Goal: Task Accomplishment & Management: Use online tool/utility

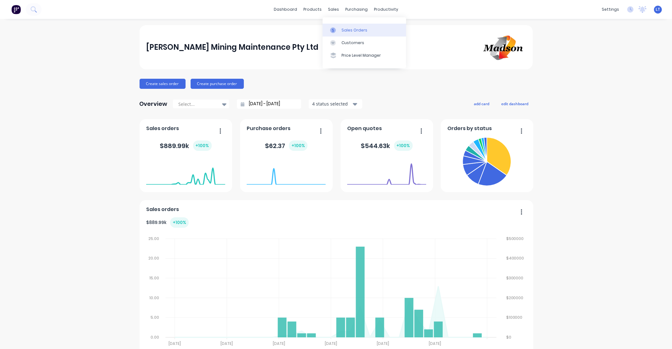
click at [348, 30] on div "Sales Orders" at bounding box center [354, 30] width 26 height 6
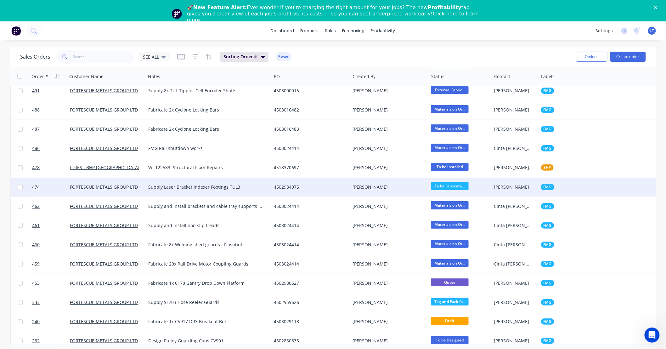
scroll to position [1049, 0]
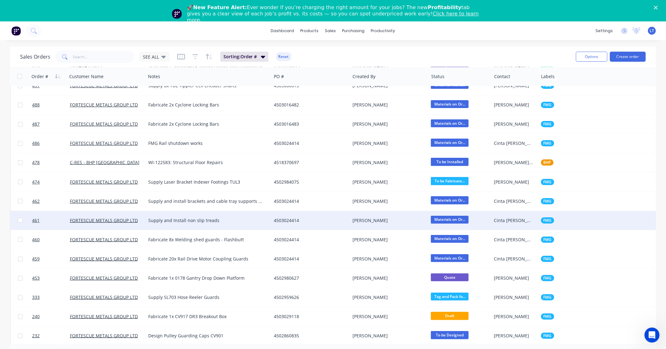
click at [307, 220] on div "4503024414" at bounding box center [309, 220] width 70 height 6
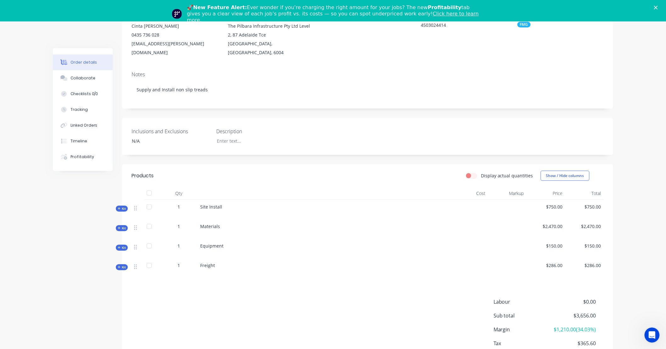
scroll to position [120, 0]
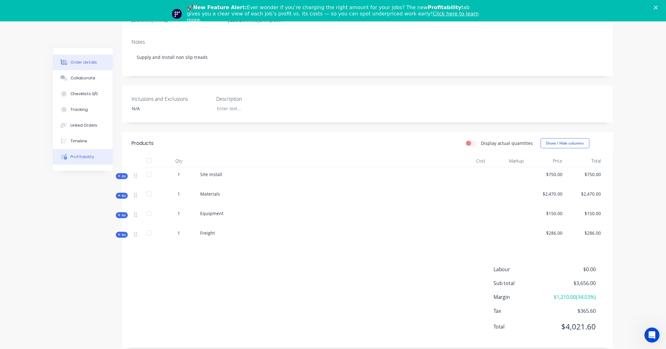
click at [87, 159] on div "Profitability" at bounding box center [83, 157] width 24 height 6
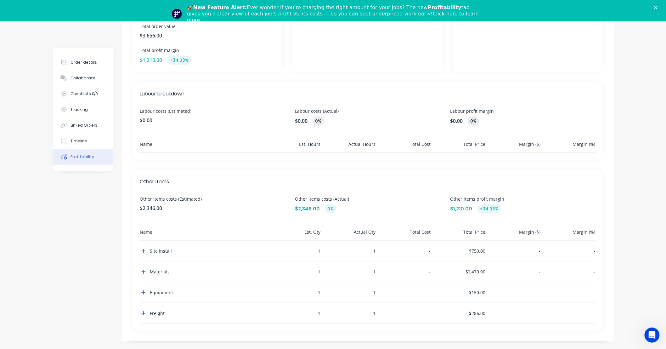
scroll to position [133, 0]
click at [142, 247] on icon "button" at bounding box center [143, 248] width 4 height 5
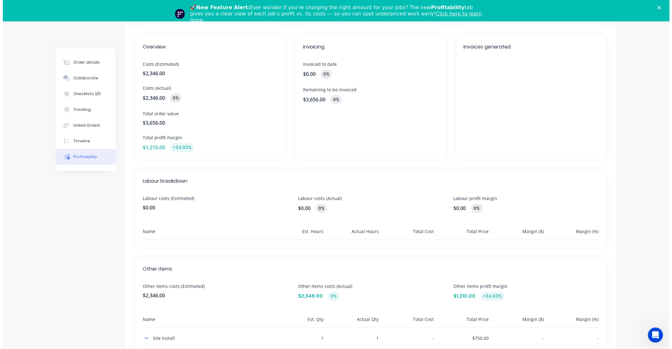
scroll to position [0, 0]
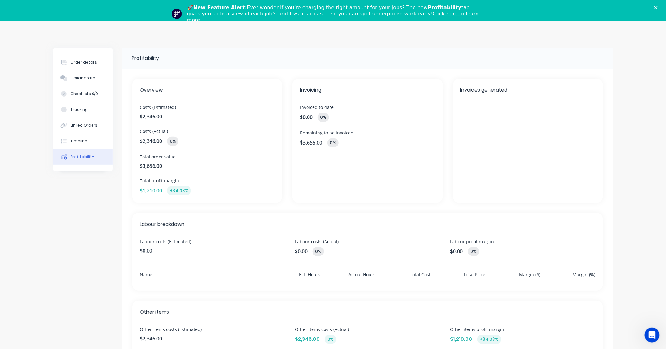
click at [663, 11] on div "🚀 New Feature Alert: Ever wonder if you’re charging the right amount for your j…" at bounding box center [333, 14] width 666 height 23
click at [658, 7] on icon "Close" at bounding box center [656, 8] width 4 height 4
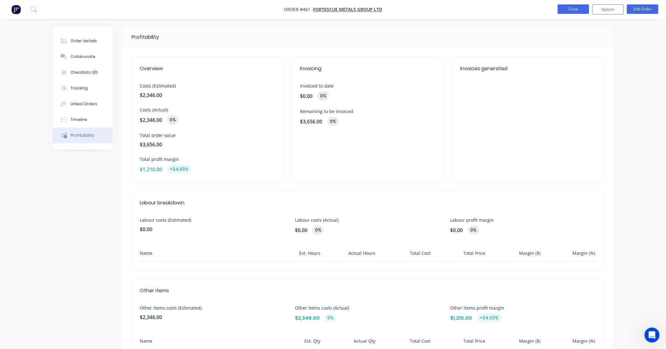
click at [580, 5] on button "Close" at bounding box center [573, 8] width 31 height 9
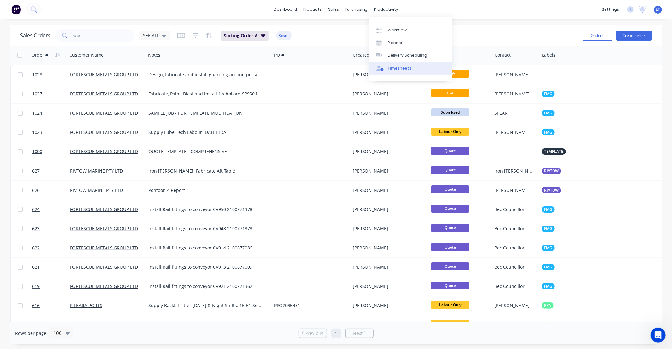
click at [394, 69] on div "Timesheets" at bounding box center [400, 68] width 24 height 6
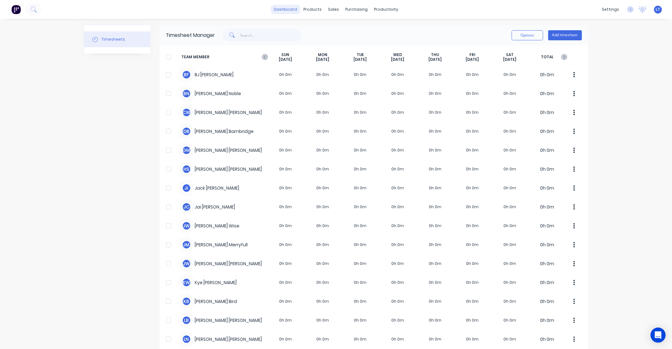
click at [288, 10] on link "dashboard" at bounding box center [285, 9] width 30 height 9
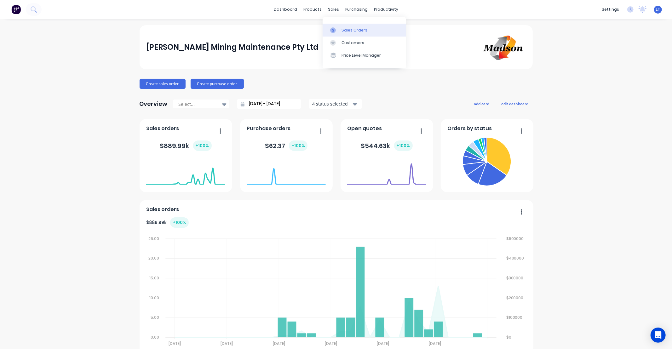
click at [339, 32] on link "Sales Orders" at bounding box center [363, 30] width 83 height 13
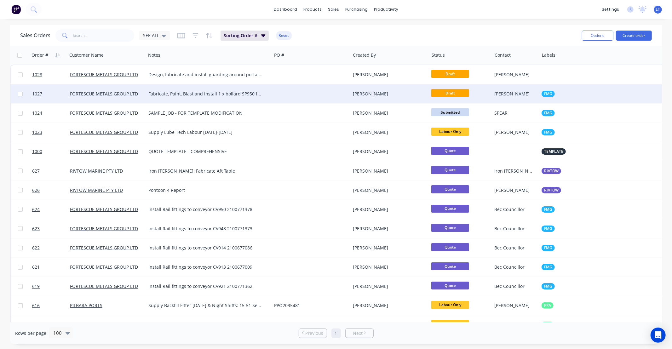
click at [248, 97] on div "Fabricate, Paint, Blast and install 1 x bollard SP950 for Fortescue metals" at bounding box center [209, 93] width 126 height 19
click at [317, 90] on div at bounding box center [310, 93] width 79 height 19
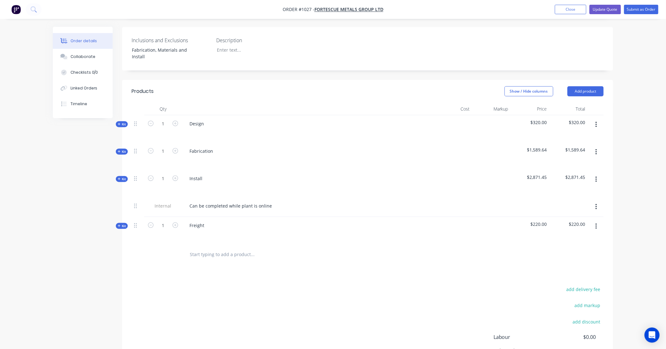
scroll to position [175, 0]
click at [642, 139] on div "Order details Collaborate Checklists 0/0 Linked Orders Timeline Order details C…" at bounding box center [333, 125] width 666 height 601
drag, startPoint x: 642, startPoint y: 136, endPoint x: 639, endPoint y: 122, distance: 14.2
click at [639, 122] on div "Order details Collaborate Checklists 0/0 Linked Orders Timeline Order details C…" at bounding box center [333, 125] width 666 height 601
click at [636, 111] on div "Order details Collaborate Checklists 0/0 Linked Orders Timeline Order details C…" at bounding box center [333, 125] width 666 height 601
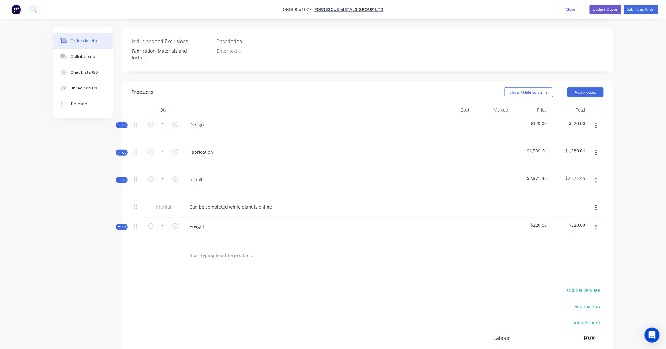
drag, startPoint x: 635, startPoint y: 109, endPoint x: 635, endPoint y: 100, distance: 9.5
drag, startPoint x: 635, startPoint y: 100, endPoint x: 634, endPoint y: 91, distance: 8.9
click at [634, 91] on div "Order details Collaborate Checklists 0/0 Linked Orders Timeline Order details C…" at bounding box center [333, 125] width 666 height 601
click at [124, 123] on span "Kit" at bounding box center [122, 125] width 8 height 5
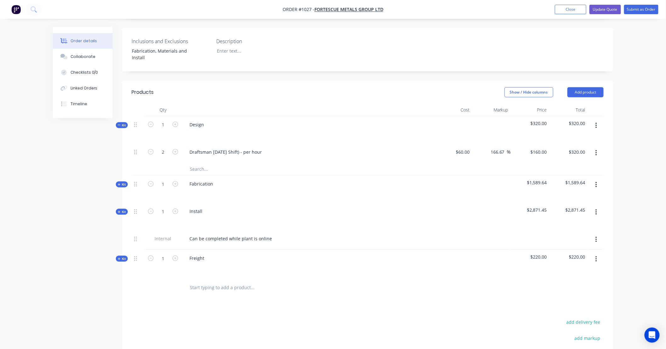
click at [115, 166] on div "Created by Leigh Created 30/08/25 Required 30/08/25 Assigned to Add team member…" at bounding box center [333, 155] width 560 height 606
click at [119, 182] on span "Kit" at bounding box center [122, 184] width 8 height 5
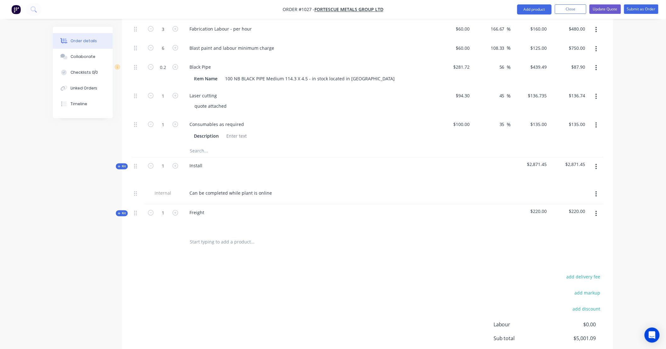
scroll to position [361, 0]
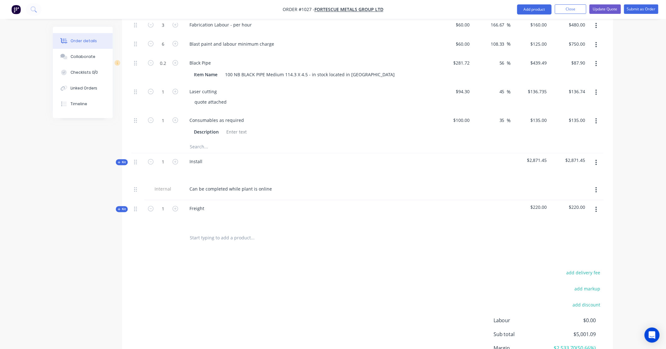
click at [125, 150] on div "Qty Cost Markup Price Total Kit 1 Design $320.00 $320.00 2 Draftsman Labour (Da…" at bounding box center [367, 82] width 491 height 331
click at [124, 159] on div "Kit" at bounding box center [122, 162] width 12 height 6
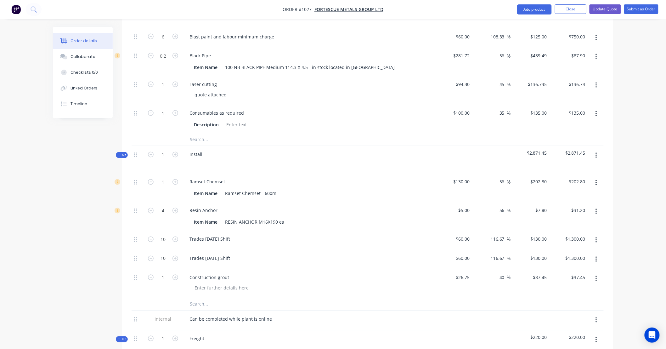
scroll to position [373, 0]
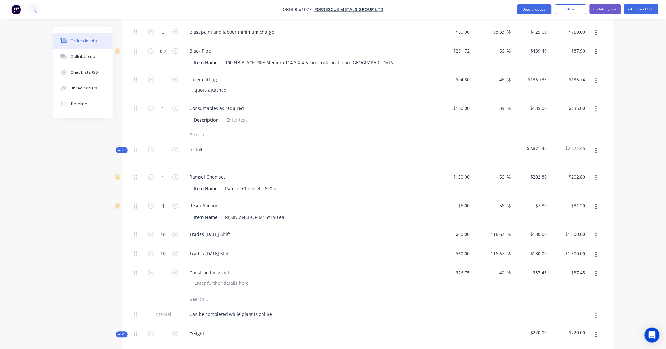
click at [108, 147] on div "Created by Leigh Created 30/08/25 Required 30/08/25 Assigned to Add team member…" at bounding box center [333, 94] width 560 height 880
drag, startPoint x: 105, startPoint y: 146, endPoint x: 79, endPoint y: 143, distance: 26.4
drag, startPoint x: 79, startPoint y: 143, endPoint x: 62, endPoint y: 143, distance: 17.3
click at [62, 143] on div "Created by Leigh Created 30/08/25 Required 30/08/25 Assigned to Add team member…" at bounding box center [333, 94] width 560 height 880
click at [100, 139] on div "Created by Leigh Created 30/08/25 Required 30/08/25 Assigned to Add team member…" at bounding box center [333, 94] width 560 height 880
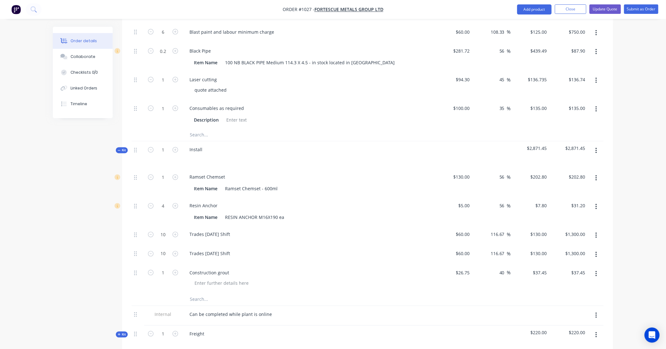
click at [79, 137] on div "Created by Leigh Created 30/08/25 Required 30/08/25 Assigned to Add team member…" at bounding box center [333, 94] width 560 height 880
drag, startPoint x: 79, startPoint y: 137, endPoint x: 66, endPoint y: 137, distance: 12.9
click at [66, 137] on div "Created by Leigh Created 30/08/25 Required 30/08/25 Assigned to Add team member…" at bounding box center [333, 94] width 560 height 880
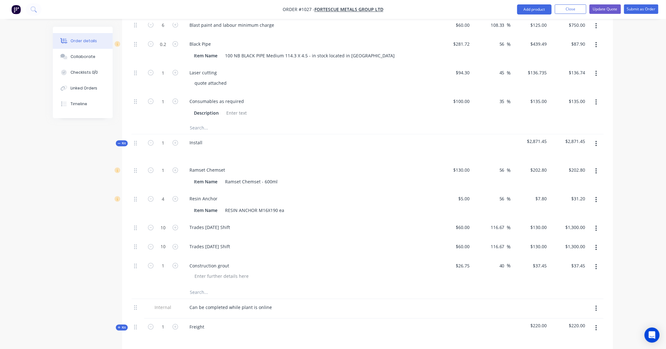
scroll to position [385, 0]
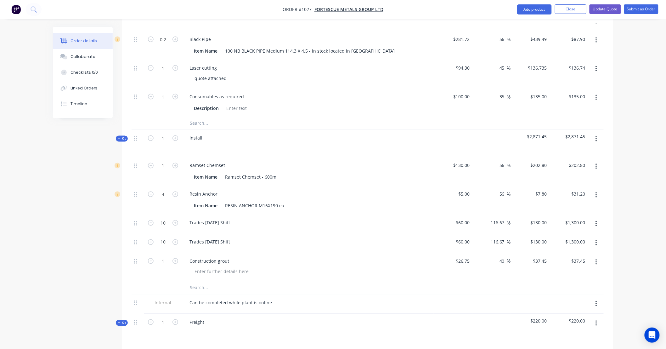
click at [125, 321] on span "Kit" at bounding box center [122, 323] width 8 height 5
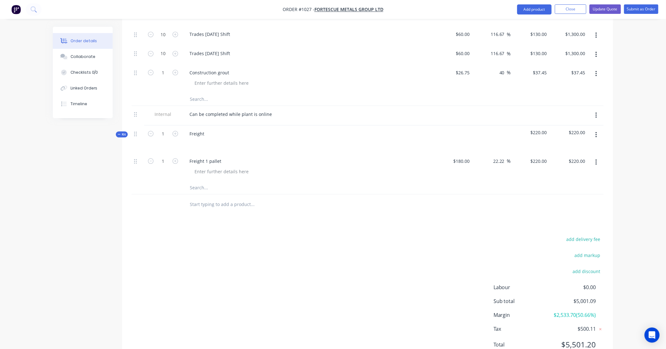
scroll to position [582, 0]
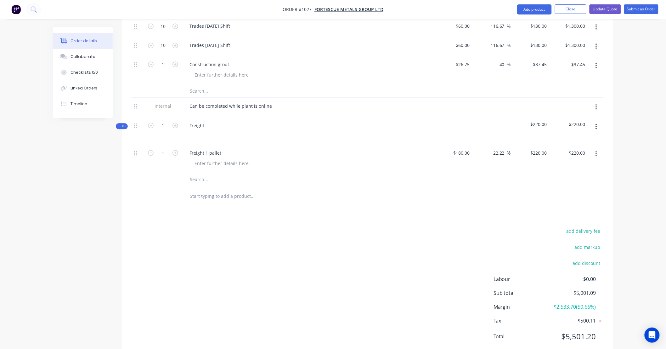
click at [309, 227] on div "add delivery fee add markup add discount Labour $0.00 Sub total $5,001.09 Margi…" at bounding box center [368, 288] width 472 height 122
drag, startPoint x: 301, startPoint y: 227, endPoint x: 259, endPoint y: 224, distance: 42.3
drag, startPoint x: 259, startPoint y: 224, endPoint x: 234, endPoint y: 223, distance: 25.5
click at [234, 227] on div "add delivery fee add markup add discount Labour $0.00 Sub total $5,001.09 Margi…" at bounding box center [368, 288] width 472 height 122
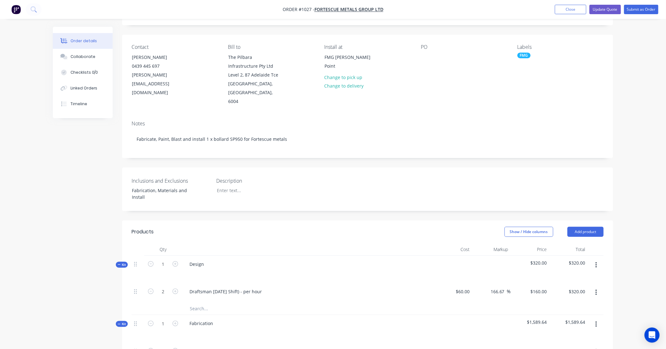
scroll to position [0, 0]
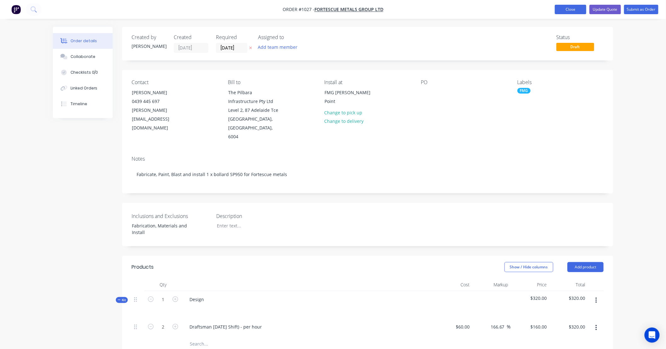
click at [559, 9] on button "Close" at bounding box center [570, 9] width 31 height 9
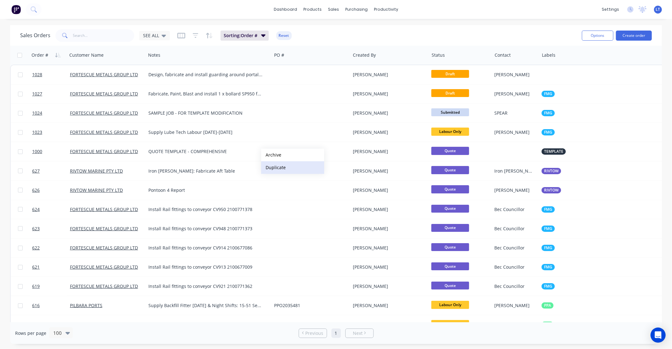
click at [283, 166] on button "Duplicate" at bounding box center [292, 167] width 63 height 13
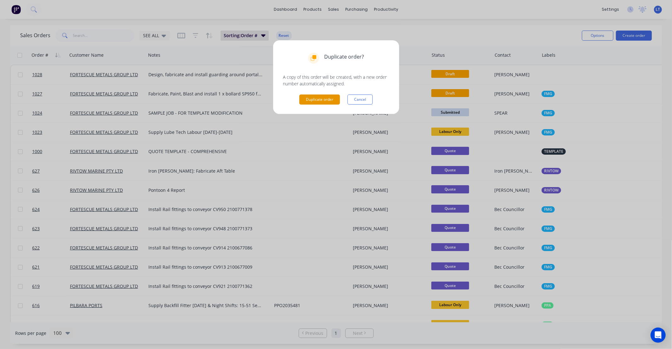
click at [306, 96] on button "Duplicate order" at bounding box center [319, 99] width 41 height 10
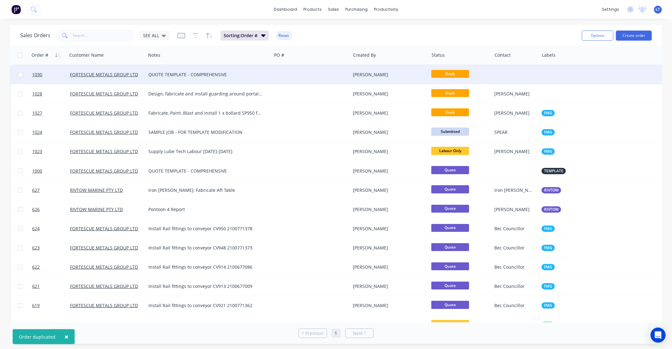
click at [346, 73] on div at bounding box center [310, 74] width 79 height 19
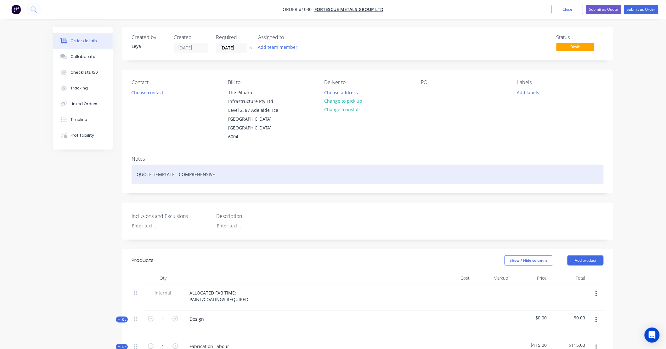
click at [208, 167] on div "QUOTE TEMPLATE - COMPREHENSIVE" at bounding box center [368, 174] width 472 height 19
click at [225, 165] on div "QUOTE TEMPLATE - COMPREHENSIVE" at bounding box center [368, 174] width 472 height 19
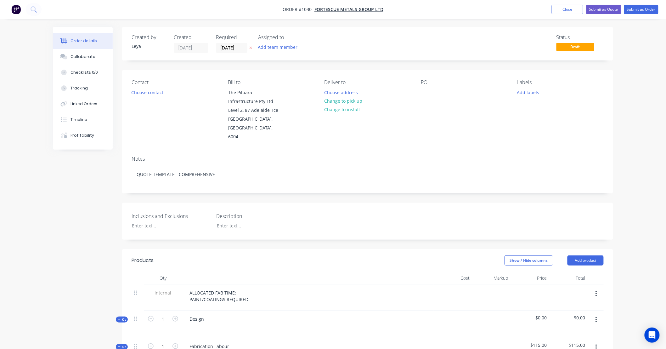
click at [251, 46] on icon at bounding box center [250, 48] width 3 height 4
click at [159, 93] on button "Choose contact" at bounding box center [147, 92] width 39 height 9
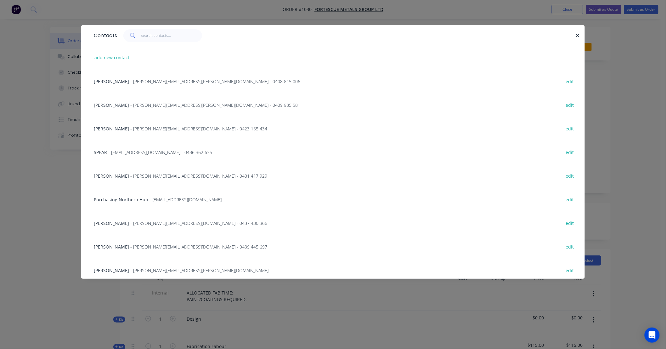
click at [139, 252] on div "Mike Dziombak - mike.dziombak@fortescue.com - 0439 445 697 edit" at bounding box center [333, 247] width 485 height 24
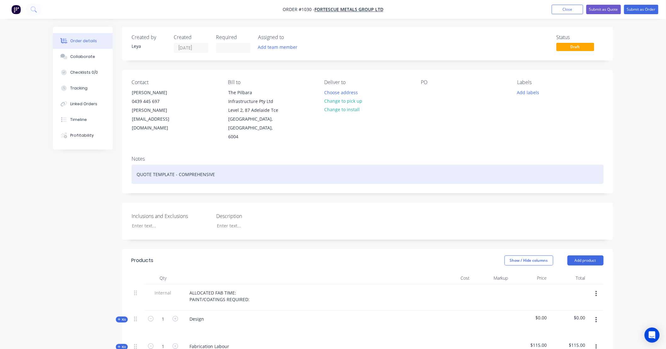
click at [178, 165] on div "QUOTE TEMPLATE - COMPREHENSIVE" at bounding box center [368, 174] width 472 height 19
drag, startPoint x: 13, startPoint y: 150, endPoint x: 0, endPoint y: 149, distance: 12.6
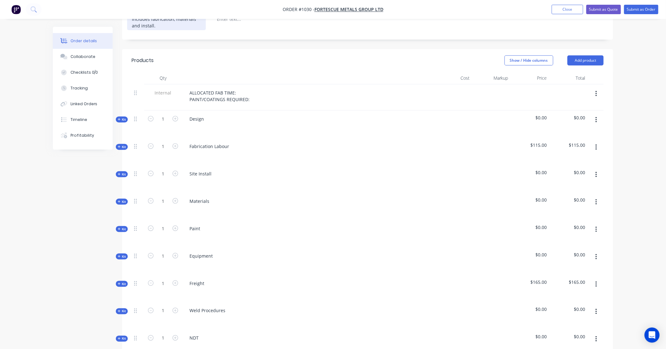
scroll to position [210, 0]
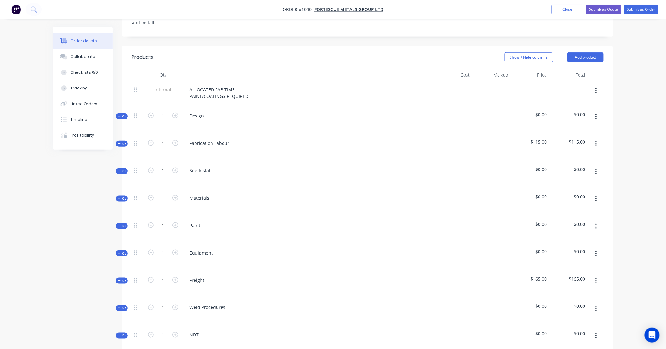
click at [126, 114] on span "Kit" at bounding box center [122, 116] width 8 height 5
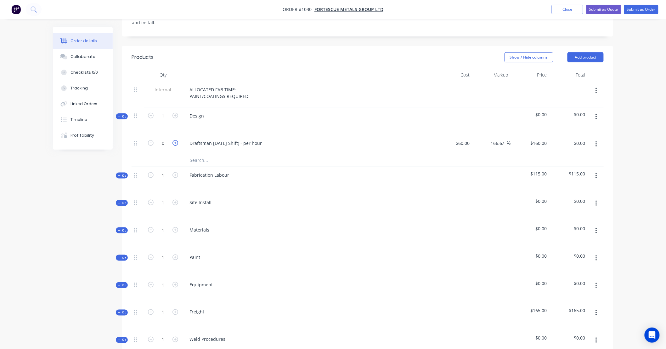
click at [177, 140] on icon "button" at bounding box center [176, 143] width 6 height 6
type input "1"
type input "$160.00"
click at [177, 140] on icon "button" at bounding box center [176, 143] width 6 height 6
type input "2"
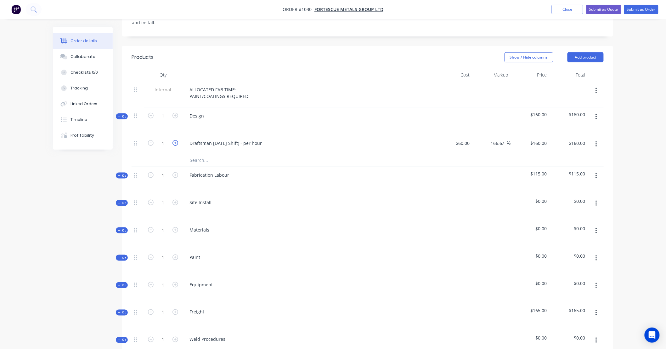
type input "$320.00"
click at [123, 114] on span "Kit" at bounding box center [122, 116] width 8 height 5
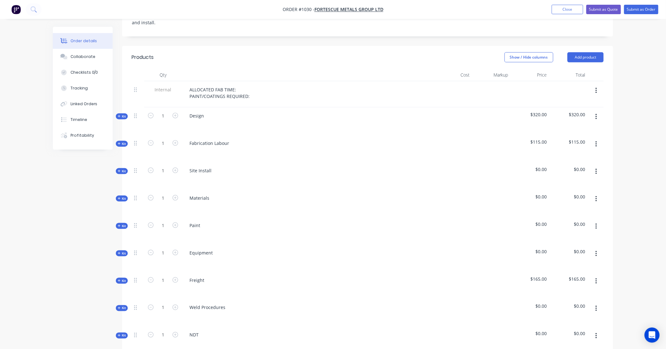
click at [122, 141] on span "Kit" at bounding box center [122, 143] width 8 height 5
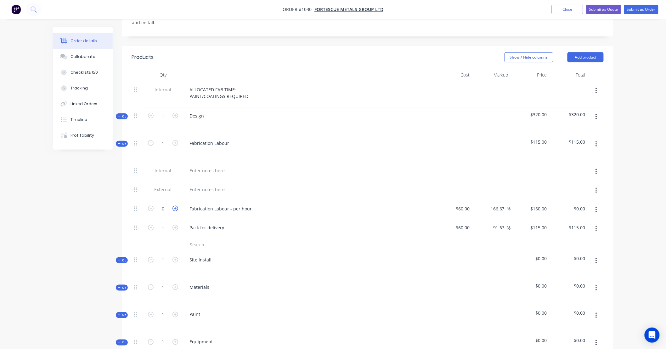
click at [175, 206] on icon "button" at bounding box center [176, 209] width 6 height 6
type input "1"
type input "$160.00"
click at [175, 206] on icon "button" at bounding box center [176, 209] width 6 height 6
type input "2"
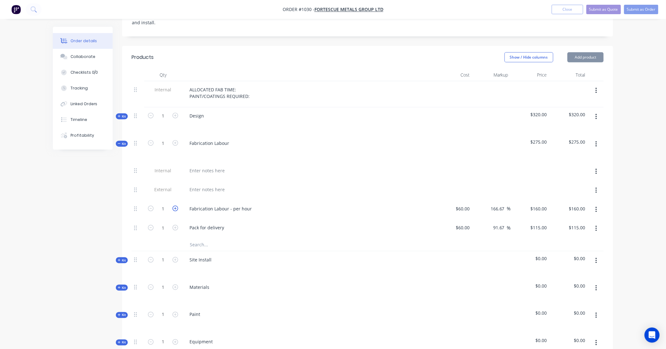
type input "$320.00"
click at [175, 206] on icon "button" at bounding box center [176, 209] width 6 height 6
type input "3"
type input "$480.00"
click at [599, 223] on button "button" at bounding box center [596, 228] width 15 height 11
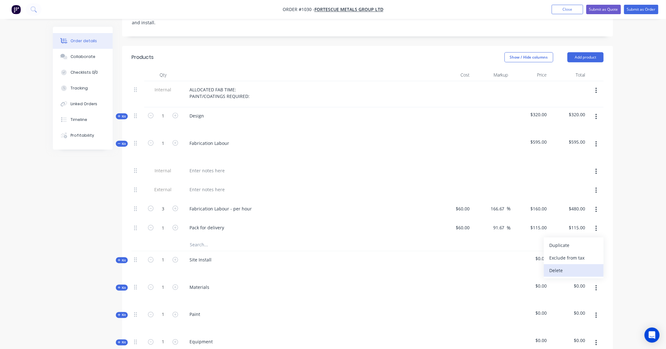
click at [571, 266] on div "Delete" at bounding box center [574, 270] width 48 height 9
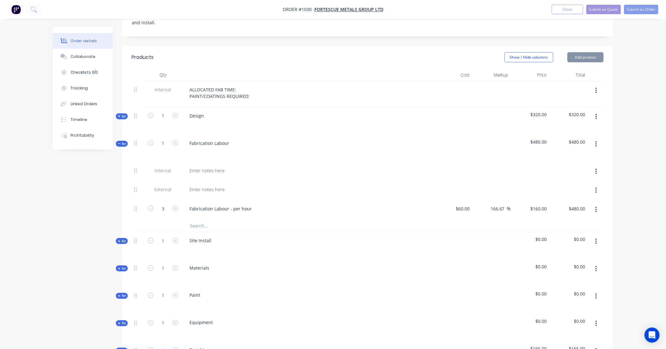
click at [209, 219] on input "text" at bounding box center [253, 225] width 126 height 13
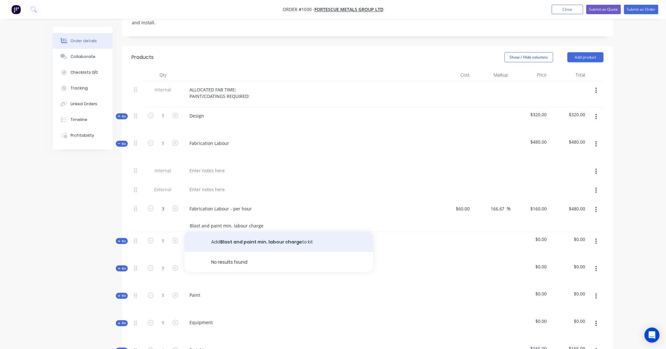
type input "Blast and paint min. labour charge"
click at [234, 232] on button "Add Blast and paint min. labour charge to kit" at bounding box center [279, 242] width 189 height 20
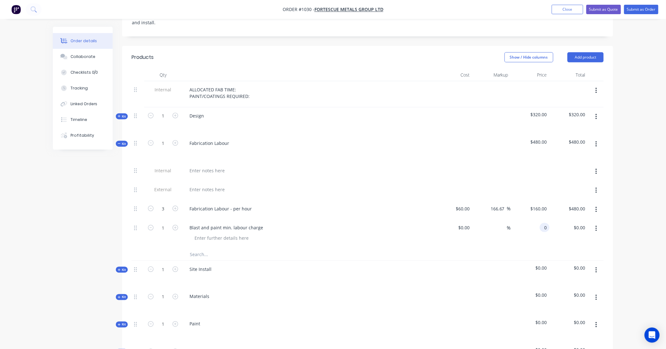
click at [547, 223] on input "0" at bounding box center [546, 227] width 7 height 9
type input "$0.00"
click at [177, 225] on icon "button" at bounding box center [176, 228] width 6 height 6
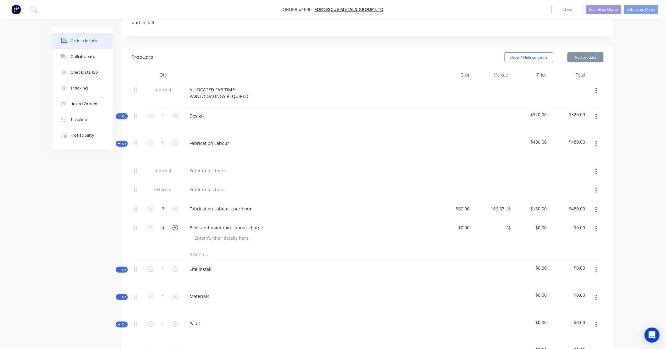
click at [177, 225] on icon "button" at bounding box center [176, 228] width 6 height 6
type input "6"
click at [552, 219] on div "$0.00 $0.00" at bounding box center [569, 233] width 39 height 29
click at [466, 223] on input at bounding box center [465, 227] width 14 height 9
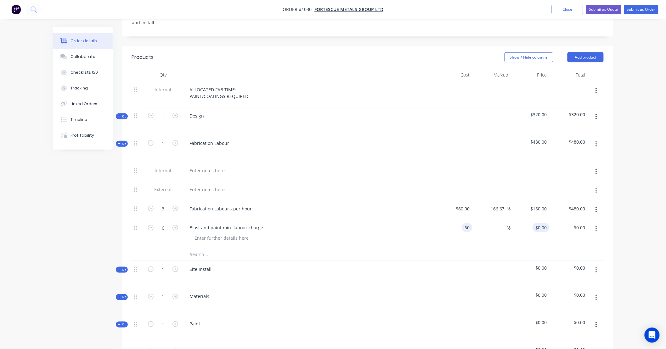
type input "$60.00"
type input "60"
type input "$360.00"
click at [544, 223] on input "60" at bounding box center [542, 227] width 14 height 9
type input "125"
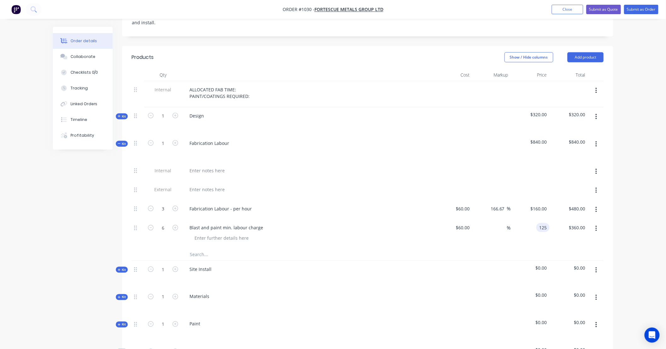
type input "108.33"
type input "$125.00"
type input "$750.00"
click at [626, 212] on div "Order details Collaborate Checklists 0/0 Tracking Linked Orders Timeline Profit…" at bounding box center [333, 211] width 666 height 843
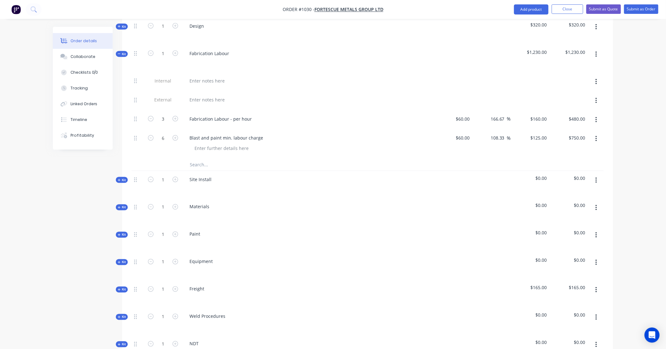
scroll to position [303, 0]
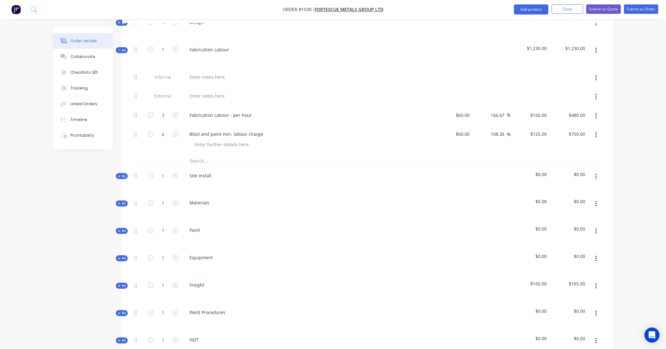
drag, startPoint x: 598, startPoint y: 196, endPoint x: 599, endPoint y: 177, distance: 19.2
click at [599, 177] on div "Internal ALLOCATED FAB TIME: PAINT/COATINGS REQUIRED: Kit 1 Design $320.00 $320…" at bounding box center [368, 174] width 472 height 372
drag, startPoint x: 603, startPoint y: 197, endPoint x: 600, endPoint y: 193, distance: 5.0
click at [602, 168] on div "Internal ALLOCATED FAB TIME: PAINT/COATINGS REQUIRED: Kit 1 Design $320.00 $320…" at bounding box center [368, 174] width 472 height 372
drag, startPoint x: 600, startPoint y: 196, endPoint x: 600, endPoint y: 167, distance: 29.6
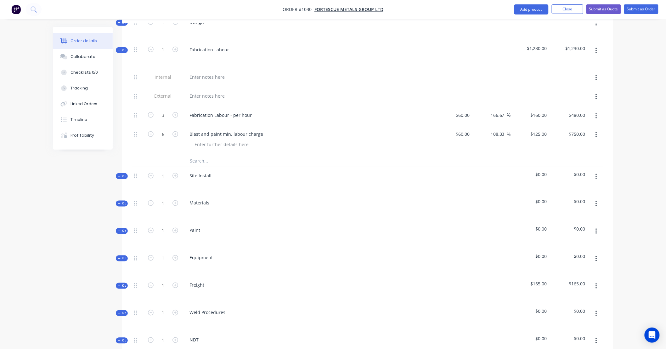
click at [600, 167] on div "Internal ALLOCATED FAB TIME: PAINT/COATINGS REQUIRED: Kit 1 Design $320.00 $320…" at bounding box center [368, 174] width 472 height 372
click at [221, 45] on div "Fabrication Labour" at bounding box center [210, 49] width 50 height 9
drag, startPoint x: 213, startPoint y: 39, endPoint x: 280, endPoint y: 41, distance: 66.8
click at [280, 41] on div "Fabrication Labour" at bounding box center [308, 54] width 252 height 27
click at [262, 42] on div "Fabrication" at bounding box center [308, 54] width 252 height 27
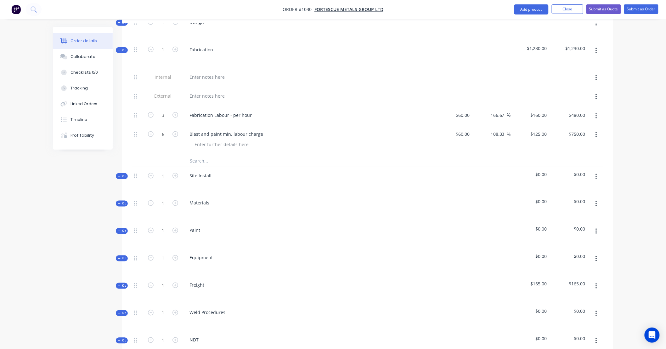
click at [206, 154] on input "text" at bounding box center [253, 160] width 126 height 13
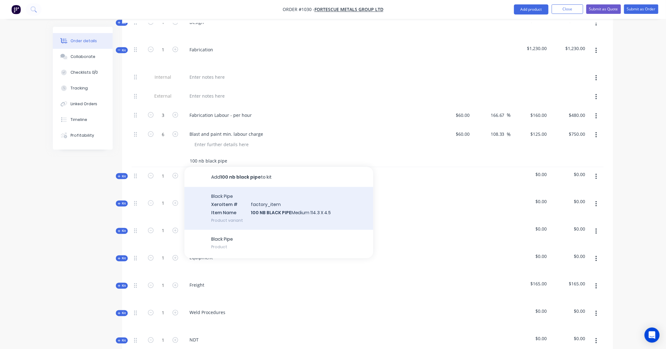
type input "100 nb black pipe"
click at [304, 210] on div "Black Pipe Xero Item # factory_item Item Name 100 NB BLACK PIPE Medium 114.3 X …" at bounding box center [279, 208] width 189 height 43
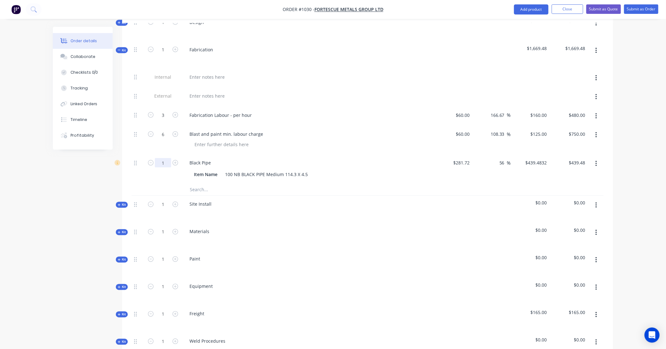
click at [168, 120] on input "1" at bounding box center [163, 115] width 16 height 9
type input "0.2"
type input "$87.90"
click at [634, 156] on div "Order details Collaborate Checklists 0/0 Tracking Linked Orders Timeline Profit…" at bounding box center [333, 133] width 666 height 872
click at [190, 183] on input "text" at bounding box center [253, 189] width 126 height 13
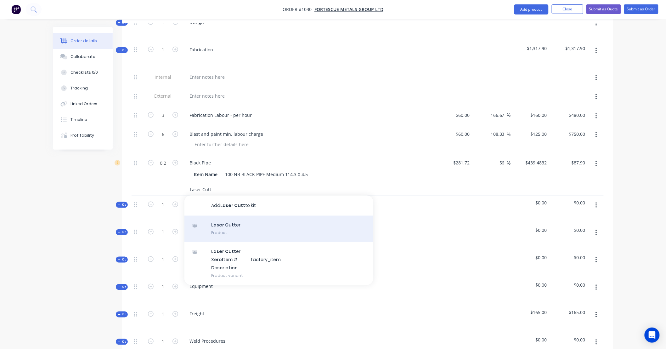
type input "Laser Cutt"
click at [231, 219] on div "Laser Cutt er Product" at bounding box center [279, 229] width 189 height 26
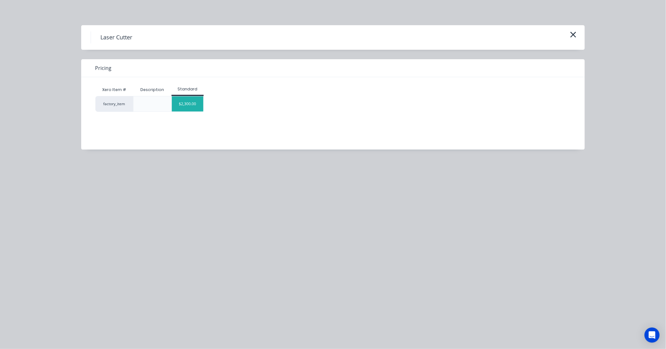
click at [198, 105] on div "$2,300.00" at bounding box center [187, 103] width 31 height 15
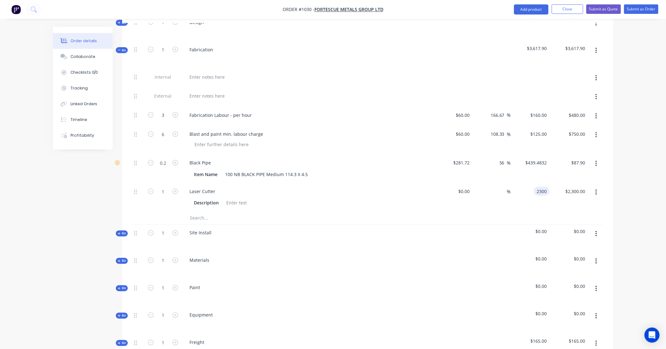
click at [533, 183] on div "2300 2300" at bounding box center [530, 197] width 39 height 29
type input "$2,300.00"
click at [458, 188] on div "$0.00 $0.00" at bounding box center [453, 197] width 39 height 29
click at [462, 184] on div "$0.00" at bounding box center [453, 197] width 39 height 29
type input "$94.30"
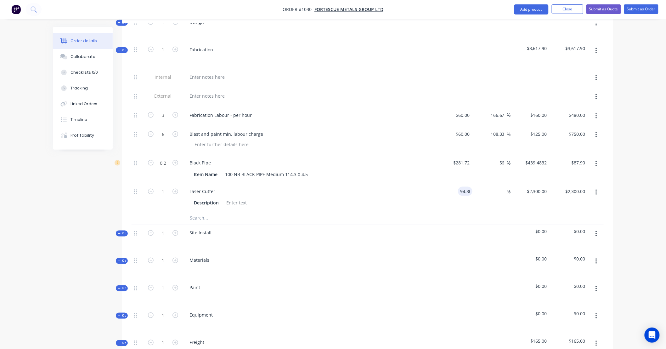
type input "$94.30"
type input "136.735"
type input "45"
type input "$136.735"
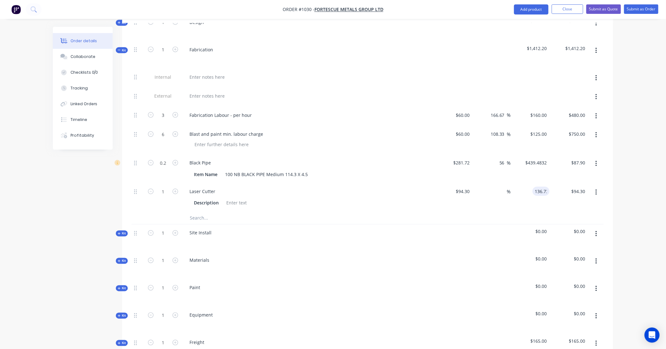
type input "136.74"
type input "45.01"
type input "$136.74"
click at [208, 212] on input "text" at bounding box center [253, 218] width 126 height 13
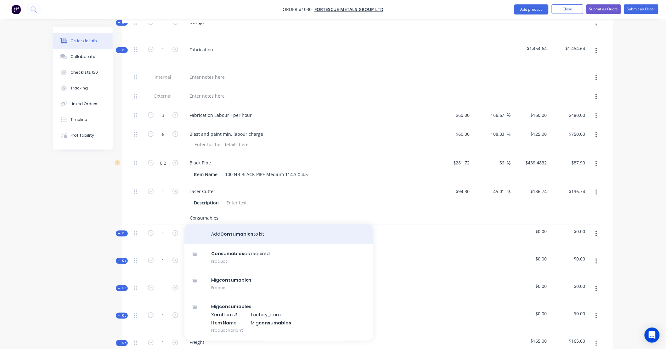
type input "Consumables"
click at [250, 224] on button "Add Consumables to kit" at bounding box center [279, 234] width 189 height 20
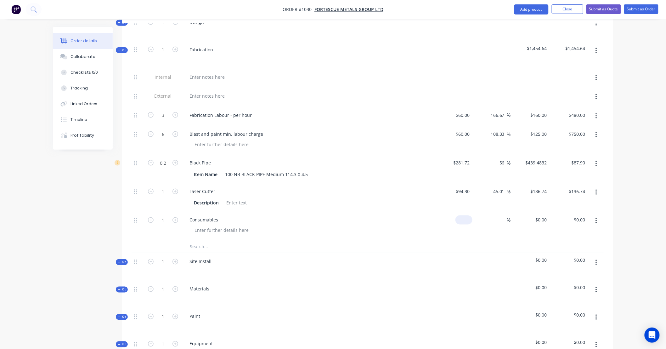
click at [463, 215] on div "$0.00" at bounding box center [464, 219] width 17 height 9
type input "$100.00"
type input "135"
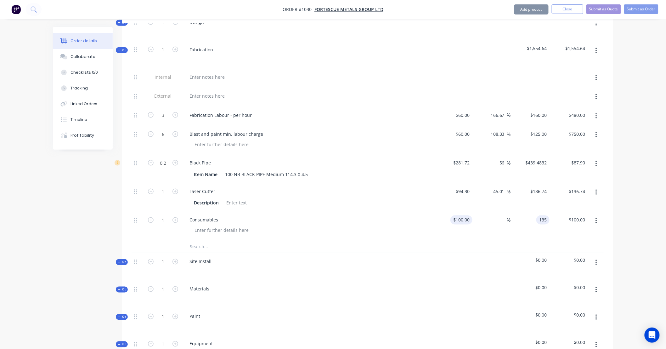
type input "100.00"
type input "35"
type input "$135.00"
click at [635, 164] on div "Order details Collaborate Checklists 0/0 Tracking Linked Orders Timeline Profit…" at bounding box center [333, 161] width 666 height 929
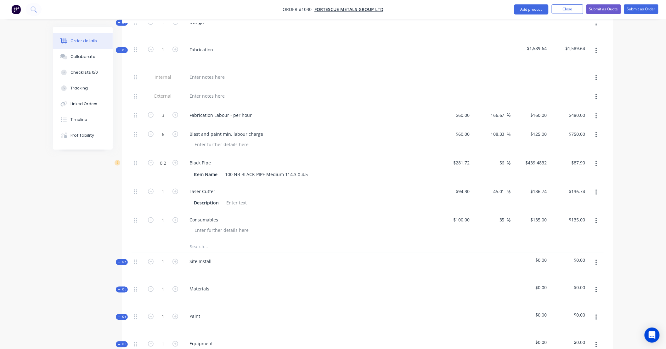
click at [122, 45] on div "Order details Collaborate Checklists 0/0 Tracking Linked Orders Timeline Profit…" at bounding box center [87, 88] width 69 height 123
click at [123, 48] on span "Kit" at bounding box center [122, 50] width 8 height 5
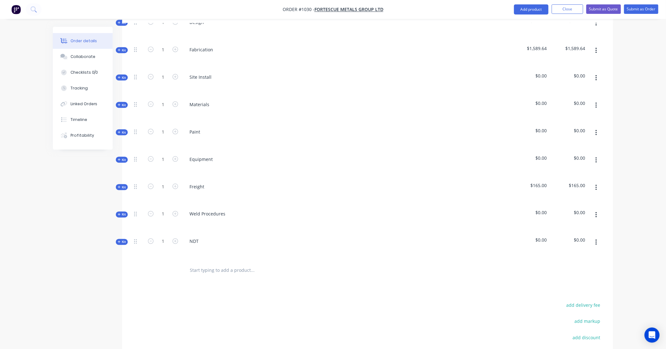
click at [125, 75] on span "Kit" at bounding box center [122, 77] width 8 height 5
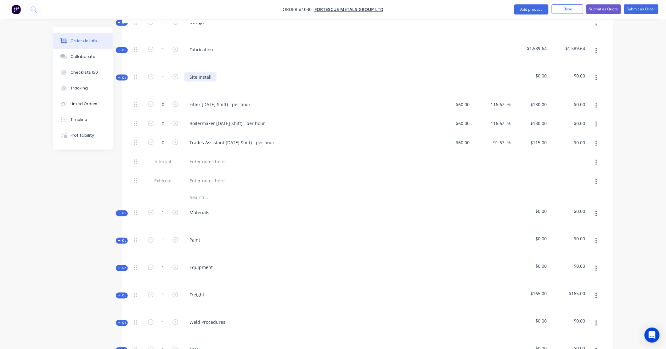
click at [210, 72] on div "Site Install" at bounding box center [201, 76] width 32 height 9
drag, startPoint x: 200, startPoint y: 67, endPoint x: 144, endPoint y: 69, distance: 55.8
click at [144, 69] on div "Kit 1 Site Install $0.00 $0.00" at bounding box center [368, 82] width 472 height 27
click at [236, 71] on div "Install" at bounding box center [308, 82] width 252 height 27
click at [205, 191] on input "text" at bounding box center [253, 197] width 126 height 13
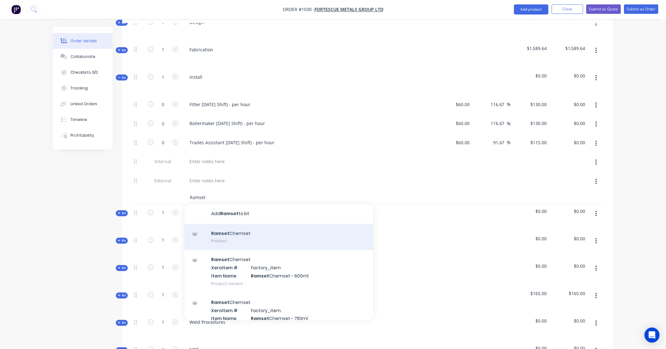
type input "Ramset"
click at [252, 231] on div "Ramset Chemset Product" at bounding box center [279, 237] width 189 height 26
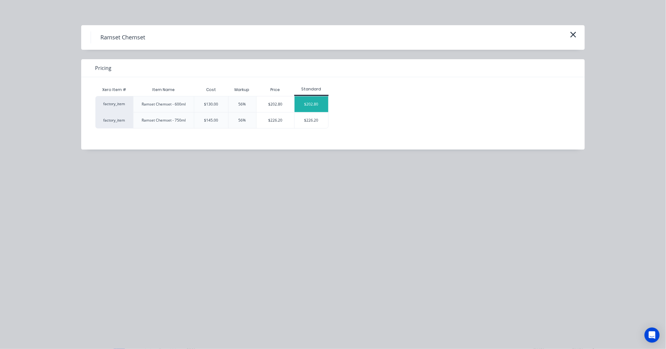
click at [316, 105] on div "$202.80" at bounding box center [312, 104] width 34 height 16
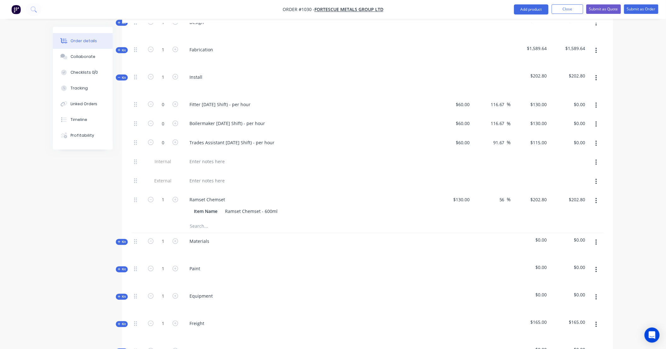
click at [199, 222] on input "text" at bounding box center [253, 226] width 126 height 13
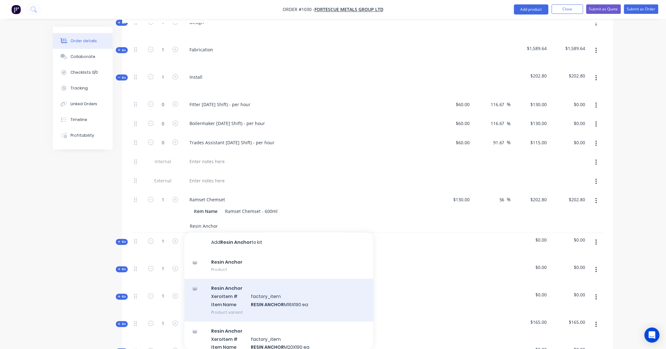
type input "Resin Anchor"
click at [306, 297] on div "Resin Anchor Xero Item # factory_item Item Name RESIN ANCHOR M16X190 ea Product…" at bounding box center [279, 300] width 189 height 43
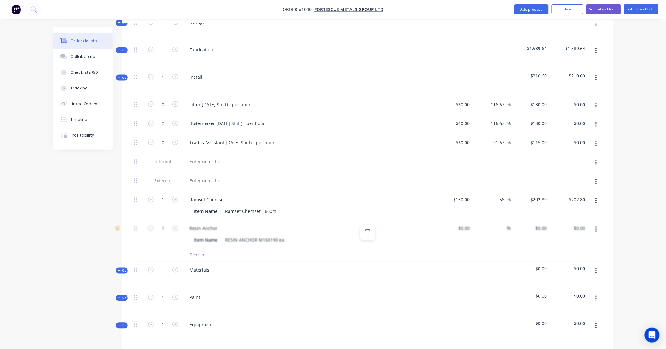
type input "$5.00"
type input "56"
type input "$7.80"
click at [174, 225] on icon "button" at bounding box center [176, 228] width 6 height 6
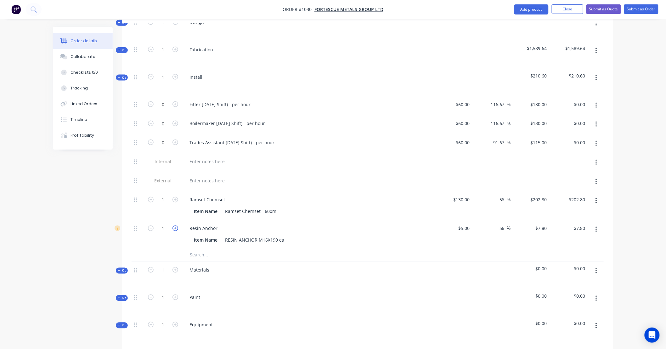
type input "2"
type input "$15.60"
click at [174, 225] on icon "button" at bounding box center [176, 228] width 6 height 6
type input "3"
type input "$23.40"
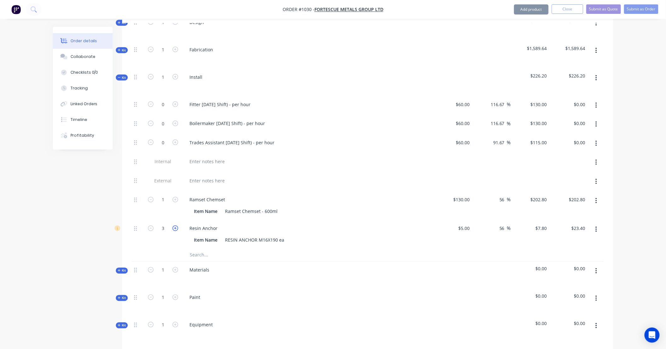
click at [174, 225] on icon "button" at bounding box center [176, 228] width 6 height 6
type input "4"
type input "$31.20"
click at [162, 109] on input "0" at bounding box center [163, 104] width 16 height 9
click at [212, 251] on input "text" at bounding box center [253, 255] width 126 height 13
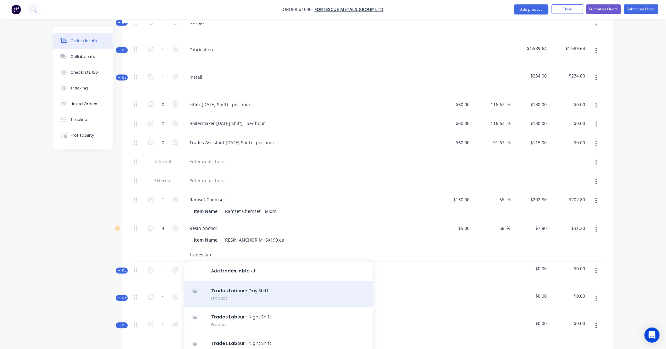
type input "trades lab"
click at [270, 283] on div "Trades Lab our - Day Shift Product" at bounding box center [279, 294] width 189 height 26
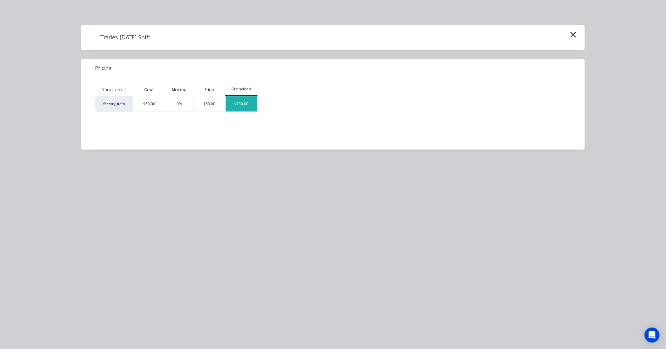
click at [247, 109] on div "$130.00" at bounding box center [241, 103] width 31 height 15
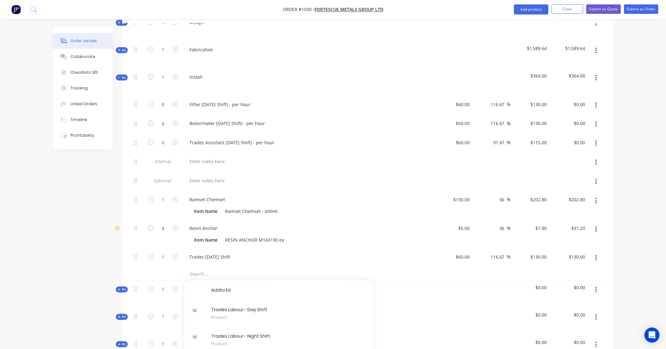
click at [596, 102] on icon "button" at bounding box center [597, 105] width 2 height 7
click at [587, 143] on div "Delete" at bounding box center [574, 147] width 48 height 9
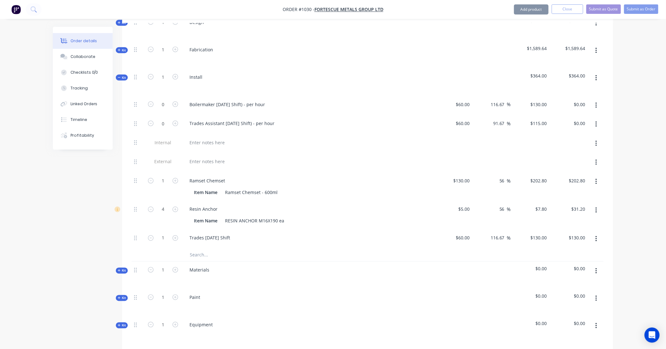
click at [598, 100] on button "button" at bounding box center [596, 105] width 15 height 11
click at [593, 143] on div "Delete" at bounding box center [574, 147] width 48 height 9
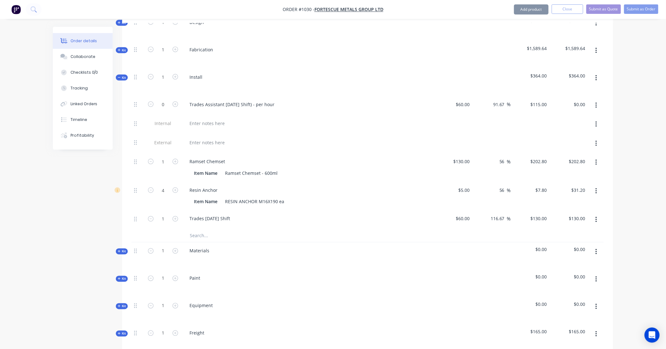
click at [597, 102] on icon "button" at bounding box center [597, 105] width 2 height 7
click at [591, 143] on div "Delete" at bounding box center [574, 147] width 48 height 9
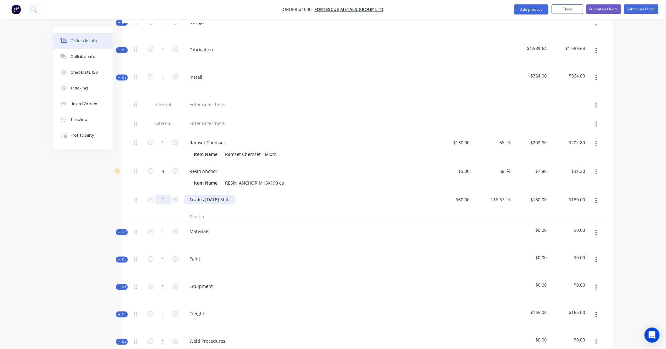
drag, startPoint x: 161, startPoint y: 191, endPoint x: 212, endPoint y: 189, distance: 51.3
click at [161, 147] on input "1" at bounding box center [163, 142] width 16 height 9
type input "10"
type input "$1,300.00"
click at [624, 176] on div "Order details Collaborate Checklists 0/0 Tracking Linked Orders Timeline Profit…" at bounding box center [333, 133] width 666 height 872
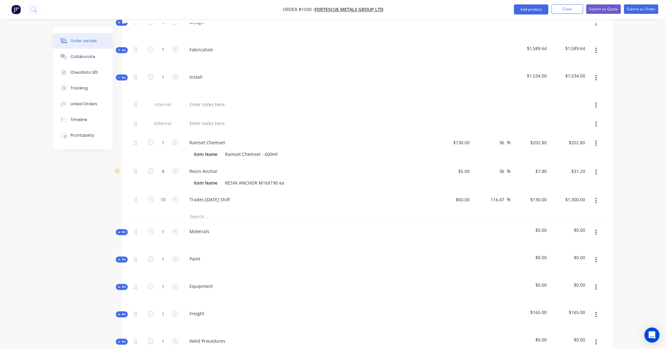
scroll to position [291, 0]
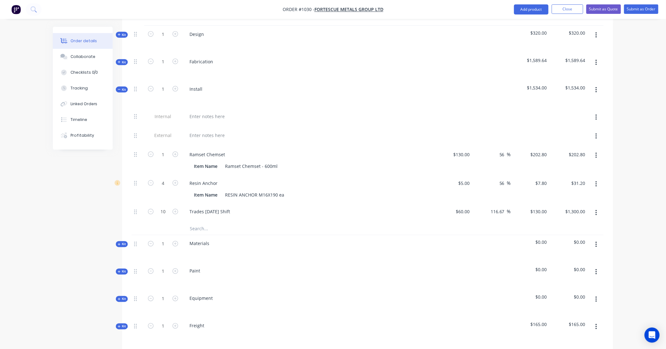
click at [593, 207] on button "button" at bounding box center [596, 212] width 15 height 11
click at [589, 225] on div "Duplicate" at bounding box center [574, 229] width 48 height 9
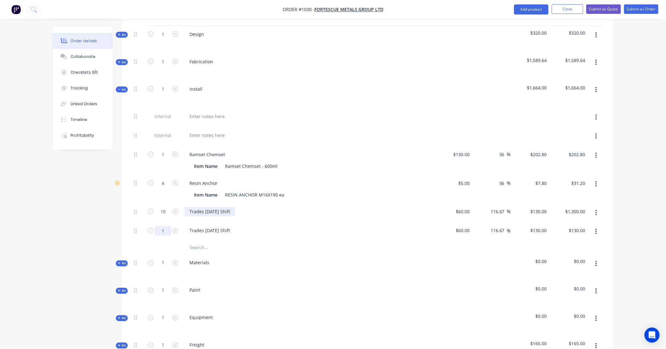
drag, startPoint x: 165, startPoint y: 225, endPoint x: 213, endPoint y: 205, distance: 52.8
click at [165, 159] on input "1" at bounding box center [163, 154] width 16 height 9
type input "10"
type input "$1,300.00"
click at [212, 242] on input "text" at bounding box center [253, 248] width 126 height 13
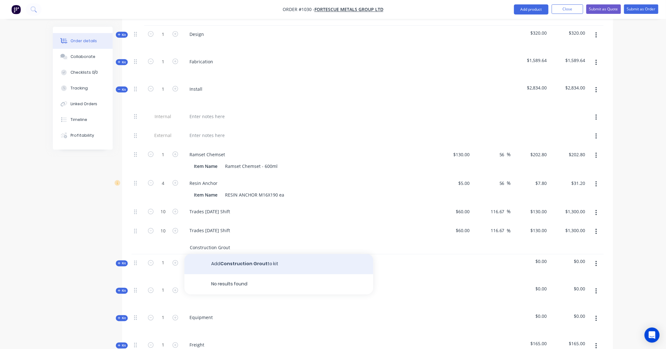
type input "Construction Grout"
click at [252, 259] on button "Add Construction Grout to kit" at bounding box center [279, 264] width 189 height 20
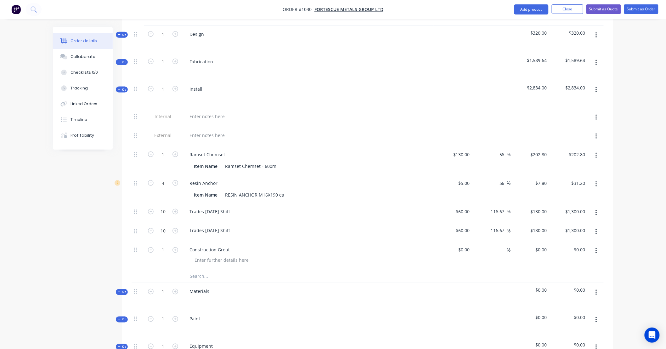
click at [449, 242] on div "$0.00 $0.00" at bounding box center [453, 256] width 39 height 29
drag, startPoint x: 467, startPoint y: 242, endPoint x: 487, endPoint y: 240, distance: 19.9
click at [468, 245] on input at bounding box center [468, 249] width 7 height 9
type input "$26.75"
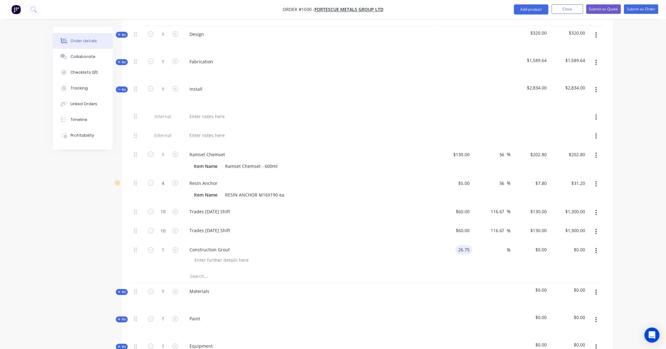
type input "$26.75"
type input "37.45"
type input "40"
type input "$37.45"
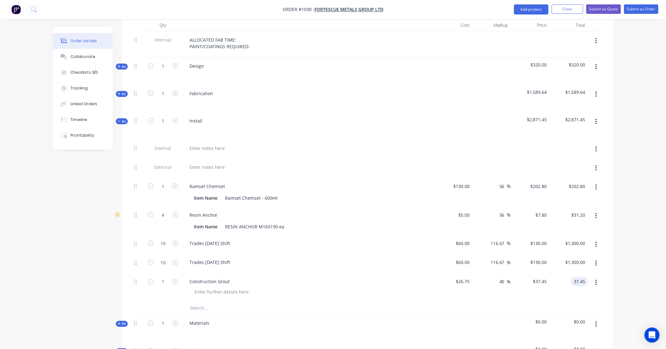
scroll to position [268, 0]
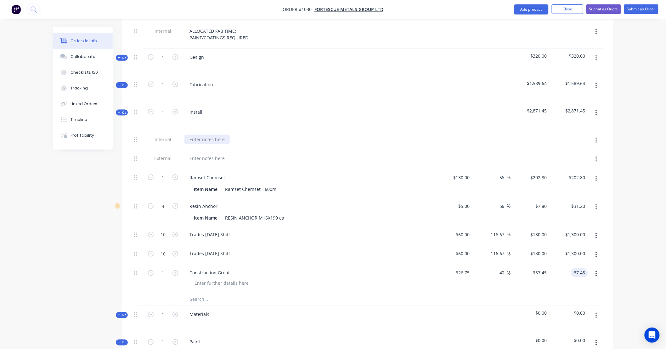
type input "$37.45"
click at [219, 135] on div at bounding box center [207, 139] width 45 height 9
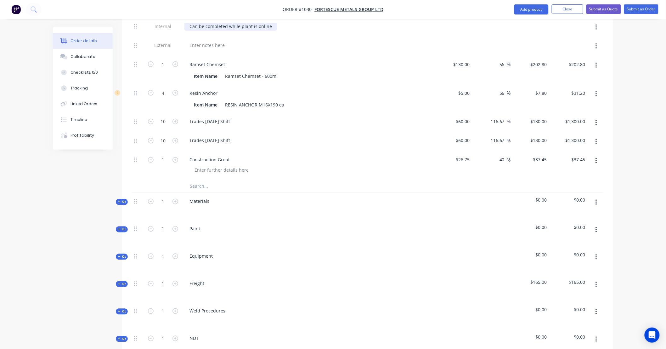
scroll to position [396, 0]
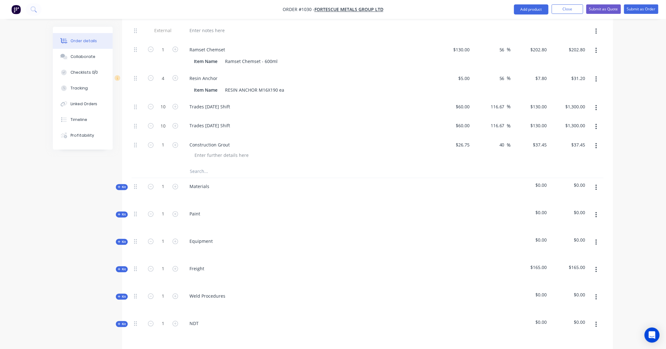
click at [599, 182] on button "button" at bounding box center [596, 187] width 15 height 11
click at [580, 237] on div "Delete" at bounding box center [574, 241] width 48 height 9
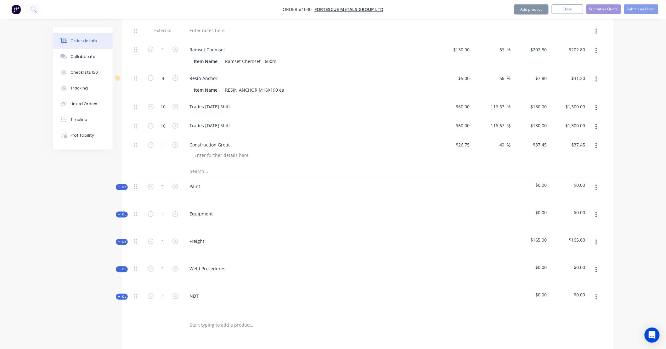
click at [598, 182] on button "button" at bounding box center [596, 187] width 15 height 11
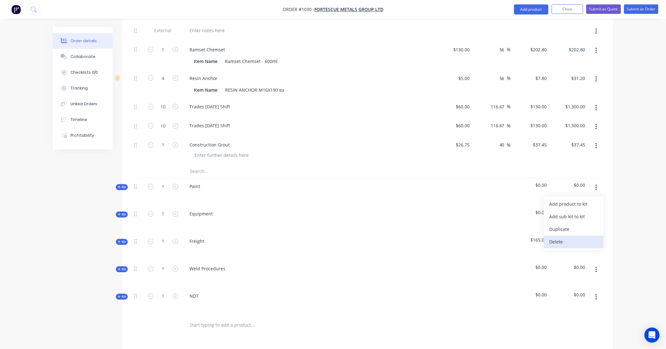
click at [588, 237] on div "Delete" at bounding box center [574, 241] width 48 height 9
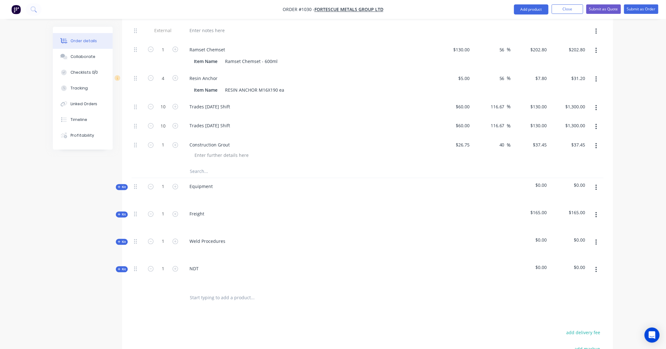
click at [599, 183] on button "button" at bounding box center [596, 187] width 15 height 11
click at [591, 237] on div "Delete" at bounding box center [574, 241] width 48 height 9
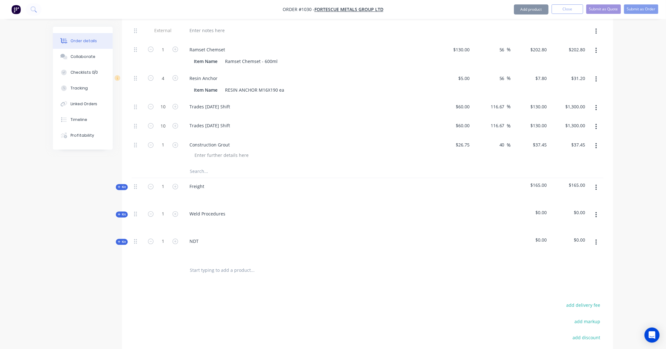
click at [598, 182] on button "button" at bounding box center [596, 187] width 15 height 11
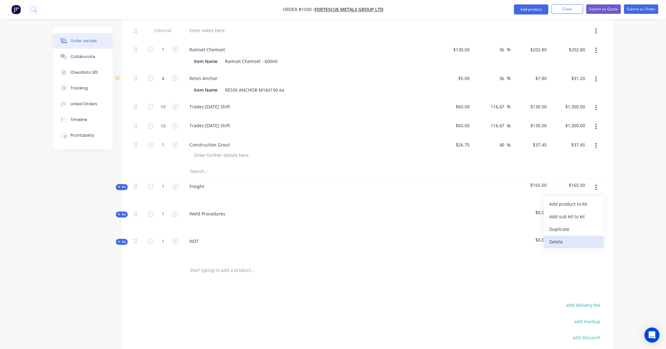
click at [588, 237] on div "Delete" at bounding box center [574, 241] width 48 height 9
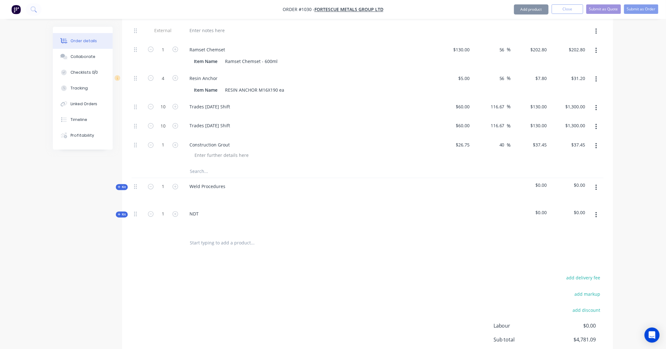
click at [596, 185] on icon "button" at bounding box center [596, 188] width 1 height 6
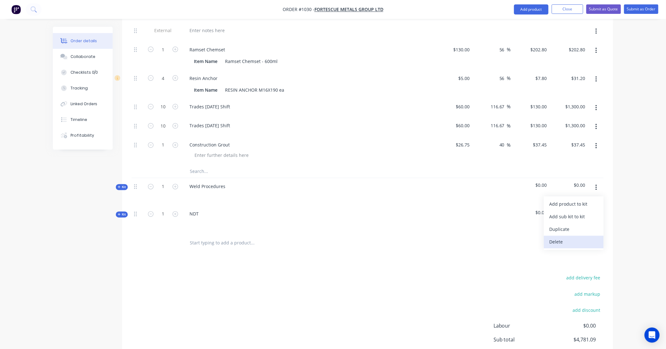
click at [589, 237] on div "Delete" at bounding box center [574, 241] width 48 height 9
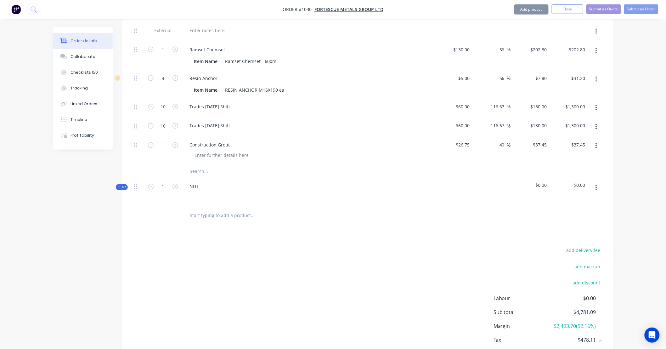
click at [596, 184] on icon "button" at bounding box center [597, 187] width 2 height 7
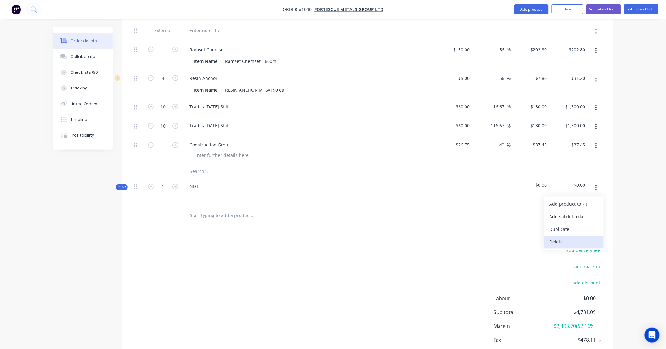
click at [590, 237] on div "Delete" at bounding box center [574, 241] width 48 height 9
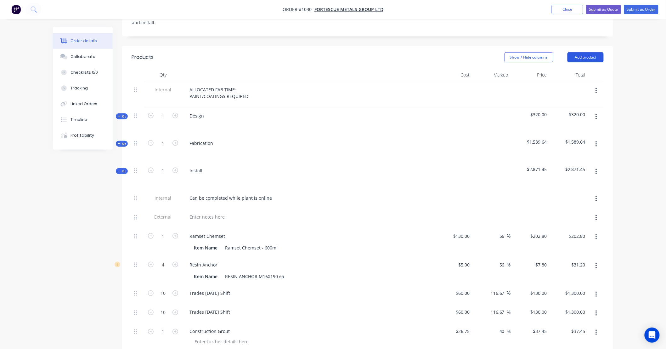
scroll to position [198, 0]
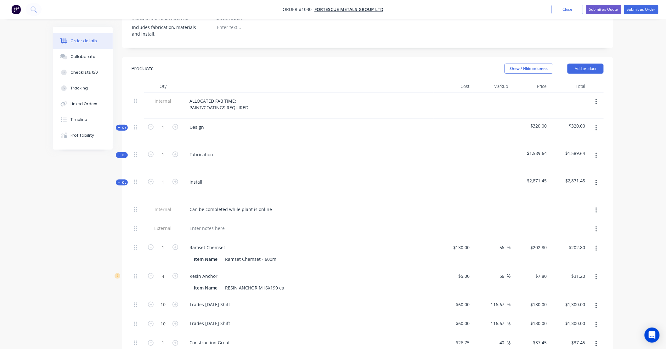
click at [582, 57] on header "Products Show / Hide columns Add product" at bounding box center [367, 68] width 491 height 23
click at [579, 64] on button "Add product" at bounding box center [586, 69] width 36 height 10
click at [583, 80] on div "Product catalogue" at bounding box center [574, 84] width 48 height 9
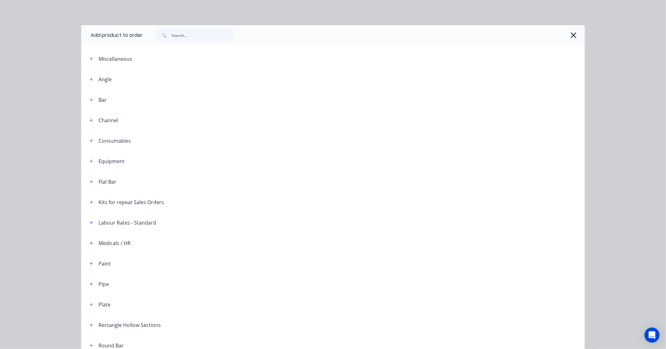
scroll to position [186, 0]
click at [88, 202] on button "button" at bounding box center [92, 202] width 8 height 8
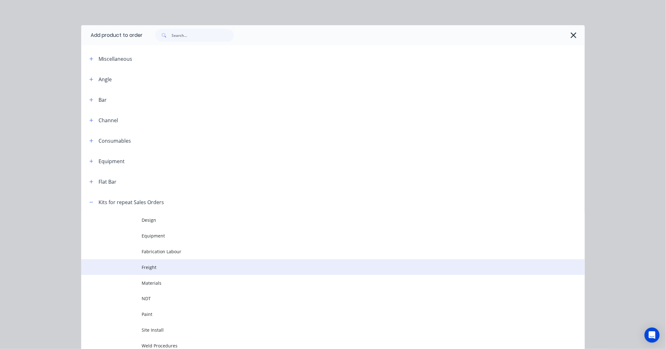
click at [138, 264] on td at bounding box center [111, 267] width 60 height 16
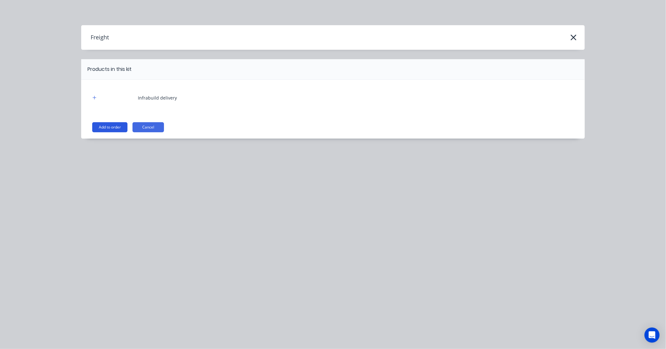
click at [107, 127] on button "Add to order" at bounding box center [109, 127] width 35 height 10
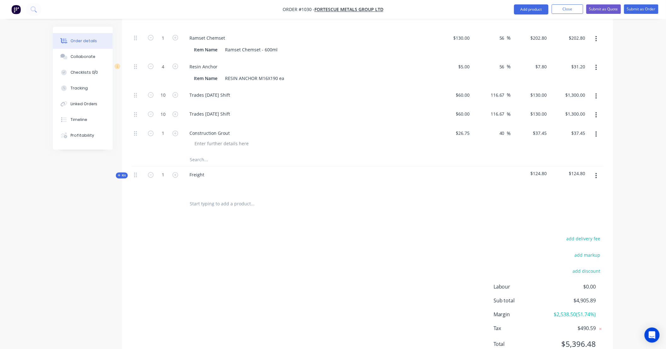
scroll to position [425, 0]
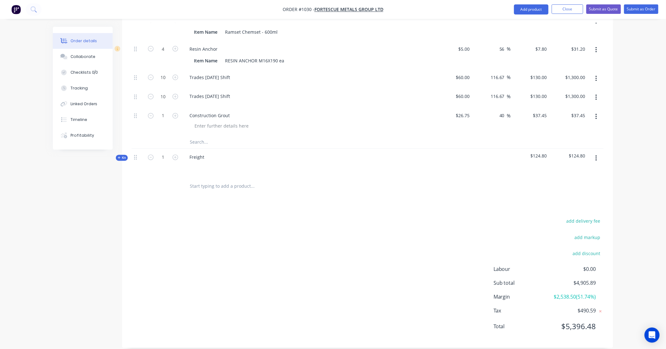
click at [118, 156] on icon at bounding box center [119, 157] width 3 height 3
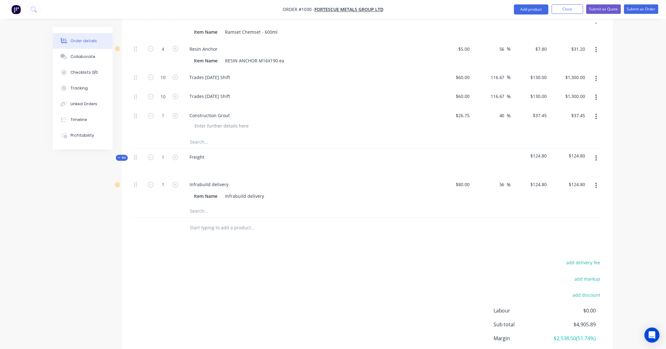
click at [250, 205] on input "text" at bounding box center [253, 211] width 126 height 13
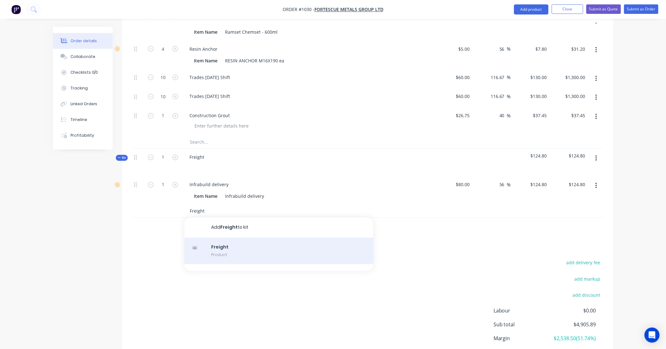
type input "Freight"
click at [245, 238] on div "Freight Product" at bounding box center [279, 251] width 189 height 26
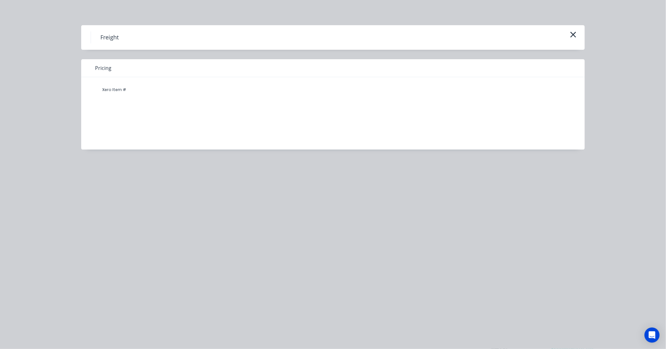
click at [583, 34] on div "Freight" at bounding box center [333, 37] width 504 height 25
click at [579, 35] on div "Freight" at bounding box center [333, 37] width 504 height 25
click at [572, 34] on icon "button" at bounding box center [573, 34] width 7 height 9
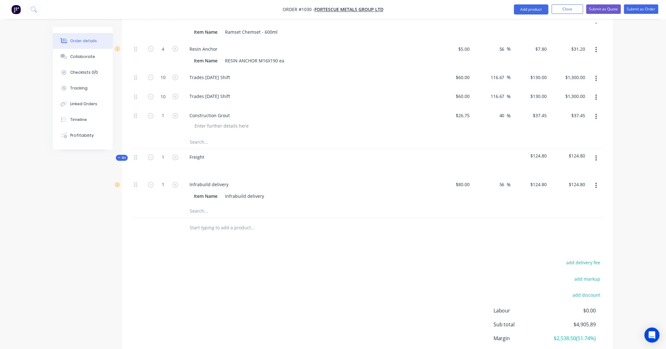
click at [219, 205] on input "text" at bounding box center [253, 211] width 126 height 13
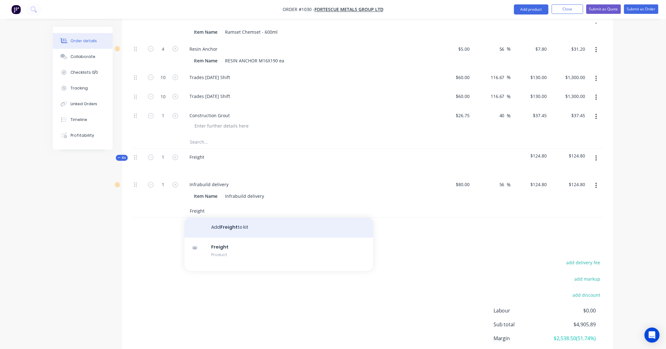
type input "Freight"
click at [235, 221] on button "Add Freight to kit" at bounding box center [279, 228] width 189 height 20
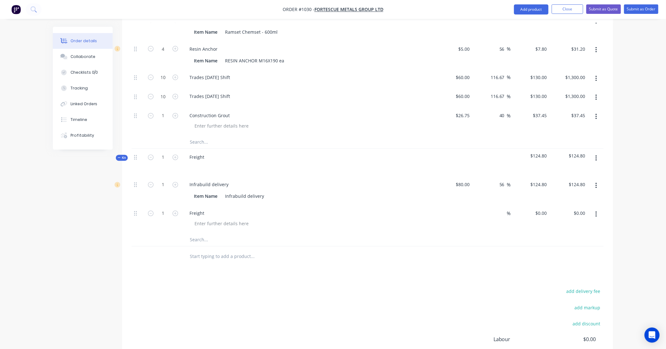
drag, startPoint x: 465, startPoint y: 206, endPoint x: 546, endPoint y: 182, distance: 84.5
click at [465, 209] on input at bounding box center [465, 213] width 14 height 9
type input "$220.00"
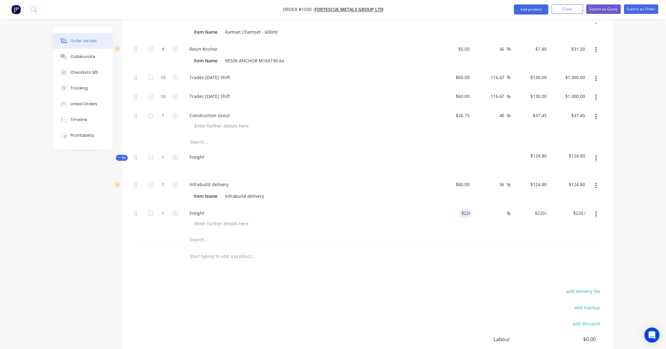
click at [218, 209] on div "Freight" at bounding box center [308, 213] width 247 height 9
click at [198, 209] on div "Freight" at bounding box center [197, 213] width 25 height 9
click at [206, 209] on div "Freight" at bounding box center [197, 213] width 25 height 9
type input "$180.00"
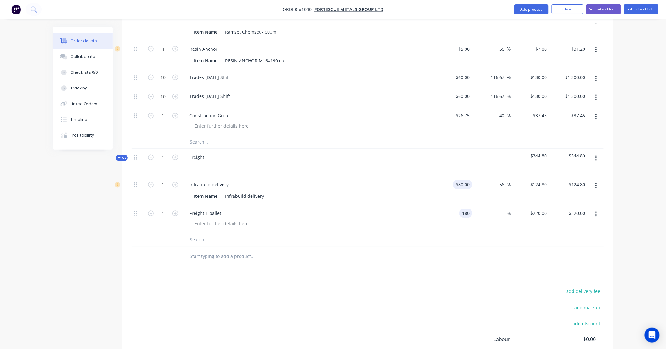
type input "$180.00"
type input "22.22"
type input "219.996"
type input "$220.00"
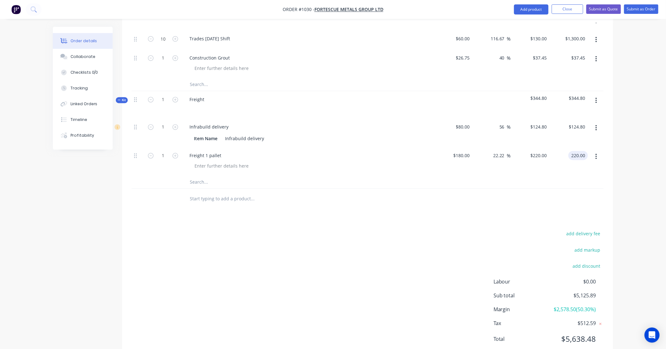
scroll to position [484, 0]
type input "$220.00"
click at [599, 122] on button "button" at bounding box center [596, 127] width 15 height 11
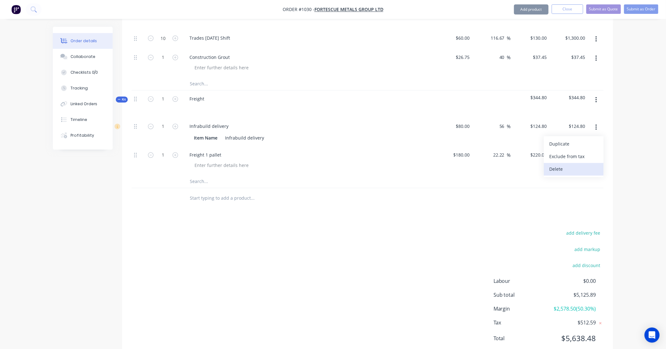
click at [584, 167] on button "Delete" at bounding box center [574, 169] width 60 height 13
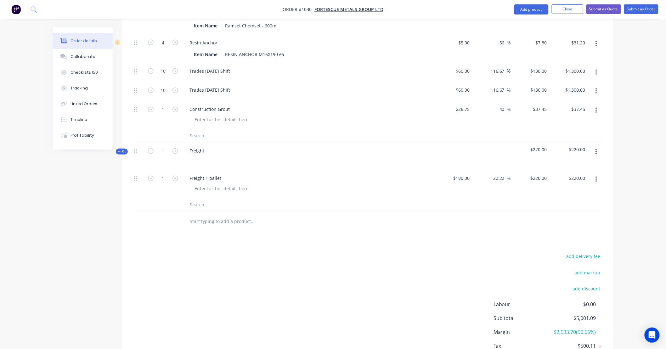
scroll to position [420, 0]
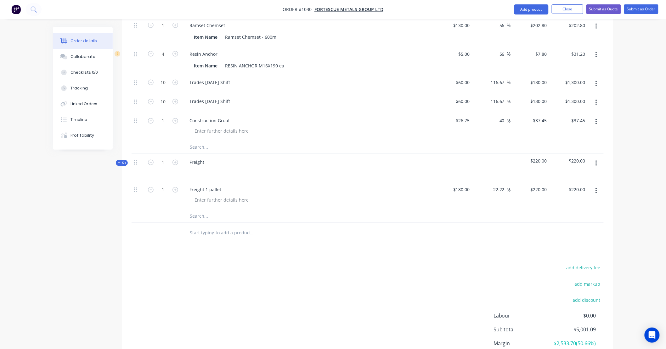
click at [118, 161] on icon at bounding box center [119, 162] width 3 height 3
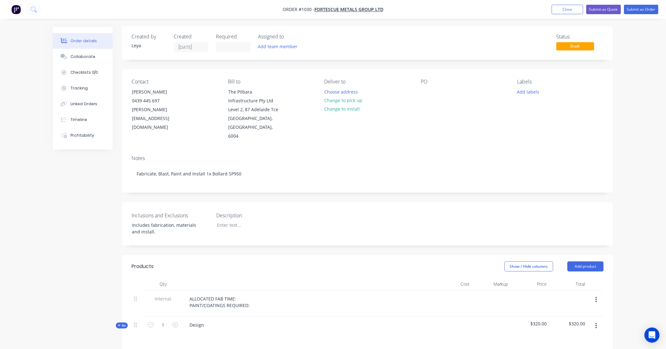
scroll to position [0, 0]
click at [605, 10] on button "Submit as Quote" at bounding box center [604, 9] width 35 height 9
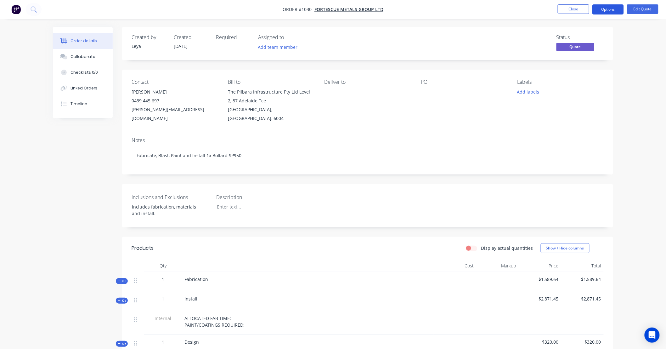
click at [606, 9] on button "Options" at bounding box center [608, 9] width 31 height 10
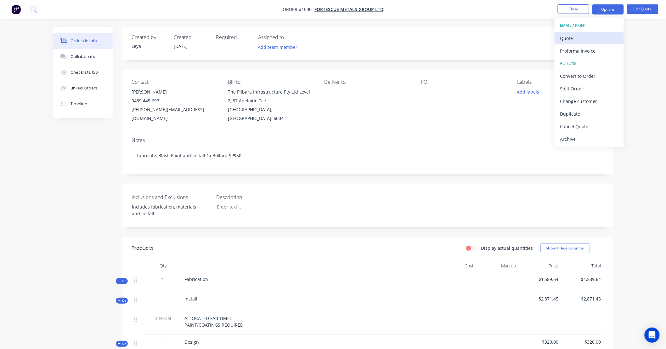
click at [582, 36] on div "Quote" at bounding box center [589, 38] width 58 height 9
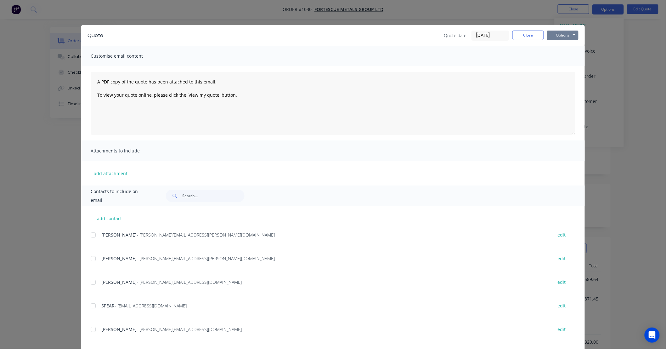
click at [563, 37] on button "Options" at bounding box center [562, 35] width 31 height 9
click at [564, 47] on button "Preview" at bounding box center [567, 46] width 40 height 10
click at [526, 35] on button "Close" at bounding box center [528, 35] width 31 height 9
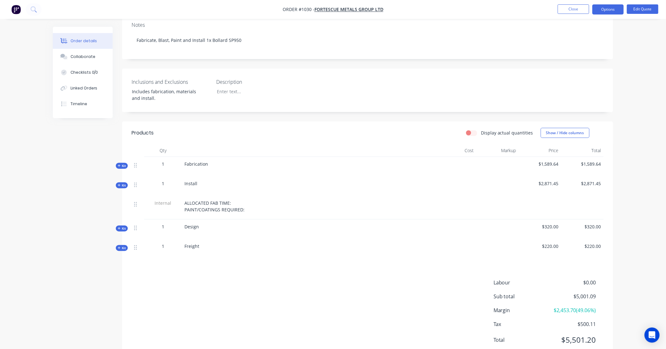
scroll to position [128, 0]
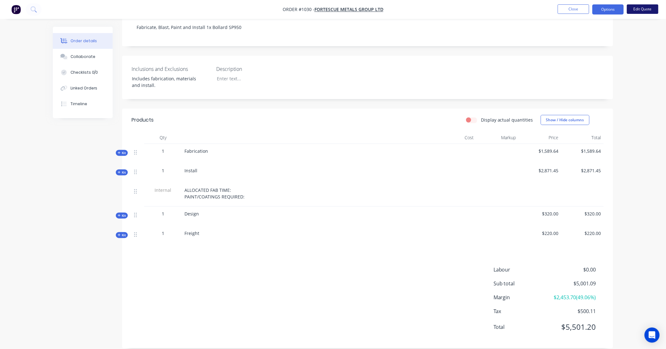
click at [646, 9] on button "Edit Quote" at bounding box center [642, 8] width 31 height 9
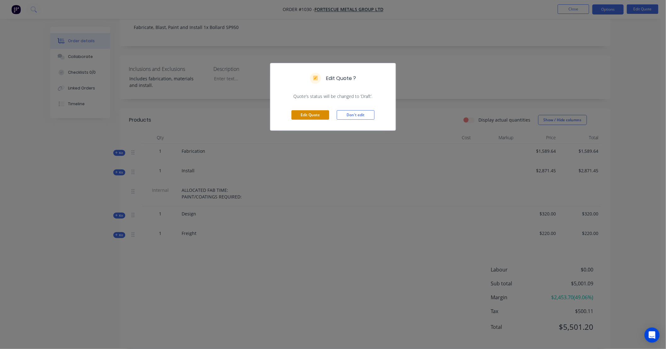
click at [316, 114] on button "Edit Quote" at bounding box center [311, 114] width 38 height 9
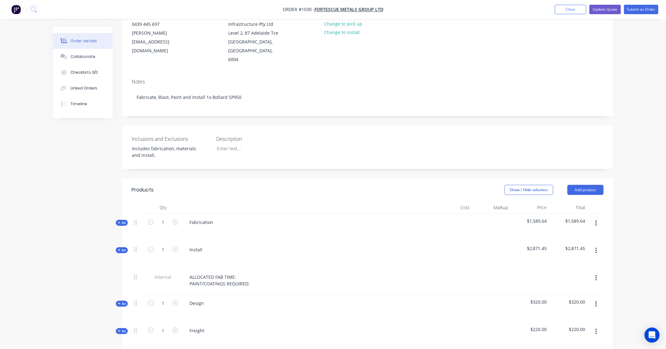
scroll to position [81, 0]
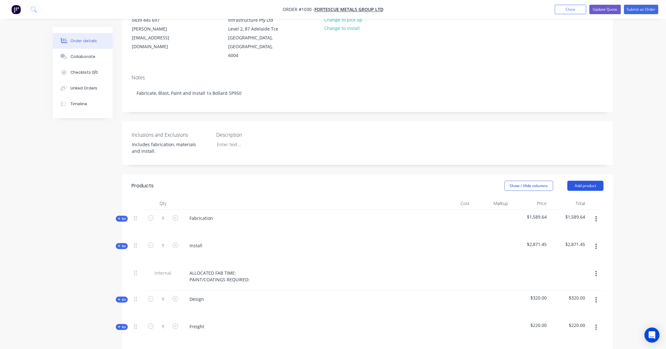
click at [589, 181] on button "Add product" at bounding box center [586, 186] width 36 height 10
click at [575, 197] on div "Product catalogue" at bounding box center [574, 201] width 48 height 9
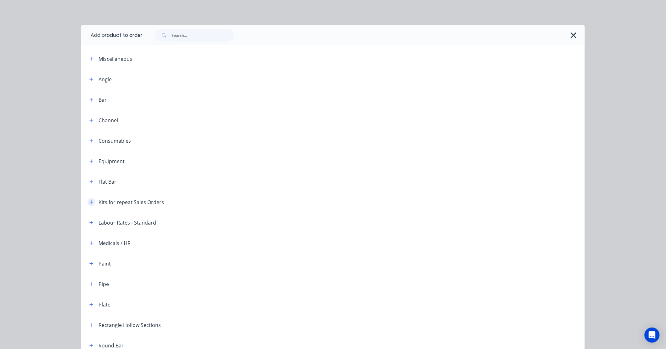
click at [88, 200] on button "button" at bounding box center [92, 202] width 8 height 8
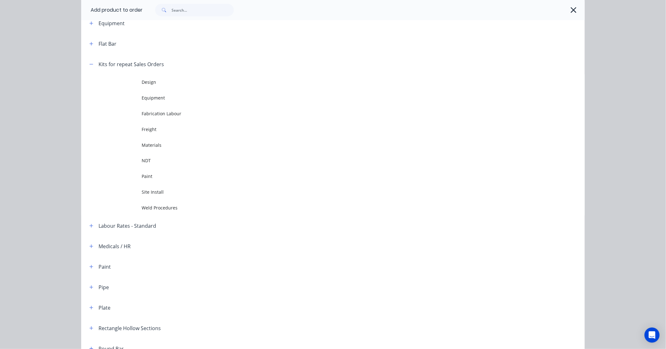
scroll to position [140, 0]
click at [571, 8] on icon "button" at bounding box center [574, 10] width 7 height 9
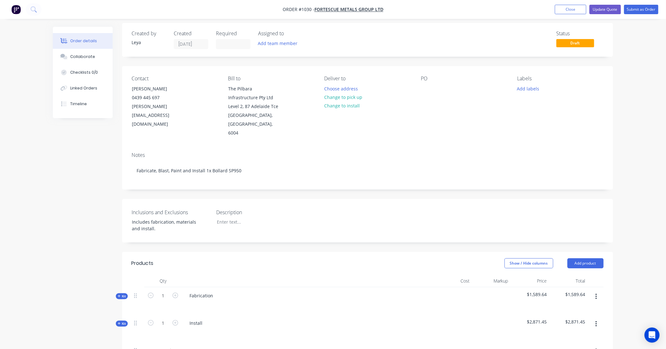
scroll to position [0, 0]
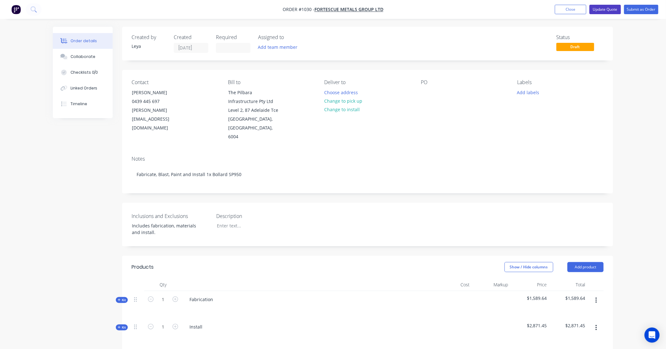
click at [616, 11] on button "Update Quote" at bounding box center [605, 9] width 31 height 9
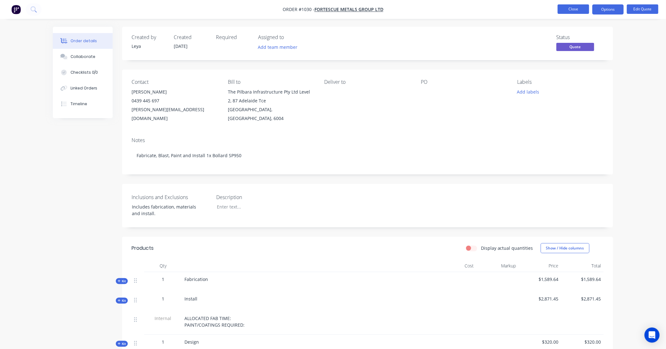
click at [573, 10] on button "Close" at bounding box center [573, 8] width 31 height 9
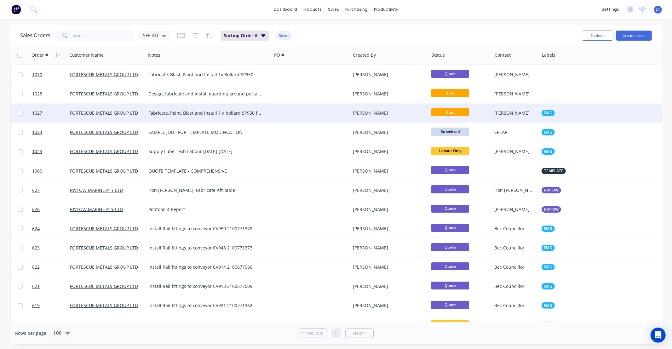
click at [409, 110] on div "Leigh Parker" at bounding box center [388, 113] width 70 height 6
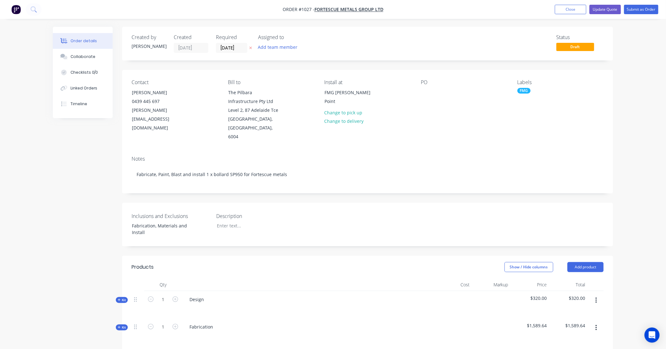
click at [577, 44] on span "Draft" at bounding box center [576, 47] width 38 height 8
click at [568, 48] on span "Draft" at bounding box center [576, 47] width 38 height 8
click at [608, 11] on button "Update Quote" at bounding box center [605, 9] width 31 height 9
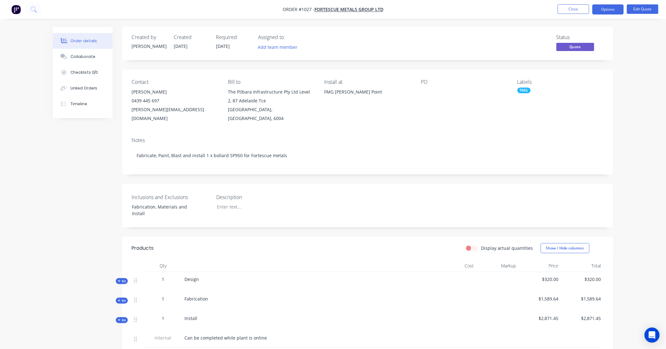
click at [575, 48] on span "Quote" at bounding box center [576, 47] width 38 height 8
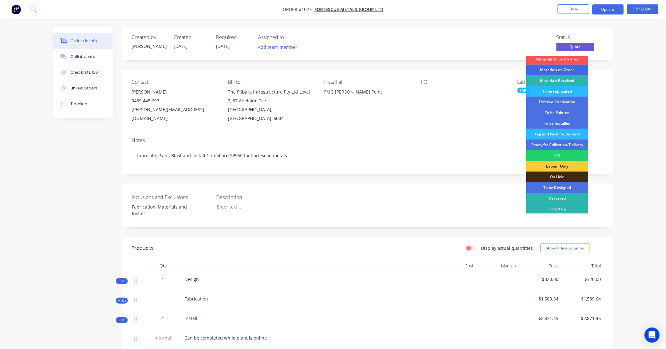
scroll to position [24, 0]
click at [617, 94] on div "Order details Collaborate Checklists 0/0 Linked Orders Timeline Order details C…" at bounding box center [333, 253] width 573 height 452
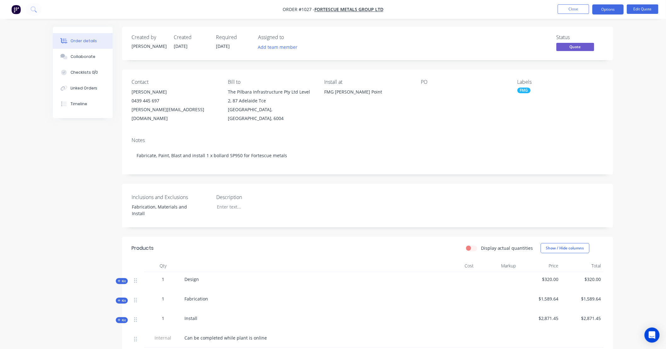
click at [583, 45] on span "Quote" at bounding box center [576, 47] width 38 height 8
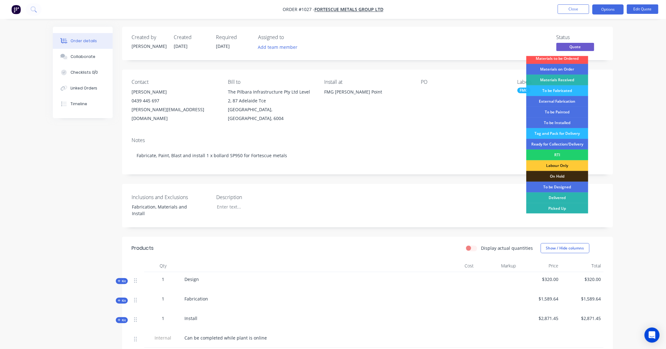
click at [620, 79] on div "Order details Collaborate Checklists 0/0 Linked Orders Timeline Order details C…" at bounding box center [333, 239] width 666 height 479
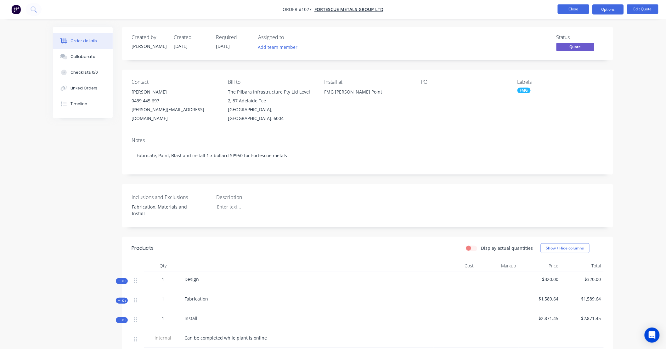
click at [577, 8] on button "Close" at bounding box center [573, 8] width 31 height 9
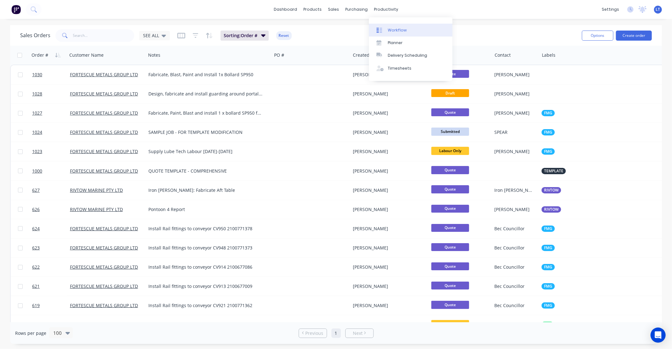
click at [403, 32] on div "Workflow" at bounding box center [397, 30] width 19 height 6
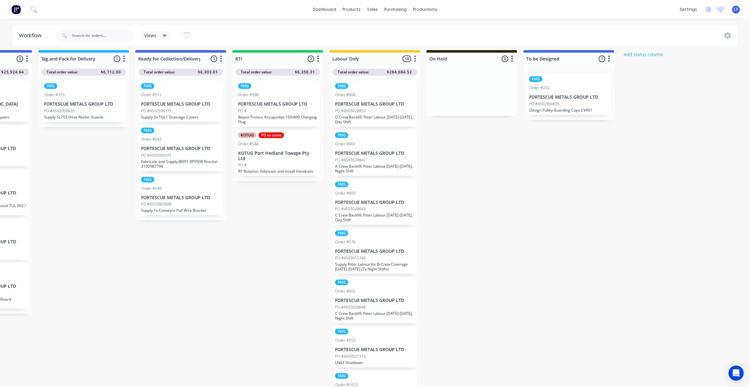
scroll to position [0, 848]
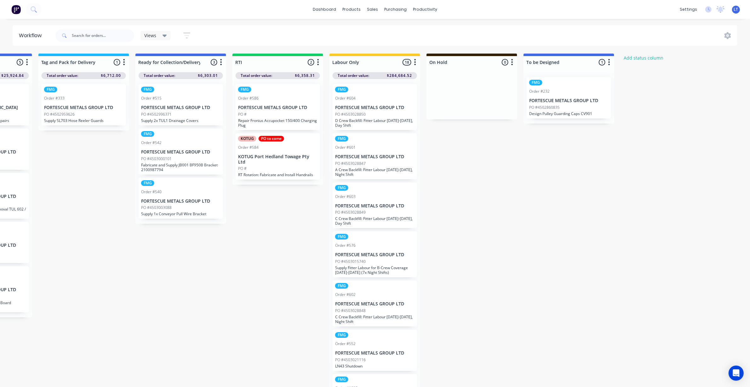
click at [166, 31] on div "Views" at bounding box center [155, 35] width 30 height 9
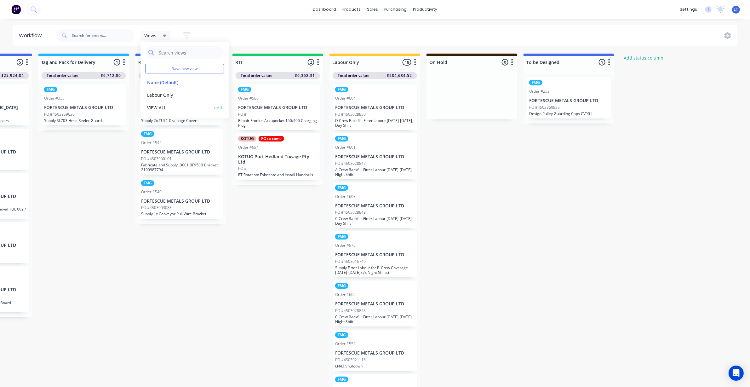
click at [158, 109] on button "VIEW ALL" at bounding box center [178, 107] width 67 height 7
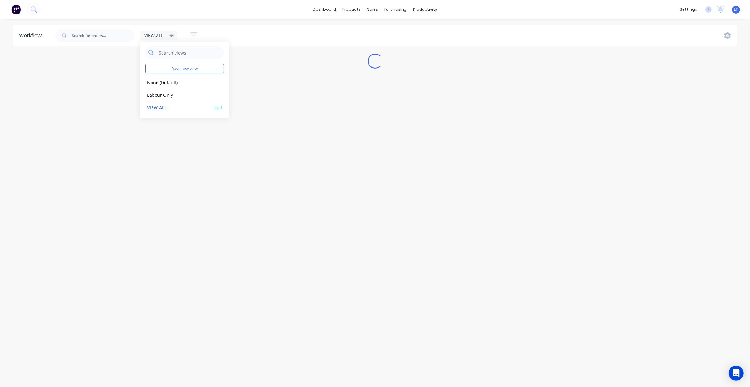
scroll to position [0, 0]
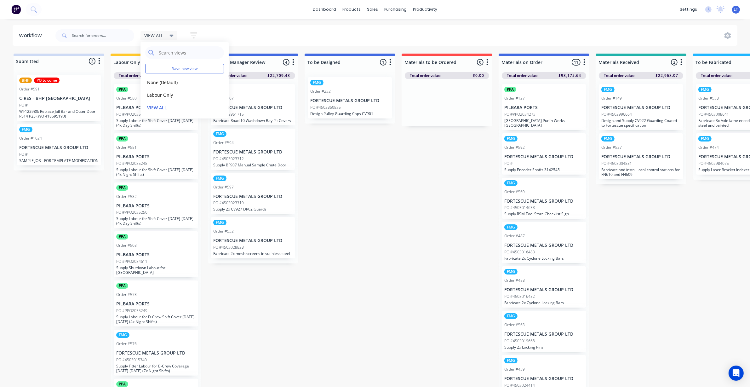
drag, startPoint x: 355, startPoint y: 170, endPoint x: 343, endPoint y: 157, distance: 18.5
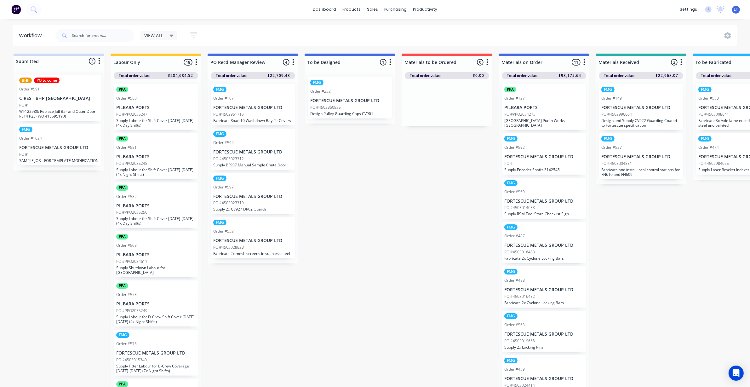
drag, startPoint x: 369, startPoint y: 172, endPoint x: 353, endPoint y: 165, distance: 17.9
drag, startPoint x: 378, startPoint y: 165, endPoint x: 375, endPoint y: 164, distance: 3.5
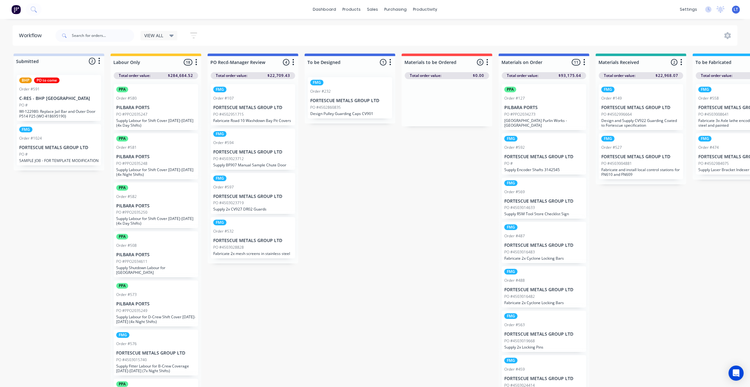
drag, startPoint x: 369, startPoint y: 162, endPoint x: 295, endPoint y: 136, distance: 78.3
click at [196, 37] on icon "button" at bounding box center [193, 35] width 7 height 8
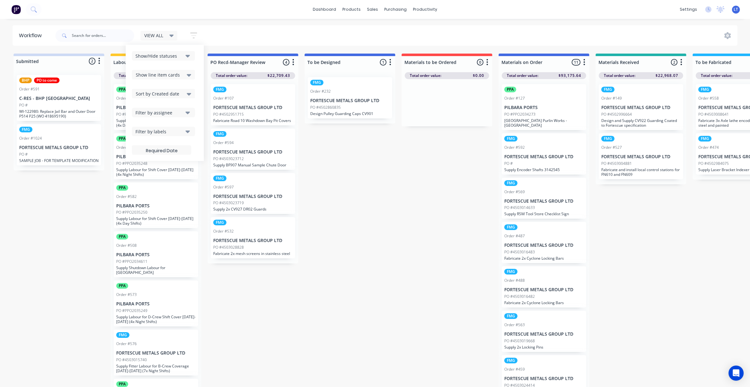
click at [220, 39] on div "VIEW ALL Save new view None (Default) edit Labour Only edit VIEW ALL edit Show/…" at bounding box center [395, 35] width 683 height 19
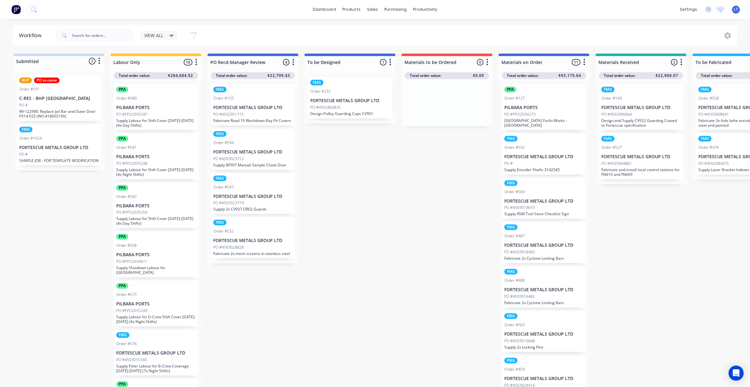
drag, startPoint x: 378, startPoint y: 148, endPoint x: 351, endPoint y: 146, distance: 27.2
drag, startPoint x: 373, startPoint y: 147, endPoint x: 332, endPoint y: 151, distance: 41.8
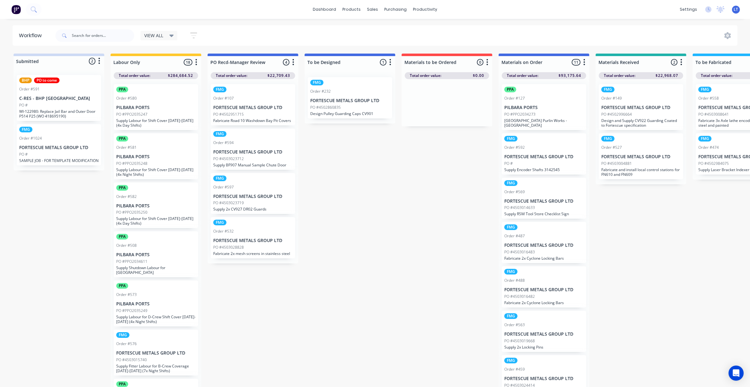
click at [196, 32] on icon "button" at bounding box center [193, 35] width 7 height 8
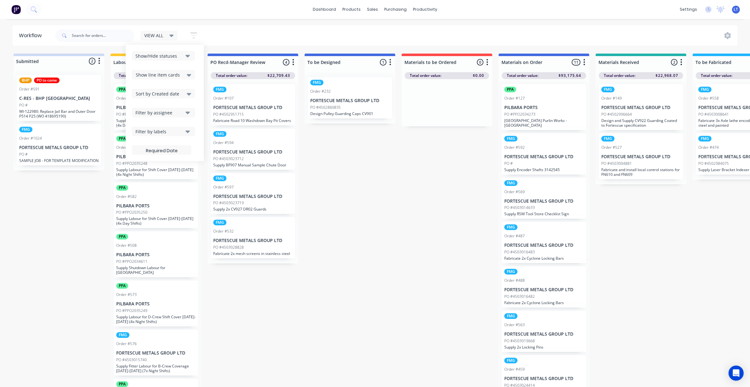
click at [187, 55] on icon "button" at bounding box center [187, 56] width 4 height 3
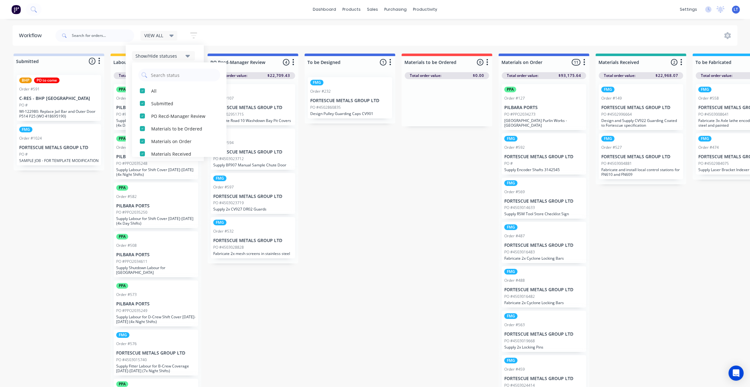
click at [187, 55] on icon "button" at bounding box center [187, 56] width 4 height 3
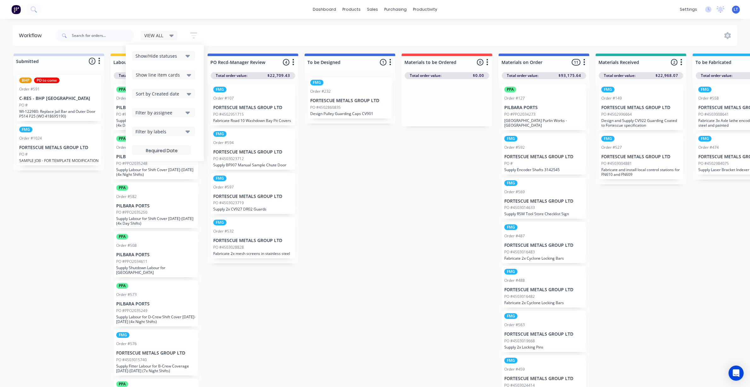
click at [190, 35] on button "button" at bounding box center [194, 35] width 20 height 12
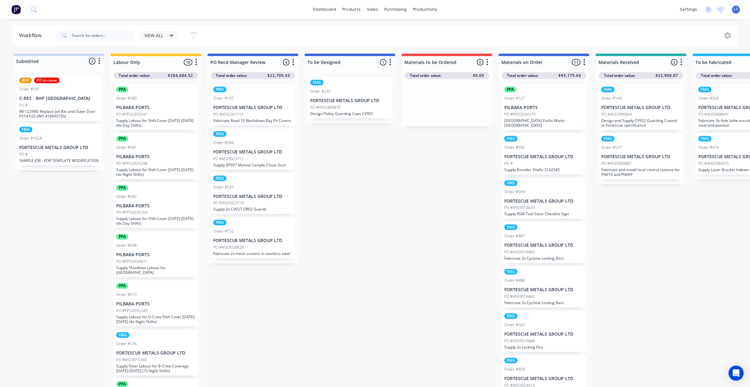
click at [227, 34] on div "VIEW ALL Save new view None (Default) edit Labour Only edit VIEW ALL edit Show/…" at bounding box center [395, 35] width 683 height 19
drag, startPoint x: 227, startPoint y: 34, endPoint x: 242, endPoint y: 34, distance: 14.2
click at [225, 34] on div "VIEW ALL Save new view None (Default) edit Labour Only edit VIEW ALL edit Show/…" at bounding box center [395, 35] width 683 height 19
click at [249, 34] on div "VIEW ALL Save new view None (Default) edit Labour Only edit VIEW ALL edit Show/…" at bounding box center [395, 35] width 683 height 19
drag, startPoint x: 249, startPoint y: 34, endPoint x: 243, endPoint y: 35, distance: 6.1
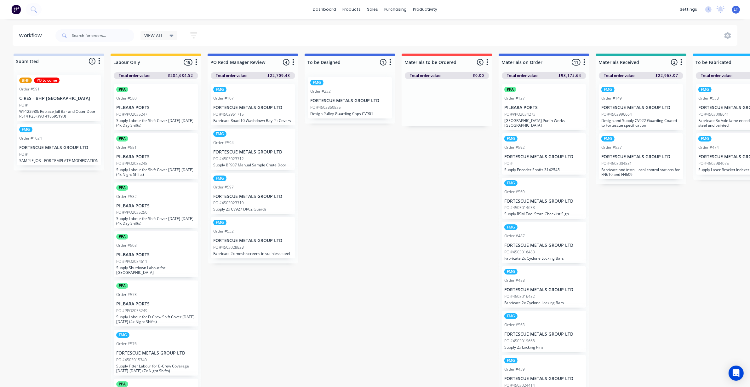
click at [243, 35] on div "VIEW ALL Save new view None (Default) edit Labour Only edit VIEW ALL edit Show/…" at bounding box center [395, 35] width 683 height 19
click at [263, 35] on div "VIEW ALL Save new view None (Default) edit Labour Only edit VIEW ALL edit Show/…" at bounding box center [395, 35] width 683 height 19
drag, startPoint x: 263, startPoint y: 35, endPoint x: 250, endPoint y: 33, distance: 13.4
click at [241, 34] on div "VIEW ALL Save new view None (Default) edit Labour Only edit VIEW ALL edit Show/…" at bounding box center [395, 35] width 683 height 19
click at [259, 33] on div "VIEW ALL Save new view None (Default) edit Labour Only edit VIEW ALL edit Show/…" at bounding box center [395, 35] width 683 height 19
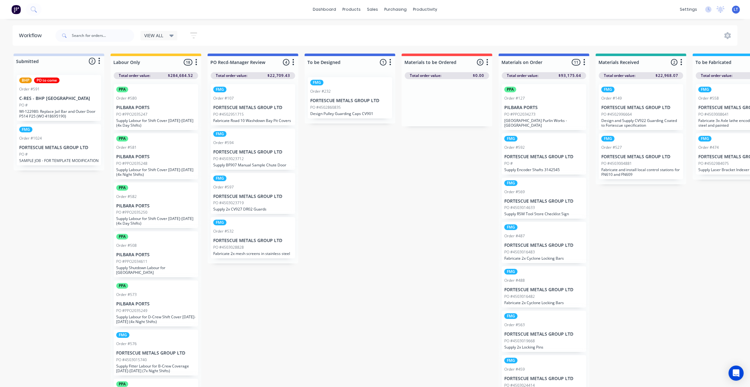
click at [246, 33] on div "VIEW ALL Save new view None (Default) edit Labour Only edit VIEW ALL edit Show/…" at bounding box center [395, 35] width 683 height 19
drag, startPoint x: 246, startPoint y: 33, endPoint x: 238, endPoint y: 33, distance: 7.9
click at [238, 33] on div "VIEW ALL Save new view None (Default) edit Labour Only edit VIEW ALL edit Show/…" at bounding box center [395, 35] width 683 height 19
click at [379, 27] on link "Sales Orders" at bounding box center [405, 30] width 83 height 13
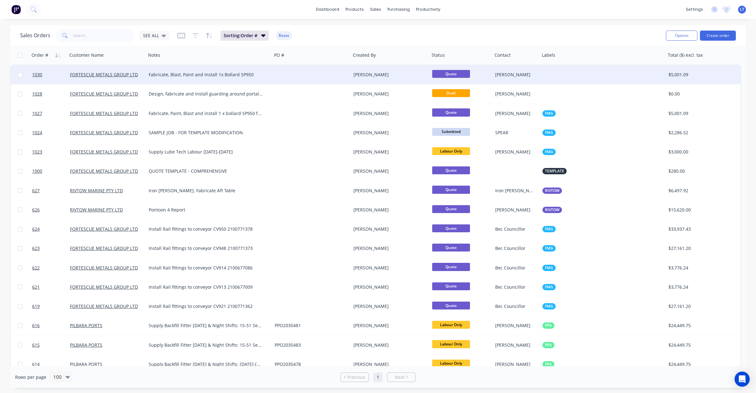
click at [391, 72] on div "[PERSON_NAME]" at bounding box center [388, 74] width 70 height 6
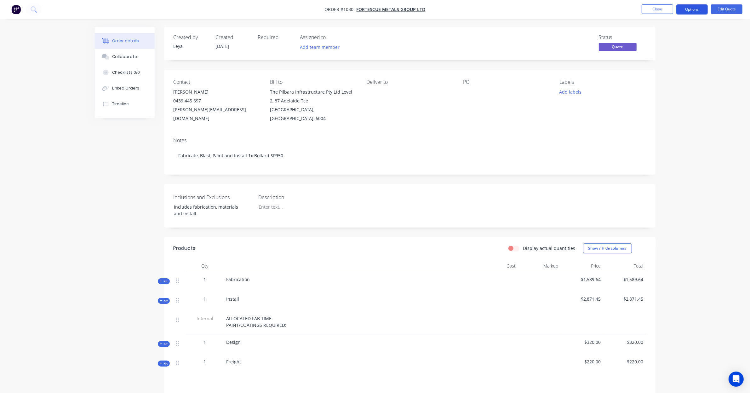
click at [698, 8] on button "Options" at bounding box center [691, 9] width 31 height 10
click at [673, 39] on div "Quote" at bounding box center [673, 38] width 58 height 9
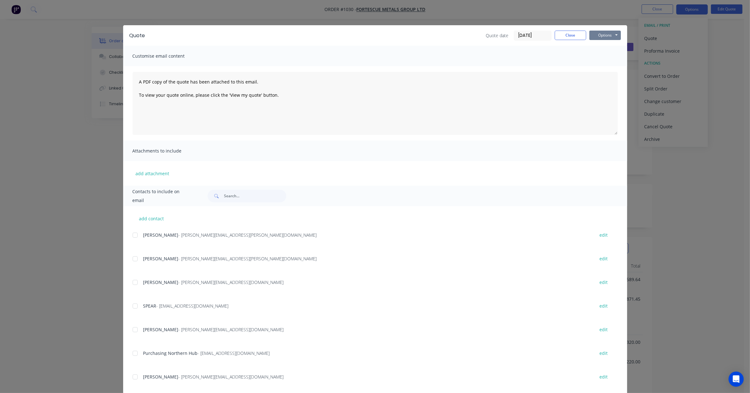
click at [591, 37] on button "Options" at bounding box center [604, 35] width 31 height 9
click at [599, 59] on button "Print" at bounding box center [609, 57] width 40 height 10
click at [575, 39] on button "Close" at bounding box center [569, 35] width 31 height 9
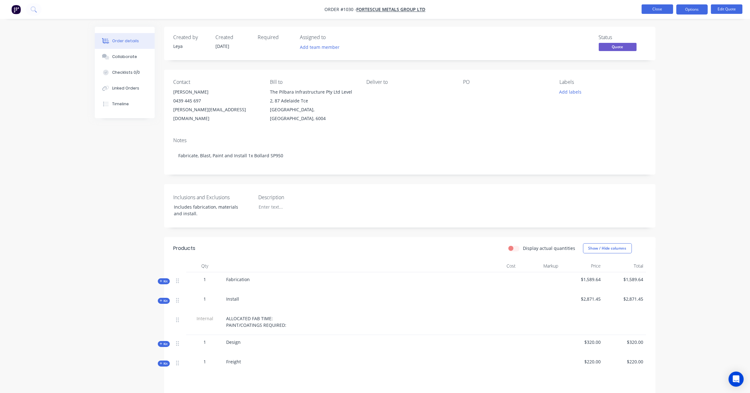
click at [668, 12] on button "Close" at bounding box center [656, 8] width 31 height 9
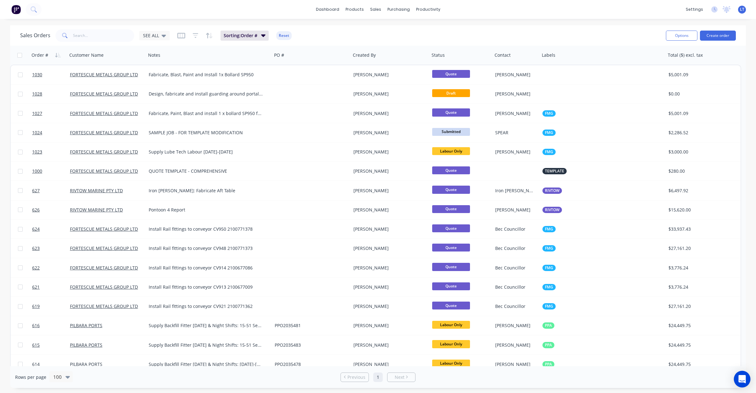
drag, startPoint x: 739, startPoint y: 380, endPoint x: 738, endPoint y: 377, distance: 4.1
click at [739, 378] on icon "Open Intercom Messenger" at bounding box center [741, 379] width 7 height 8
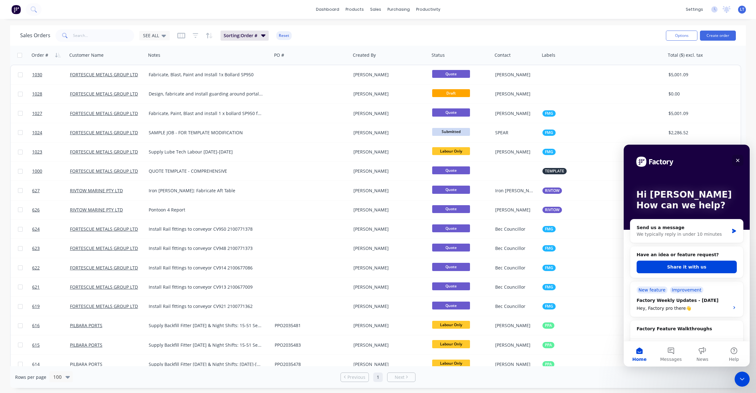
click at [739, 162] on icon "Close" at bounding box center [737, 160] width 5 height 5
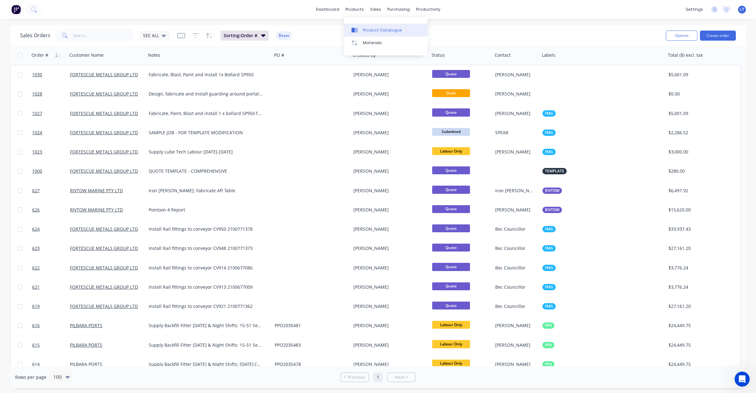
click at [366, 27] on div "Product Catalogue" at bounding box center [382, 30] width 39 height 6
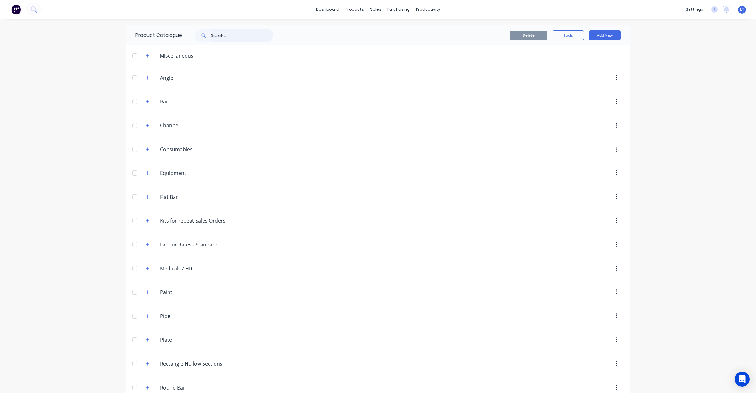
click at [242, 37] on input "text" at bounding box center [242, 35] width 62 height 13
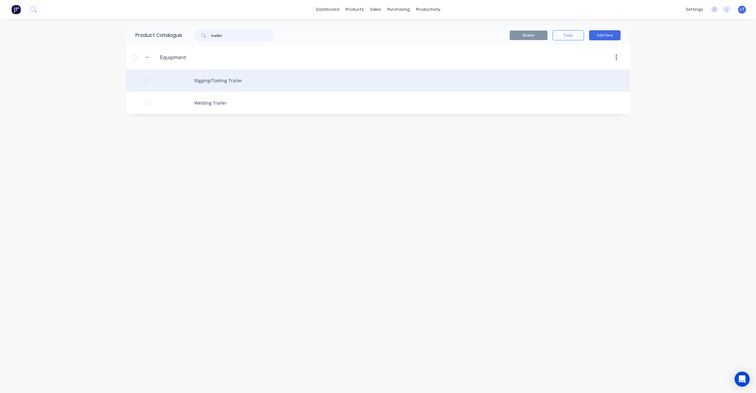
type input "trailer"
click at [225, 84] on div "Rigging/Tooling Trailer" at bounding box center [378, 80] width 504 height 22
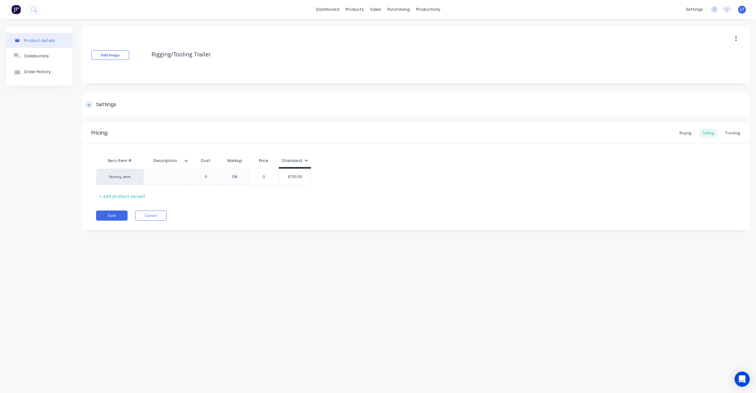
click at [109, 108] on div "Settings" at bounding box center [106, 105] width 20 height 8
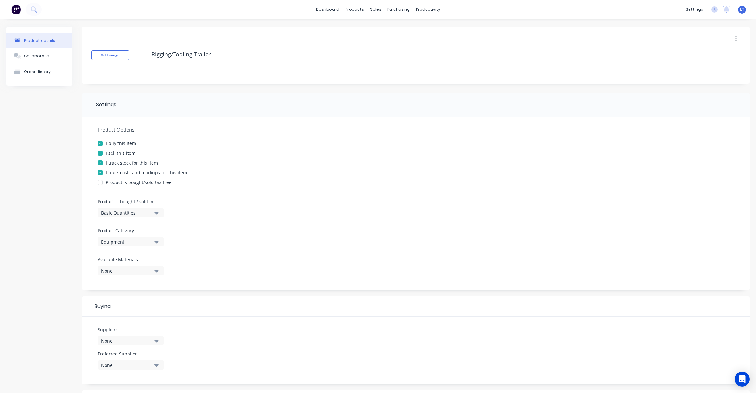
click at [132, 164] on div "I track stock for this item" at bounding box center [132, 162] width 52 height 7
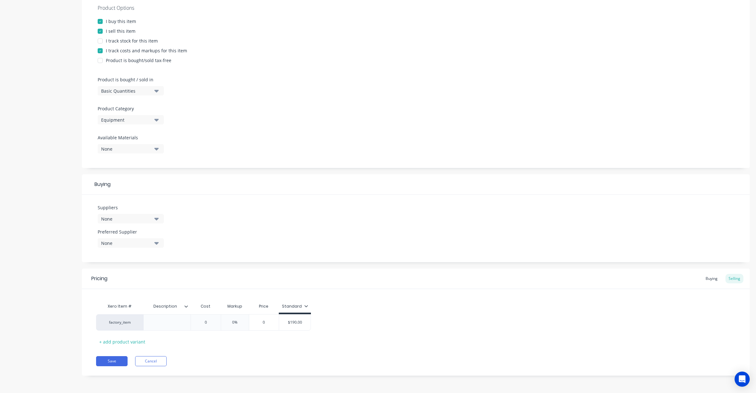
click at [101, 49] on div at bounding box center [100, 50] width 13 height 13
click at [100, 21] on div at bounding box center [100, 21] width 13 height 13
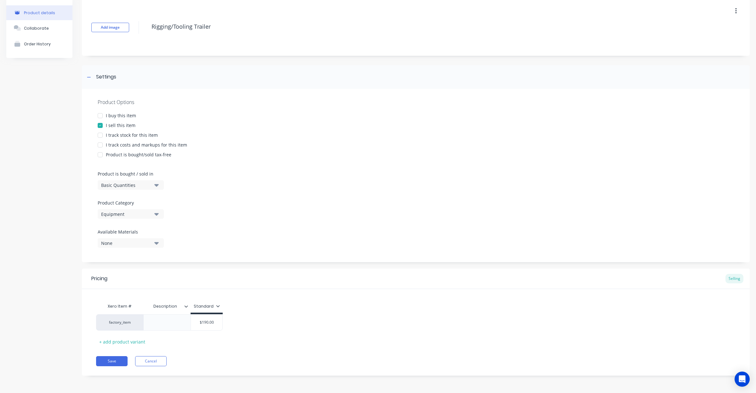
scroll to position [28, 0]
click at [117, 362] on button "Save" at bounding box center [111, 361] width 31 height 10
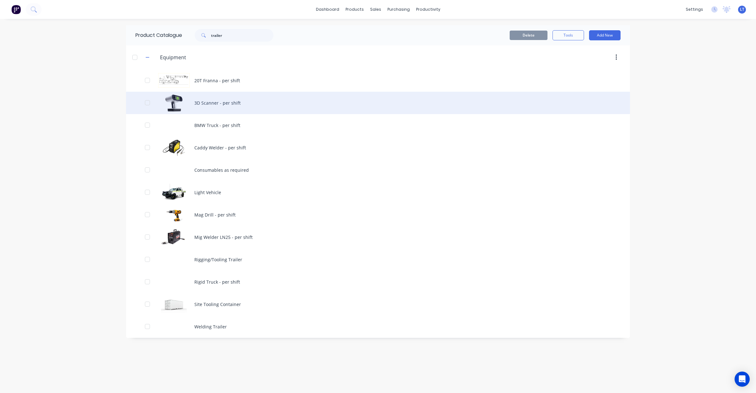
click at [232, 106] on div "3D Scanner - per shift" at bounding box center [378, 103] width 504 height 22
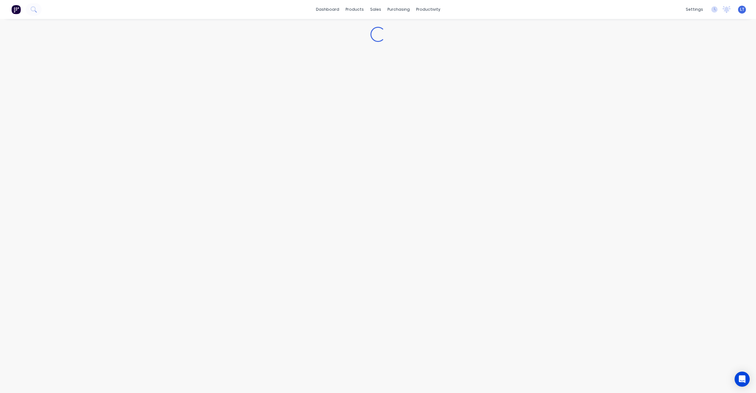
type textarea "x"
click at [114, 106] on div "Settings" at bounding box center [106, 105] width 20 height 8
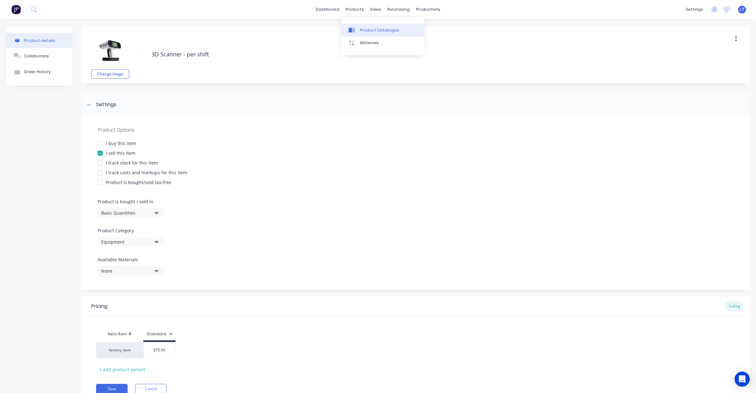
click at [361, 29] on div "Product Catalogue" at bounding box center [379, 30] width 39 height 6
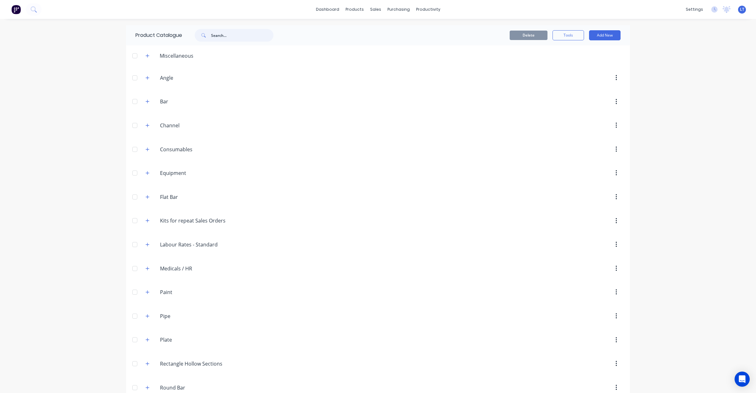
drag, startPoint x: 221, startPoint y: 42, endPoint x: 128, endPoint y: 51, distance: 93.6
click at [128, 52] on div "Product Catalogue Delete Tools Add New Miscellaneous Angle Angle Bar Bar Channe…" at bounding box center [378, 295] width 504 height 540
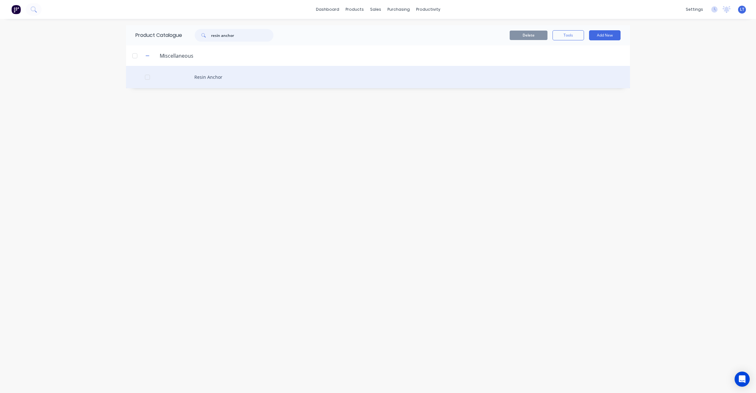
type input "resin anchor"
click at [195, 81] on div "Resin Anchor" at bounding box center [378, 77] width 504 height 22
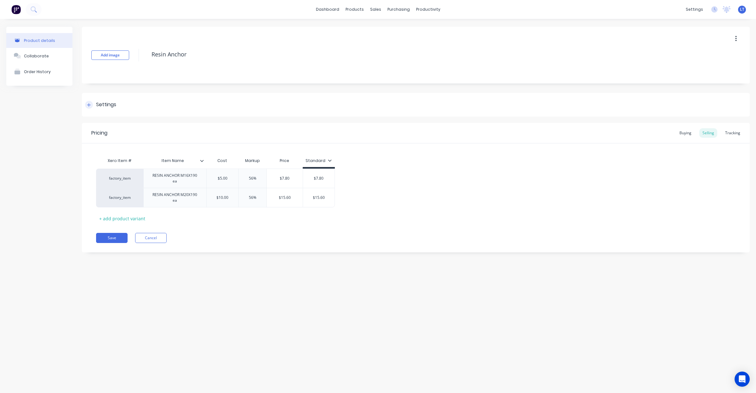
click at [117, 108] on div "Settings" at bounding box center [416, 105] width 668 height 24
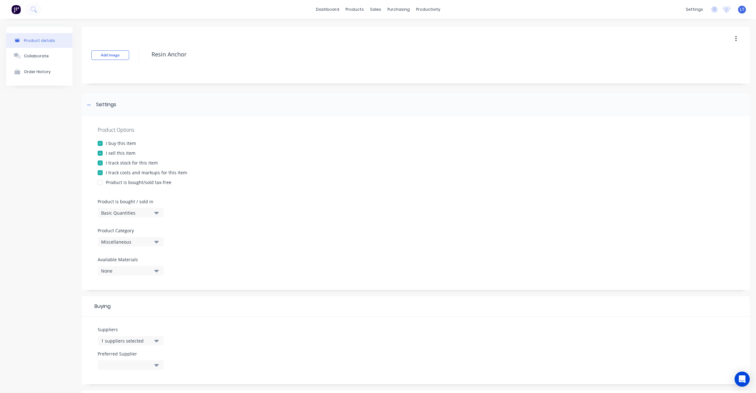
click at [132, 163] on div "I track stock for this item" at bounding box center [132, 162] width 52 height 7
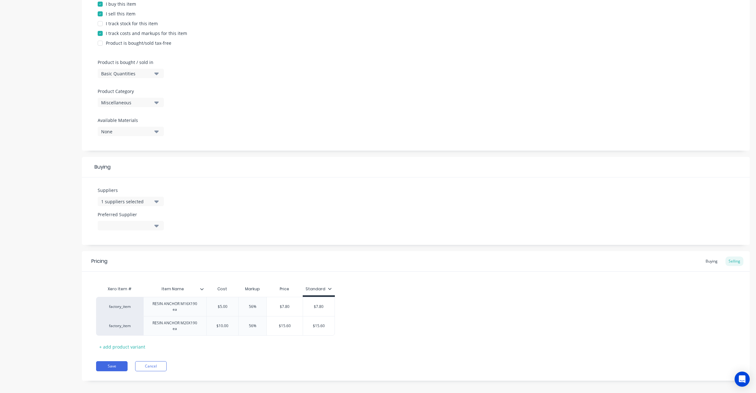
scroll to position [144, 0]
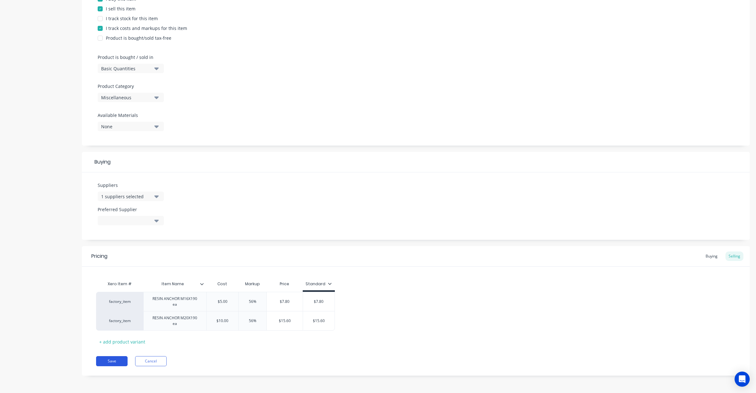
click at [118, 362] on button "Save" at bounding box center [111, 361] width 31 height 10
type textarea "x"
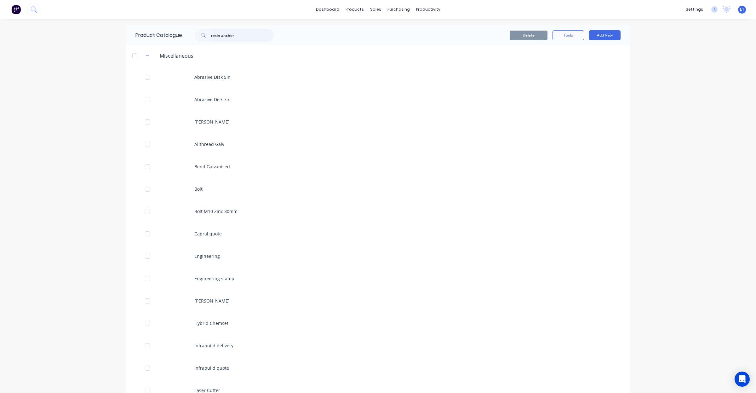
drag, startPoint x: 234, startPoint y: 35, endPoint x: 65, endPoint y: 25, distance: 169.4
click at [65, 25] on div "dashboard products sales purchasing productivity dashboard products Product Cat…" at bounding box center [378, 196] width 756 height 393
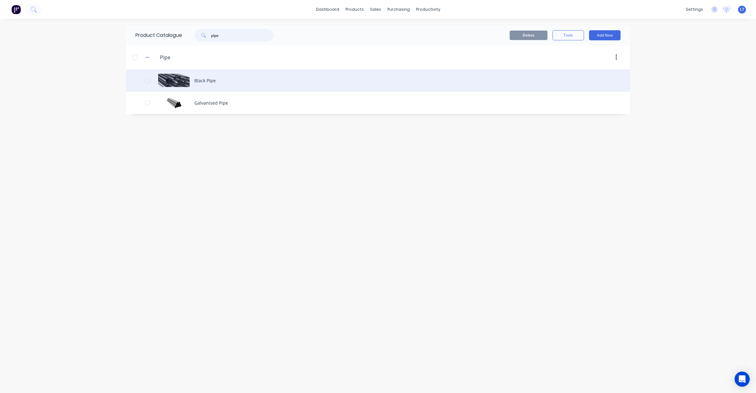
type input "pipe"
click at [213, 83] on div "Black Pipe" at bounding box center [378, 80] width 504 height 22
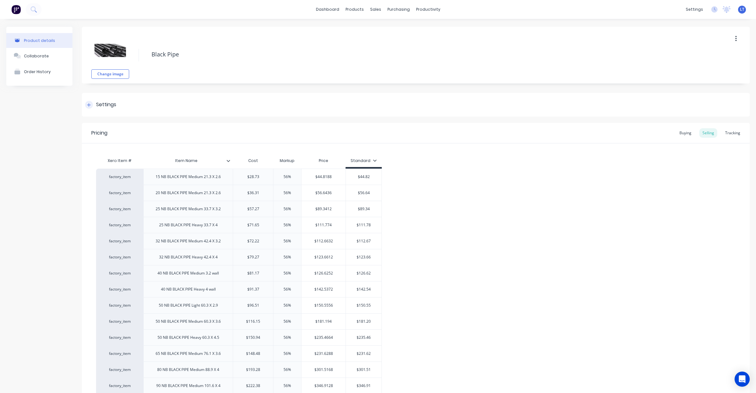
click at [111, 103] on div "Settings" at bounding box center [106, 105] width 20 height 8
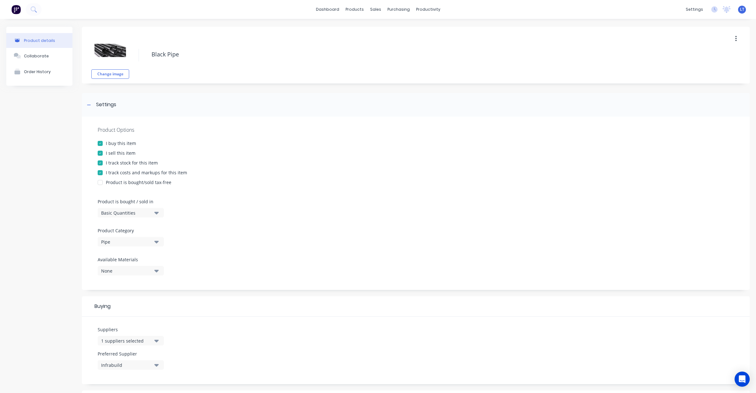
click at [130, 174] on div "I track costs and markups for this item" at bounding box center [146, 172] width 81 height 7
click at [131, 164] on div "I track stock for this item" at bounding box center [132, 162] width 52 height 7
click at [133, 172] on div "I track costs and markups for this item" at bounding box center [146, 172] width 81 height 7
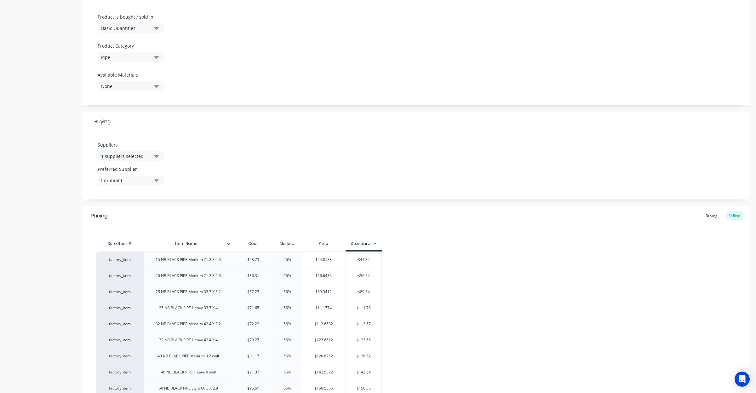
scroll to position [380, 0]
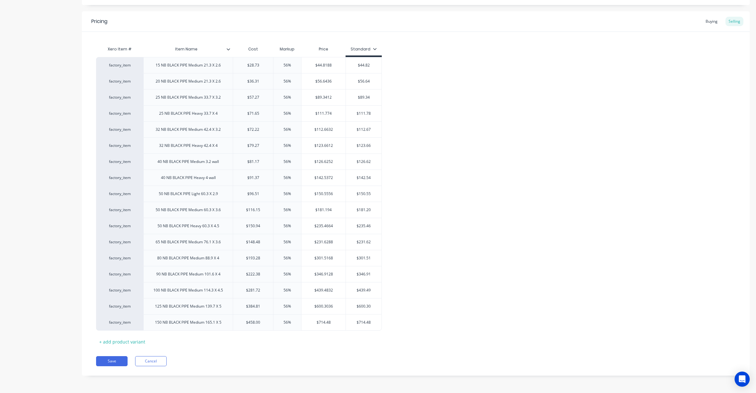
click at [119, 366] on div "Pricing Buying Selling Xero Item # Item Name Cost Markup Price Standard factory…" at bounding box center [416, 193] width 668 height 364
click at [120, 355] on div "Pricing Buying Selling Xero Item # Item Name Cost Markup Price Standard factory…" at bounding box center [416, 193] width 668 height 364
click at [120, 357] on button "Save" at bounding box center [111, 361] width 31 height 10
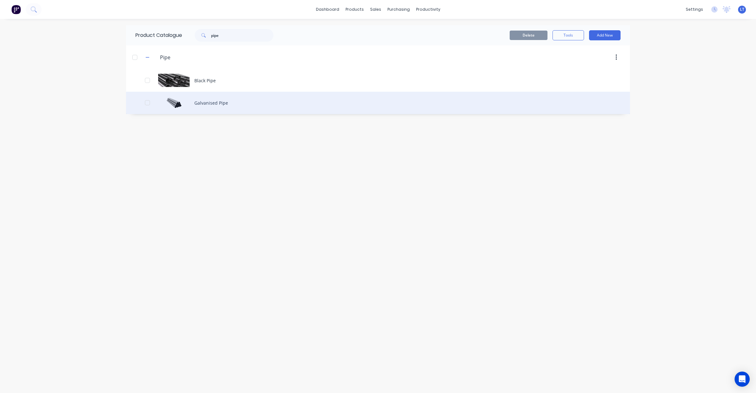
click at [214, 95] on div "Galvanised Pipe" at bounding box center [378, 103] width 504 height 22
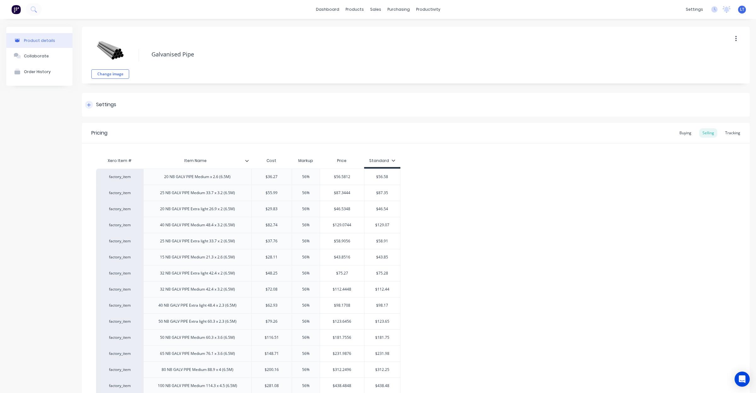
click at [131, 111] on div "Settings" at bounding box center [416, 105] width 668 height 24
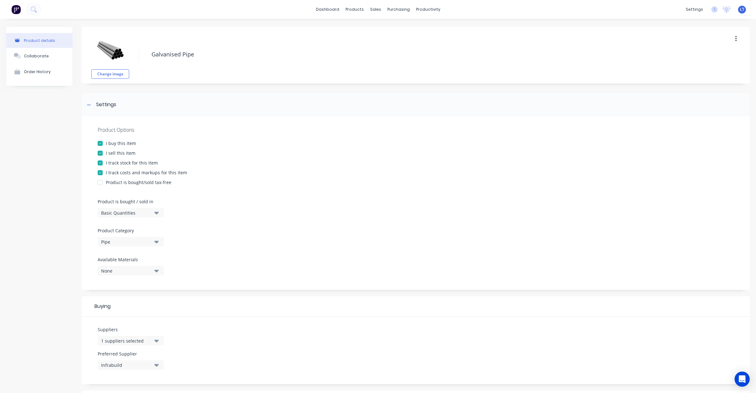
click at [129, 163] on div "I track stock for this item" at bounding box center [132, 162] width 52 height 7
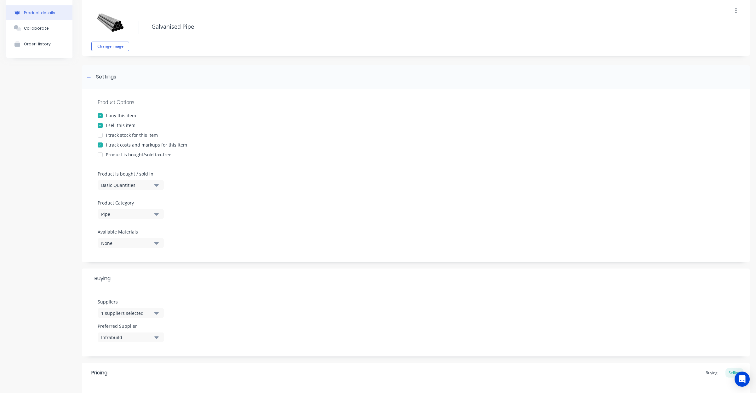
scroll to position [348, 0]
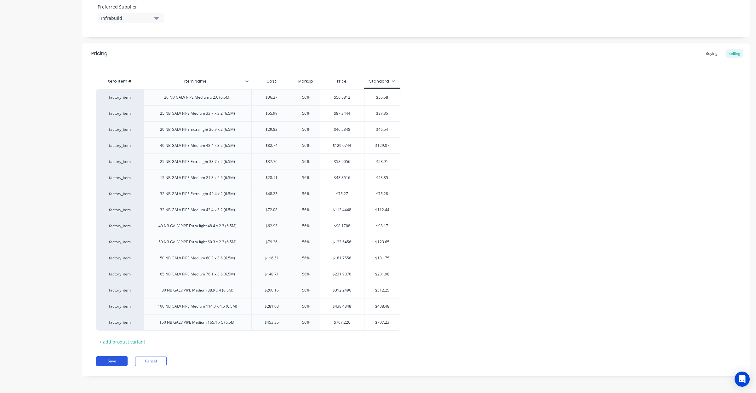
click at [114, 364] on button "Save" at bounding box center [111, 361] width 31 height 10
type textarea "x"
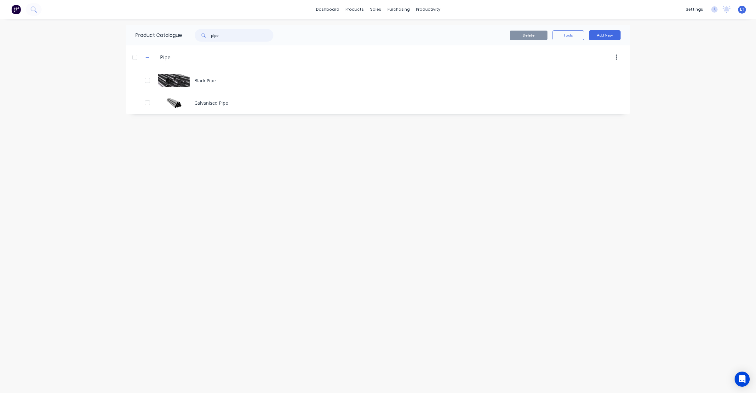
drag, startPoint x: 247, startPoint y: 37, endPoint x: 171, endPoint y: 37, distance: 76.2
click at [171, 37] on div "Product Catalogue pipe" at bounding box center [207, 35] width 163 height 20
click at [82, 79] on div "dashboard products sales purchasing productivity dashboard products Product Cat…" at bounding box center [378, 196] width 756 height 393
click at [162, 81] on input "Angle" at bounding box center [197, 78] width 75 height 8
click at [126, 82] on header "Angle Angle" at bounding box center [378, 78] width 504 height 24
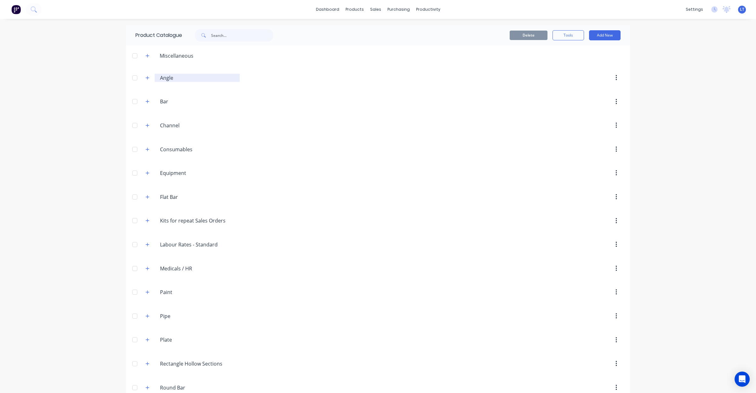
click at [168, 77] on input "Angle" at bounding box center [197, 78] width 75 height 8
click at [149, 76] on div "Angle Angle" at bounding box center [189, 77] width 99 height 11
click at [145, 77] on icon "button" at bounding box center [147, 78] width 4 height 4
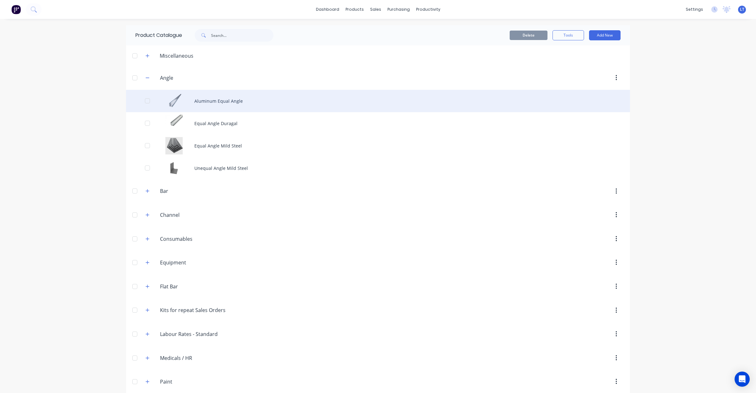
click at [219, 103] on div "Aluminum Equal Angle" at bounding box center [378, 101] width 504 height 22
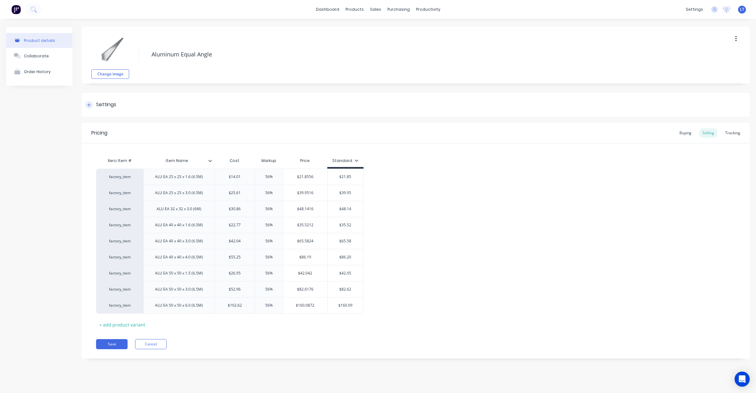
click at [147, 102] on div "Settings" at bounding box center [416, 105] width 668 height 24
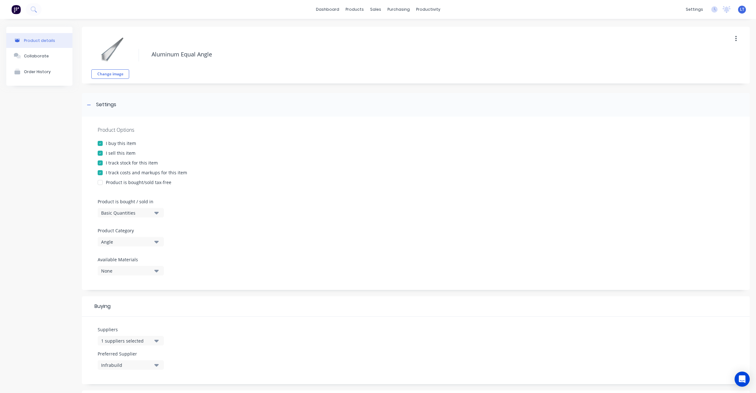
click at [139, 162] on div "I track stock for this item" at bounding box center [132, 162] width 52 height 7
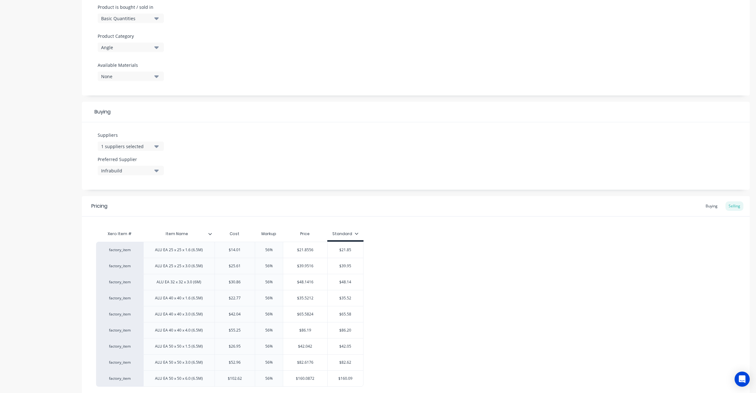
scroll to position [251, 0]
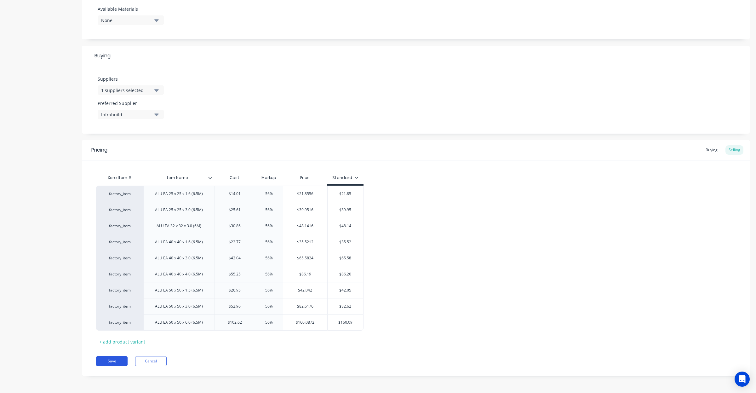
click at [118, 363] on button "Save" at bounding box center [111, 361] width 31 height 10
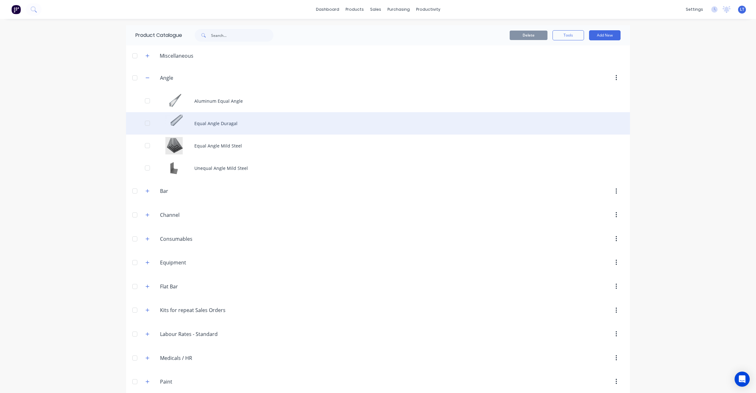
click at [208, 125] on div "Equal Angle Duragal" at bounding box center [378, 123] width 504 height 22
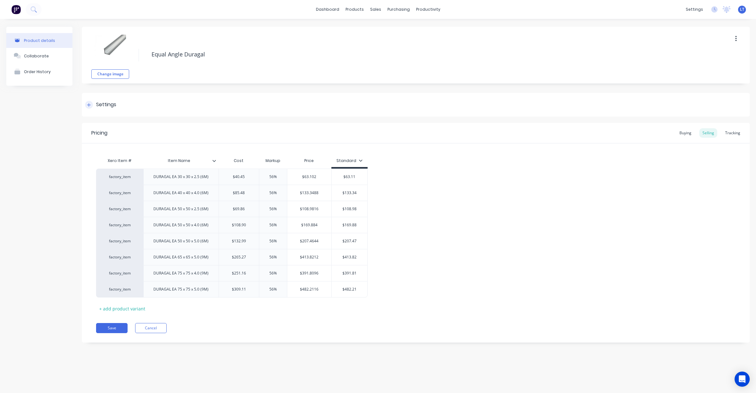
click at [121, 108] on div "Settings" at bounding box center [416, 105] width 668 height 24
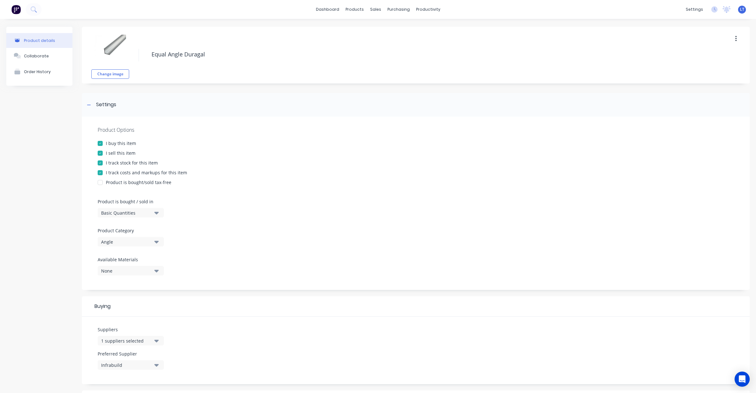
click at [130, 163] on div "I track stock for this item" at bounding box center [132, 162] width 52 height 7
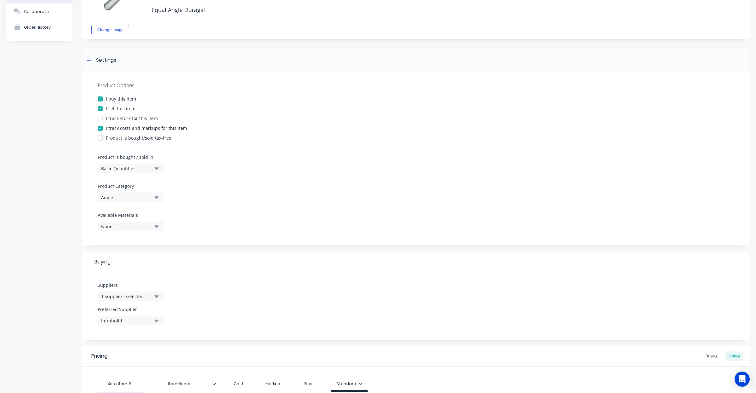
scroll to position [235, 0]
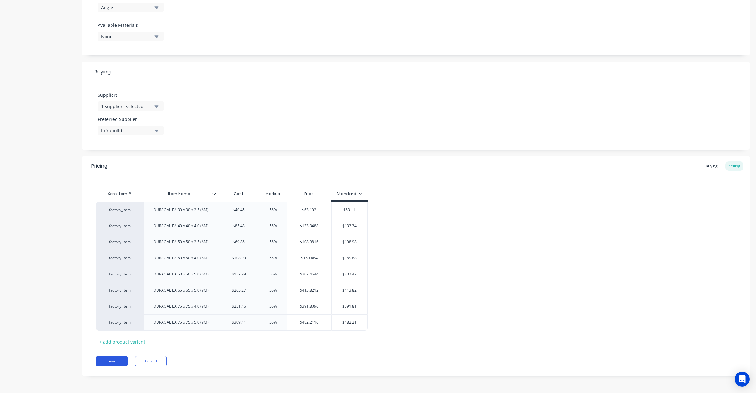
click at [111, 363] on button "Save" at bounding box center [111, 361] width 31 height 10
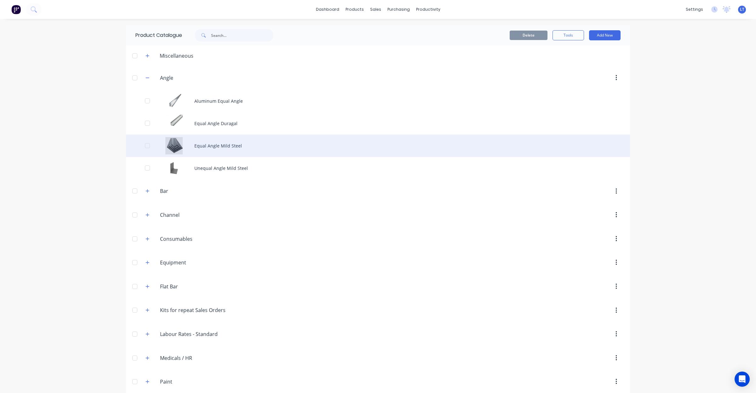
click at [211, 148] on div "Equal Angle Mild Steel" at bounding box center [378, 145] width 504 height 22
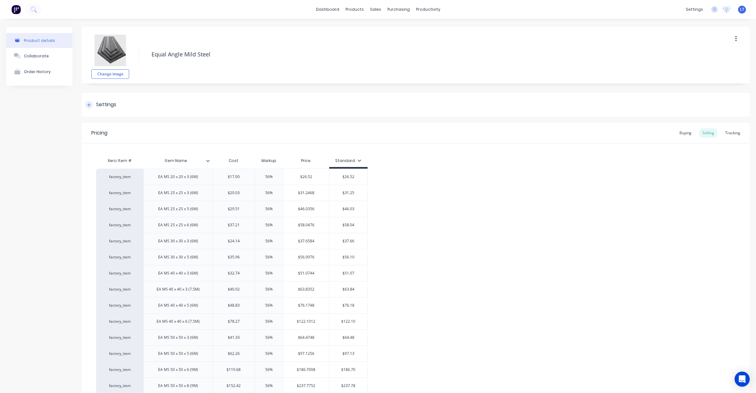
click at [108, 103] on div "Settings" at bounding box center [106, 105] width 20 height 8
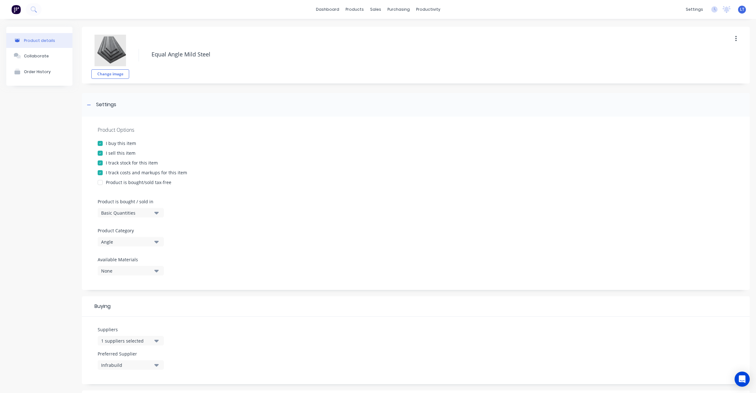
click at [135, 164] on div "I track stock for this item" at bounding box center [132, 162] width 52 height 7
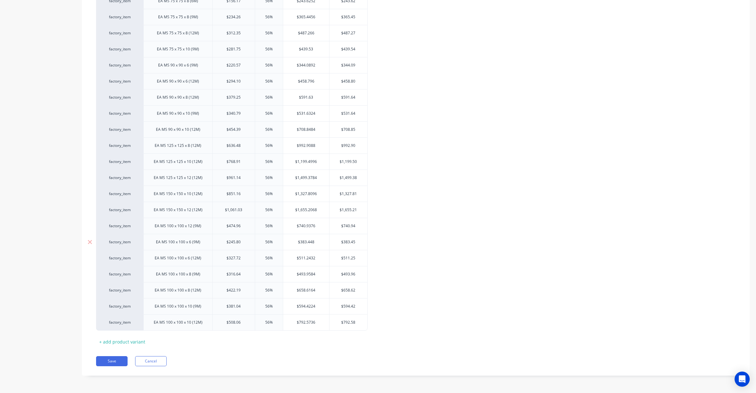
scroll to position [896, 0]
click at [119, 363] on button "Save" at bounding box center [111, 361] width 31 height 10
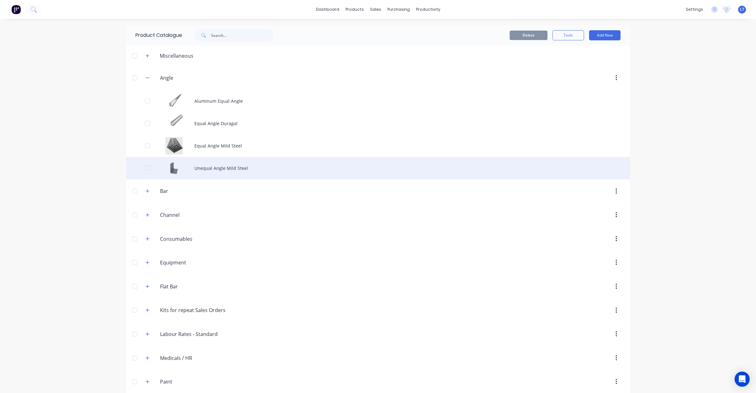
click at [211, 166] on div "Unequal Angle Mild Steel" at bounding box center [378, 168] width 504 height 22
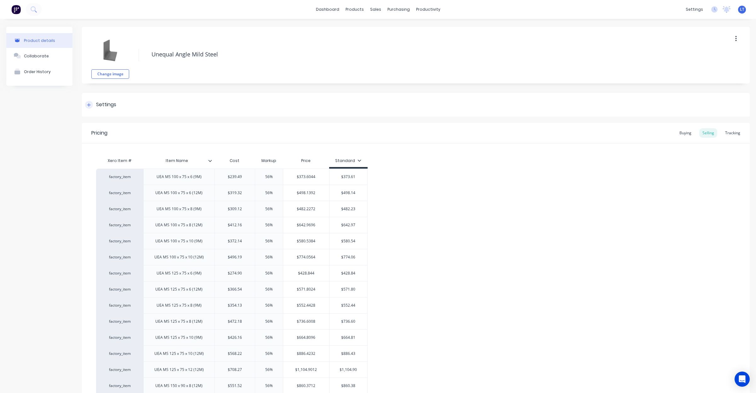
click at [110, 102] on div "Settings" at bounding box center [106, 105] width 20 height 8
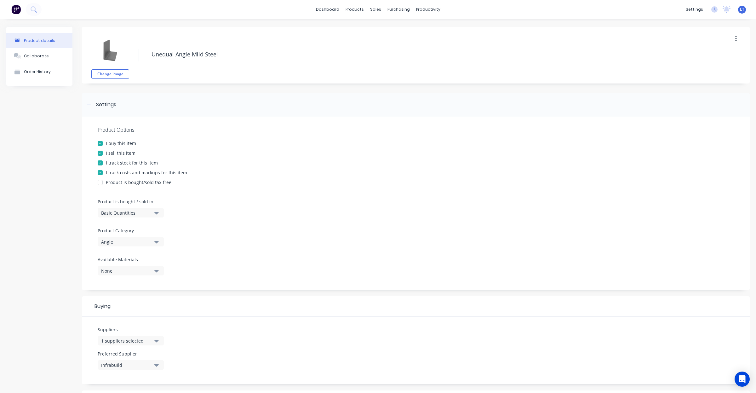
click at [130, 161] on div "I track stock for this item" at bounding box center [132, 162] width 52 height 7
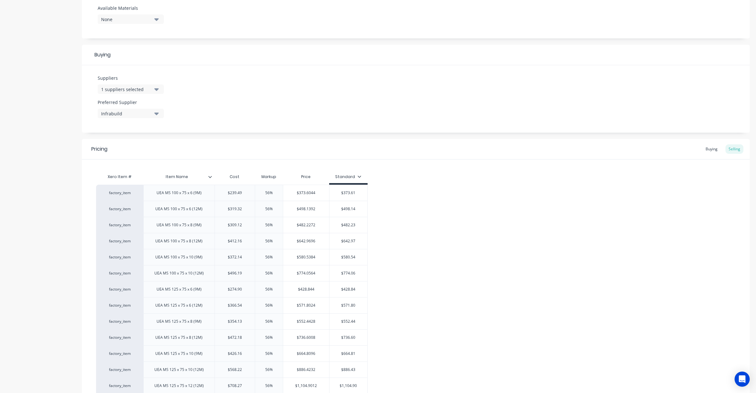
scroll to position [380, 0]
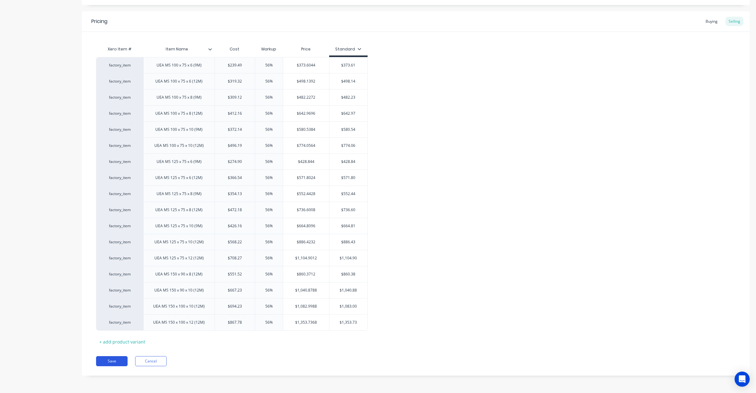
click at [113, 358] on button "Save" at bounding box center [111, 361] width 31 height 10
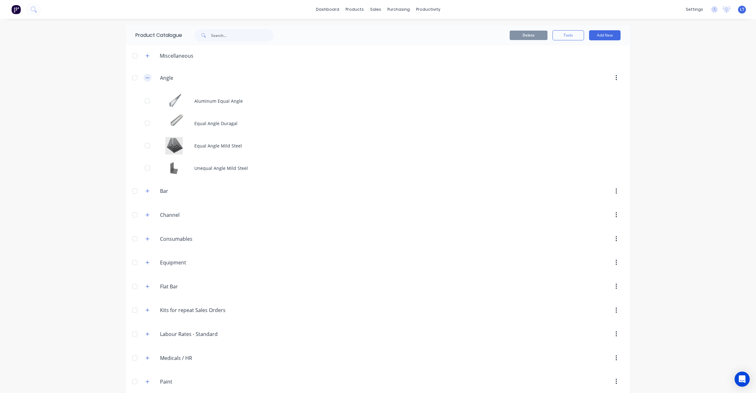
click at [146, 78] on icon "button" at bounding box center [147, 77] width 3 height 0
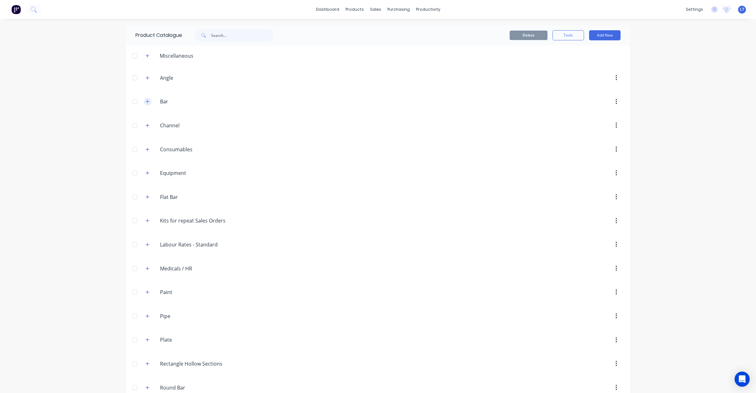
click at [145, 104] on icon "button" at bounding box center [147, 101] width 4 height 4
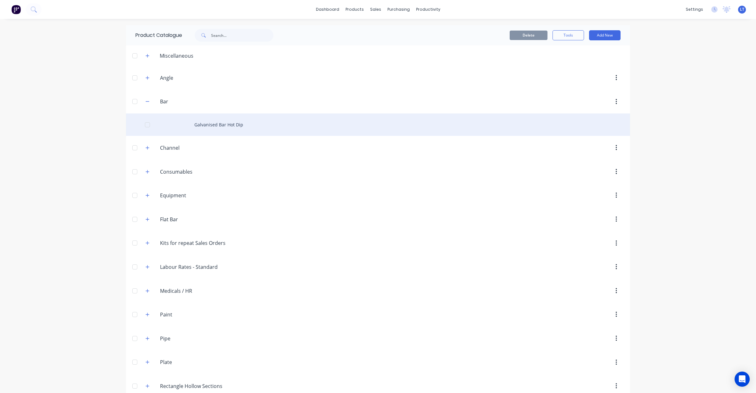
click at [211, 127] on div "Galvanised Bar Hot Dip" at bounding box center [378, 124] width 504 height 22
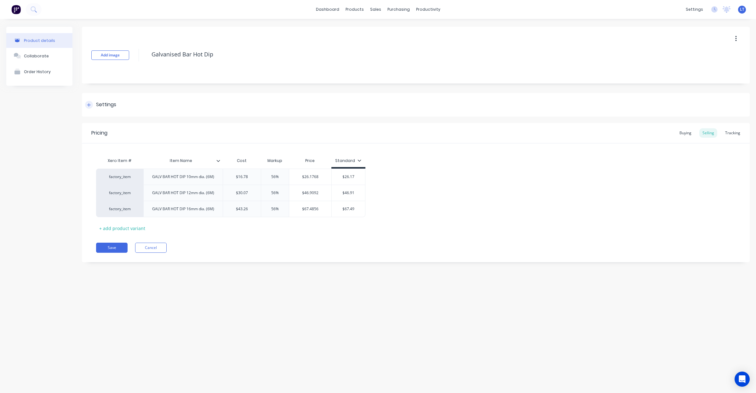
click at [116, 105] on div "Settings" at bounding box center [106, 105] width 20 height 8
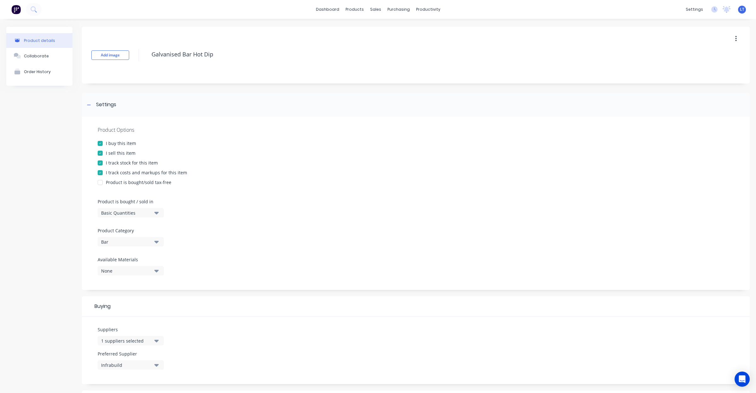
click at [136, 162] on div "I track stock for this item" at bounding box center [132, 162] width 52 height 7
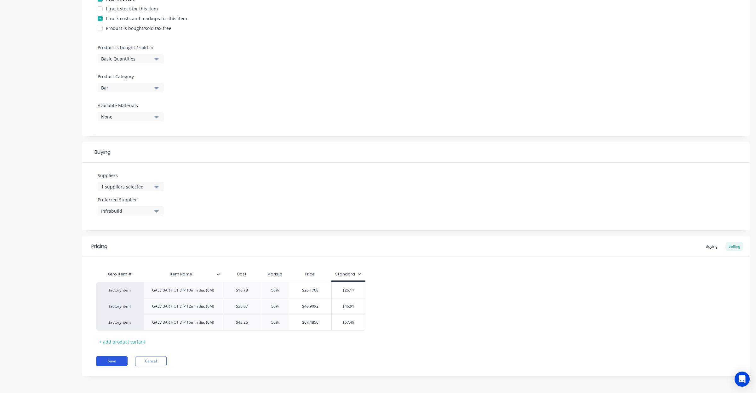
click at [116, 363] on button "Save" at bounding box center [111, 361] width 31 height 10
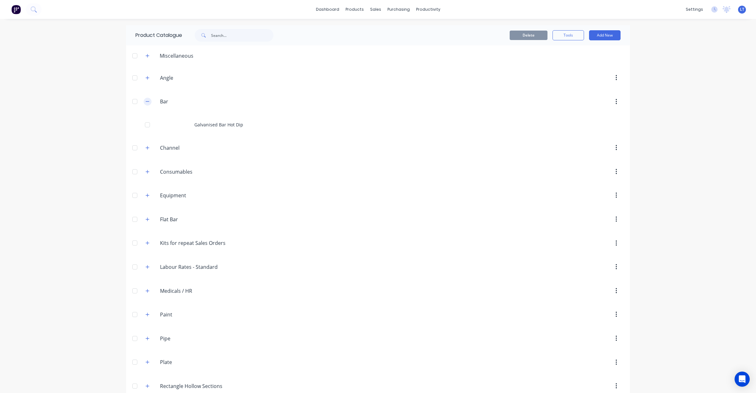
click at [145, 99] on icon "button" at bounding box center [147, 101] width 4 height 4
click at [145, 125] on icon "button" at bounding box center [147, 125] width 4 height 4
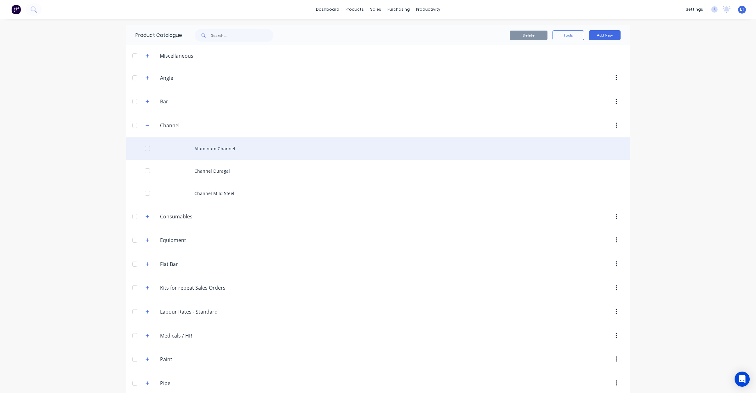
click at [188, 144] on div "Aluminum Channel" at bounding box center [378, 148] width 504 height 22
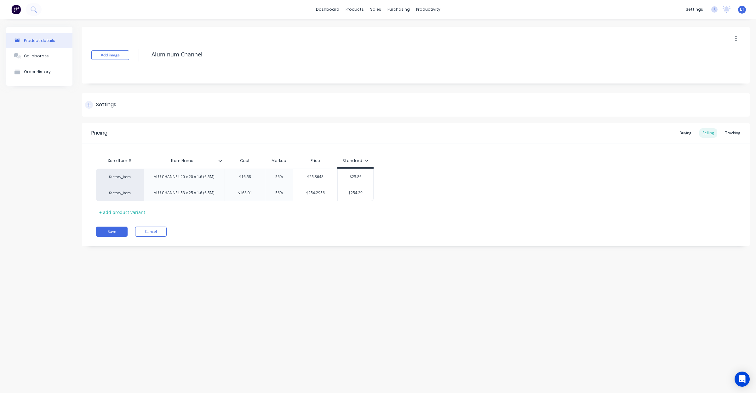
click at [129, 109] on div "Settings" at bounding box center [416, 105] width 668 height 24
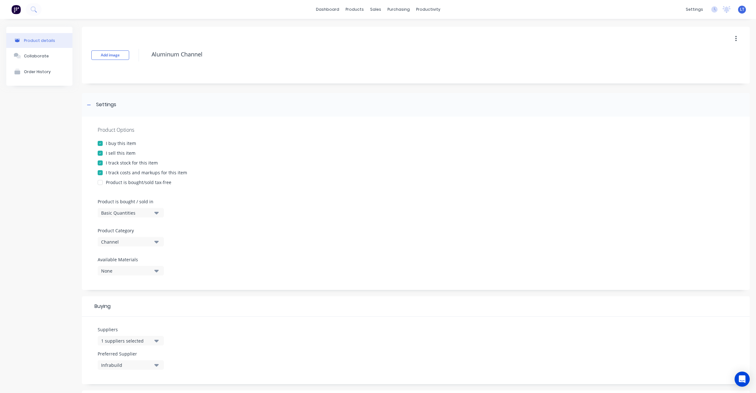
click at [131, 165] on div "I track stock for this item" at bounding box center [132, 162] width 52 height 7
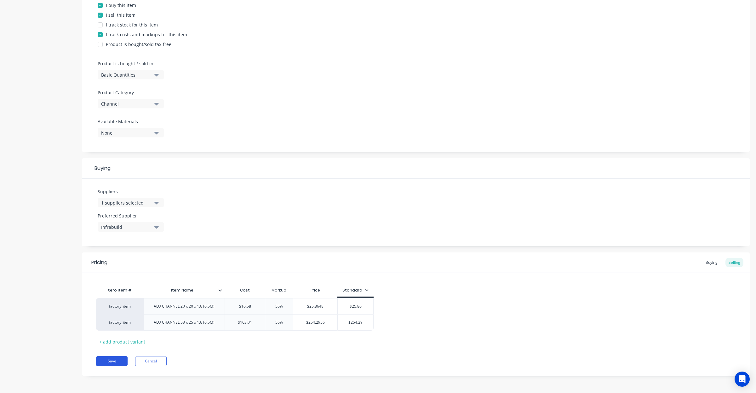
click at [108, 360] on button "Save" at bounding box center [111, 361] width 31 height 10
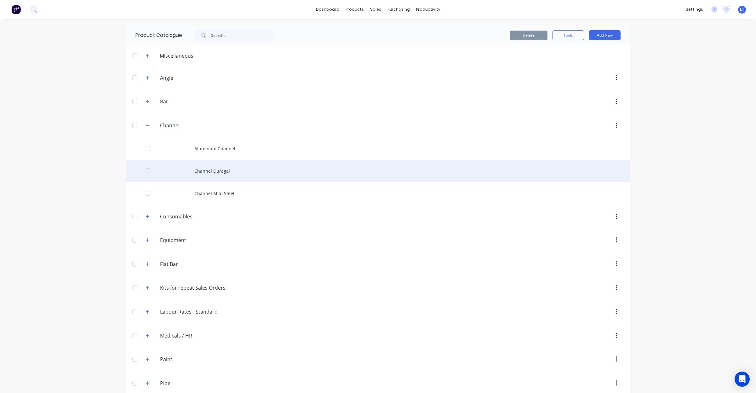
click at [208, 170] on div "Channel Duragal" at bounding box center [378, 171] width 504 height 22
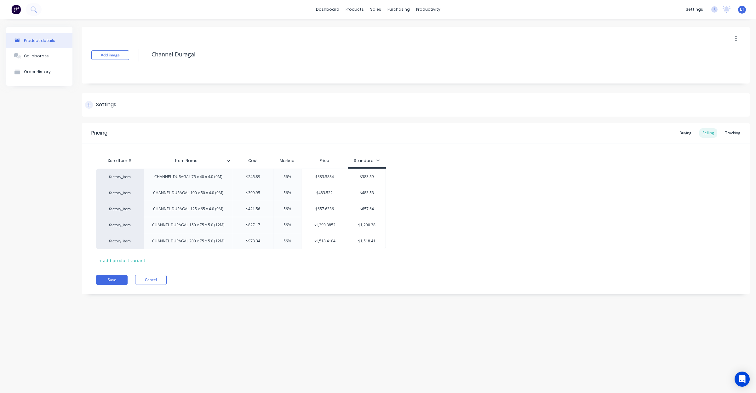
click at [104, 107] on div "Settings" at bounding box center [106, 105] width 20 height 8
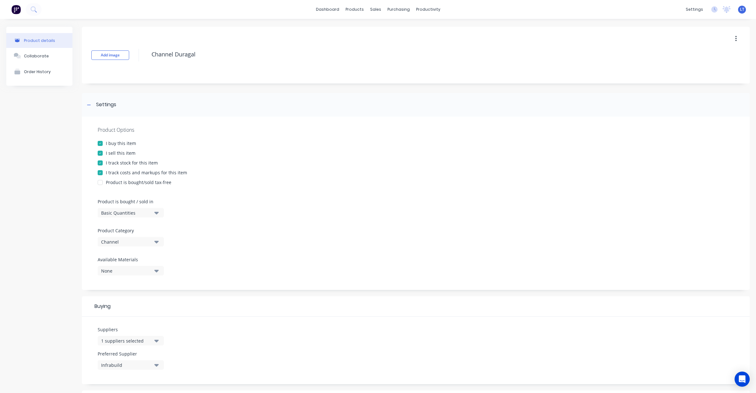
click at [136, 161] on div "I track stock for this item" at bounding box center [132, 162] width 52 height 7
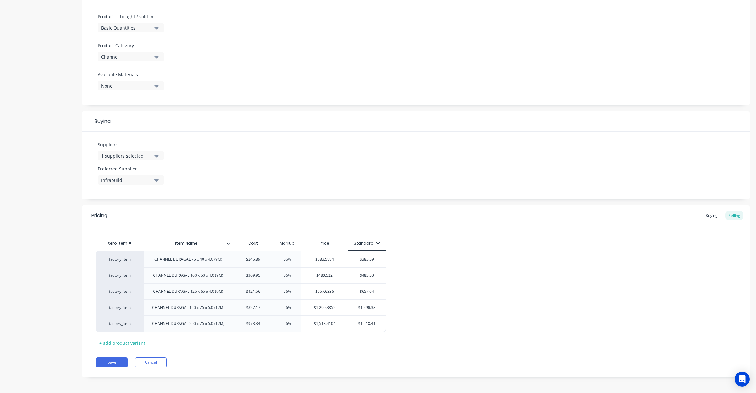
scroll to position [186, 0]
click at [120, 364] on button "Save" at bounding box center [111, 361] width 31 height 10
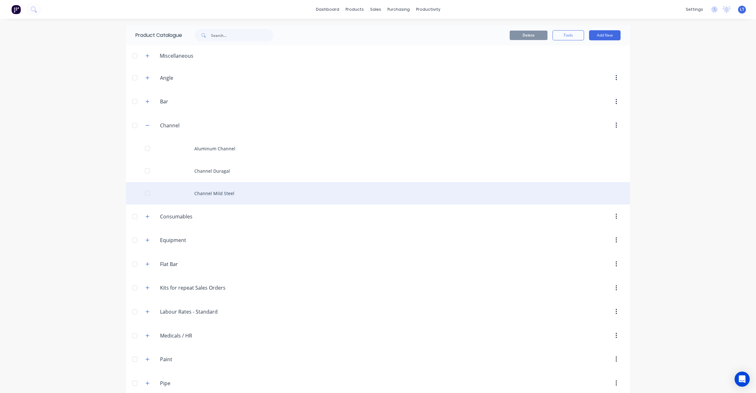
click at [204, 187] on div "Channel Mild Steel" at bounding box center [378, 193] width 504 height 22
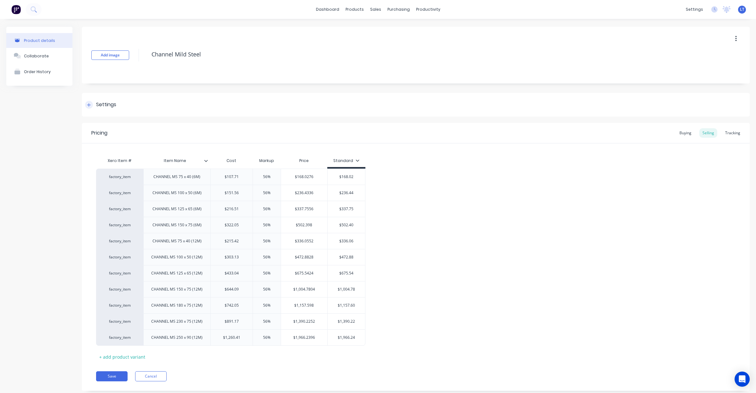
click at [121, 105] on div "Settings" at bounding box center [416, 105] width 668 height 24
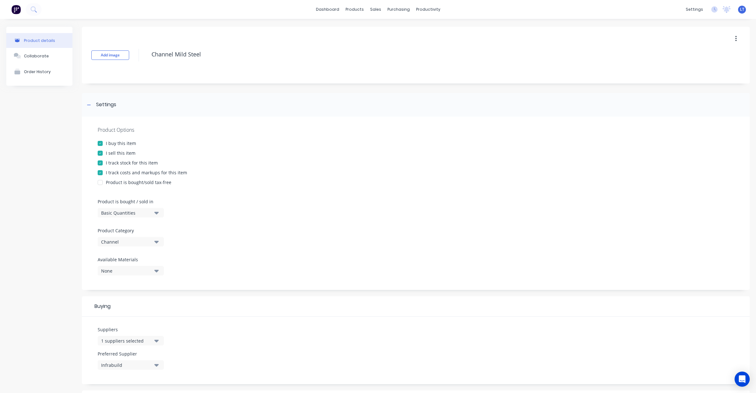
click at [134, 155] on div "I sell this item" at bounding box center [121, 153] width 30 height 7
click at [134, 163] on div "I track stock for this item" at bounding box center [132, 162] width 52 height 7
click at [128, 154] on div "I sell this item" at bounding box center [121, 153] width 30 height 7
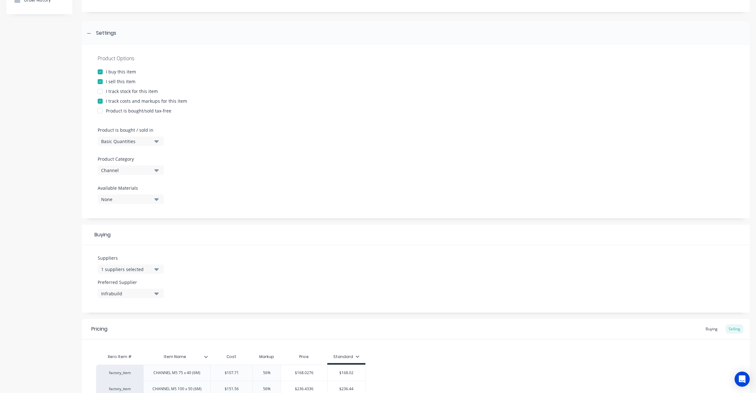
scroll to position [283, 0]
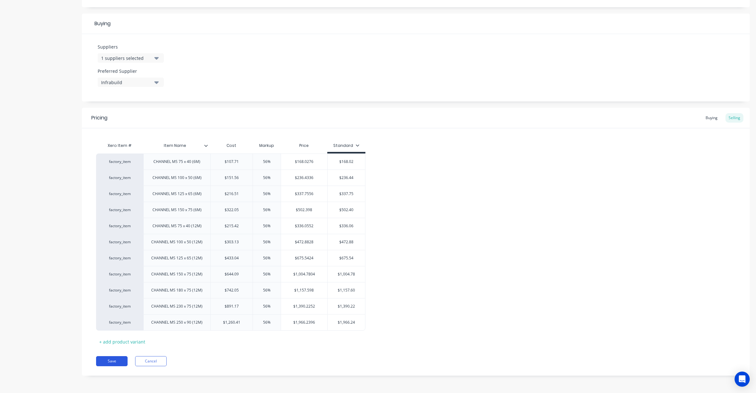
click at [115, 359] on button "Save" at bounding box center [111, 361] width 31 height 10
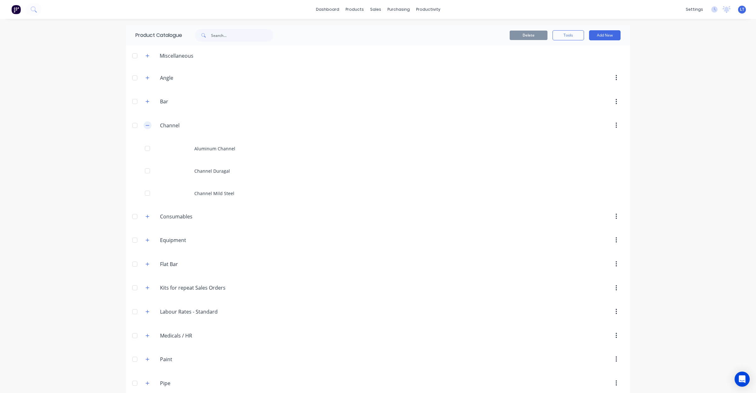
click at [144, 123] on button "button" at bounding box center [148, 125] width 8 height 8
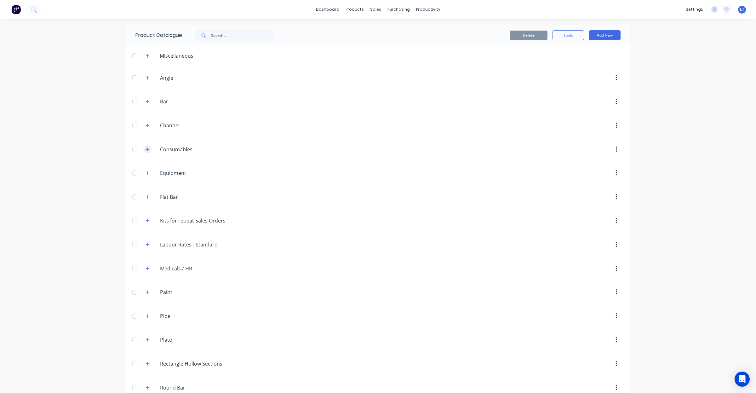
click at [145, 149] on icon "button" at bounding box center [147, 149] width 4 height 4
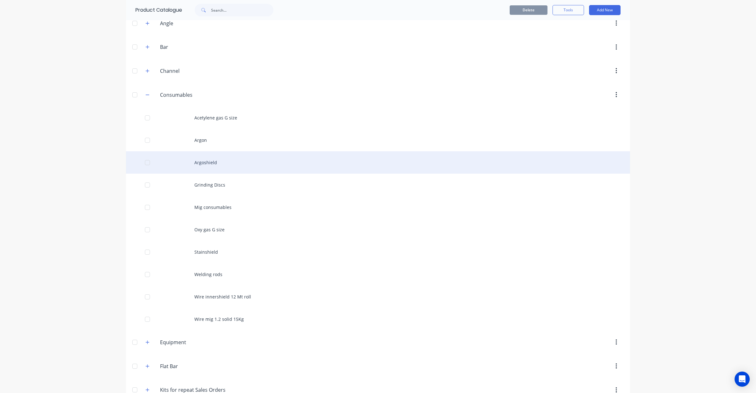
scroll to position [52, 0]
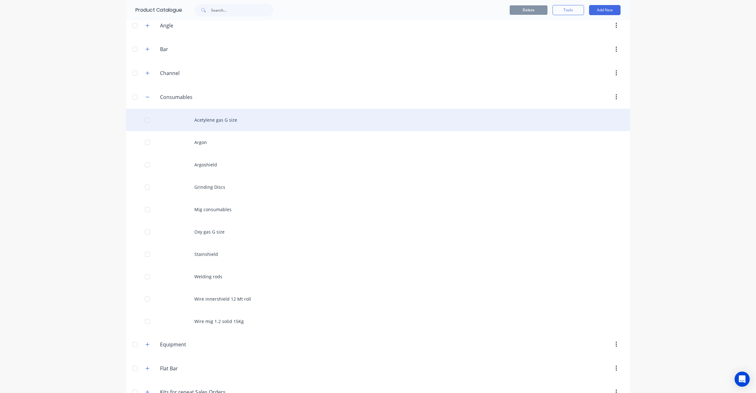
click at [226, 122] on div "Acetylene gas G size" at bounding box center [378, 120] width 504 height 22
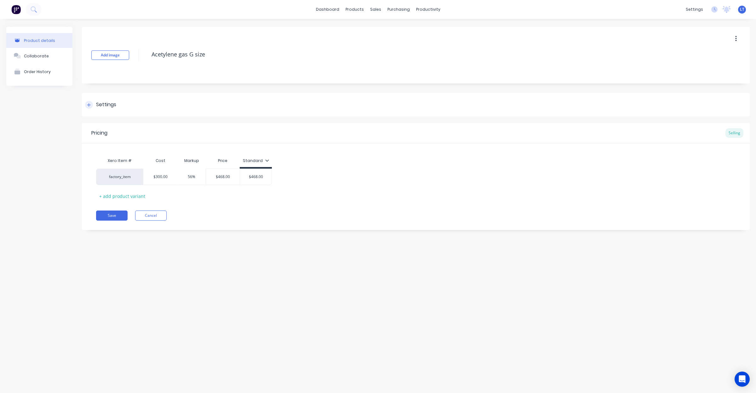
click at [111, 104] on div "Settings" at bounding box center [106, 105] width 20 height 8
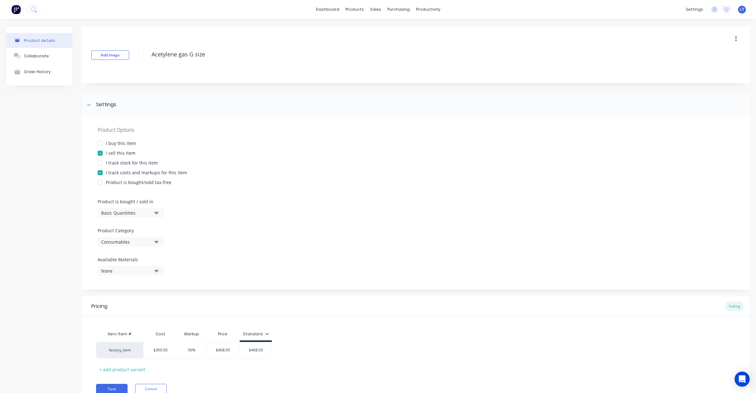
click at [107, 142] on div "I buy this item" at bounding box center [121, 143] width 30 height 7
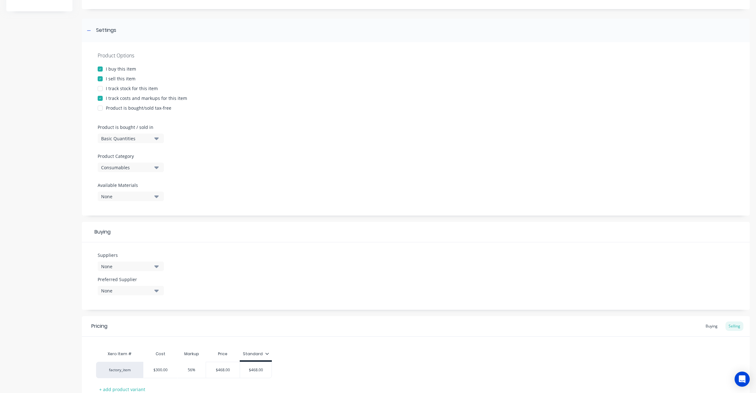
scroll to position [122, 0]
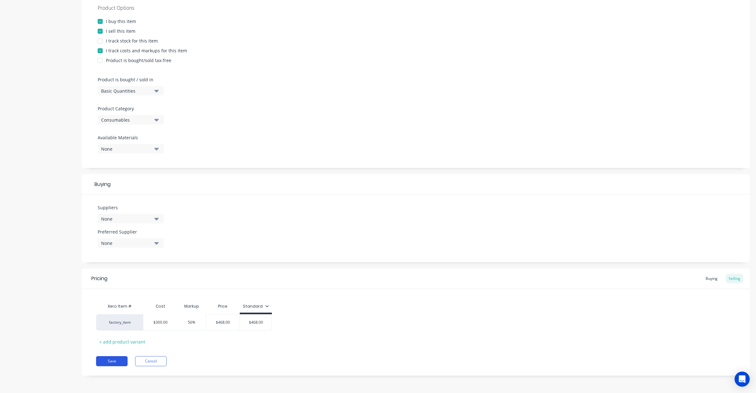
click at [113, 360] on button "Save" at bounding box center [111, 361] width 31 height 10
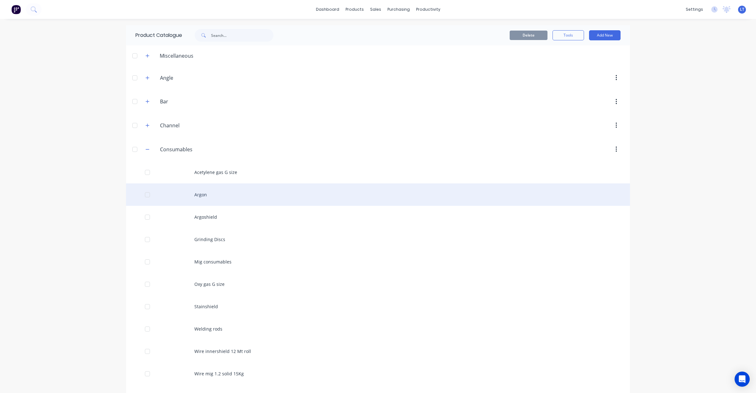
click at [199, 194] on div "Argon" at bounding box center [378, 194] width 504 height 22
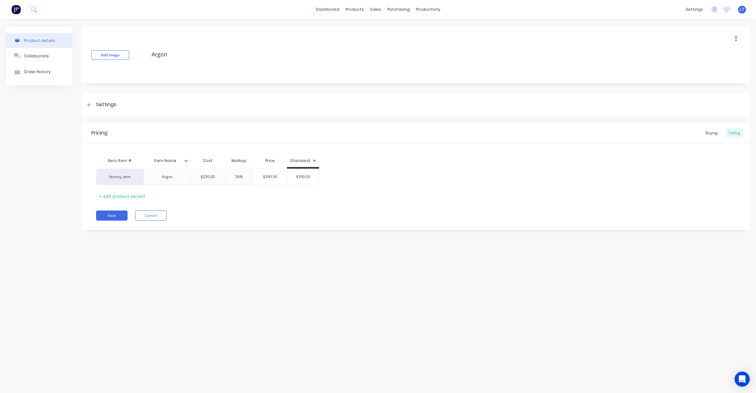
click at [91, 90] on div "Add image Argon Settings Product Options I buy this item I sell this item I tra…" at bounding box center [416, 133] width 668 height 213
click at [99, 101] on div "Settings" at bounding box center [106, 105] width 20 height 8
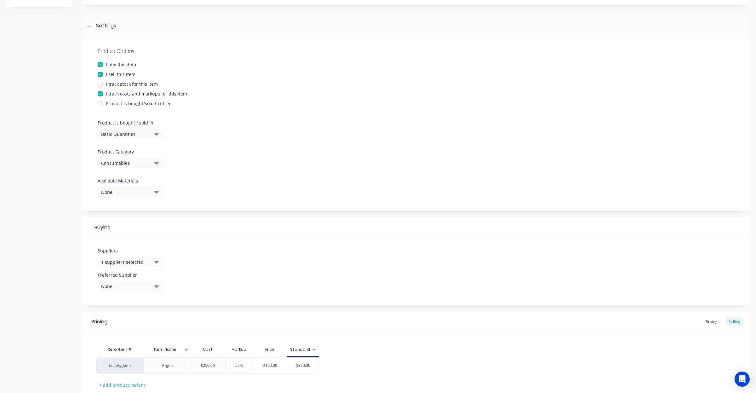
scroll to position [122, 0]
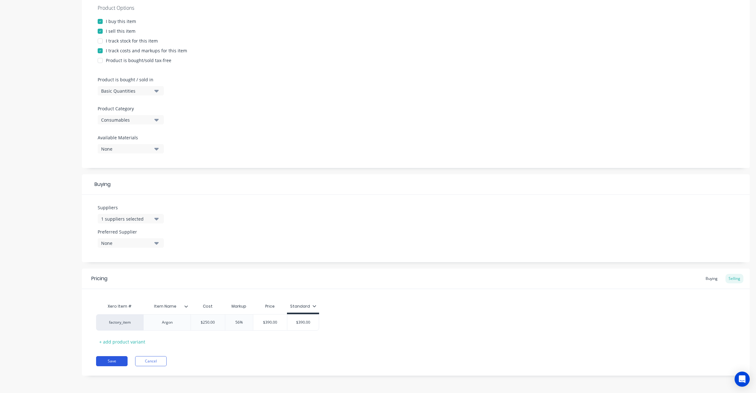
click at [119, 363] on button "Save" at bounding box center [111, 361] width 31 height 10
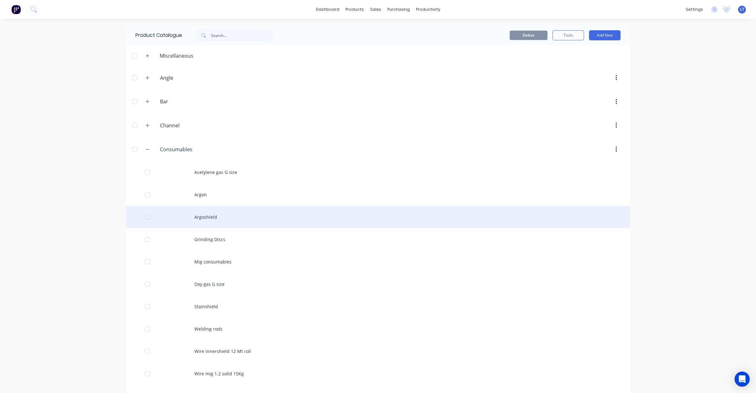
click at [210, 216] on div "Argoshield" at bounding box center [378, 217] width 504 height 22
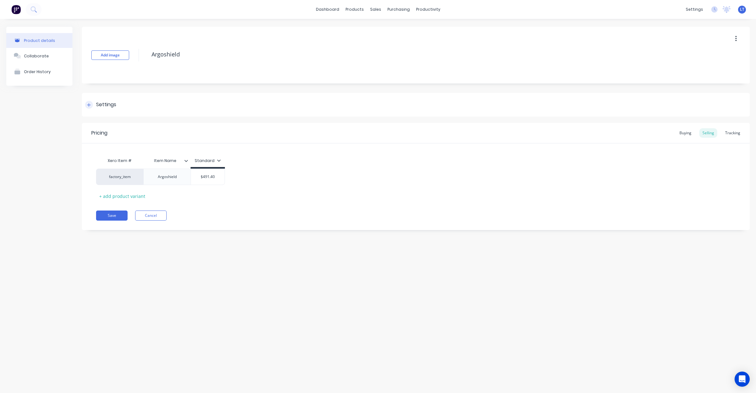
click at [120, 109] on div "Settings" at bounding box center [416, 105] width 668 height 24
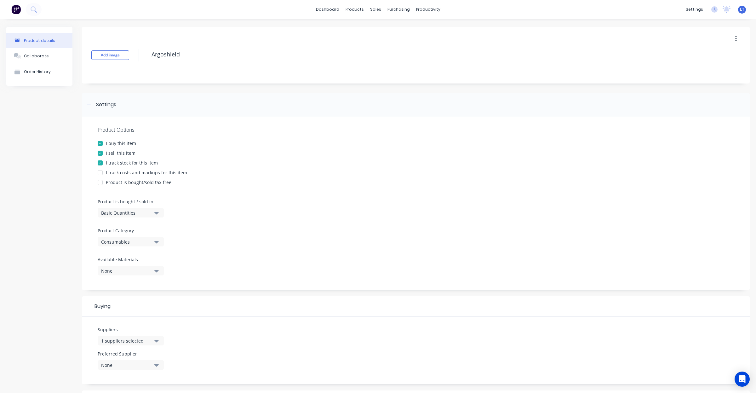
click at [131, 164] on div "I track stock for this item" at bounding box center [132, 162] width 52 height 7
click at [134, 173] on div "I track costs and markups for this item" at bounding box center [146, 172] width 81 height 7
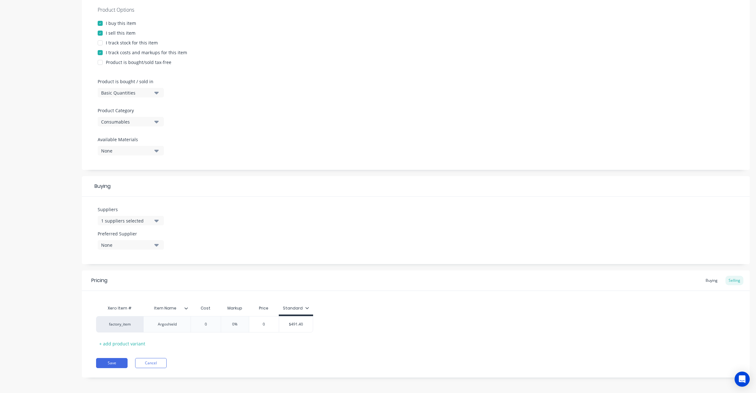
scroll to position [122, 0]
click at [117, 361] on button "Save" at bounding box center [111, 361] width 31 height 10
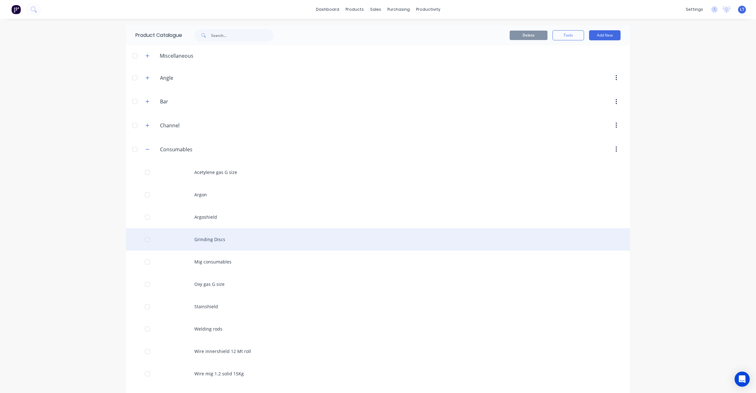
click at [210, 236] on div "Grinding Discs" at bounding box center [378, 239] width 504 height 22
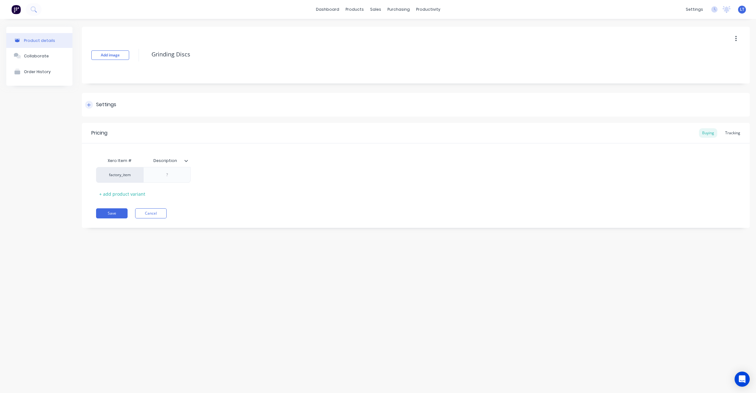
click at [106, 101] on div "Settings" at bounding box center [106, 105] width 20 height 8
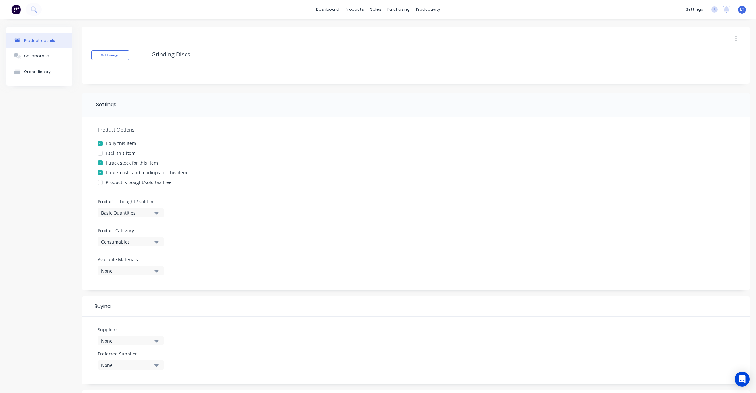
click at [131, 163] on div "I track stock for this item" at bounding box center [132, 162] width 52 height 7
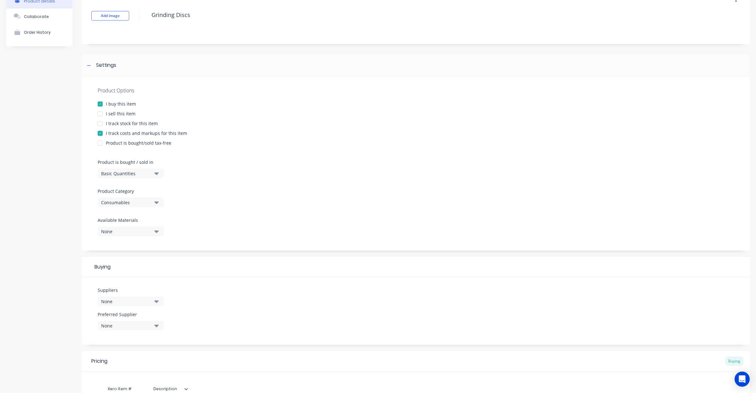
scroll to position [65, 0]
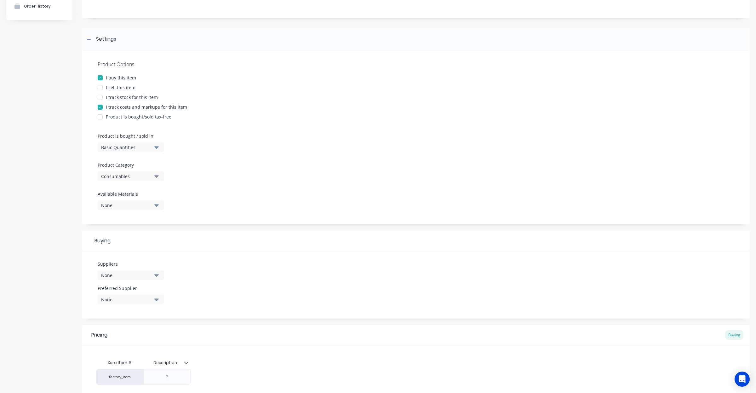
click at [122, 85] on div "I sell this item" at bounding box center [121, 87] width 30 height 7
click at [114, 86] on div "I sell this item" at bounding box center [121, 87] width 30 height 7
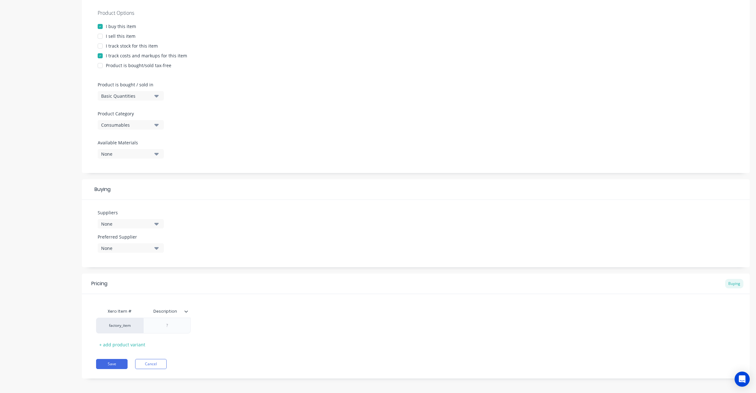
scroll to position [120, 0]
drag, startPoint x: 120, startPoint y: 367, endPoint x: 120, endPoint y: 363, distance: 3.8
click at [120, 367] on div "Pricing Buying Xero Item # Description factory_item + add product variant Save …" at bounding box center [416, 322] width 668 height 105
click at [115, 372] on div "Pricing Buying Xero Item # Description factory_item + add product variant Save …" at bounding box center [416, 322] width 668 height 105
click at [116, 361] on button "Save" at bounding box center [111, 361] width 31 height 10
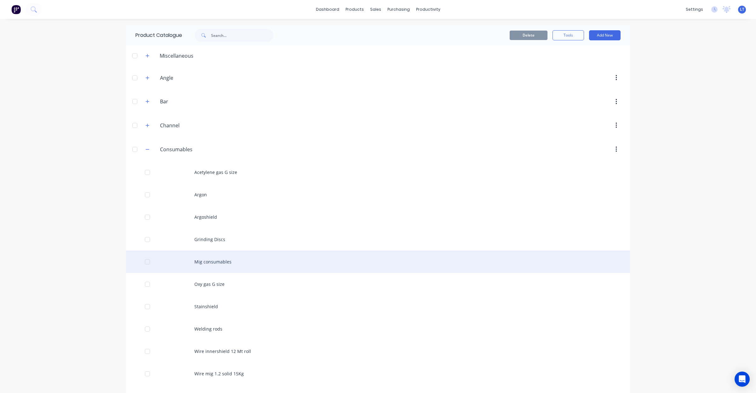
click at [223, 262] on div "Mig consumables" at bounding box center [378, 261] width 504 height 22
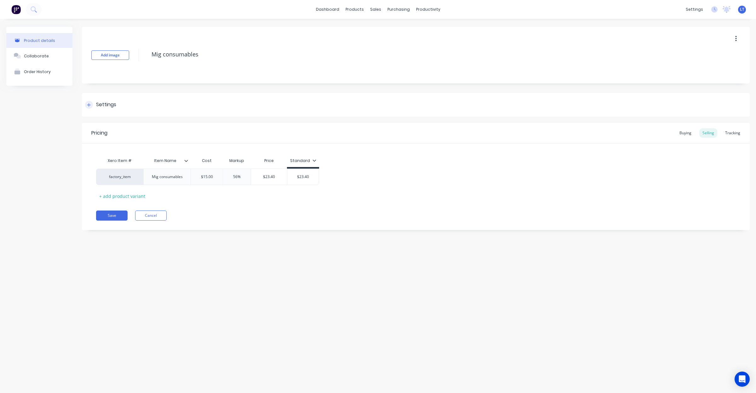
click at [130, 102] on div "Settings" at bounding box center [416, 105] width 668 height 24
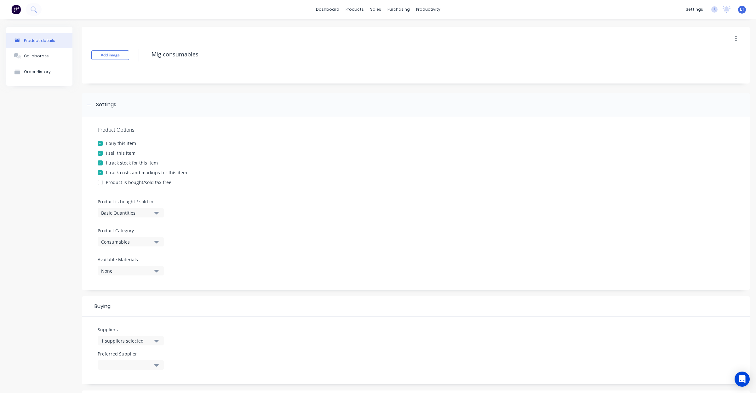
click at [123, 162] on div "I track stock for this item" at bounding box center [132, 162] width 52 height 7
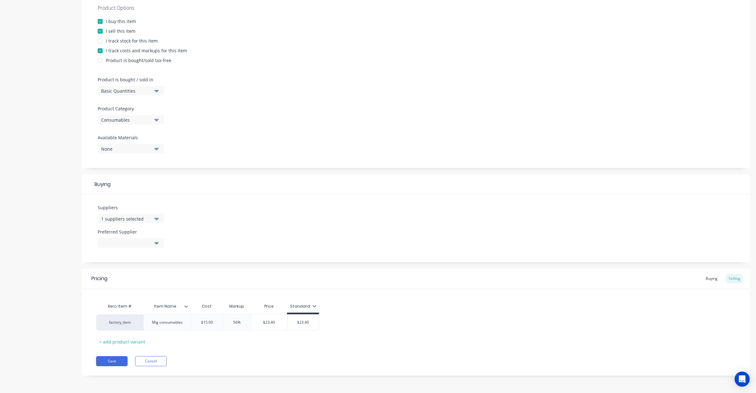
click at [113, 22] on div "I buy this item" at bounding box center [121, 21] width 30 height 7
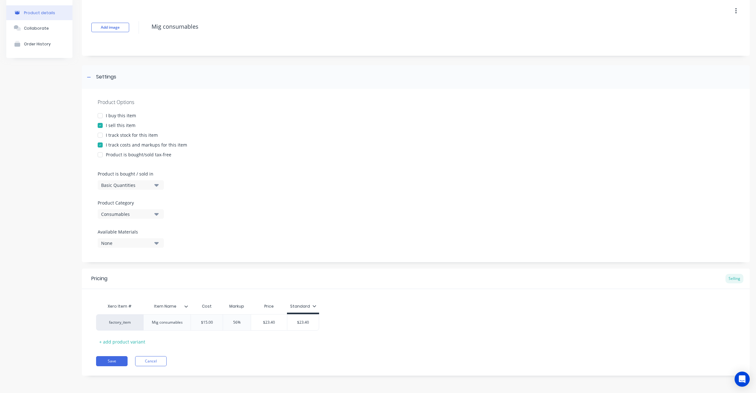
scroll to position [28, 0]
click at [117, 364] on button "Save" at bounding box center [111, 361] width 31 height 10
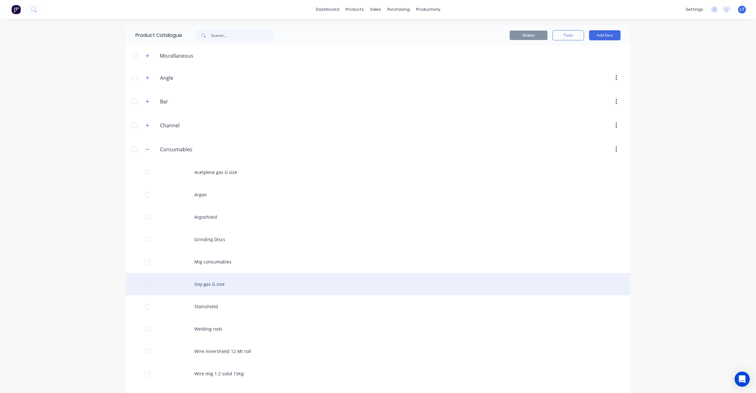
click at [211, 288] on div "Oxy gas G size" at bounding box center [378, 284] width 504 height 22
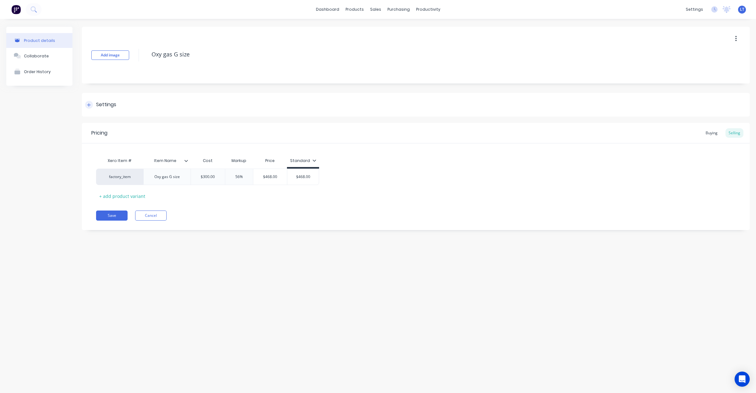
click at [142, 112] on div "Settings" at bounding box center [416, 105] width 668 height 24
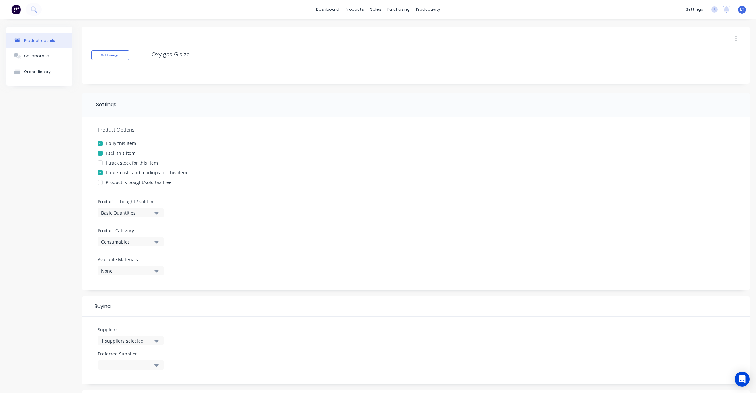
click at [121, 141] on div "I buy this item" at bounding box center [121, 143] width 30 height 7
click at [126, 140] on div "I buy this item" at bounding box center [121, 143] width 30 height 7
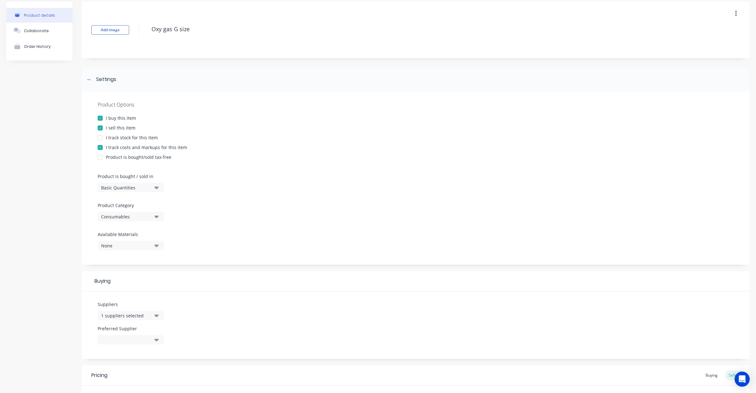
scroll to position [122, 0]
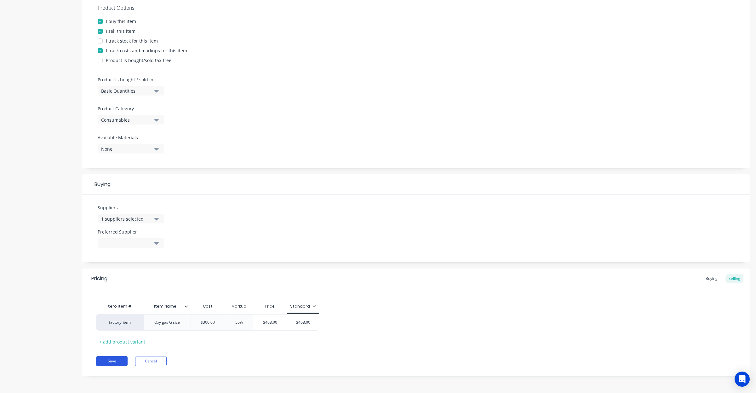
click at [114, 361] on button "Save" at bounding box center [111, 361] width 31 height 10
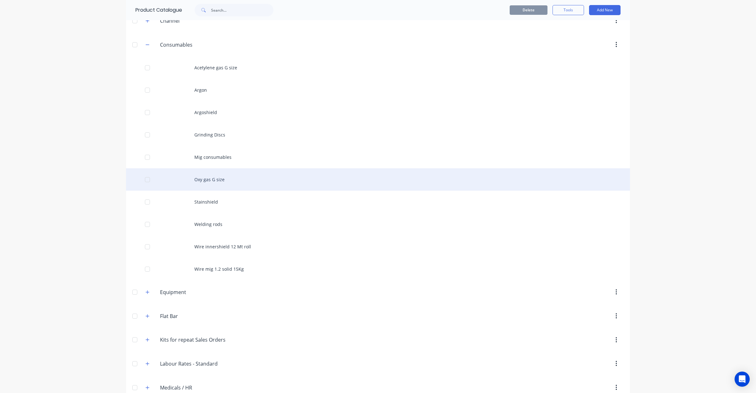
scroll to position [105, 0]
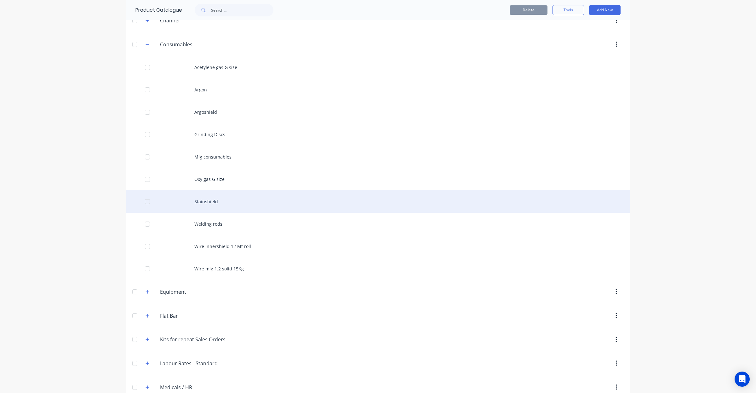
click at [215, 200] on div "Stainshield" at bounding box center [378, 201] width 504 height 22
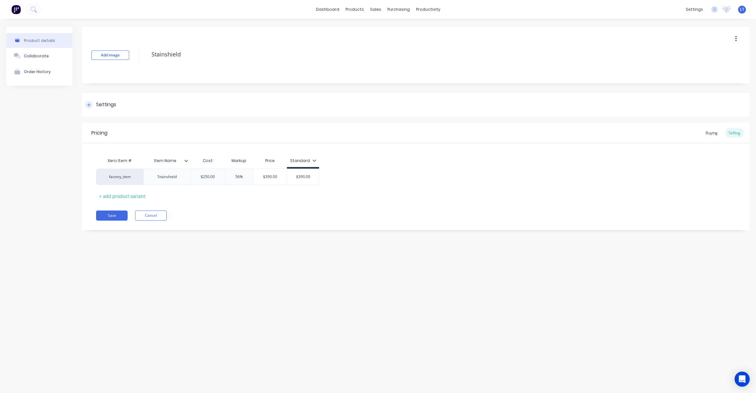
click at [126, 111] on div "Settings" at bounding box center [416, 105] width 668 height 24
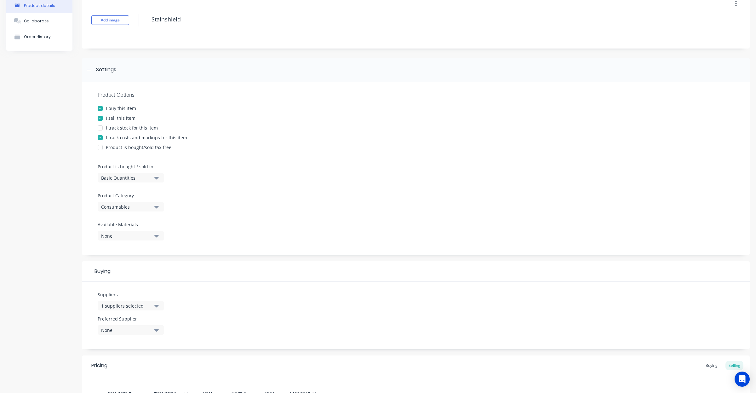
scroll to position [122, 0]
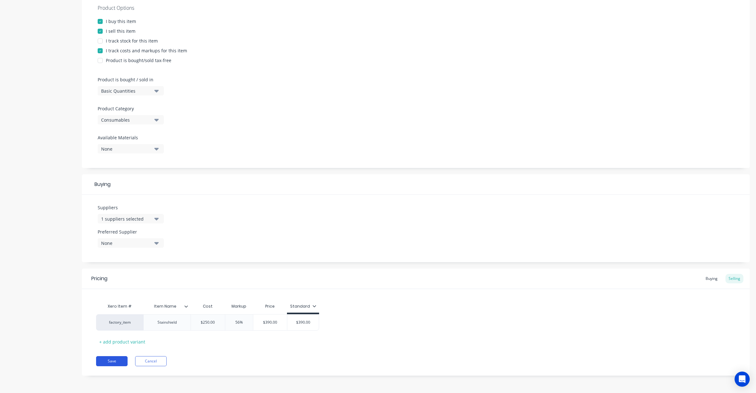
click at [111, 363] on button "Save" at bounding box center [111, 361] width 31 height 10
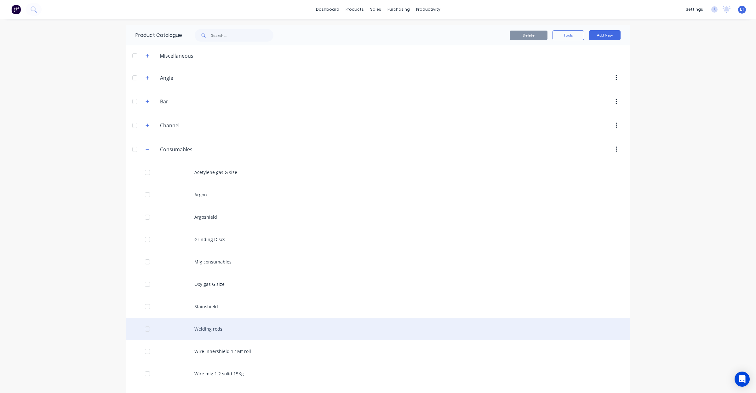
click at [225, 332] on div "Welding rods" at bounding box center [378, 328] width 504 height 22
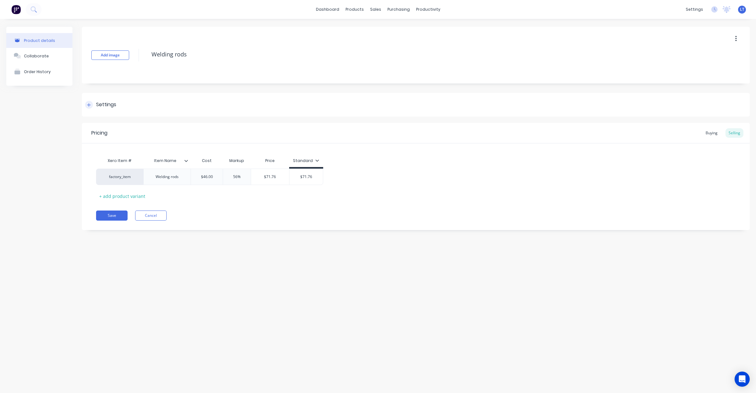
click at [135, 109] on div "Settings" at bounding box center [416, 105] width 668 height 24
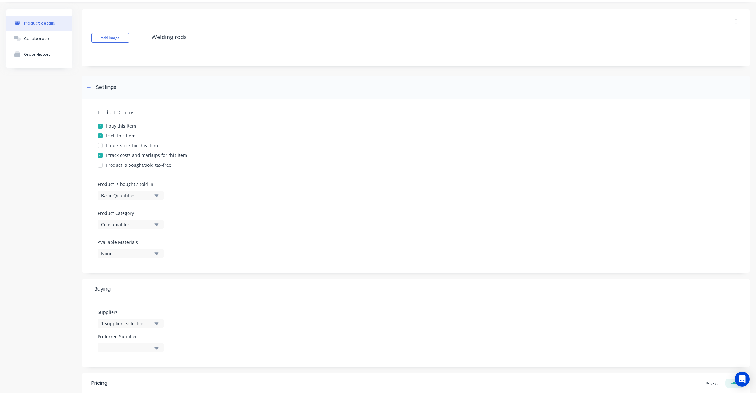
scroll to position [122, 0]
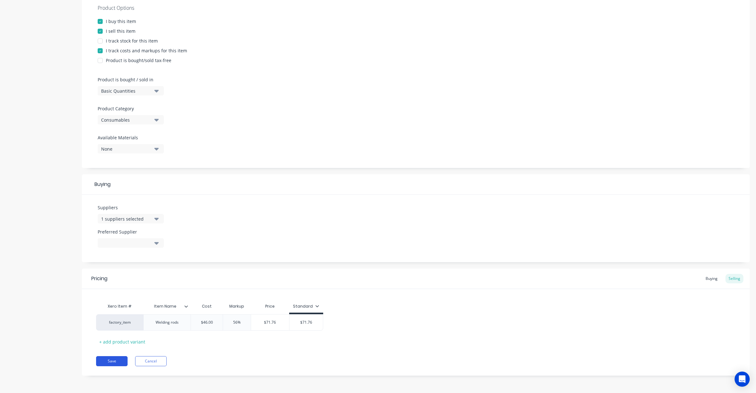
click at [115, 361] on button "Save" at bounding box center [111, 361] width 31 height 10
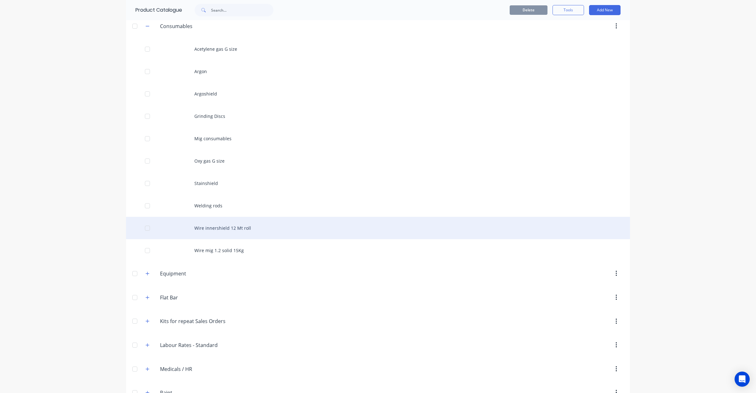
scroll to position [131, 0]
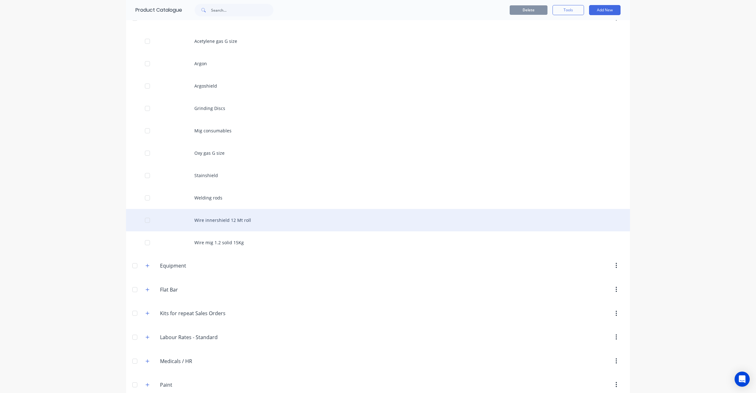
click at [226, 221] on div "Wire innershield 12 Mt roll" at bounding box center [378, 220] width 504 height 22
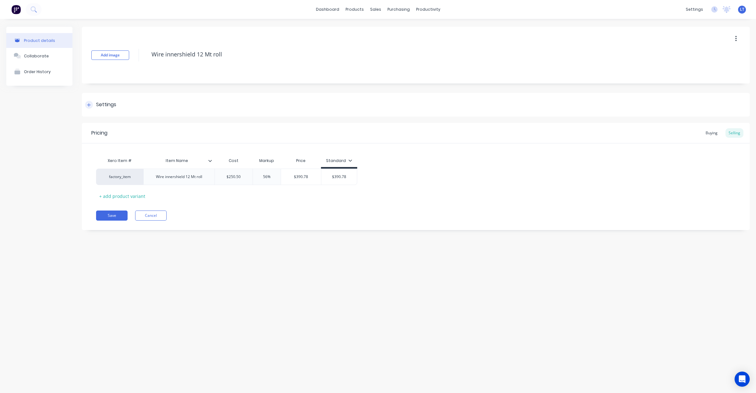
click at [136, 107] on div "Settings" at bounding box center [416, 105] width 668 height 24
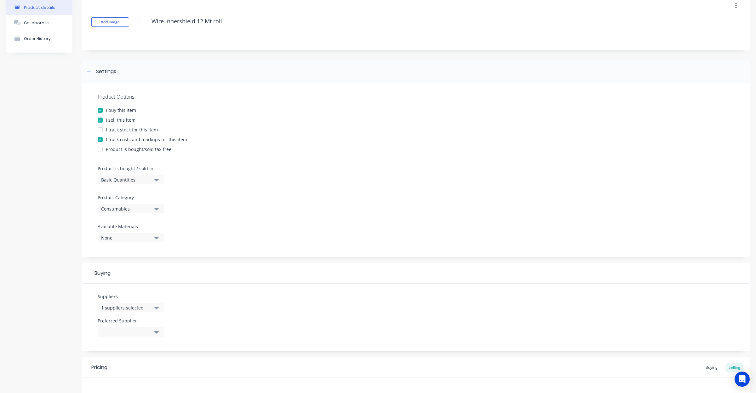
scroll to position [122, 0]
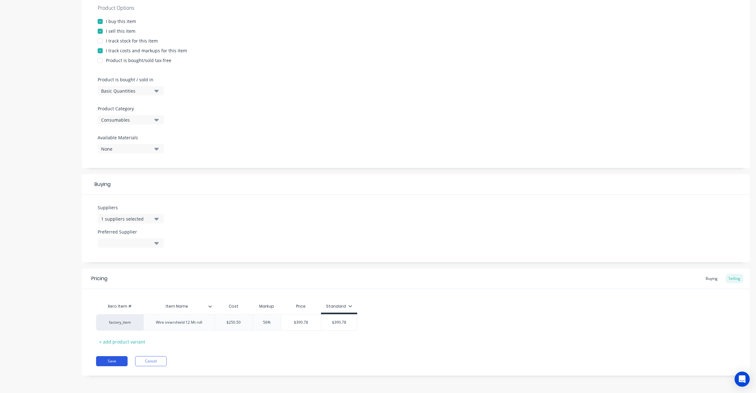
click at [119, 359] on button "Save" at bounding box center [111, 361] width 31 height 10
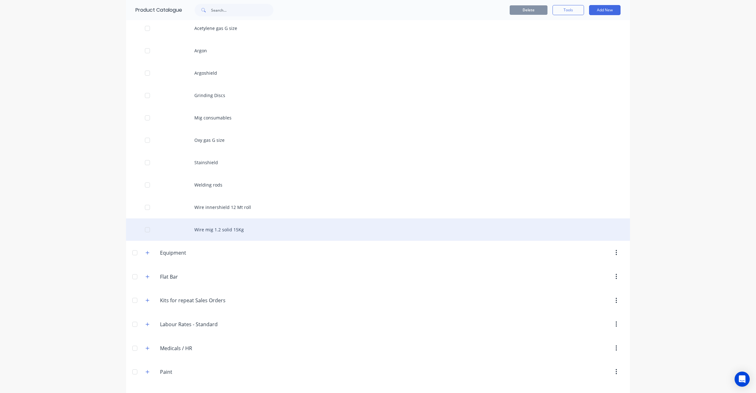
scroll to position [144, 0]
click at [225, 227] on div "Wire mig 1.2 solid 15Kg" at bounding box center [378, 229] width 504 height 22
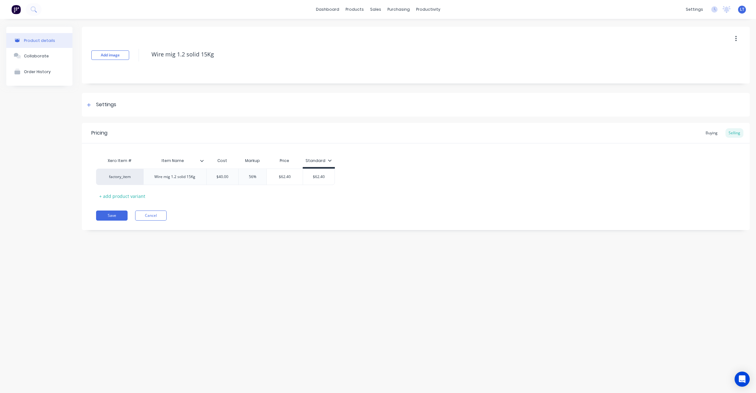
click at [117, 117] on div "Add image Wire mig 1.2 solid 15Kg Settings Product Options I buy this item I se…" at bounding box center [416, 133] width 668 height 213
click at [117, 107] on div "Settings" at bounding box center [416, 105] width 668 height 24
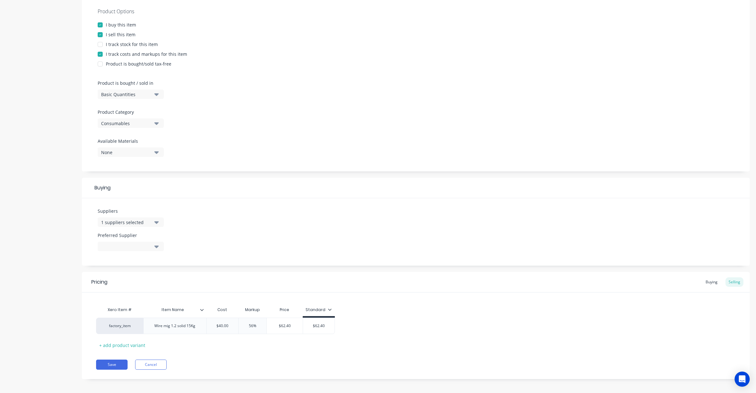
scroll to position [122, 0]
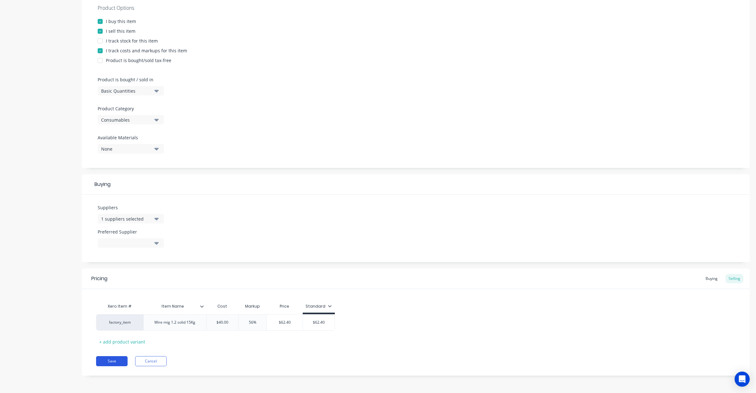
click at [118, 359] on button "Save" at bounding box center [111, 361] width 31 height 10
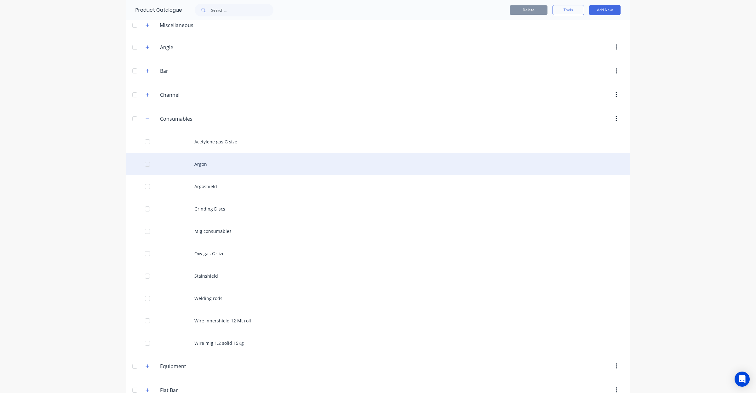
scroll to position [52, 0]
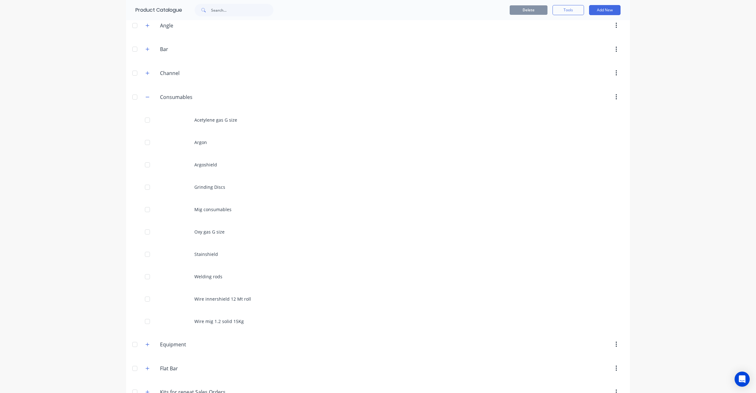
click at [144, 101] on div "Consumables Consumables" at bounding box center [189, 96] width 99 height 11
click at [145, 100] on button "button" at bounding box center [148, 97] width 8 height 8
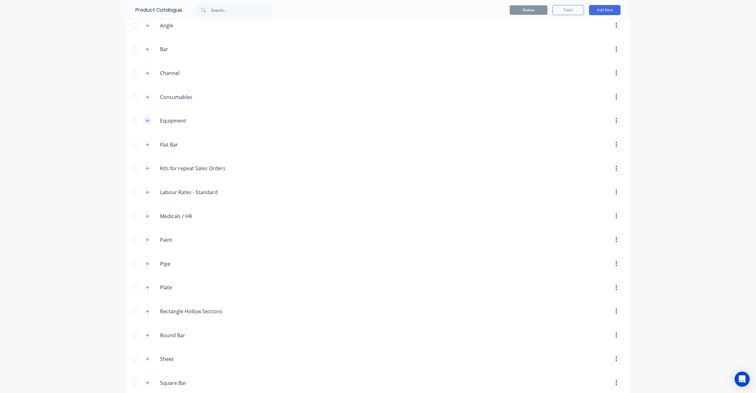
click at [146, 121] on icon "button" at bounding box center [147, 120] width 3 height 3
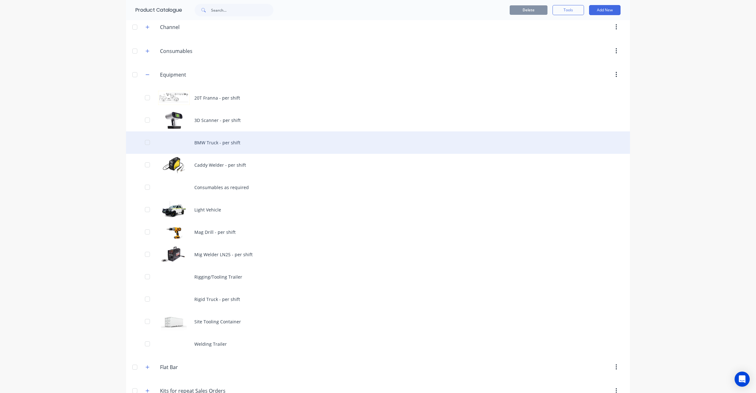
scroll to position [92, 0]
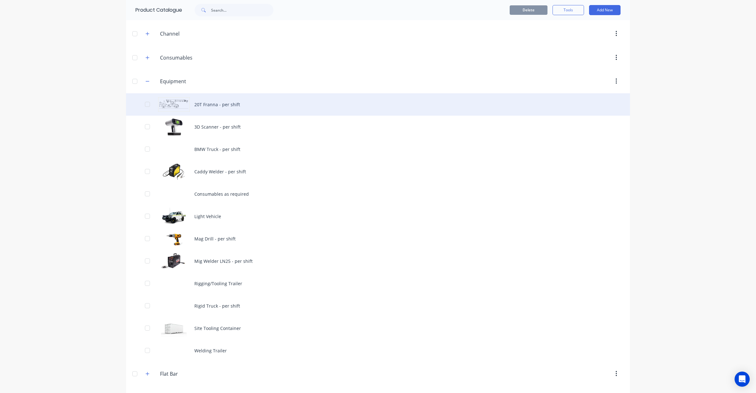
drag, startPoint x: 242, startPoint y: 106, endPoint x: 144, endPoint y: 103, distance: 98.0
click at [144, 103] on div at bounding box center [147, 104] width 13 height 13
click at [143, 103] on div at bounding box center [147, 104] width 13 height 13
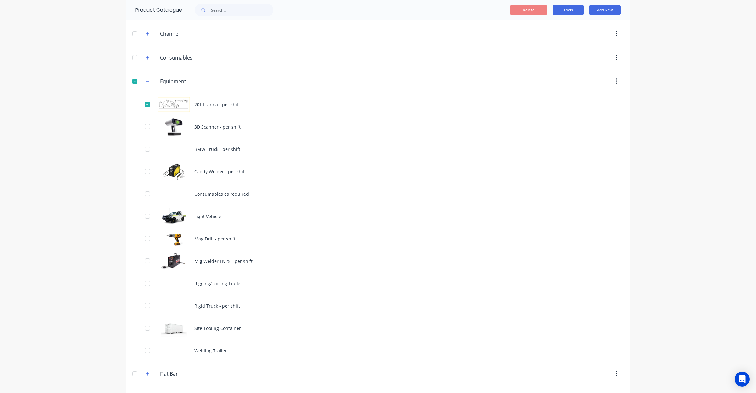
click at [562, 11] on button "Tools" at bounding box center [567, 10] width 31 height 10
click at [553, 23] on span "Duplicate product" at bounding box center [553, 26] width 47 height 7
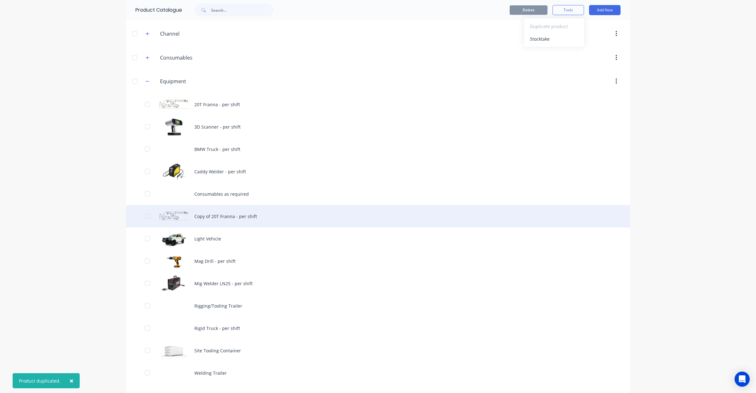
click at [245, 216] on div "Copy of 20T Franna - per shift" at bounding box center [378, 216] width 504 height 22
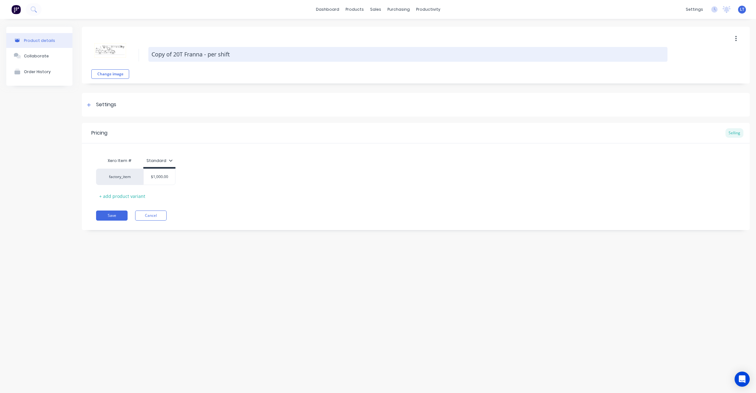
click at [176, 54] on textarea "Copy of 20T Franna - per shift" at bounding box center [407, 54] width 519 height 15
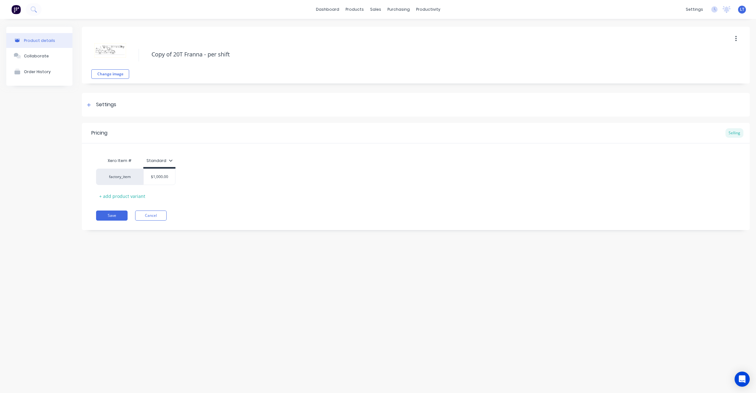
type textarea "x"
type textarea "Copy of 25T Franna - per shift"
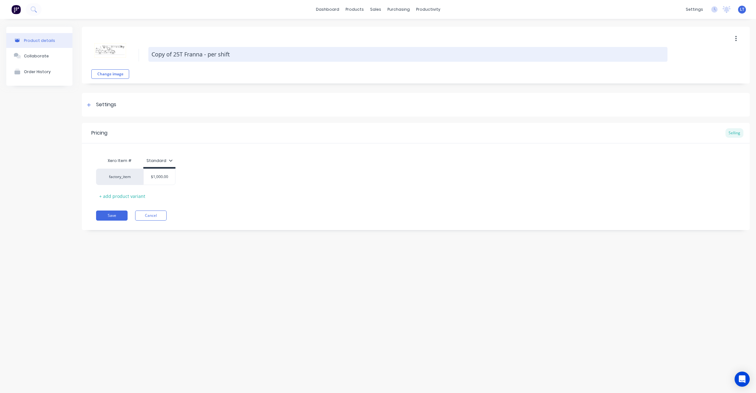
click at [198, 54] on textarea "Copy of 25T Franna - per shift" at bounding box center [407, 54] width 519 height 15
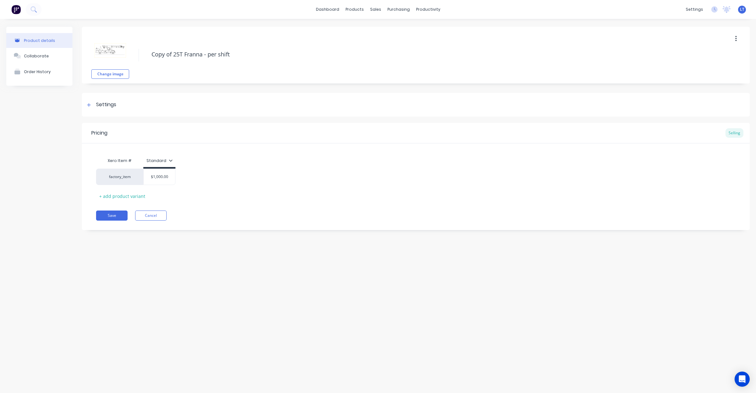
type textarea "x"
type textarea "Copy of 25T H- per shift"
type textarea "x"
type textarea "Copy of 25T Hu- per shift"
type textarea "x"
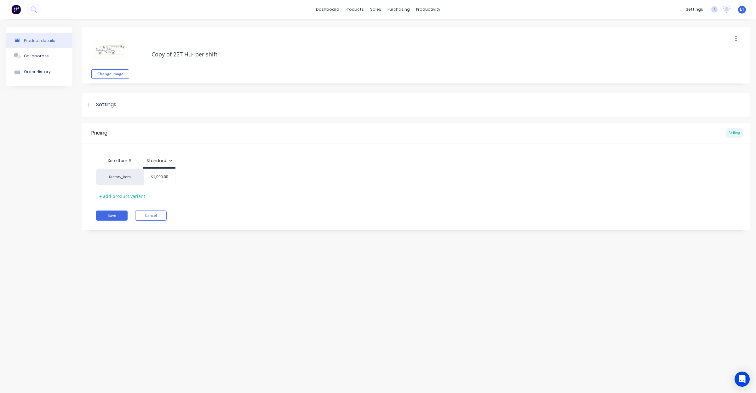
type textarea "Copy of 25T Hum- per shift"
type textarea "x"
type textarea "Copy of 25T Humm- per shift"
type textarea "x"
type textarea "Copy of 25T Humma- per shift"
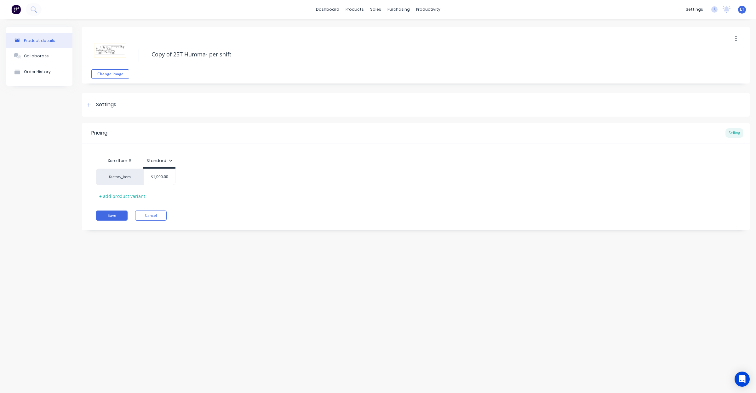
type textarea "x"
type textarea "Copy of 25T Humma - per shift"
drag, startPoint x: 172, startPoint y: 53, endPoint x: 91, endPoint y: 51, distance: 80.6
click at [91, 51] on div "Change image Copy of 25T Humma - per shift" at bounding box center [416, 55] width 668 height 57
type textarea "x"
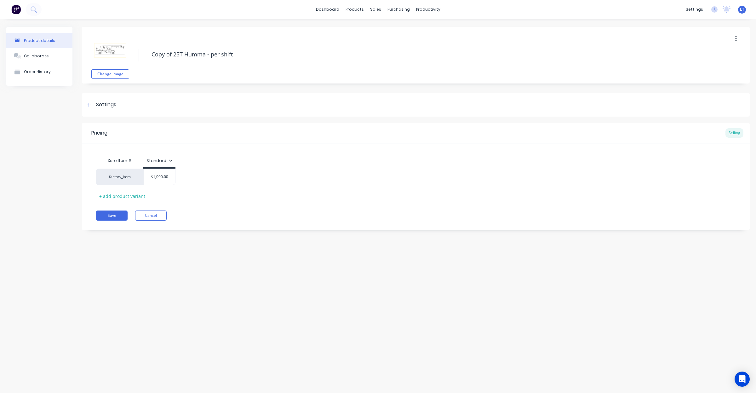
type textarea "25T Humma - per shift"
type textarea "x"
type textarea "25T Humma - per shift"
type textarea "x"
type textarea "25T Humma - per shift"
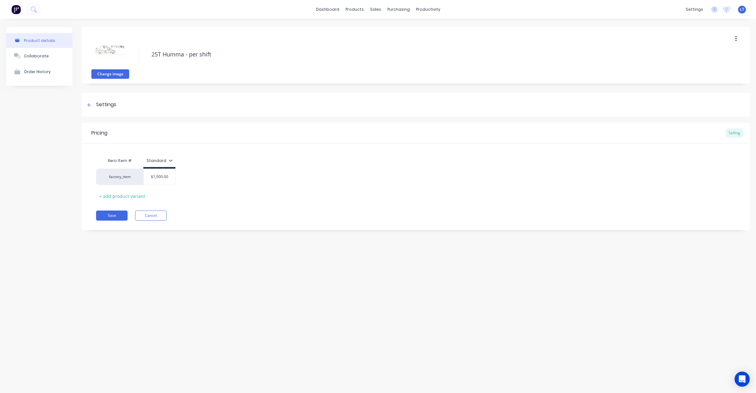
click at [113, 72] on button "Change image" at bounding box center [110, 73] width 38 height 9
type textarea "x"
click at [106, 106] on div "Settings" at bounding box center [106, 105] width 20 height 8
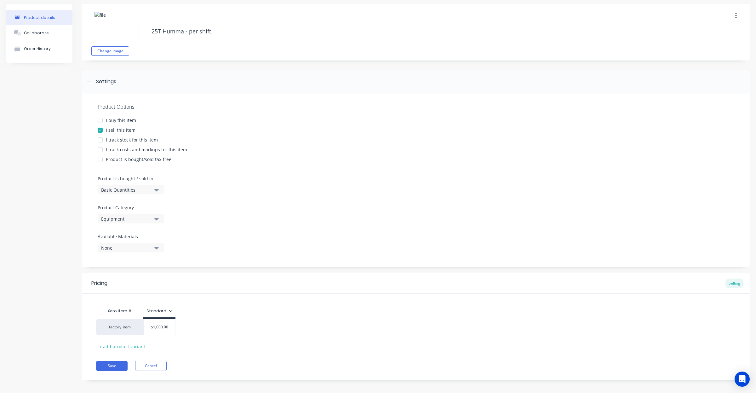
scroll to position [28, 0]
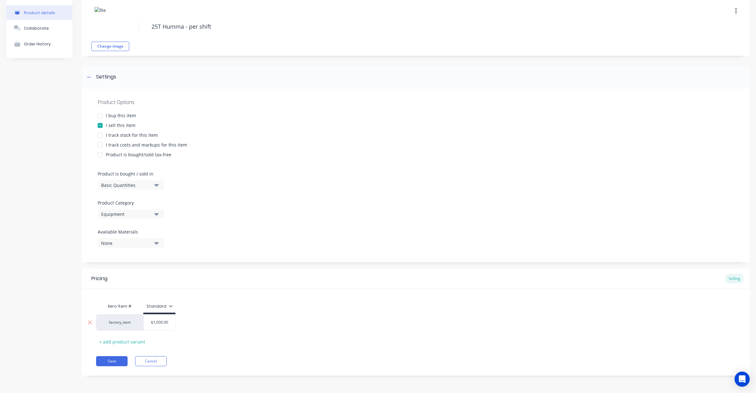
click at [155, 325] on div "$1,000.00" at bounding box center [159, 322] width 31 height 16
type input "$1,000.00"
drag, startPoint x: 236, startPoint y: 327, endPoint x: 415, endPoint y: 336, distance: 178.8
click at [416, 336] on div "Xero Item # Standard factory_item $1,000.00 $1,000.00 + add product variant" at bounding box center [415, 323] width 639 height 47
type textarea "x"
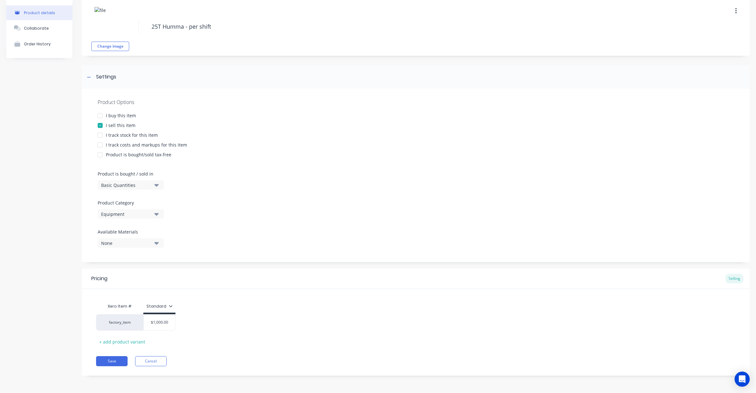
type input "$1,5"
type textarea "x"
type input "$1,50"
type textarea "x"
type input "$1,500"
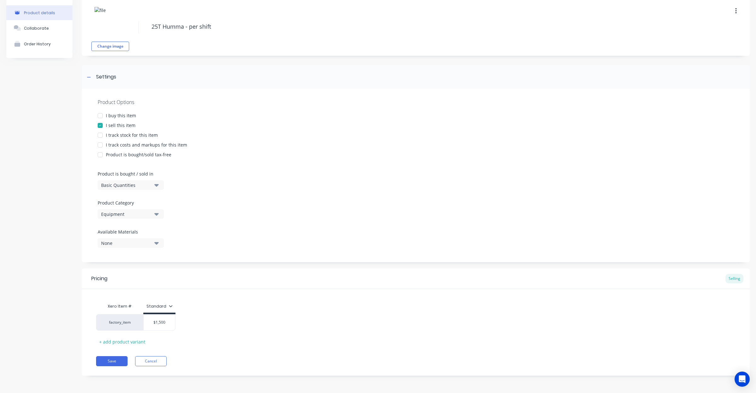
click at [389, 325] on div "factory_item $1,500.00 $1,500" at bounding box center [415, 322] width 639 height 16
click at [117, 361] on button "Save" at bounding box center [111, 361] width 31 height 10
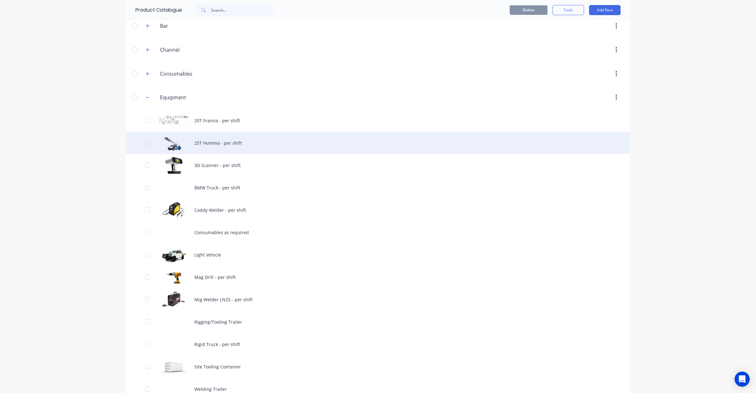
scroll to position [79, 0]
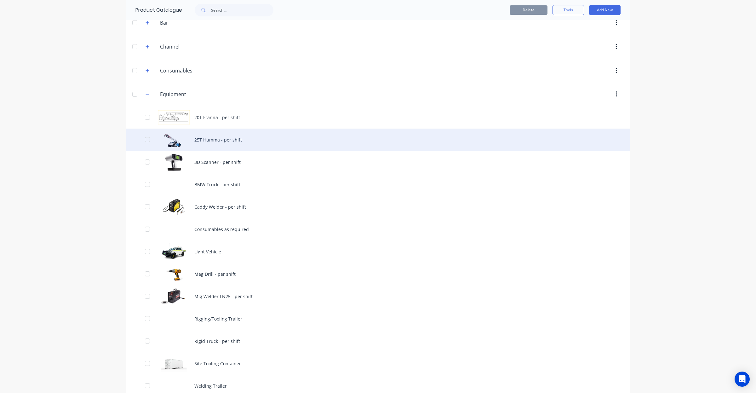
click at [227, 139] on div "25T Humma - per shift" at bounding box center [378, 139] width 504 height 22
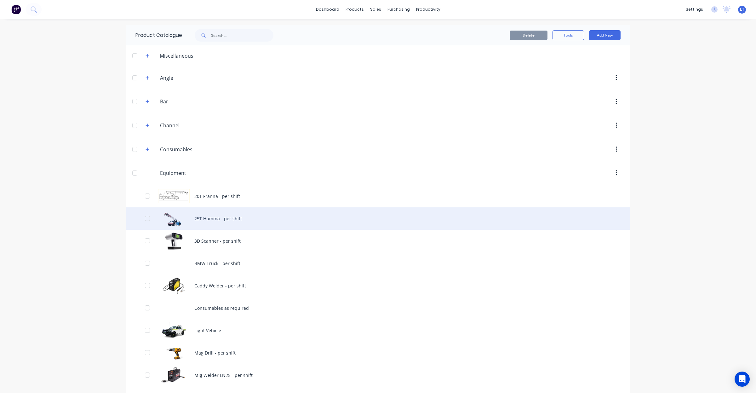
drag, startPoint x: 229, startPoint y: 219, endPoint x: 169, endPoint y: 214, distance: 60.4
click at [143, 217] on div at bounding box center [147, 218] width 13 height 13
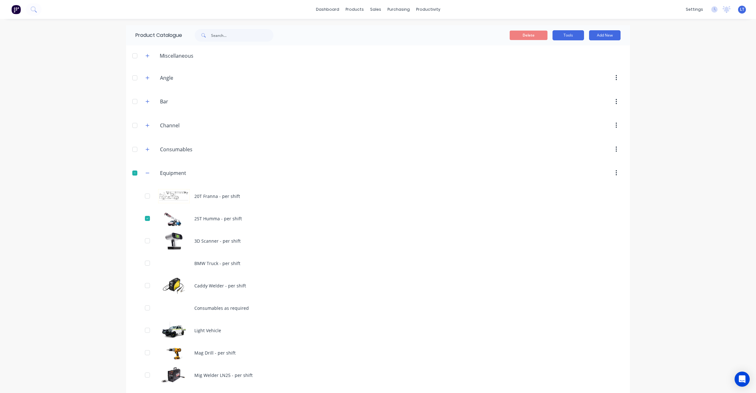
click at [575, 37] on button "Tools" at bounding box center [567, 35] width 31 height 10
click at [551, 54] on span "Duplicate product" at bounding box center [553, 51] width 47 height 7
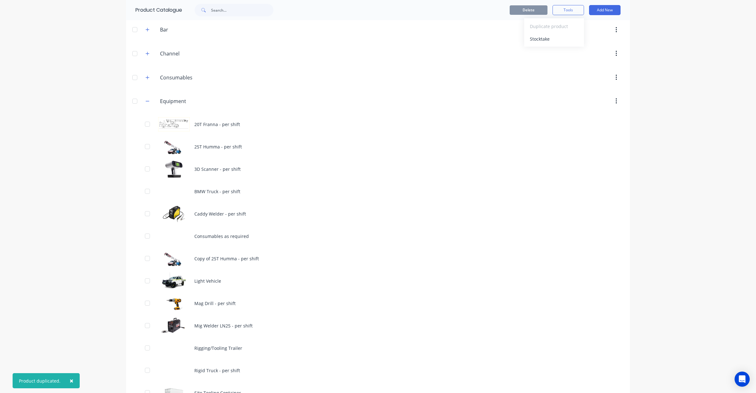
scroll to position [65, 0]
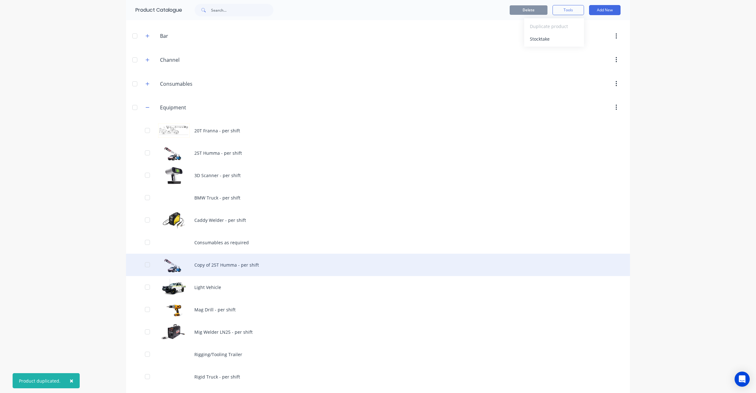
click at [240, 269] on div "Copy of 25T Humma - per shift" at bounding box center [378, 264] width 504 height 22
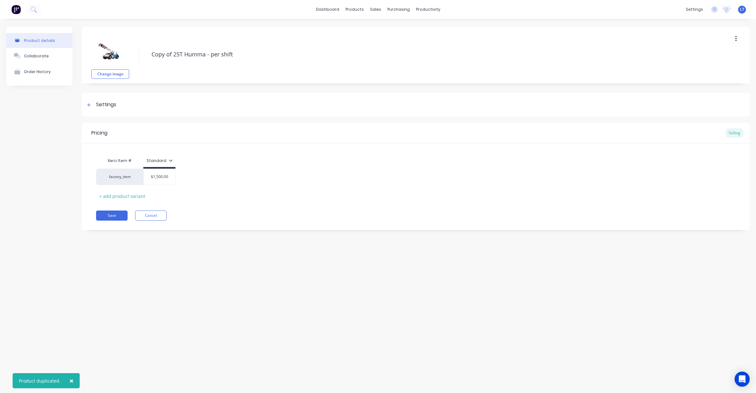
drag, startPoint x: 177, startPoint y: 52, endPoint x: 14, endPoint y: 47, distance: 163.2
click at [14, 47] on div "Product details Collaborate Order History Change image Copy of 25T Humma - per …" at bounding box center [377, 133] width 743 height 213
type textarea "x"
type textarea "35T Humma - per shift"
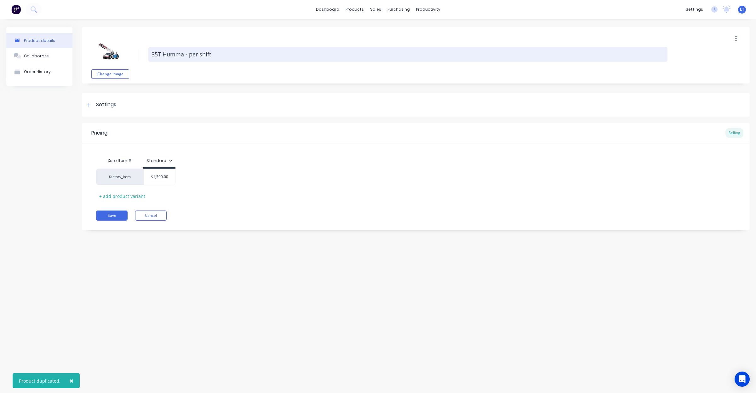
click at [183, 54] on textarea "35T Humma - per shift" at bounding box center [407, 54] width 519 height 15
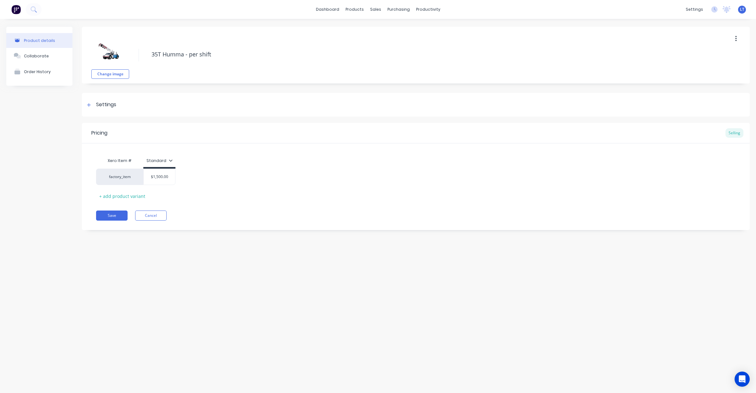
type textarea "x"
type textarea "35T Humma - per shift"
type textarea "x"
type textarea "35T Humma ( - per shift"
type textarea "x"
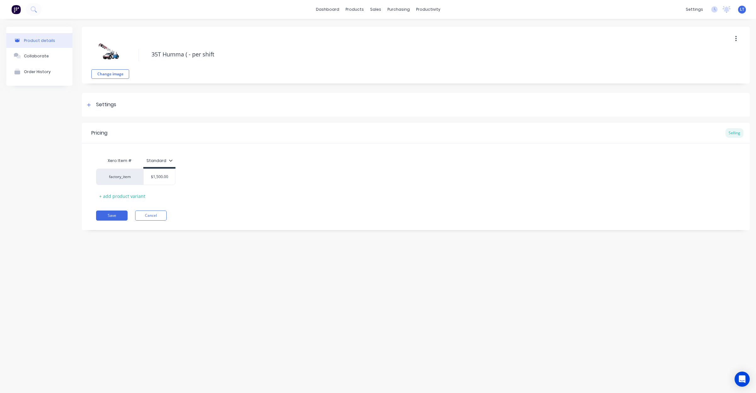
type textarea "35T Humma (e - per shift"
type textarea "x"
type textarea "35T Humma (ex - per shift"
type textarea "x"
type textarea "35T Humma (exc - per shift"
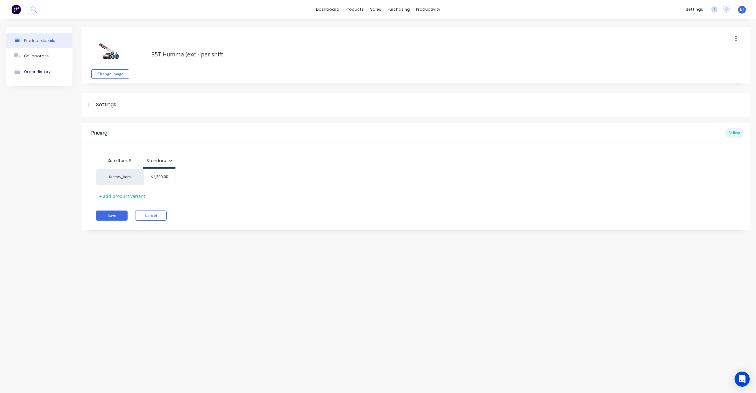
type textarea "x"
type textarea "35T Humma (excl - per shift"
type textarea "x"
type textarea "35T Humma (excl. - per shift"
type textarea "x"
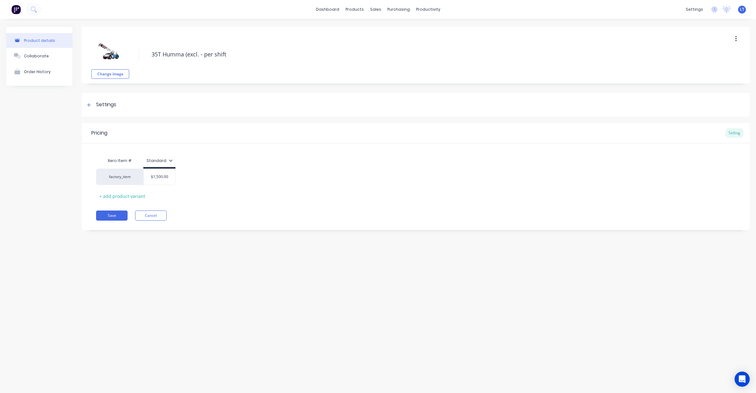
type textarea "35T Humma (excl. - per shift"
type textarea "x"
type textarea "35T Humma (excl. c - per shift"
type textarea "x"
type textarea "35T Humma (excl. co - per shift"
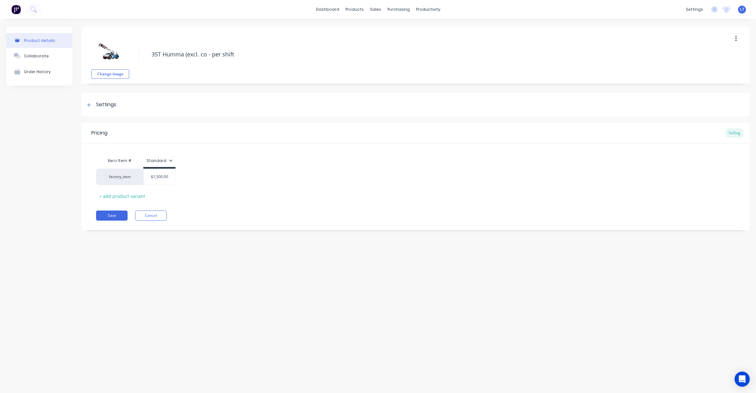
type textarea "x"
type textarea "35T Humma (excl. cou - per shift"
type textarea "x"
type textarea "35T Humma (excl. coun - per shift"
type textarea "x"
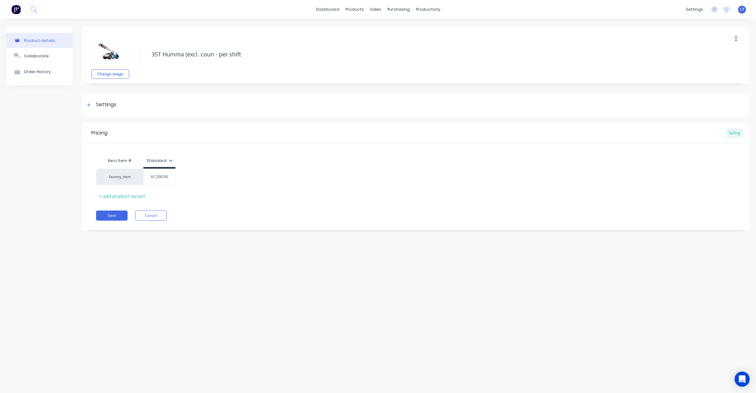
type textarea "35T Humma (excl. count - per shift"
type textarea "x"
type textarea "35T Humma (excl. counte - per shift"
type textarea "x"
type textarea "35T Humma (excl. counter - per shift"
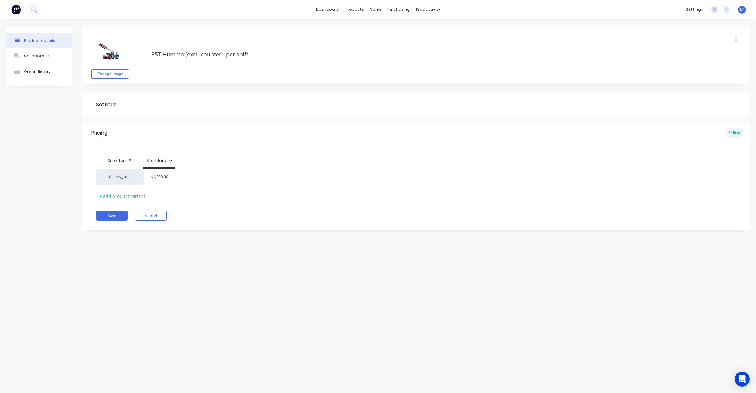
type textarea "x"
type textarea "35T Humma (excl. counterw - per shift"
type textarea "x"
type textarea "35T Humma (excl. counterwe - per shift"
type textarea "x"
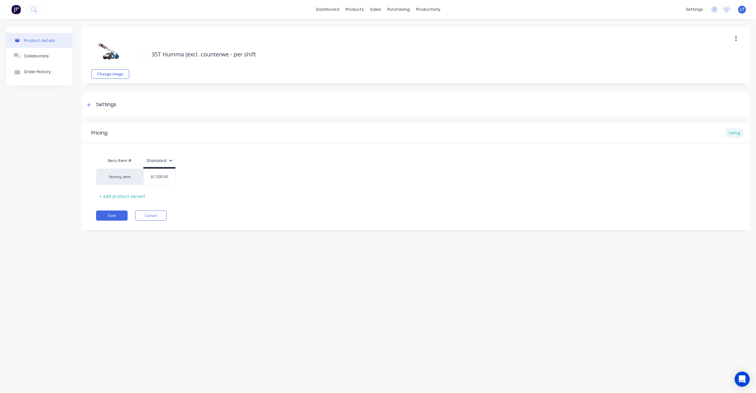
type textarea "35T Humma (excl. counterwei - per shift"
type textarea "x"
type textarea "35T Humma (excl. counterweig - per shift"
type textarea "x"
type textarea "35T Humma (excl. counterweigh - per shift"
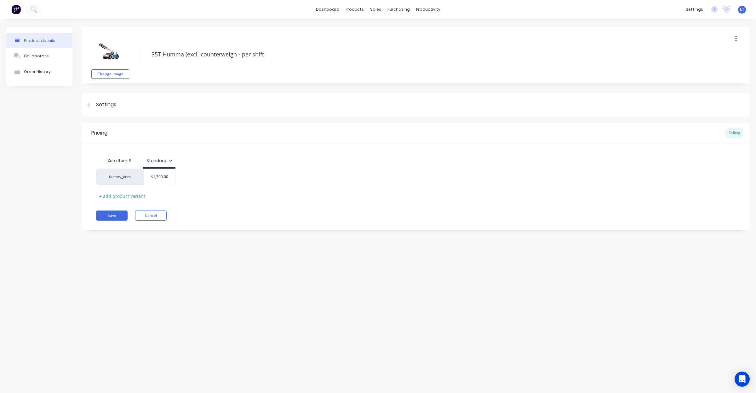
type textarea "x"
type textarea "35T Humma (excl. counterweight - per shift"
type textarea "x"
type textarea "35T Humma (excl. counterweight - per shift"
type textarea "x"
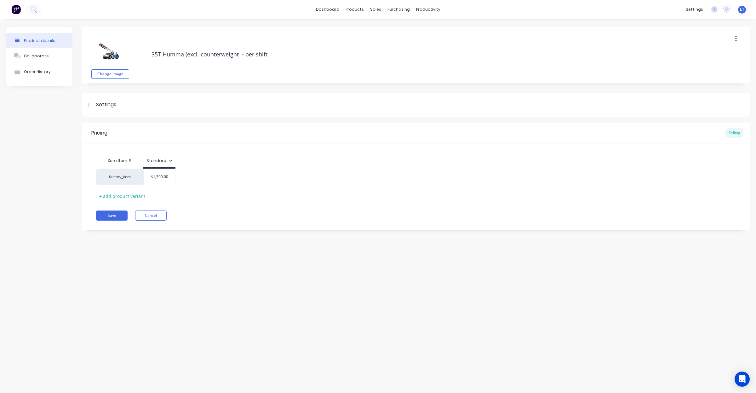
type textarea "35T Humma (excl. counterweight t - per shift"
type textarea "x"
type textarea "35T Humma (excl. counterweight tr - per shift"
type textarea "x"
type textarea "35T Humma (excl. counterweight tra - per shift"
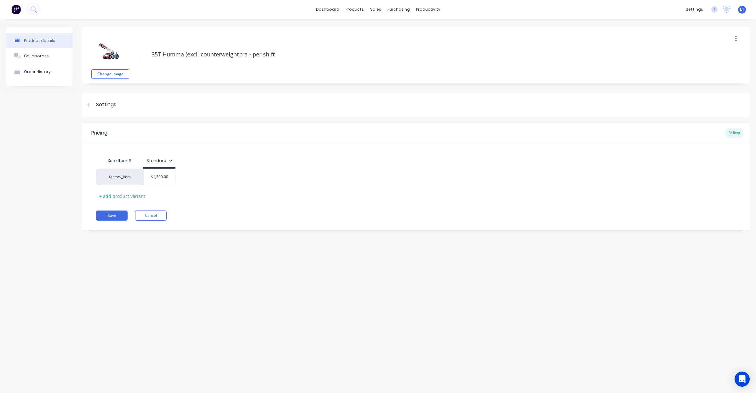
type textarea "x"
type textarea "35T Humma (excl. counterweight tran - per shift"
type textarea "x"
type textarea "35T Humma (excl. counterweight trans - per shift"
type textarea "x"
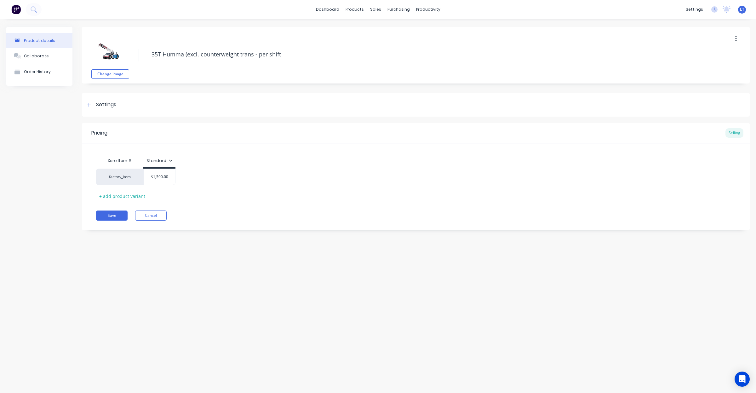
type textarea "35T Humma (excl. counterweight transp - per shift"
type textarea "x"
type textarea "35T Humma (excl. counterweight transpo - per shift"
type textarea "x"
type textarea "35T Humma (excl. counterweight transpor - per shift"
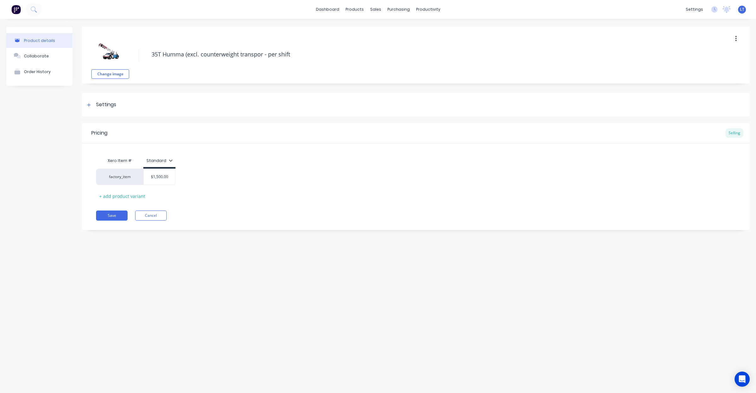
type textarea "x"
type textarea "35T Humma (excl. counterweight transport - per shift"
type textarea "x"
type textarea "35T Humma (excl. counterweight transport) - per shift"
type textarea "x"
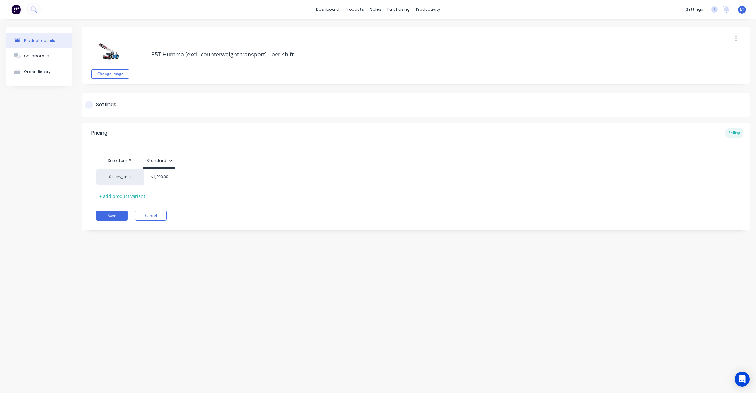
type textarea "35T Humma (excl. counterweight transport) - per shift"
click at [106, 105] on div "Settings" at bounding box center [106, 105] width 20 height 8
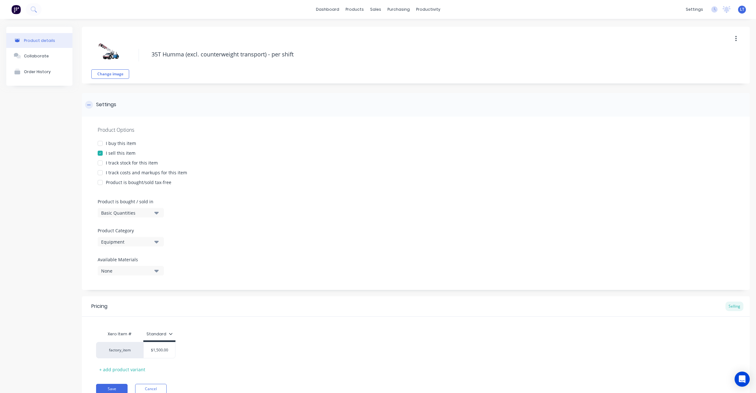
click at [114, 106] on div "Settings" at bounding box center [106, 105] width 20 height 8
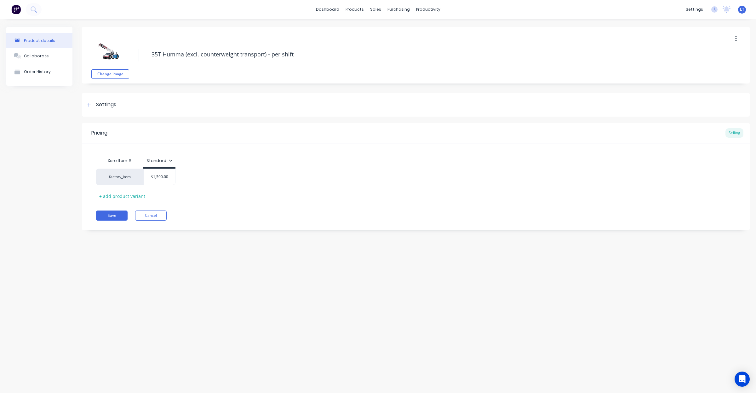
drag, startPoint x: 164, startPoint y: 175, endPoint x: 45, endPoint y: 164, distance: 119.6
click at [45, 164] on div "Product details Collaborate Order History Change image 35T Humma (excl. counter…" at bounding box center [377, 133] width 743 height 213
click at [177, 176] on div "factory_item $1,500.00" at bounding box center [415, 176] width 639 height 16
type input "$1,500.00"
click at [167, 175] on input "$1,500.00" at bounding box center [159, 177] width 31 height 6
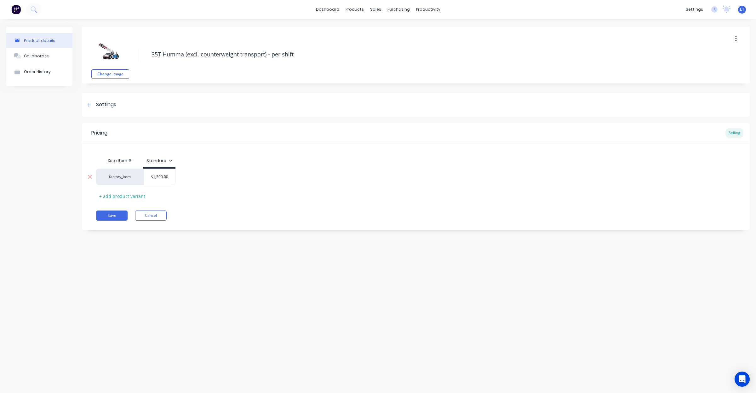
click at [167, 175] on input "$1,500.00" at bounding box center [159, 177] width 31 height 6
type textarea "x"
type input "2"
type textarea "x"
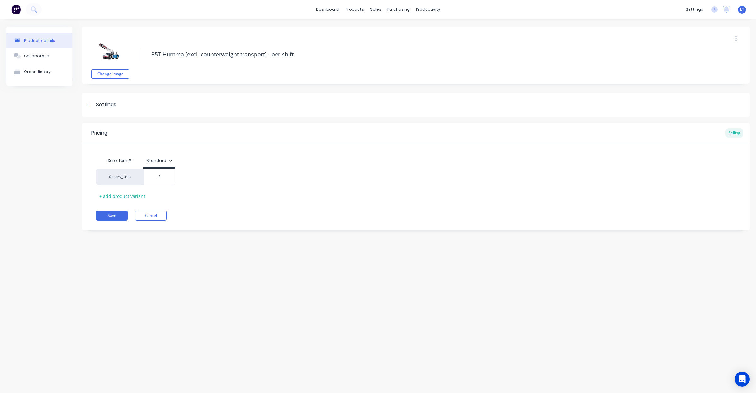
type input "20"
type textarea "x"
type input "200"
type textarea "x"
type input "2000"
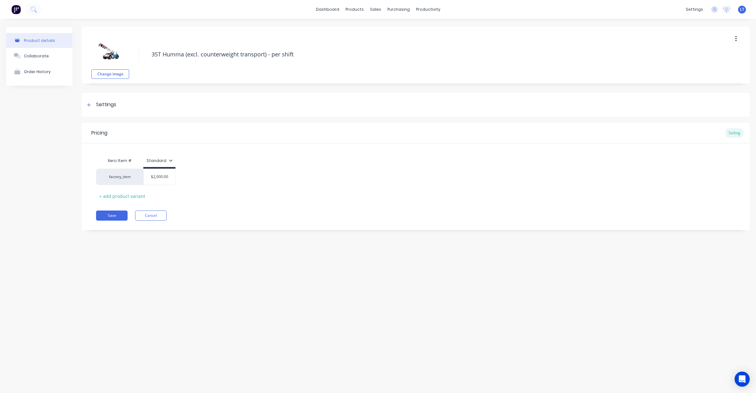
click at [267, 150] on div "Xero Item # Standard factory_item $2,000.00 2000 + add product variant" at bounding box center [416, 172] width 668 height 58
click at [114, 213] on button "Save" at bounding box center [111, 215] width 31 height 10
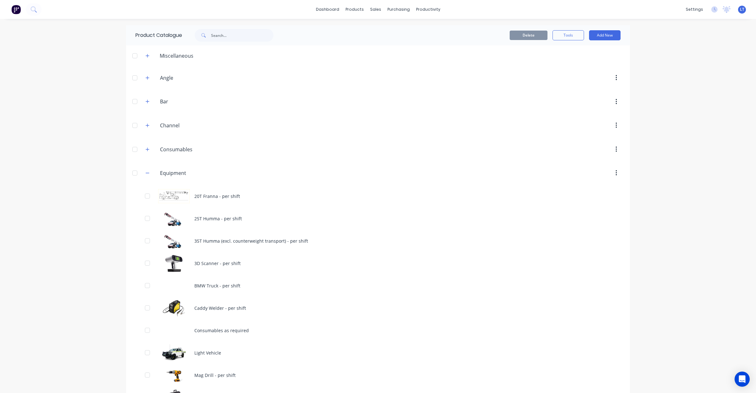
click at [671, 164] on div "dashboard products sales purchasing productivity dashboard products Product Cat…" at bounding box center [378, 196] width 756 height 393
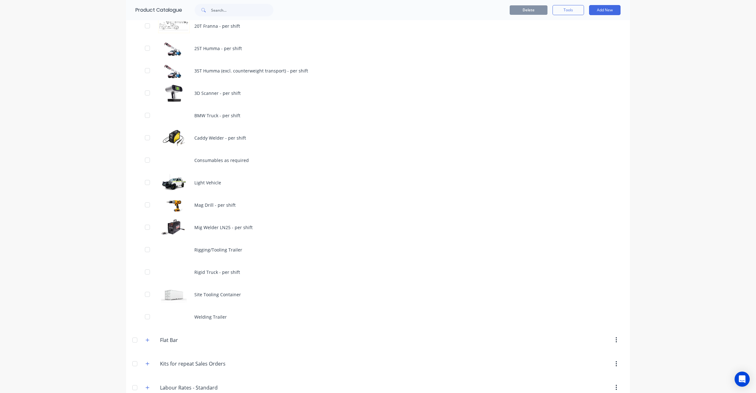
scroll to position [170, 0]
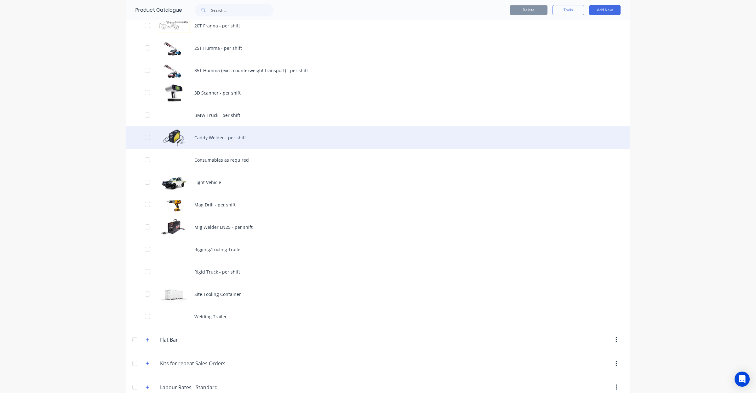
click at [236, 138] on div "Caddy Welder - per shift" at bounding box center [378, 137] width 504 height 22
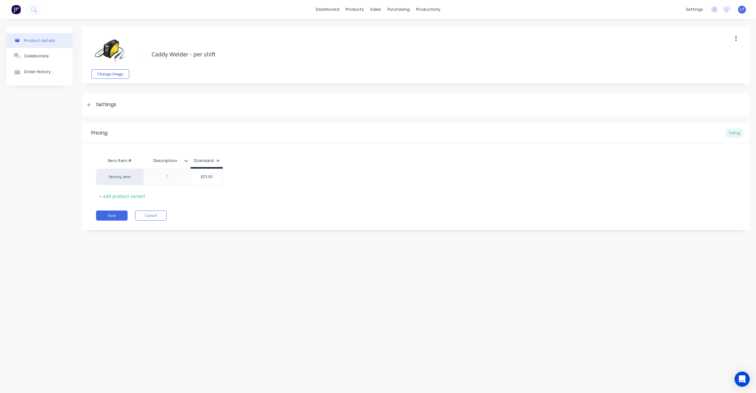
type textarea "x"
click at [116, 112] on div "Settings" at bounding box center [416, 105] width 668 height 24
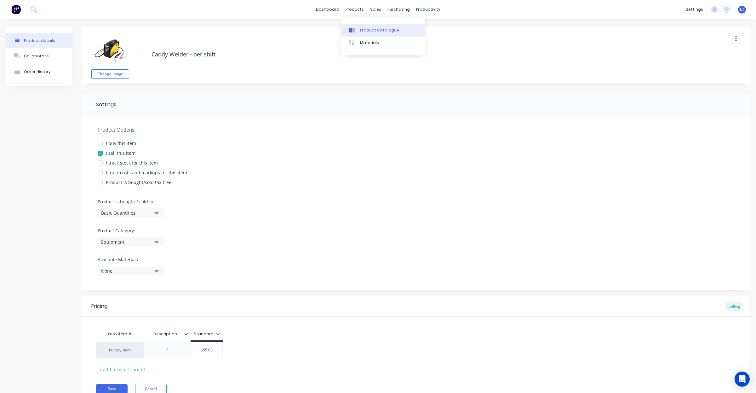
click at [373, 30] on div "Product Catalogue" at bounding box center [379, 30] width 39 height 6
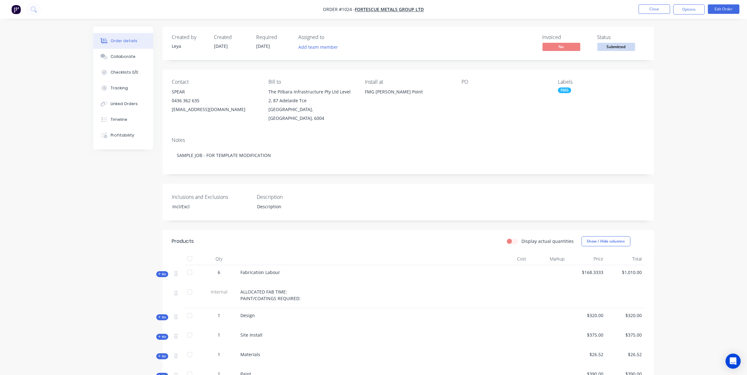
click at [448, 70] on div "Contact SPEAR [PHONE_NUMBER] [EMAIL_ADDRESS][DOMAIN_NAME] Bill to The Pilbara I…" at bounding box center [407, 101] width 491 height 63
drag, startPoint x: 448, startPoint y: 70, endPoint x: 396, endPoint y: 65, distance: 52.2
drag, startPoint x: 396, startPoint y: 65, endPoint x: 372, endPoint y: 65, distance: 23.9
click at [372, 65] on div "Created by [PERSON_NAME] Created [DATE] Required [DATE] Assigned to Add team me…" at bounding box center [407, 297] width 491 height 541
drag, startPoint x: 372, startPoint y: 65, endPoint x: 318, endPoint y: 66, distance: 53.5
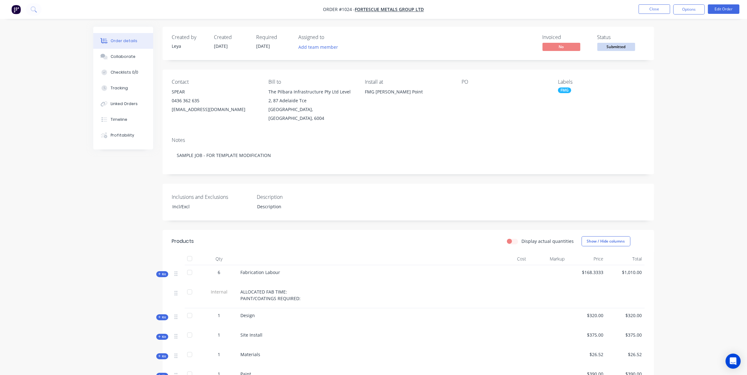
click at [319, 66] on div "Created by [PERSON_NAME] Created [DATE] Required [DATE] Assigned to Add team me…" at bounding box center [407, 297] width 491 height 541
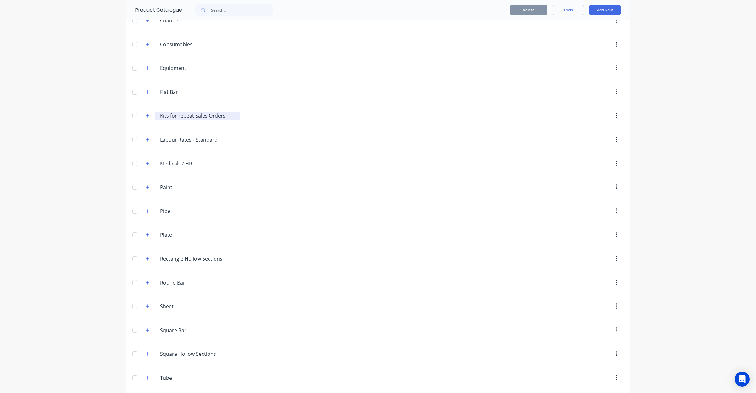
scroll to position [118, 0]
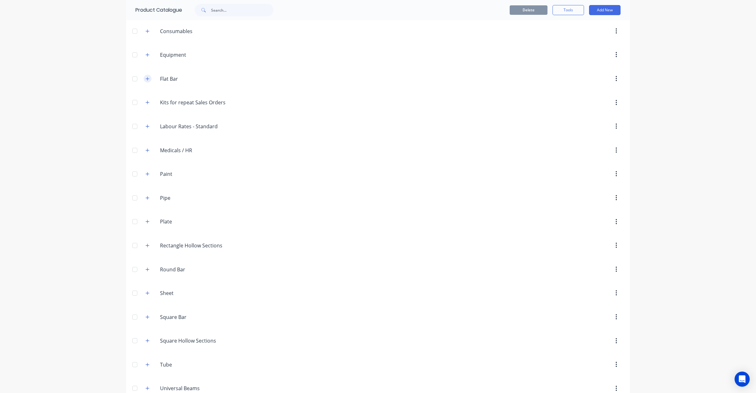
click at [145, 82] on button "button" at bounding box center [148, 79] width 8 height 8
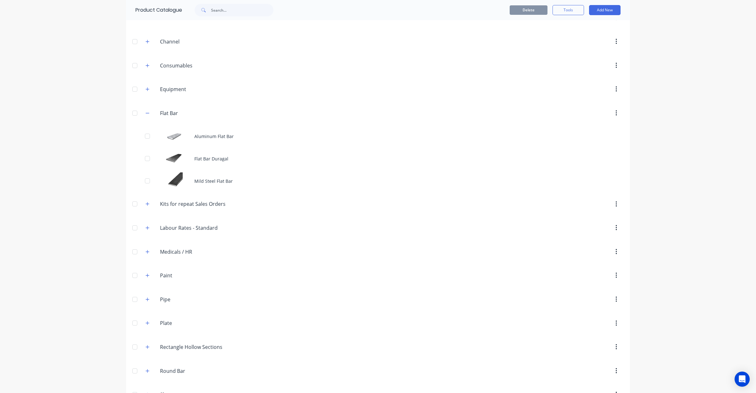
scroll to position [79, 0]
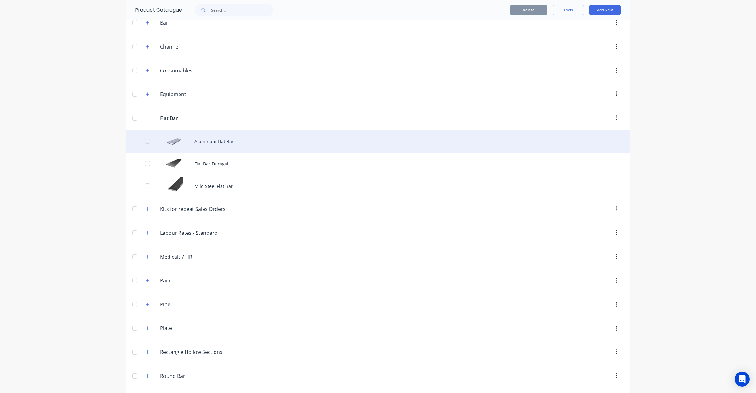
click at [204, 141] on div "Aluminum Flat Bar" at bounding box center [378, 141] width 504 height 22
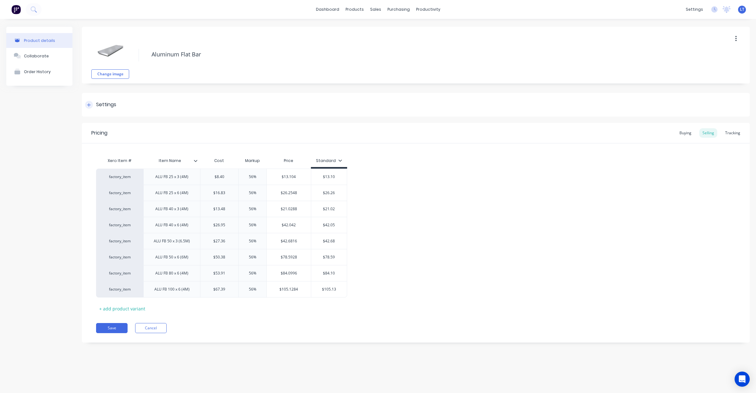
click at [110, 111] on div "Settings" at bounding box center [416, 105] width 668 height 24
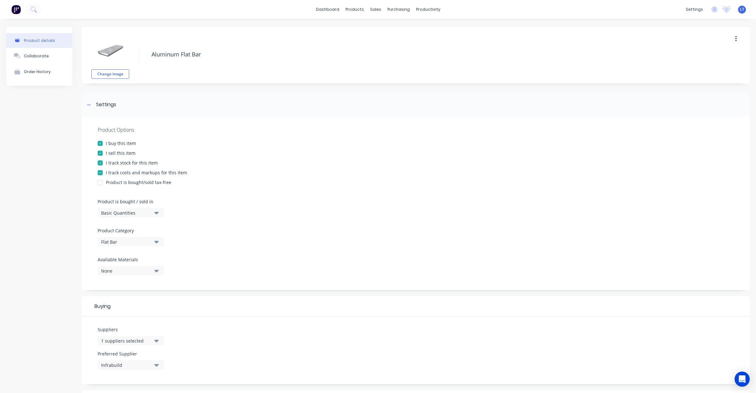
click at [126, 162] on div "I track stock for this item" at bounding box center [132, 162] width 52 height 7
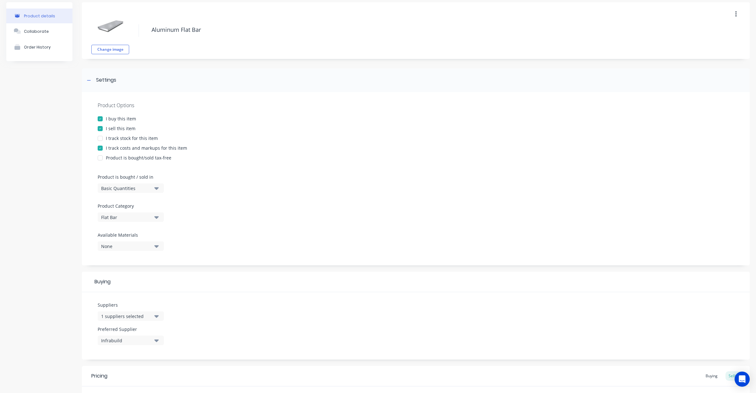
scroll to position [235, 0]
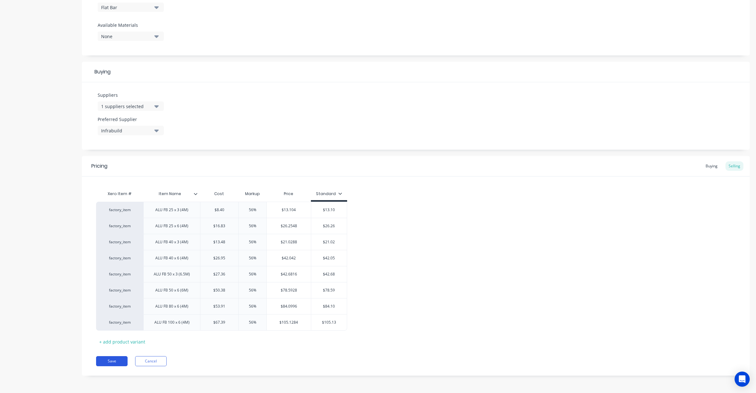
click at [117, 362] on button "Save" at bounding box center [111, 361] width 31 height 10
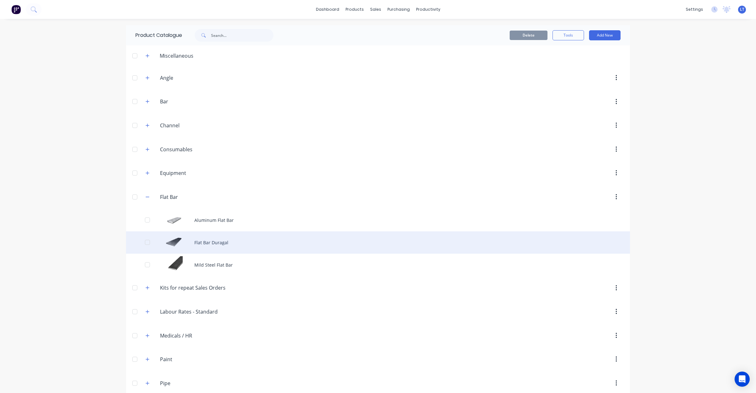
click at [203, 248] on div "Flat Bar Duragal" at bounding box center [378, 242] width 504 height 22
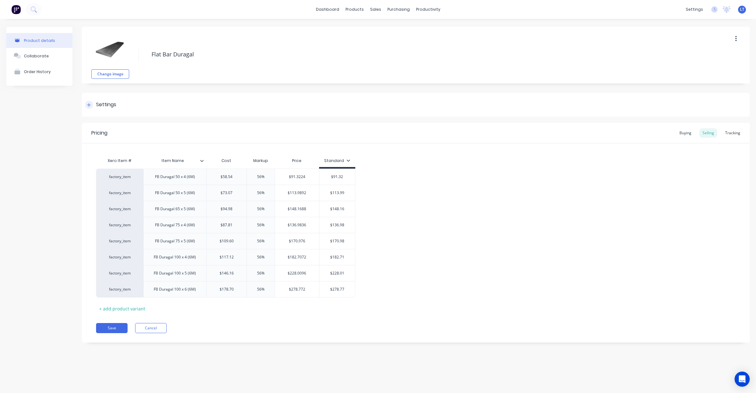
click at [106, 109] on div "Settings" at bounding box center [416, 105] width 668 height 24
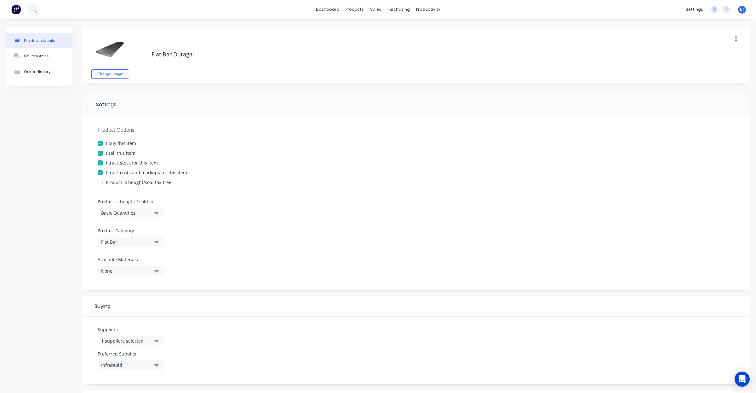
click at [126, 161] on div "I track stock for this item" at bounding box center [132, 162] width 52 height 7
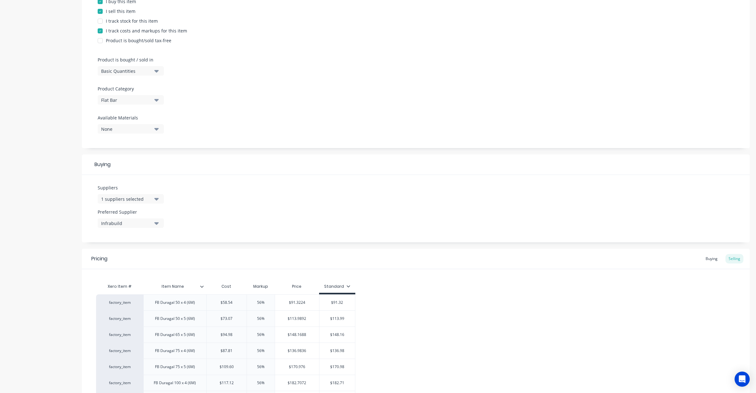
scroll to position [235, 0]
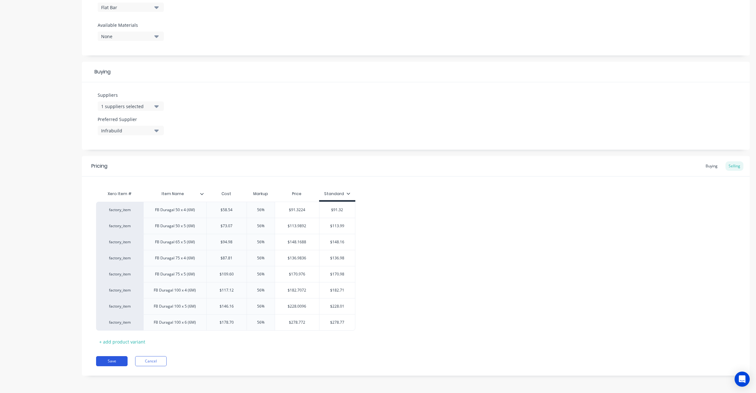
click at [119, 356] on button "Save" at bounding box center [111, 361] width 31 height 10
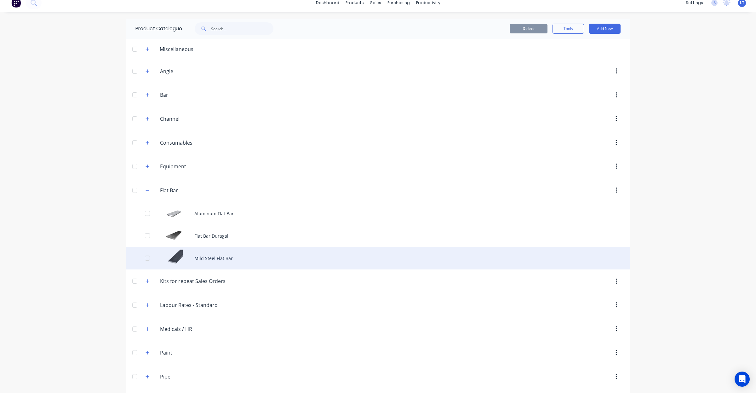
scroll to position [13, 0]
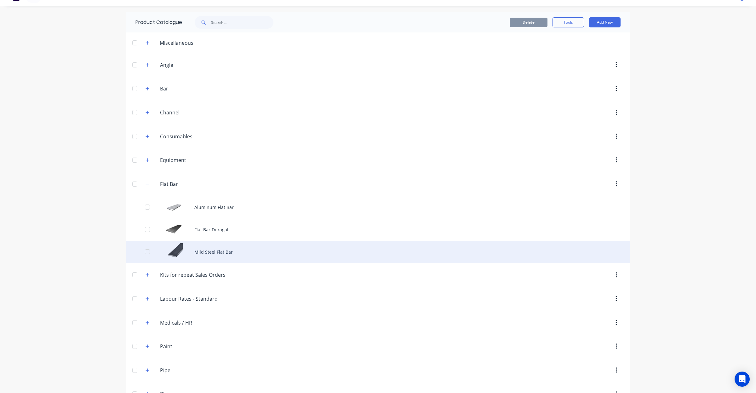
click at [219, 250] on div "Mild Steel Flat Bar" at bounding box center [378, 252] width 504 height 22
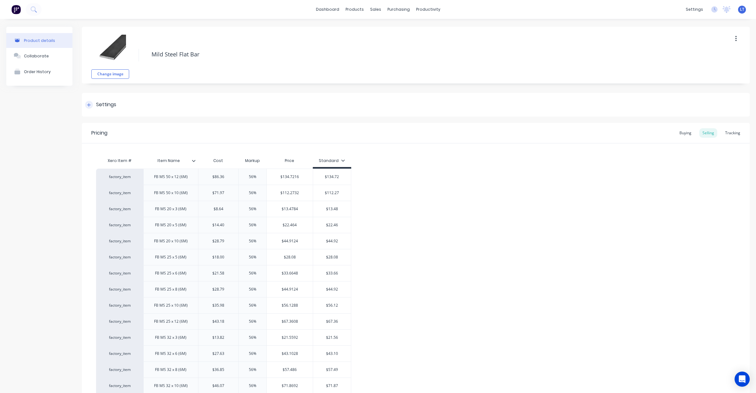
click at [102, 103] on div "Settings" at bounding box center [106, 105] width 20 height 8
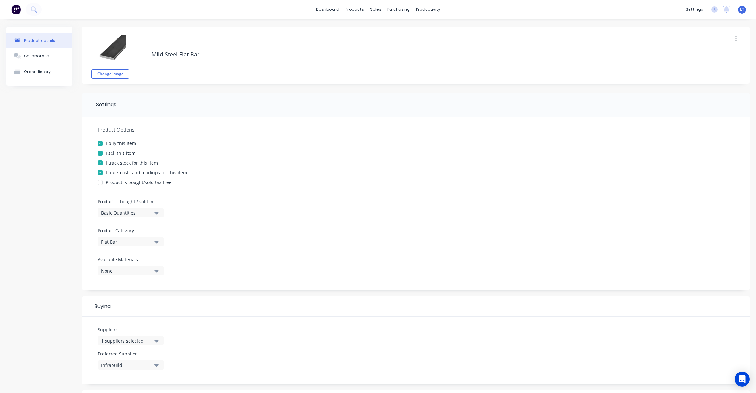
click at [123, 164] on div "I track stock for this item" at bounding box center [132, 162] width 52 height 7
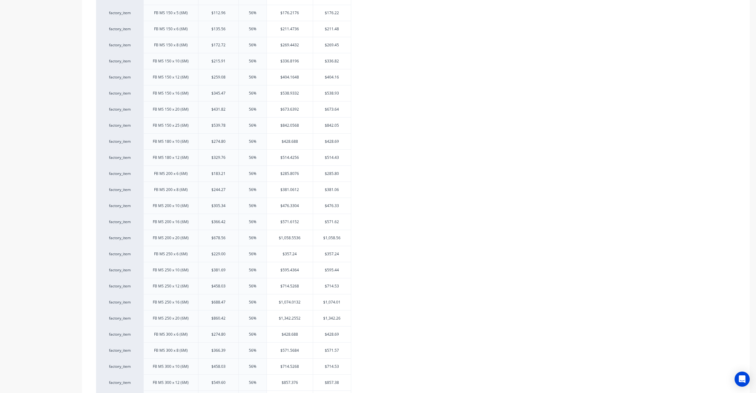
scroll to position [1445, 0]
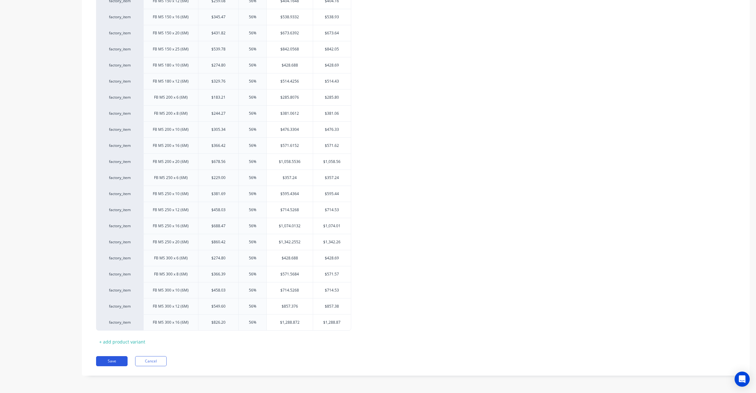
click at [102, 361] on button "Save" at bounding box center [111, 361] width 31 height 10
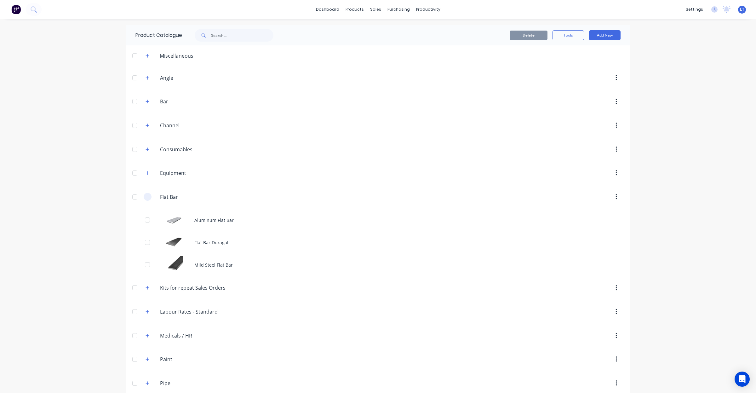
click at [145, 200] on button "button" at bounding box center [148, 197] width 8 height 8
click at [145, 220] on icon "button" at bounding box center [147, 220] width 4 height 4
click at [145, 244] on icon "button" at bounding box center [147, 244] width 4 height 4
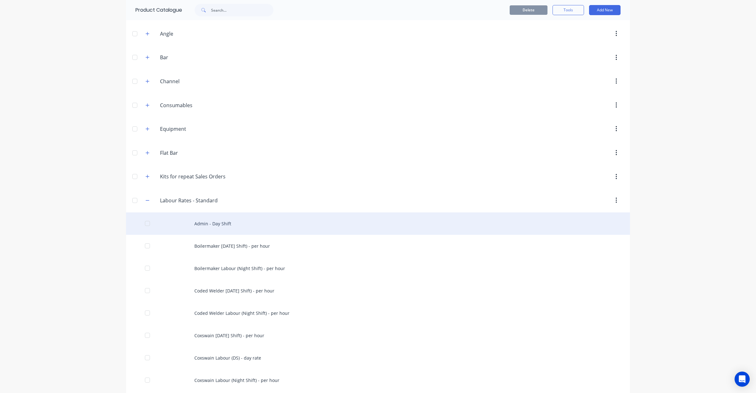
scroll to position [92, 0]
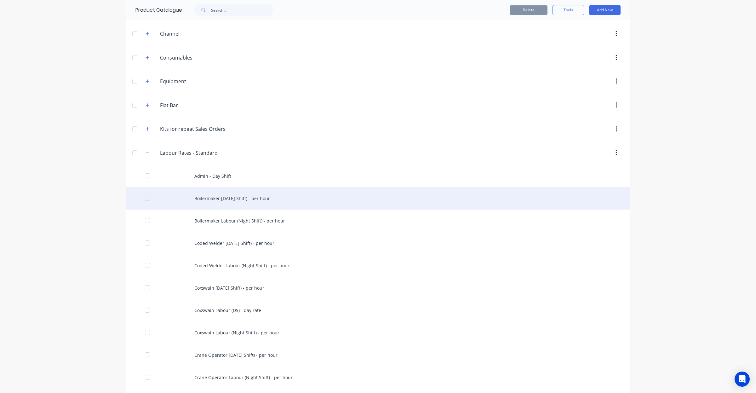
click at [214, 195] on div "Boilermaker Labour (Day Shift) - per hour" at bounding box center [378, 198] width 504 height 22
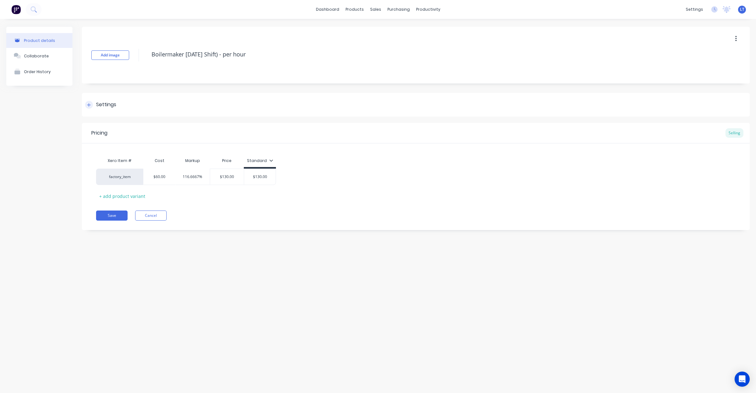
click at [104, 100] on div "Settings" at bounding box center [416, 105] width 668 height 24
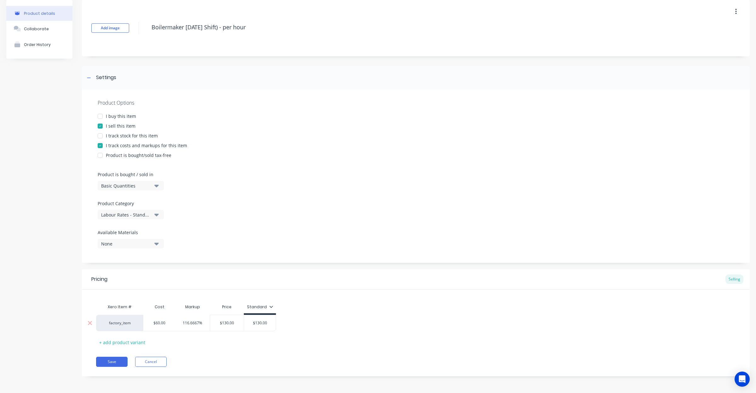
scroll to position [28, 0]
click at [153, 366] on button "Cancel" at bounding box center [150, 361] width 31 height 10
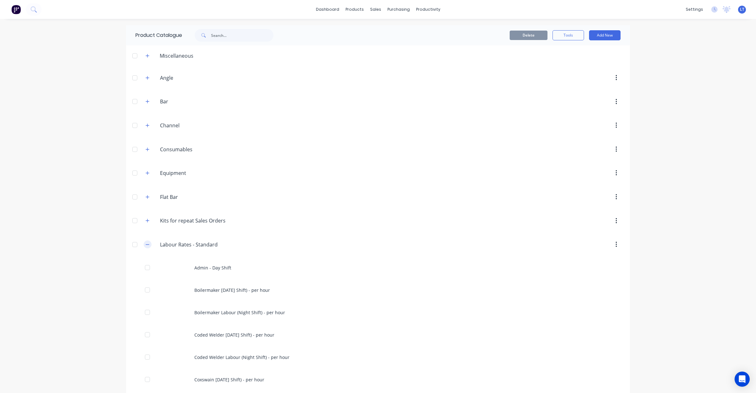
click at [145, 243] on icon "button" at bounding box center [147, 244] width 4 height 4
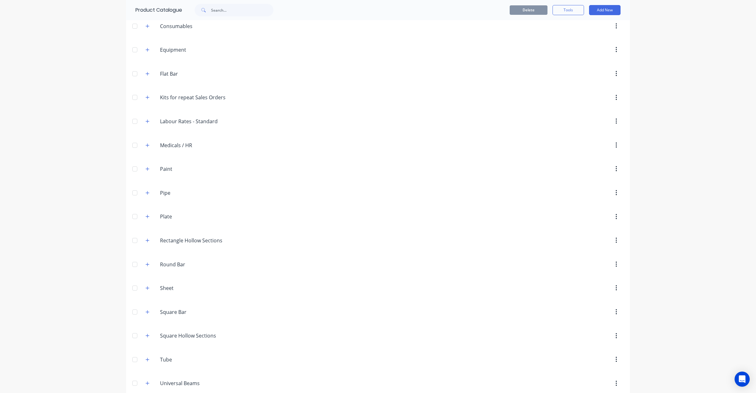
scroll to position [131, 0]
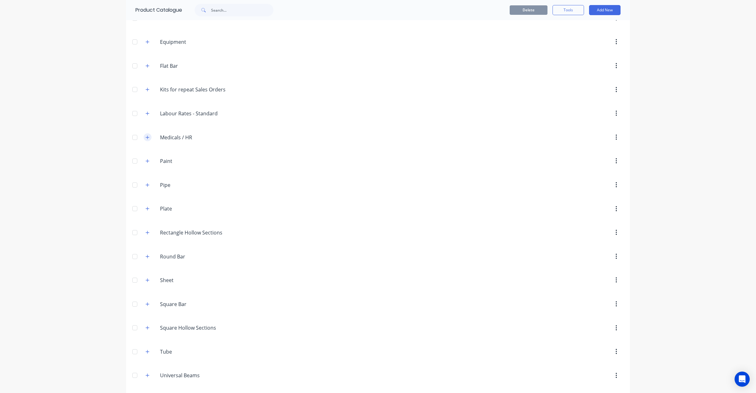
click at [146, 138] on icon "button" at bounding box center [147, 136] width 3 height 3
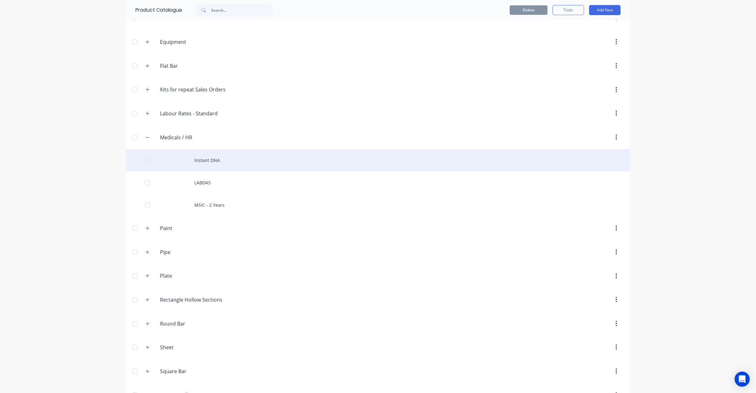
click at [214, 160] on div "Instant DNA" at bounding box center [378, 160] width 504 height 22
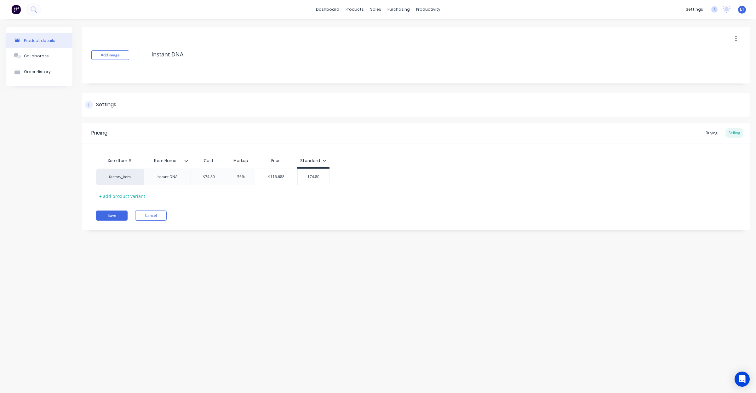
click at [110, 111] on div "Settings" at bounding box center [416, 105] width 668 height 24
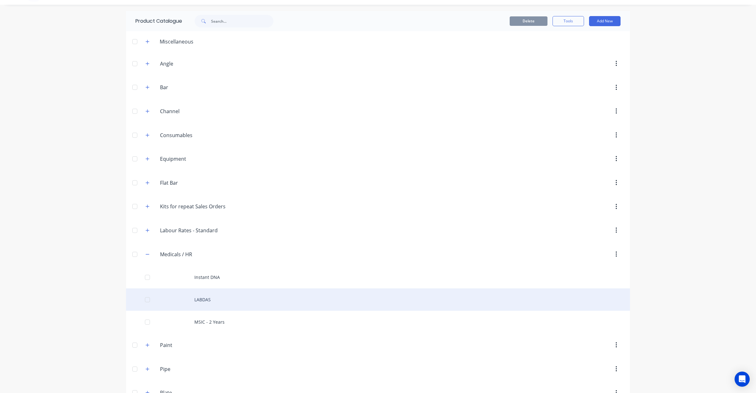
scroll to position [13, 0]
click at [202, 293] on div "LABDAS" at bounding box center [378, 300] width 504 height 22
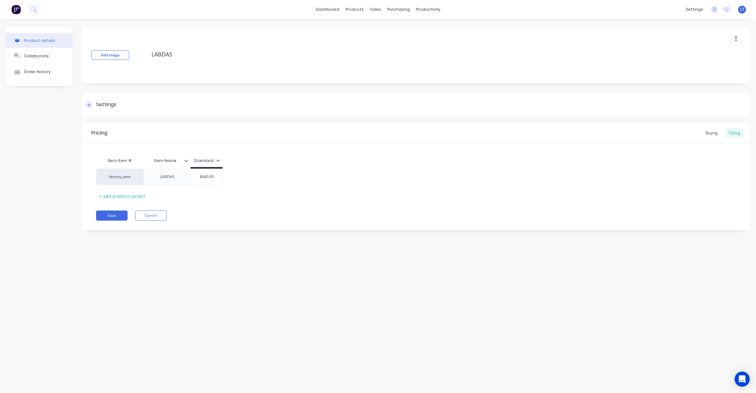
click at [110, 108] on div "Settings" at bounding box center [106, 105] width 20 height 8
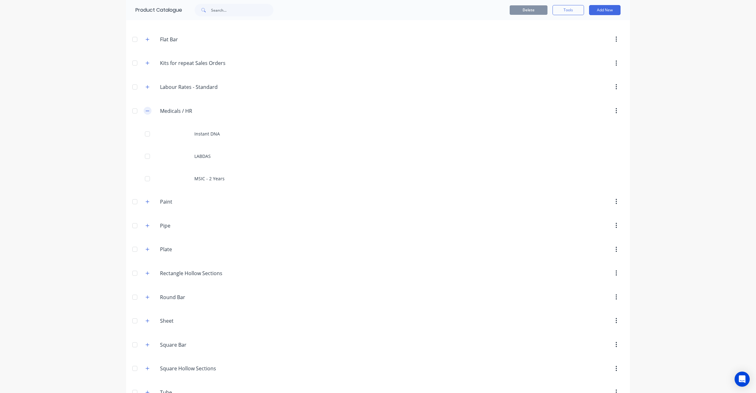
click at [146, 111] on icon "button" at bounding box center [147, 111] width 3 height 0
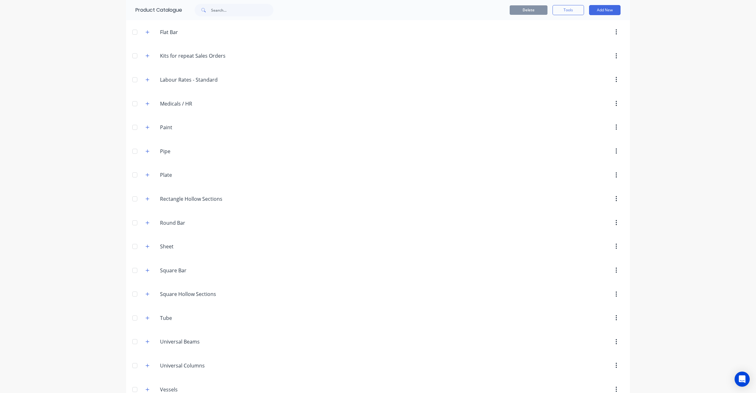
scroll to position [182, 0]
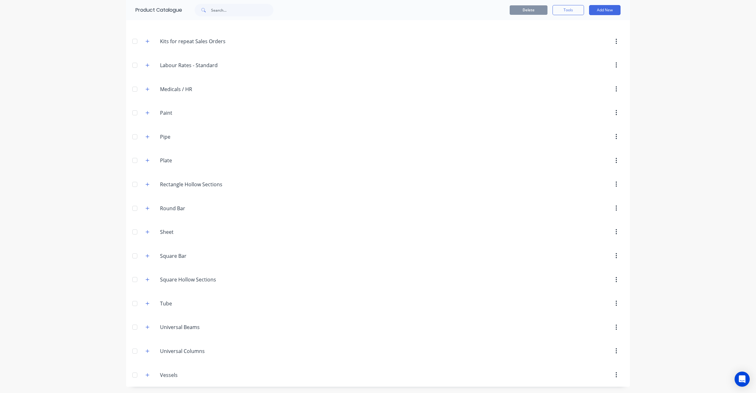
click at [145, 115] on div "Paint Paint" at bounding box center [189, 112] width 99 height 11
click at [145, 112] on icon "button" at bounding box center [147, 113] width 4 height 4
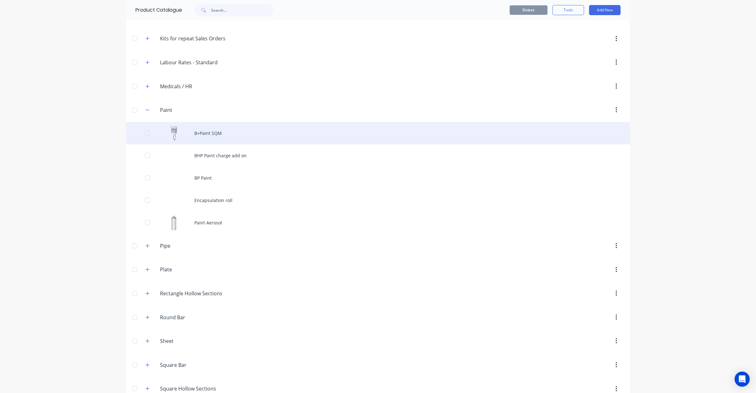
click at [208, 136] on div "B+Paint SQM" at bounding box center [378, 133] width 504 height 22
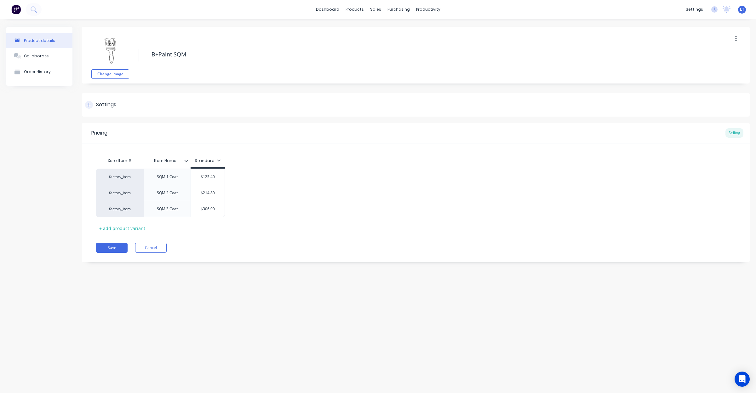
click at [104, 102] on div "Settings" at bounding box center [106, 105] width 20 height 8
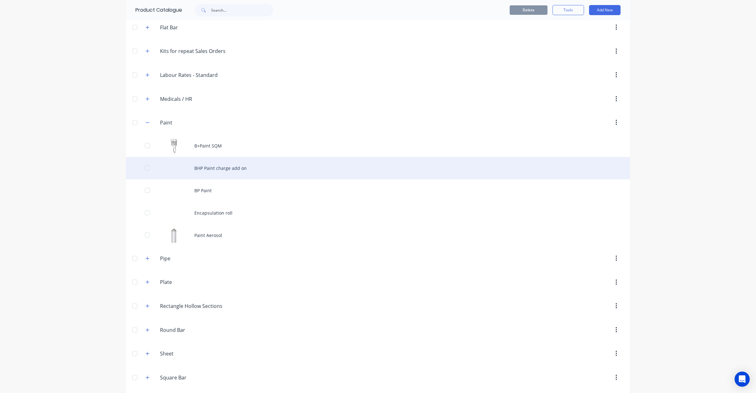
scroll to position [170, 0]
click at [230, 167] on div "BHP Paint charge add on" at bounding box center [378, 167] width 504 height 22
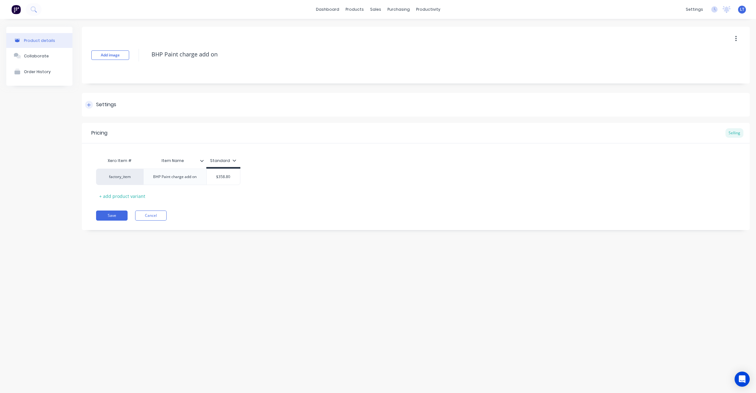
click at [117, 109] on div "Settings" at bounding box center [416, 105] width 668 height 24
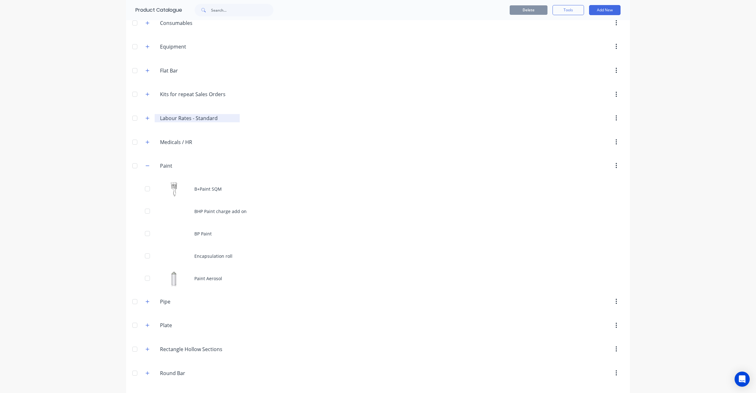
scroll to position [197, 0]
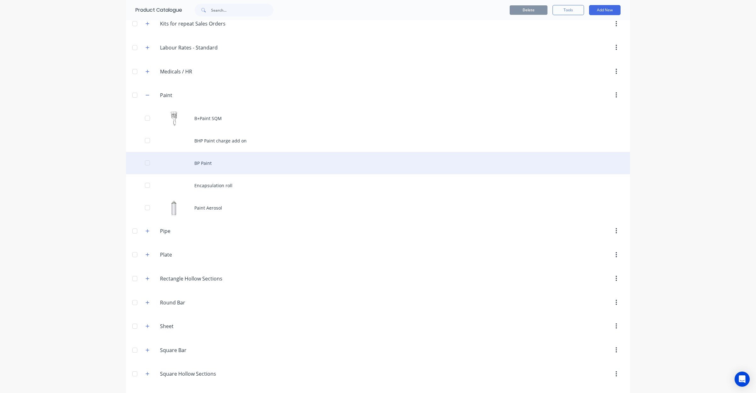
click at [210, 169] on div "BP Paint" at bounding box center [378, 163] width 504 height 22
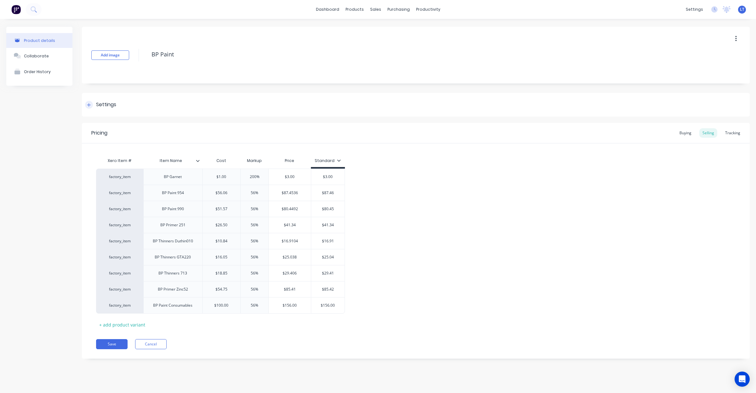
click at [115, 103] on div "Settings" at bounding box center [106, 105] width 20 height 8
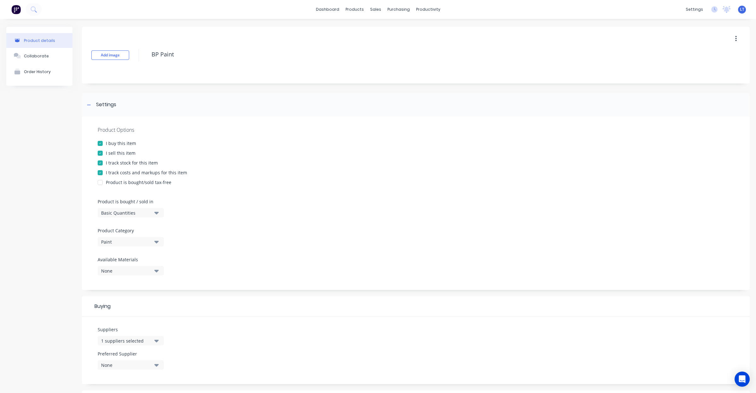
click at [133, 162] on div "I track stock for this item" at bounding box center [132, 162] width 52 height 7
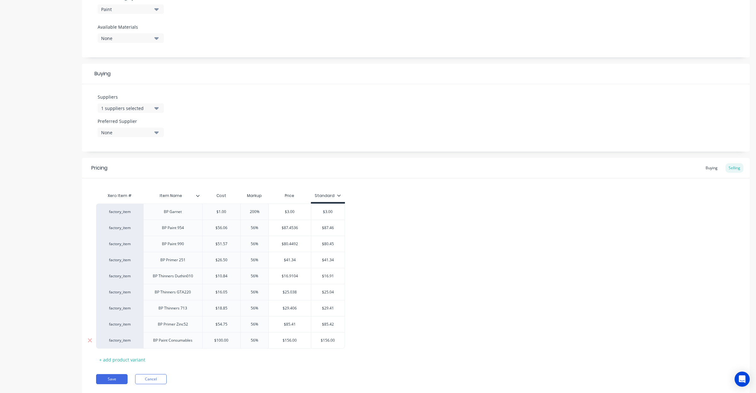
scroll to position [251, 0]
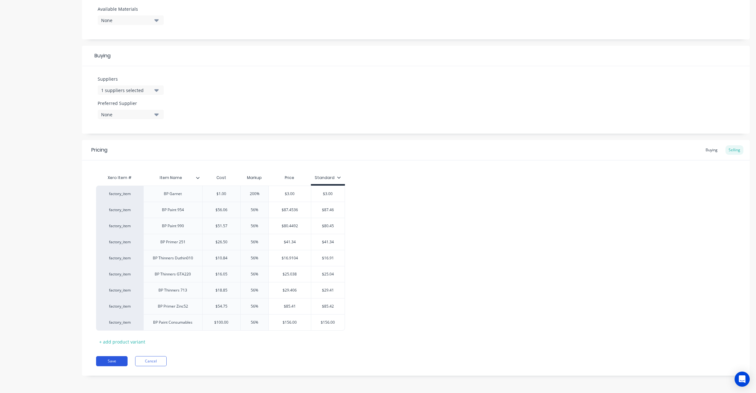
click at [117, 357] on button "Save" at bounding box center [111, 361] width 31 height 10
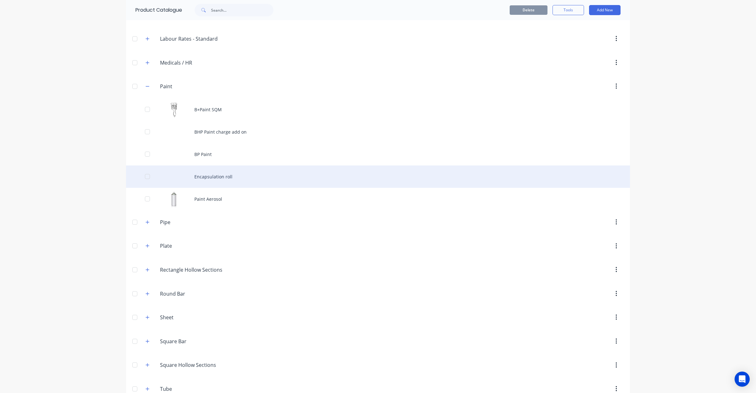
scroll to position [210, 0]
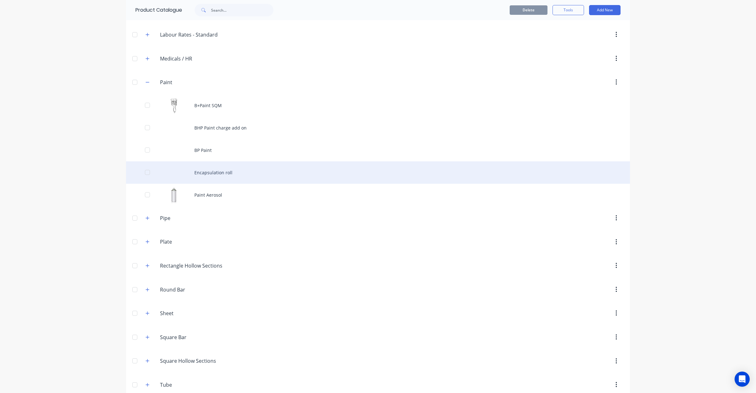
click at [224, 175] on div "Encapsulation roll" at bounding box center [378, 172] width 504 height 22
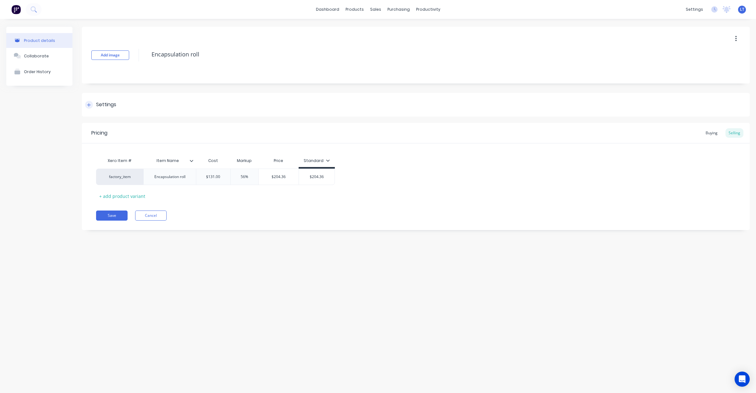
click at [105, 101] on div "Settings" at bounding box center [106, 105] width 20 height 8
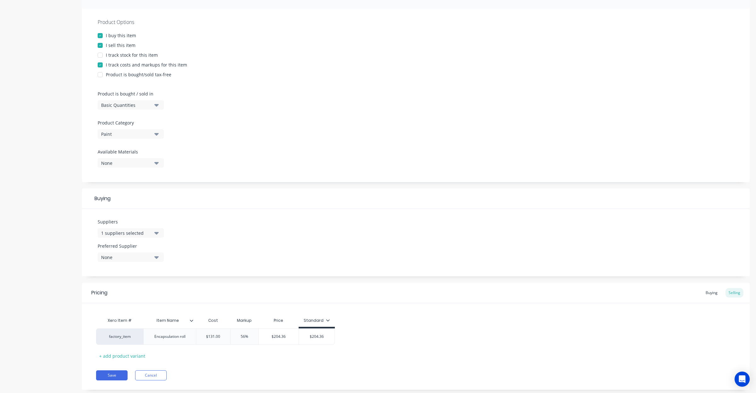
scroll to position [122, 0]
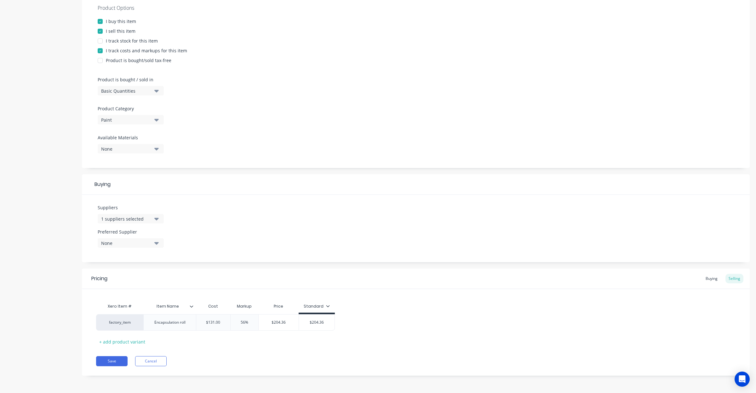
click at [119, 354] on div "Pricing Buying Selling Xero Item # Item Name Cost Markup Price Standard factory…" at bounding box center [416, 321] width 668 height 107
click at [119, 358] on button "Save" at bounding box center [111, 361] width 31 height 10
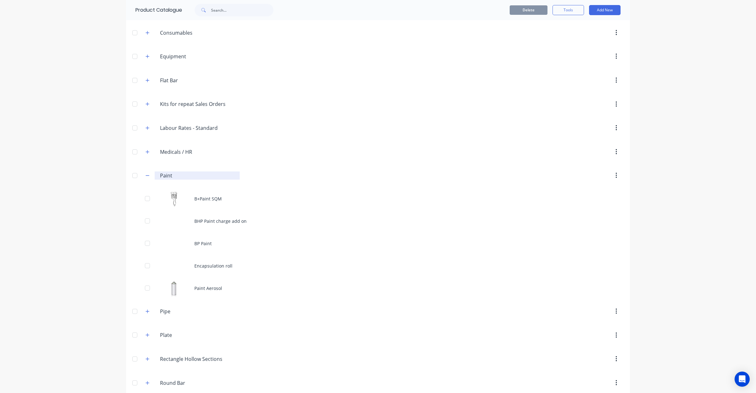
scroll to position [118, 0]
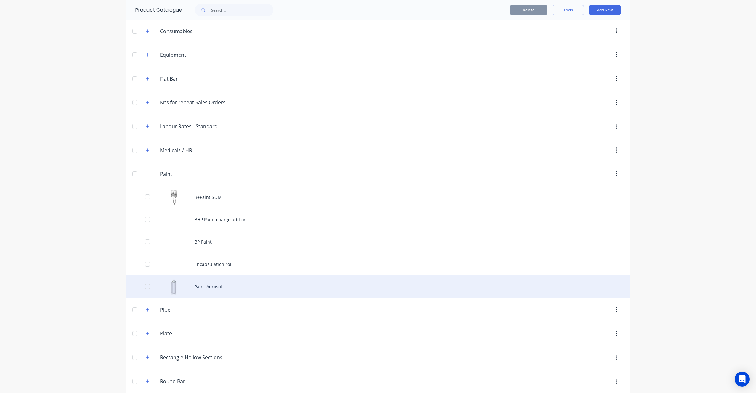
click at [229, 290] on div "Paint Aerosol" at bounding box center [378, 286] width 504 height 22
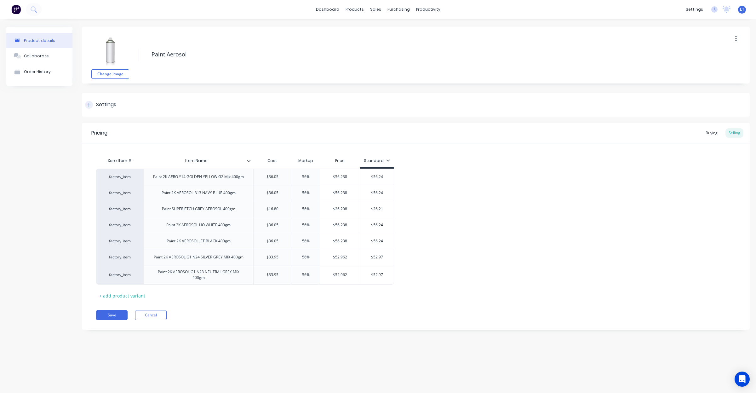
click at [105, 109] on div "Settings" at bounding box center [416, 105] width 668 height 24
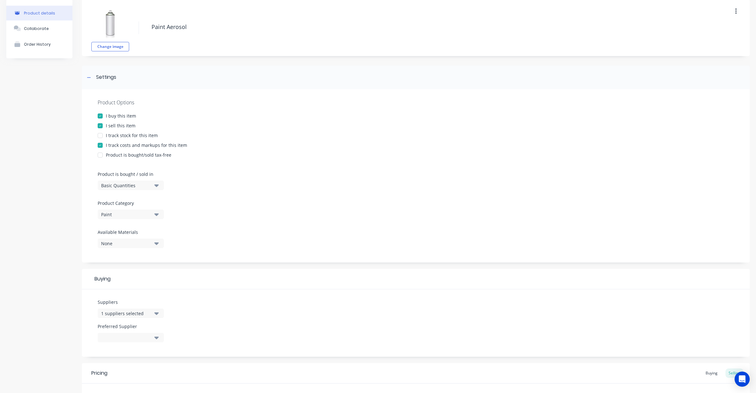
scroll to position [222, 0]
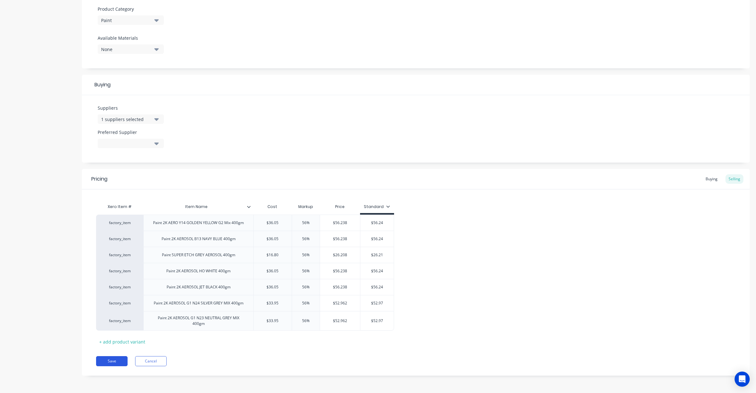
click at [114, 360] on button "Save" at bounding box center [111, 361] width 31 height 10
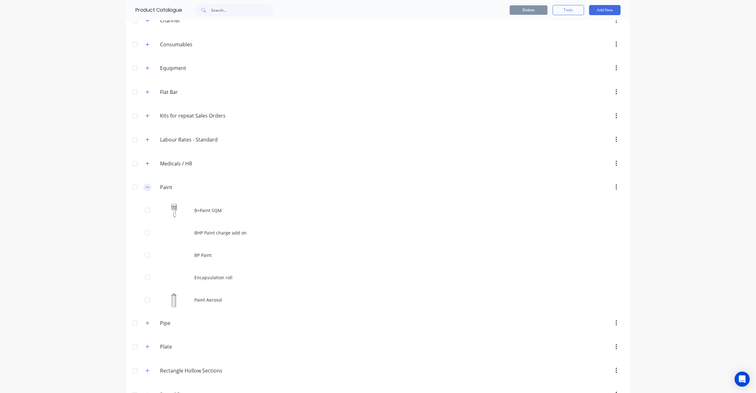
click at [145, 189] on icon "button" at bounding box center [147, 187] width 4 height 4
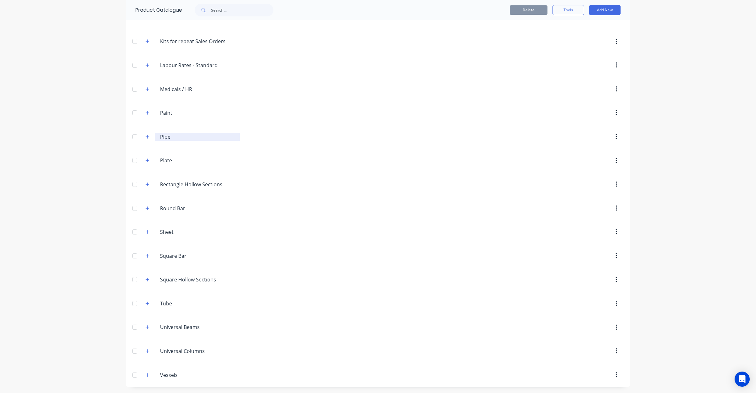
scroll to position [182, 0]
click at [145, 134] on icon "button" at bounding box center [147, 136] width 4 height 4
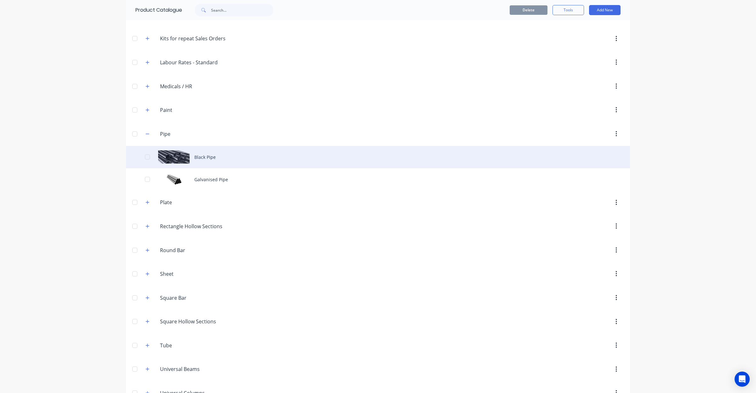
click at [205, 158] on div "Black Pipe" at bounding box center [378, 157] width 504 height 22
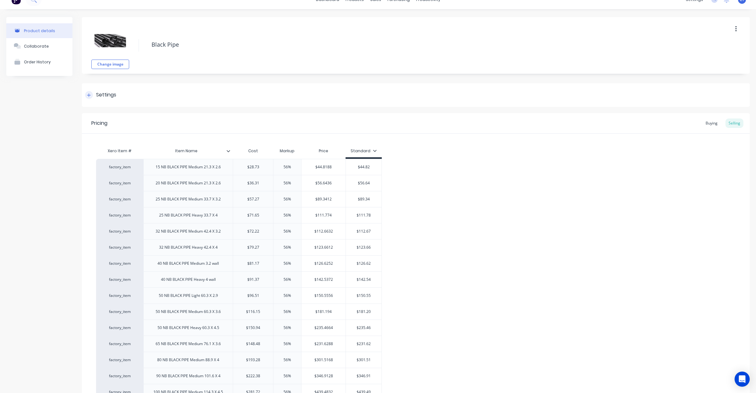
scroll to position [13, 0]
click at [105, 100] on div "Settings" at bounding box center [416, 92] width 668 height 24
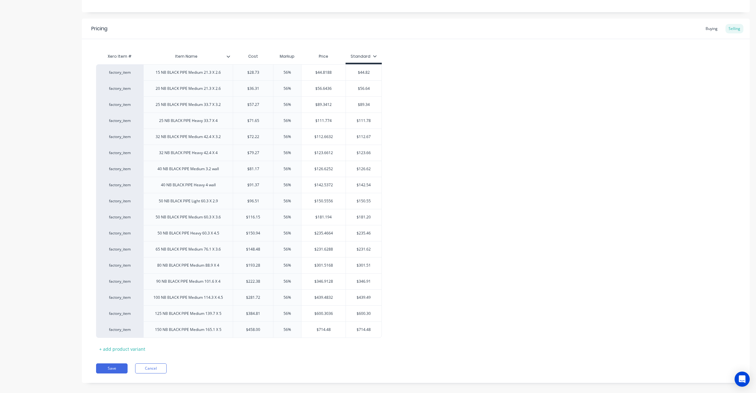
scroll to position [380, 0]
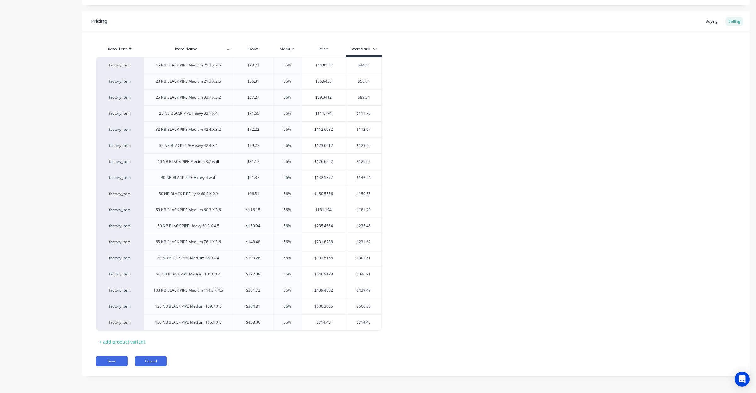
click at [164, 363] on button "Cancel" at bounding box center [150, 361] width 31 height 10
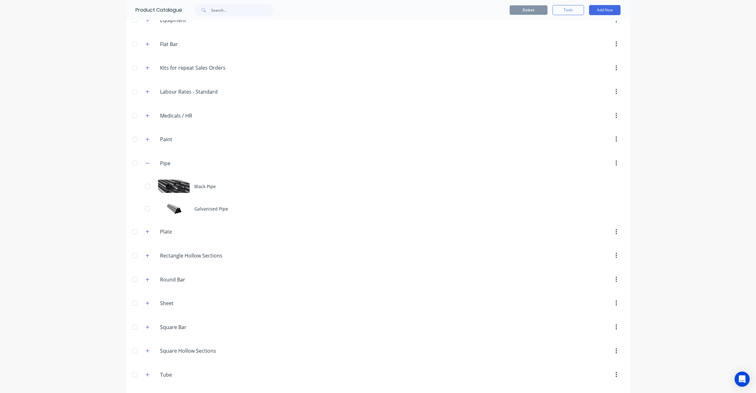
scroll to position [227, 0]
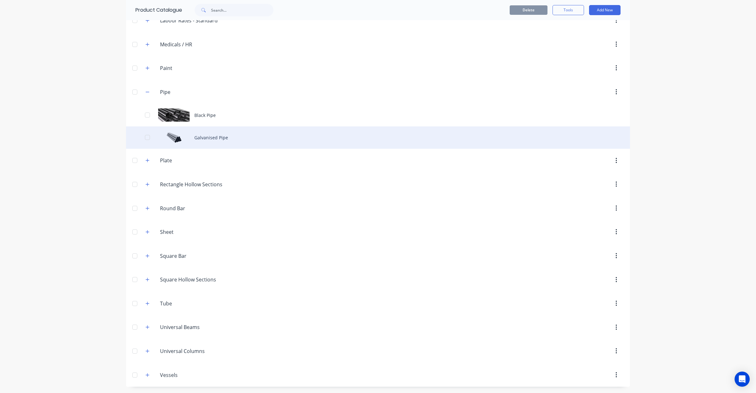
click at [202, 140] on div "Galvanised Pipe" at bounding box center [378, 137] width 504 height 22
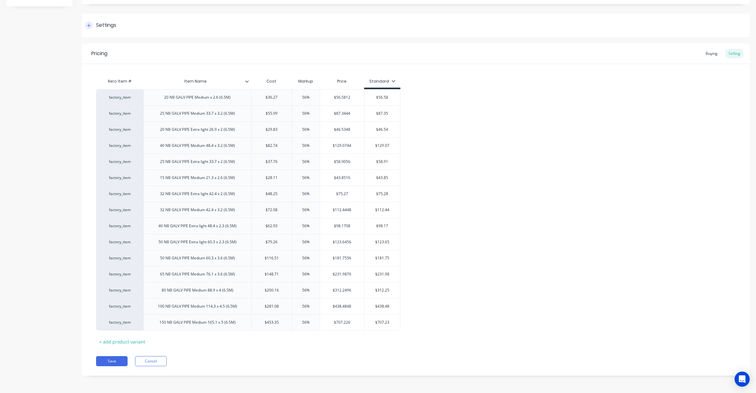
click at [110, 29] on div "Settings" at bounding box center [416, 26] width 668 height 24
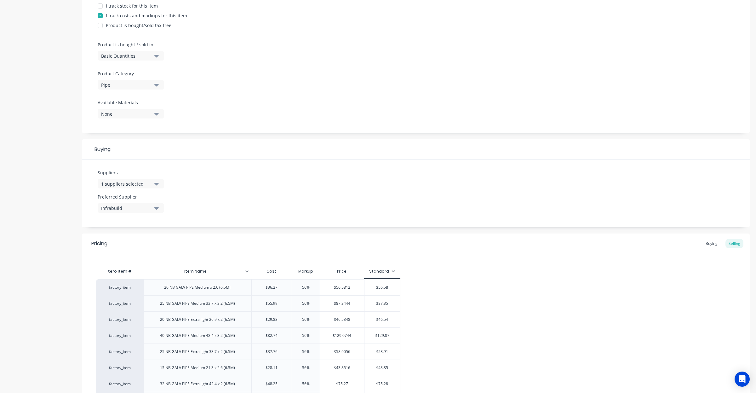
scroll to position [348, 0]
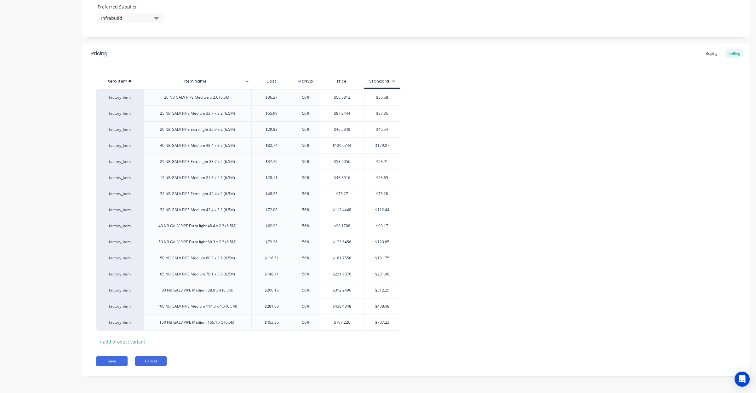
click at [162, 359] on button "Cancel" at bounding box center [150, 361] width 31 height 10
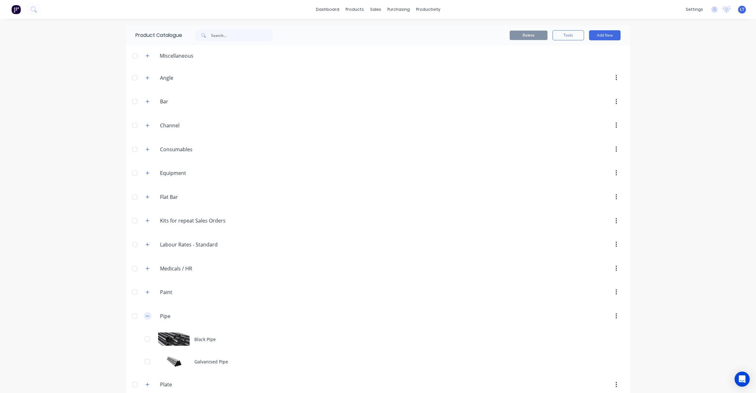
click at [144, 320] on button "button" at bounding box center [148, 316] width 8 height 8
click at [144, 344] on button "button" at bounding box center [148, 340] width 8 height 8
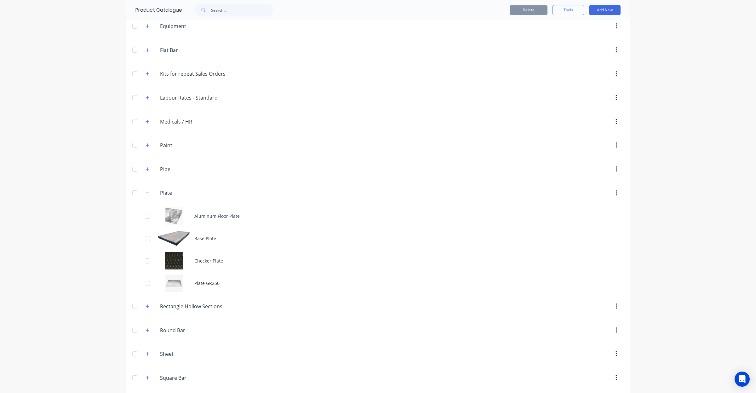
scroll to position [170, 0]
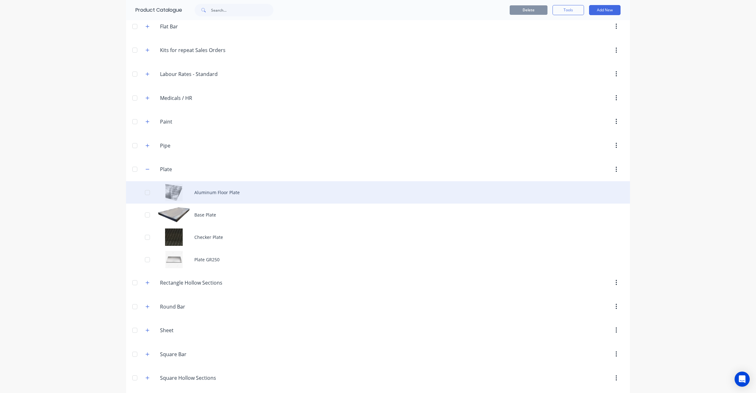
click at [230, 194] on div "Aluminum Floor Plate" at bounding box center [378, 192] width 504 height 22
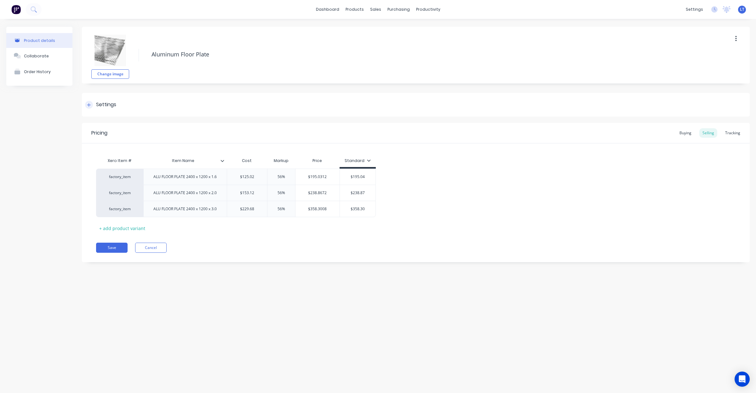
click at [115, 104] on div "Settings" at bounding box center [106, 105] width 20 height 8
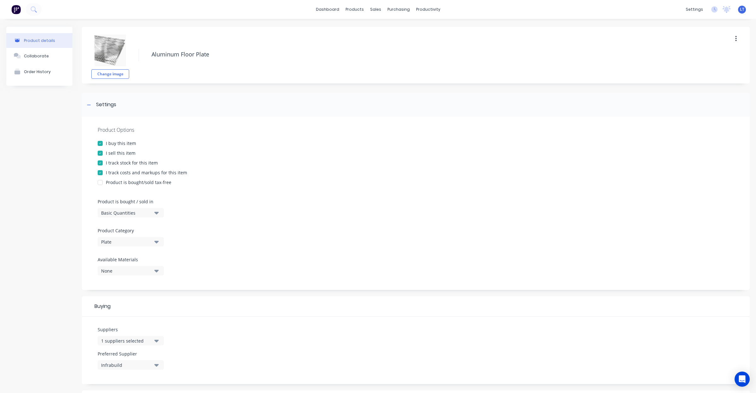
drag, startPoint x: 131, startPoint y: 167, endPoint x: 131, endPoint y: 162, distance: 4.8
click at [131, 166] on div "Product Options I buy this item I sell this item I track stock for this item I …" at bounding box center [416, 203] width 668 height 173
click at [131, 162] on div "I track stock for this item" at bounding box center [132, 162] width 52 height 7
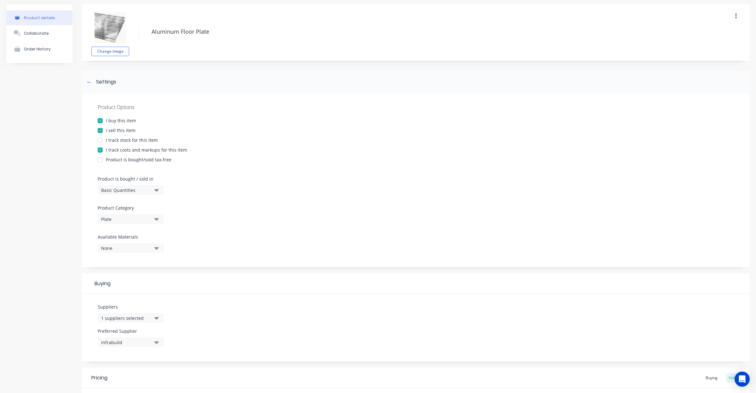
scroll to position [154, 0]
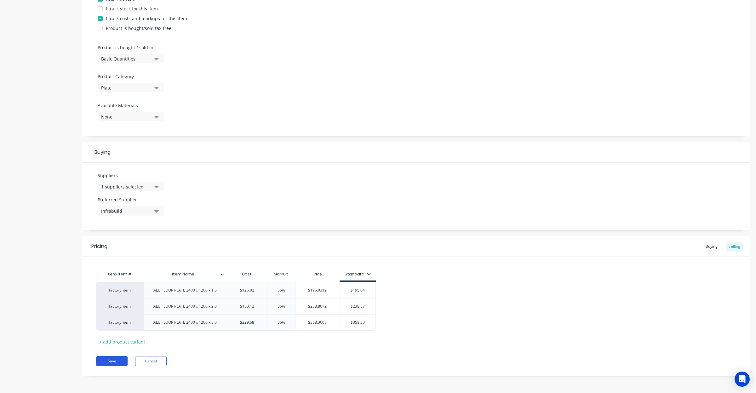
click at [112, 361] on button "Save" at bounding box center [111, 361] width 31 height 10
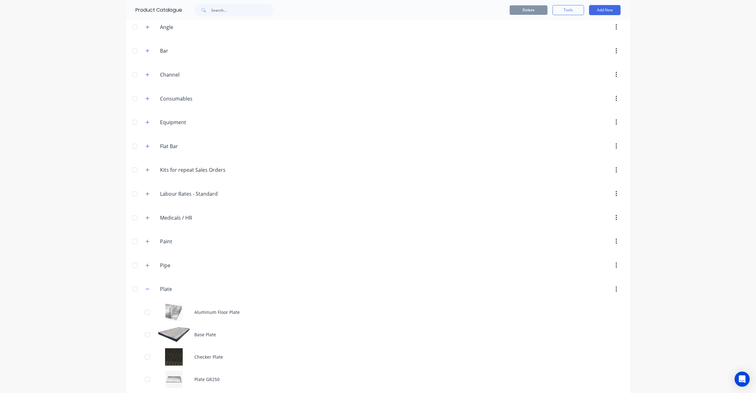
scroll to position [118, 0]
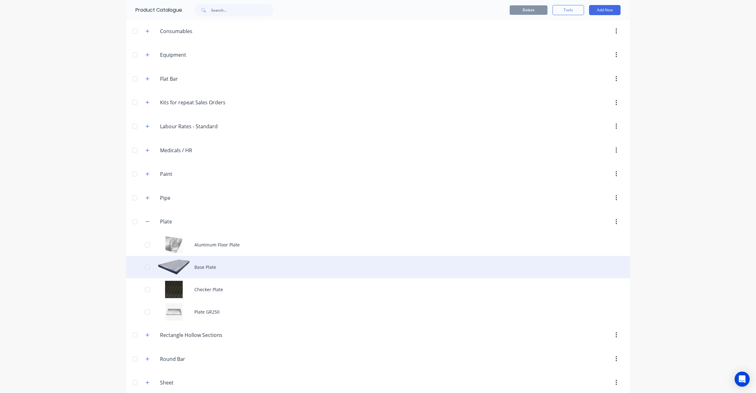
click at [209, 274] on div "Base Plate" at bounding box center [378, 267] width 504 height 22
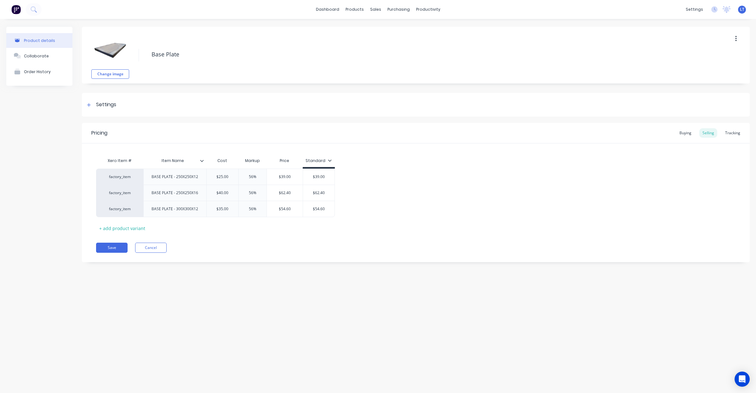
click at [99, 124] on div "Pricing Buying Selling Tracking" at bounding box center [416, 133] width 668 height 20
click at [106, 112] on div "Settings" at bounding box center [416, 105] width 668 height 24
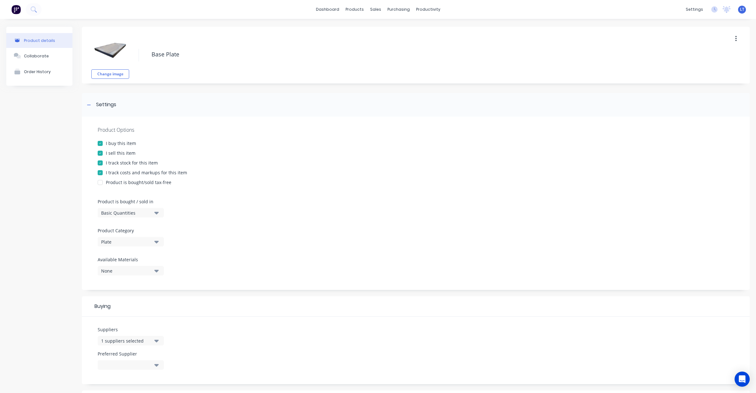
click at [137, 159] on div "I track stock for this item" at bounding box center [132, 162] width 52 height 7
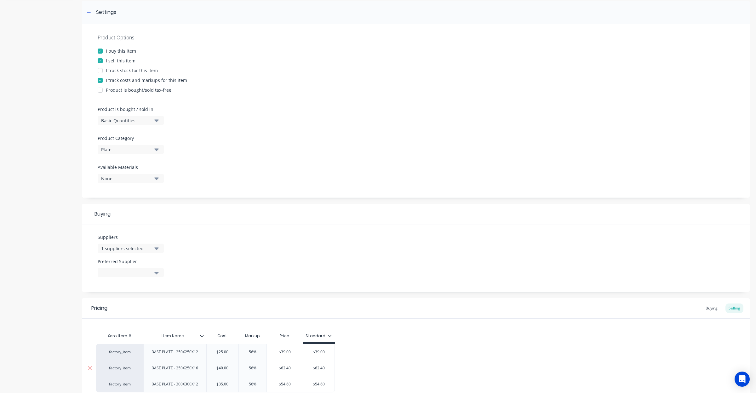
scroll to position [154, 0]
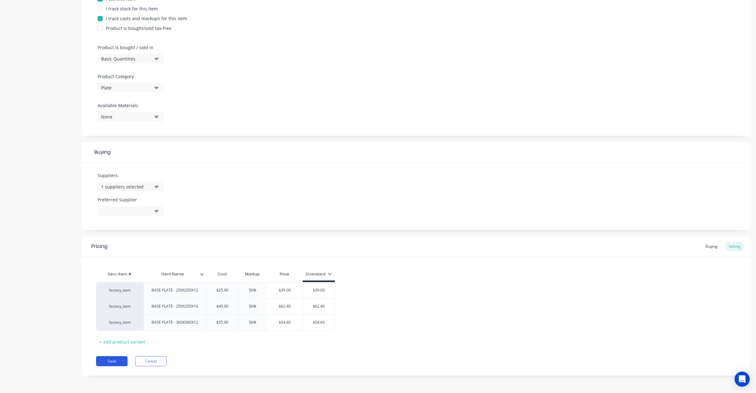
click at [118, 364] on button "Save" at bounding box center [111, 361] width 31 height 10
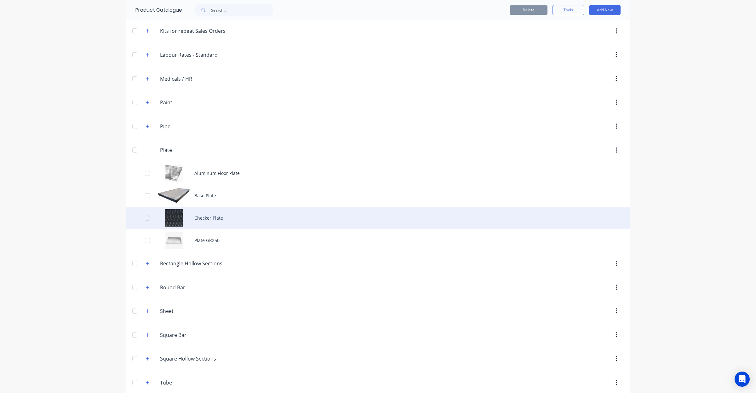
scroll to position [197, 0]
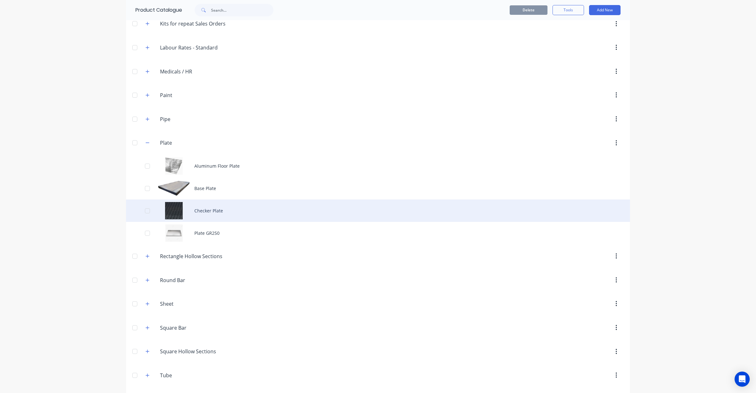
click at [212, 211] on div "Checker Plate" at bounding box center [378, 210] width 504 height 22
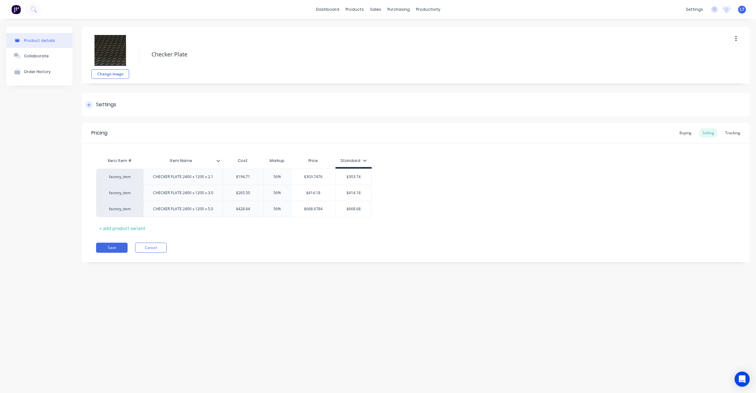
click at [110, 106] on div "Settings" at bounding box center [106, 105] width 20 height 8
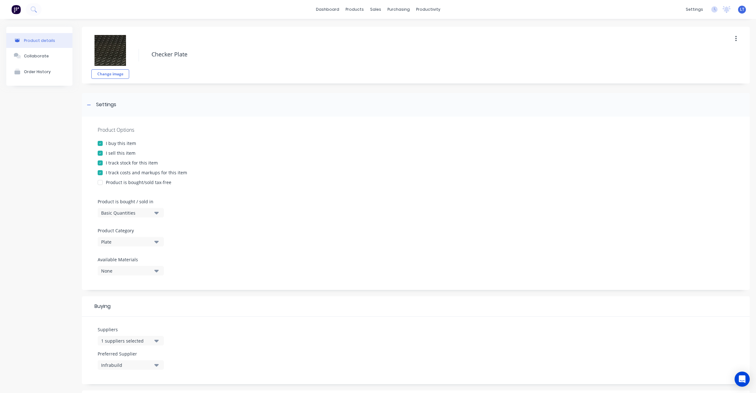
click at [126, 164] on div "I track stock for this item" at bounding box center [132, 162] width 52 height 7
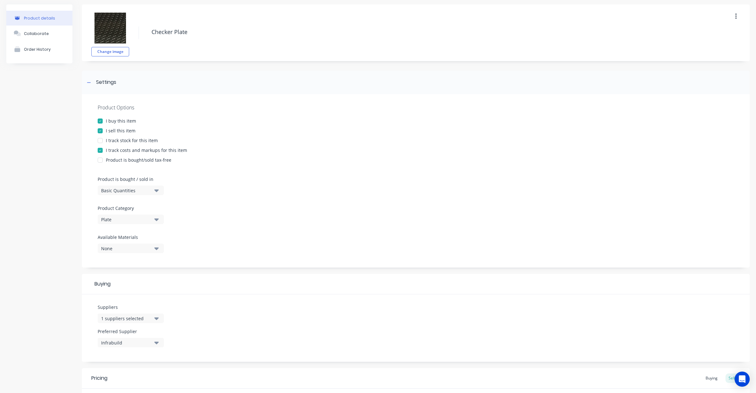
scroll to position [154, 0]
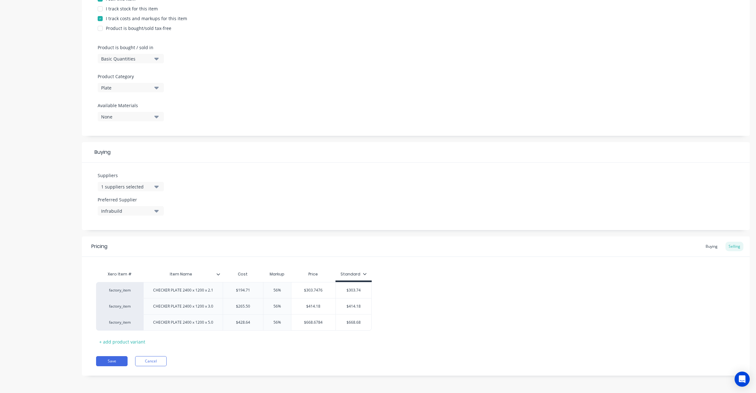
click at [119, 368] on div "Pricing Buying Selling Xero Item # Item Name Cost Markup Price Standard factory…" at bounding box center [416, 305] width 668 height 139
click at [121, 361] on button "Save" at bounding box center [111, 361] width 31 height 10
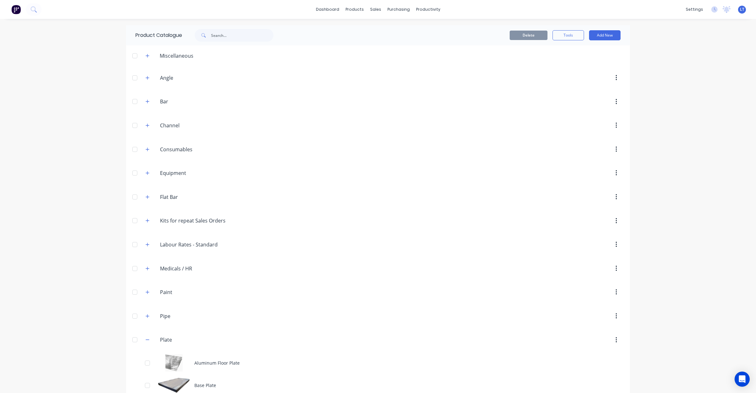
click at [10, 257] on div "dashboard products sales purchasing productivity dashboard products Product Cat…" at bounding box center [378, 196] width 756 height 393
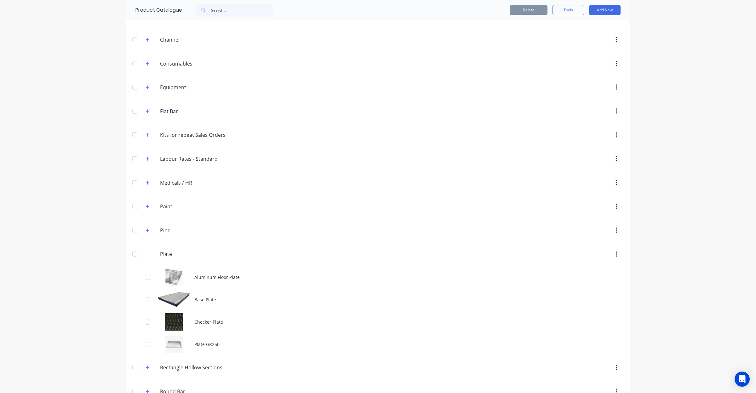
scroll to position [131, 0]
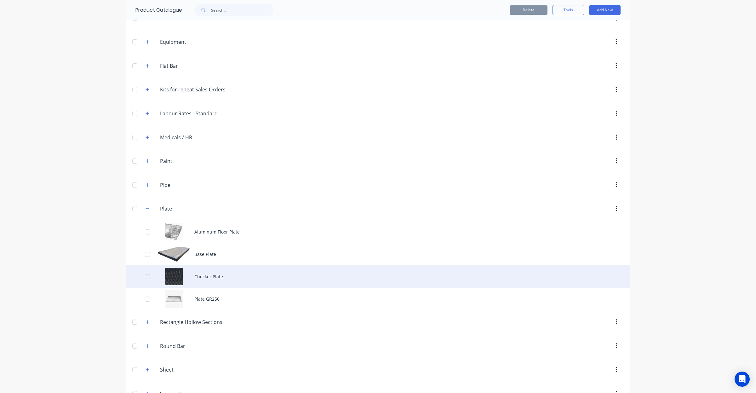
click at [207, 280] on div "Checker Plate" at bounding box center [378, 276] width 504 height 22
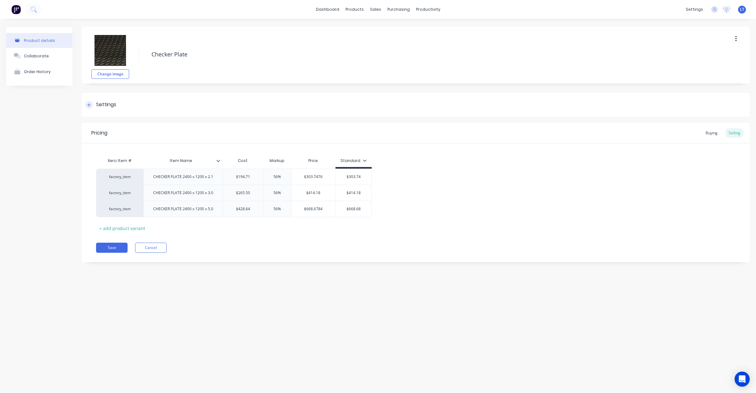
click at [109, 103] on div "Settings" at bounding box center [106, 105] width 20 height 8
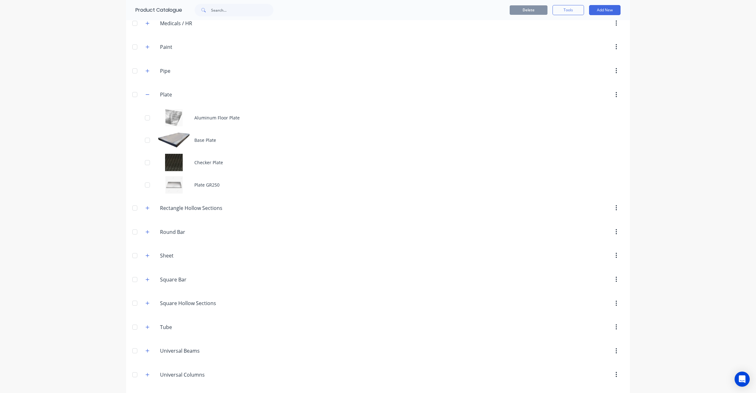
scroll to position [249, 0]
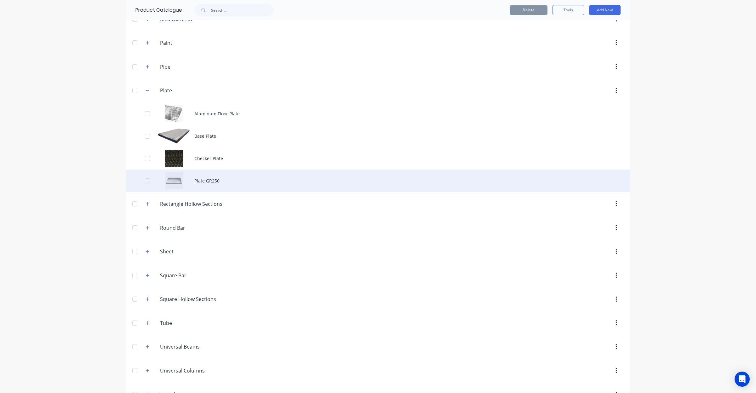
click at [210, 182] on div "Plate GR250" at bounding box center [378, 180] width 504 height 22
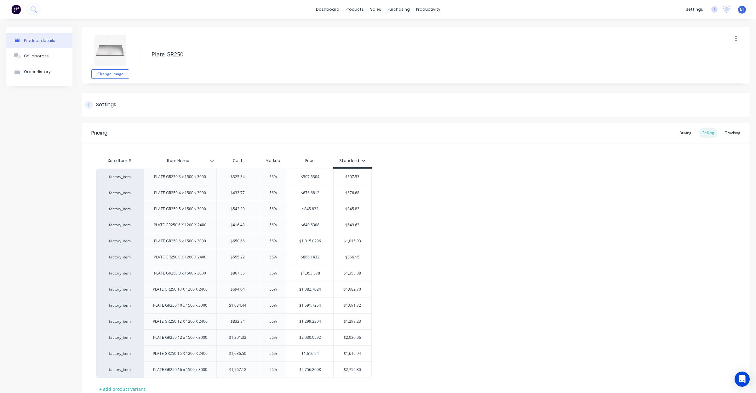
click at [107, 100] on div "Settings" at bounding box center [416, 105] width 668 height 24
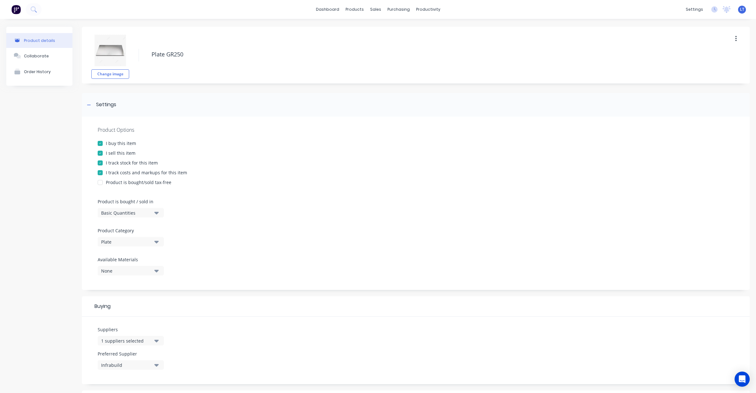
click at [125, 161] on div "I track stock for this item" at bounding box center [132, 162] width 52 height 7
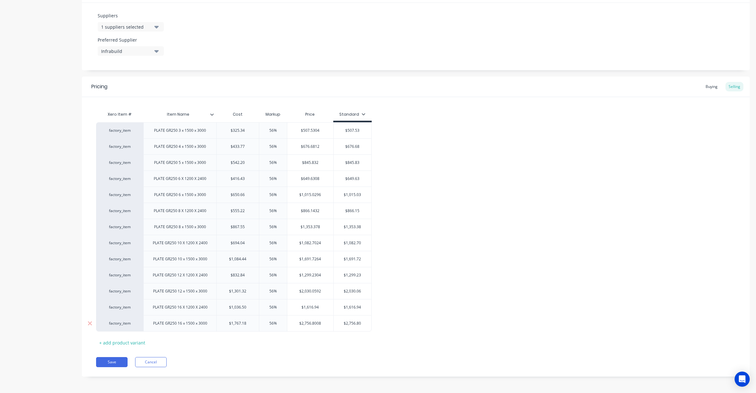
scroll to position [316, 0]
click at [114, 363] on button "Save" at bounding box center [111, 361] width 31 height 10
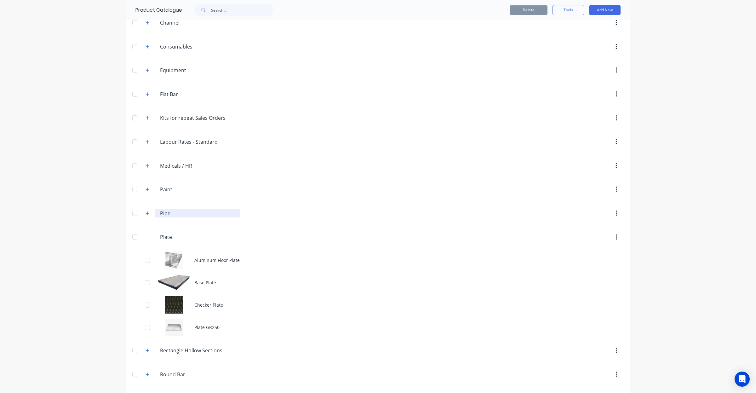
scroll to position [118, 0]
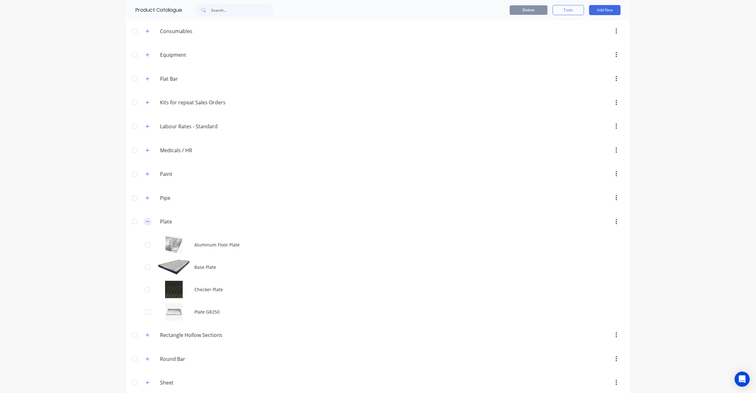
click at [145, 222] on icon "button" at bounding box center [147, 221] width 4 height 4
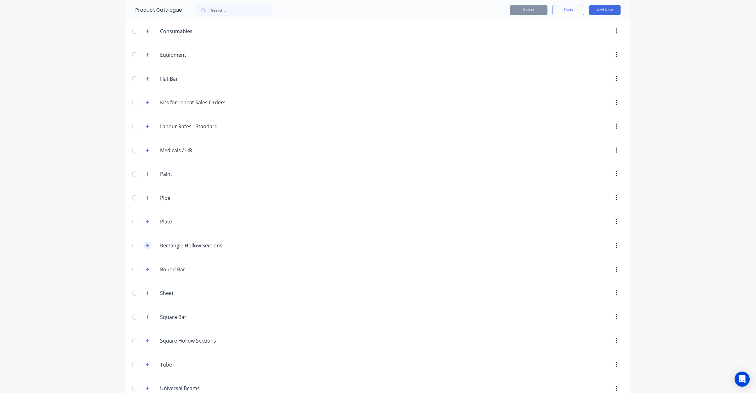
click at [144, 249] on button "button" at bounding box center [148, 245] width 8 height 8
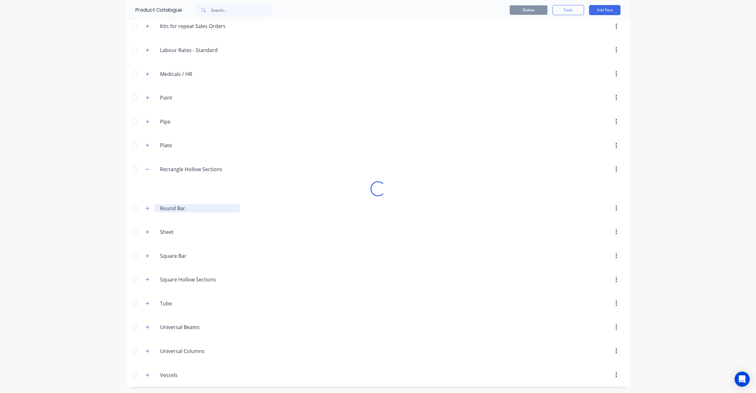
scroll to position [197, 0]
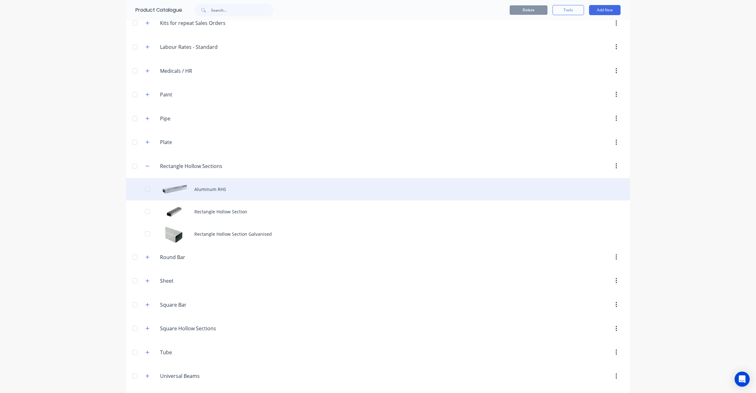
click at [211, 187] on div "Aluminum RHS" at bounding box center [378, 189] width 504 height 22
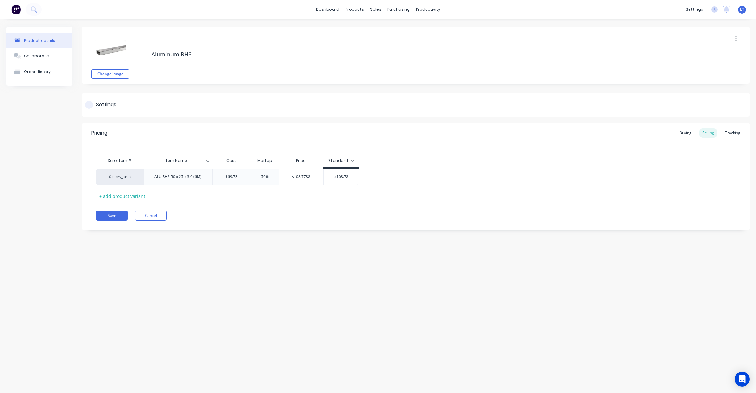
click at [112, 106] on div "Settings" at bounding box center [106, 105] width 20 height 8
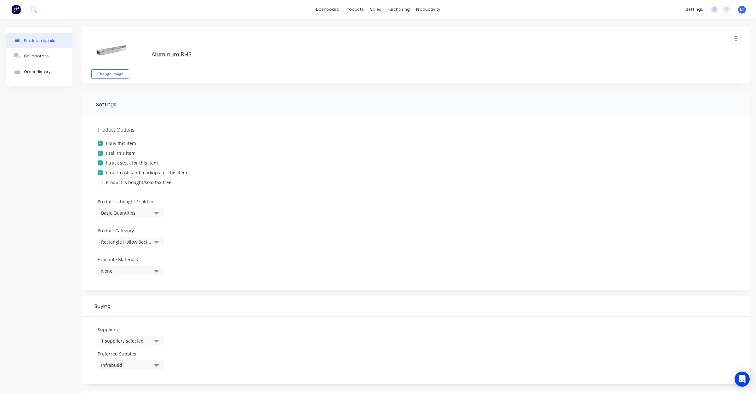
click at [125, 164] on div "I track stock for this item" at bounding box center [132, 162] width 52 height 7
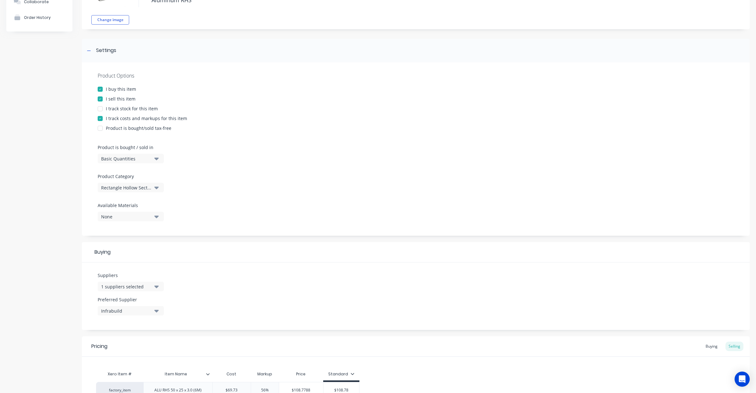
scroll to position [122, 0]
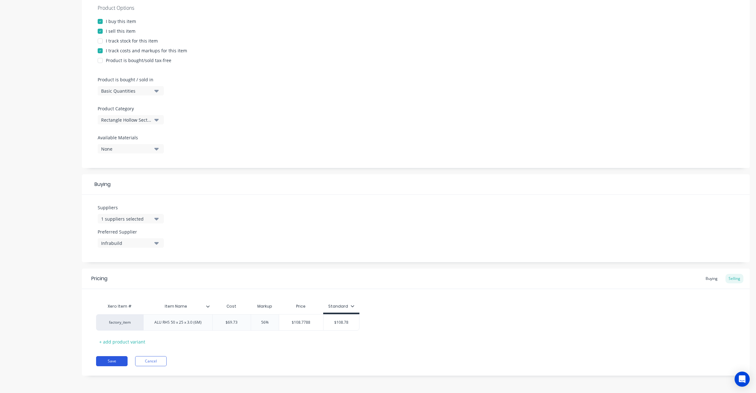
click at [117, 363] on button "Save" at bounding box center [111, 361] width 31 height 10
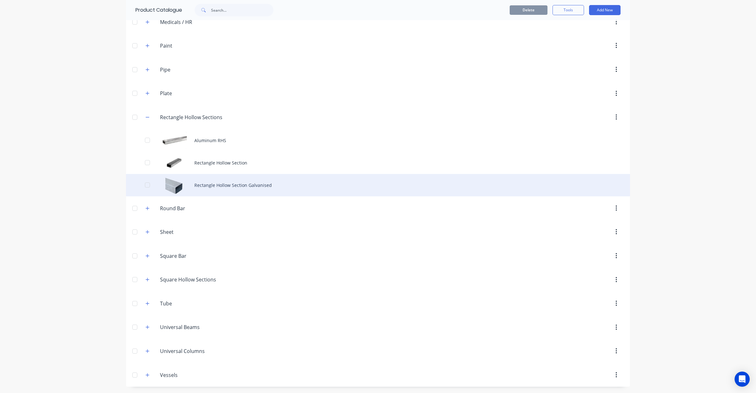
scroll to position [249, 0]
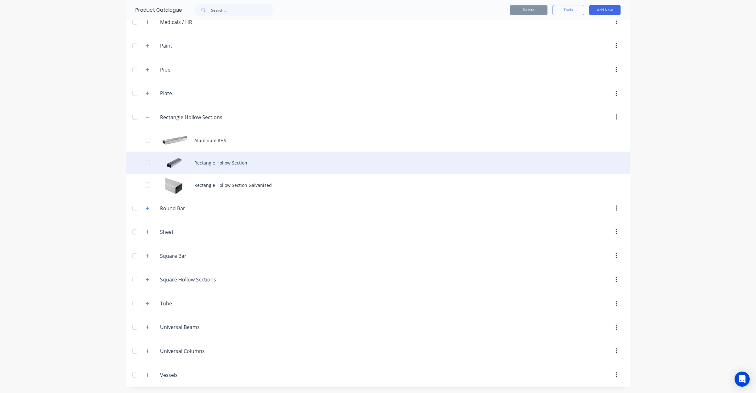
click at [213, 170] on div "Rectangle Hollow Section" at bounding box center [378, 162] width 504 height 22
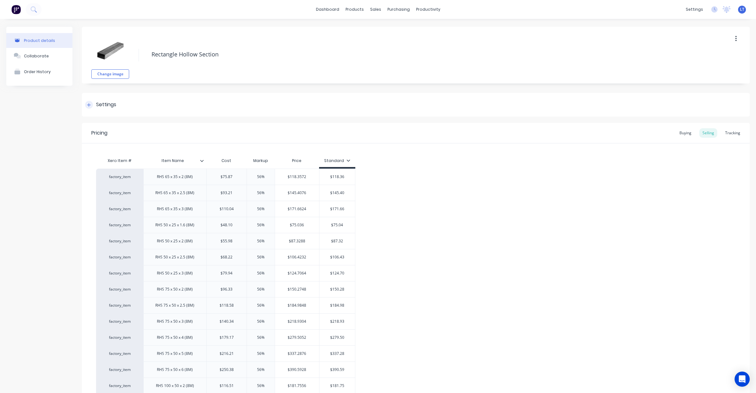
click at [119, 107] on div "Settings" at bounding box center [416, 105] width 668 height 24
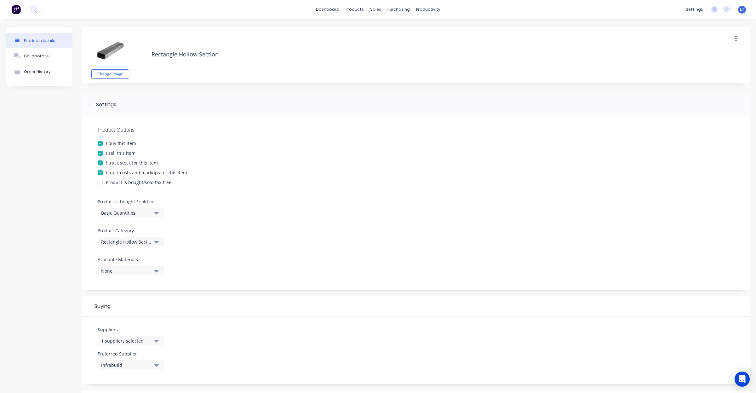
click at [124, 162] on div "I track stock for this item" at bounding box center [132, 162] width 52 height 7
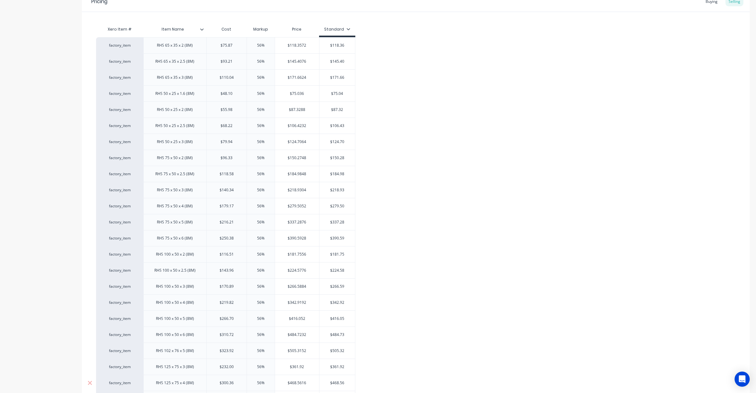
scroll to position [525, 0]
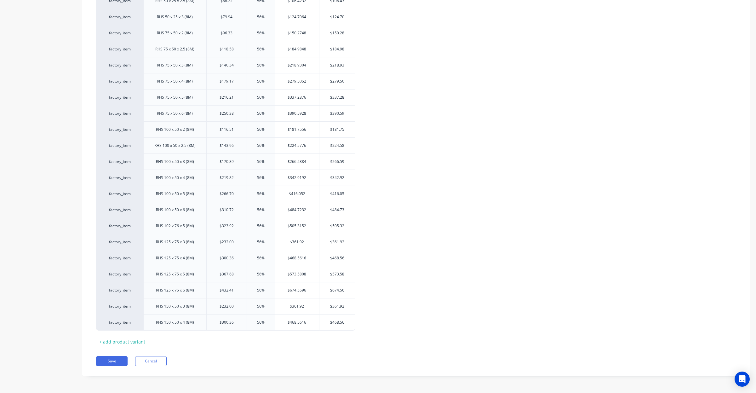
click at [116, 367] on div "Pricing Buying Selling Xero Item # Item Name Cost Markup Price Standard factory…" at bounding box center [416, 121] width 668 height 509
click at [117, 361] on button "Save" at bounding box center [111, 361] width 31 height 10
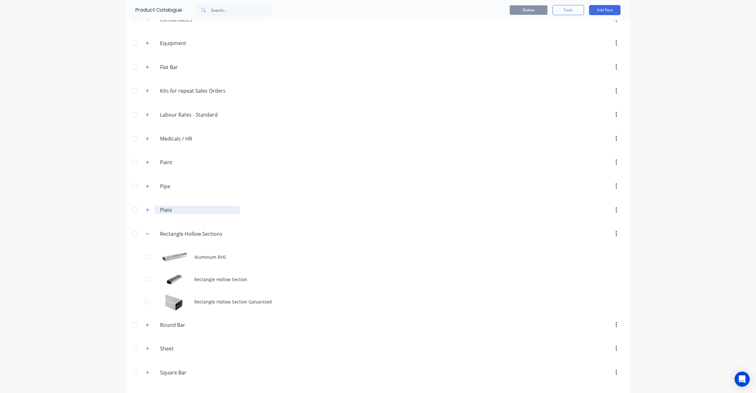
scroll to position [131, 0]
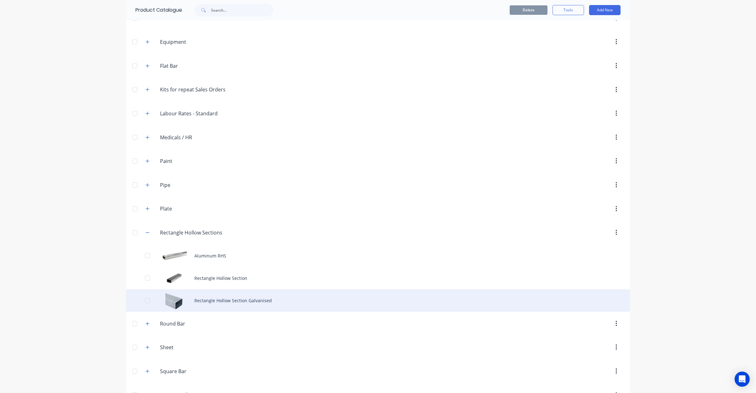
click at [221, 303] on div "Rectangle Hollow Section Galvanised" at bounding box center [378, 300] width 504 height 22
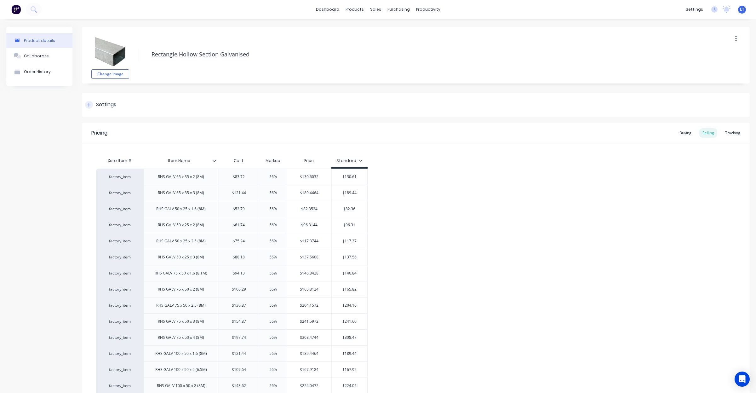
click at [104, 113] on div "Settings" at bounding box center [416, 105] width 668 height 24
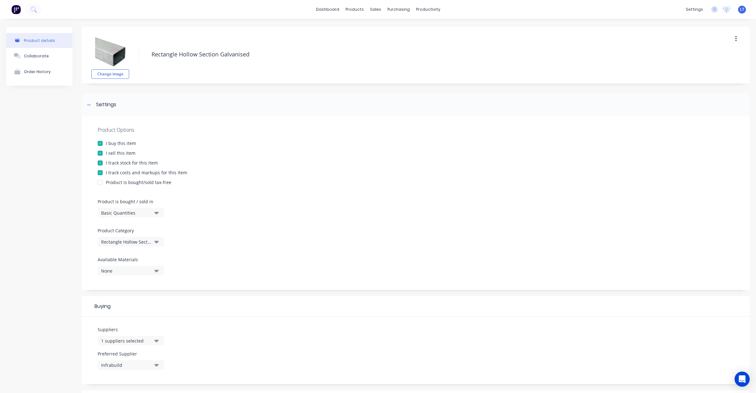
click at [123, 162] on div "I track stock for this item" at bounding box center [132, 162] width 52 height 7
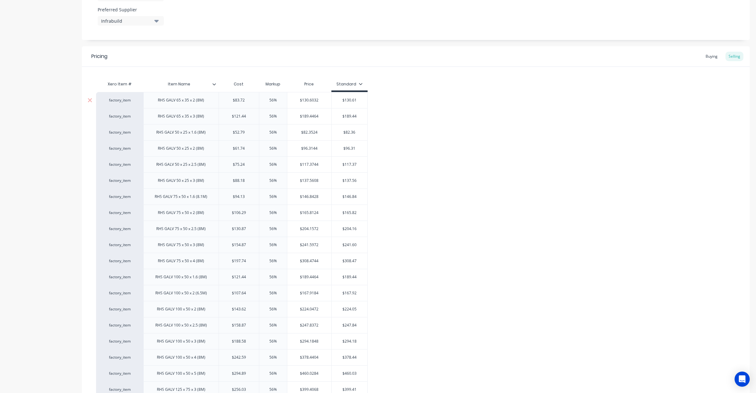
scroll to position [429, 0]
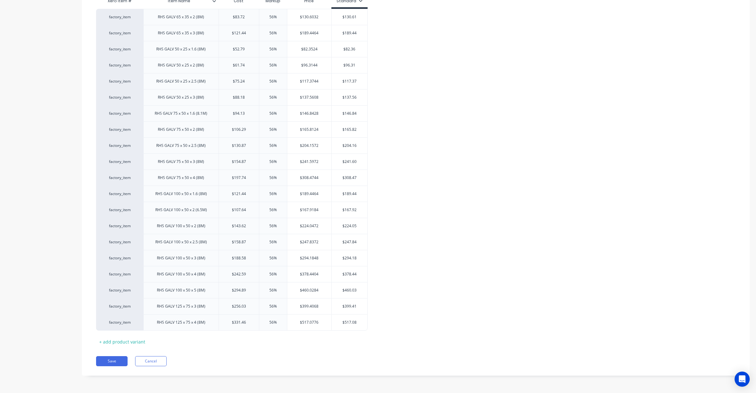
click at [113, 366] on div "Pricing Buying Selling Xero Item # Item Name Cost Markup Price Standard factory…" at bounding box center [416, 169] width 668 height 412
click at [116, 361] on button "Save" at bounding box center [111, 361] width 31 height 10
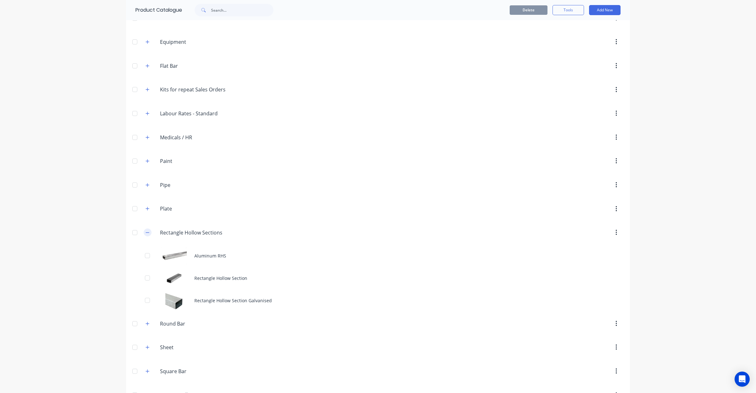
click at [147, 236] on button "button" at bounding box center [148, 232] width 8 height 8
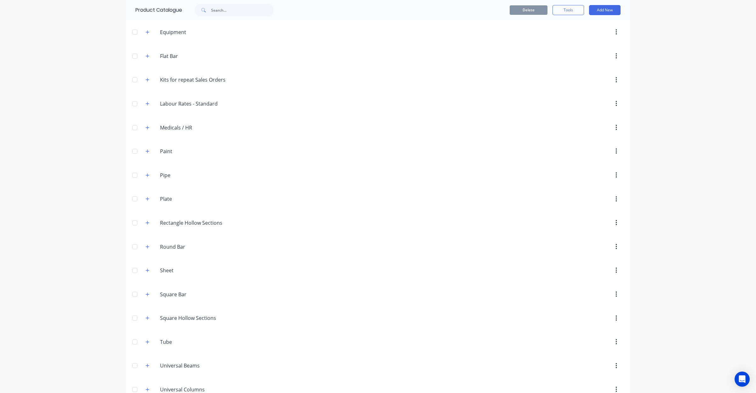
scroll to position [182, 0]
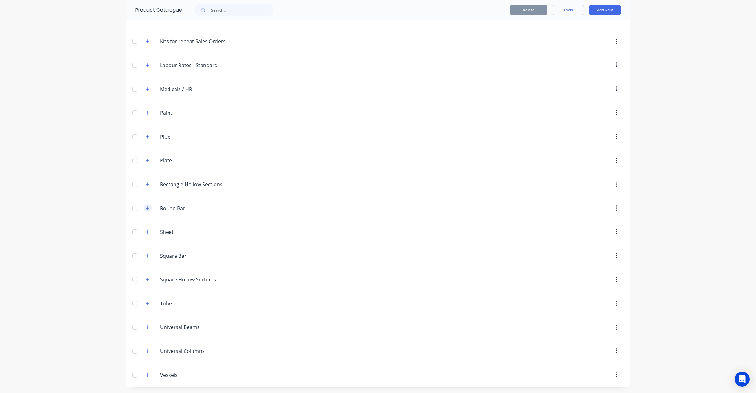
click at [145, 208] on icon "button" at bounding box center [147, 208] width 4 height 4
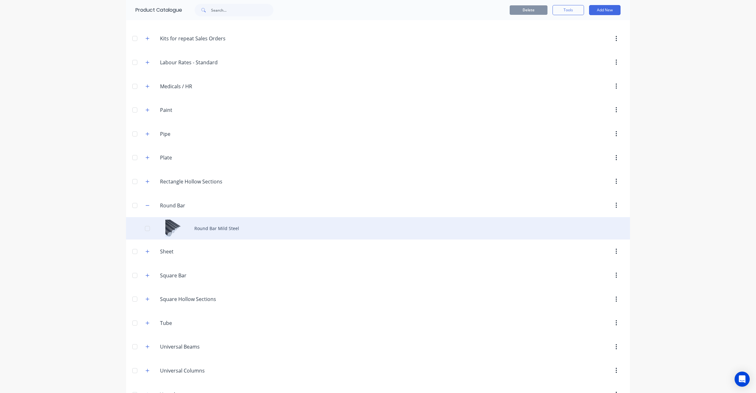
click at [180, 227] on div "Round Bar Mild Steel" at bounding box center [378, 228] width 504 height 22
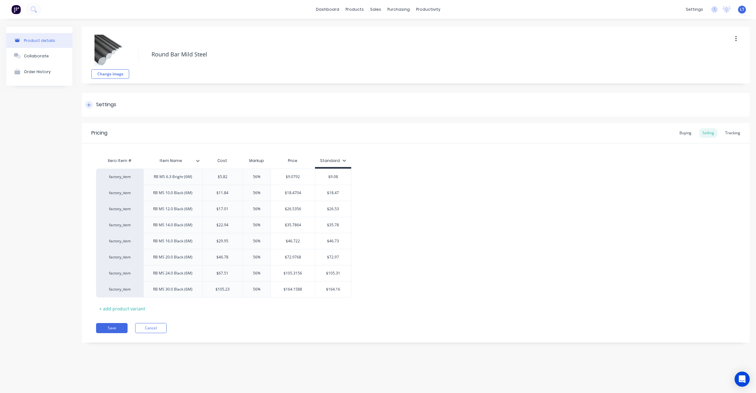
click at [109, 106] on div "Settings" at bounding box center [106, 105] width 20 height 8
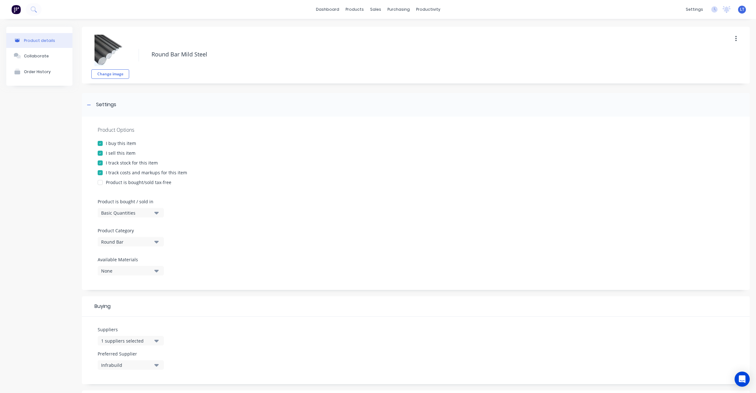
click at [121, 160] on div "I track stock for this item" at bounding box center [132, 162] width 52 height 7
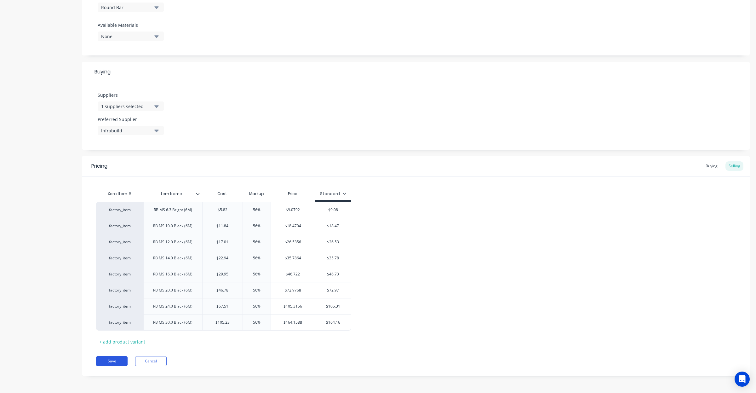
click at [117, 362] on button "Save" at bounding box center [111, 361] width 31 height 10
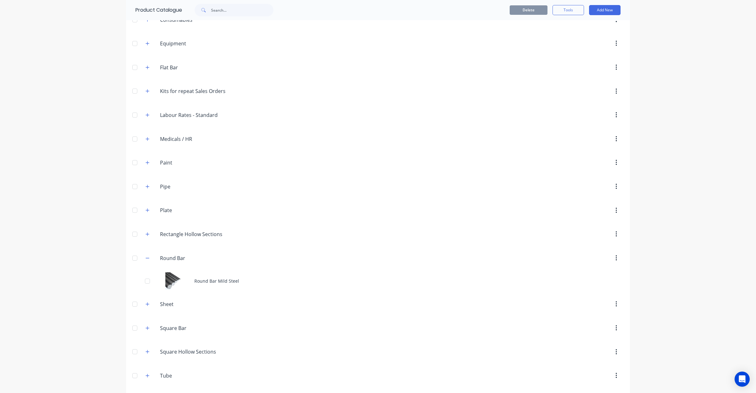
scroll to position [131, 0]
click at [145, 257] on icon "button" at bounding box center [147, 256] width 4 height 4
click at [143, 277] on div "Miscellaneous Angle Angle Bar Bar Channel Channel Consumables Consumables Equip…" at bounding box center [378, 174] width 504 height 520
drag, startPoint x: 143, startPoint y: 277, endPoint x: 143, endPoint y: 284, distance: 6.3
click at [145, 282] on icon "button" at bounding box center [147, 280] width 4 height 4
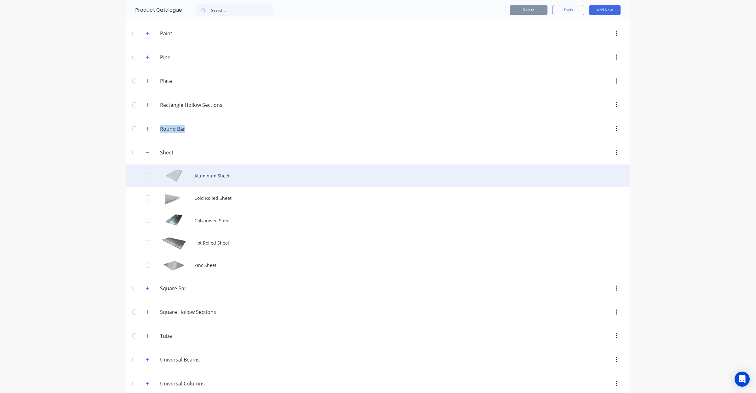
scroll to position [262, 0]
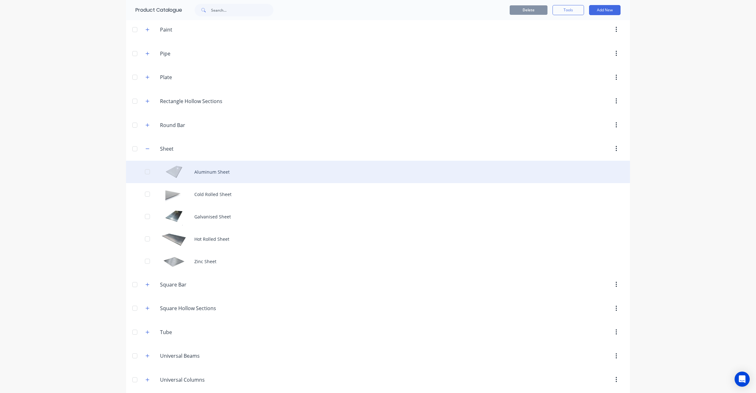
click at [215, 170] on div "Aluminum Sheet" at bounding box center [378, 172] width 504 height 22
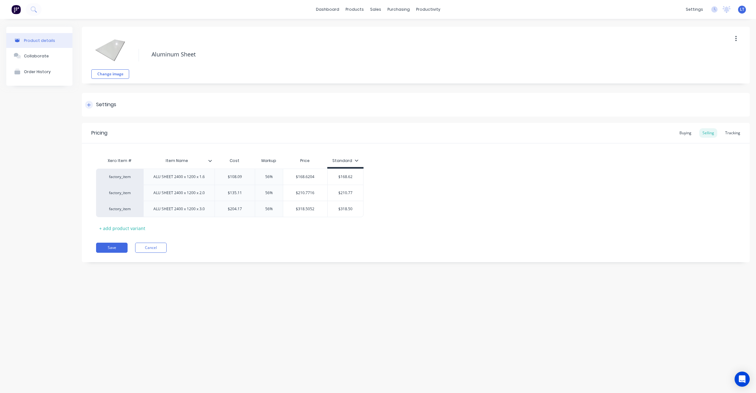
click at [103, 103] on div "Settings" at bounding box center [106, 105] width 20 height 8
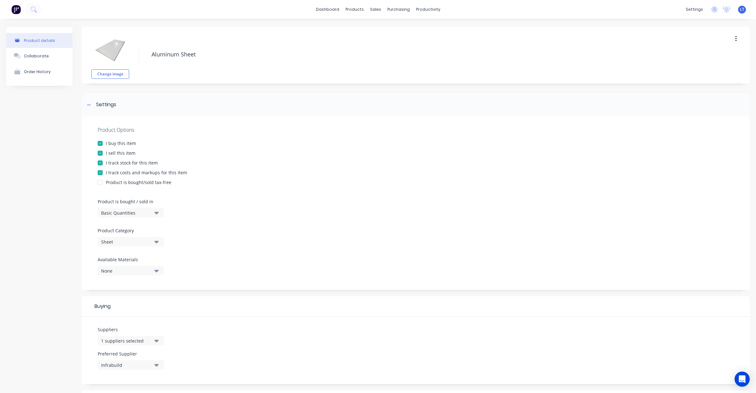
click at [127, 162] on div "I track stock for this item" at bounding box center [132, 162] width 52 height 7
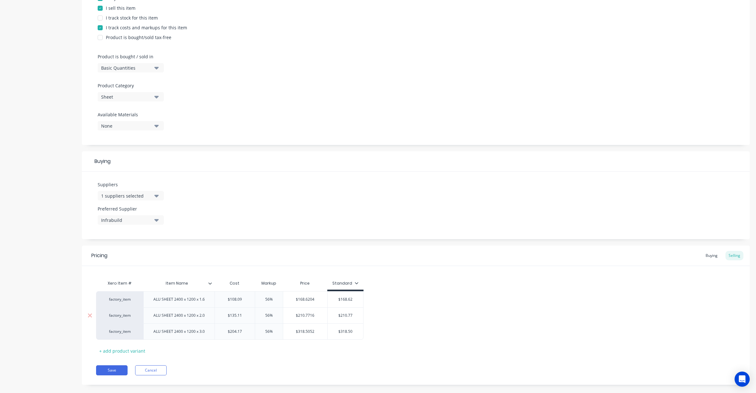
scroll to position [154, 0]
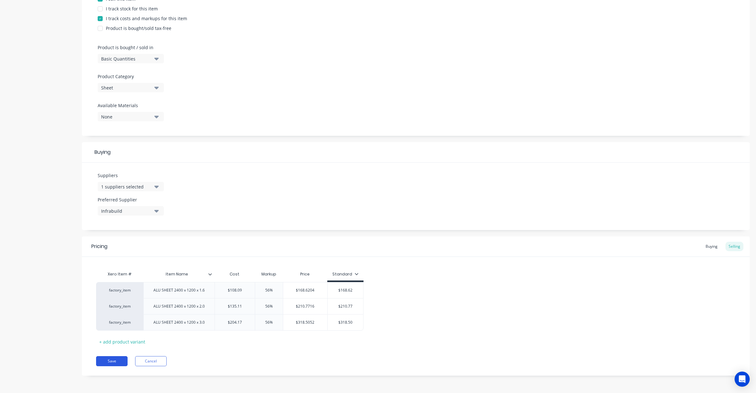
click at [111, 364] on button "Save" at bounding box center [111, 361] width 31 height 10
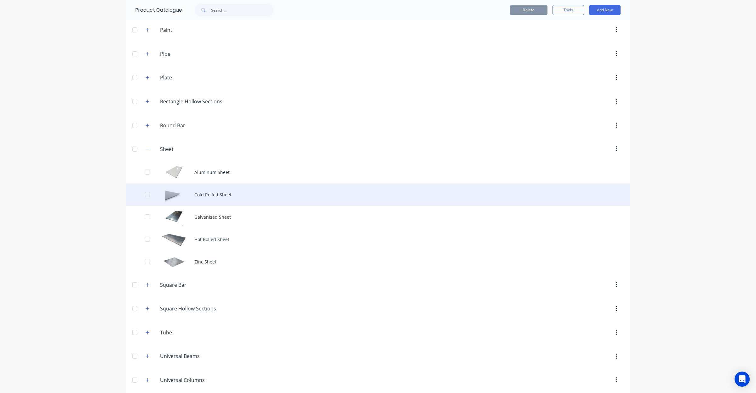
scroll to position [262, 0]
click at [218, 196] on div "Cold Rolled Sheet" at bounding box center [378, 194] width 504 height 22
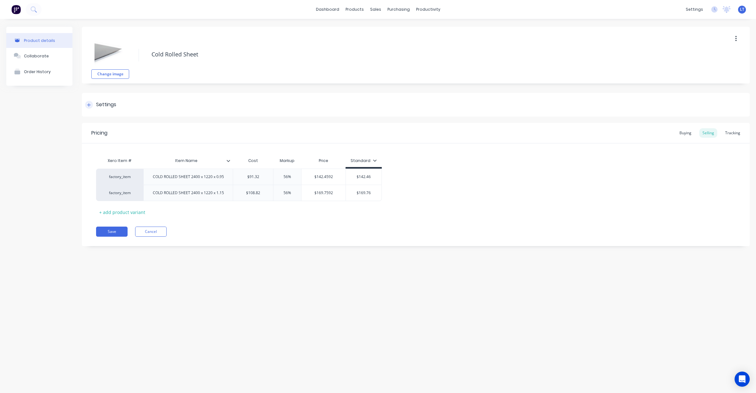
click at [110, 101] on div "Settings" at bounding box center [106, 105] width 20 height 8
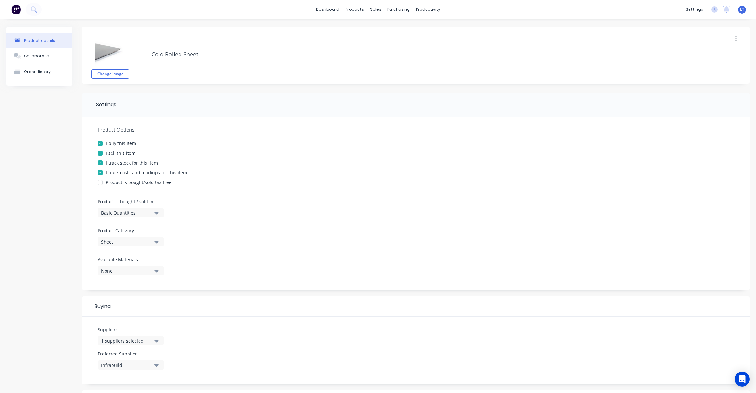
click at [120, 159] on div "I track stock for this item" at bounding box center [132, 162] width 52 height 7
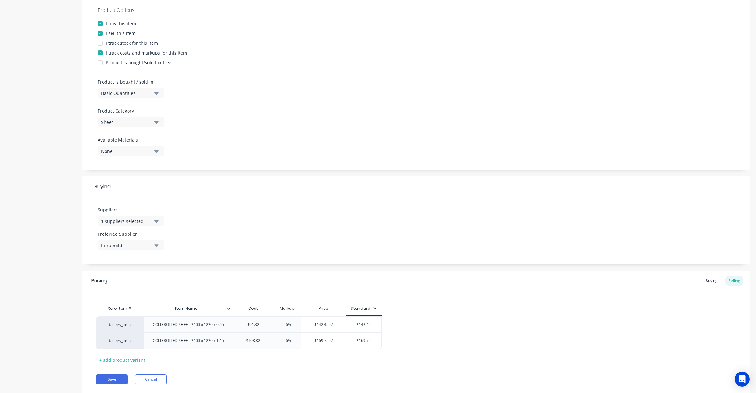
scroll to position [138, 0]
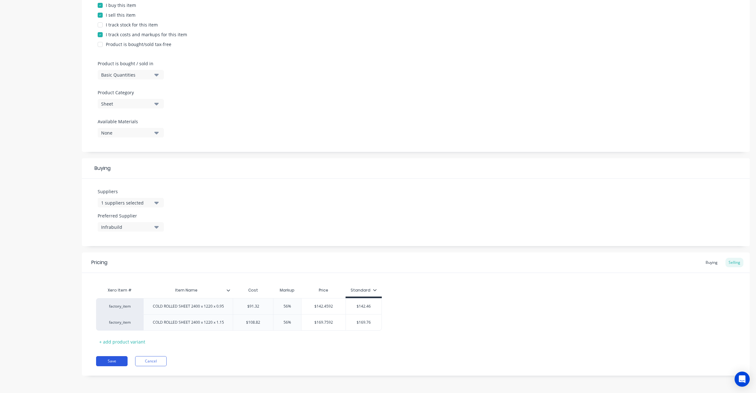
click at [121, 361] on button "Save" at bounding box center [111, 361] width 31 height 10
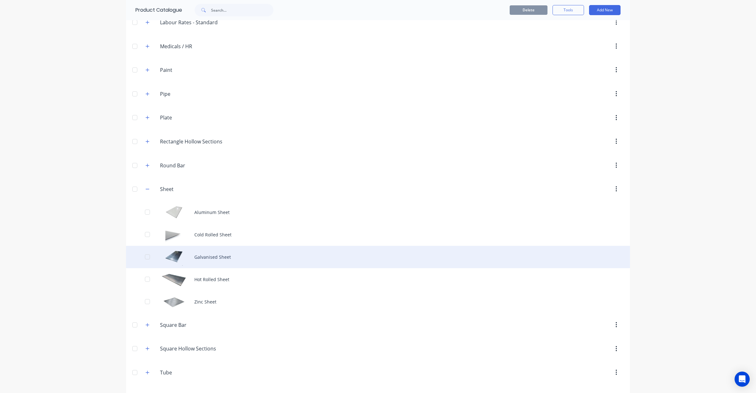
scroll to position [223, 0]
click at [209, 255] on div "Galvanised Sheet" at bounding box center [378, 256] width 504 height 22
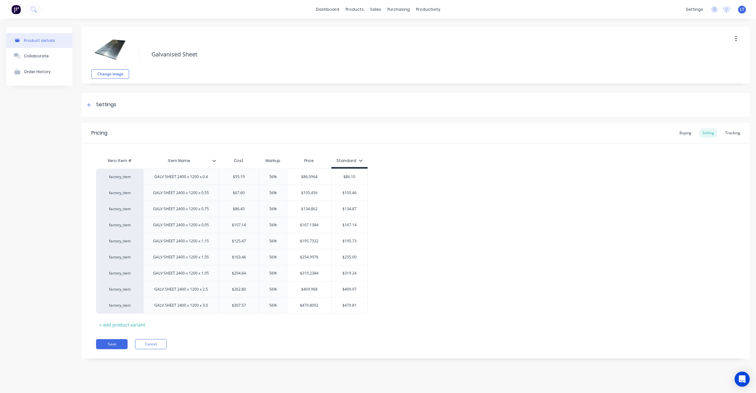
drag, startPoint x: 97, startPoint y: 127, endPoint x: 100, endPoint y: 121, distance: 6.6
click at [97, 127] on div "Pricing Buying Selling Tracking" at bounding box center [416, 133] width 668 height 20
click at [102, 108] on div "Settings" at bounding box center [106, 105] width 20 height 8
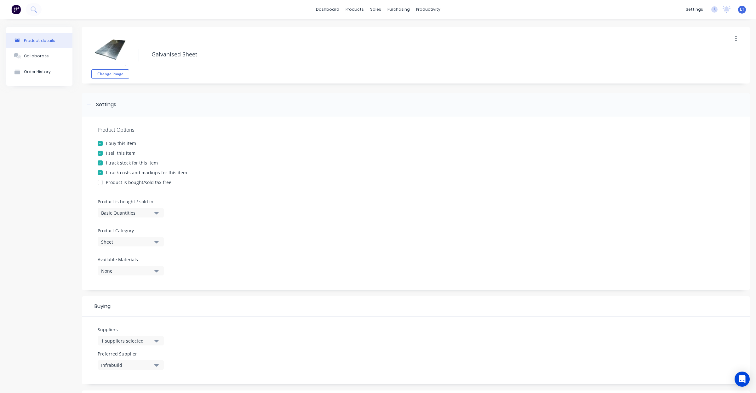
click at [120, 159] on div "I track stock for this item" at bounding box center [132, 162] width 52 height 7
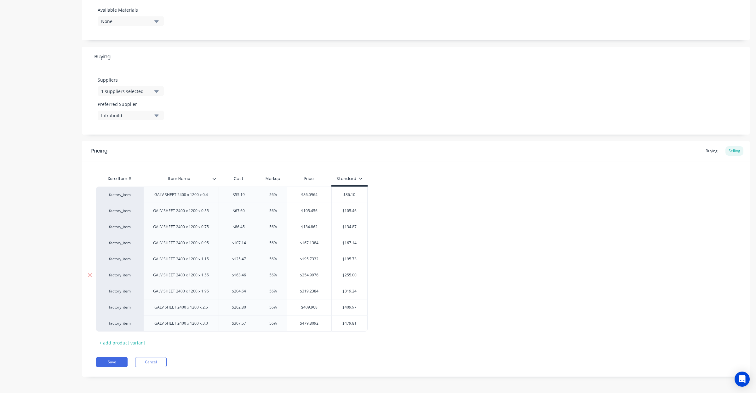
scroll to position [251, 0]
click at [117, 361] on button "Save" at bounding box center [111, 361] width 31 height 10
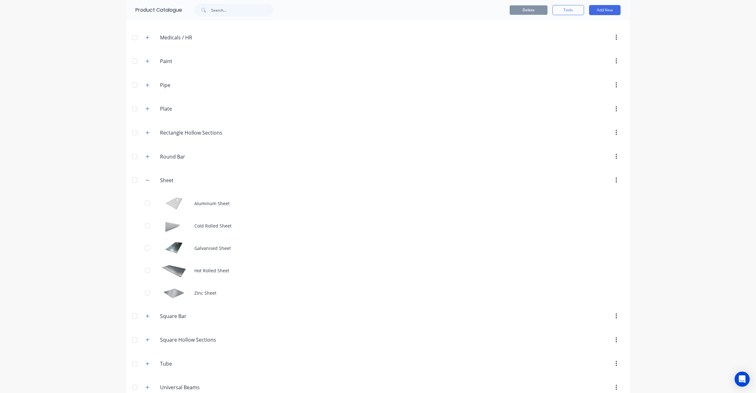
scroll to position [276, 0]
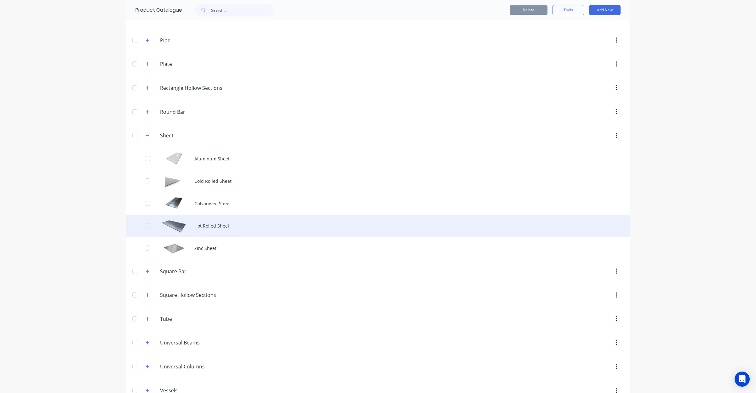
click at [228, 226] on div "Hot Rolled Sheet" at bounding box center [378, 225] width 504 height 22
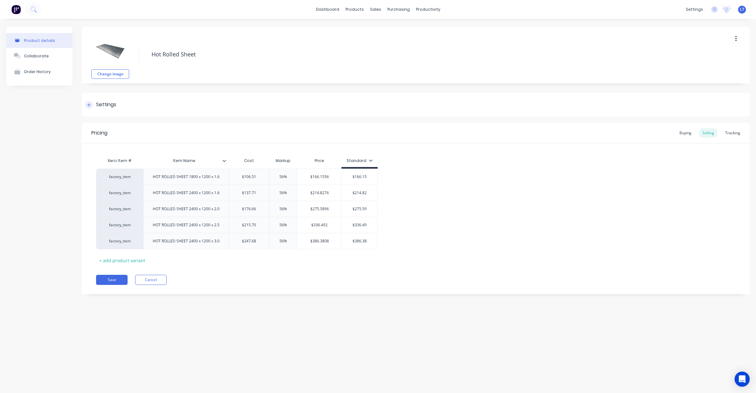
click at [112, 106] on div "Settings" at bounding box center [106, 105] width 20 height 8
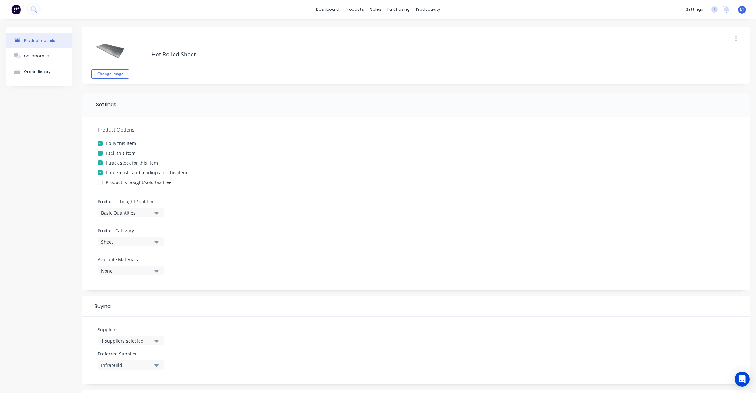
click at [126, 160] on div "I track stock for this item" at bounding box center [132, 162] width 52 height 7
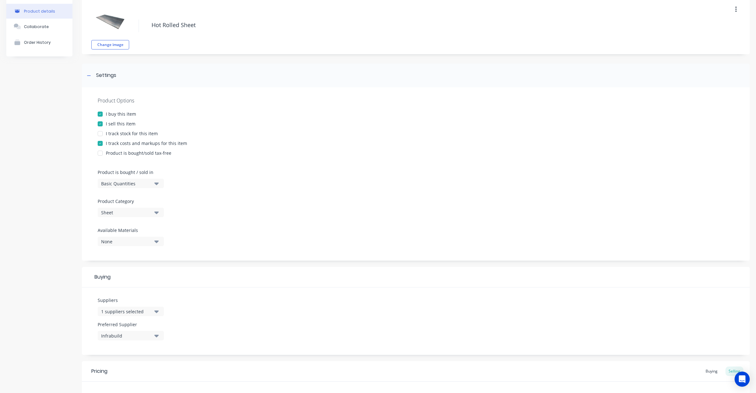
scroll to position [186, 0]
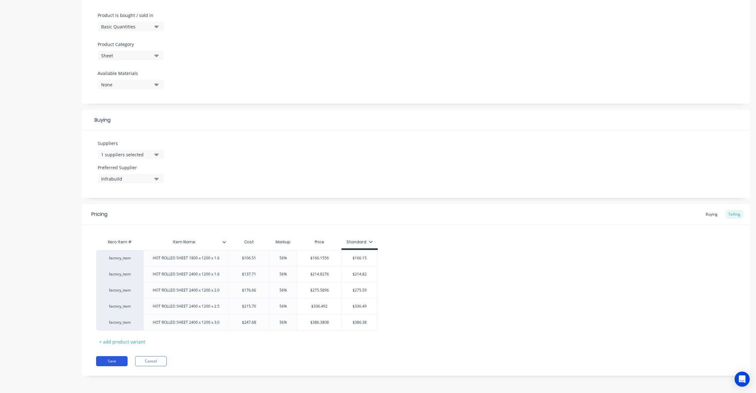
click at [108, 362] on button "Save" at bounding box center [111, 361] width 31 height 10
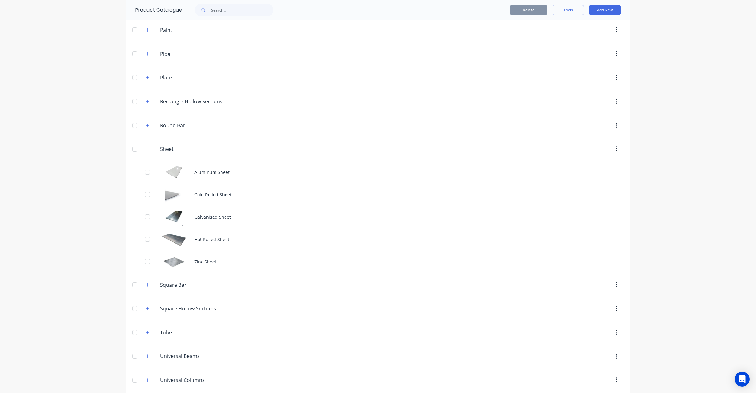
scroll to position [262, 0]
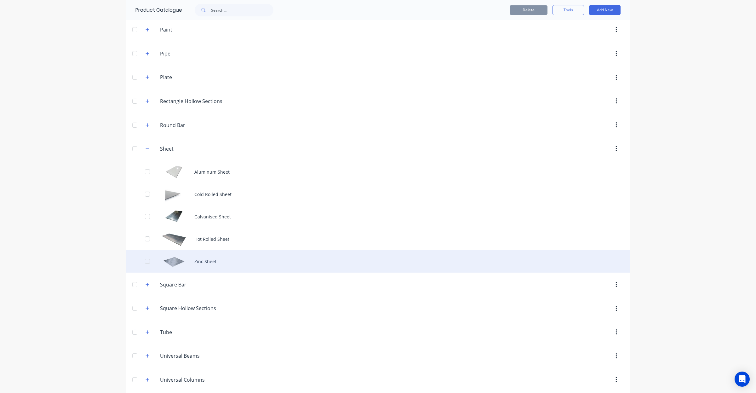
click at [213, 266] on div "Zinc Sheet" at bounding box center [378, 261] width 504 height 22
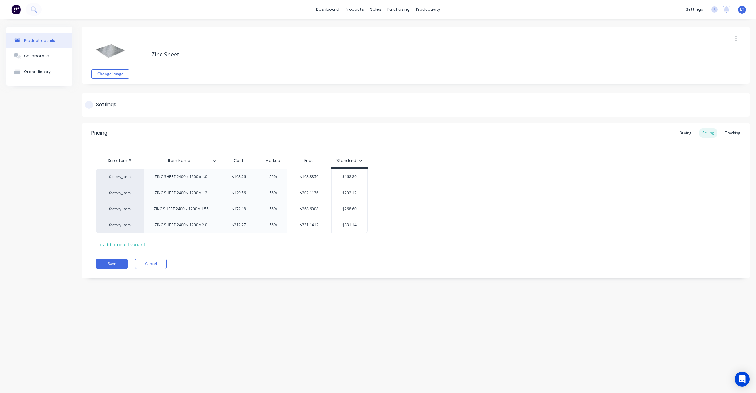
click at [122, 110] on div "Settings" at bounding box center [416, 105] width 668 height 24
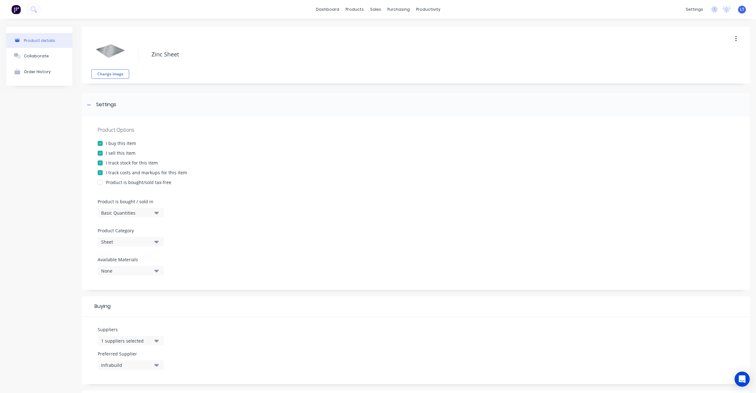
click at [125, 160] on div "I track stock for this item" at bounding box center [132, 162] width 52 height 7
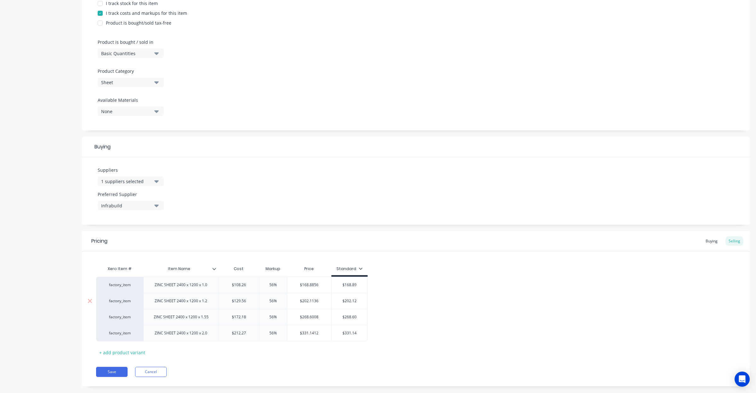
scroll to position [170, 0]
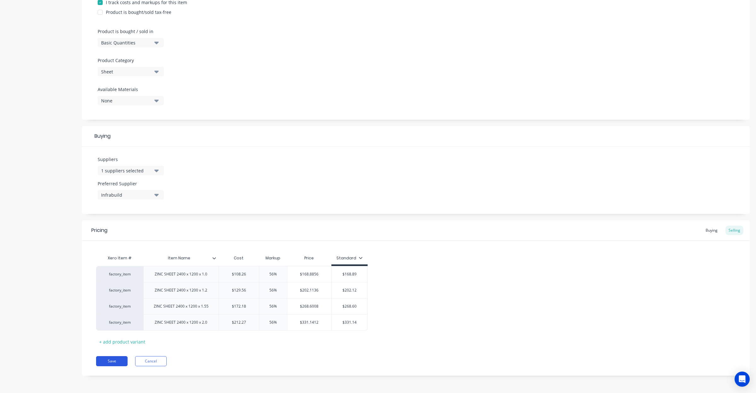
click at [121, 364] on button "Save" at bounding box center [111, 361] width 31 height 10
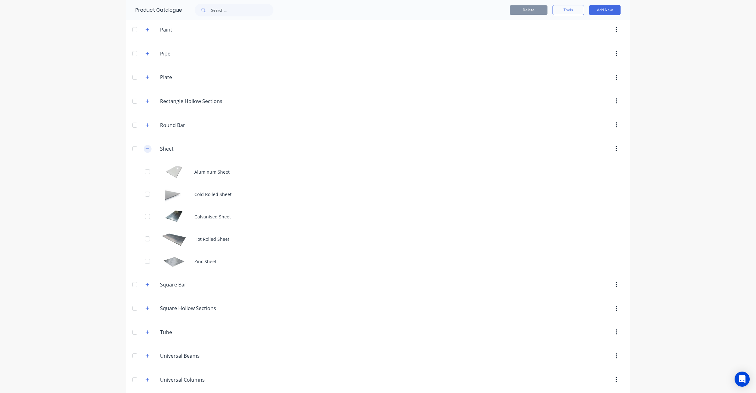
click at [144, 153] on button "button" at bounding box center [148, 149] width 8 height 8
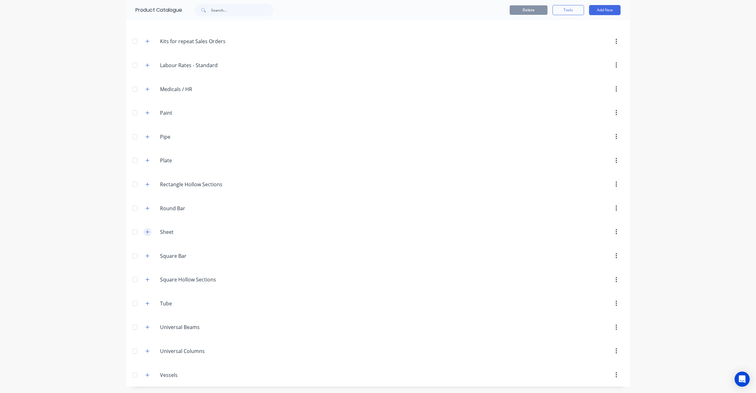
scroll to position [182, 0]
click at [145, 257] on icon "button" at bounding box center [147, 255] width 4 height 4
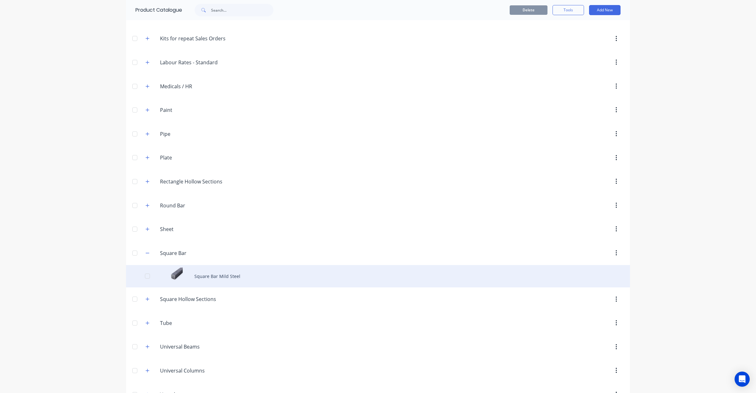
click at [196, 280] on div "Square Bar Mild Steel" at bounding box center [378, 276] width 504 height 22
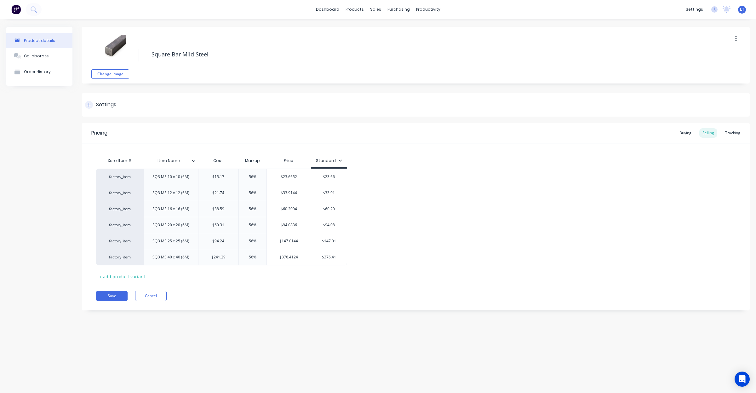
click at [107, 107] on div "Settings" at bounding box center [106, 105] width 20 height 8
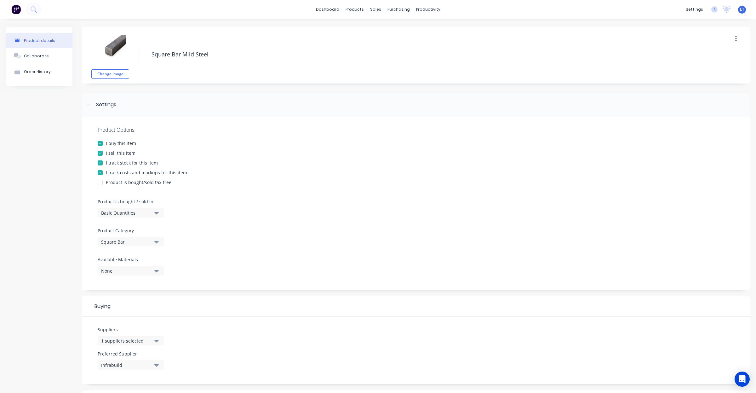
click at [127, 164] on div "I track stock for this item" at bounding box center [132, 162] width 52 height 7
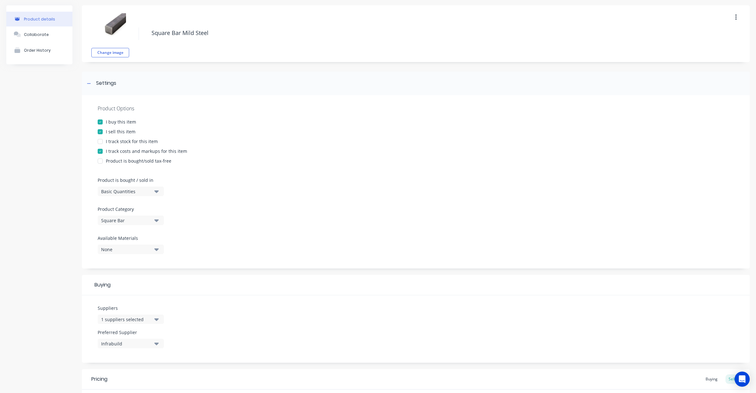
scroll to position [202, 0]
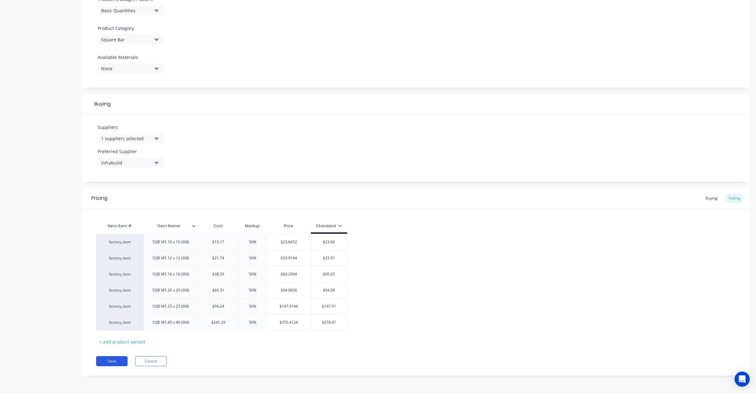
click at [118, 361] on button "Save" at bounding box center [111, 361] width 31 height 10
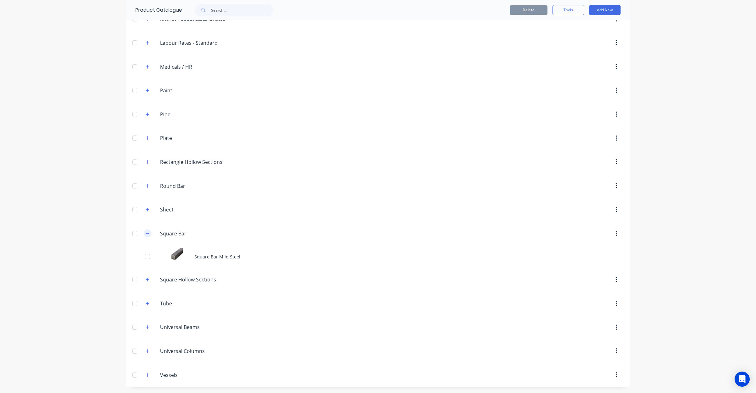
click at [145, 231] on icon "button" at bounding box center [147, 233] width 4 height 4
click at [145, 281] on icon "button" at bounding box center [147, 279] width 4 height 4
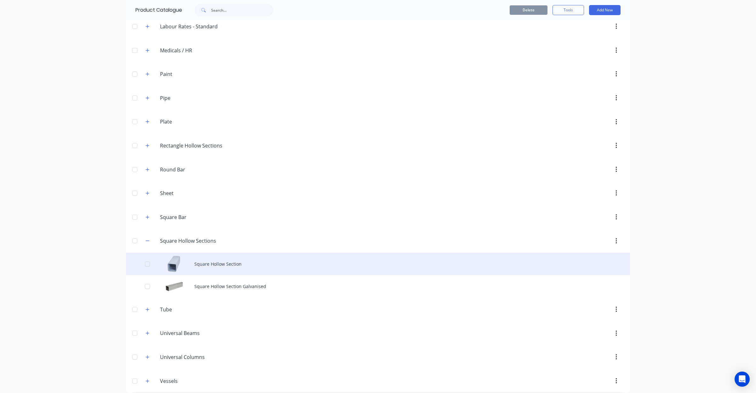
scroll to position [227, 0]
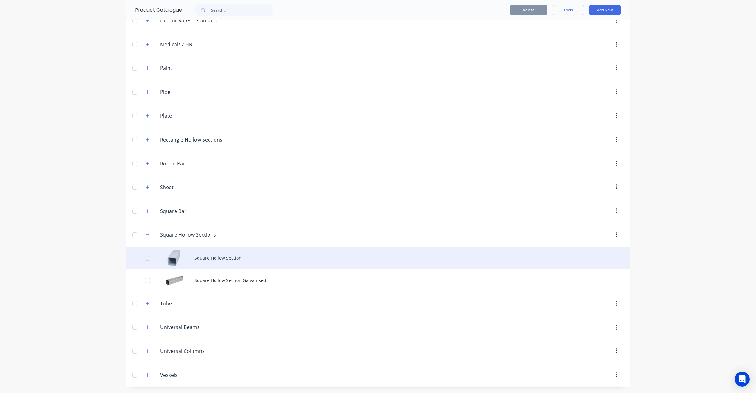
click at [220, 258] on div "Square Hollow Section" at bounding box center [378, 258] width 504 height 22
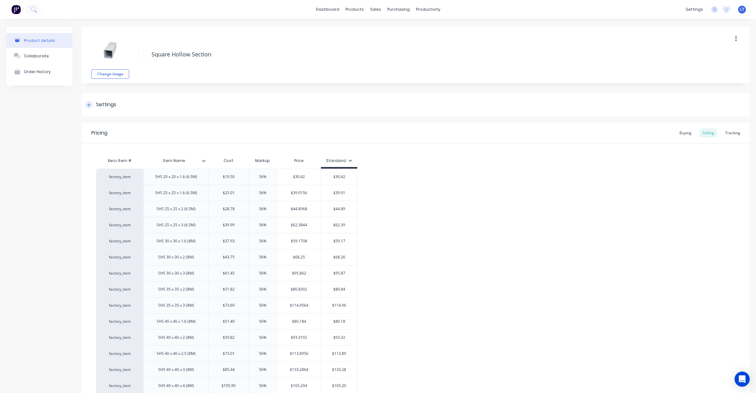
click at [112, 101] on div "Settings" at bounding box center [106, 105] width 20 height 8
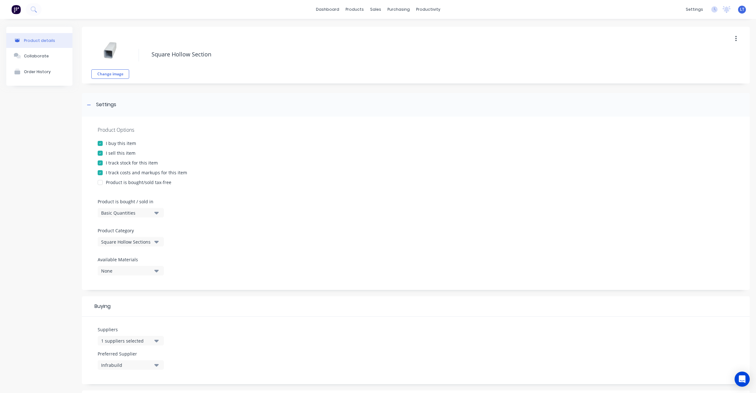
click at [129, 162] on div "I track stock for this item" at bounding box center [132, 162] width 52 height 7
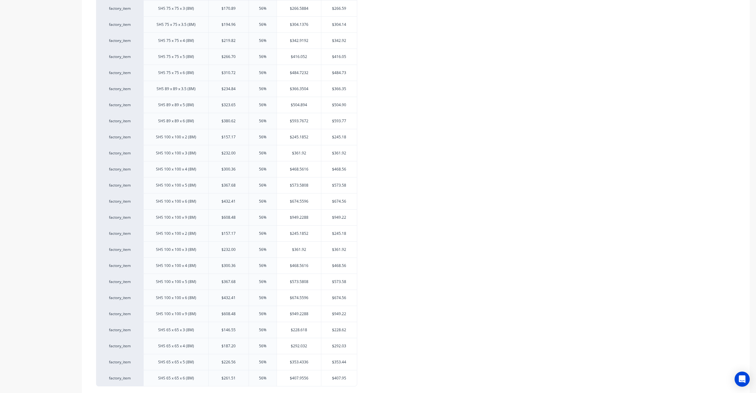
scroll to position [816, 0]
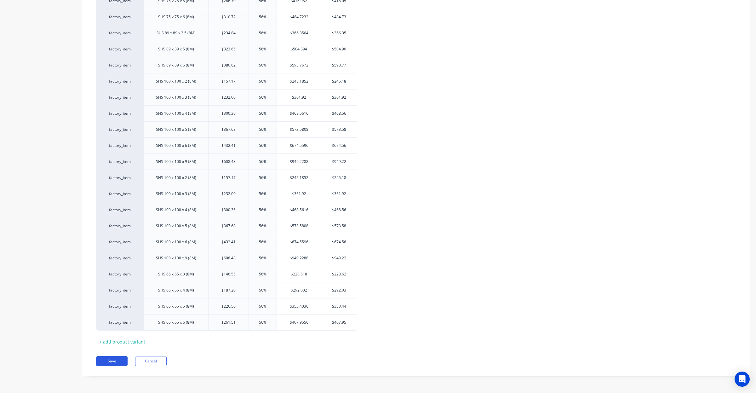
click at [114, 358] on button "Save" at bounding box center [111, 361] width 31 height 10
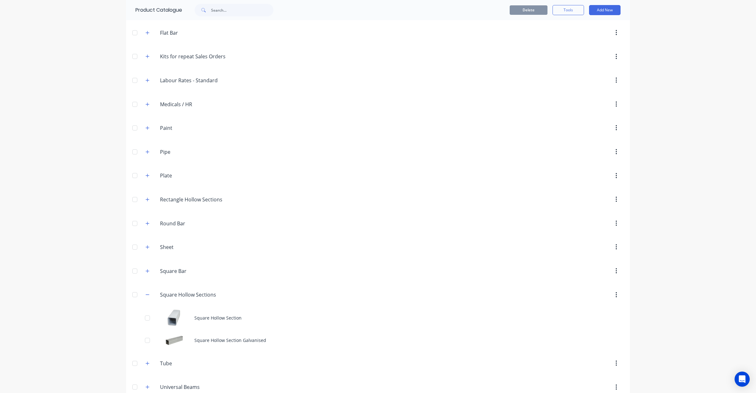
scroll to position [170, 0]
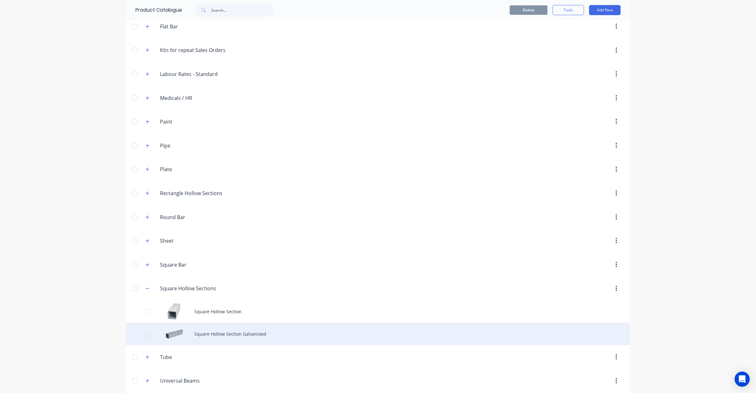
click at [229, 342] on div "Square Hollow Section Galvanised" at bounding box center [378, 333] width 504 height 22
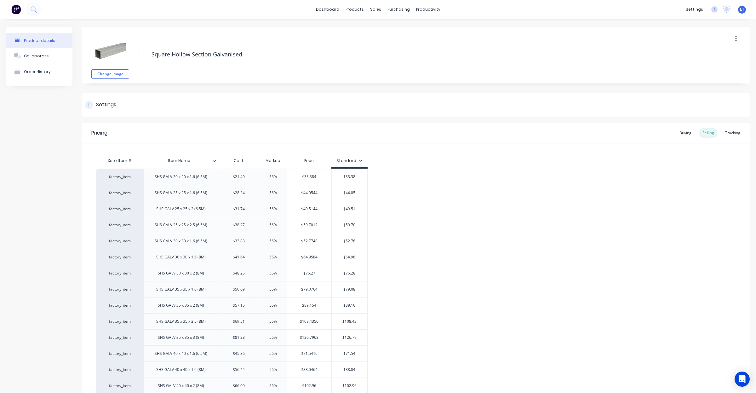
click at [110, 108] on div "Settings" at bounding box center [106, 105] width 20 height 8
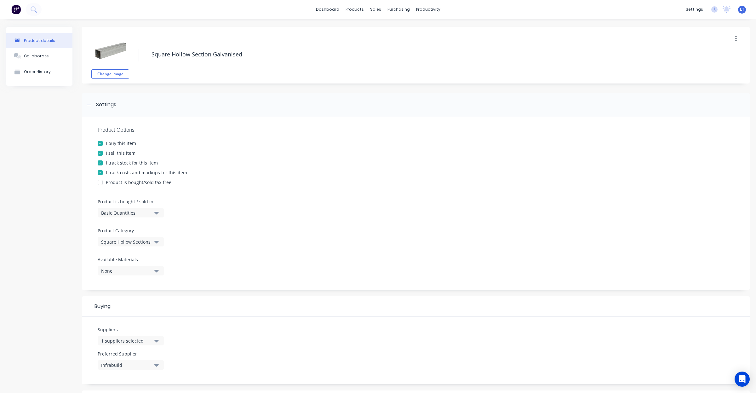
click at [127, 164] on div "I track stock for this item" at bounding box center [132, 162] width 52 height 7
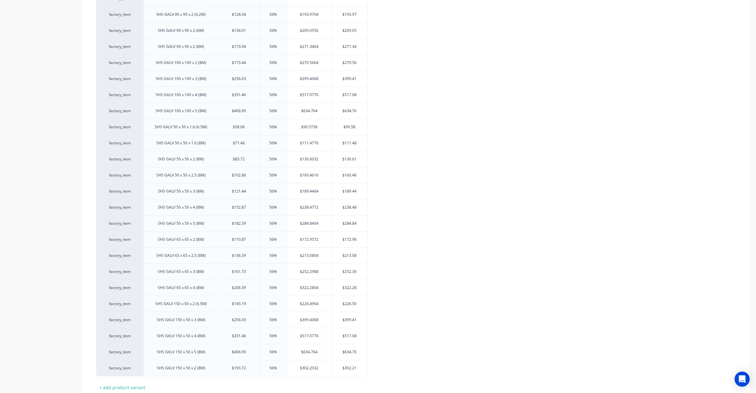
scroll to position [848, 0]
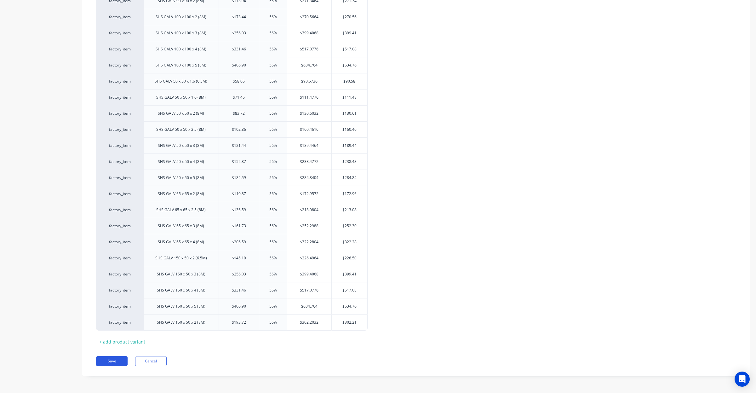
click at [106, 358] on button "Save" at bounding box center [111, 361] width 31 height 10
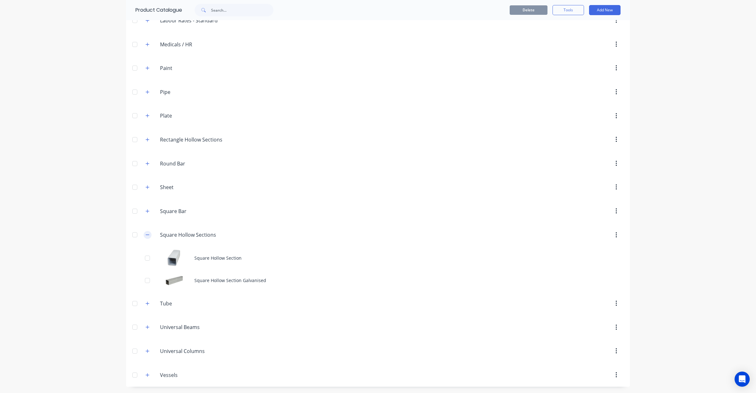
click at [144, 235] on button "button" at bounding box center [148, 235] width 8 height 8
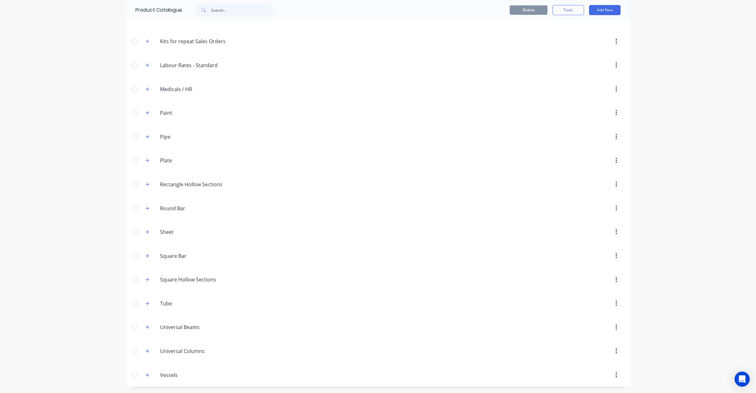
scroll to position [182, 0]
click at [145, 304] on icon "button" at bounding box center [147, 303] width 4 height 4
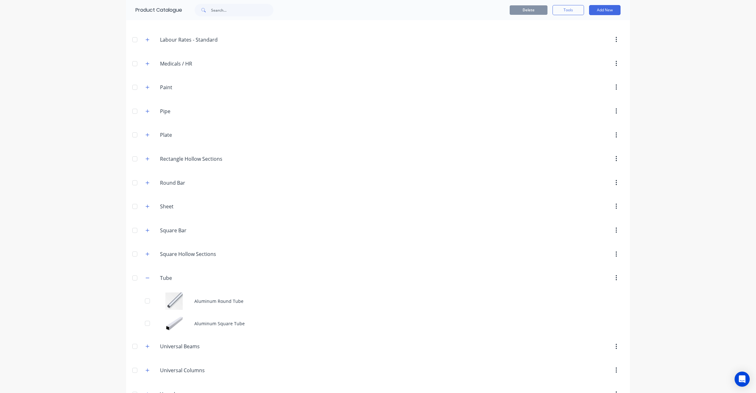
scroll to position [227, 0]
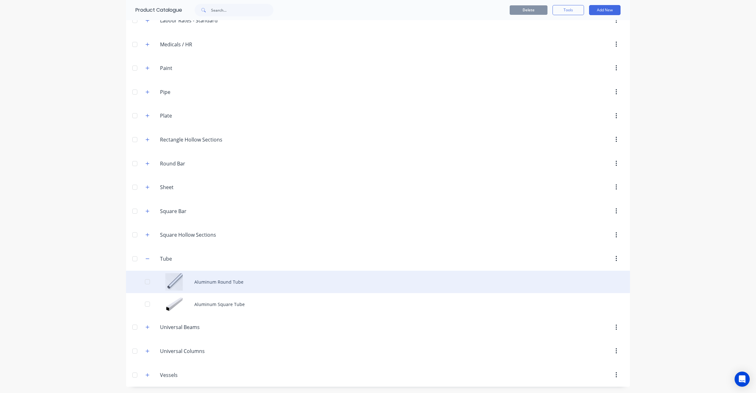
click at [229, 289] on div "Aluminum Round Tube" at bounding box center [378, 281] width 504 height 22
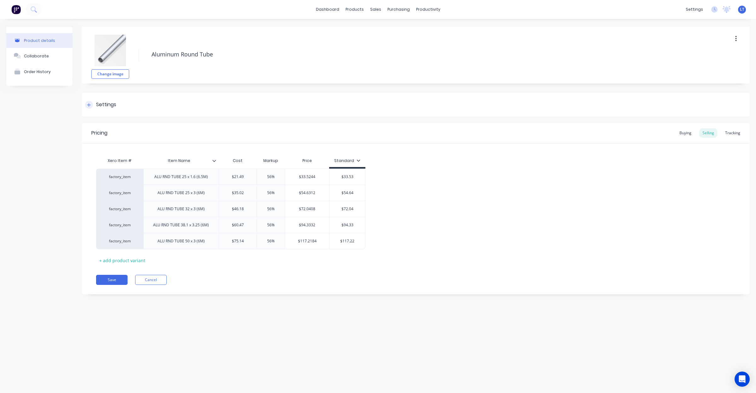
click at [111, 105] on div "Settings" at bounding box center [106, 105] width 20 height 8
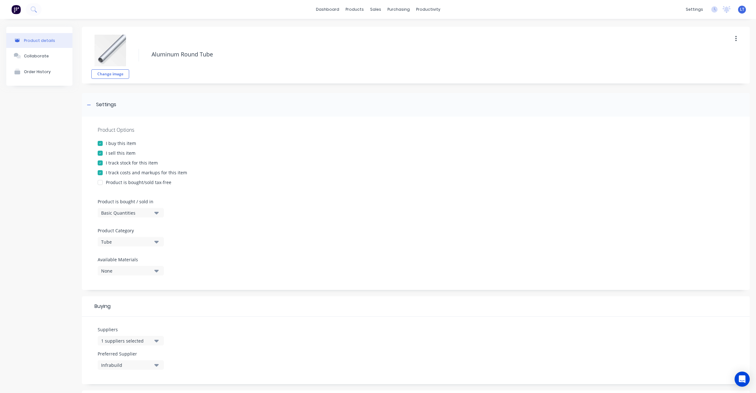
click at [130, 161] on div "I track stock for this item" at bounding box center [132, 162] width 52 height 7
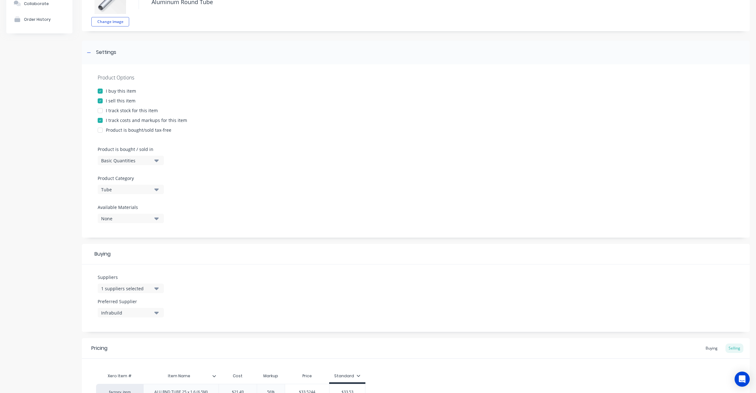
scroll to position [186, 0]
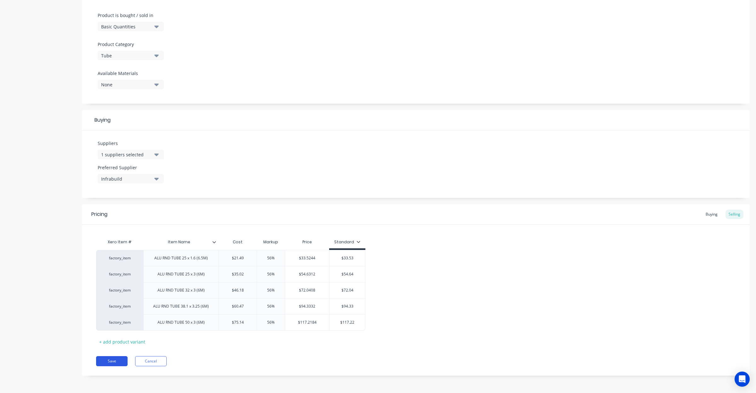
click at [113, 362] on button "Save" at bounding box center [111, 361] width 31 height 10
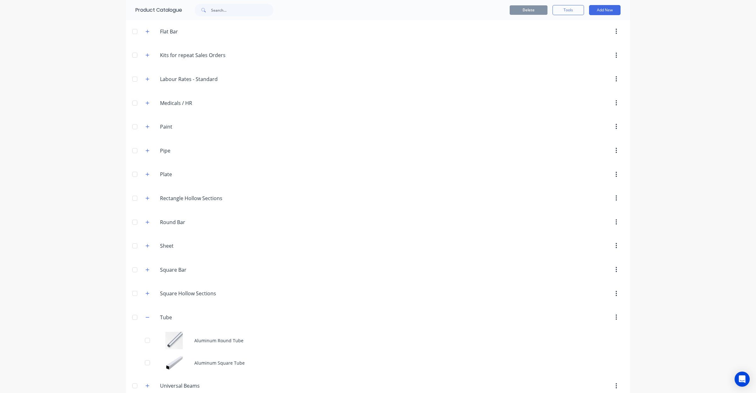
scroll to position [227, 0]
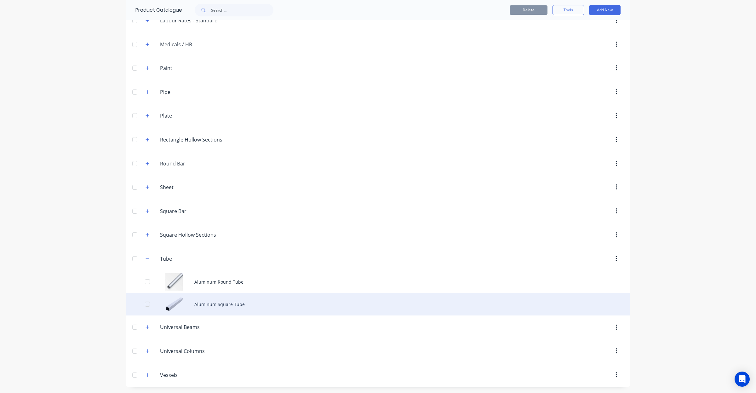
click at [229, 303] on div "Aluminum Square Tube" at bounding box center [378, 304] width 504 height 22
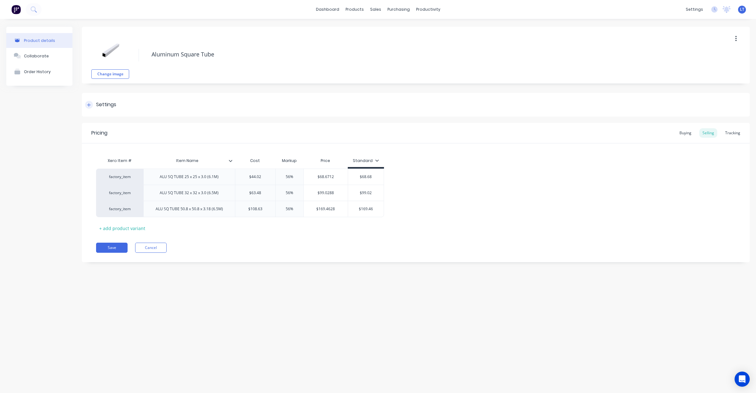
click at [111, 111] on div "Settings" at bounding box center [416, 105] width 668 height 24
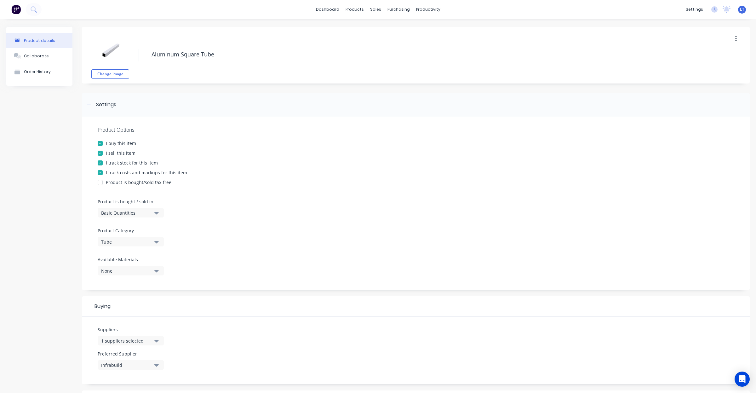
click at [122, 163] on div "I track stock for this item" at bounding box center [132, 162] width 52 height 7
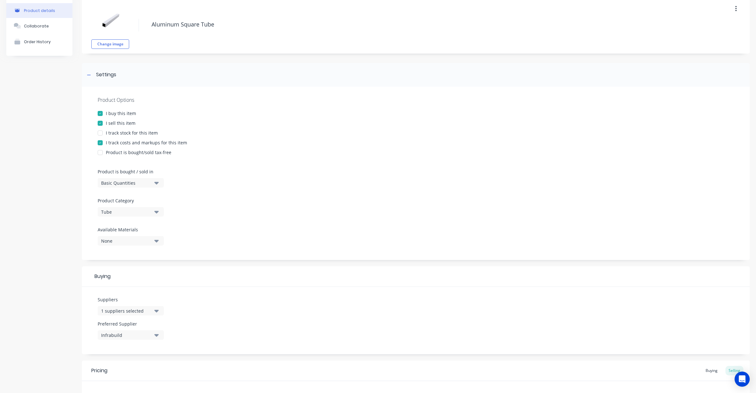
scroll to position [154, 0]
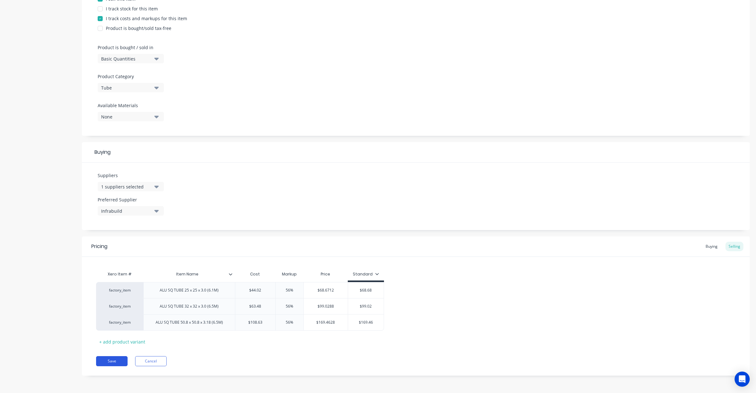
click at [122, 358] on button "Save" at bounding box center [111, 361] width 31 height 10
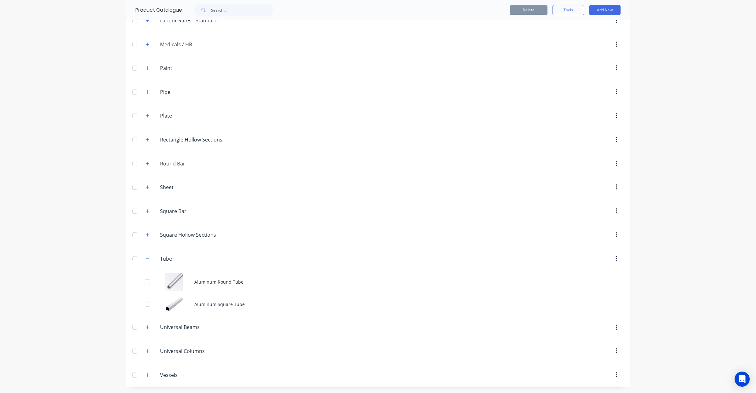
scroll to position [227, 0]
click at [140, 259] on div "Tube Tube" at bounding box center [189, 258] width 99 height 11
click at [144, 259] on button "button" at bounding box center [148, 258] width 8 height 8
click at [145, 328] on icon "button" at bounding box center [147, 327] width 4 height 4
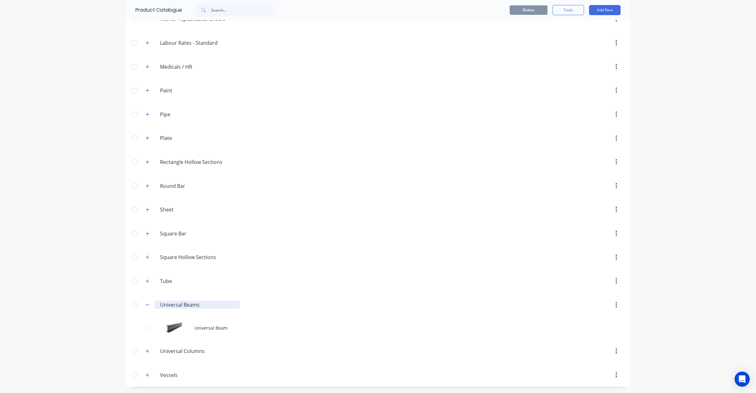
scroll to position [205, 0]
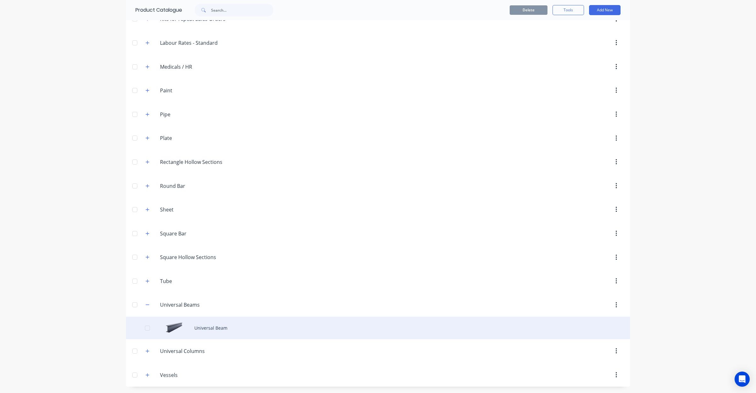
click at [209, 326] on div "Universal Beam" at bounding box center [378, 327] width 504 height 22
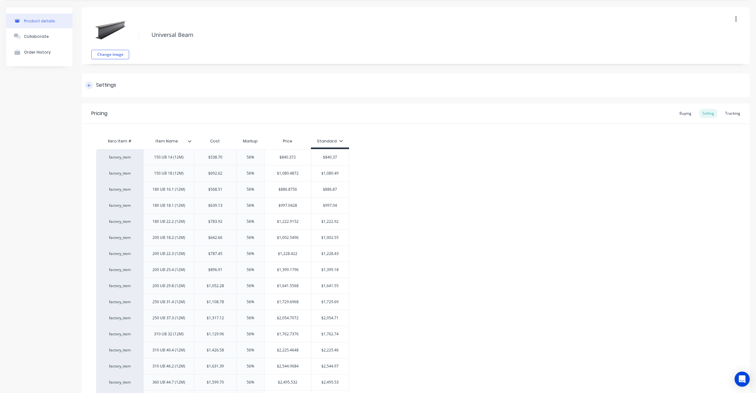
click at [104, 90] on div "Settings" at bounding box center [416, 85] width 668 height 24
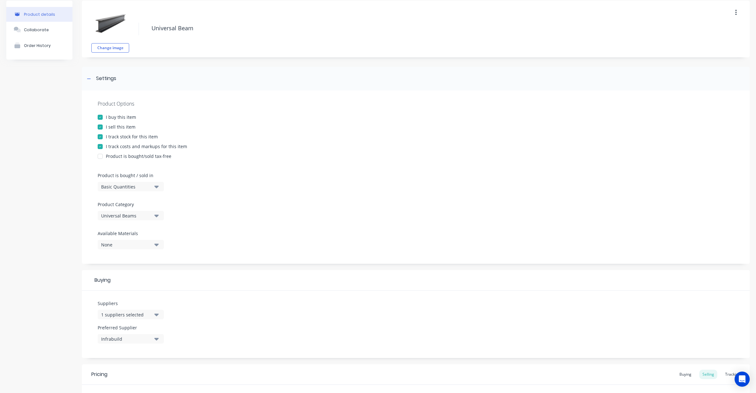
click at [133, 134] on div "I track stock for this item" at bounding box center [132, 136] width 52 height 7
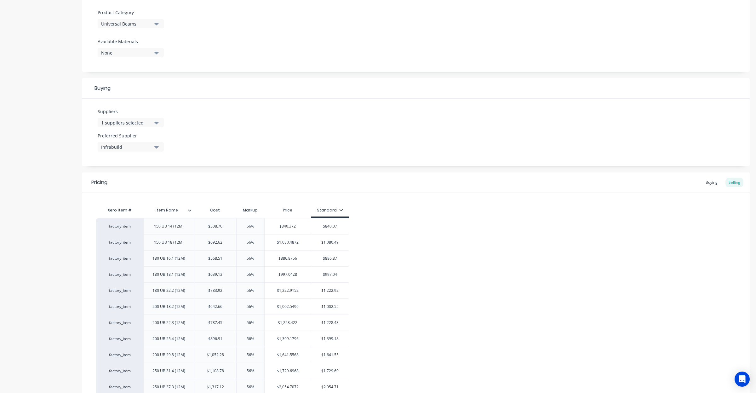
scroll to position [380, 0]
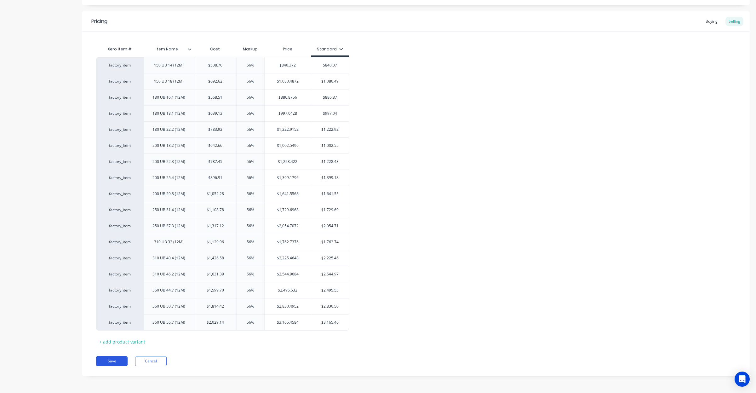
click at [113, 361] on button "Save" at bounding box center [111, 361] width 31 height 10
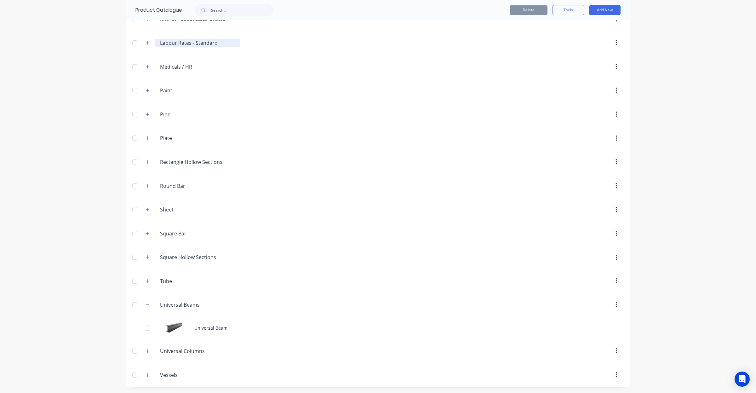
scroll to position [205, 0]
click at [144, 305] on button "button" at bounding box center [148, 305] width 8 height 8
click at [145, 353] on icon "button" at bounding box center [147, 351] width 4 height 4
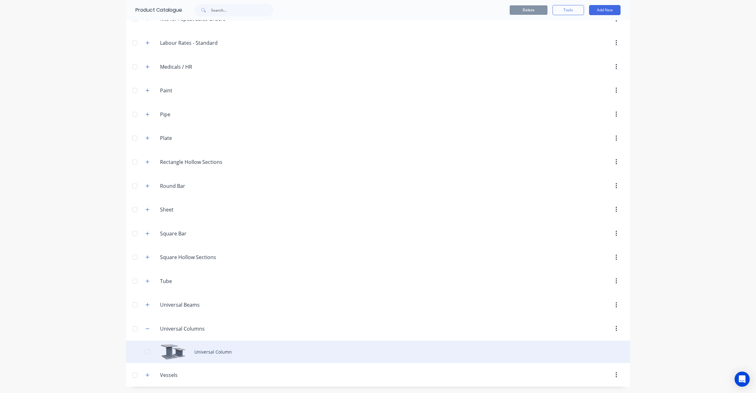
click at [229, 350] on div "Universal Column" at bounding box center [378, 351] width 504 height 22
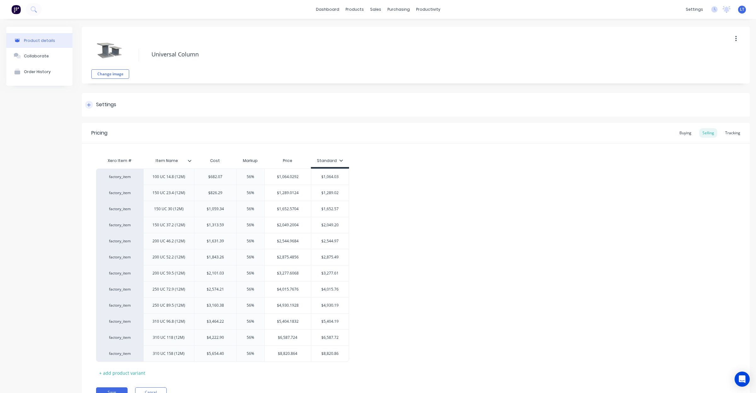
click at [110, 100] on div "Settings" at bounding box center [416, 105] width 668 height 24
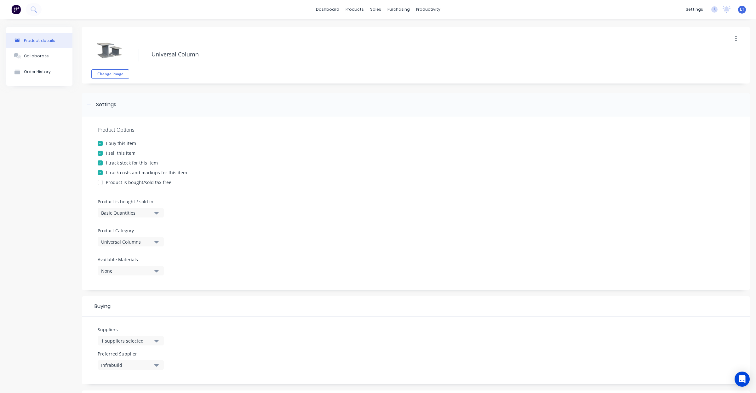
click at [137, 164] on div "I track stock for this item" at bounding box center [132, 162] width 52 height 7
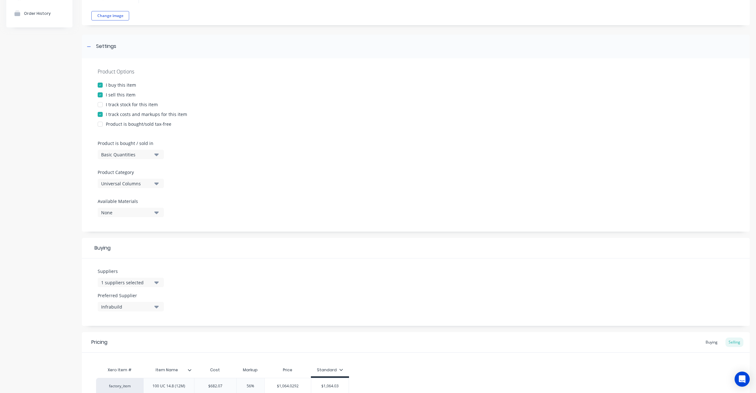
scroll to position [299, 0]
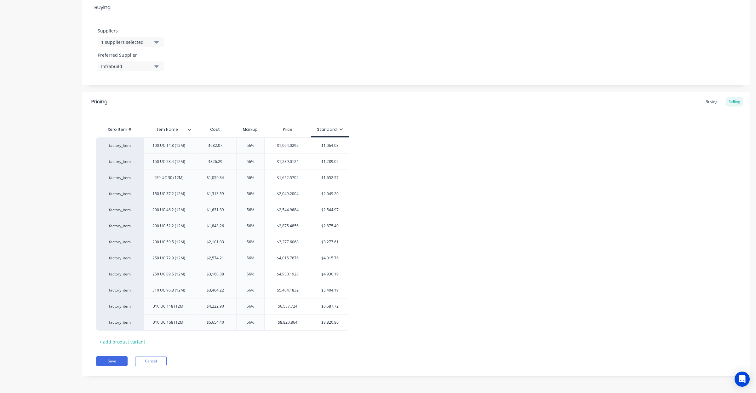
click at [123, 355] on div "Pricing Buying Selling Xero Item # Item Name Cost Markup Price Standard factory…" at bounding box center [416, 234] width 668 height 284
click at [123, 357] on button "Save" at bounding box center [111, 361] width 31 height 10
type textarea "x"
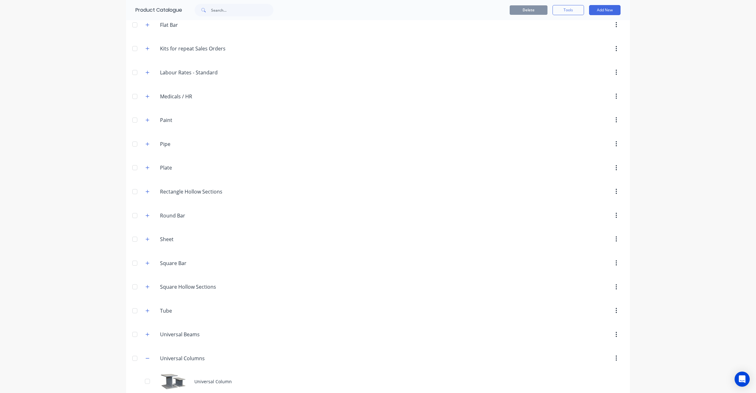
scroll to position [205, 0]
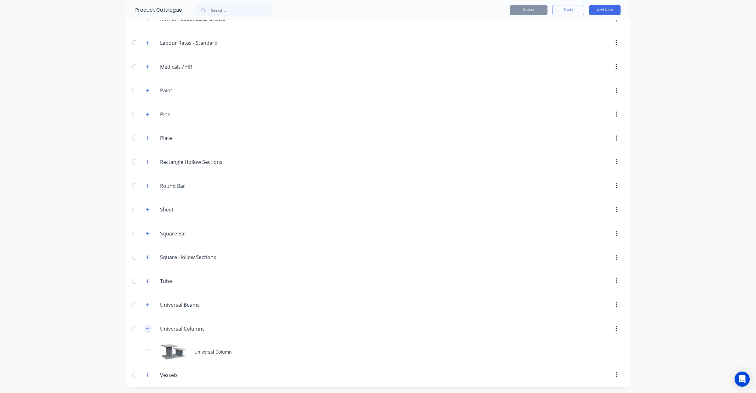
click at [145, 327] on icon "button" at bounding box center [147, 328] width 4 height 4
click at [146, 373] on icon "button" at bounding box center [147, 374] width 4 height 4
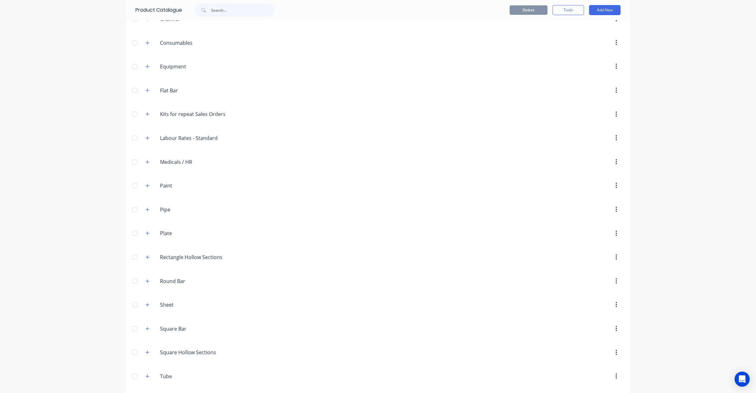
scroll to position [98, 0]
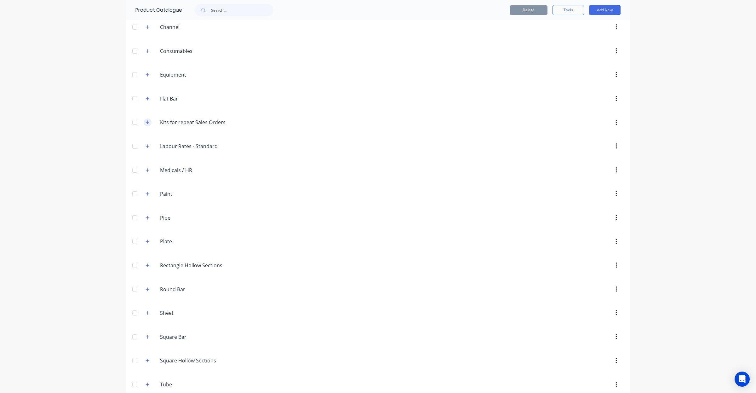
click at [144, 125] on button "button" at bounding box center [148, 122] width 8 height 8
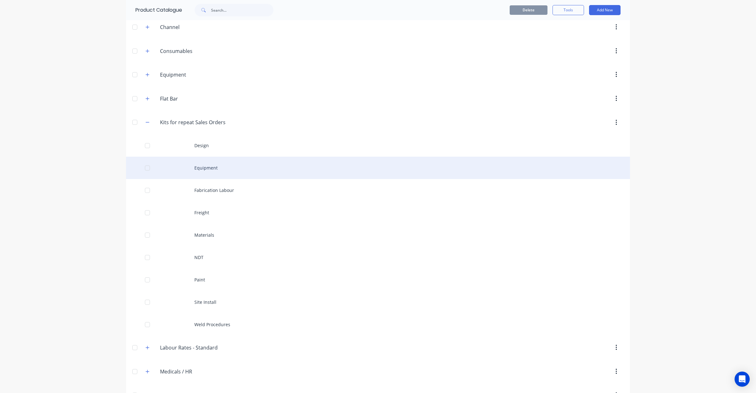
click at [145, 167] on div at bounding box center [147, 168] width 13 height 13
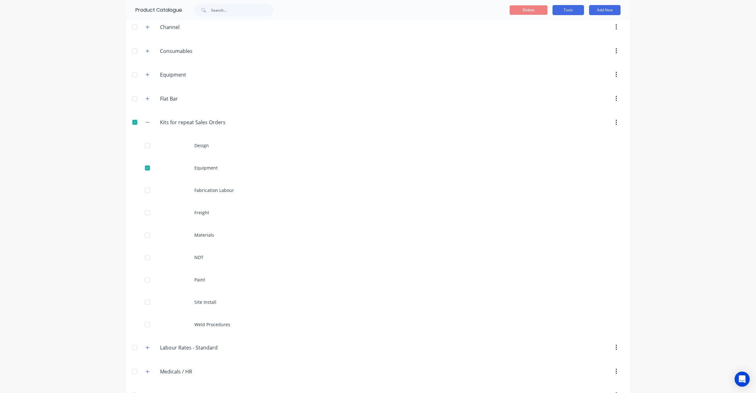
click at [561, 11] on button "Tools" at bounding box center [567, 10] width 31 height 10
click at [551, 28] on span "Duplicate product" at bounding box center [553, 26] width 47 height 7
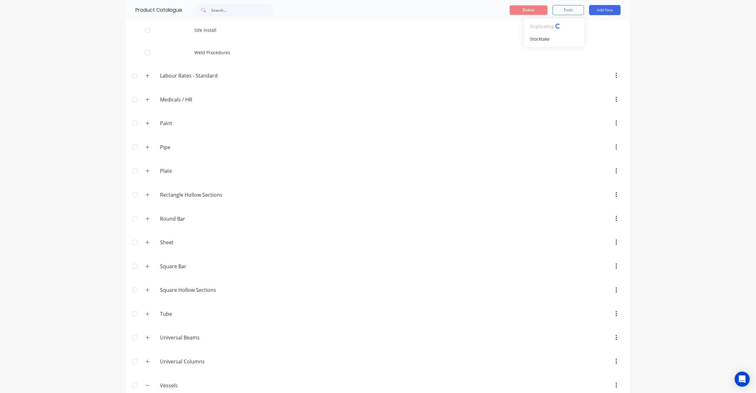
scroll to position [562, 0]
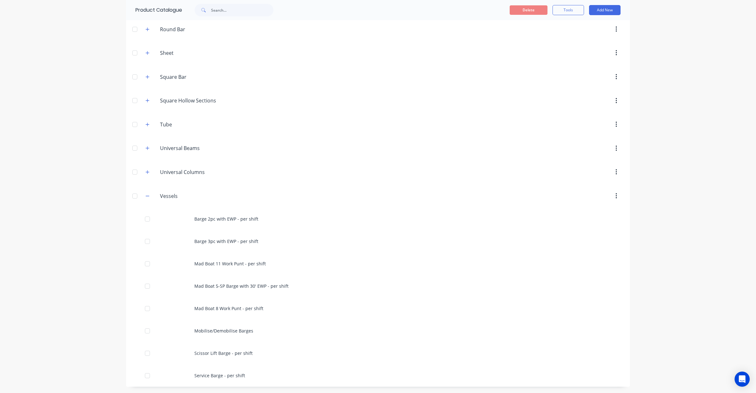
drag, startPoint x: 662, startPoint y: 153, endPoint x: 645, endPoint y: 129, distance: 28.6
click at [645, 129] on div "dashboard products sales purchasing productivity dashboard products Product Cat…" at bounding box center [378, 196] width 756 height 393
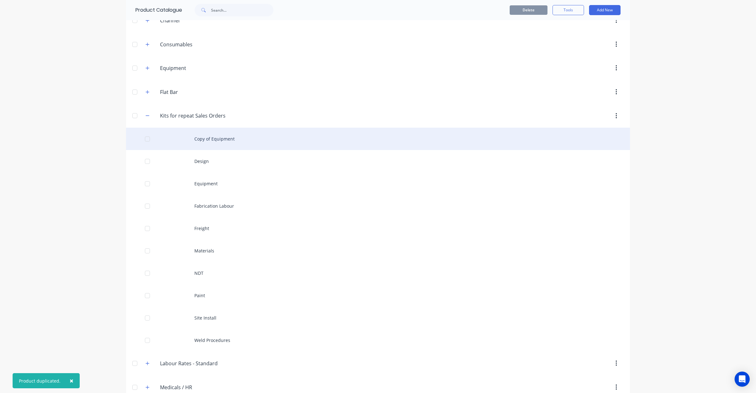
scroll to position [94, 0]
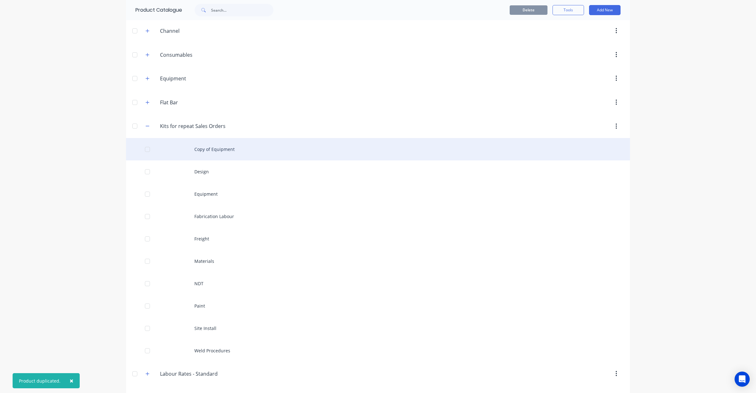
click at [238, 152] on div "Copy of Equipment" at bounding box center [378, 149] width 504 height 22
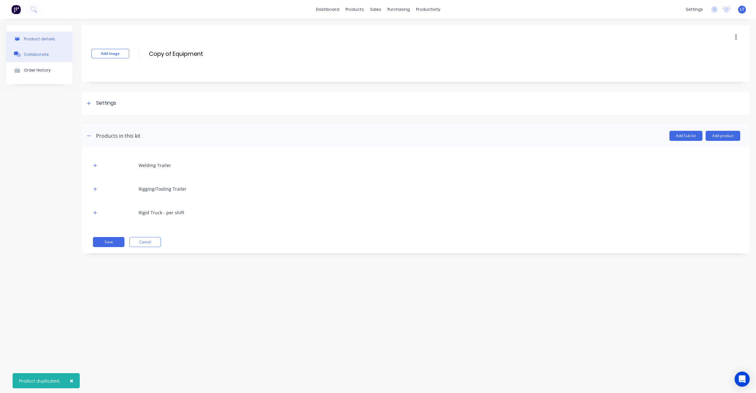
drag, startPoint x: 217, startPoint y: 54, endPoint x: 31, endPoint y: 54, distance: 185.8
click at [31, 54] on div "Product details Collaborate Order History Add image Copy of Equipment Copy of E…" at bounding box center [377, 143] width 743 height 237
type input "Vessels"
click at [113, 101] on div "Settings" at bounding box center [106, 103] width 20 height 8
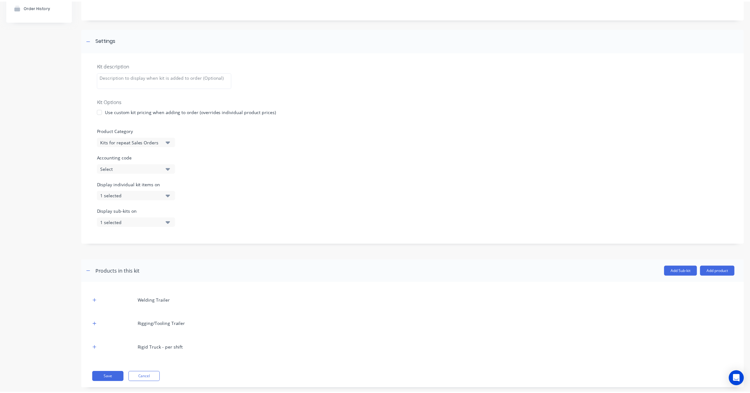
scroll to position [74, 0]
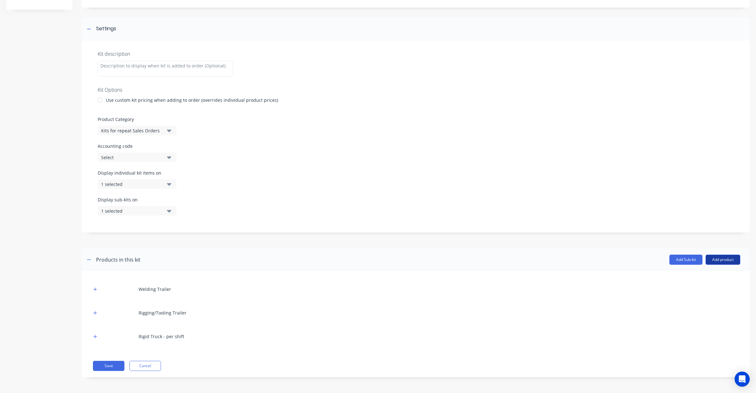
click at [711, 258] on button "Add product" at bounding box center [722, 259] width 35 height 10
click at [709, 276] on div "Product catalogue" at bounding box center [710, 275] width 48 height 9
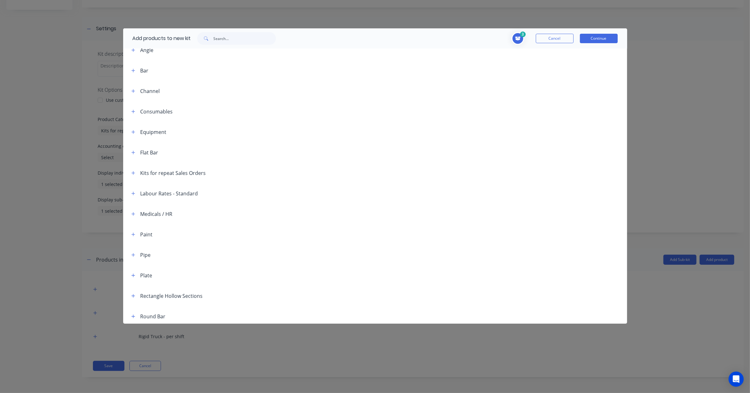
scroll to position [175, 0]
click at [133, 312] on icon "button" at bounding box center [132, 313] width 3 height 3
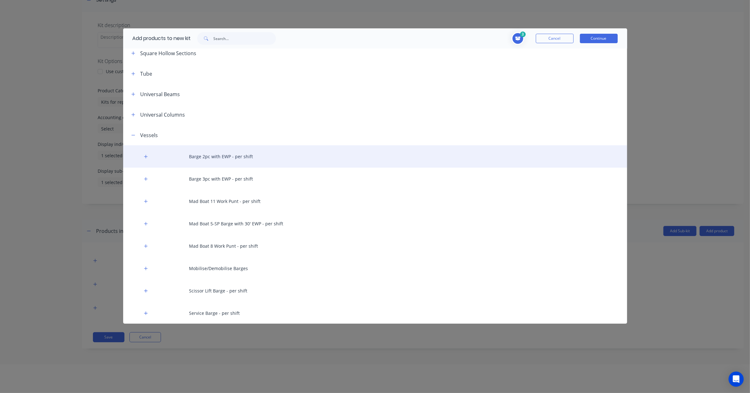
scroll to position [31, 0]
click at [144, 154] on icon "button" at bounding box center [146, 156] width 4 height 4
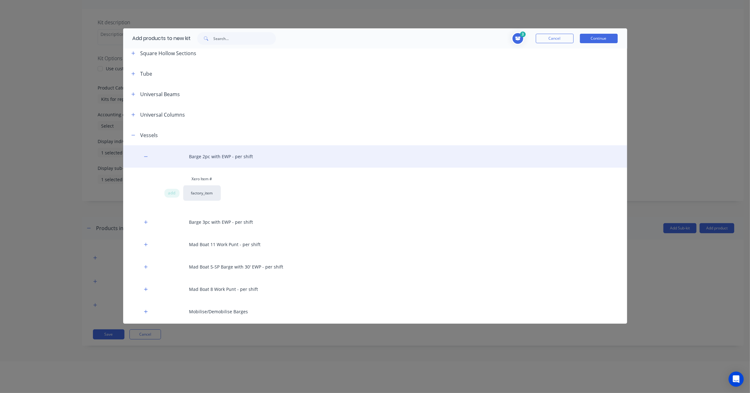
click at [235, 157] on div "Barge 2pc with EWP - per shift" at bounding box center [375, 156] width 504 height 22
click at [200, 156] on div "Barge 2pc with EWP - per shift" at bounding box center [375, 156] width 504 height 22
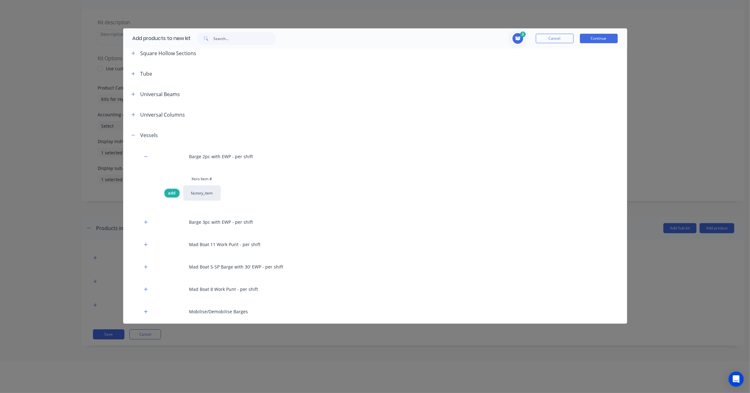
click at [171, 191] on span "add" at bounding box center [172, 193] width 8 height 6
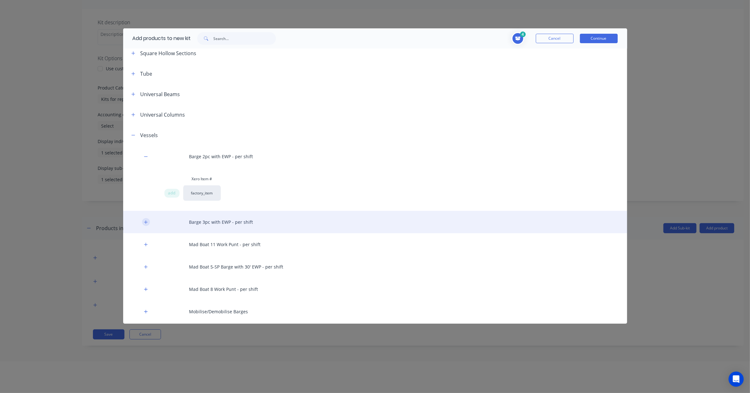
click at [145, 220] on icon "button" at bounding box center [146, 222] width 4 height 4
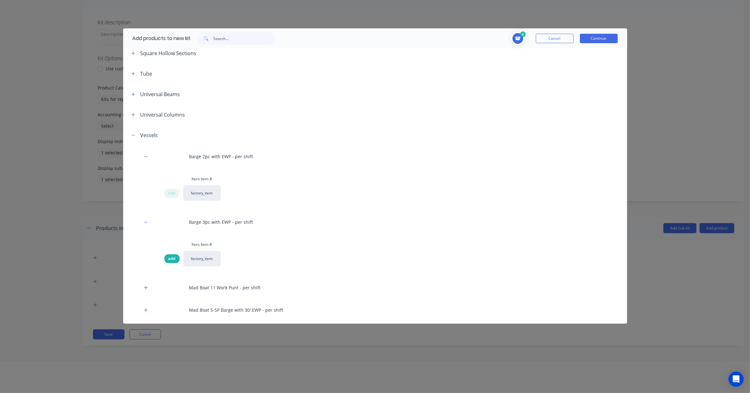
click at [171, 258] on span "add" at bounding box center [172, 258] width 8 height 6
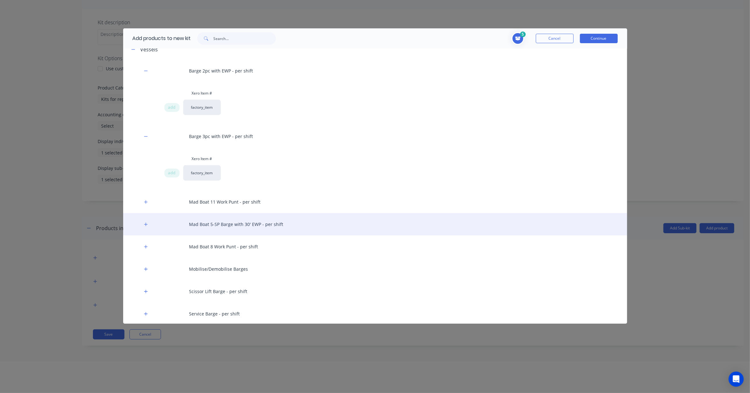
scroll to position [440, 0]
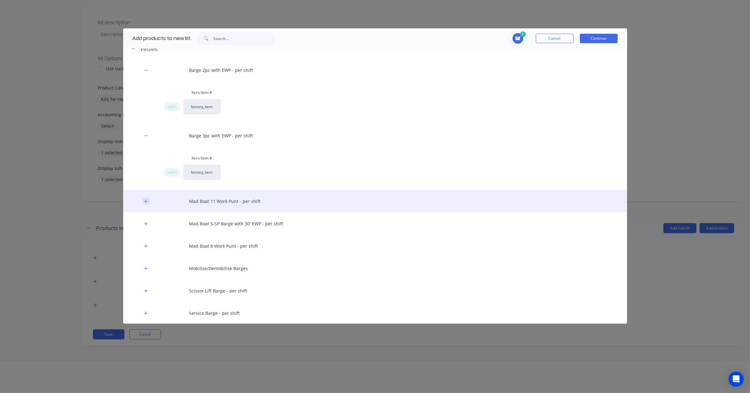
click at [143, 201] on button "button" at bounding box center [146, 201] width 8 height 8
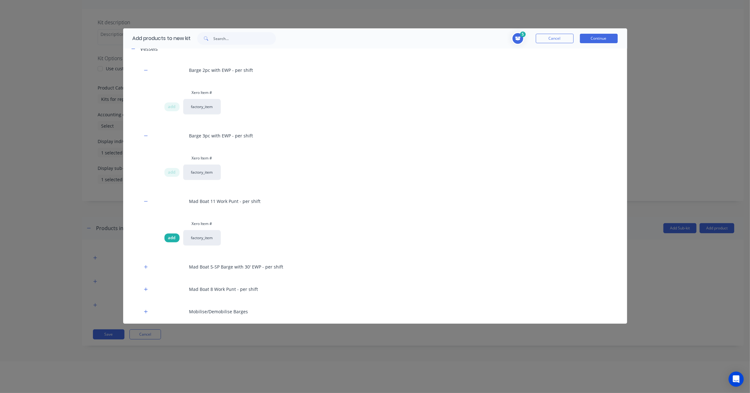
click at [171, 241] on div "add" at bounding box center [171, 237] width 15 height 9
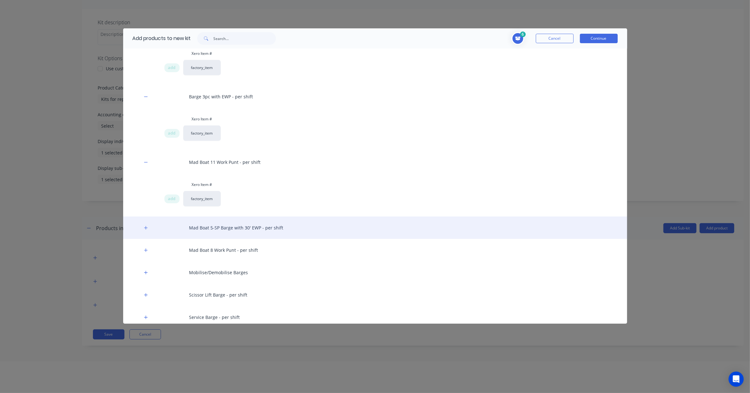
scroll to position [483, 0]
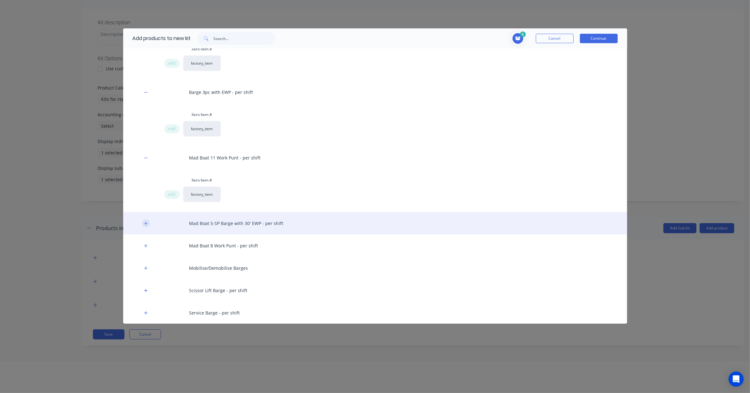
click at [148, 225] on button "button" at bounding box center [146, 223] width 8 height 8
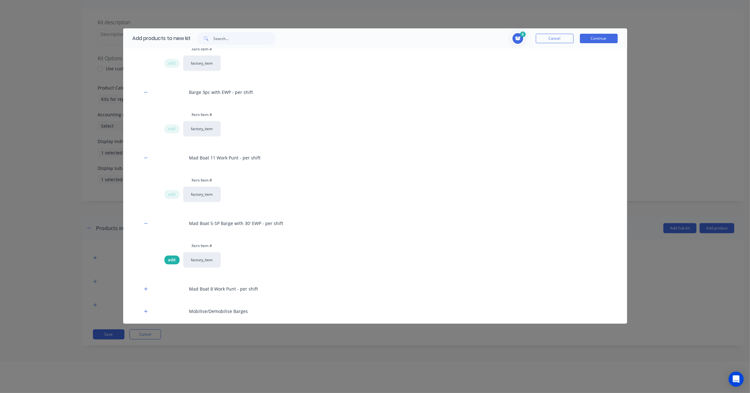
click at [174, 258] on span "add" at bounding box center [172, 260] width 8 height 6
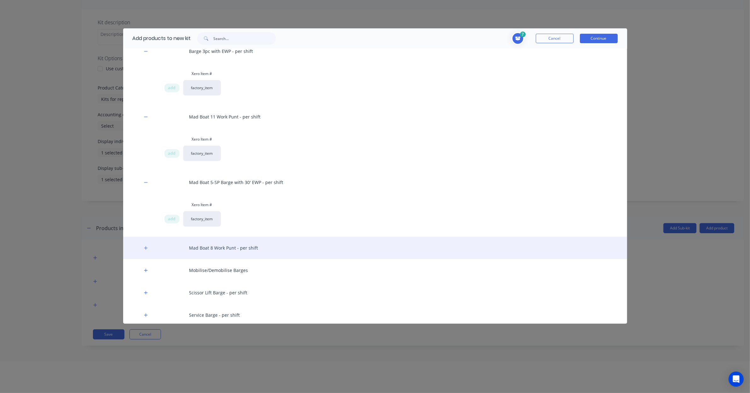
scroll to position [526, 0]
click at [145, 247] on icon "button" at bounding box center [145, 245] width 3 height 3
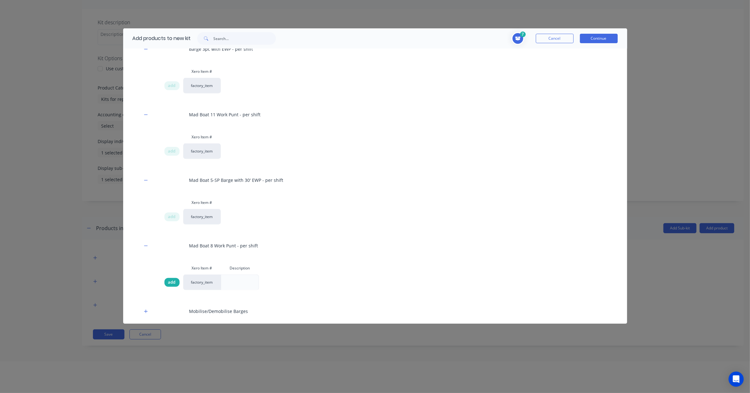
click at [172, 283] on span "add" at bounding box center [172, 282] width 8 height 6
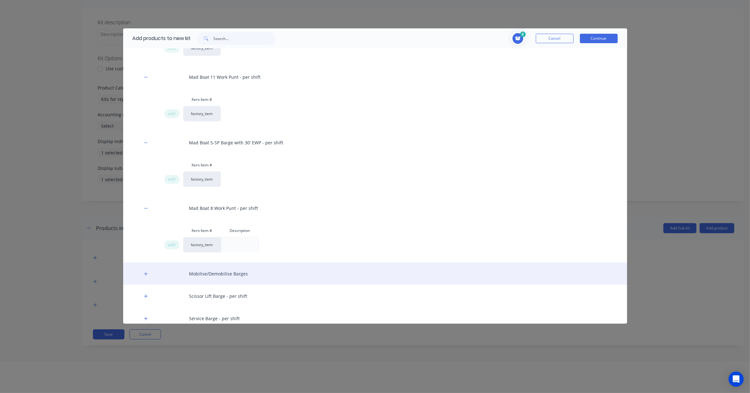
scroll to position [569, 0]
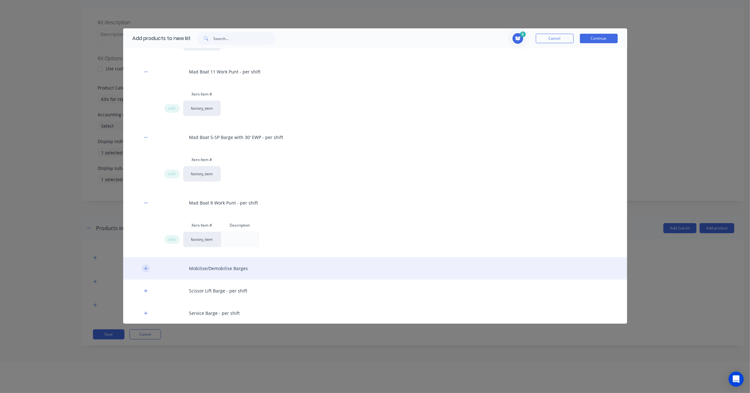
click at [144, 269] on icon "button" at bounding box center [146, 268] width 4 height 4
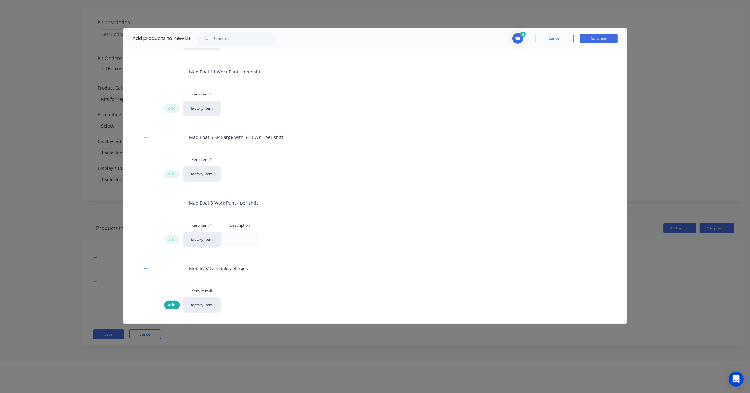
click at [172, 303] on span "add" at bounding box center [172, 305] width 8 height 6
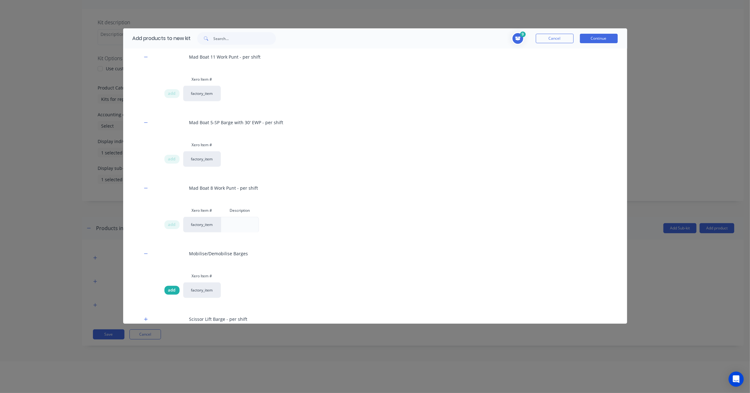
scroll to position [613, 0]
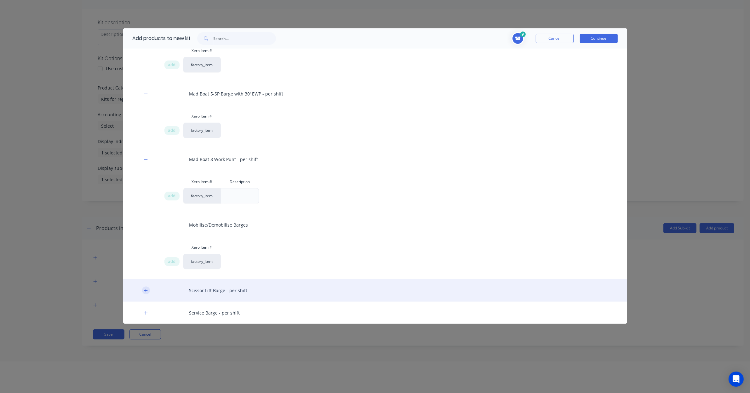
click at [147, 289] on icon "button" at bounding box center [146, 290] width 4 height 4
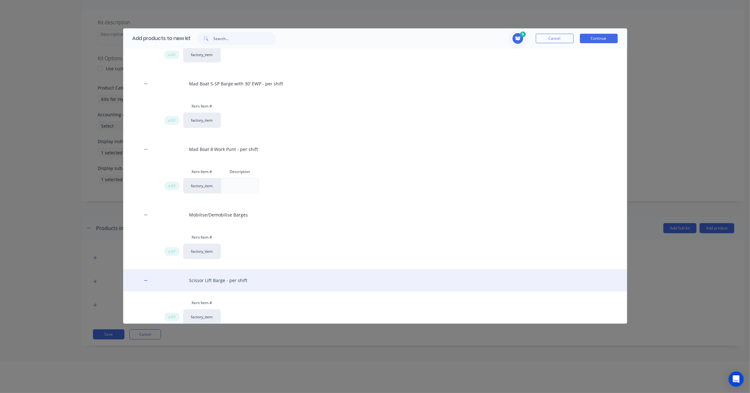
scroll to position [656, 0]
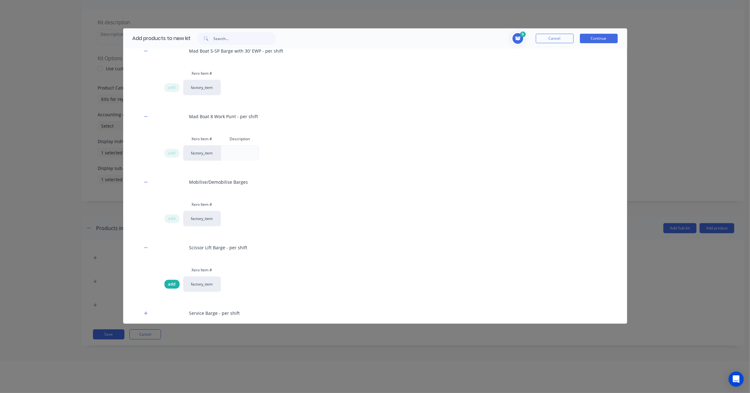
click at [172, 282] on span "add" at bounding box center [172, 284] width 8 height 6
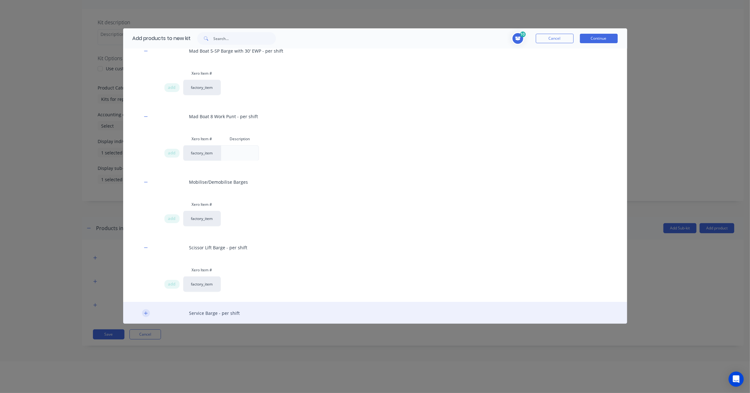
click at [146, 313] on icon "button" at bounding box center [145, 312] width 3 height 3
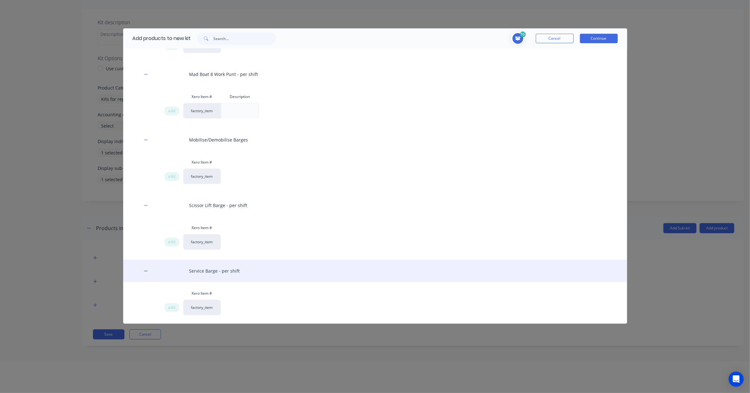
scroll to position [699, 0]
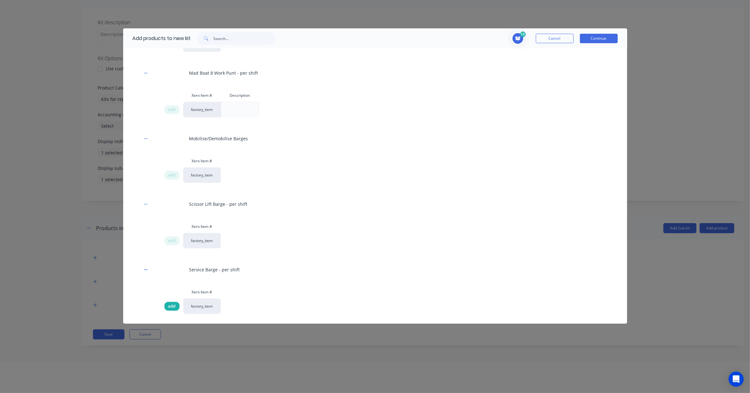
click at [171, 305] on span "add" at bounding box center [172, 306] width 8 height 6
click at [591, 39] on button "Continue" at bounding box center [599, 38] width 38 height 9
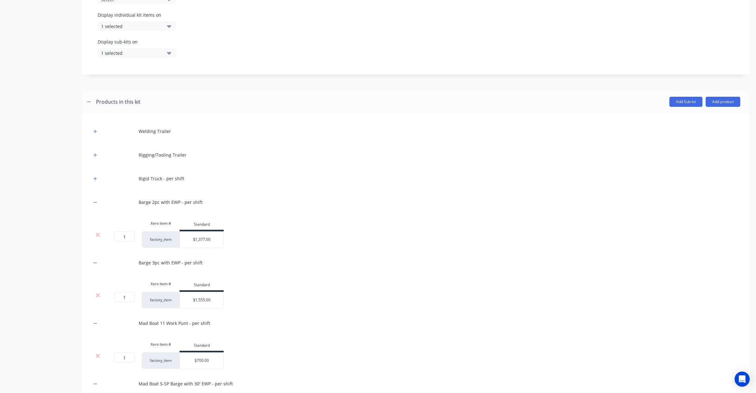
scroll to position [245, 0]
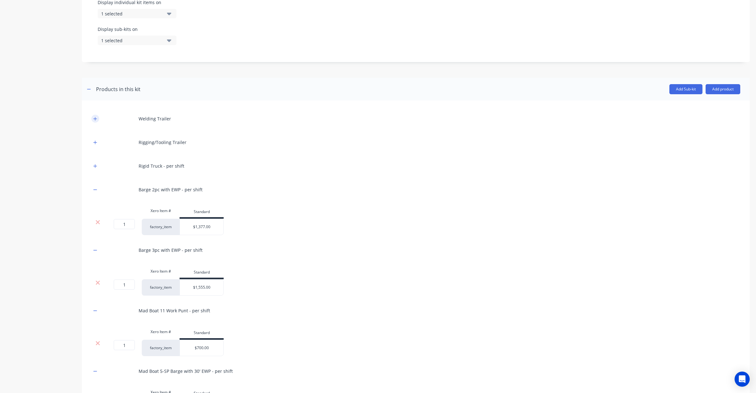
click at [92, 117] on button "button" at bounding box center [95, 119] width 8 height 8
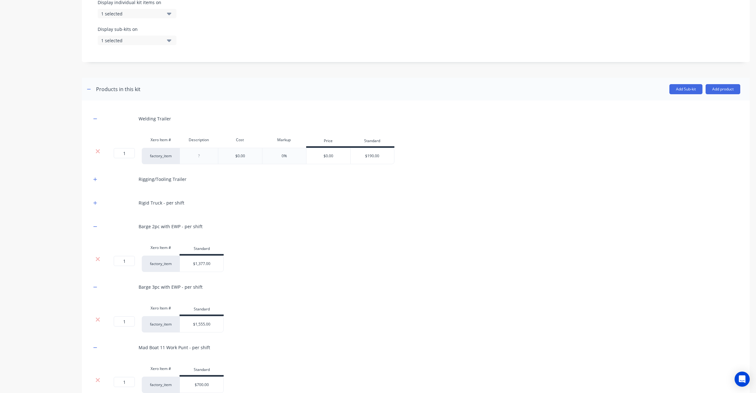
click at [98, 150] on icon at bounding box center [97, 151] width 5 height 6
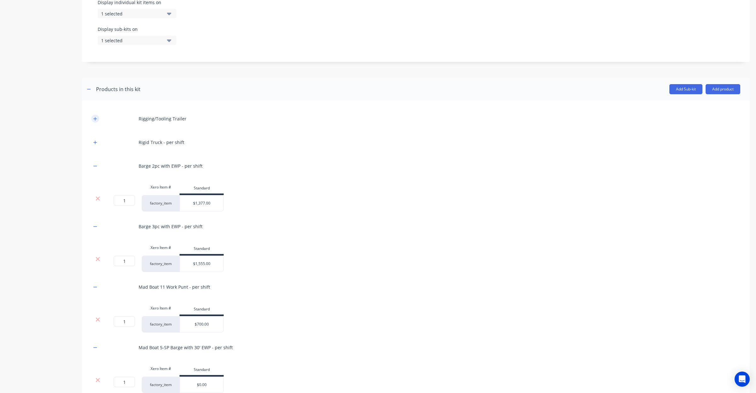
click at [95, 119] on icon "button" at bounding box center [95, 118] width 3 height 3
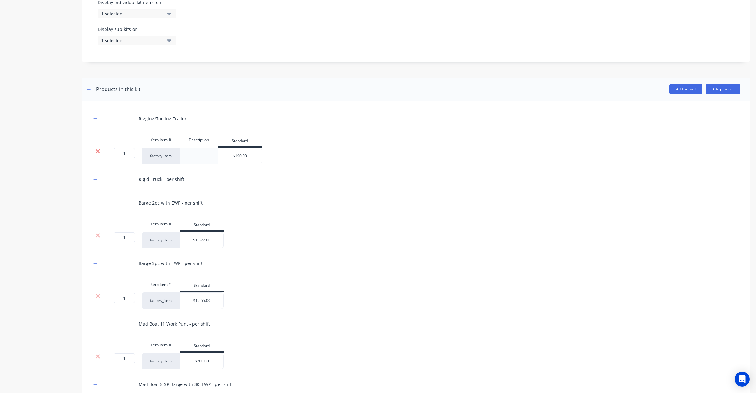
click at [95, 153] on icon at bounding box center [97, 151] width 5 height 6
click at [94, 120] on icon "button" at bounding box center [95, 119] width 4 height 4
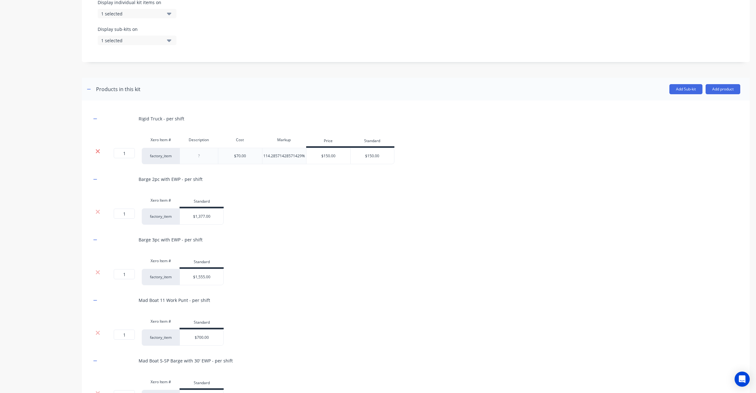
click at [95, 151] on icon at bounding box center [97, 151] width 5 height 6
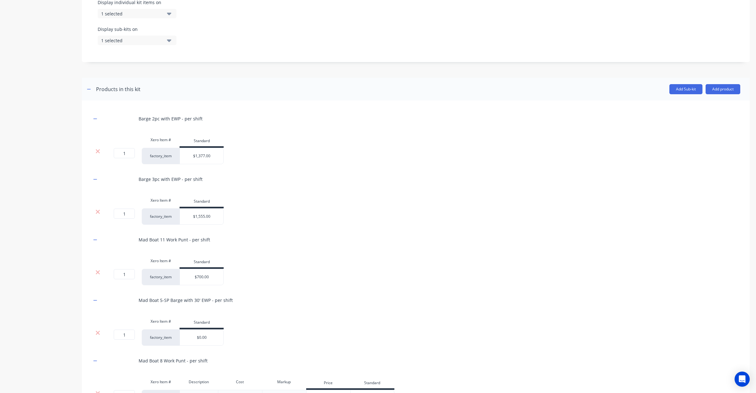
drag, startPoint x: 35, startPoint y: 119, endPoint x: 81, endPoint y: 122, distance: 46.4
click at [36, 118] on div "Product details Collaborate Order History" at bounding box center [39, 205] width 66 height 848
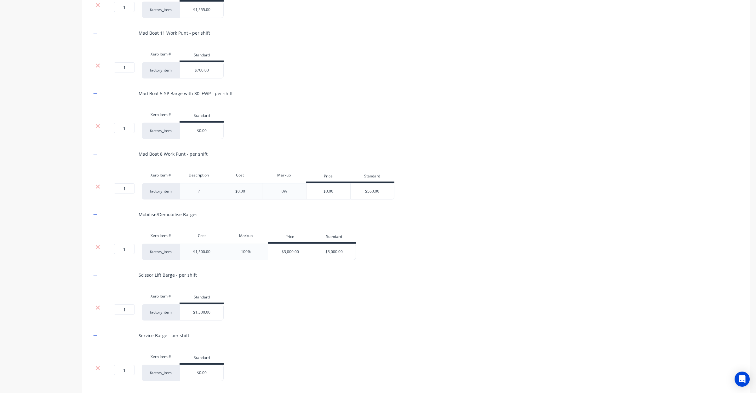
scroll to position [488, 0]
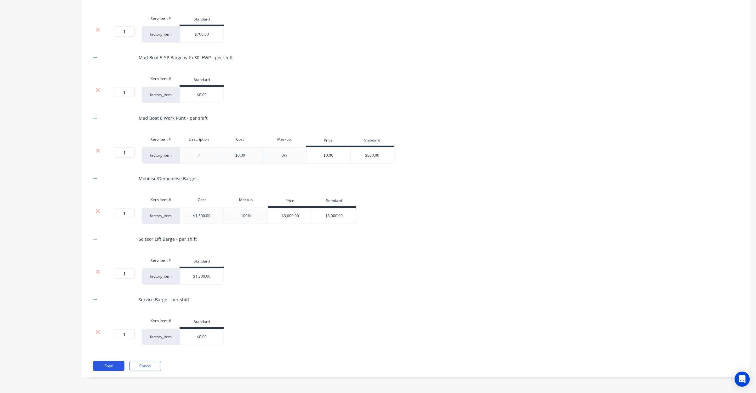
click at [105, 367] on button "Save" at bounding box center [108, 366] width 31 height 10
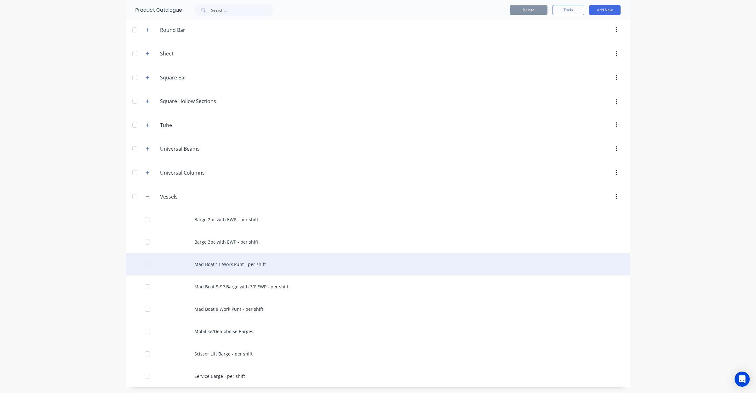
scroll to position [584, 0]
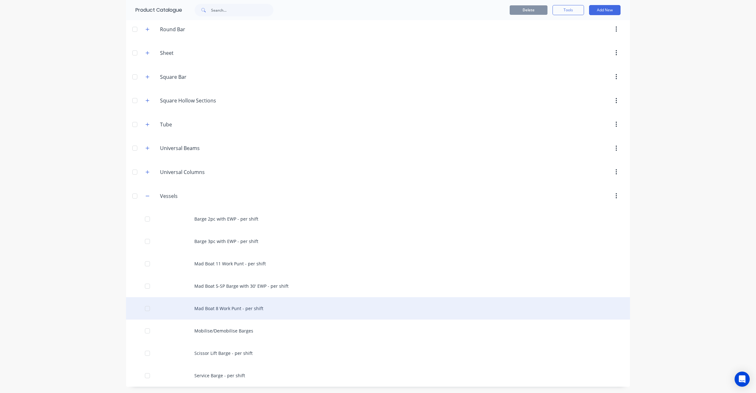
click at [229, 312] on div "Mad Boat 8 Work Punt - per shift" at bounding box center [378, 308] width 504 height 22
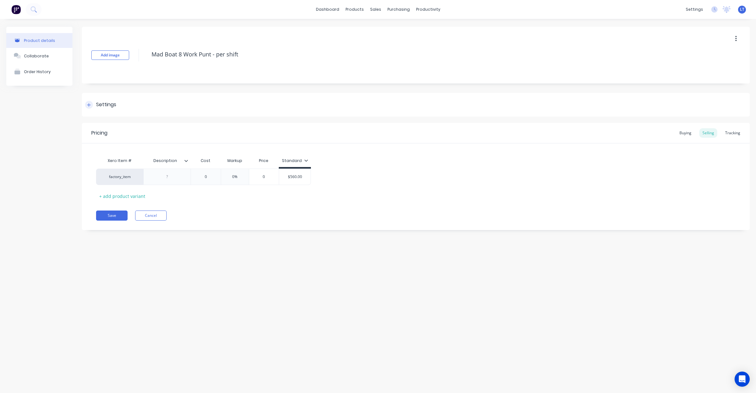
click at [122, 108] on div "Settings" at bounding box center [416, 105] width 668 height 24
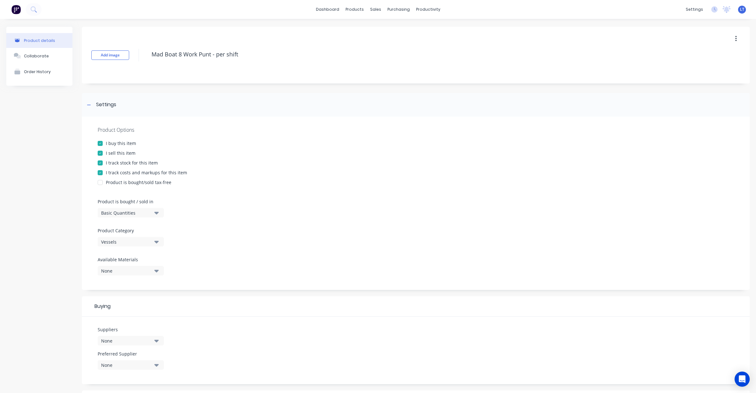
click at [133, 164] on div "I track stock for this item" at bounding box center [132, 162] width 52 height 7
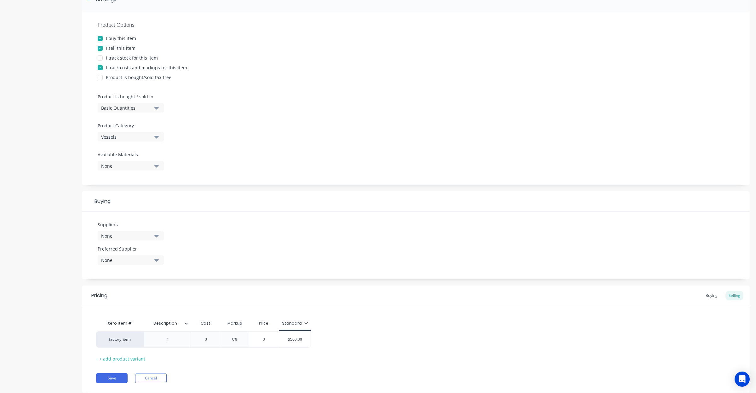
click at [123, 36] on div "I buy this item" at bounding box center [121, 38] width 30 height 7
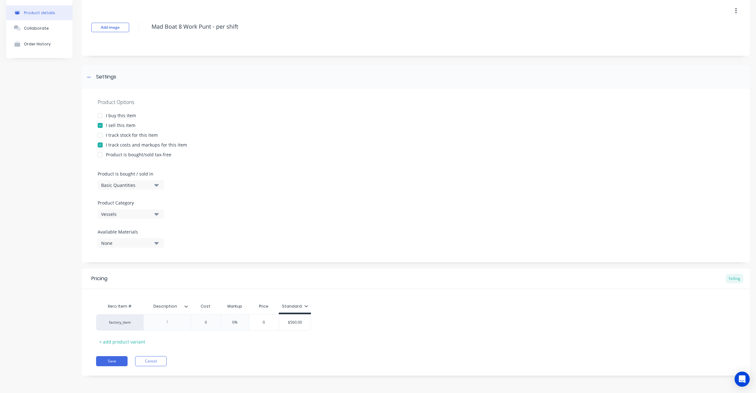
scroll to position [28, 0]
click at [117, 360] on button "Save" at bounding box center [111, 361] width 31 height 10
type textarea "x"
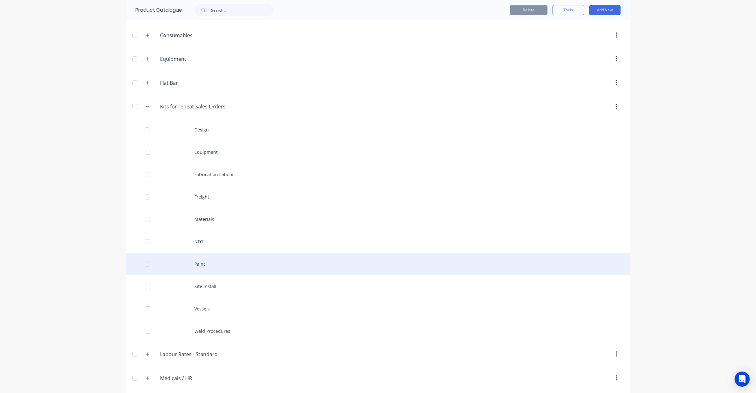
scroll to position [118, 0]
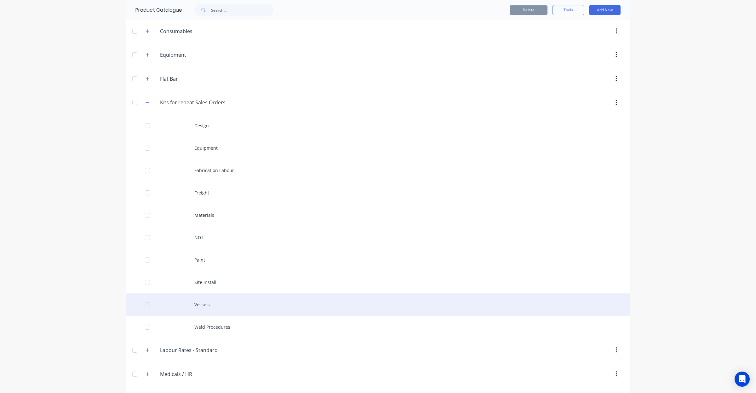
click at [208, 310] on div "Vessels" at bounding box center [378, 304] width 504 height 22
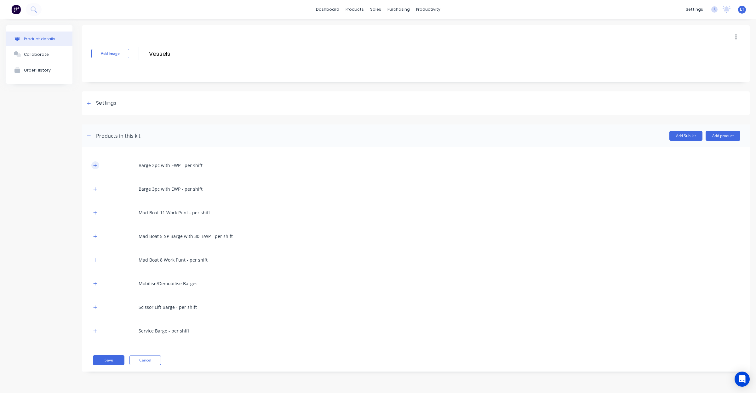
click at [98, 164] on button "button" at bounding box center [95, 165] width 8 height 8
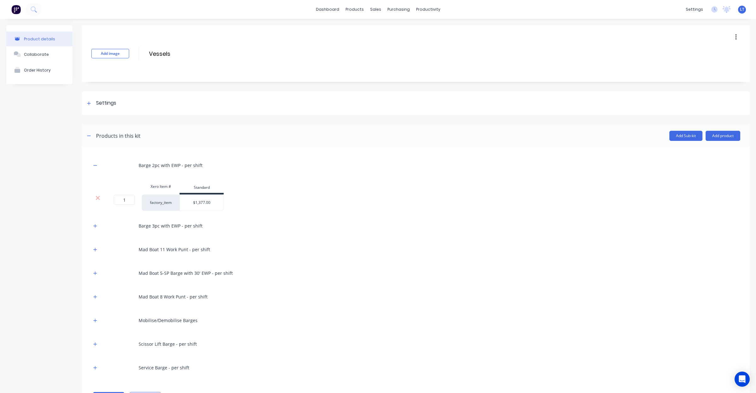
click at [95, 220] on div "Barge 3pc with EWP - per shift" at bounding box center [415, 225] width 649 height 17
click at [95, 227] on icon "button" at bounding box center [95, 226] width 4 height 4
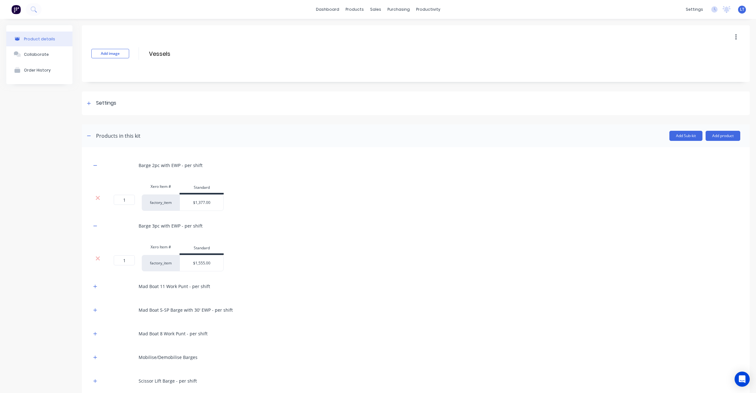
drag, startPoint x: 95, startPoint y: 284, endPoint x: 110, endPoint y: 276, distance: 17.2
click at [95, 285] on icon "button" at bounding box center [95, 286] width 4 height 4
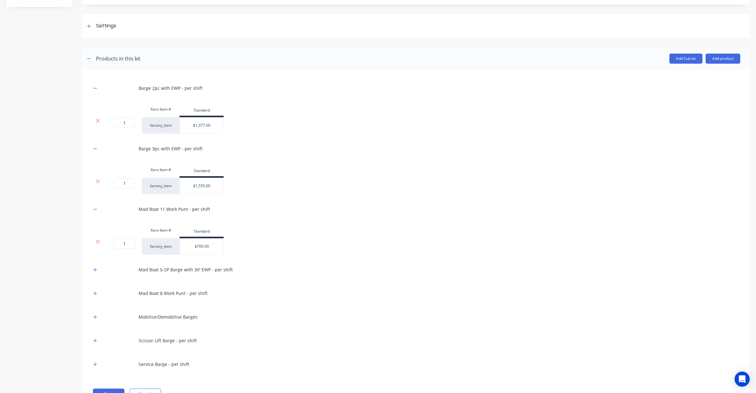
scroll to position [105, 0]
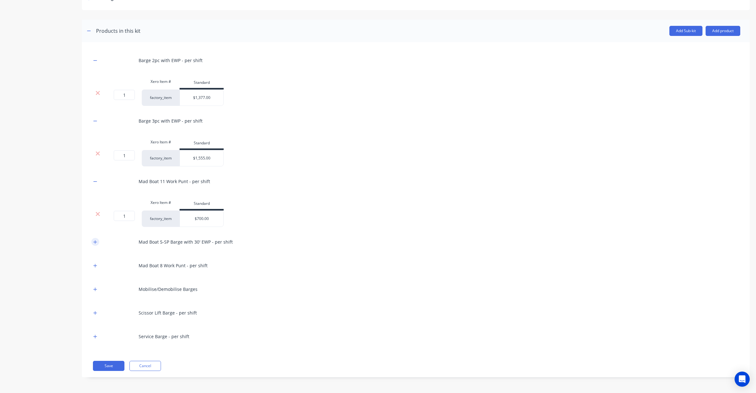
click at [95, 240] on icon "button" at bounding box center [95, 242] width 4 height 4
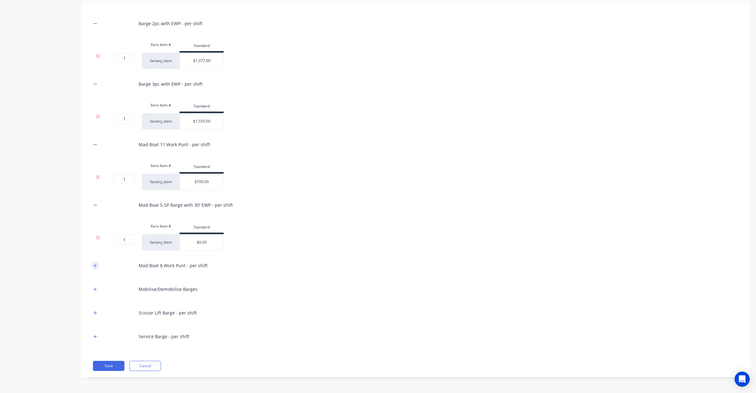
click at [93, 264] on icon "button" at bounding box center [95, 265] width 4 height 4
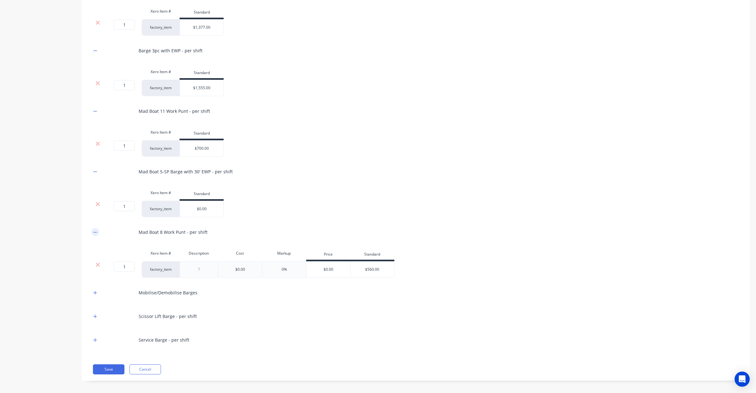
scroll to position [179, 0]
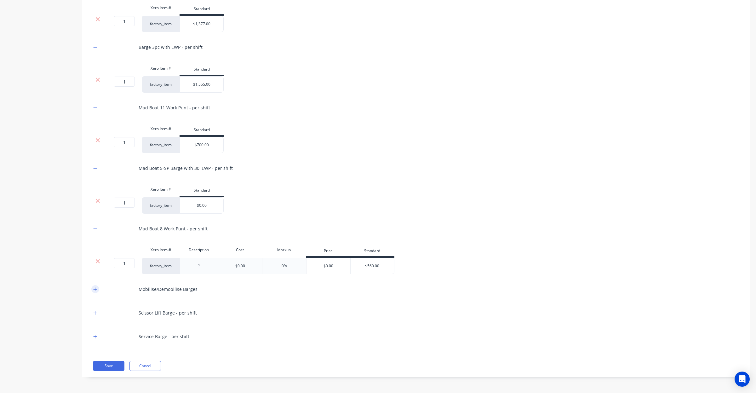
click at [92, 290] on button "button" at bounding box center [95, 289] width 8 height 8
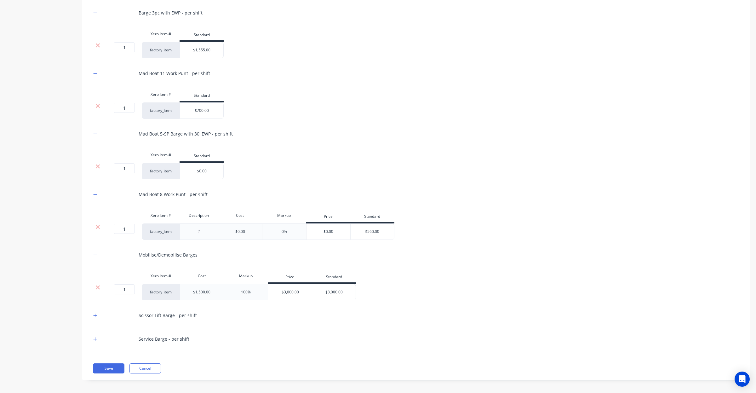
scroll to position [216, 0]
click at [95, 314] on icon "button" at bounding box center [95, 312] width 4 height 4
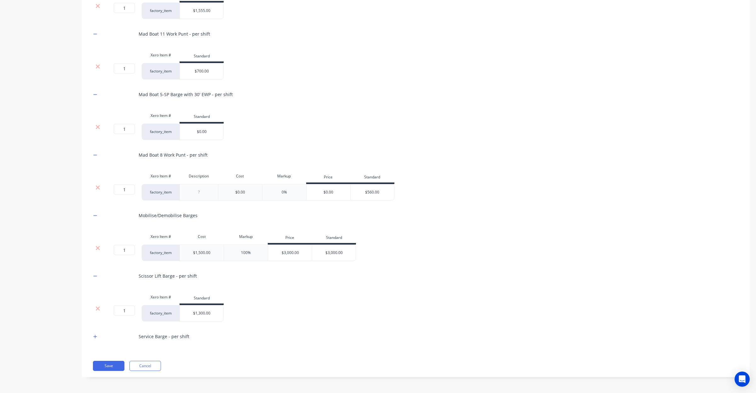
scroll to position [253, 0]
click at [96, 336] on icon "button" at bounding box center [95, 336] width 4 height 4
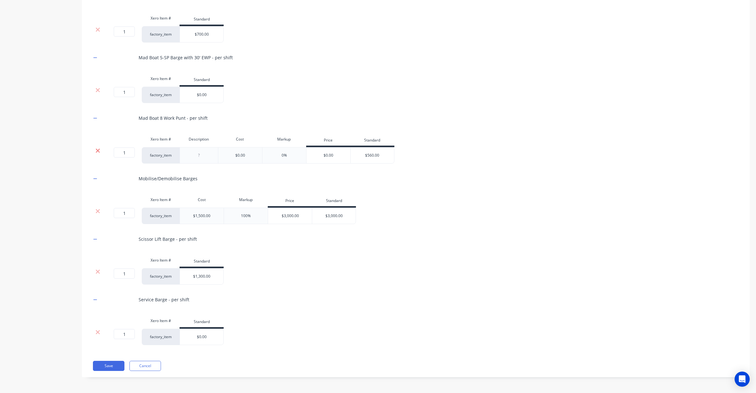
click at [97, 151] on icon at bounding box center [98, 151] width 4 height 4
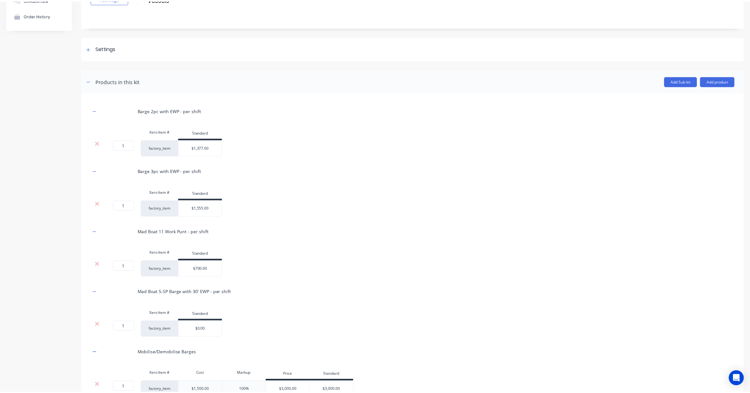
scroll to position [0, 0]
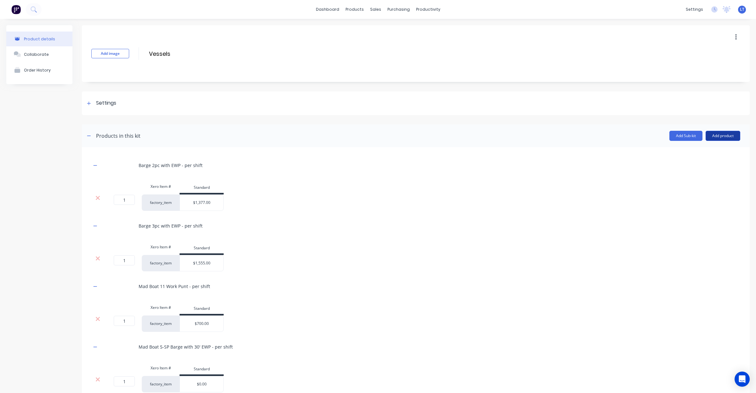
click at [707, 136] on button "Add product" at bounding box center [722, 136] width 35 height 10
click at [697, 151] on div "Product catalogue" at bounding box center [710, 151] width 48 height 9
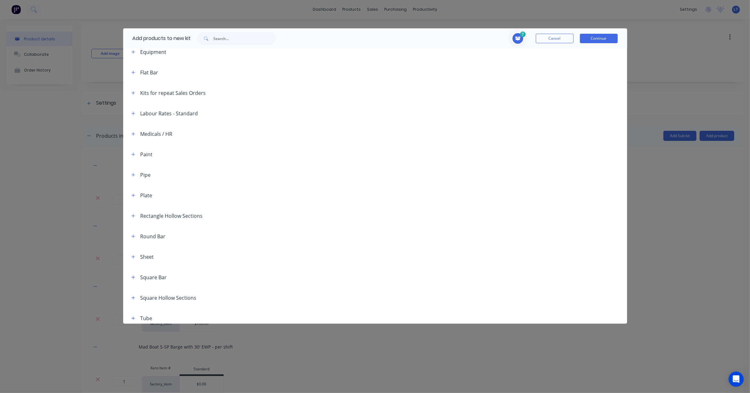
scroll to position [175, 0]
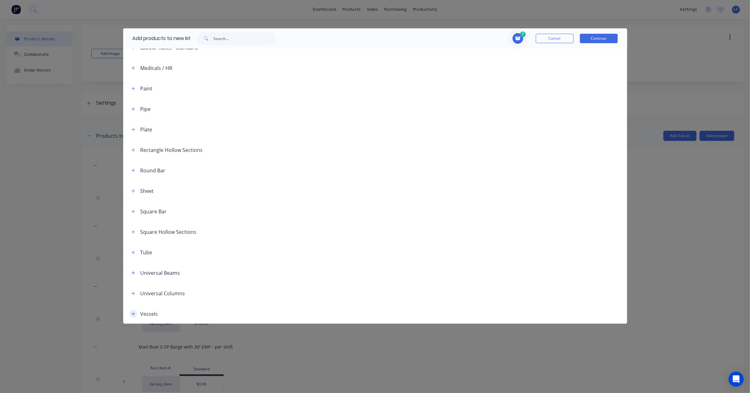
click at [132, 316] on button "button" at bounding box center [133, 314] width 8 height 8
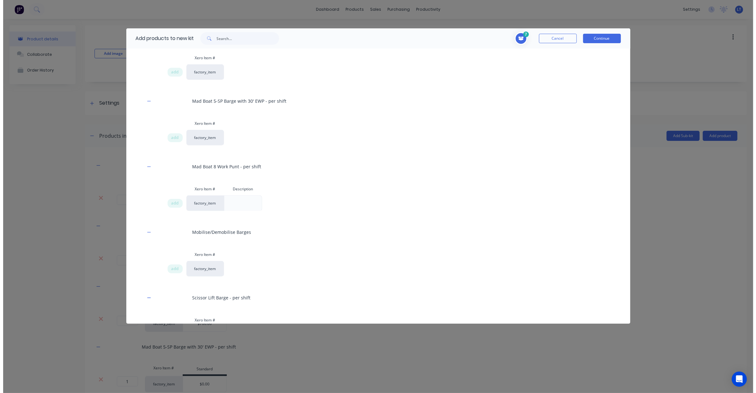
scroll to position [699, 0]
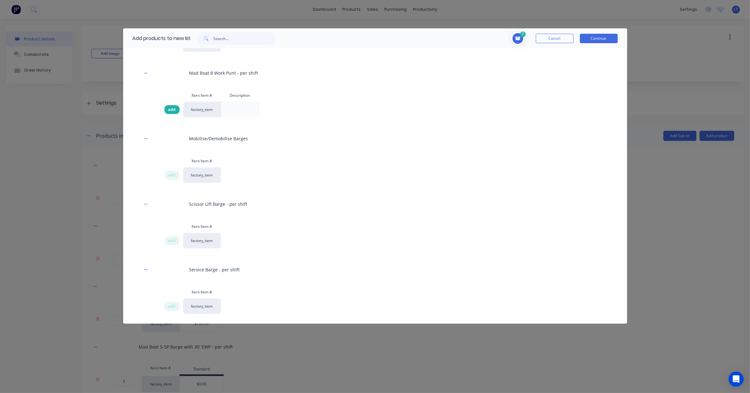
click at [168, 109] on div "add" at bounding box center [171, 109] width 15 height 9
click at [595, 38] on button "Continue" at bounding box center [599, 38] width 38 height 9
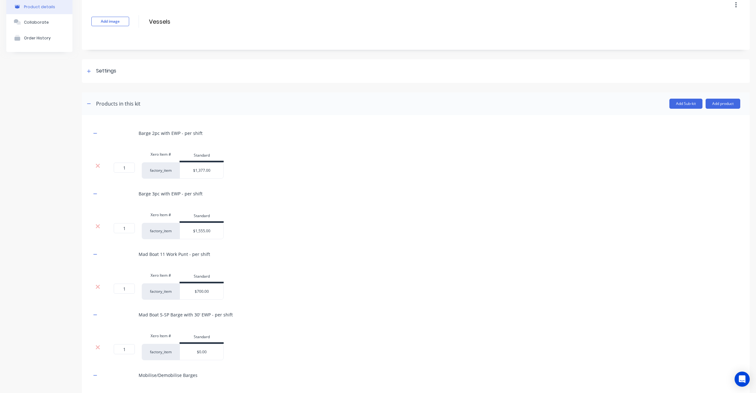
scroll to position [290, 0]
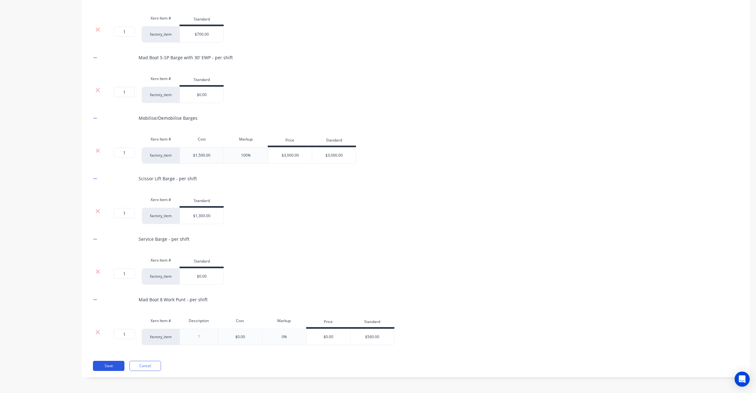
click at [109, 369] on button "Save" at bounding box center [108, 366] width 31 height 10
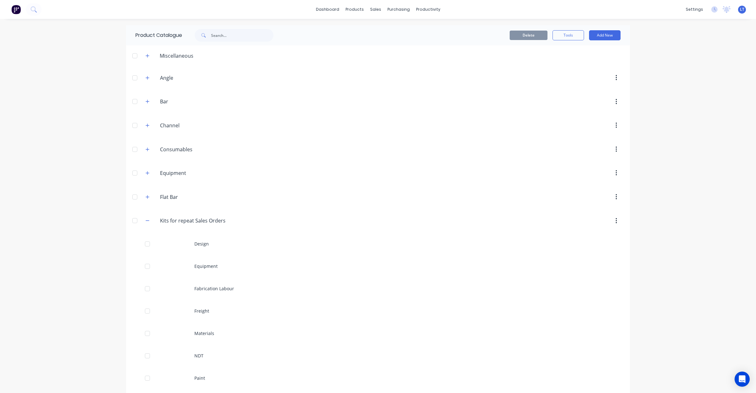
click at [67, 177] on div "dashboard products sales purchasing productivity dashboard products Product Cat…" at bounding box center [378, 196] width 756 height 393
drag, startPoint x: 67, startPoint y: 177, endPoint x: 58, endPoint y: 149, distance: 30.0
drag, startPoint x: 58, startPoint y: 149, endPoint x: 52, endPoint y: 120, distance: 29.6
click at [52, 120] on div "dashboard products sales purchasing productivity dashboard products Product Cat…" at bounding box center [378, 196] width 756 height 393
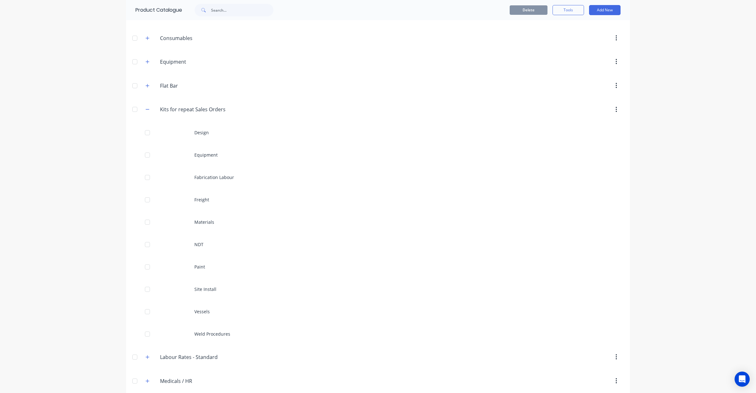
scroll to position [118, 0]
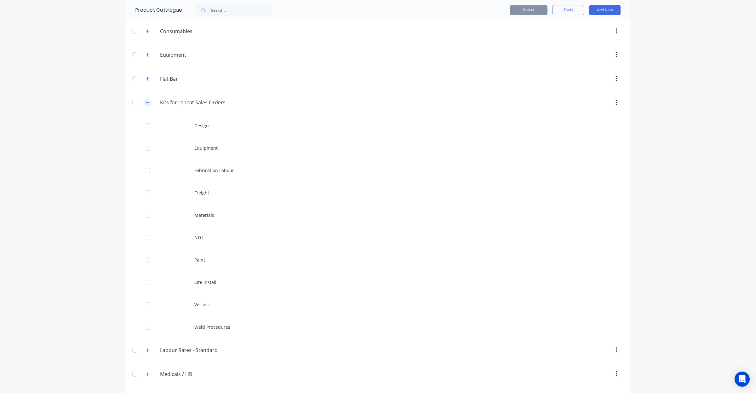
click at [145, 105] on icon "button" at bounding box center [147, 102] width 4 height 4
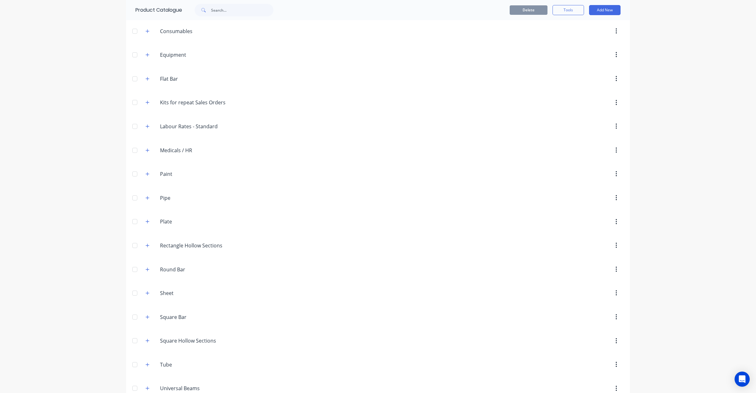
click at [94, 109] on div "dashboard products sales purchasing productivity dashboard products Product Cat…" at bounding box center [378, 196] width 756 height 393
drag, startPoint x: 94, startPoint y: 109, endPoint x: 87, endPoint y: 97, distance: 13.9
click at [87, 97] on div "dashboard products sales purchasing productivity dashboard products Product Cat…" at bounding box center [378, 196] width 756 height 393
click at [89, 94] on div "dashboard products sales purchasing productivity dashboard products Product Cat…" at bounding box center [378, 196] width 756 height 393
click at [84, 88] on div "dashboard products sales purchasing productivity dashboard products Product Cat…" at bounding box center [378, 196] width 756 height 393
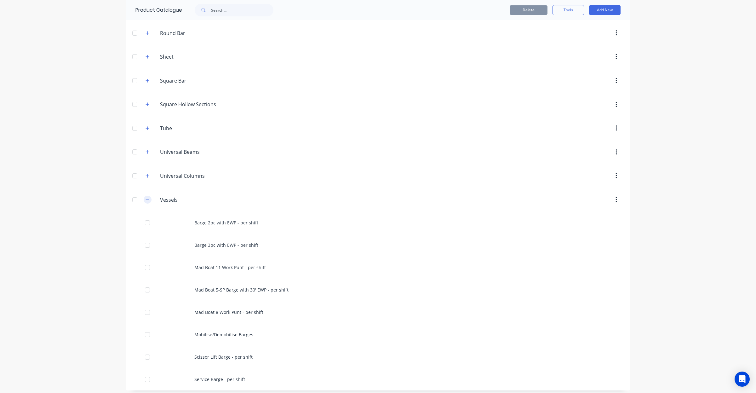
click at [145, 202] on icon "button" at bounding box center [147, 199] width 4 height 4
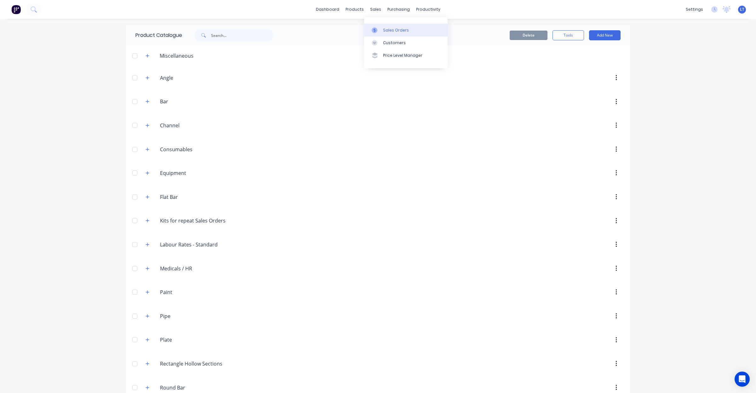
click at [378, 24] on link "Sales Orders" at bounding box center [405, 30] width 83 height 13
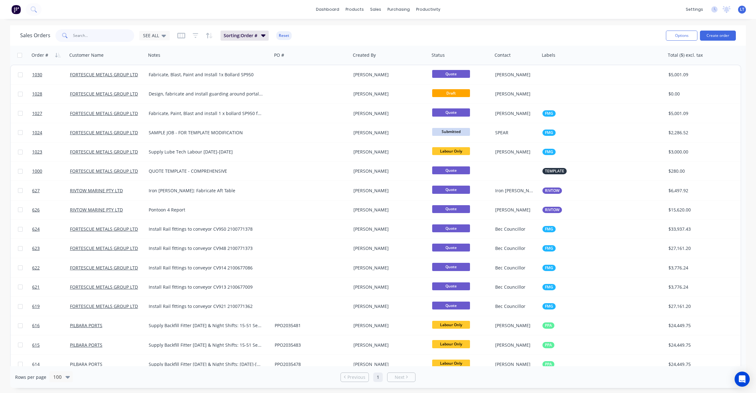
click at [114, 38] on input "text" at bounding box center [103, 35] width 61 height 13
type input "580"
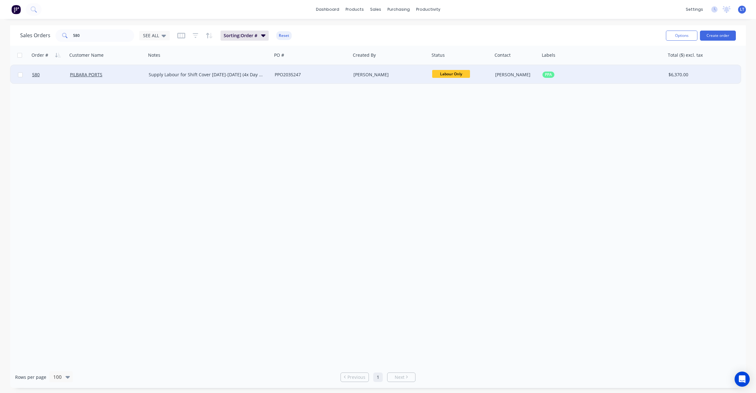
click at [418, 73] on div "[PERSON_NAME]" at bounding box center [388, 74] width 70 height 6
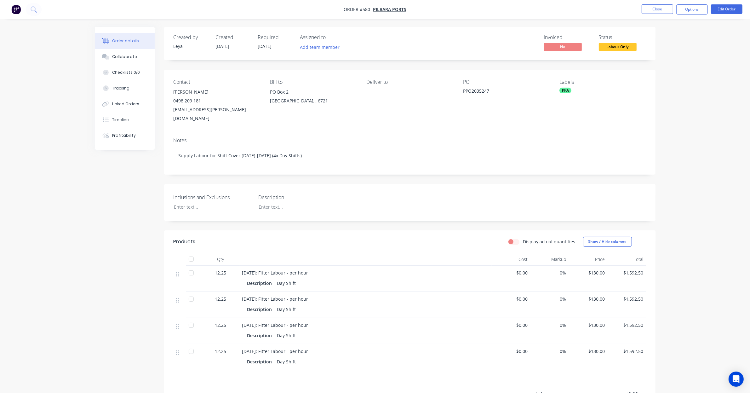
click at [626, 42] on div "Status Labour Only" at bounding box center [622, 43] width 47 height 18
click at [625, 54] on div "Created by [PERSON_NAME] Created [DATE] Required [DATE] Assigned to Add team me…" at bounding box center [409, 43] width 491 height 33
click at [627, 48] on span "Labour Only" at bounding box center [618, 47] width 38 height 8
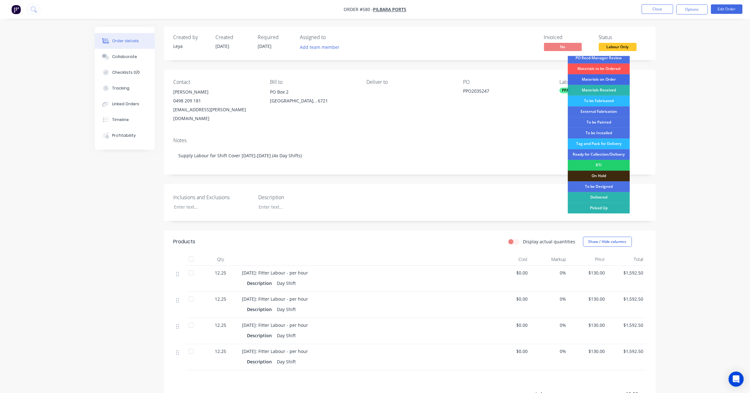
scroll to position [17, 0]
click at [606, 166] on div "RTI" at bounding box center [599, 165] width 62 height 11
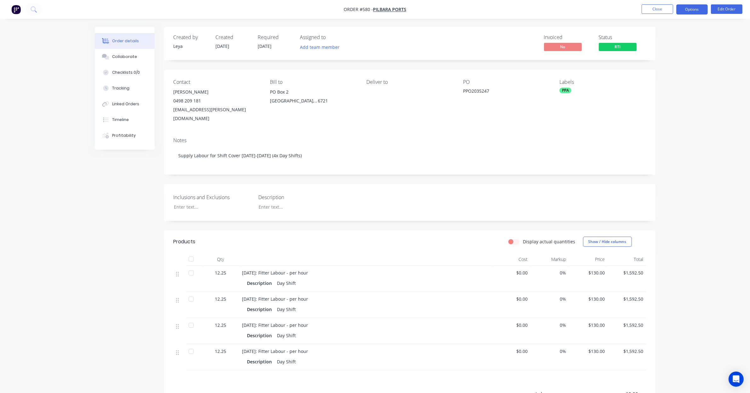
click at [693, 11] on button "Options" at bounding box center [691, 9] width 31 height 10
click at [662, 165] on div "Archive" at bounding box center [673, 167] width 58 height 9
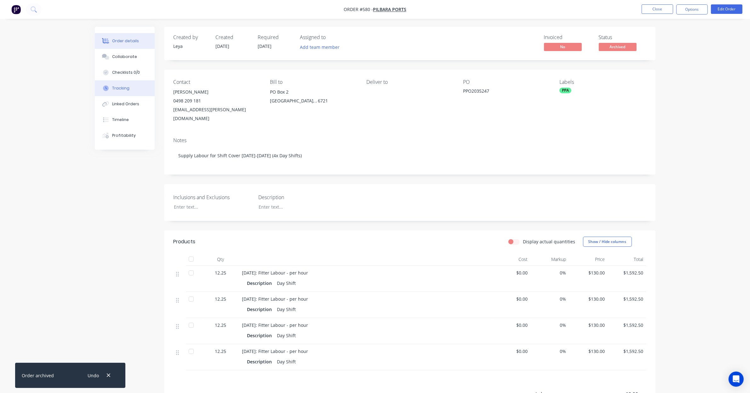
click at [134, 89] on button "Tracking" at bounding box center [125, 88] width 60 height 16
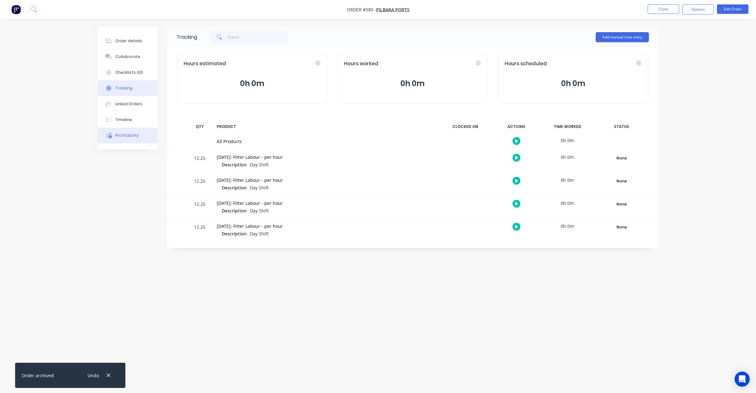
click at [115, 141] on button "Profitability" at bounding box center [128, 136] width 60 height 16
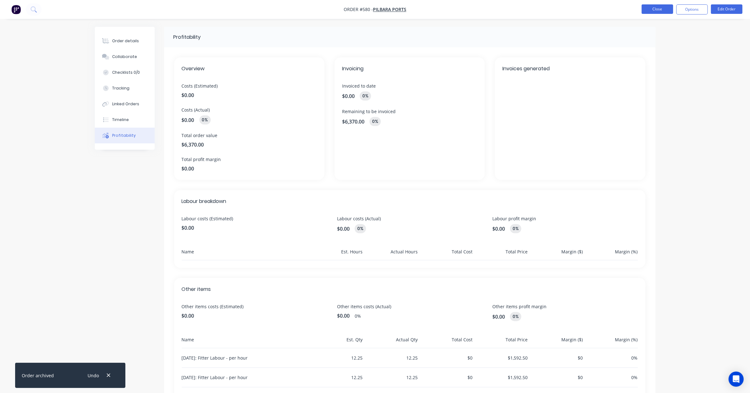
click at [658, 12] on button "Close" at bounding box center [656, 8] width 31 height 9
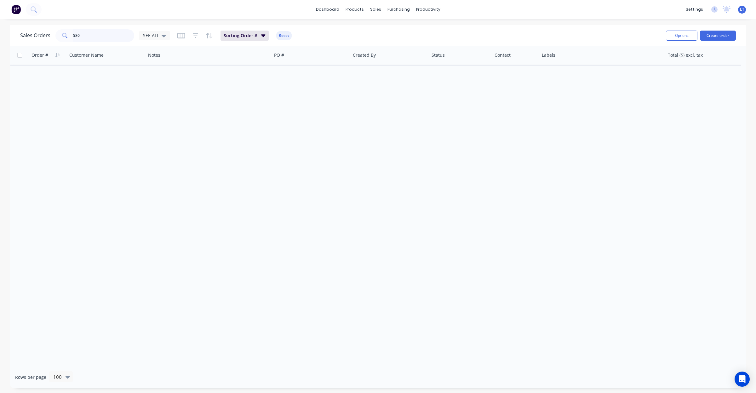
drag, startPoint x: 61, startPoint y: 35, endPoint x: 37, endPoint y: 35, distance: 24.6
click at [37, 35] on div "Sales Orders 580 SEE ALL" at bounding box center [95, 35] width 150 height 13
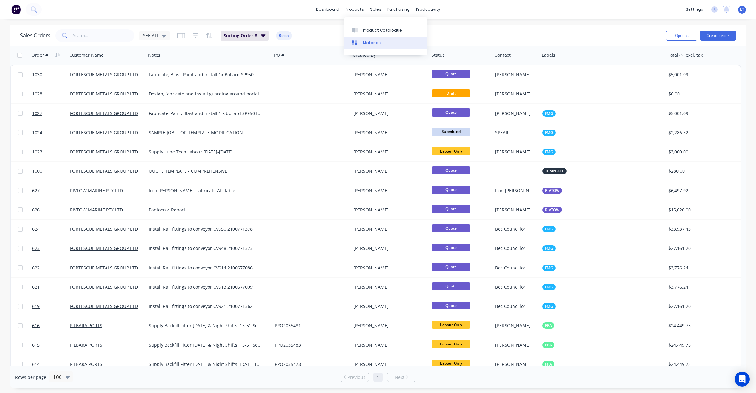
drag, startPoint x: 364, startPoint y: 45, endPoint x: 363, endPoint y: 39, distance: 6.4
click at [364, 45] on div "Materials" at bounding box center [372, 43] width 19 height 6
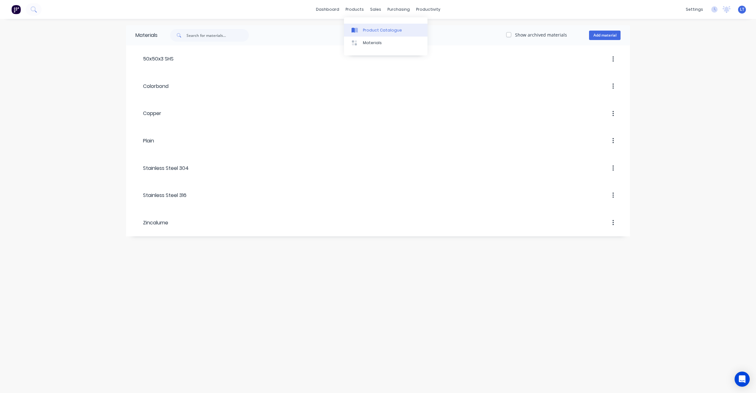
click at [358, 28] on div at bounding box center [355, 30] width 9 height 6
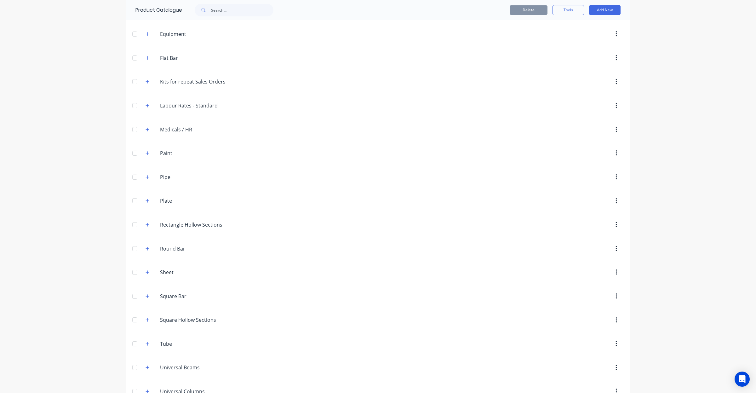
scroll to position [182, 0]
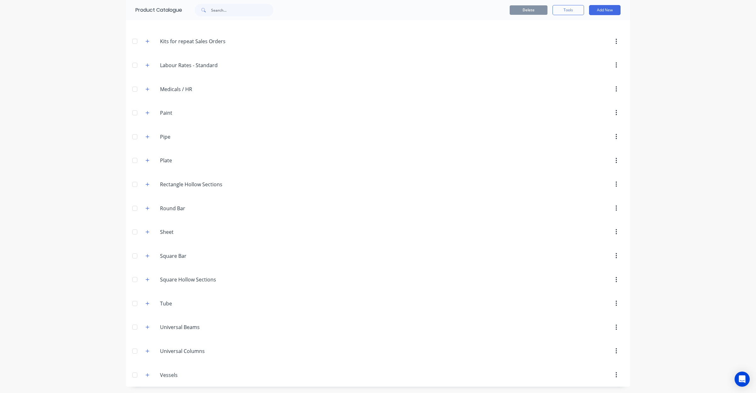
click at [645, 156] on div "dashboard products sales purchasing productivity dashboard products Product Cat…" at bounding box center [378, 196] width 756 height 393
click at [652, 133] on div "dashboard products sales purchasing productivity dashboard products Product Cat…" at bounding box center [378, 196] width 756 height 393
click at [650, 112] on div "dashboard products sales purchasing productivity dashboard products Product Cat…" at bounding box center [378, 196] width 756 height 393
drag, startPoint x: 649, startPoint y: 112, endPoint x: 644, endPoint y: 92, distance: 20.2
drag, startPoint x: 644, startPoint y: 92, endPoint x: 642, endPoint y: 77, distance: 15.2
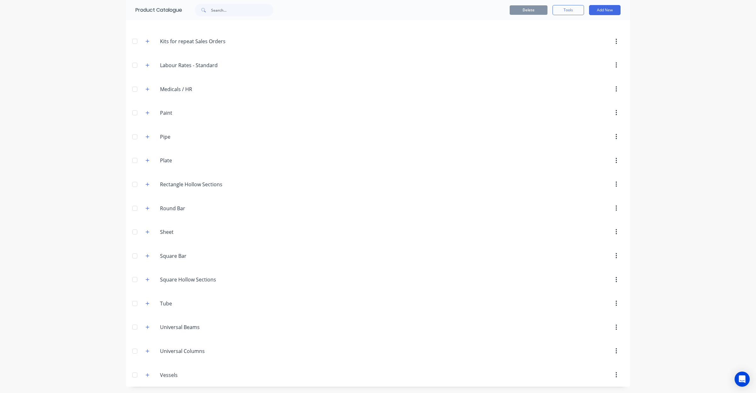
click at [642, 77] on div "dashboard products sales purchasing productivity dashboard products Product Cat…" at bounding box center [378, 196] width 756 height 393
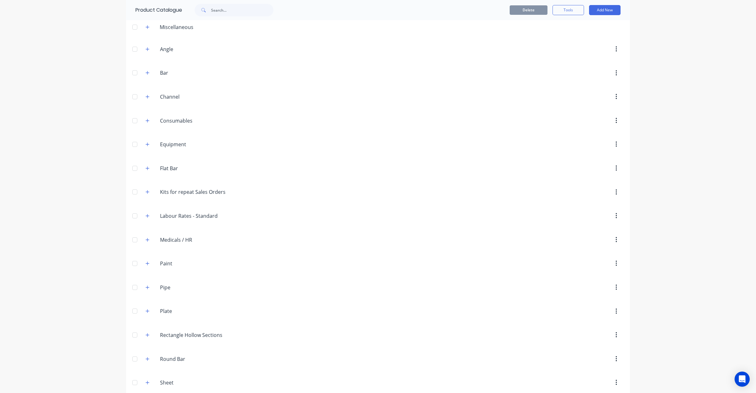
scroll to position [0, 0]
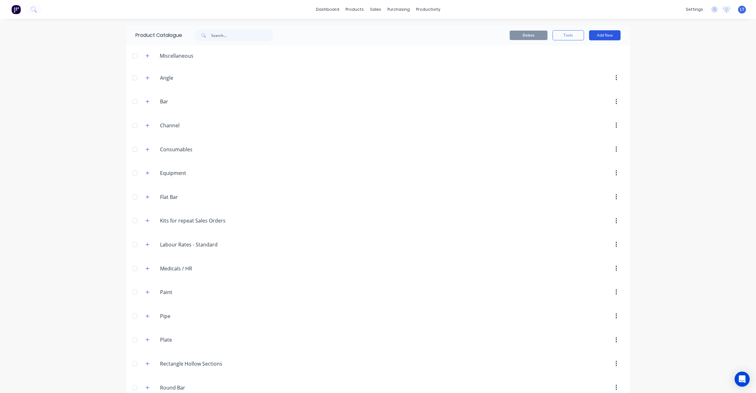
click at [595, 37] on button "Add New" at bounding box center [604, 35] width 31 height 10
click at [583, 50] on div "Category" at bounding box center [590, 51] width 48 height 9
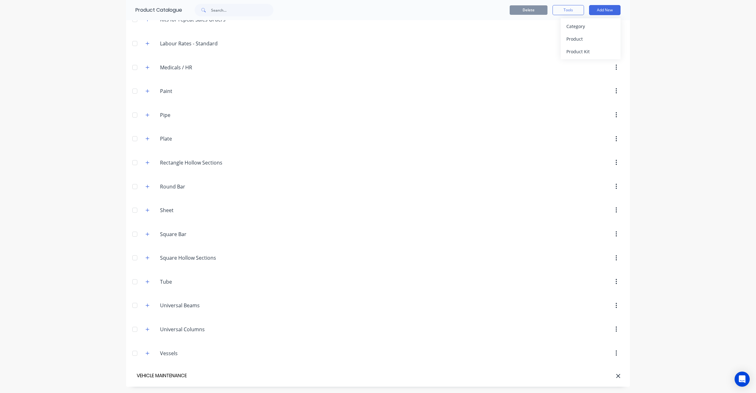
type input "VEHICLE MAINTENANCE"
click at [148, 377] on span at bounding box center [148, 375] width 8 height 8
click at [147, 372] on button "button" at bounding box center [148, 375] width 8 height 8
click at [606, 12] on button "Add New" at bounding box center [604, 10] width 31 height 10
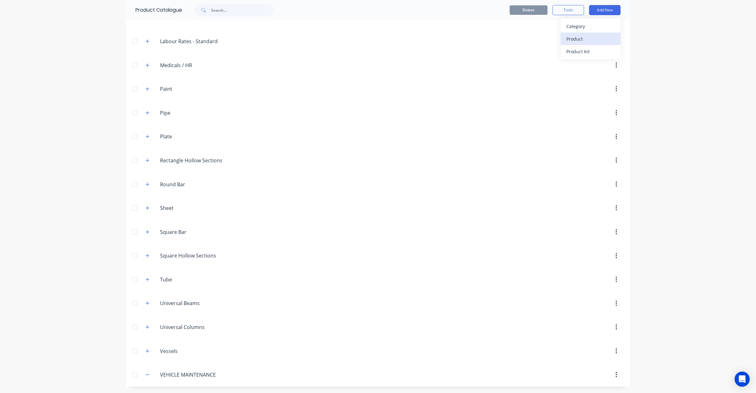
click at [587, 40] on div "Product" at bounding box center [590, 38] width 48 height 9
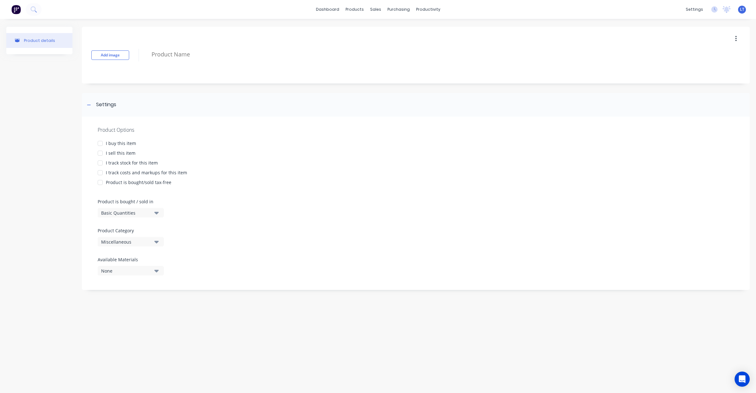
click at [140, 236] on div "Product Category Miscellaneous" at bounding box center [129, 236] width 63 height 19
click at [147, 240] on div "Miscellaneous" at bounding box center [126, 241] width 50 height 7
click at [149, 155] on Category "text" at bounding box center [149, 155] width 67 height 13
type Category "vehi"
click at [112, 172] on div "VEHICLE MAINTENANCE" at bounding box center [145, 170] width 94 height 13
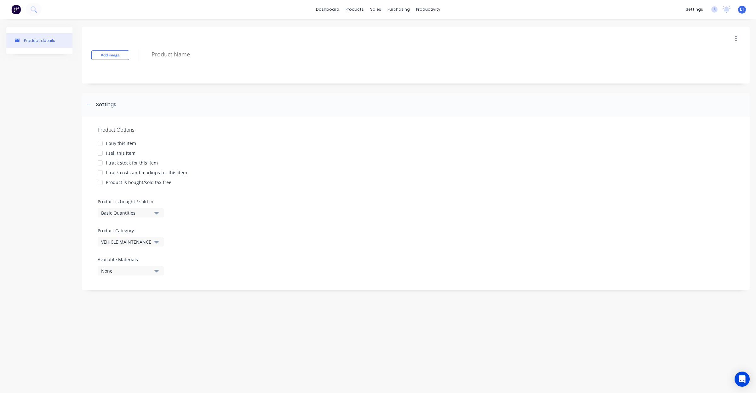
click at [120, 141] on div "I buy this item" at bounding box center [121, 143] width 30 height 7
click at [123, 162] on div "I track stock for this item" at bounding box center [132, 162] width 52 height 7
click at [57, 136] on div "Product details" at bounding box center [39, 266] width 66 height 478
drag, startPoint x: 57, startPoint y: 135, endPoint x: 52, endPoint y: 114, distance: 22.3
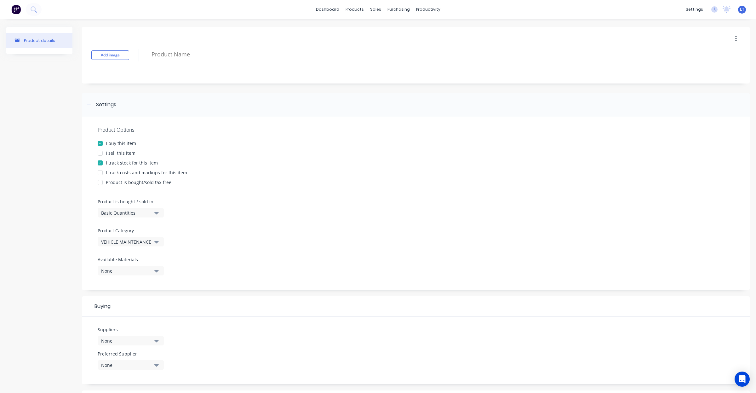
click at [52, 114] on div "Product details" at bounding box center [39, 266] width 66 height 478
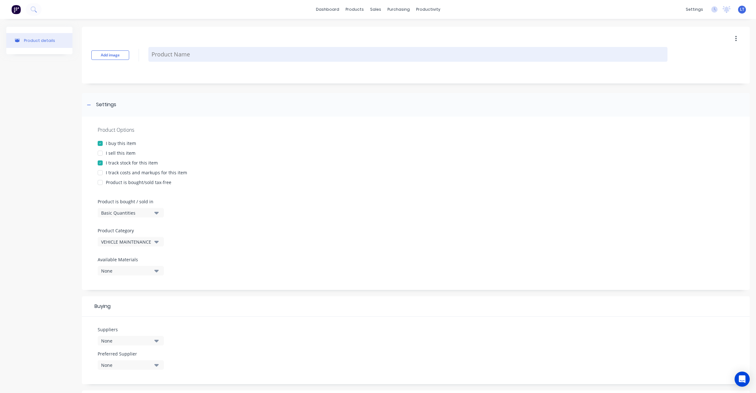
click at [174, 54] on textarea at bounding box center [407, 54] width 519 height 15
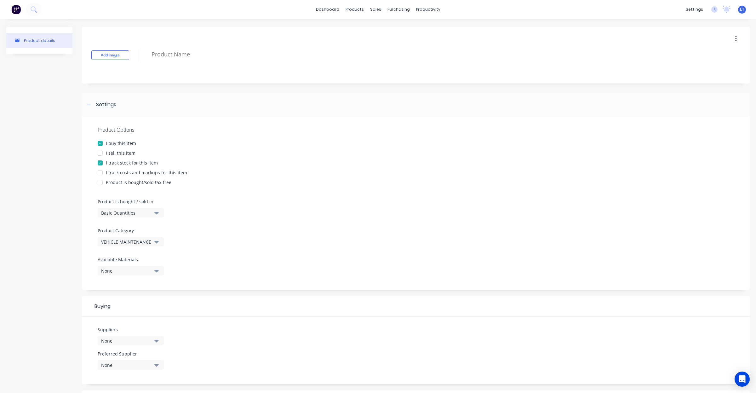
type textarea "x"
type textarea "F"
type textarea "x"
type textarea "Fu"
type textarea "x"
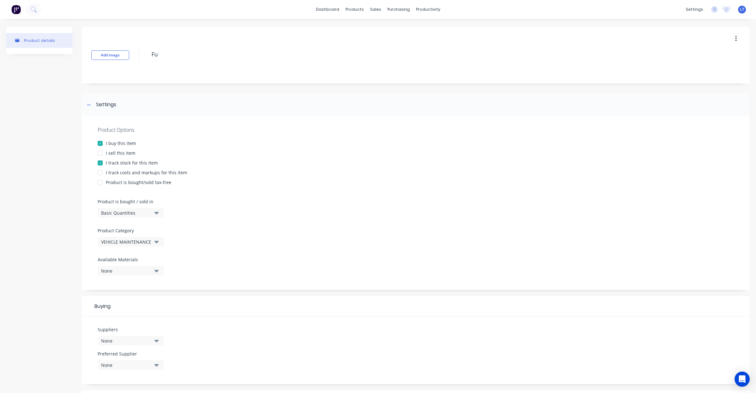
type textarea "Fue"
type textarea "x"
type textarea "Fuel"
type textarea "x"
type textarea "Fuel"
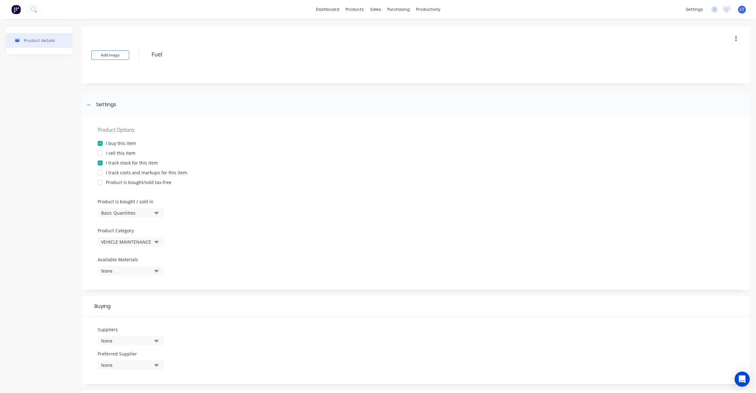
type textarea "x"
type textarea "Fuel F"
type textarea "x"
type textarea "Fuel Fi"
type textarea "x"
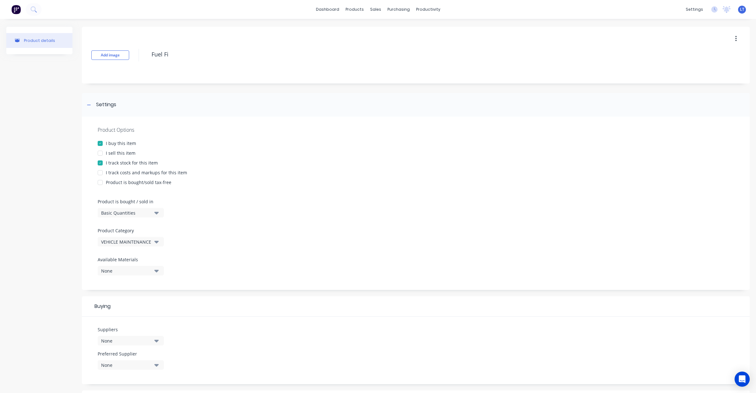
type textarea "Fuel Fil"
type textarea "x"
type textarea "Fuel Filt"
type textarea "x"
type textarea "Fuel Filte"
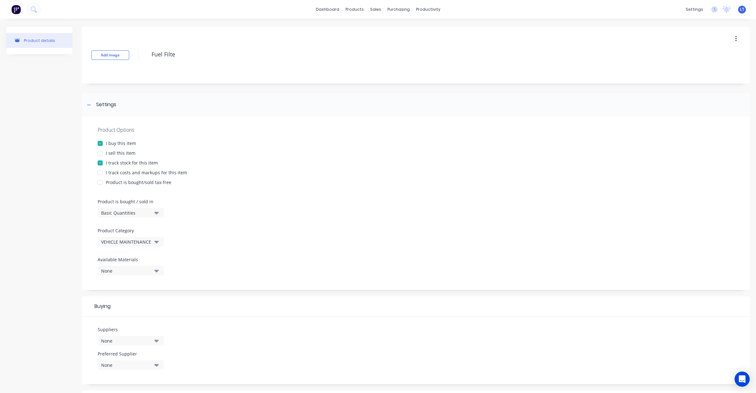
type textarea "x"
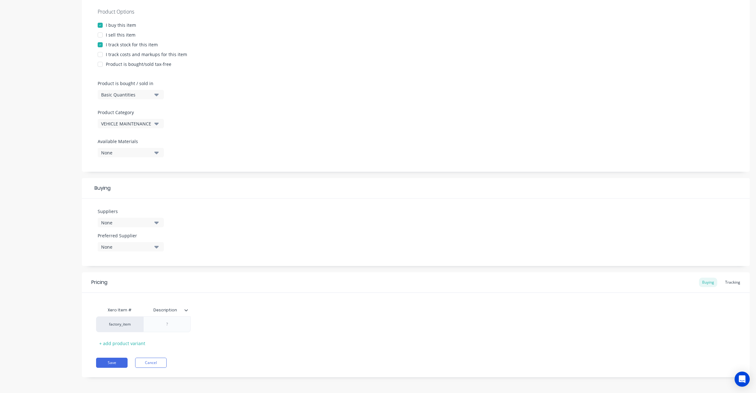
scroll to position [120, 0]
type textarea "Fuel Filter"
type textarea "x"
type textarea "Fuel Filter"
click at [143, 221] on div "None" at bounding box center [126, 221] width 50 height 7
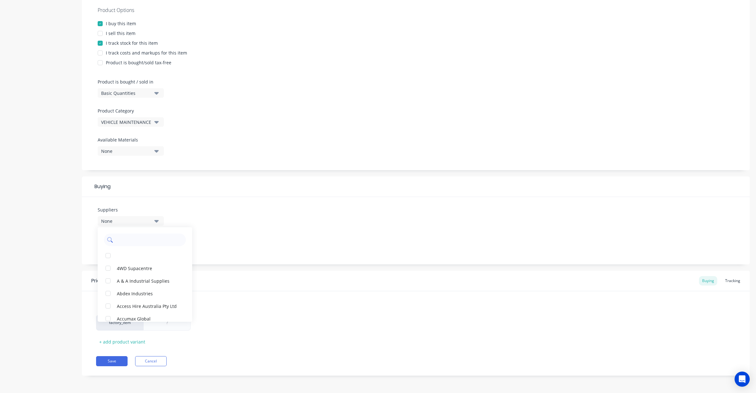
click at [146, 238] on input "text" at bounding box center [149, 239] width 67 height 13
type input "ryc"
drag, startPoint x: 144, startPoint y: 241, endPoint x: 91, endPoint y: 240, distance: 53.2
click at [93, 238] on div "Suppliers None ryc No options... Preferred Supplier None No options..." at bounding box center [416, 230] width 668 height 67
click at [122, 218] on div "None" at bounding box center [126, 221] width 50 height 7
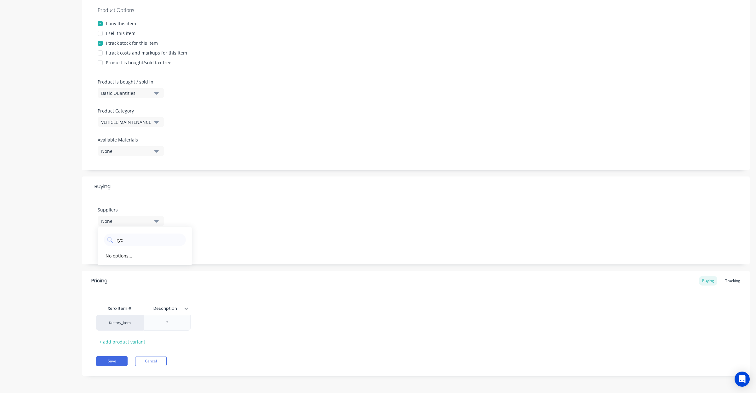
drag, startPoint x: 139, startPoint y: 239, endPoint x: 93, endPoint y: 240, distance: 45.3
click at [93, 240] on div "Suppliers None ryc No options... Preferred Supplier None No options..." at bounding box center [416, 230] width 668 height 67
click at [255, 232] on div "Suppliers None ryc No options... Preferred Supplier None No options..." at bounding box center [416, 230] width 668 height 67
click at [153, 221] on button "None" at bounding box center [131, 220] width 66 height 9
drag, startPoint x: 150, startPoint y: 240, endPoint x: 41, endPoint y: 238, distance: 109.0
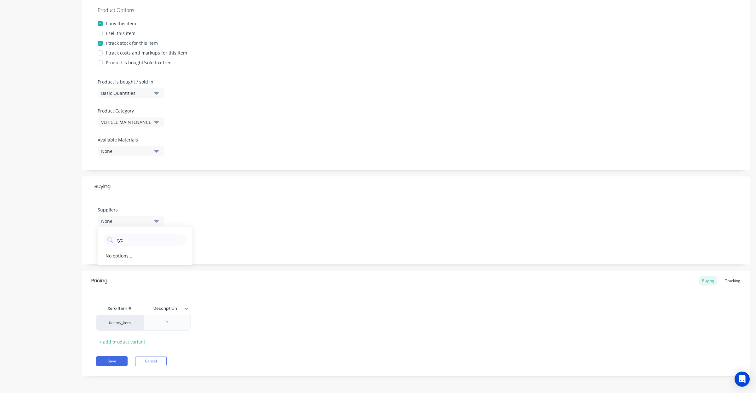
click at [41, 238] on div "Product details Add image Fuel Filter Settings Product Options I buy this item …" at bounding box center [377, 146] width 743 height 478
click at [113, 222] on div "None" at bounding box center [126, 221] width 50 height 7
drag, startPoint x: 133, startPoint y: 239, endPoint x: 112, endPoint y: 233, distance: 21.2
click at [106, 238] on div "ryc" at bounding box center [145, 239] width 82 height 13
click at [167, 240] on input "text" at bounding box center [149, 239] width 67 height 13
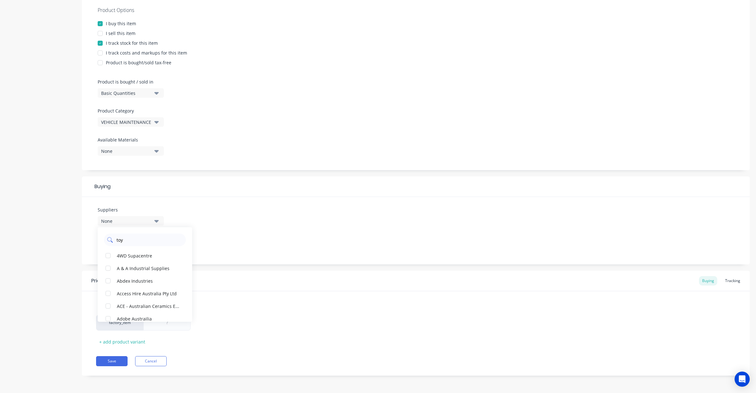
type input "toyo"
drag, startPoint x: 135, startPoint y: 242, endPoint x: 87, endPoint y: 240, distance: 47.6
click at [87, 240] on div "Suppliers None toyo Busselton Toyota Preferred Supplier None No options..." at bounding box center [416, 230] width 668 height 67
click at [134, 221] on div "None" at bounding box center [126, 221] width 50 height 7
click at [127, 236] on input "toyo" at bounding box center [149, 239] width 67 height 13
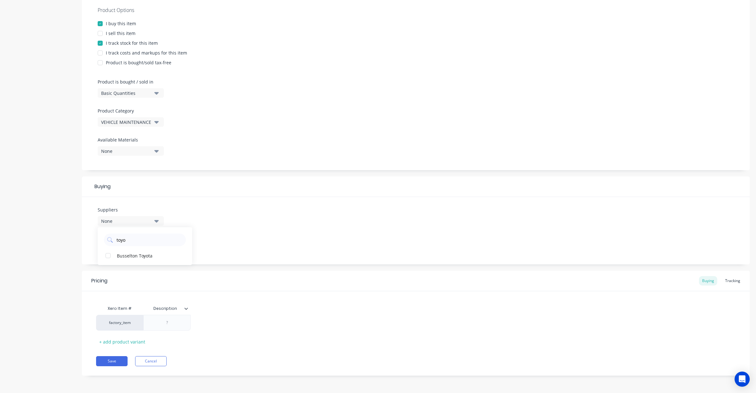
drag, startPoint x: 139, startPoint y: 242, endPoint x: 94, endPoint y: 241, distance: 45.7
click at [94, 241] on div "Suppliers None toyo Busselton Toyota Preferred Supplier None No options..." at bounding box center [416, 230] width 668 height 67
click at [123, 225] on div "Suppliers None" at bounding box center [131, 218] width 66 height 24
click at [127, 221] on div "None" at bounding box center [126, 221] width 50 height 7
drag, startPoint x: 131, startPoint y: 238, endPoint x: 80, endPoint y: 233, distance: 50.6
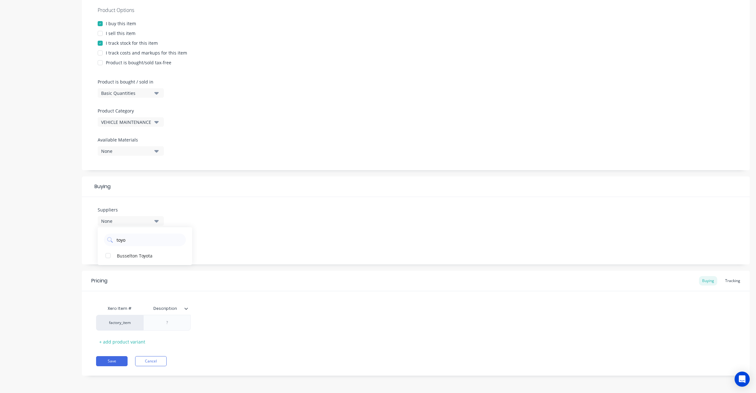
click at [80, 233] on div "Product details Add image Fuel Filter Settings Product Options I buy this item …" at bounding box center [377, 146] width 743 height 478
click at [139, 224] on button "None" at bounding box center [131, 220] width 66 height 9
drag, startPoint x: 120, startPoint y: 238, endPoint x: 131, endPoint y: 238, distance: 11.7
click at [121, 238] on input "toyo" at bounding box center [149, 239] width 67 height 13
type input "pilbara"
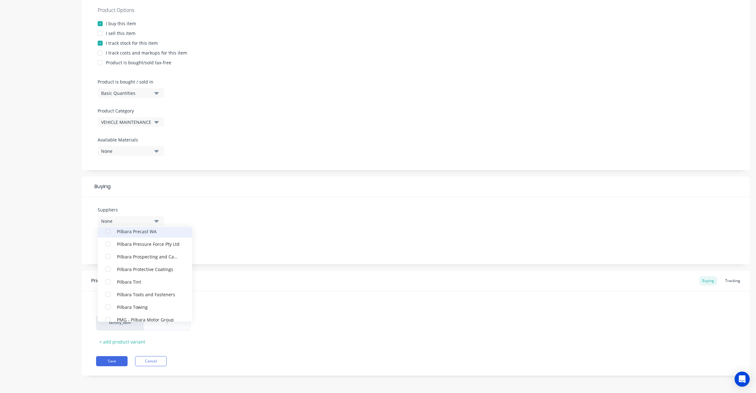
scroll to position [57, 0]
click at [106, 312] on div "button" at bounding box center [108, 312] width 13 height 13
type textarea "x"
type input "pilbara"
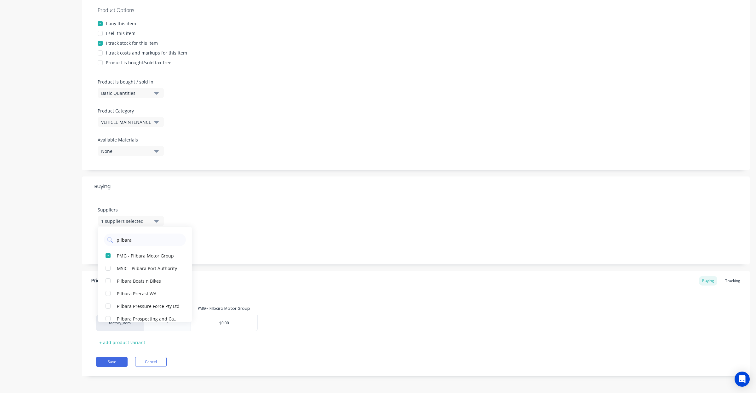
click at [281, 229] on div "Suppliers 1 suppliers selected pilbara PMG - Pilbara Motor Group MSIC - Pilbara…" at bounding box center [416, 230] width 668 height 67
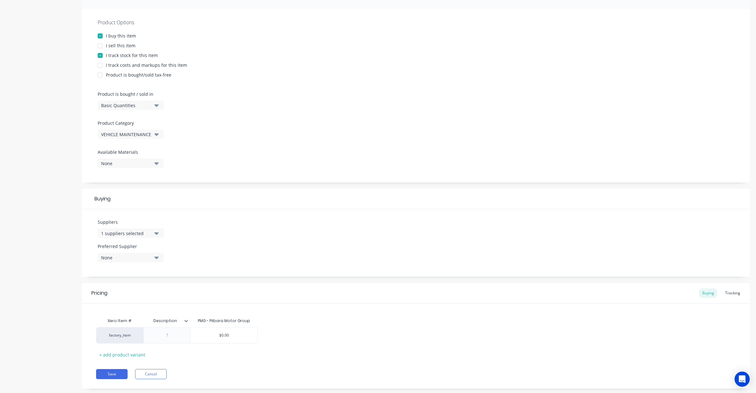
click at [155, 254] on icon "button" at bounding box center [156, 257] width 4 height 7
click at [139, 293] on div "PMG - Pilbara Motor Group" at bounding box center [148, 291] width 63 height 7
type textarea "x"
click at [244, 239] on div "Suppliers 1 suppliers selected pilbara Preferred Supplier PMG - Pilbara Motor G…" at bounding box center [416, 242] width 668 height 67
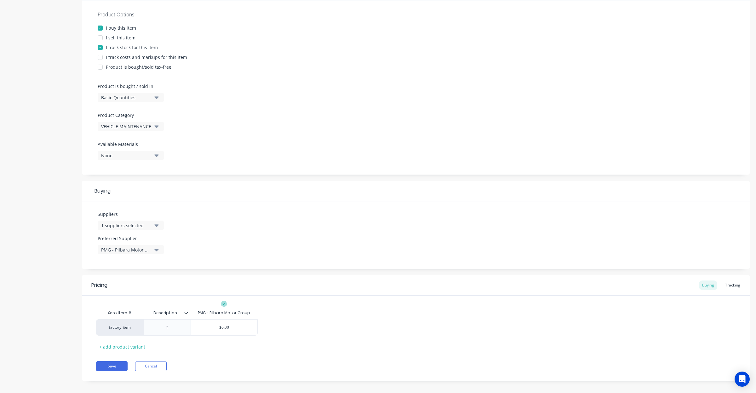
scroll to position [120, 0]
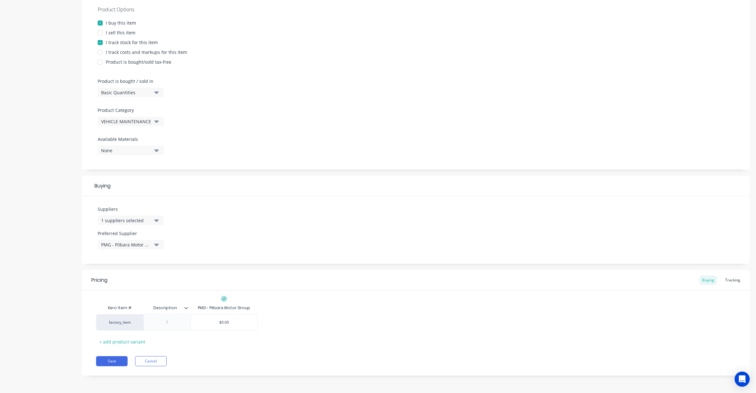
drag, startPoint x: 265, startPoint y: 268, endPoint x: 229, endPoint y: 269, distance: 35.6
click at [229, 269] on div "Add image Fuel Filter Settings Product Options I buy this item I sell this item…" at bounding box center [416, 145] width 668 height 478
click at [212, 264] on div "Add image Fuel Filter Settings Product Options I buy this item I sell this item…" at bounding box center [416, 145] width 668 height 478
drag, startPoint x: 212, startPoint y: 264, endPoint x: 200, endPoint y: 264, distance: 11.3
click at [196, 264] on div "Add image Fuel Filter Settings Product Options I buy this item I sell this item…" at bounding box center [416, 145] width 668 height 478
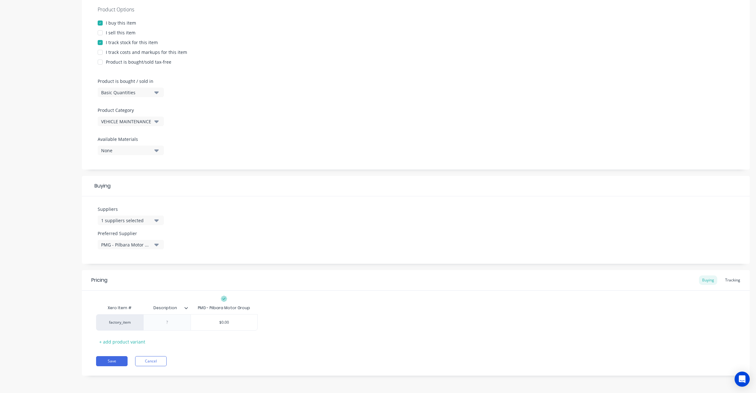
click at [155, 219] on icon "button" at bounding box center [156, 220] width 4 height 3
drag, startPoint x: 140, startPoint y: 236, endPoint x: 86, endPoint y: 238, distance: 54.5
click at [86, 238] on div "Suppliers 1 suppliers selected pilbara PMG - Pilbara Motor Group MSIC - Pilbara…" at bounding box center [416, 229] width 668 height 67
click at [141, 221] on div "1 suppliers selected" at bounding box center [126, 220] width 50 height 7
drag, startPoint x: 112, startPoint y: 240, endPoint x: 55, endPoint y: 237, distance: 56.7
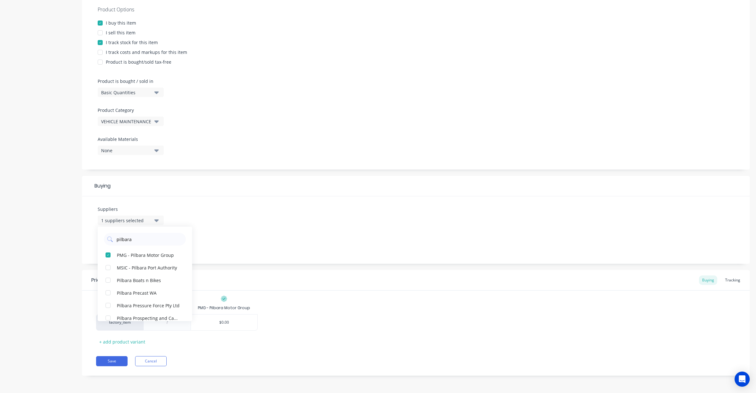
click at [55, 237] on div "Product details Add image Fuel Filter Settings Product Options I buy this item …" at bounding box center [377, 145] width 743 height 478
click at [161, 218] on button "1 suppliers selected" at bounding box center [131, 219] width 66 height 9
drag, startPoint x: 150, startPoint y: 237, endPoint x: 90, endPoint y: 236, distance: 60.1
click at [90, 236] on div "Suppliers 1 suppliers selected pilbara PMG - Pilbara Motor Group MSIC - Pilbara…" at bounding box center [416, 229] width 668 height 67
click at [130, 221] on div "1 suppliers selected" at bounding box center [126, 220] width 50 height 7
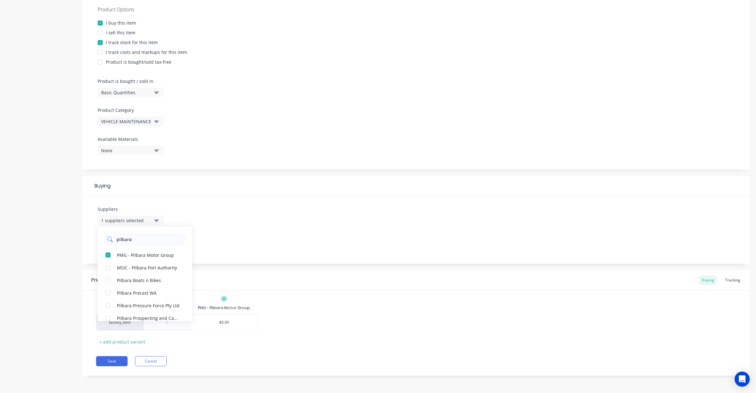
click at [111, 239] on icon at bounding box center [109, 238] width 5 height 5
click at [122, 239] on input "pilbara" at bounding box center [149, 239] width 67 height 13
drag, startPoint x: 143, startPoint y: 240, endPoint x: 106, endPoint y: 237, distance: 37.3
click at [106, 237] on div "ryco" at bounding box center [145, 239] width 82 height 13
type input "skipper"
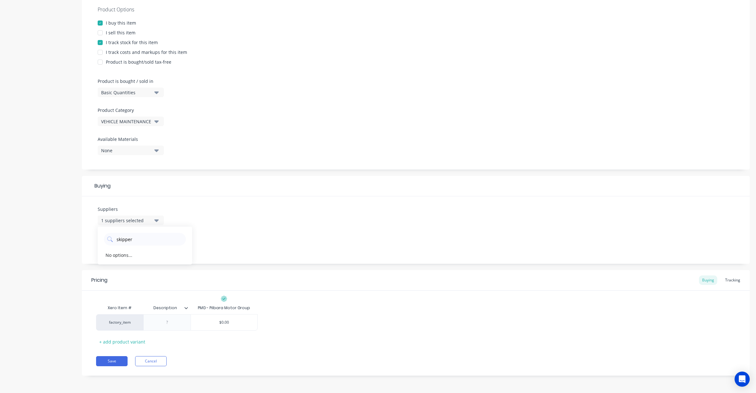
drag, startPoint x: 148, startPoint y: 238, endPoint x: 79, endPoint y: 235, distance: 69.4
click at [79, 235] on div "Product details Add image Fuel Filter Settings Product Options I buy this item …" at bounding box center [377, 145] width 743 height 478
click at [194, 225] on div "Suppliers 1 suppliers selected skipper No options... Preferred Supplier PMG - P…" at bounding box center [416, 229] width 668 height 67
click at [142, 220] on div "1 suppliers selected" at bounding box center [126, 220] width 50 height 7
click at [186, 222] on div "Suppliers 1 suppliers selected skipper No options... Preferred Supplier PMG - P…" at bounding box center [416, 229] width 668 height 67
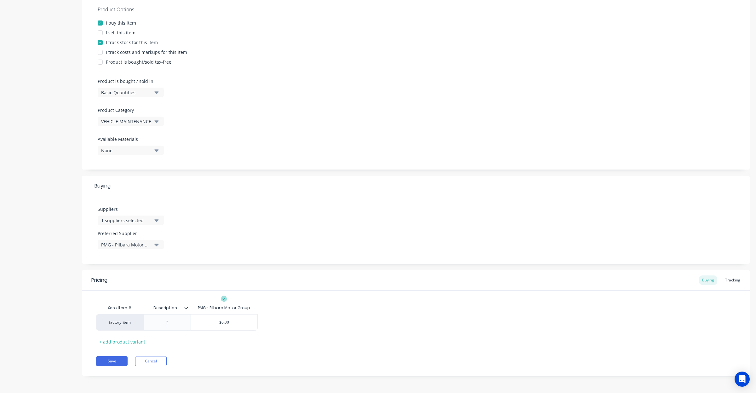
click at [186, 310] on div "Description" at bounding box center [164, 308] width 43 height 16
type input "Description"
click at [188, 306] on icon at bounding box center [186, 308] width 4 height 4
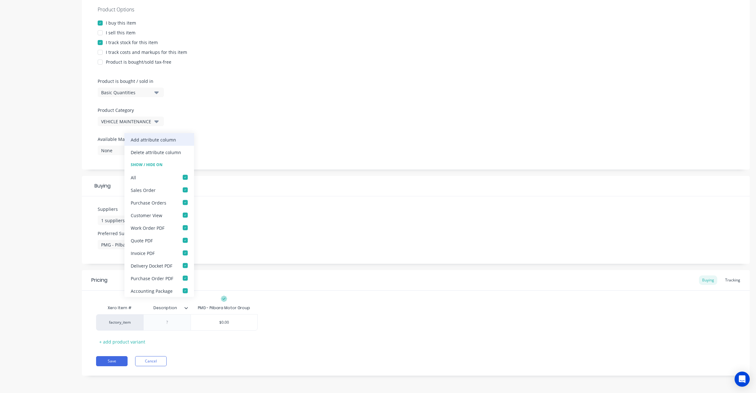
click at [151, 139] on div "Add attribute column" at bounding box center [153, 139] width 45 height 7
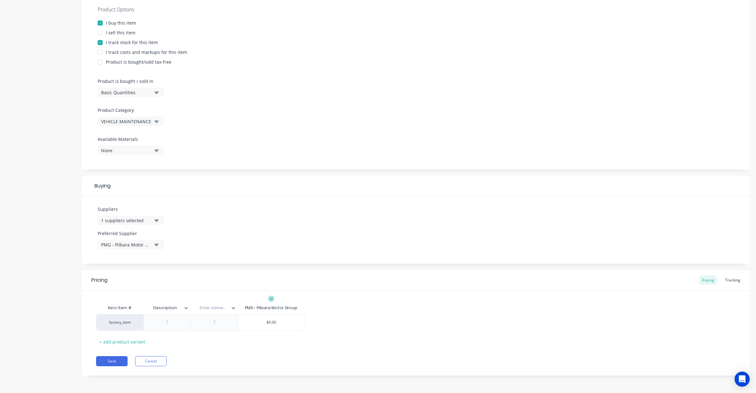
click at [235, 307] on icon at bounding box center [233, 308] width 3 height 2
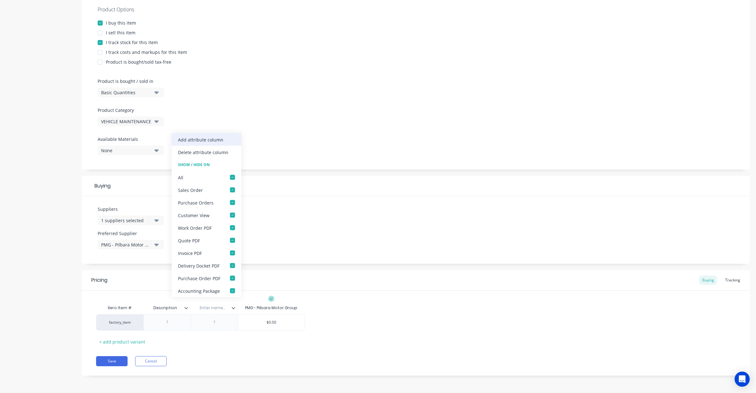
click at [204, 142] on div "Add attribute column" at bounding box center [200, 139] width 45 height 7
type textarea "x"
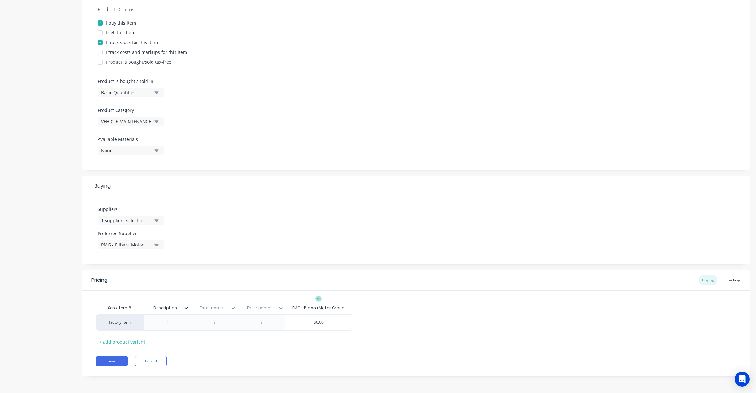
click at [212, 310] on input "text" at bounding box center [211, 308] width 43 height 6
type input "Part Number"
click at [258, 310] on input "text" at bounding box center [259, 308] width 43 height 6
type textarea "x"
click at [327, 305] on div "PMG - Pilbara Motor Group" at bounding box center [318, 308] width 52 height 6
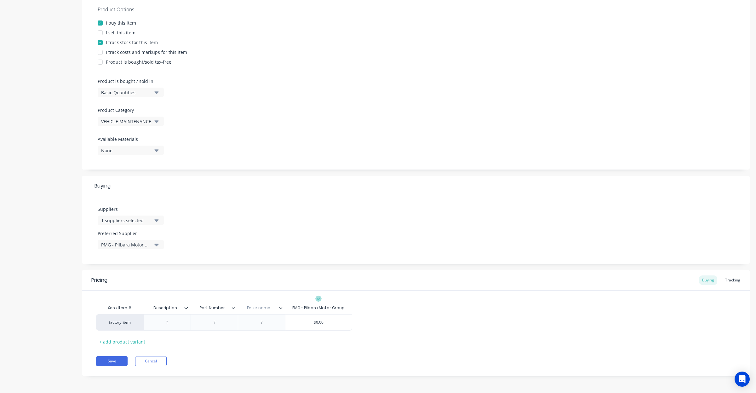
click at [257, 309] on input "text" at bounding box center [259, 308] width 43 height 6
click at [270, 303] on div "Enter name..." at bounding box center [259, 308] width 43 height 16
click at [262, 308] on input "text" at bounding box center [259, 308] width 43 height 6
type input "Supplier"
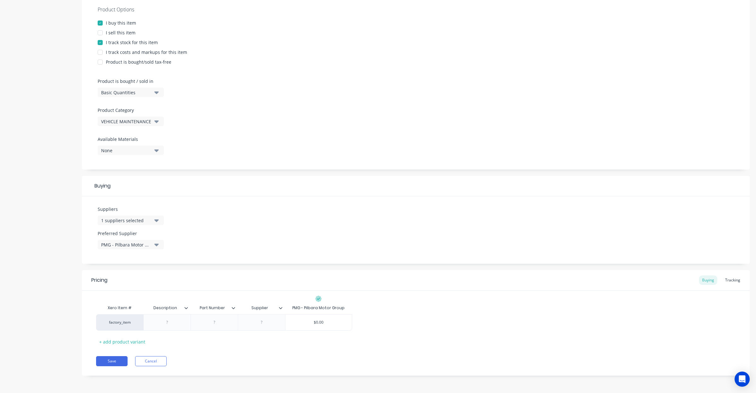
type textarea "x"
click at [153, 220] on button "1 suppliers selected" at bounding box center [131, 219] width 66 height 9
click at [139, 237] on input "skipper" at bounding box center [149, 239] width 67 height 13
drag, startPoint x: 147, startPoint y: 237, endPoint x: 141, endPoint y: 238, distance: 5.8
click at [141, 238] on input "skipper" at bounding box center [149, 239] width 67 height 13
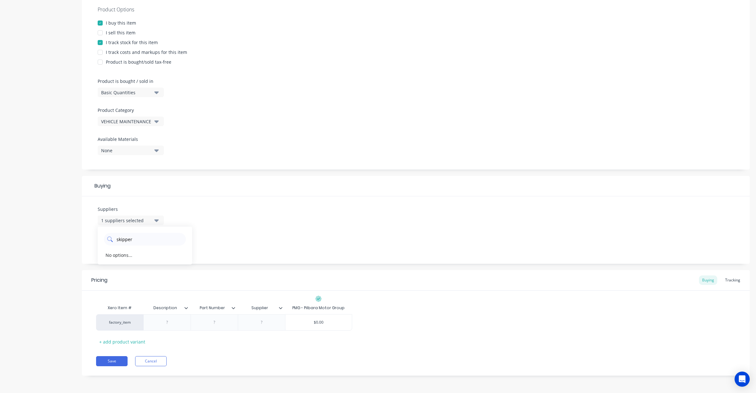
click at [123, 239] on input "skipper" at bounding box center [149, 239] width 67 height 13
click at [126, 239] on input "skipper" at bounding box center [149, 239] width 67 height 13
type input "skiper"
click at [126, 239] on input "skiper" at bounding box center [149, 239] width 67 height 13
click at [108, 252] on div "button" at bounding box center [108, 254] width 13 height 13
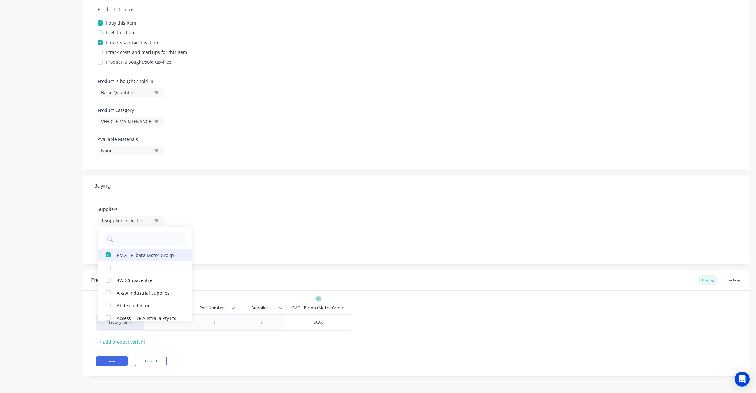
type textarea "x"
click at [208, 226] on div "Suppliers None 4WD Supacentre A & A Industrial Supplies Abdex Industries Access…" at bounding box center [416, 230] width 668 height 67
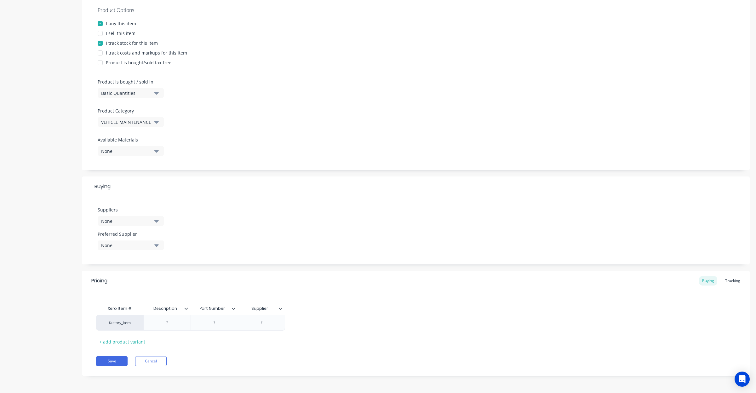
click at [142, 244] on div "None" at bounding box center [126, 245] width 50 height 7
click at [230, 238] on div "Suppliers None Preferred Supplier None No options..." at bounding box center [416, 230] width 668 height 67
click at [172, 322] on div at bounding box center [166, 322] width 31 height 8
type textarea "x"
click at [213, 321] on div at bounding box center [214, 322] width 31 height 8
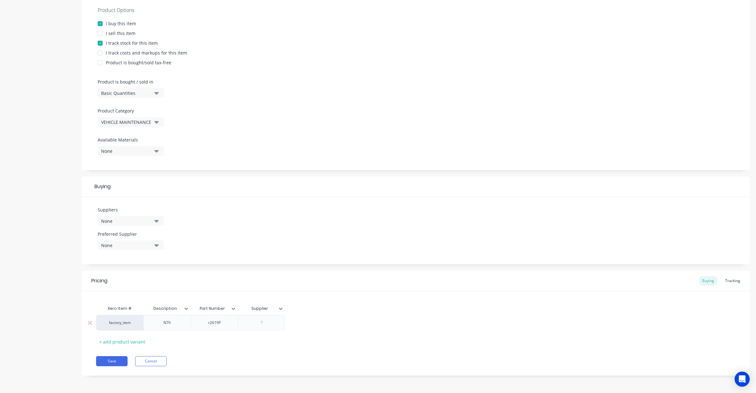
click at [259, 325] on div at bounding box center [261, 322] width 31 height 8
click at [281, 309] on icon at bounding box center [281, 308] width 4 height 4
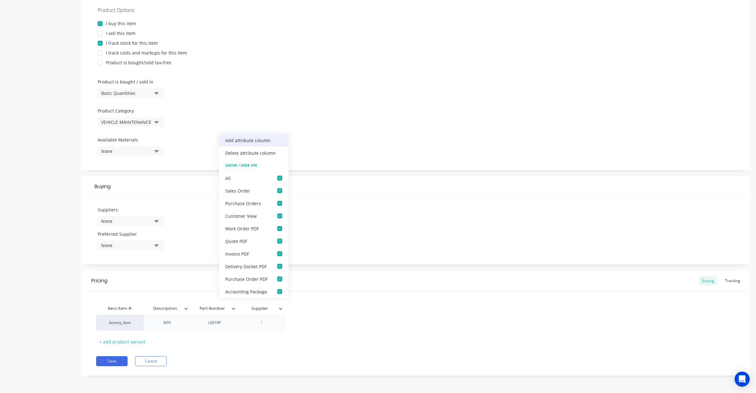
click at [243, 138] on div "Add attribute column" at bounding box center [247, 140] width 45 height 7
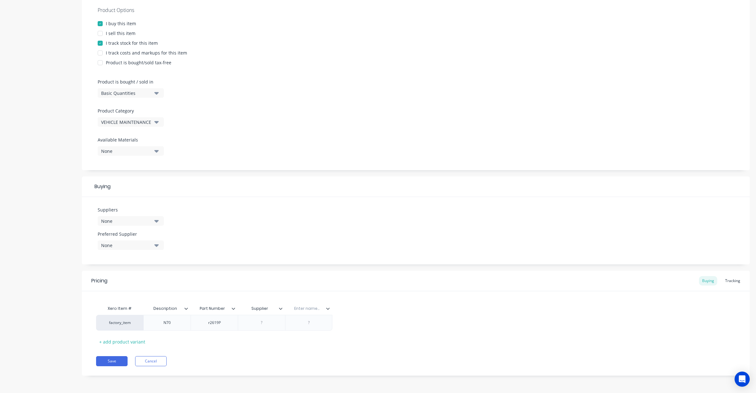
click at [326, 309] on icon at bounding box center [328, 308] width 4 height 4
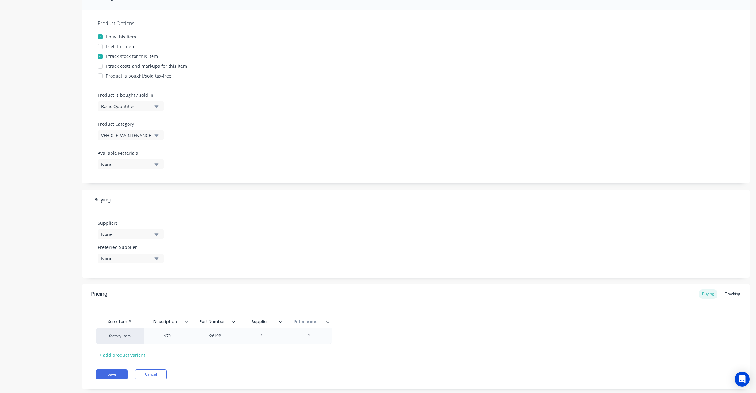
scroll to position [12, 0]
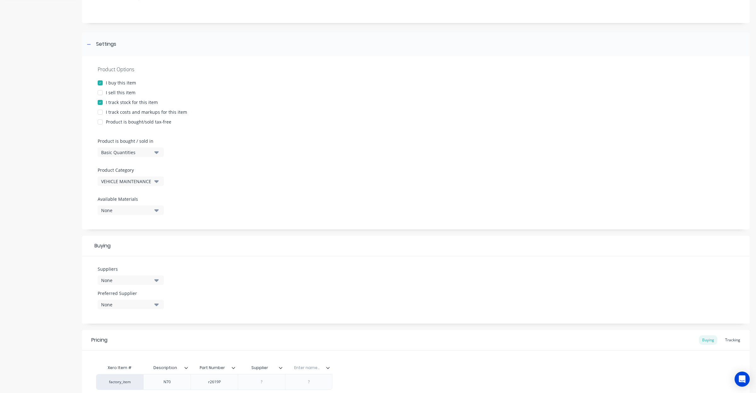
click at [404, 321] on div "Add image Fuel Filter Settings Product Options I buy this item I sell this item…" at bounding box center [416, 205] width 668 height 478
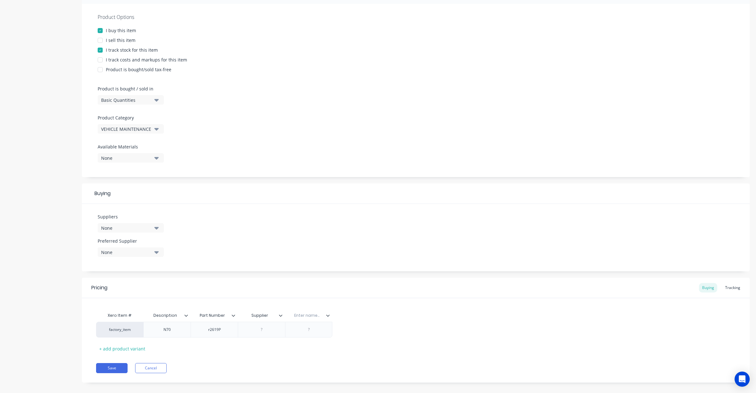
scroll to position [120, 0]
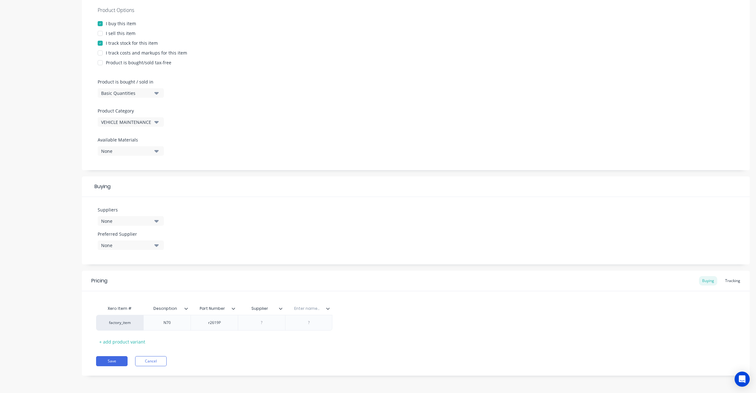
click at [312, 309] on input "text" at bounding box center [306, 308] width 43 height 6
click at [328, 306] on icon at bounding box center [328, 308] width 4 height 4
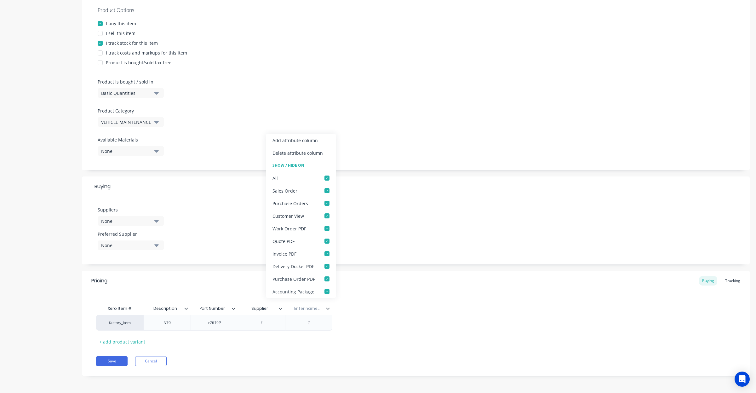
click at [367, 310] on div "Xero Item # Description Part Number Supplier Enter name... factory_item N70 r26…" at bounding box center [415, 324] width 639 height 44
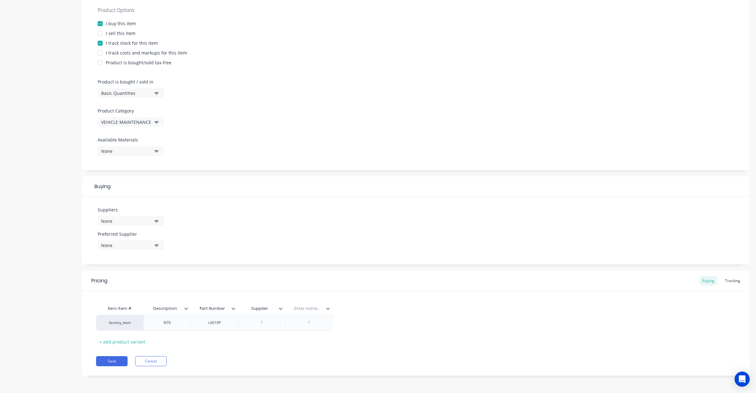
click at [326, 309] on icon at bounding box center [328, 308] width 4 height 4
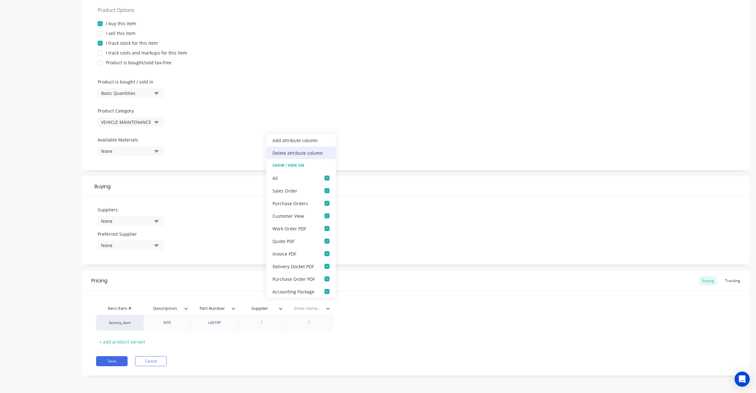
click at [299, 151] on div "Delete attribute column" at bounding box center [297, 153] width 50 height 7
type textarea "x"
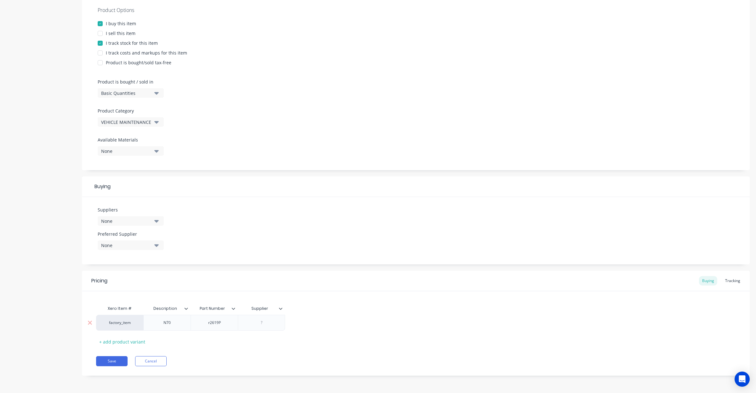
click at [275, 322] on div at bounding box center [261, 322] width 31 height 8
click at [336, 312] on div "Xero Item # Description Part Number Supplier factory_item N70 r2619P $ + add pr…" at bounding box center [415, 324] width 639 height 44
drag, startPoint x: 278, startPoint y: 323, endPoint x: 273, endPoint y: 323, distance: 4.5
click at [277, 323] on div "factory_item N70 r2619P $" at bounding box center [415, 323] width 639 height 16
click at [264, 323] on div "$" at bounding box center [261, 322] width 31 height 8
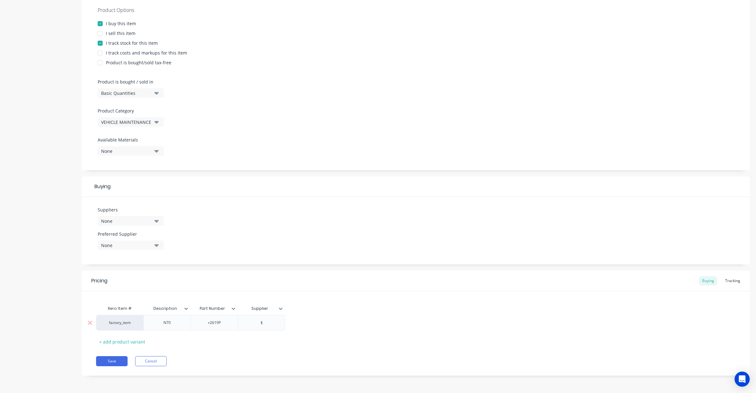
click at [260, 322] on div "$" at bounding box center [261, 322] width 31 height 8
click at [213, 322] on div "r2619P" at bounding box center [214, 322] width 31 height 8
click at [127, 340] on div "+ add product variant" at bounding box center [122, 342] width 52 height 10
type textarea "x"
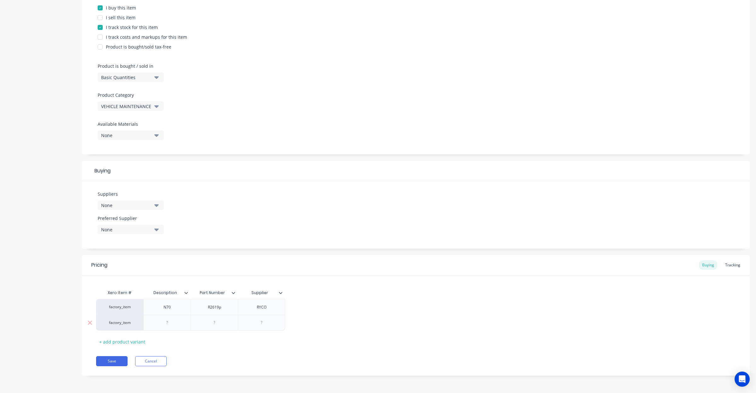
click at [174, 322] on div at bounding box center [166, 322] width 31 height 8
type textarea "x"
click at [125, 339] on div "+ add product variant" at bounding box center [122, 342] width 52 height 10
type textarea "x"
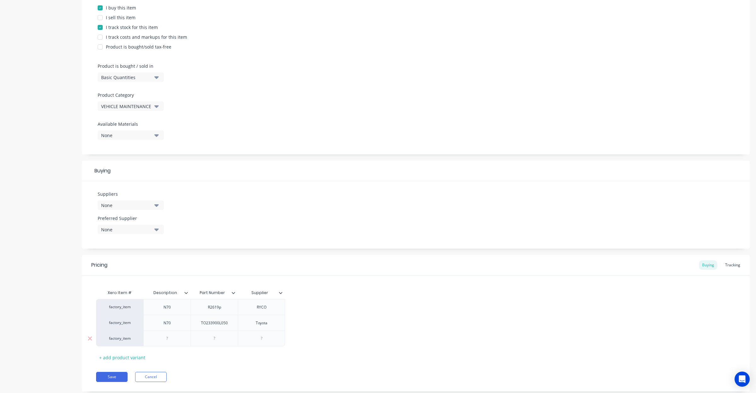
click at [166, 340] on div at bounding box center [166, 338] width 31 height 8
type textarea "x"
click at [138, 358] on div "+ add product variant" at bounding box center [122, 357] width 52 height 10
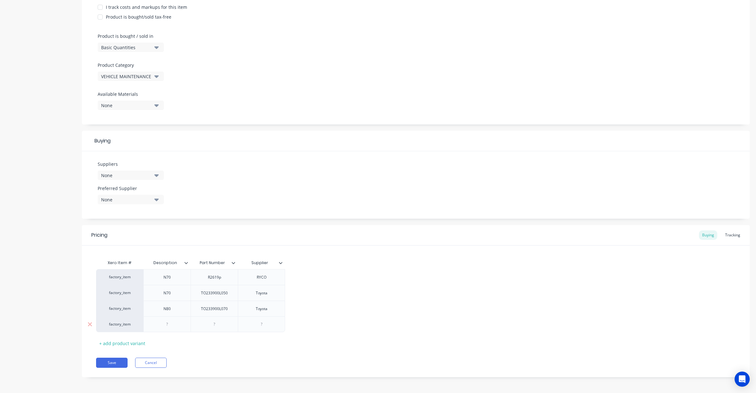
scroll to position [167, 0]
click at [166, 324] on div at bounding box center [166, 322] width 31 height 8
type textarea "x"
click at [210, 323] on div at bounding box center [214, 322] width 31 height 8
type textarea "x"
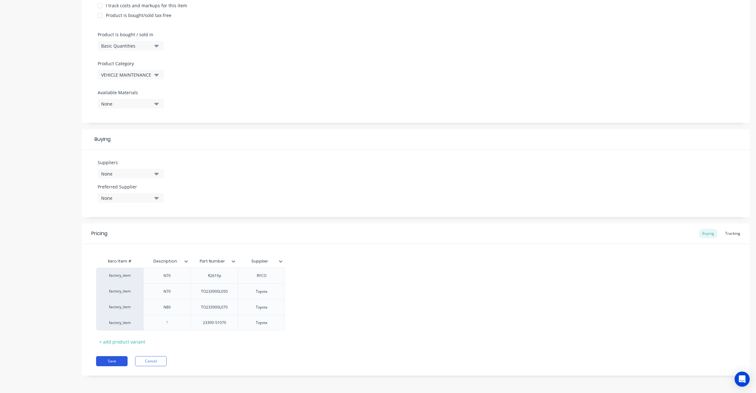
click at [117, 361] on button "Save" at bounding box center [111, 361] width 31 height 10
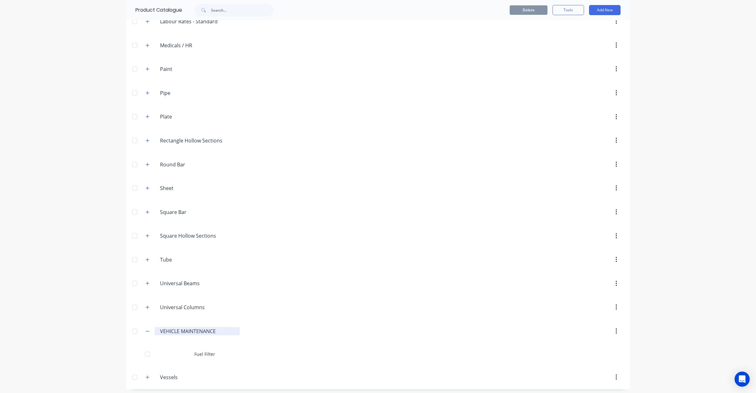
scroll to position [229, 0]
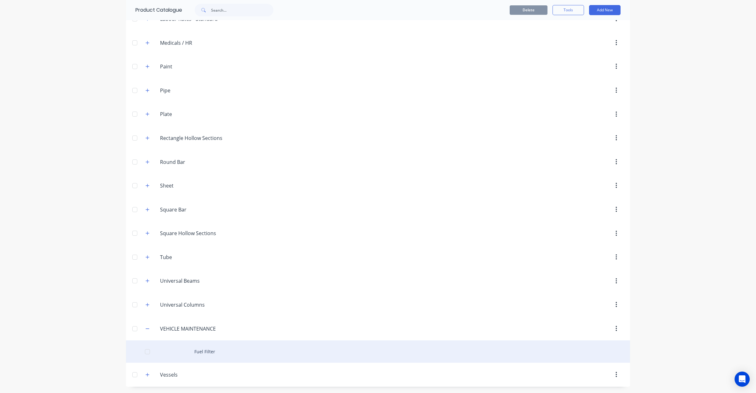
drag, startPoint x: 205, startPoint y: 351, endPoint x: 147, endPoint y: 350, distance: 57.6
click at [141, 353] on div at bounding box center [147, 351] width 13 height 13
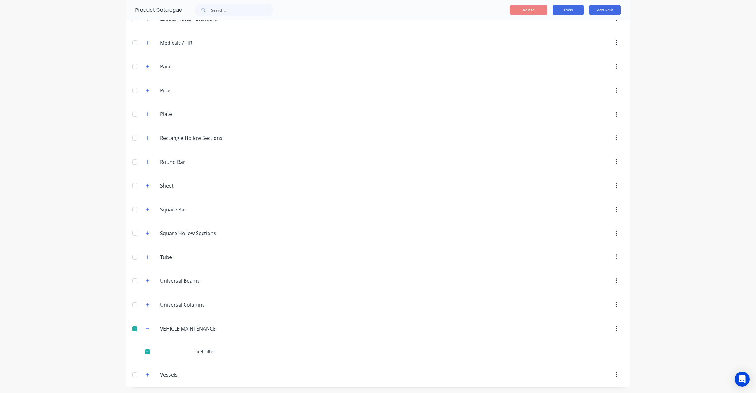
click at [568, 12] on button "Tools" at bounding box center [567, 10] width 31 height 10
click at [566, 26] on span "Duplicate product" at bounding box center [553, 26] width 47 height 7
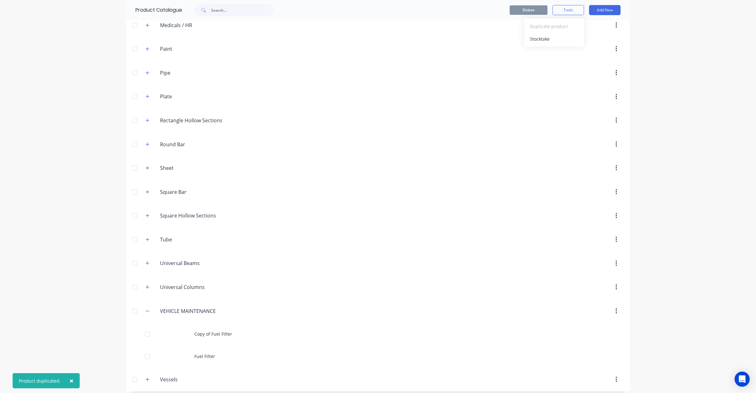
scroll to position [251, 0]
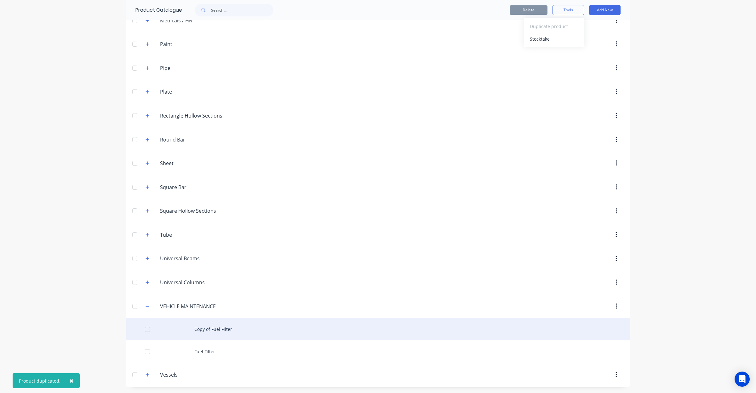
click at [212, 334] on div "Copy of Fuel Filter" at bounding box center [378, 329] width 504 height 22
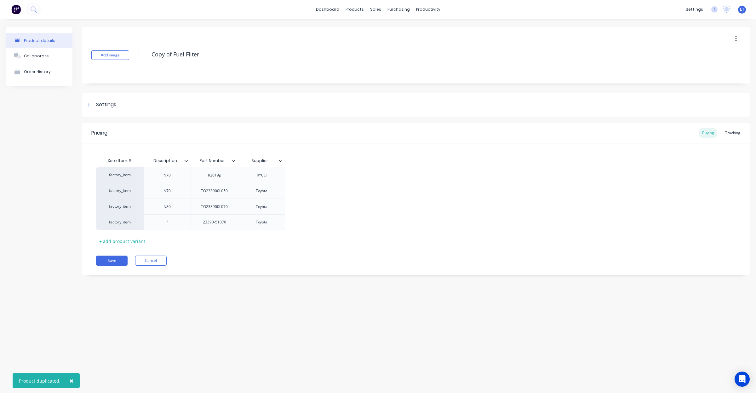
drag, startPoint x: 208, startPoint y: 51, endPoint x: 0, endPoint y: 44, distance: 208.6
click at [0, 44] on div "Product details Collaborate Order History Add image Copy of Fuel Filter Setting…" at bounding box center [378, 199] width 756 height 361
type textarea "x"
type textarea "A"
type textarea "x"
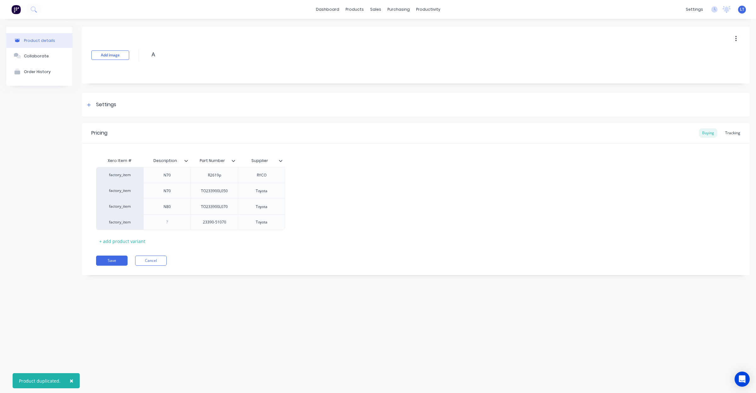
type textarea "Ai"
type textarea "x"
type textarea "Air"
type textarea "x"
type textarea "Air"
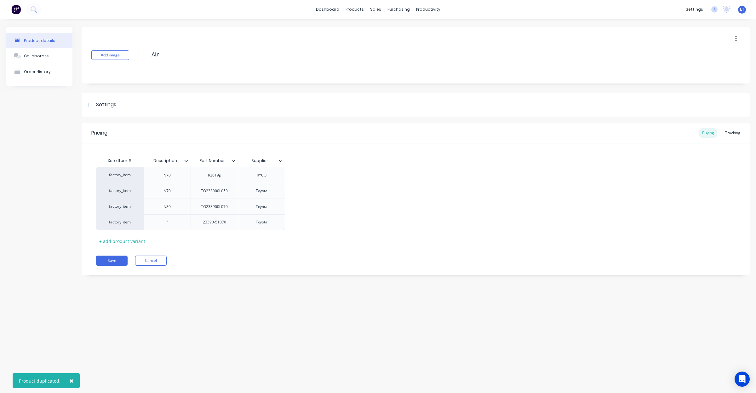
type textarea "x"
type textarea "Air F"
type textarea "x"
type textarea "Air Fi"
type textarea "x"
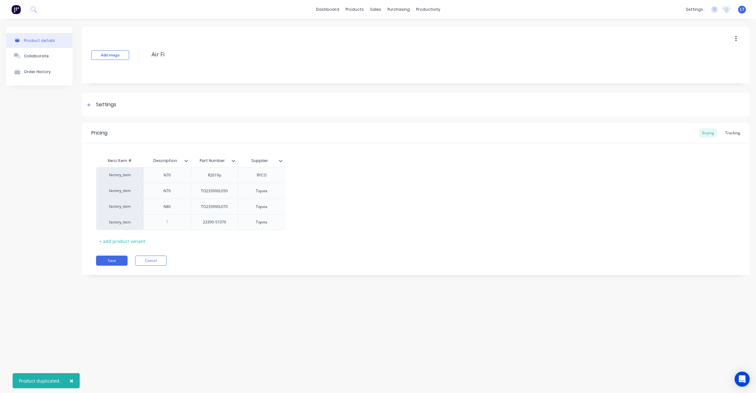
type textarea "Air Fil"
type textarea "x"
type textarea "Air Filt"
type textarea "x"
type textarea "Air Filte"
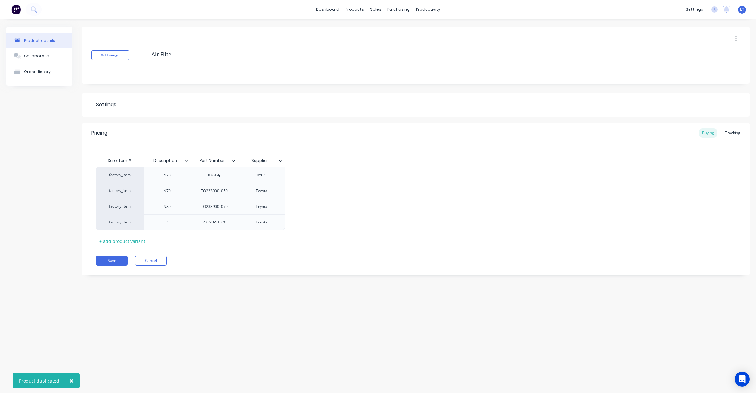
type textarea "x"
type textarea "Air Filter"
type textarea "x"
type textarea "Air Filter"
click at [166, 177] on div "N70" at bounding box center [166, 175] width 31 height 8
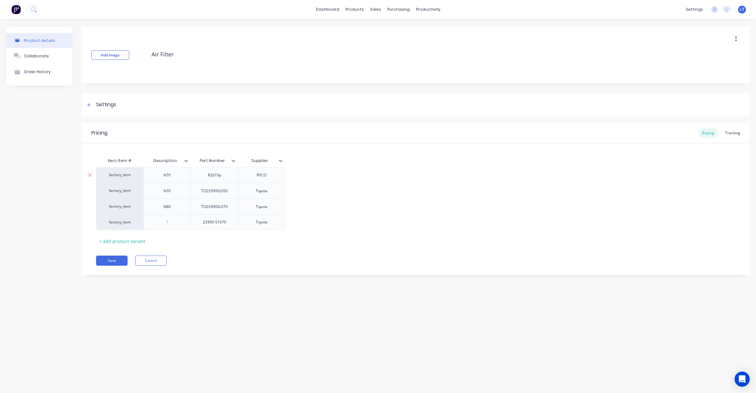
click at [169, 177] on div "N70" at bounding box center [166, 175] width 31 height 8
type textarea "x"
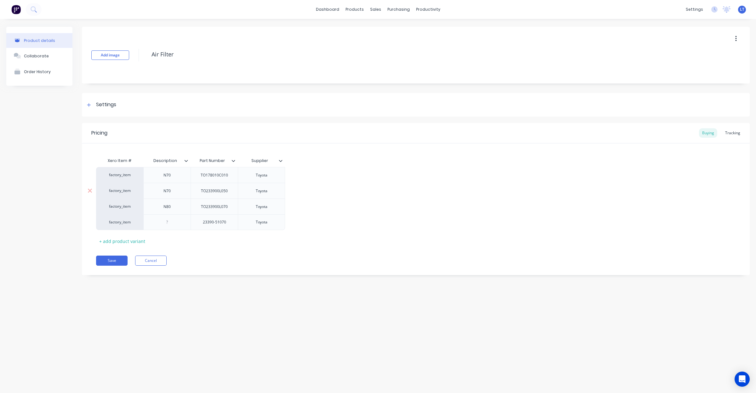
click at [218, 193] on div "TO233900L050" at bounding box center [214, 191] width 37 height 8
click at [257, 188] on div "Toyota" at bounding box center [261, 191] width 31 height 8
click at [260, 190] on div "Toyota" at bounding box center [261, 191] width 31 height 8
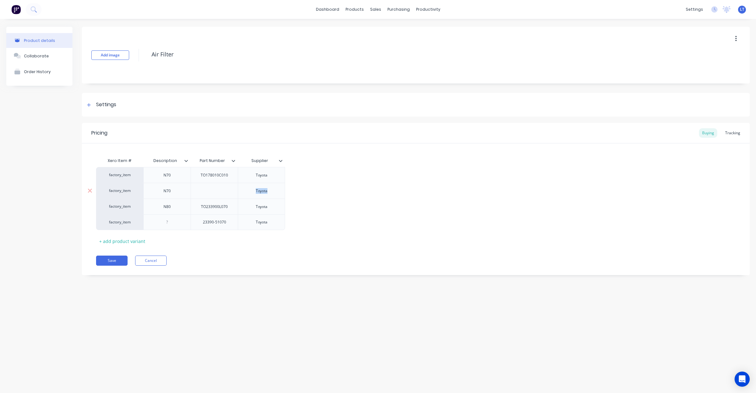
type textarea "x"
click at [170, 191] on div "N70" at bounding box center [166, 191] width 31 height 8
drag, startPoint x: 177, startPoint y: 189, endPoint x: 151, endPoint y: 189, distance: 25.5
click at [151, 189] on div "N70" at bounding box center [166, 191] width 31 height 8
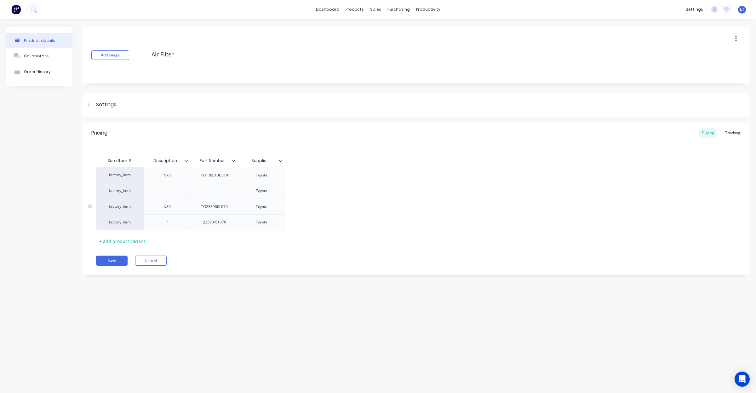
type textarea "x"
click at [166, 207] on div "N80" at bounding box center [166, 206] width 31 height 8
type textarea "x"
click at [210, 206] on div "TO233900L070" at bounding box center [214, 206] width 37 height 8
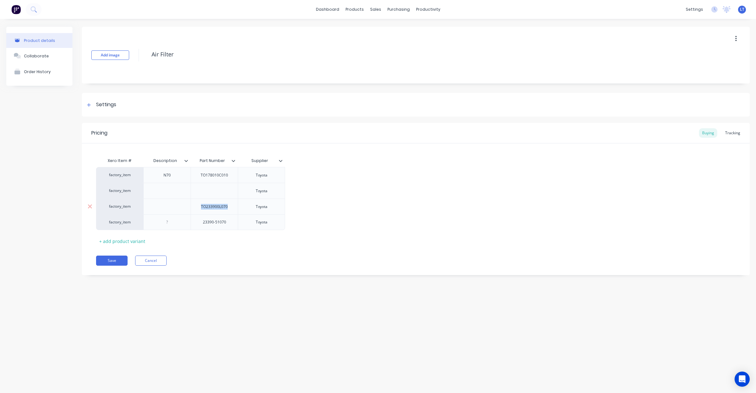
click at [210, 206] on div "TO233900L070" at bounding box center [214, 206] width 37 height 8
type textarea "x"
click at [216, 222] on div "23390-51070" at bounding box center [214, 222] width 33 height 8
click at [212, 224] on div "23390-51070" at bounding box center [214, 222] width 33 height 8
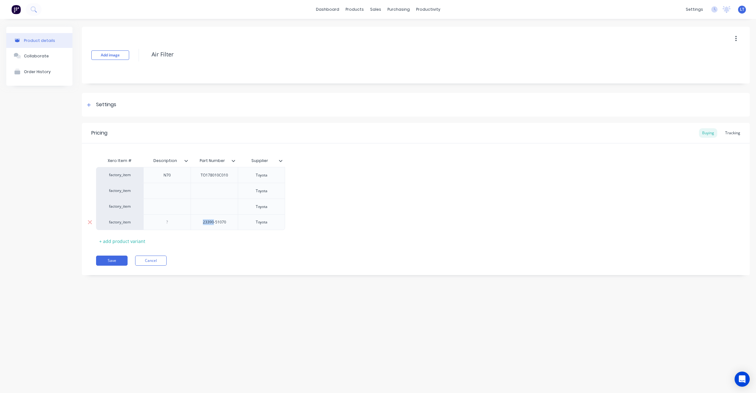
click at [212, 224] on div "23390-51070" at bounding box center [214, 222] width 33 height 8
click at [167, 222] on div at bounding box center [166, 222] width 31 height 8
drag, startPoint x: 167, startPoint y: 222, endPoint x: 205, endPoint y: 216, distance: 37.9
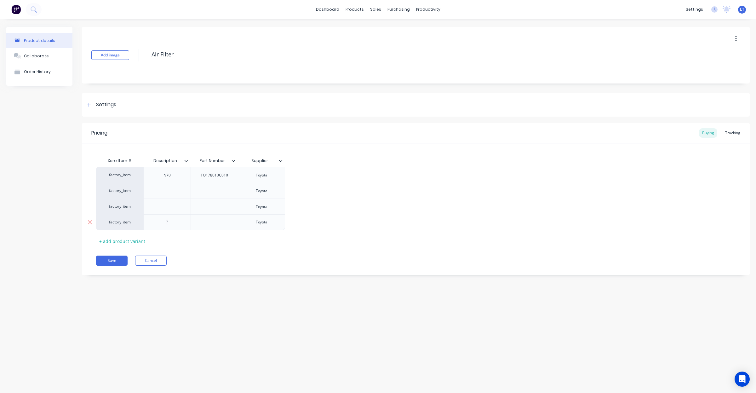
click at [168, 222] on div at bounding box center [166, 222] width 31 height 8
click at [174, 187] on div at bounding box center [166, 191] width 31 height 8
click at [174, 208] on div at bounding box center [166, 206] width 31 height 8
type textarea "x"
click at [90, 222] on icon at bounding box center [90, 222] width 4 height 4
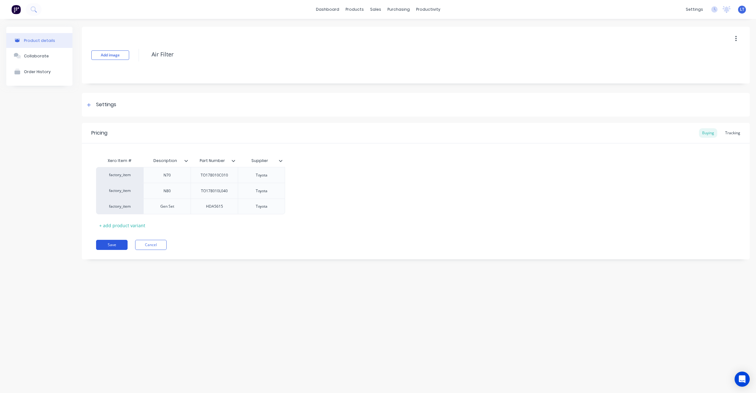
click at [103, 247] on button "Save" at bounding box center [111, 245] width 31 height 10
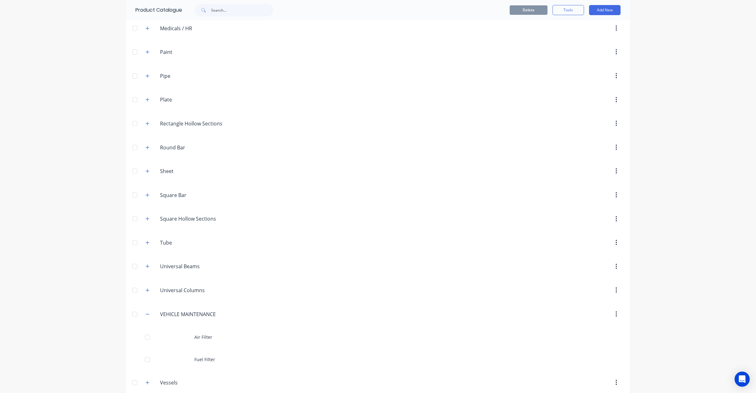
scroll to position [251, 0]
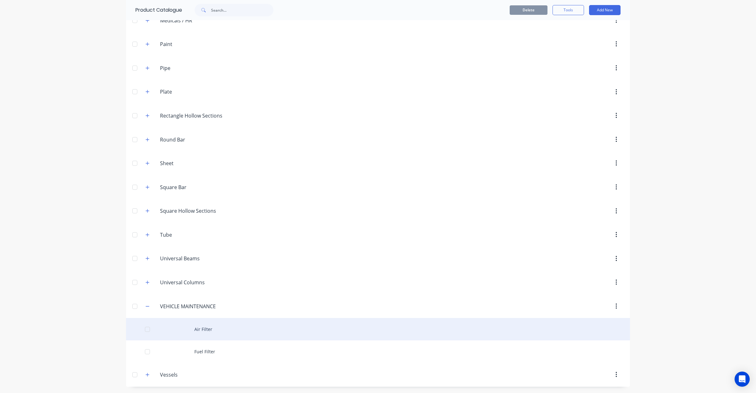
click at [146, 329] on div at bounding box center [147, 329] width 13 height 13
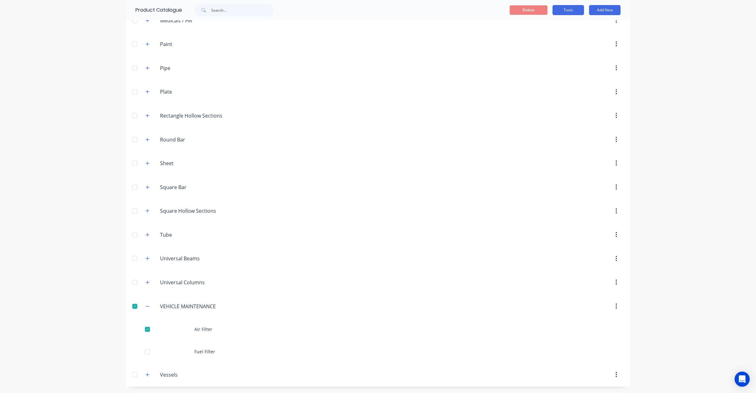
click at [568, 12] on button "Tools" at bounding box center [567, 10] width 31 height 10
click at [560, 25] on span "Duplicate product" at bounding box center [553, 26] width 47 height 7
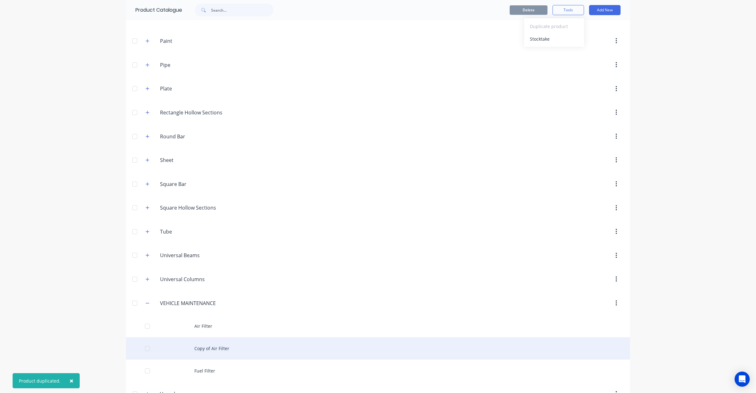
click at [222, 359] on div "Copy of Air Filter" at bounding box center [378, 348] width 504 height 22
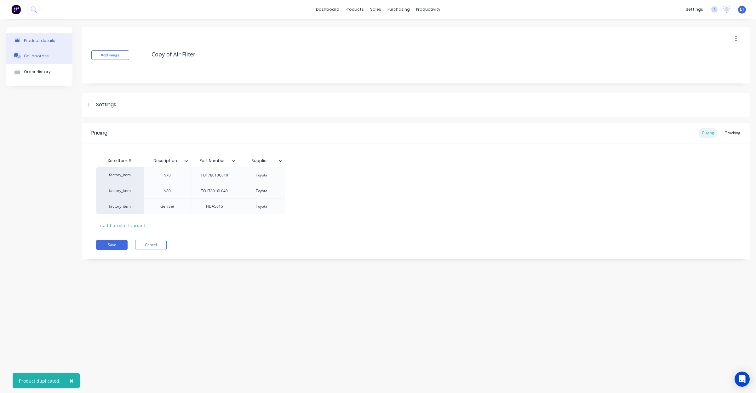
drag, startPoint x: 191, startPoint y: 57, endPoint x: 28, endPoint y: 54, distance: 163.8
click at [28, 54] on div "Product details Collaborate Order History Add image Copy of Air Filter Settings…" at bounding box center [377, 148] width 743 height 242
type textarea "x"
type textarea "O"
type textarea "x"
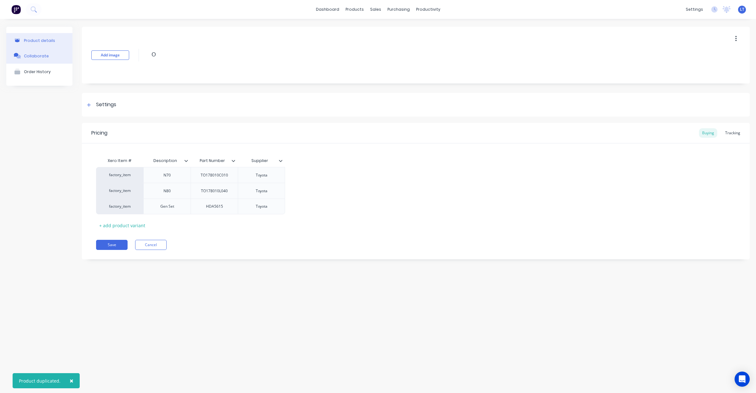
type textarea "Oi"
type textarea "x"
type textarea "Oil"
type textarea "x"
type textarea "Oil"
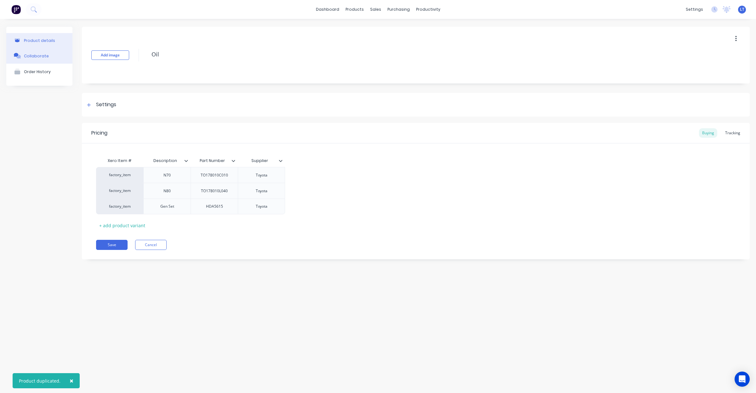
type textarea "x"
type textarea "Oil F"
type textarea "x"
type textarea "Oil Fi"
type textarea "x"
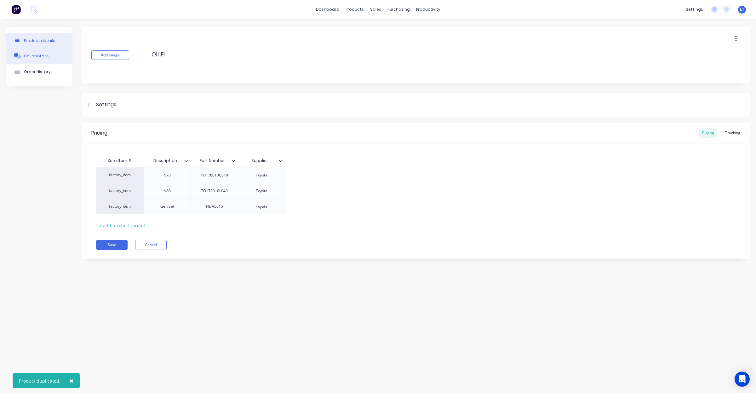
type textarea "Oil Fil"
type textarea "x"
type textarea "Oil Filt"
type textarea "x"
type textarea "Oil Filte"
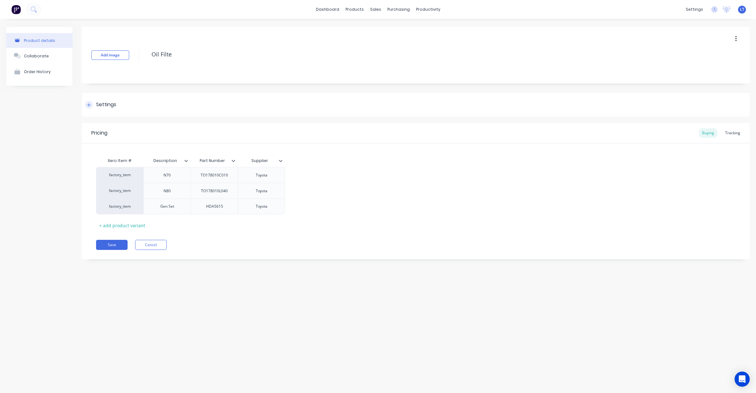
type textarea "x"
type textarea "Oil Filter"
type textarea "x"
type textarea "Oil Filter"
click at [101, 100] on div "Settings" at bounding box center [416, 105] width 668 height 24
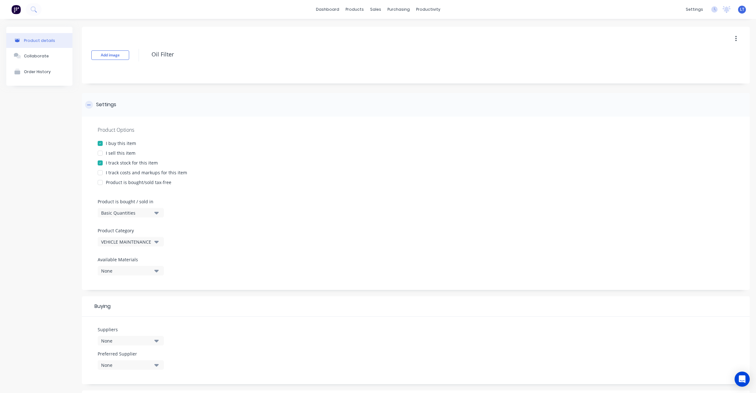
click at [104, 103] on div "Settings" at bounding box center [106, 105] width 20 height 8
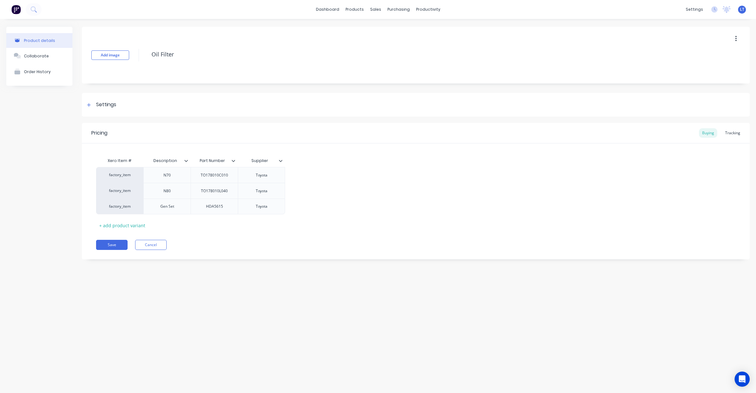
click at [280, 159] on icon at bounding box center [281, 161] width 4 height 4
click at [263, 175] on div "Add attribute column" at bounding box center [247, 177] width 45 height 7
click at [312, 162] on input "text" at bounding box center [306, 161] width 43 height 6
click at [328, 161] on icon at bounding box center [327, 161] width 3 height 2
click at [316, 190] on div "Delete attribute column" at bounding box center [297, 190] width 50 height 7
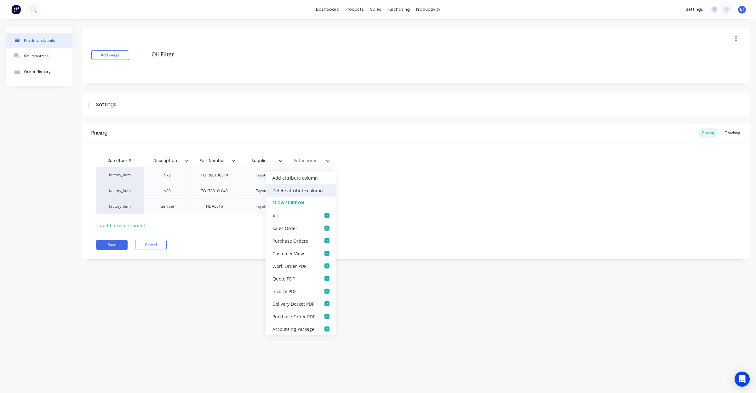
type textarea "x"
click at [112, 105] on div "Settings" at bounding box center [106, 105] width 20 height 8
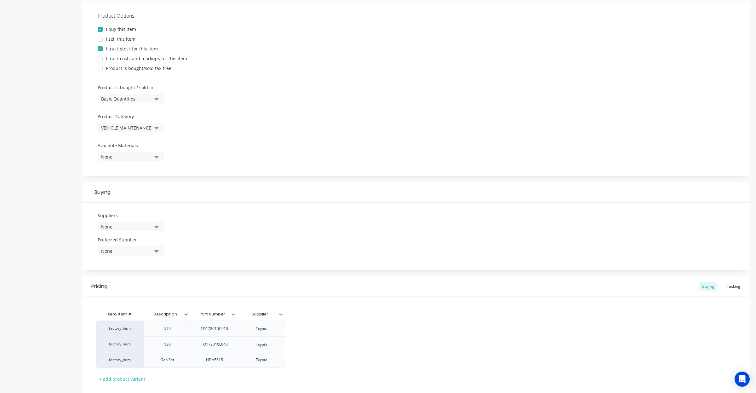
scroll to position [131, 0]
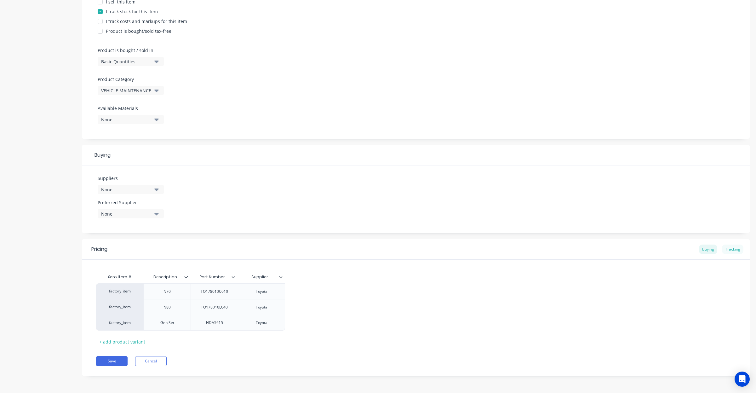
click at [730, 253] on div "Tracking" at bounding box center [732, 248] width 21 height 9
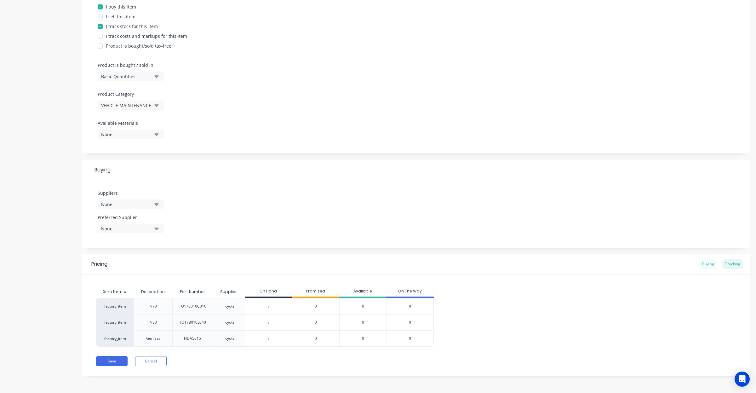
click at [706, 263] on div "Buying" at bounding box center [708, 263] width 18 height 9
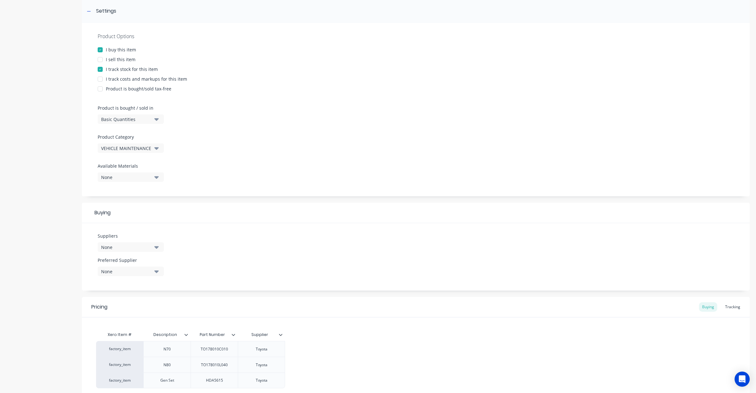
scroll to position [71, 0]
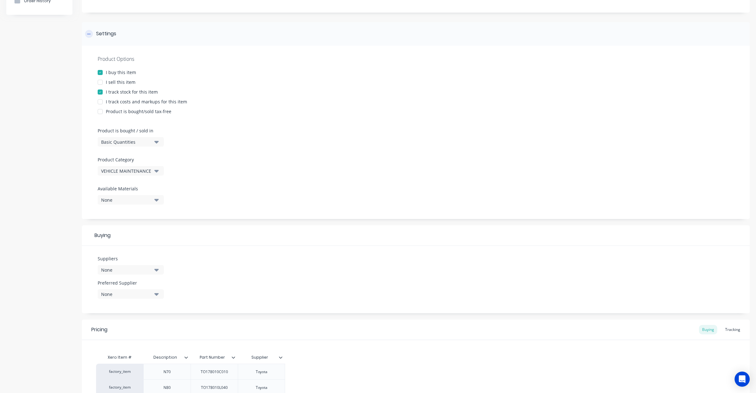
click at [91, 36] on div at bounding box center [89, 34] width 8 height 8
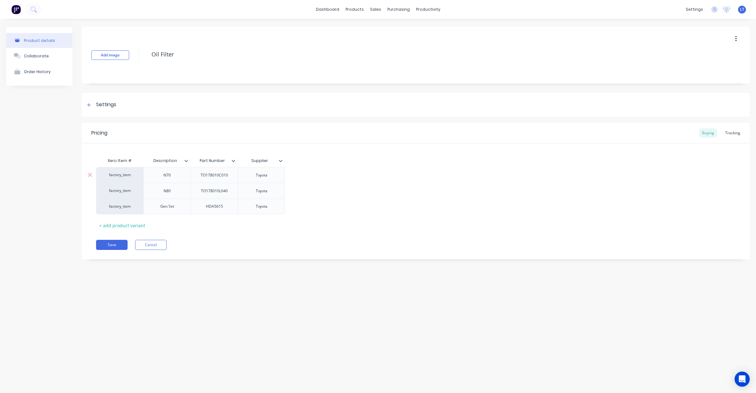
click at [168, 175] on div "N70" at bounding box center [166, 175] width 31 height 8
type textarea "x"
click at [91, 190] on icon at bounding box center [90, 190] width 5 height 6
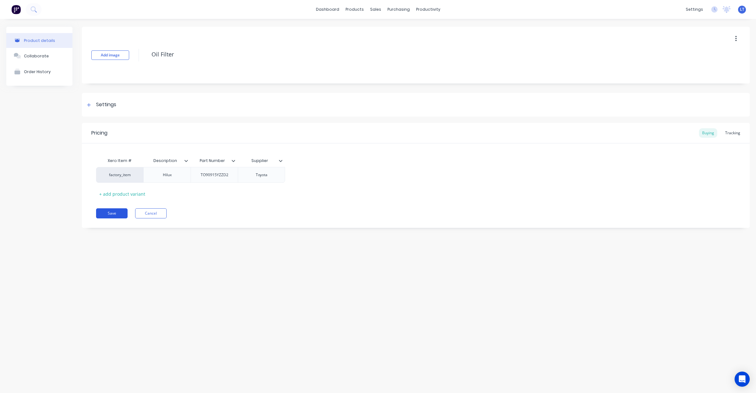
click at [111, 214] on button "Save" at bounding box center [111, 213] width 31 height 10
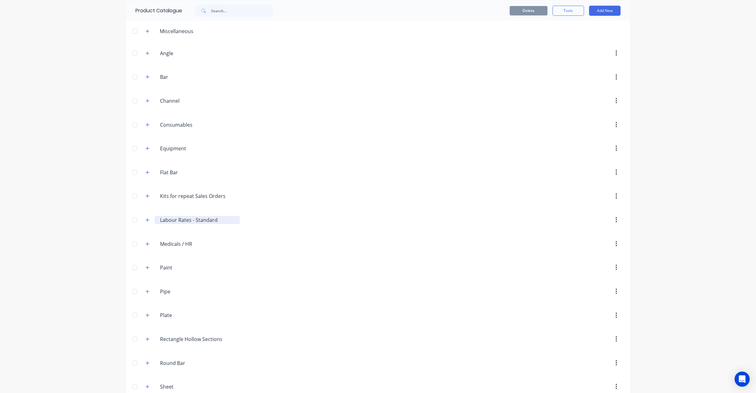
scroll to position [273, 0]
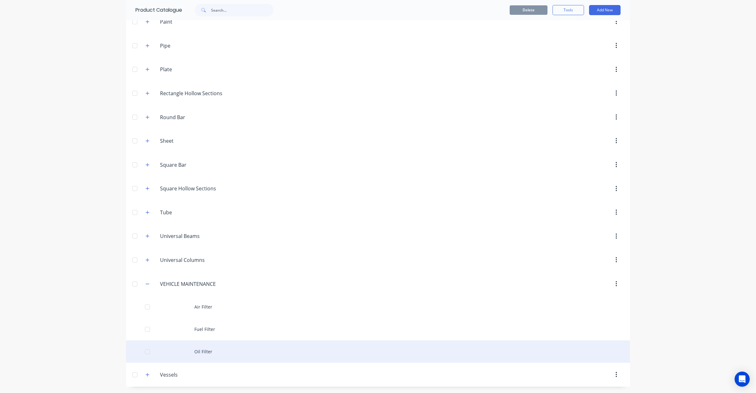
click at [144, 354] on div at bounding box center [147, 351] width 13 height 13
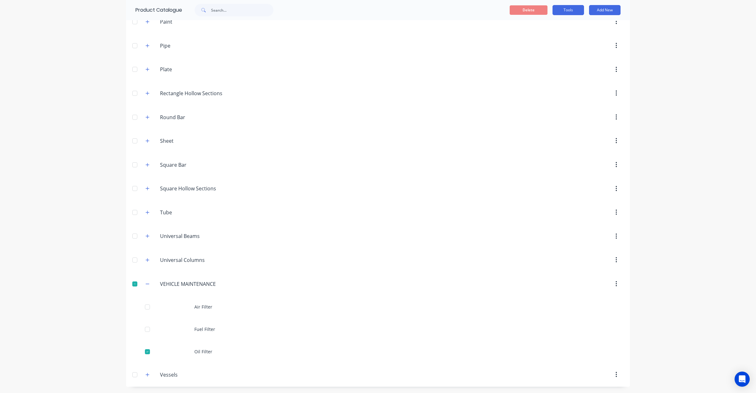
click at [563, 5] on button "Tools" at bounding box center [567, 10] width 31 height 10
click at [558, 26] on span "Duplicate product" at bounding box center [553, 26] width 47 height 7
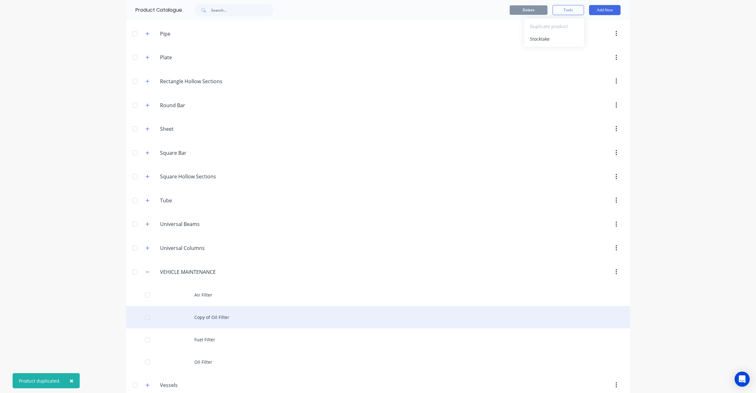
scroll to position [295, 0]
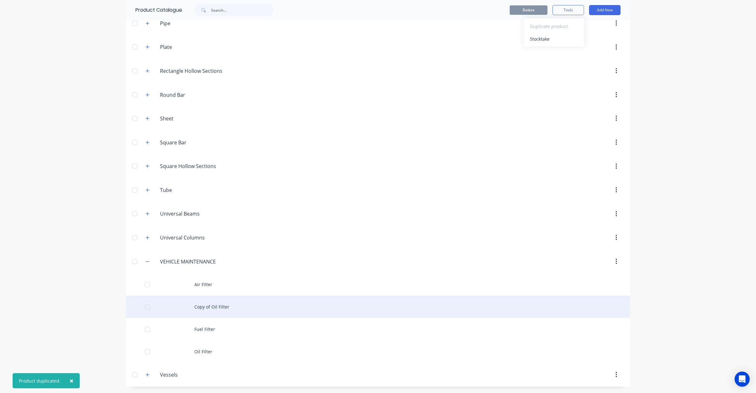
click at [207, 310] on div "Copy of Oil Filter" at bounding box center [378, 306] width 504 height 22
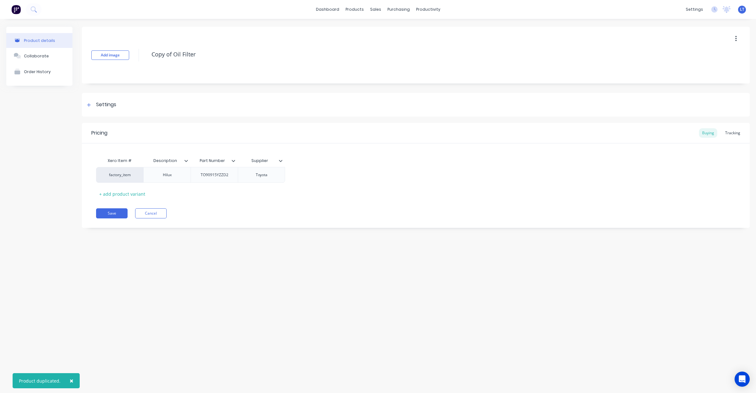
drag, startPoint x: 169, startPoint y: 56, endPoint x: 0, endPoint y: 56, distance: 169.1
click at [0, 56] on div "Product details Collaborate Order History Add image Copy of Oil Filter Settings…" at bounding box center [378, 199] width 756 height 361
type textarea "x"
type textarea "/Filter"
type textarea "x"
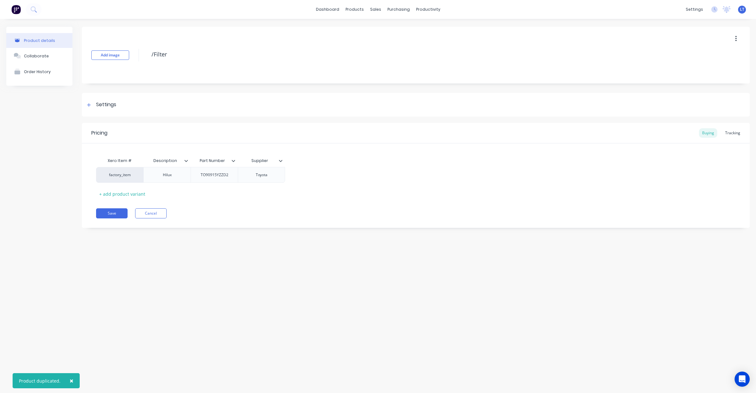
type textarea "/CFilter"
type textarea "x"
type textarea "/Filter"
type textarea "x"
type textarea "Filter"
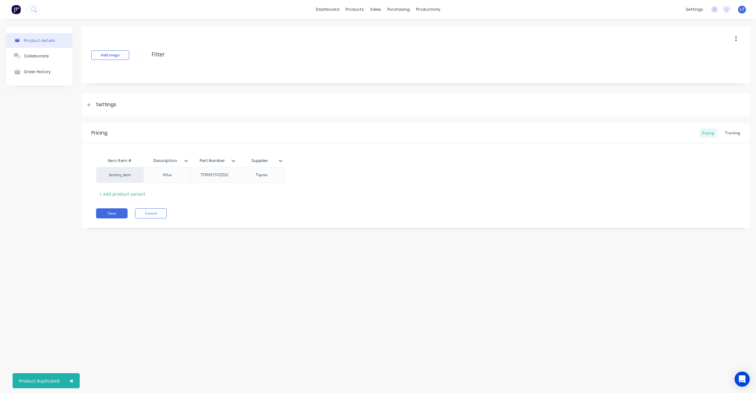
type textarea "x"
type textarea "CFilter"
type textarea "x"
type textarea "CaFilter"
type textarea "x"
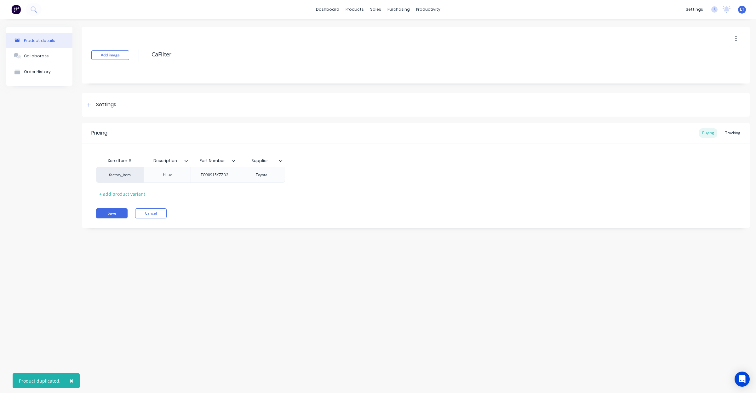
type textarea "CabFilter"
type textarea "x"
type textarea "CabiFilter"
type textarea "x"
type textarea "CabinFilter"
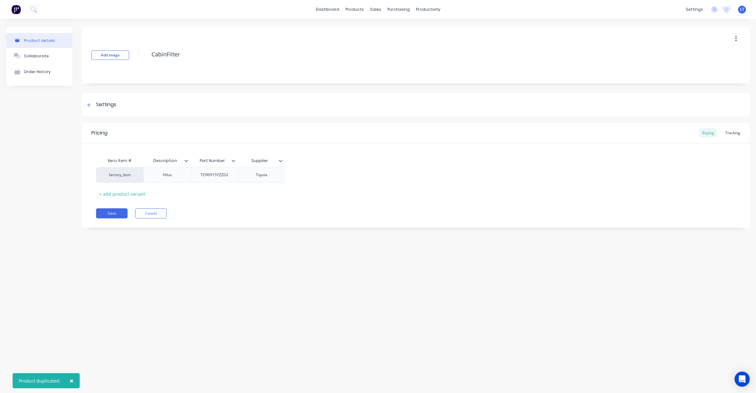
type textarea "x"
type textarea "CabinbFilter"
type textarea "x"
type textarea "Cabinb Filter"
type textarea "x"
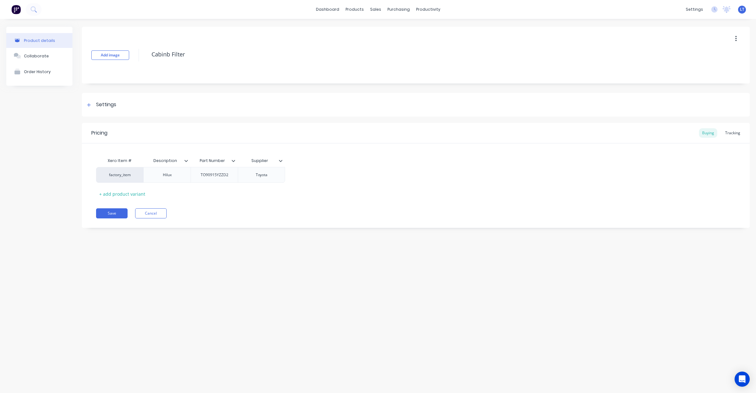
type textarea "CabinbFilter"
type textarea "x"
type textarea "CabinFilter"
type textarea "x"
type textarea "CabinnFilter"
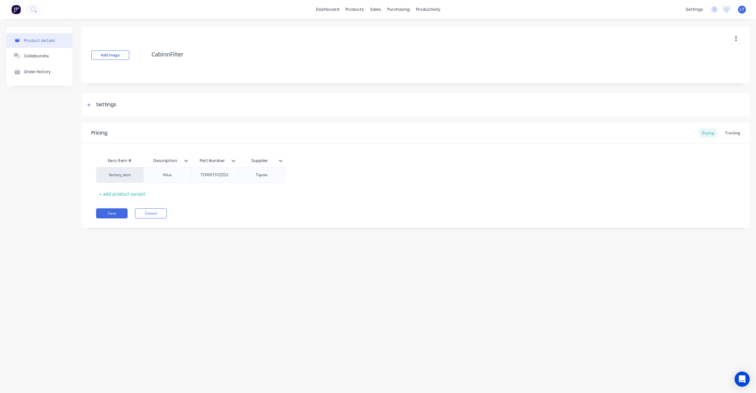
type textarea "x"
type textarea "Cabinn Filter"
type textarea "x"
type textarea "CabinnFilter"
type textarea "x"
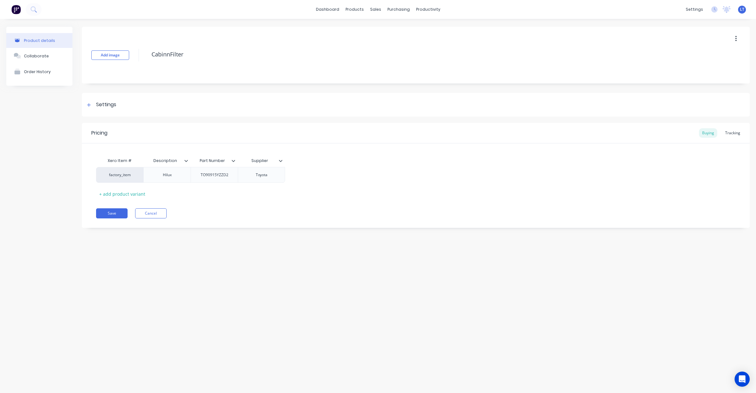
type textarea "CabinFilter"
type textarea "x"
type textarea "Cabin Filter"
type textarea "x"
type textarea "Cabin Filter"
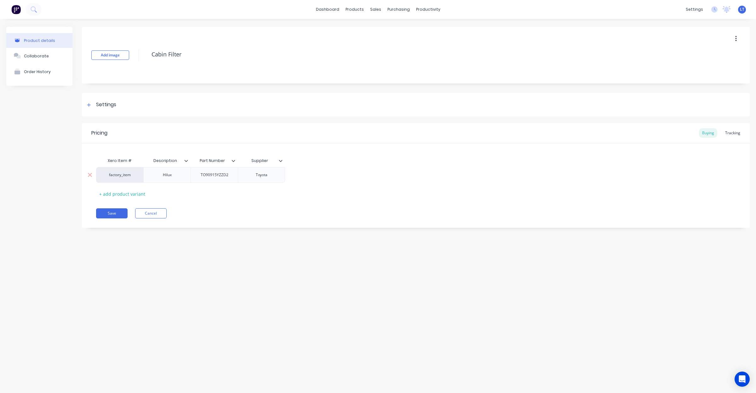
click at [173, 176] on div "Hilux" at bounding box center [166, 175] width 31 height 8
click at [166, 177] on div "Hilux" at bounding box center [166, 175] width 31 height 8
type textarea "x"
click at [112, 213] on button "Save" at bounding box center [111, 213] width 31 height 10
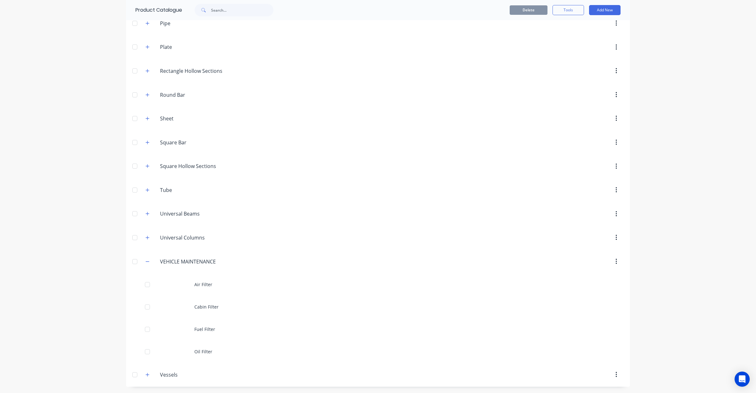
scroll to position [295, 0]
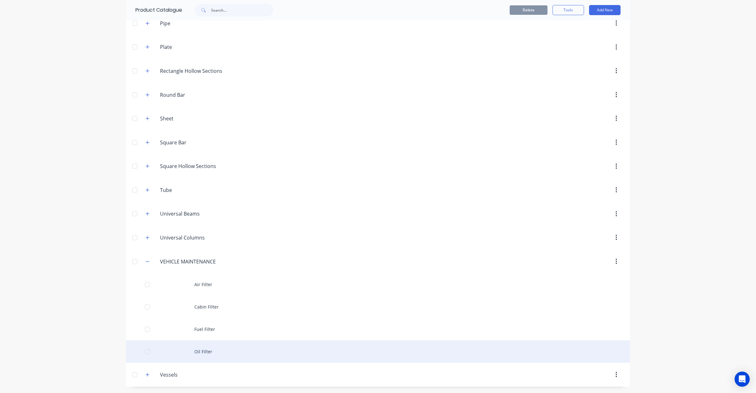
drag, startPoint x: 208, startPoint y: 347, endPoint x: 140, endPoint y: 350, distance: 67.8
click at [141, 350] on div at bounding box center [147, 351] width 13 height 13
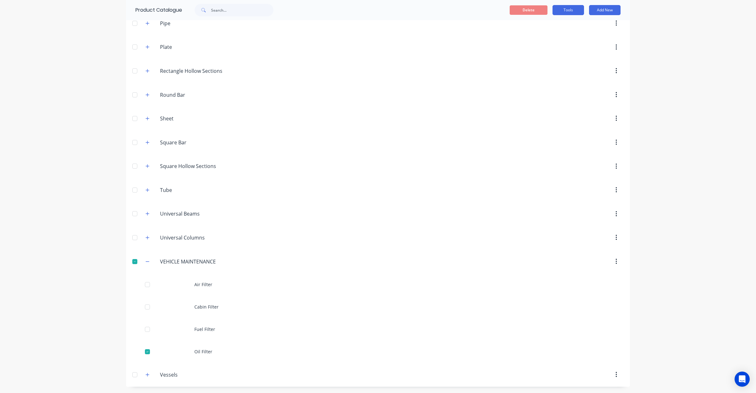
click at [565, 10] on button "Tools" at bounding box center [567, 10] width 31 height 10
click at [565, 24] on span "Duplicate product" at bounding box center [553, 26] width 47 height 7
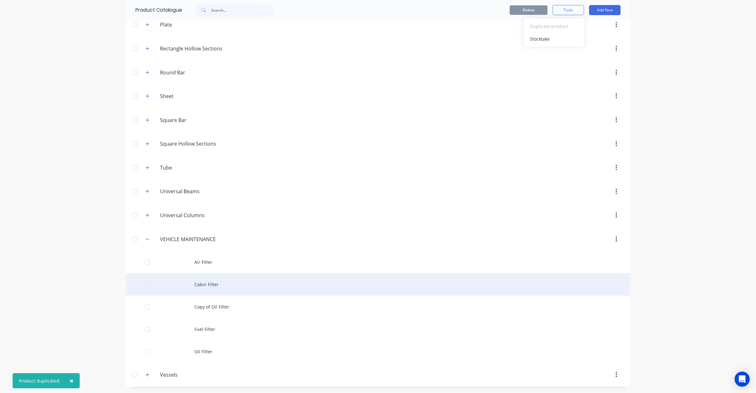
scroll to position [318, 0]
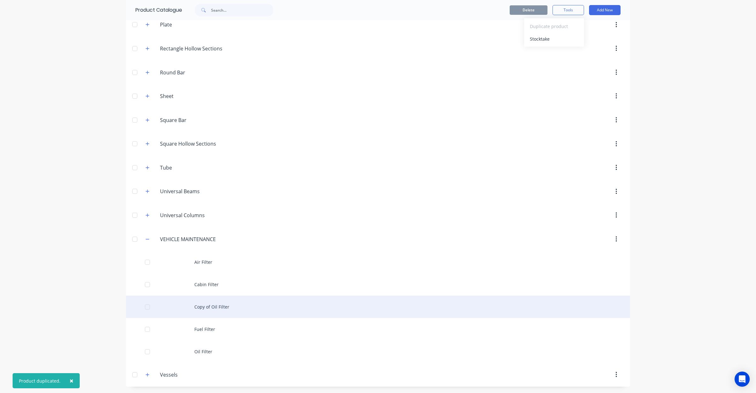
click at [220, 307] on div "Copy of Oil Filter" at bounding box center [378, 306] width 504 height 22
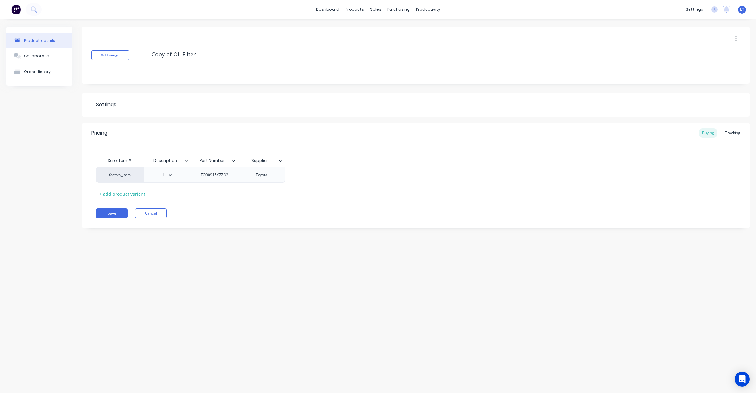
drag, startPoint x: 199, startPoint y: 54, endPoint x: 23, endPoint y: 43, distance: 176.0
click at [23, 43] on div "Product details Collaborate Order History Add image Copy of Oil Filter Settings…" at bounding box center [377, 132] width 743 height 210
type textarea "x"
type textarea "B"
type textarea "x"
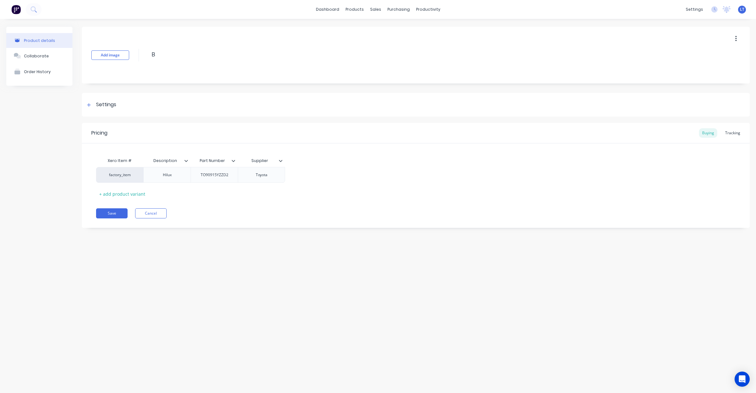
type textarea "Ba"
type textarea "x"
type textarea "Bat"
type textarea "x"
type textarea "Batt"
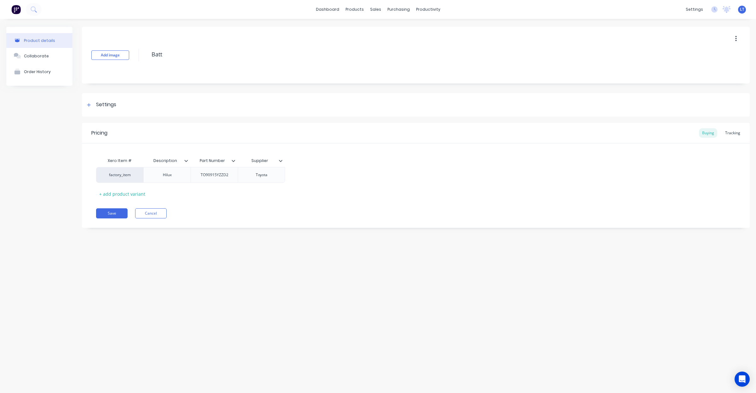
type textarea "x"
type textarea "Batte"
type textarea "x"
type textarea "Batter"
type textarea "x"
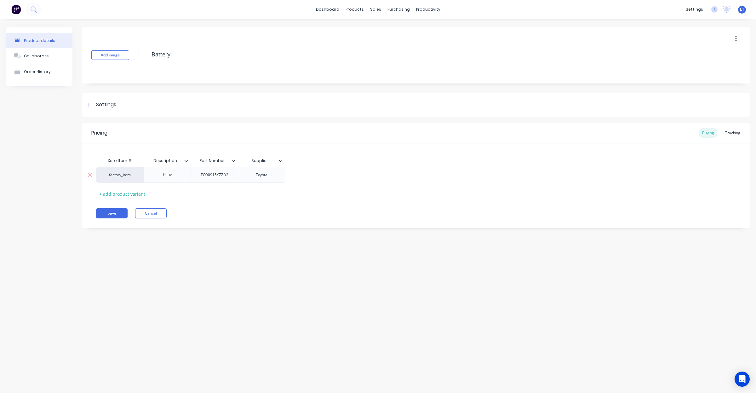
type textarea "Battery"
type textarea "x"
type textarea "Battery"
click at [168, 176] on div "Hilux" at bounding box center [166, 175] width 31 height 8
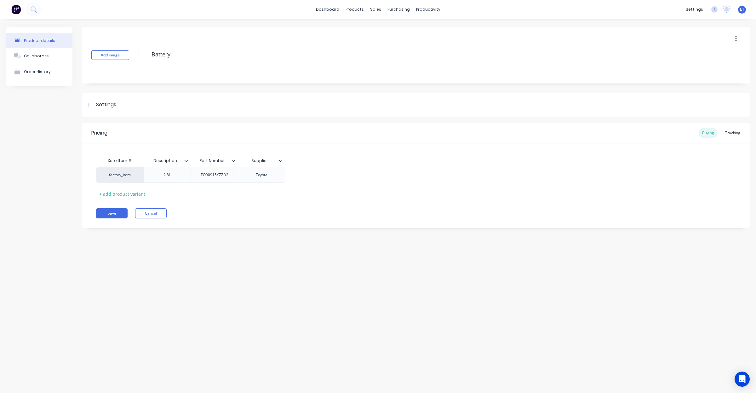
type textarea "x"
click at [131, 202] on div "+ add product variant" at bounding box center [122, 198] width 52 height 10
type textarea "x"
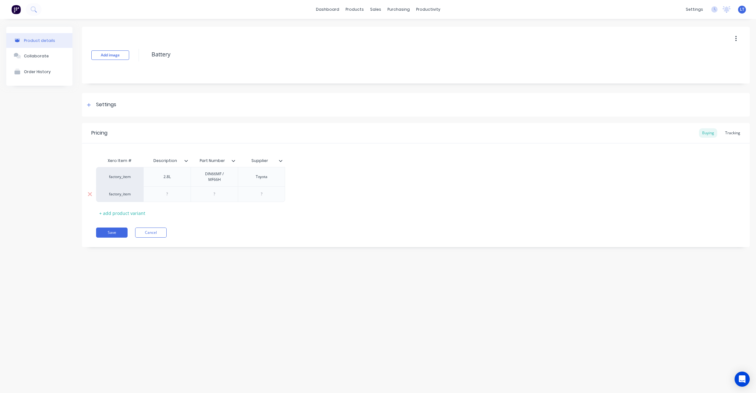
click at [167, 199] on div at bounding box center [166, 194] width 47 height 16
drag, startPoint x: 168, startPoint y: 195, endPoint x: 210, endPoint y: 195, distance: 41.9
click at [169, 195] on div at bounding box center [166, 194] width 31 height 8
type textarea "x"
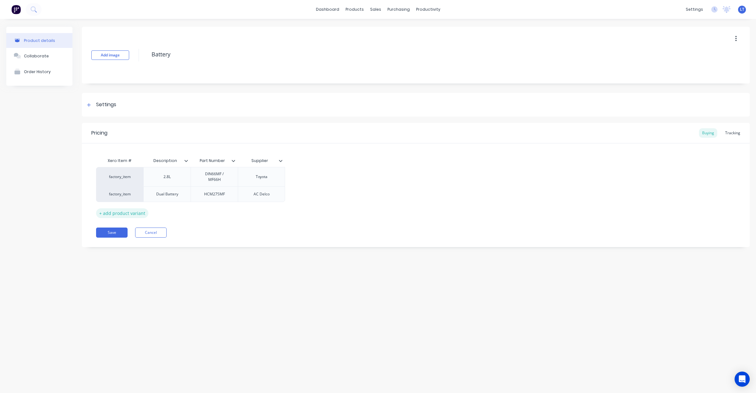
click at [134, 212] on div "+ add product variant" at bounding box center [122, 213] width 52 height 10
type textarea "x"
click at [165, 211] on div at bounding box center [166, 210] width 31 height 8
click at [129, 225] on div "+ add product variant" at bounding box center [122, 229] width 52 height 10
click at [127, 241] on div "+ add product variant" at bounding box center [122, 245] width 52 height 10
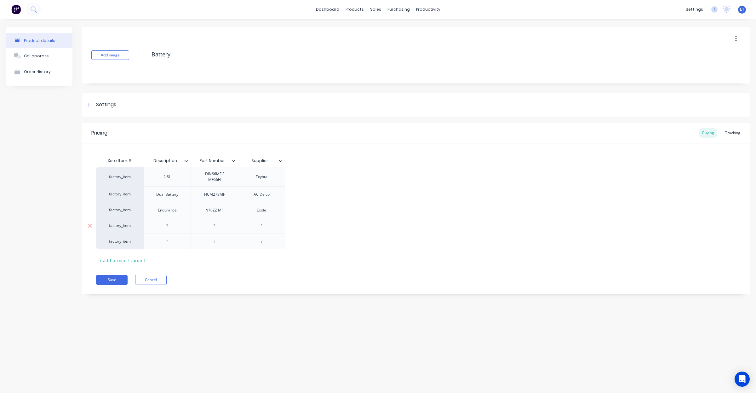
click at [170, 226] on div at bounding box center [166, 226] width 31 height 8
click at [116, 279] on button "Save" at bounding box center [111, 280] width 31 height 10
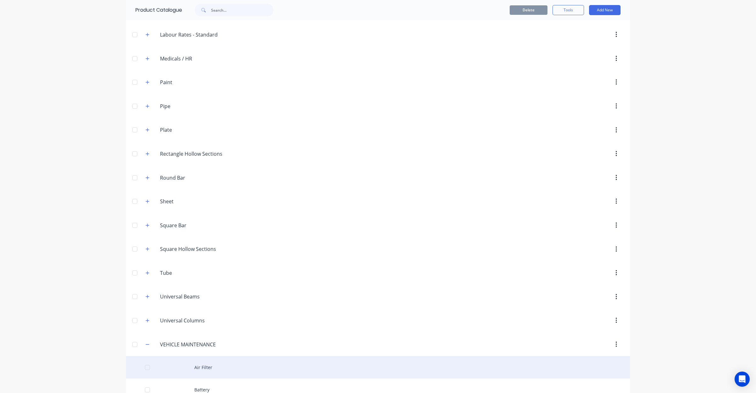
scroll to position [318, 0]
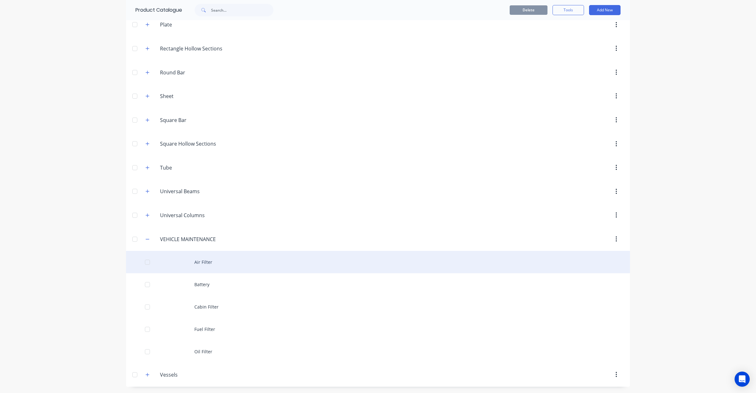
drag, startPoint x: 196, startPoint y: 261, endPoint x: 147, endPoint y: 263, distance: 48.5
click at [147, 263] on div at bounding box center [147, 262] width 13 height 13
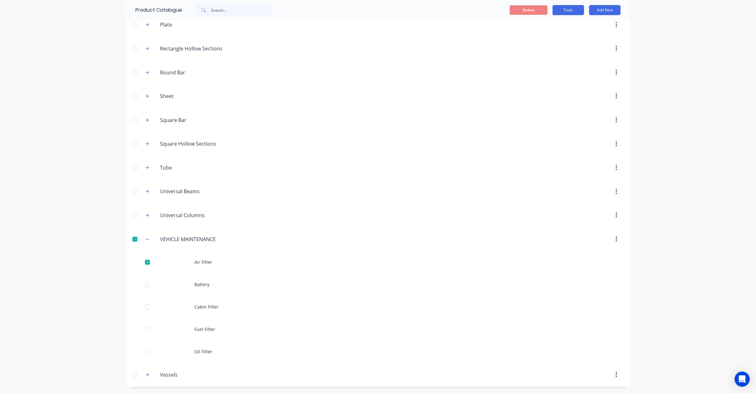
click at [578, 7] on button "Tools" at bounding box center [567, 10] width 31 height 10
click at [571, 24] on span "Duplicate product" at bounding box center [553, 26] width 47 height 7
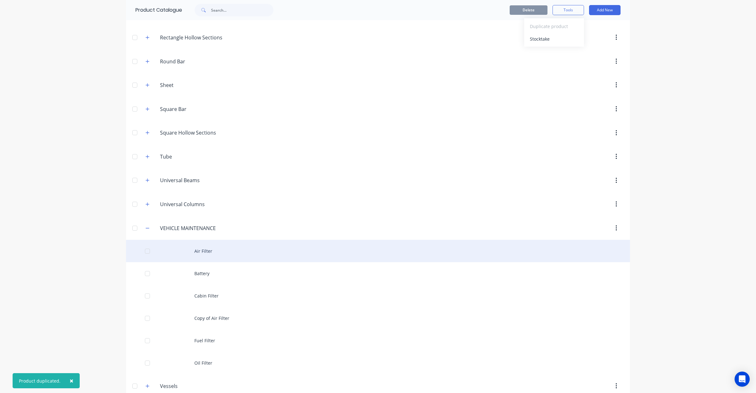
scroll to position [340, 0]
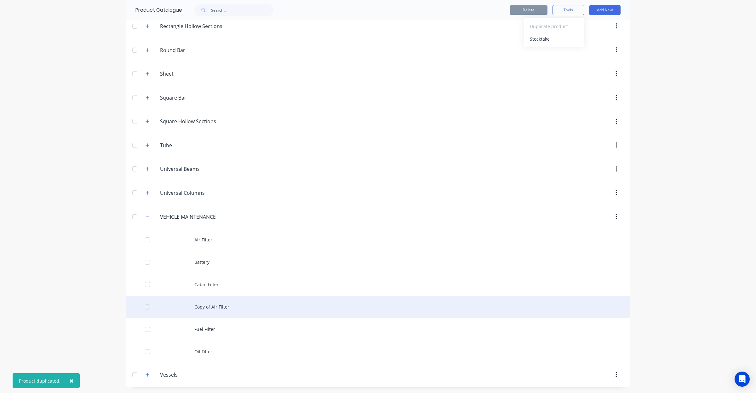
click at [221, 310] on div "Copy of Air Filter" at bounding box center [378, 306] width 504 height 22
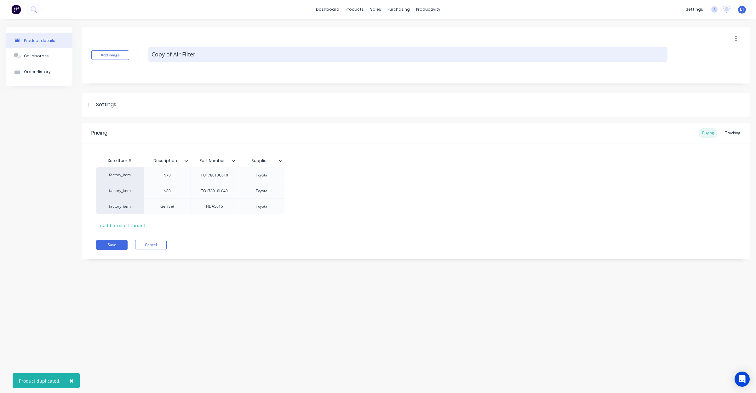
click at [172, 54] on textarea "Copy of Air Filter" at bounding box center [407, 54] width 519 height 15
drag, startPoint x: 172, startPoint y: 54, endPoint x: 265, endPoint y: 47, distance: 92.8
click at [173, 54] on textarea "Copy of Air Filter" at bounding box center [407, 54] width 519 height 15
click at [195, 51] on textarea "Copy of Air Filter" at bounding box center [407, 54] width 519 height 15
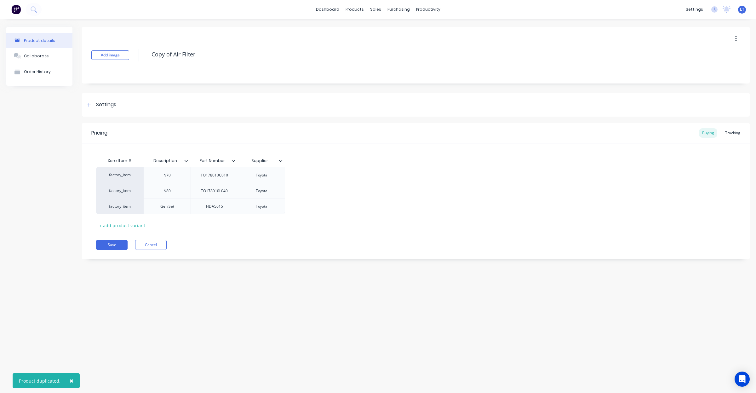
drag, startPoint x: 203, startPoint y: 51, endPoint x: 18, endPoint y: 38, distance: 185.6
click at [18, 38] on div "Product details Collaborate Order History Add image Copy of Air Filter Settings…" at bounding box center [377, 148] width 743 height 242
click at [86, 193] on div at bounding box center [90, 191] width 16 height 16
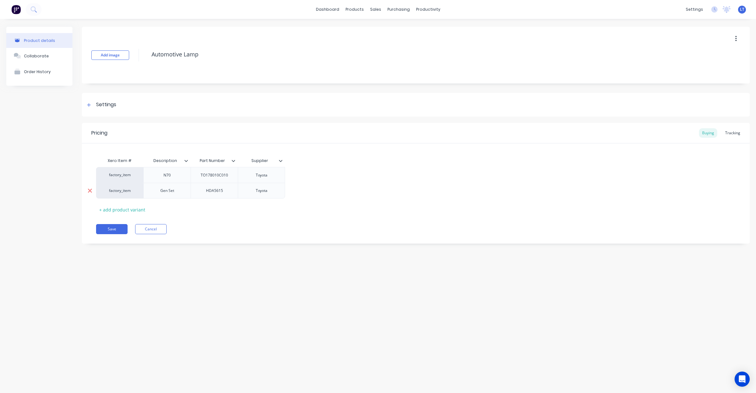
click at [90, 191] on icon at bounding box center [90, 191] width 4 height 4
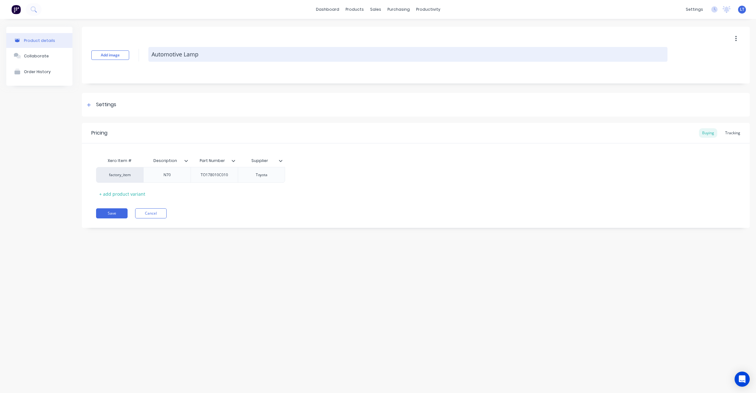
click at [184, 54] on textarea "Automotive Lamp" at bounding box center [407, 54] width 519 height 15
drag, startPoint x: 184, startPoint y: 54, endPoint x: 273, endPoint y: 50, distance: 88.9
click at [185, 54] on textarea "Automotive Lamp" at bounding box center [407, 54] width 519 height 15
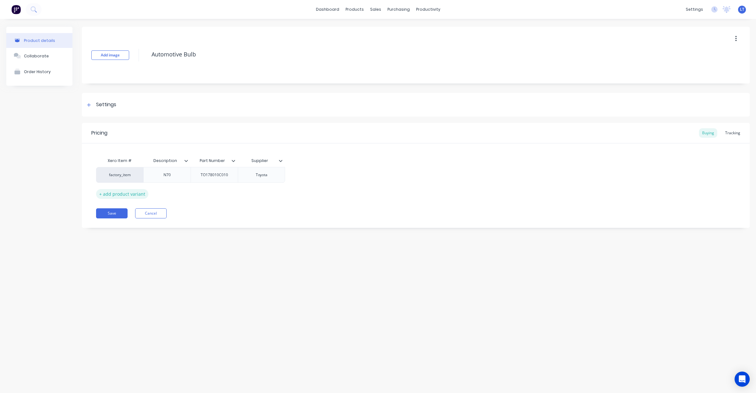
click at [111, 192] on div "+ add product variant" at bounding box center [122, 194] width 52 height 10
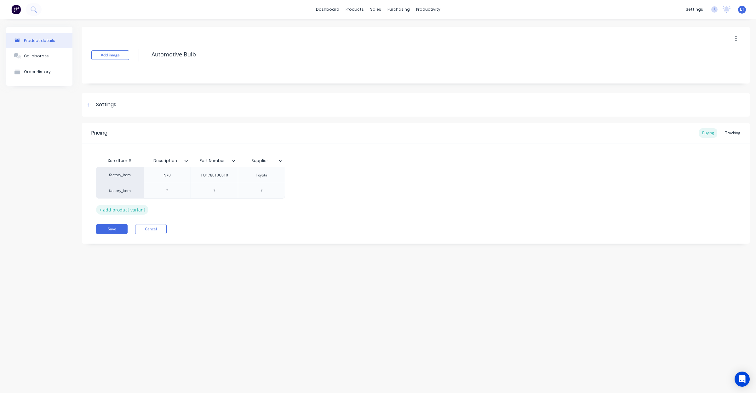
click at [119, 207] on div "+ add product variant" at bounding box center [122, 210] width 52 height 10
click at [123, 227] on div "+ add product variant" at bounding box center [122, 225] width 52 height 10
click at [124, 245] on div "+ add product variant" at bounding box center [122, 241] width 52 height 10
click at [120, 254] on div "+ add product variant" at bounding box center [122, 257] width 52 height 10
click at [122, 270] on div "+ add product variant" at bounding box center [122, 273] width 52 height 10
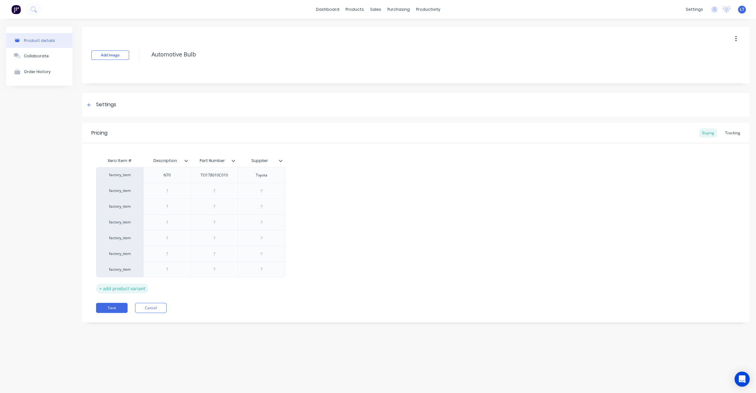
click at [124, 285] on div "+ add product variant" at bounding box center [122, 288] width 52 height 10
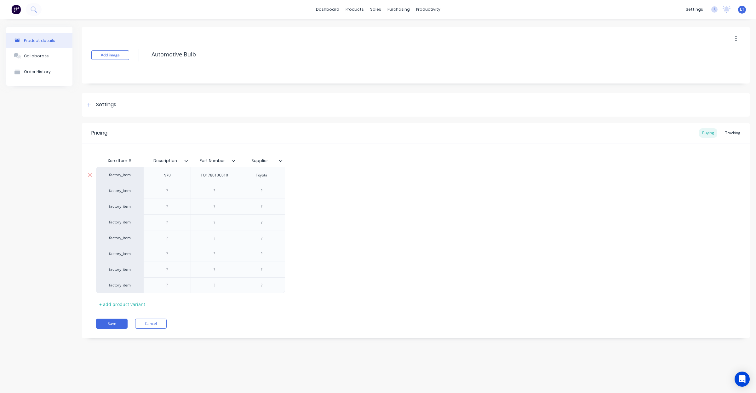
click at [170, 174] on div "N70" at bounding box center [166, 175] width 31 height 8
click at [166, 175] on div "N70" at bounding box center [166, 175] width 31 height 8
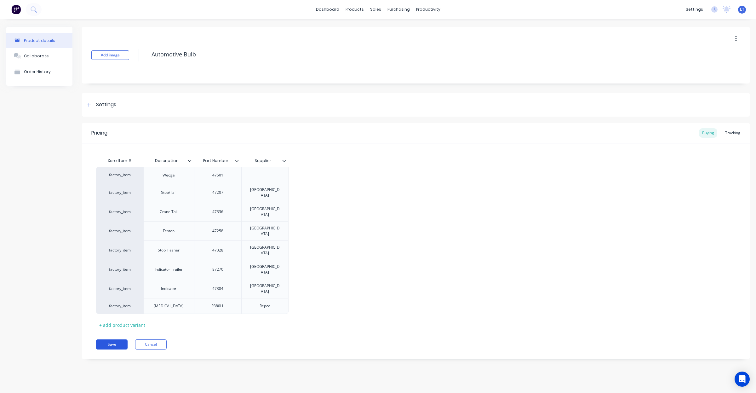
click at [109, 339] on button "Save" at bounding box center [111, 344] width 31 height 10
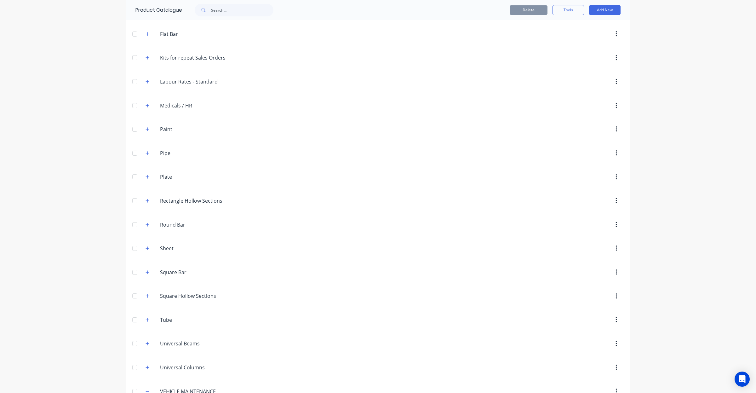
scroll to position [340, 0]
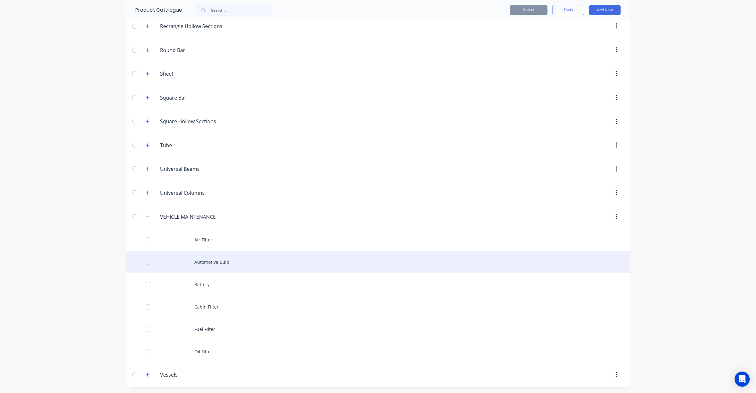
click at [155, 258] on div "Automotive Bulb" at bounding box center [378, 262] width 504 height 22
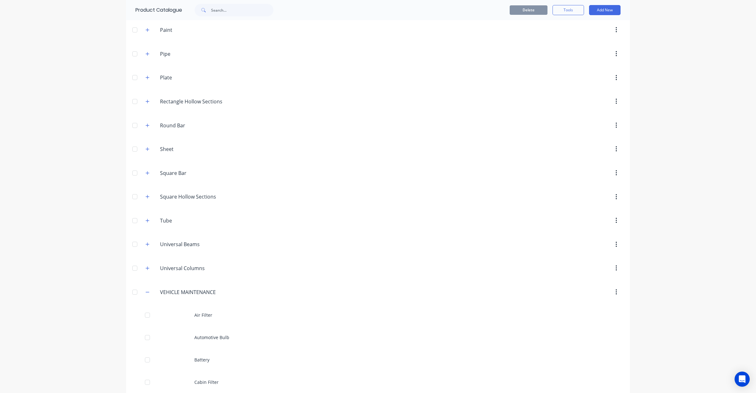
scroll to position [340, 0]
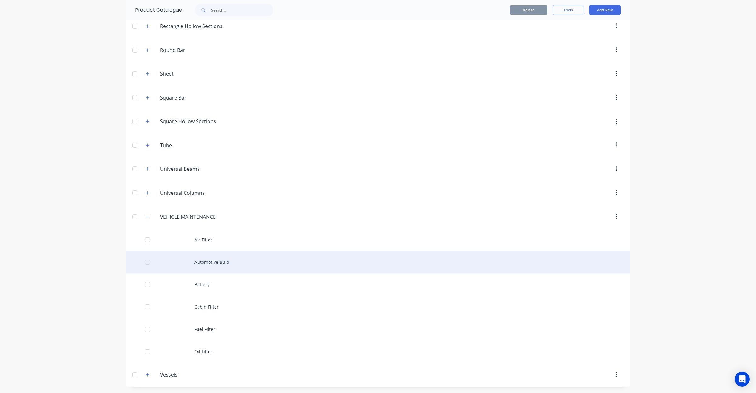
click at [142, 265] on div at bounding box center [147, 262] width 13 height 13
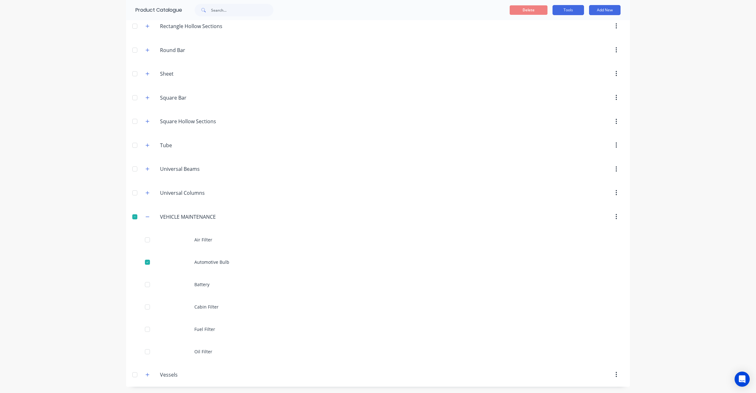
click at [564, 13] on button "Tools" at bounding box center [567, 10] width 31 height 10
click at [563, 23] on span "Duplicate product" at bounding box center [553, 26] width 47 height 7
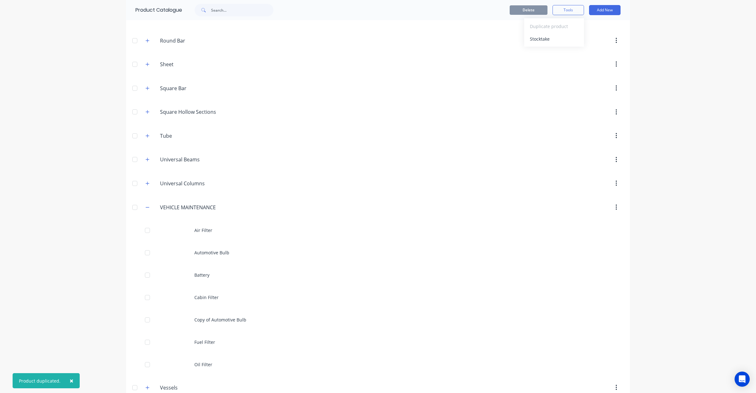
scroll to position [363, 0]
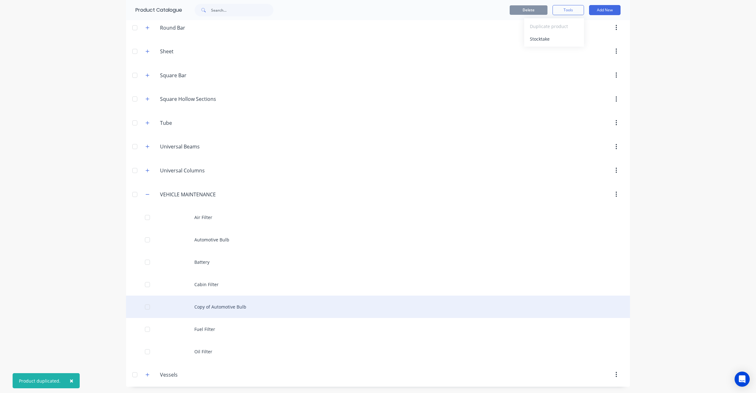
click at [239, 303] on div "Copy of Automotive Bulb" at bounding box center [378, 306] width 504 height 22
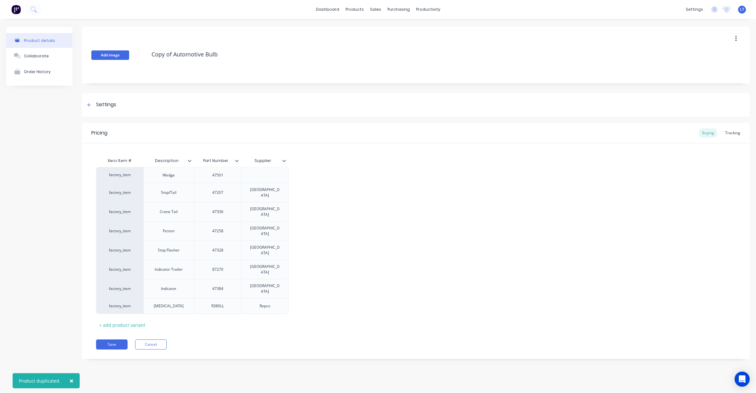
drag, startPoint x: 147, startPoint y: 56, endPoint x: 117, endPoint y: 56, distance: 30.2
click at [117, 56] on div "Add image Copy of Automotive Bulb" at bounding box center [416, 55] width 668 height 57
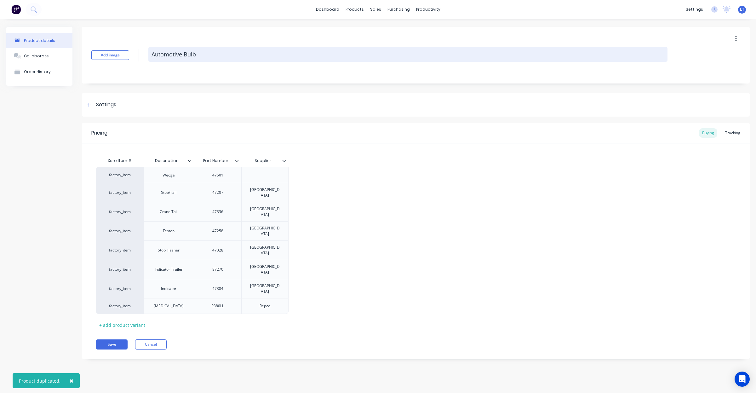
click at [199, 57] on textarea "Automotive Bulb" at bounding box center [407, 54] width 519 height 15
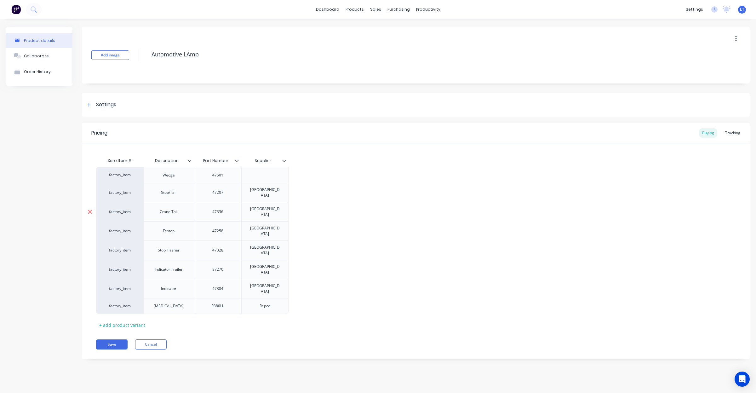
click at [89, 208] on icon at bounding box center [90, 211] width 5 height 6
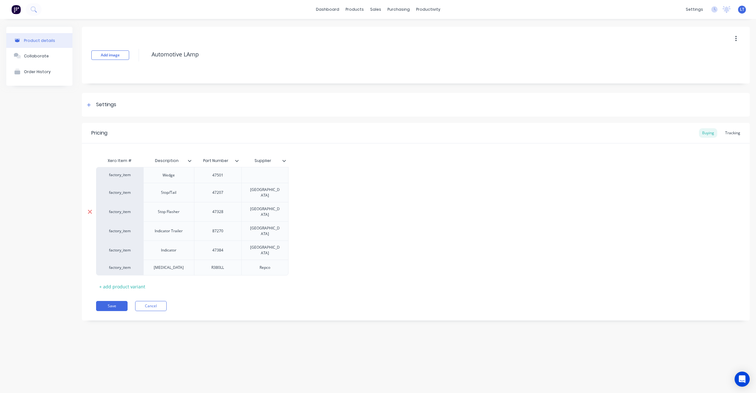
click at [89, 208] on icon at bounding box center [90, 211] width 5 height 6
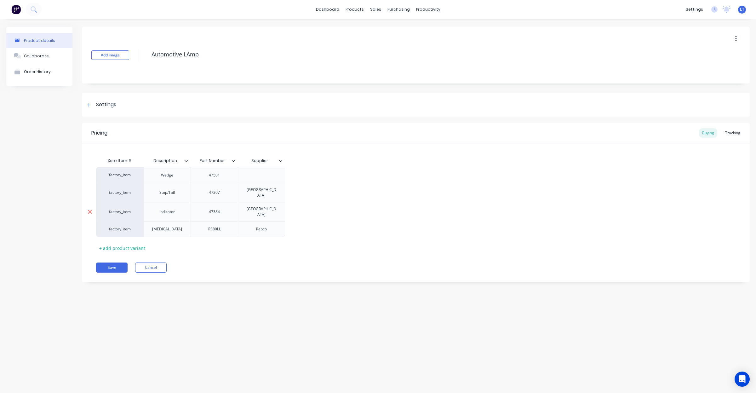
click at [89, 208] on icon at bounding box center [90, 211] width 5 height 6
click at [89, 207] on icon at bounding box center [90, 210] width 5 height 6
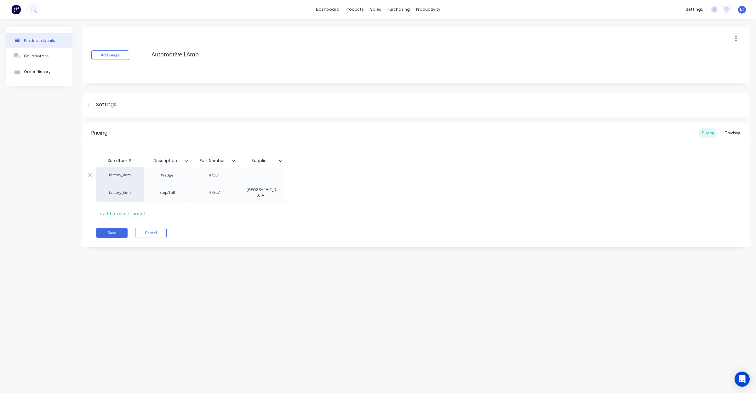
click at [167, 175] on div "Wedge" at bounding box center [166, 175] width 31 height 8
click at [218, 175] on div "P43T-38" at bounding box center [214, 175] width 31 height 8
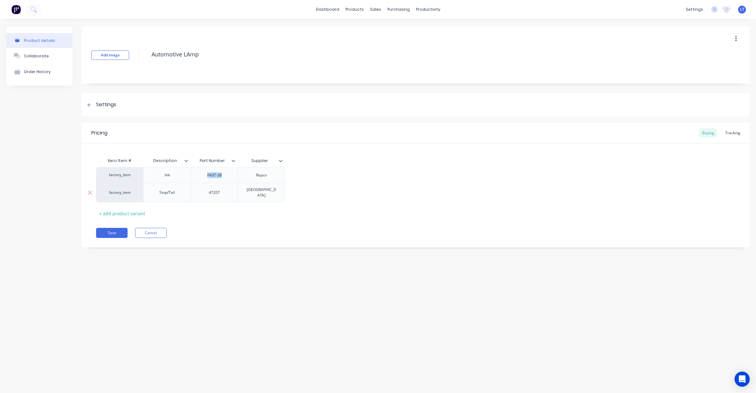
copy div "P43T-38"
click at [216, 188] on div "47207" at bounding box center [214, 192] width 31 height 8
paste div
click at [170, 191] on div "Stop/Tail" at bounding box center [166, 192] width 31 height 8
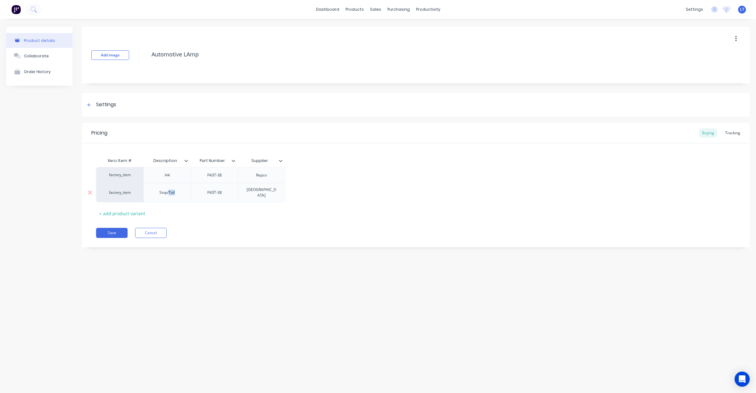
drag, startPoint x: 170, startPoint y: 191, endPoint x: 212, endPoint y: 168, distance: 47.9
click at [172, 190] on div "Stop/Tail" at bounding box center [166, 192] width 31 height 8
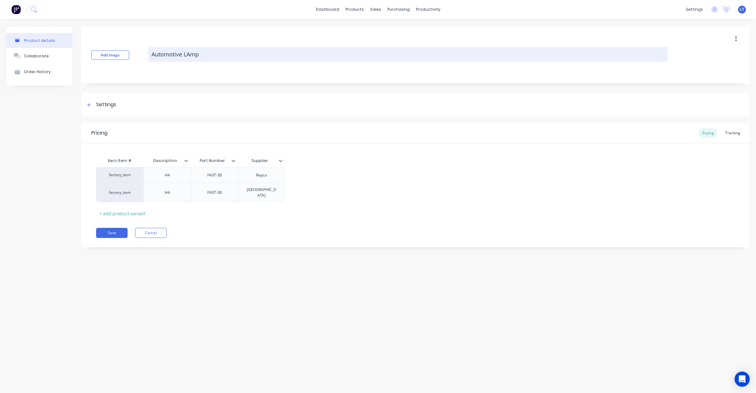
drag, startPoint x: 189, startPoint y: 53, endPoint x: 186, endPoint y: 51, distance: 3.4
click at [186, 51] on textarea "Automotive LAmp" at bounding box center [407, 54] width 519 height 15
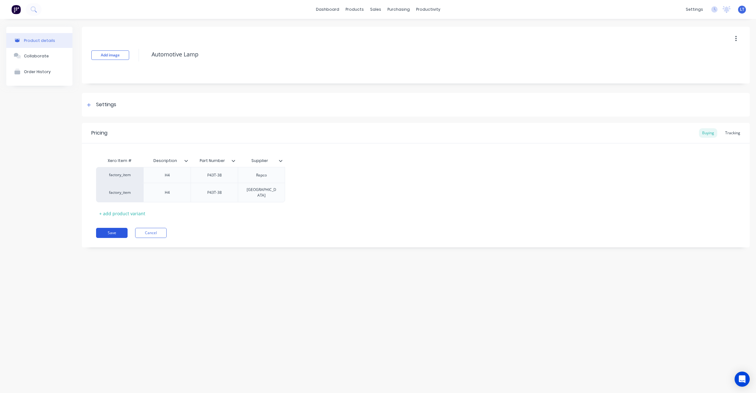
click at [107, 228] on button "Save" at bounding box center [111, 233] width 31 height 10
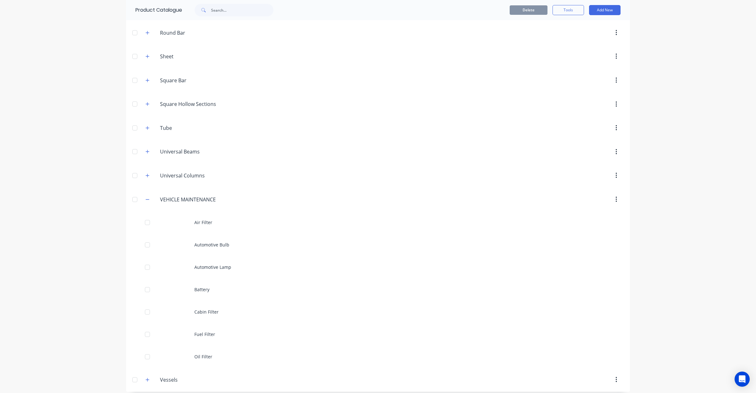
scroll to position [363, 0]
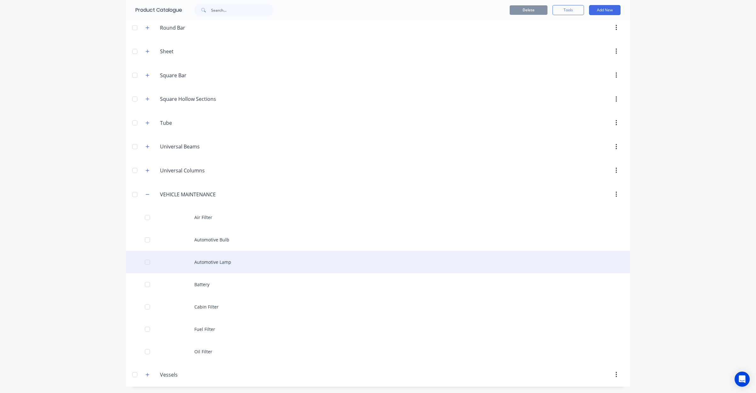
click at [143, 262] on div at bounding box center [147, 262] width 13 height 13
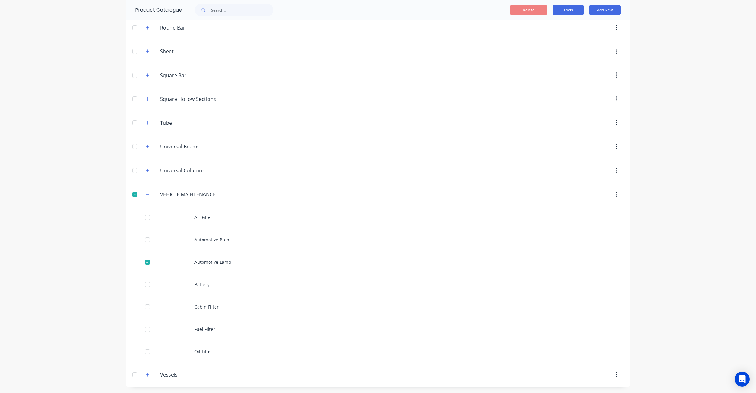
click at [576, 11] on button "Tools" at bounding box center [567, 10] width 31 height 10
click at [571, 27] on span "Duplicate product" at bounding box center [553, 26] width 47 height 7
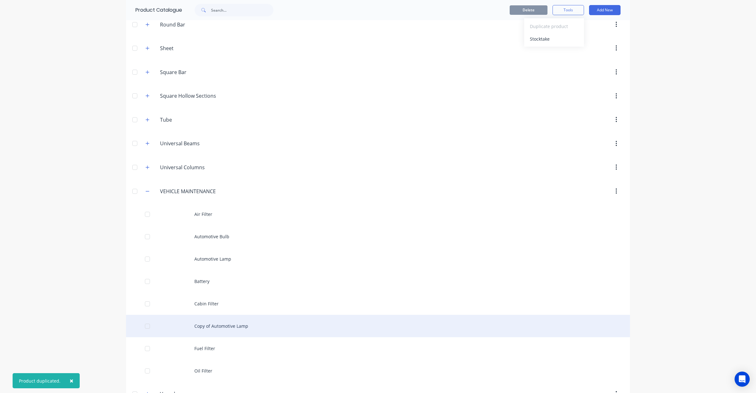
click at [238, 330] on div "Copy of Automotive Lamp" at bounding box center [378, 326] width 504 height 22
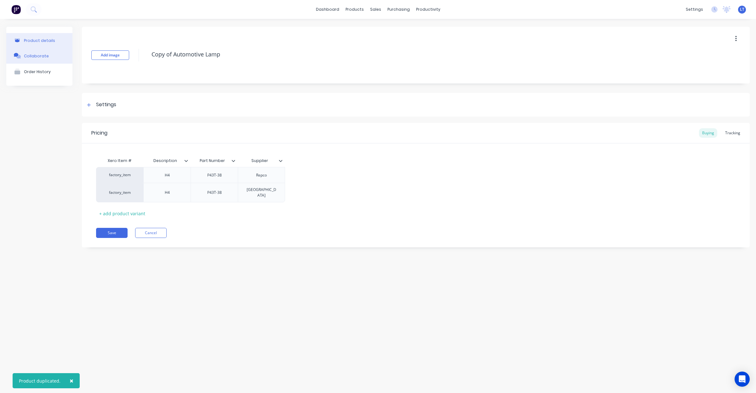
drag, startPoint x: 234, startPoint y: 54, endPoint x: 16, endPoint y: 61, distance: 217.7
click at [16, 61] on div "Product details Collaborate Order History Add image Copy of Automotive Lamp Set…" at bounding box center [377, 142] width 743 height 230
click at [168, 175] on div "H4" at bounding box center [166, 175] width 31 height 8
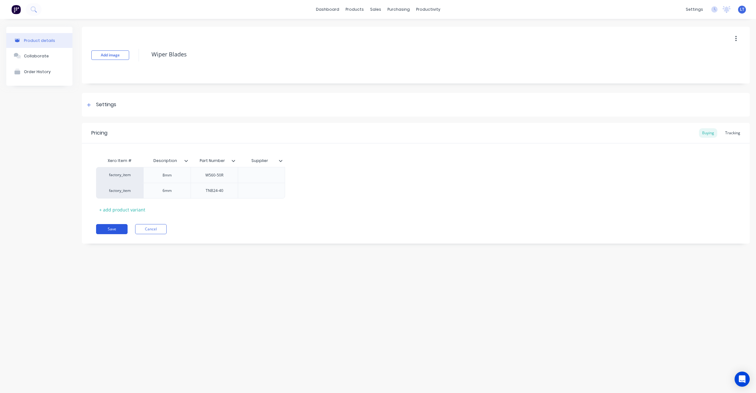
click at [111, 228] on button "Save" at bounding box center [111, 229] width 31 height 10
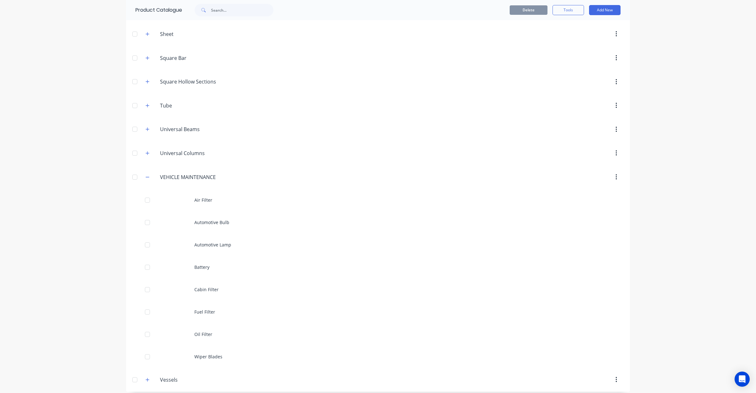
scroll to position [372, 0]
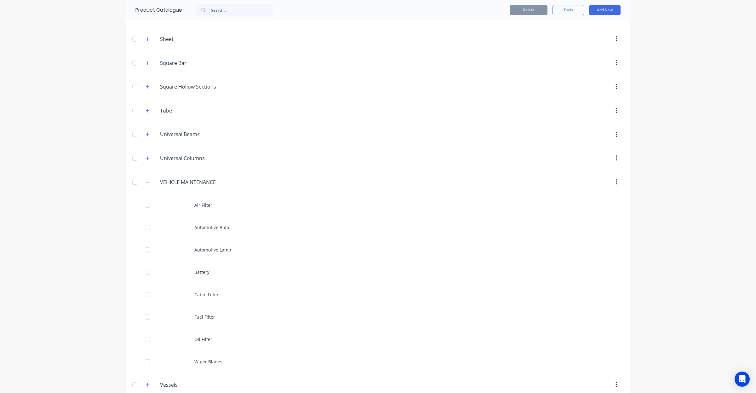
click at [615, 183] on icon "button" at bounding box center [616, 182] width 2 height 7
click at [597, 10] on button "Add New" at bounding box center [604, 10] width 31 height 10
click at [574, 54] on div "Product Kit" at bounding box center [590, 51] width 48 height 9
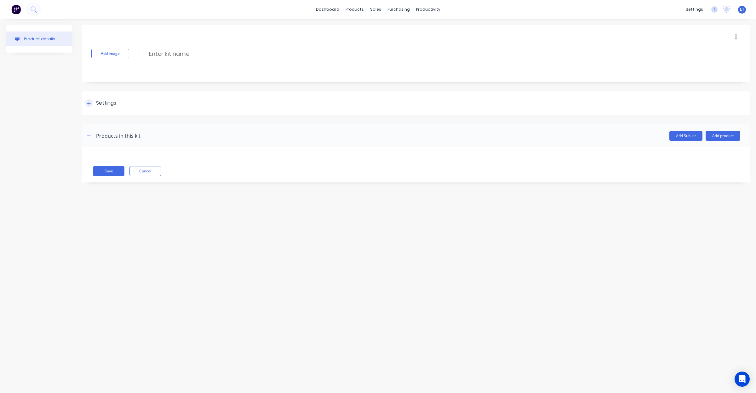
click at [115, 104] on div "Settings" at bounding box center [106, 103] width 20 height 8
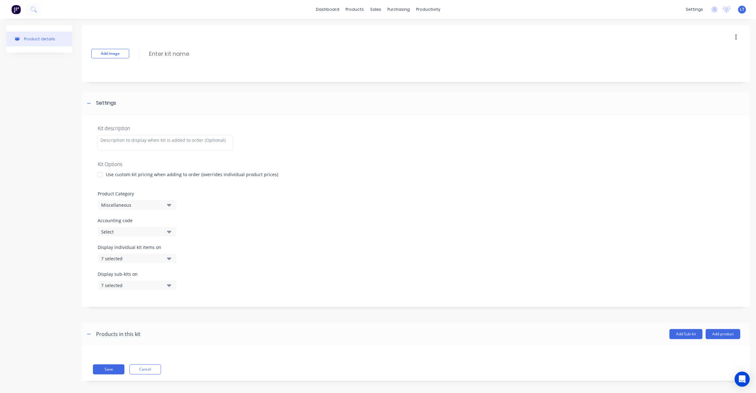
click at [165, 206] on button "Miscellaneous" at bounding box center [137, 204] width 79 height 9
click at [131, 282] on div "VEHICLE MAINTENANCE" at bounding box center [145, 283] width 94 height 13
click at [171, 231] on icon "button" at bounding box center [169, 231] width 4 height 3
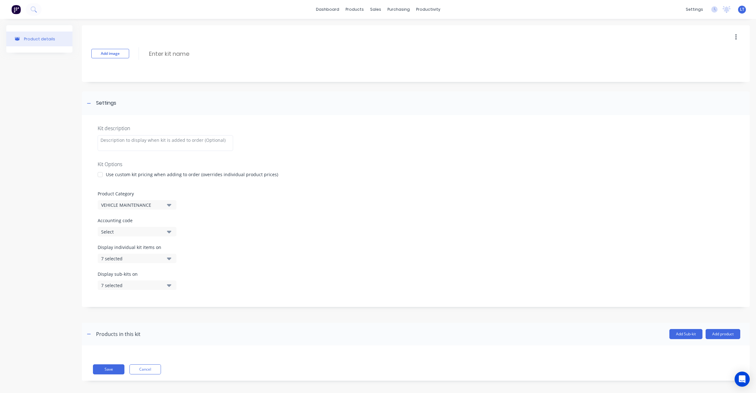
click at [167, 255] on icon "button" at bounding box center [169, 258] width 4 height 7
click at [173, 284] on button "7 selected" at bounding box center [137, 284] width 79 height 9
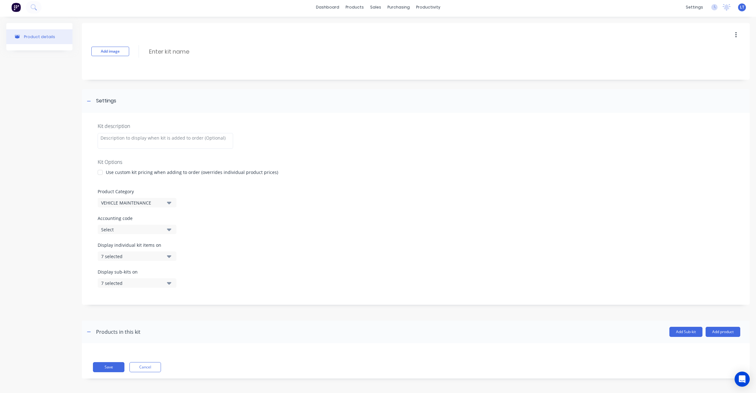
scroll to position [3, 0]
click at [721, 328] on button "Add product" at bounding box center [722, 330] width 35 height 10
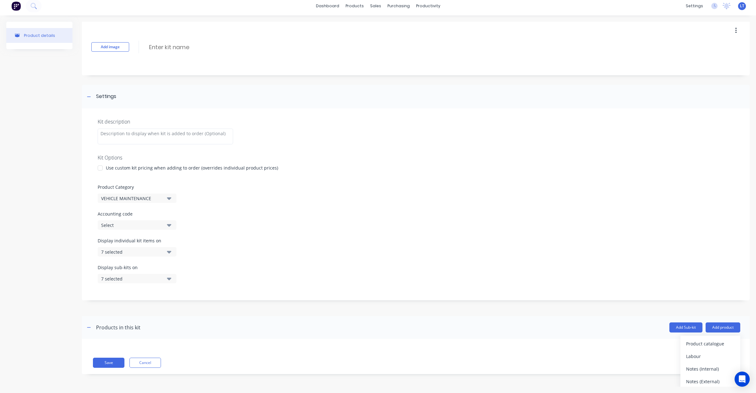
scroll to position [5, 0]
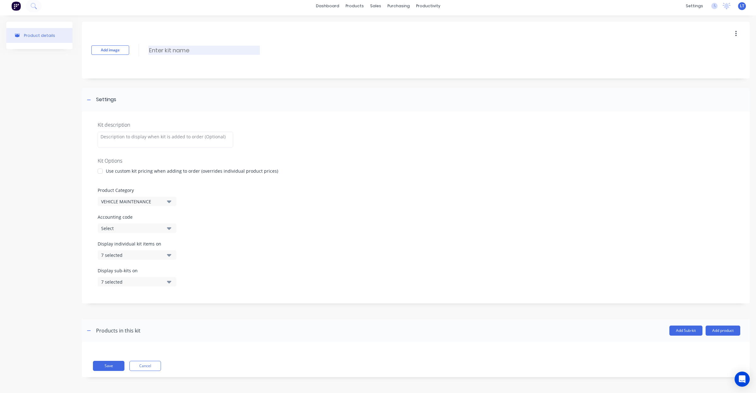
click at [186, 44] on div "Add image Enter kit name" at bounding box center [416, 50] width 668 height 57
click at [197, 141] on div at bounding box center [165, 140] width 135 height 16
click at [183, 139] on div at bounding box center [165, 140] width 135 height 16
click at [328, 167] on div "Kit description REGO: 1GNU-775 HILUX (DUAL) 2018 Kit Options Use custom kit pri…" at bounding box center [416, 207] width 668 height 192
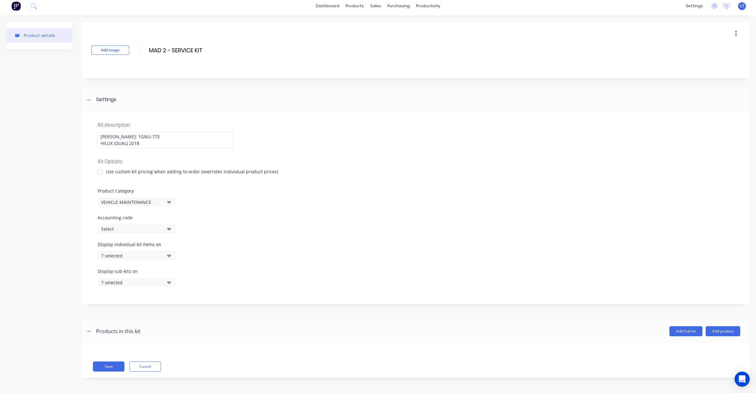
scroll to position [4, 0]
click at [712, 332] on button "Add product" at bounding box center [722, 330] width 35 height 10
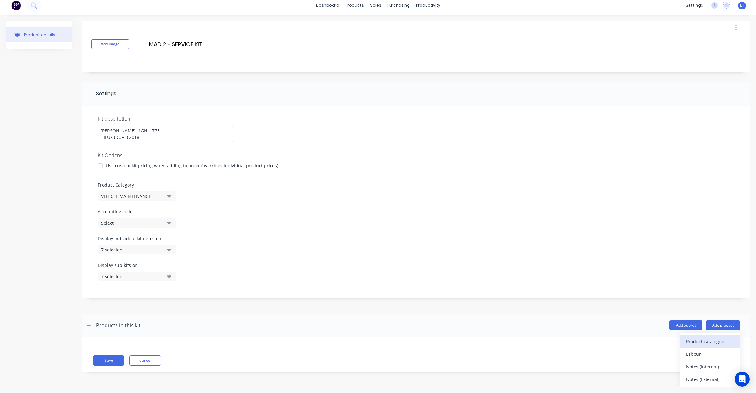
click at [692, 340] on div "Product catalogue" at bounding box center [710, 341] width 48 height 9
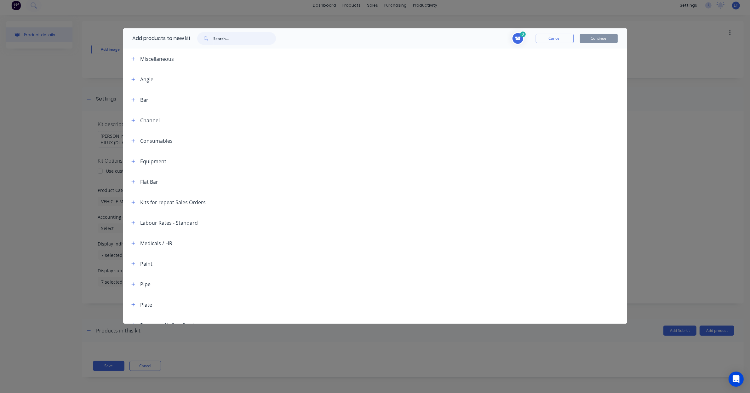
click at [236, 40] on input "text" at bounding box center [244, 38] width 62 height 13
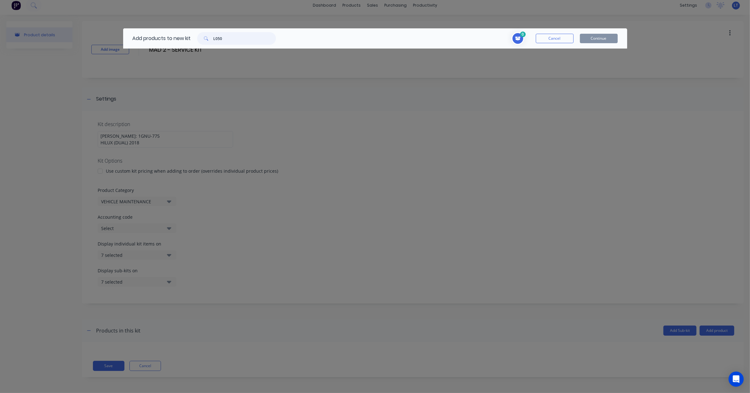
drag, startPoint x: 242, startPoint y: 37, endPoint x: 117, endPoint y: 38, distance: 125.3
click at [117, 38] on div "Add products to new kit L050 0 Cancel Continue" at bounding box center [375, 196] width 750 height 393
drag, startPoint x: 248, startPoint y: 38, endPoint x: 174, endPoint y: 36, distance: 73.7
click at [174, 36] on div "Add products to new kit to2339" at bounding box center [202, 38] width 159 height 20
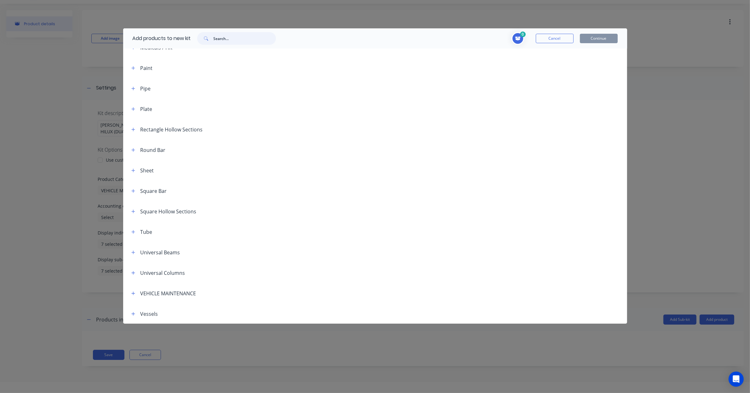
scroll to position [31, 0]
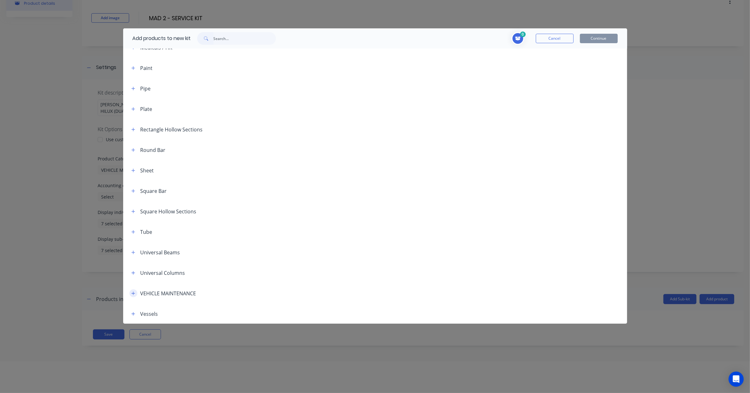
click at [133, 291] on icon "button" at bounding box center [133, 293] width 4 height 4
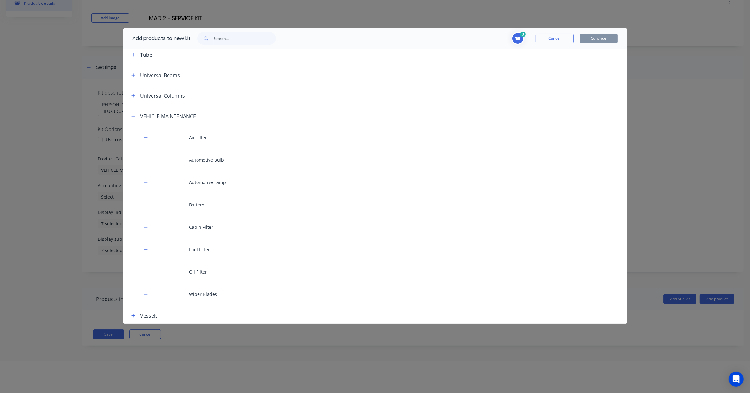
scroll to position [374, 0]
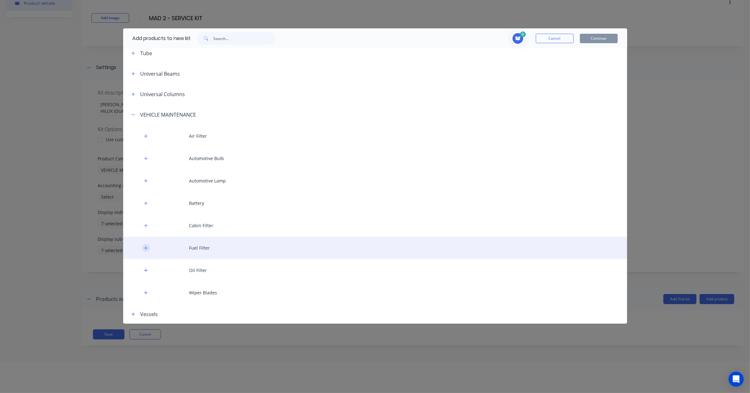
click at [145, 248] on icon "button" at bounding box center [146, 248] width 4 height 4
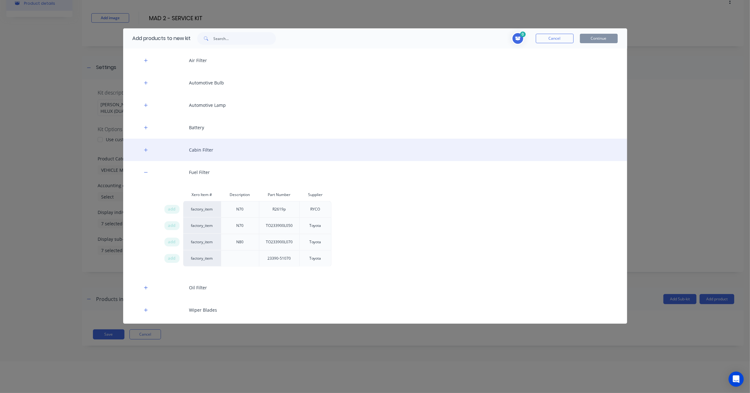
scroll to position [453, 0]
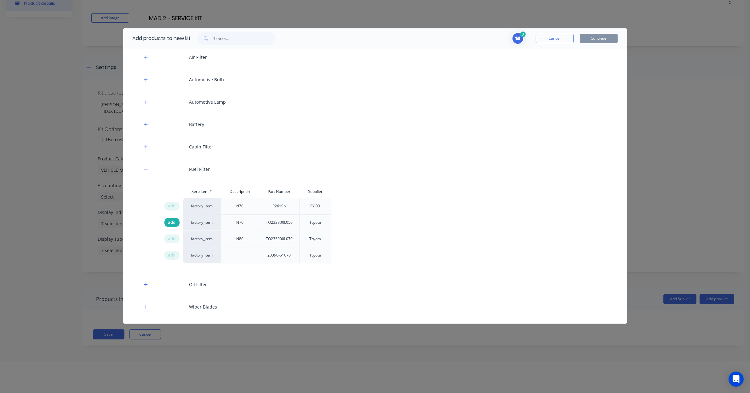
click at [173, 221] on span "add" at bounding box center [172, 222] width 8 height 6
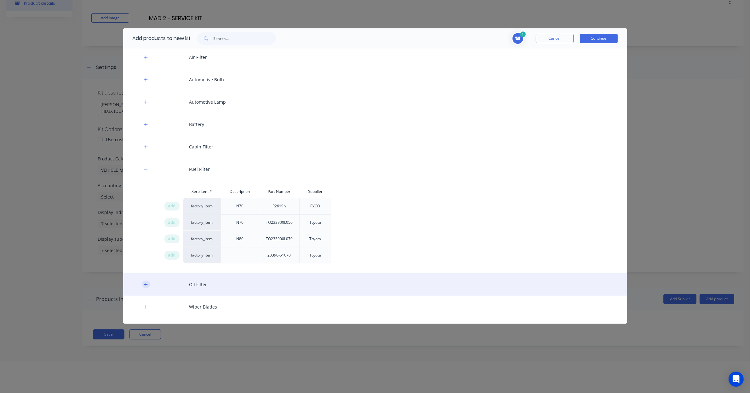
click at [145, 287] on button "button" at bounding box center [146, 284] width 8 height 8
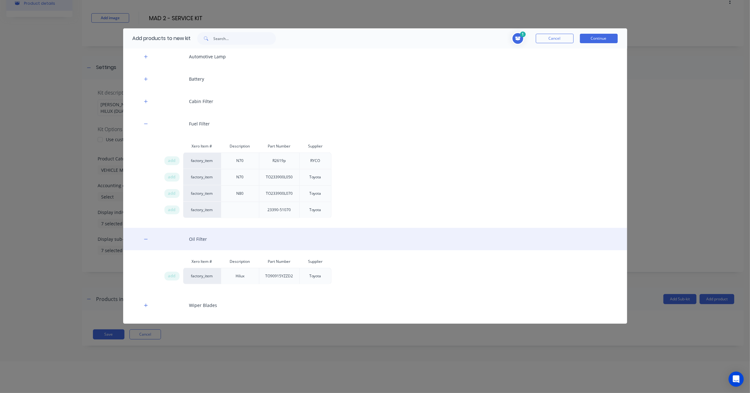
scroll to position [512, 0]
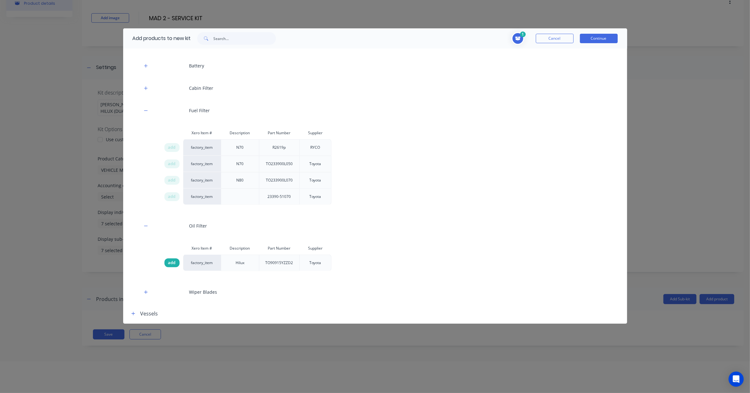
click at [173, 265] on span "add" at bounding box center [172, 262] width 8 height 6
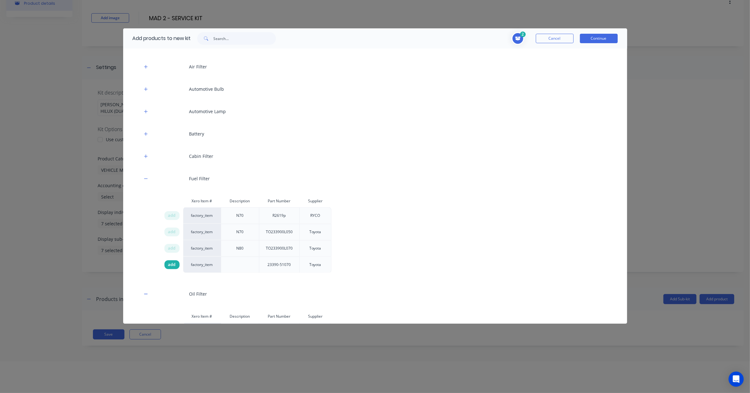
scroll to position [380, 0]
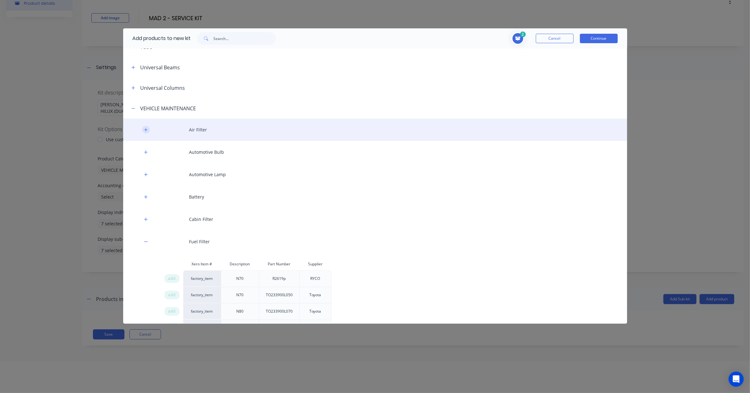
click at [147, 130] on icon "button" at bounding box center [146, 130] width 4 height 4
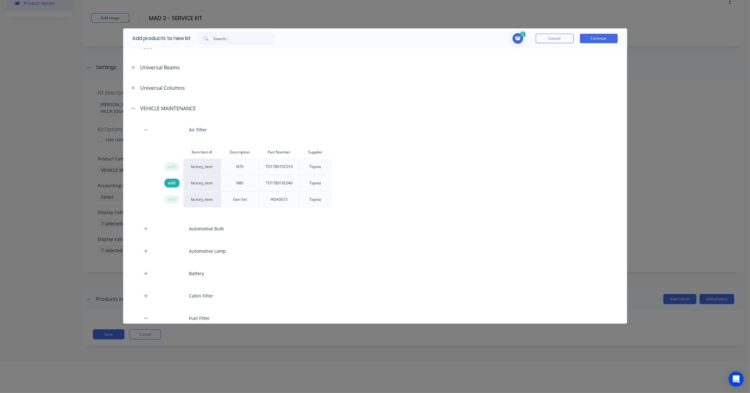
click at [168, 183] on span "add" at bounding box center [172, 183] width 8 height 6
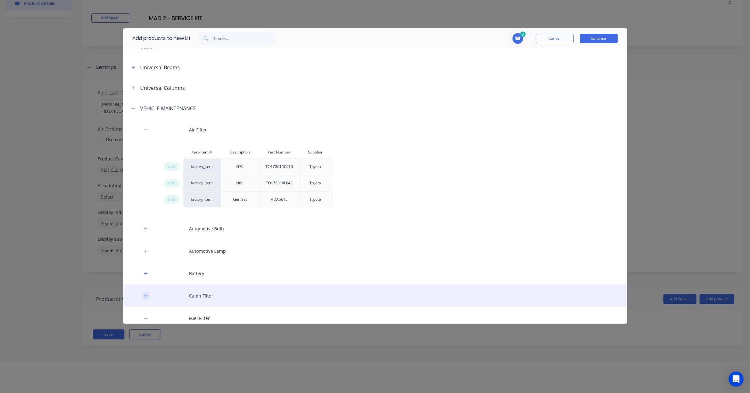
click at [147, 296] on icon "button" at bounding box center [146, 295] width 4 height 4
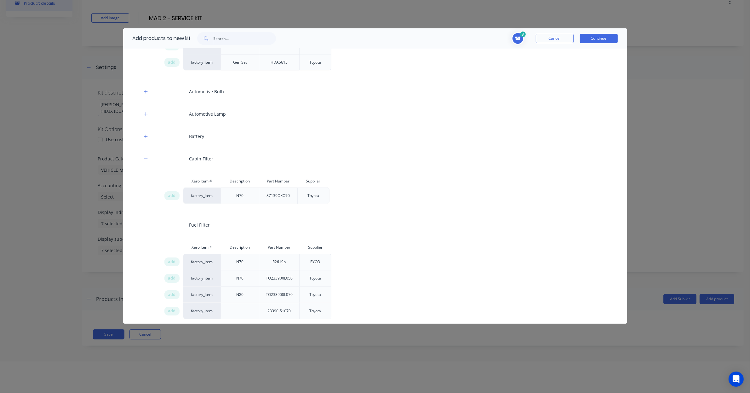
scroll to position [525, 0]
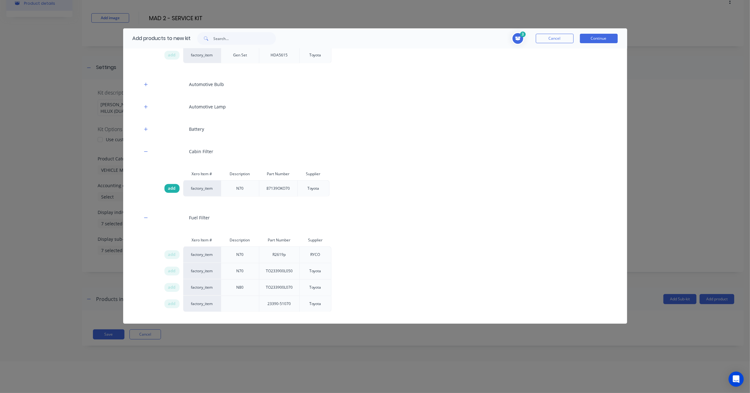
click at [171, 189] on span "add" at bounding box center [172, 188] width 8 height 6
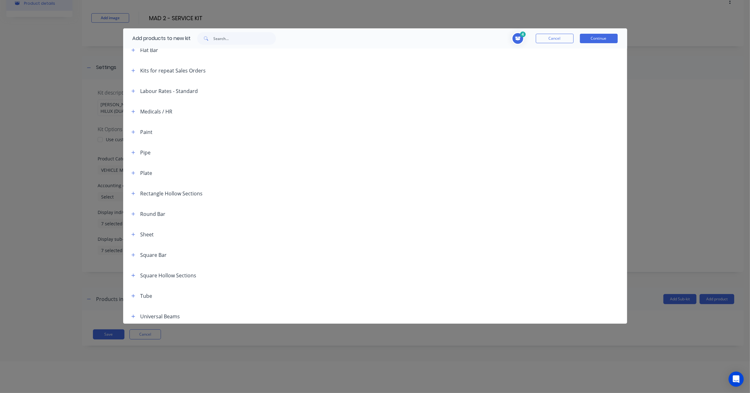
scroll to position [82, 0]
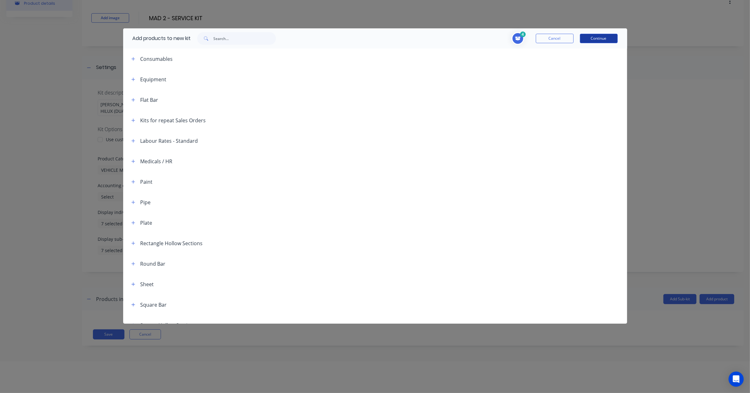
click at [606, 40] on button "Continue" at bounding box center [599, 38] width 38 height 9
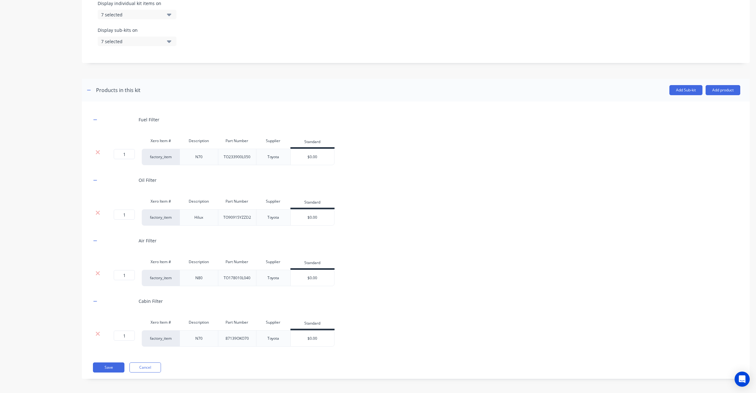
scroll to position [247, 0]
click at [107, 367] on button "Save" at bounding box center [108, 366] width 31 height 10
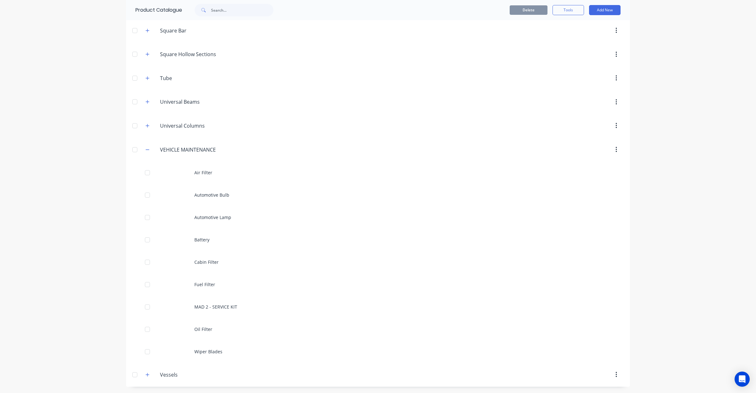
scroll to position [407, 0]
click at [592, 11] on button "Add New" at bounding box center [604, 10] width 31 height 10
click at [584, 26] on div "Category" at bounding box center [590, 26] width 48 height 9
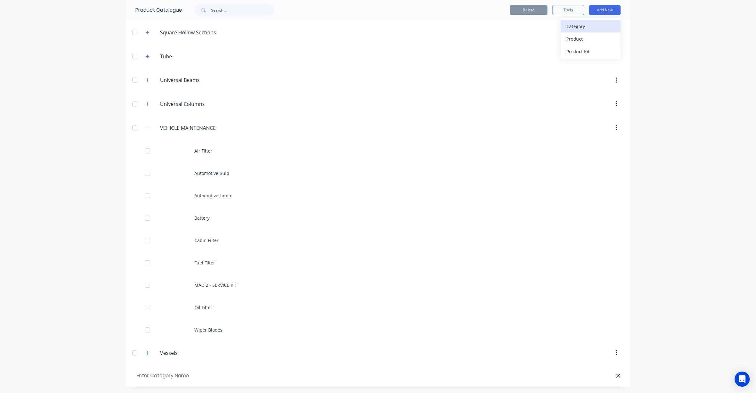
click at [578, 27] on div "Category" at bounding box center [590, 26] width 48 height 9
drag, startPoint x: 199, startPoint y: 121, endPoint x: 204, endPoint y: 128, distance: 7.7
click at [200, 123] on header "VEHICLE.MAINTENANCE VEHICLE MAINTENANCE" at bounding box center [378, 128] width 504 height 24
click at [223, 128] on input "VEHICLE MAINTENANCE" at bounding box center [197, 128] width 75 height 8
click at [169, 378] on input "VEHICLE SERVICE KITS" at bounding box center [170, 375] width 71 height 9
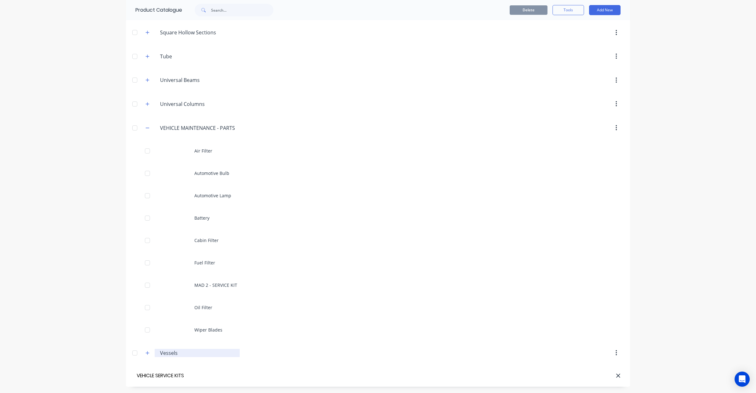
click at [240, 375] on div at bounding box center [414, 375] width 414 height 6
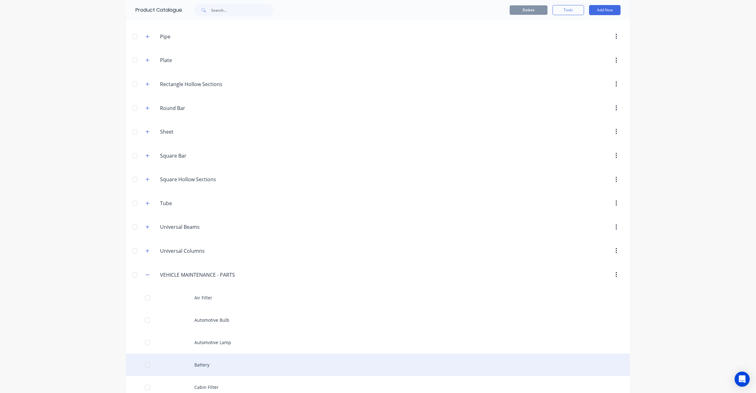
scroll to position [407, 0]
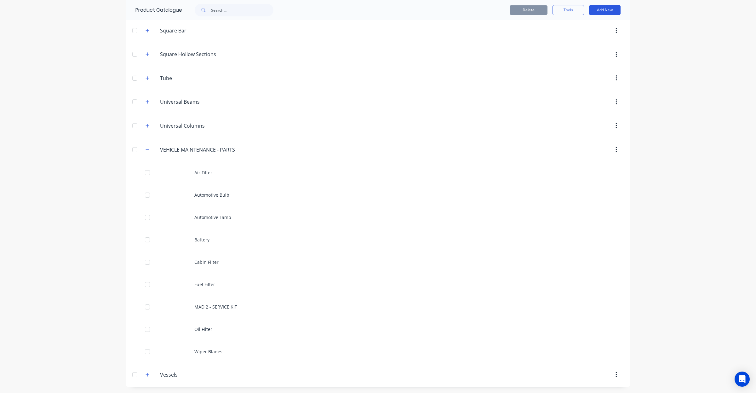
click at [597, 11] on button "Add New" at bounding box center [604, 10] width 31 height 10
click at [589, 25] on div "Category" at bounding box center [590, 26] width 48 height 9
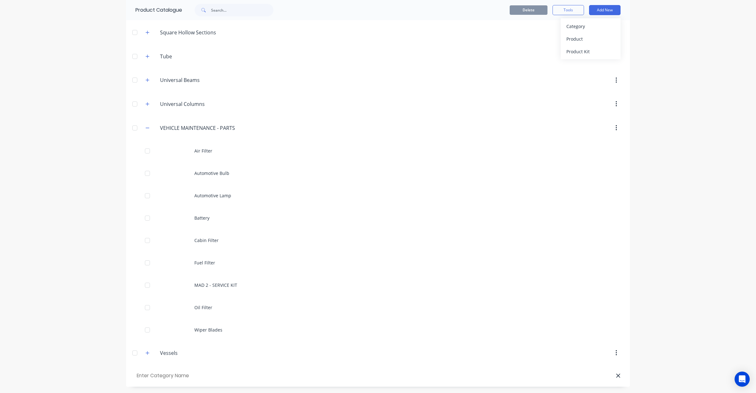
click at [207, 377] on div at bounding box center [414, 375] width 414 height 6
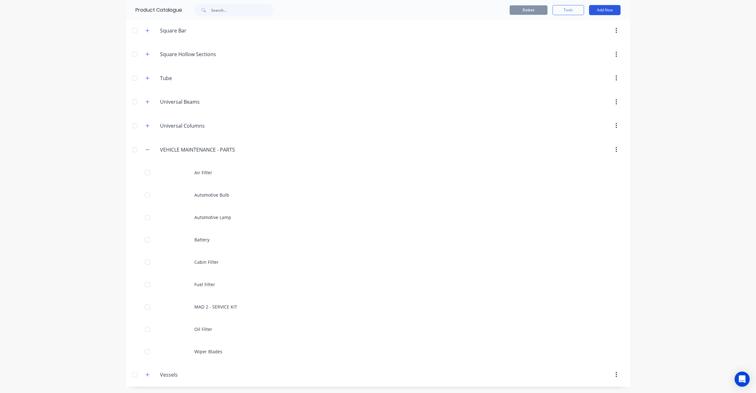
click at [595, 10] on button "Add New" at bounding box center [604, 10] width 31 height 10
click at [577, 22] on div "Category" at bounding box center [590, 26] width 48 height 9
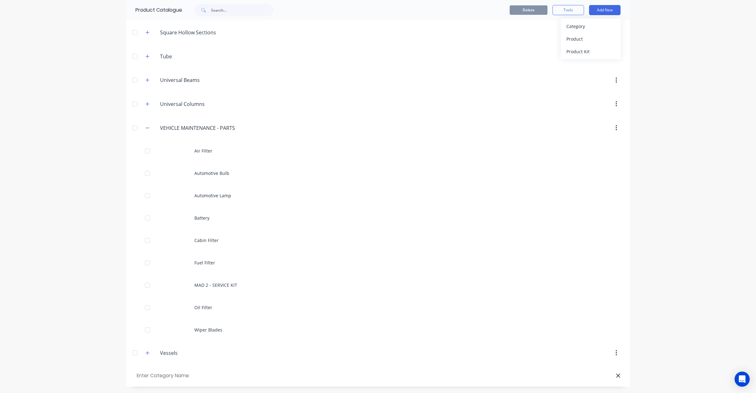
click at [146, 377] on input "text" at bounding box center [170, 375] width 71 height 9
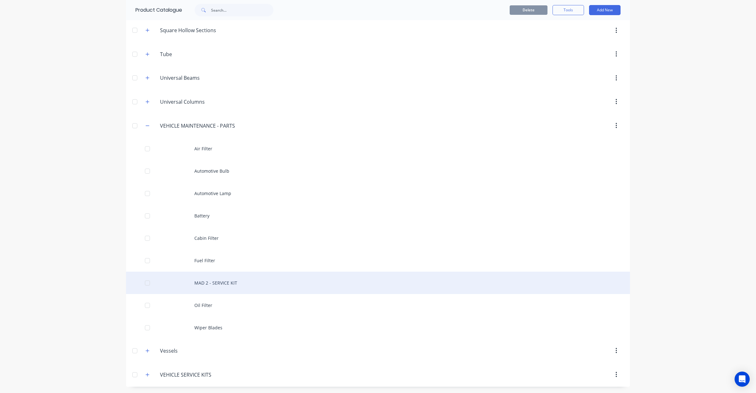
click at [221, 284] on div "MAD 2 - SERVICE KIT" at bounding box center [378, 282] width 504 height 22
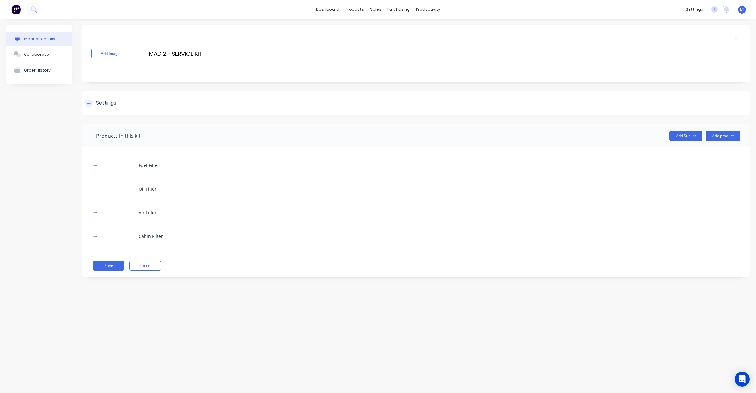
click at [121, 108] on div "Settings" at bounding box center [416, 103] width 668 height 24
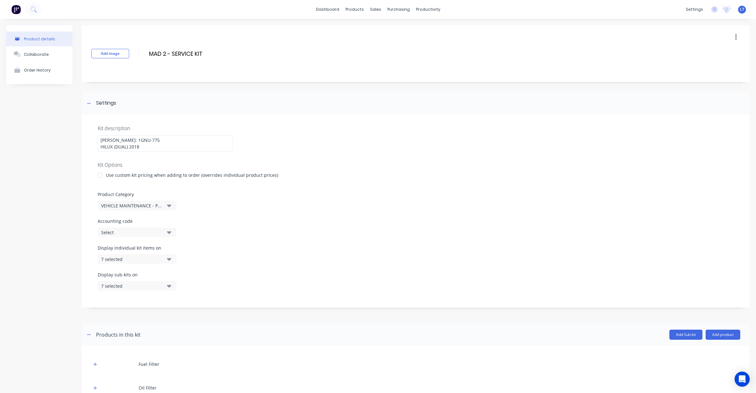
click at [166, 207] on button "VEHICLE MAINTENANCE - PARTS" at bounding box center [137, 205] width 79 height 9
click at [150, 284] on div "VEHICLE SERVICE KITS" at bounding box center [145, 284] width 94 height 13
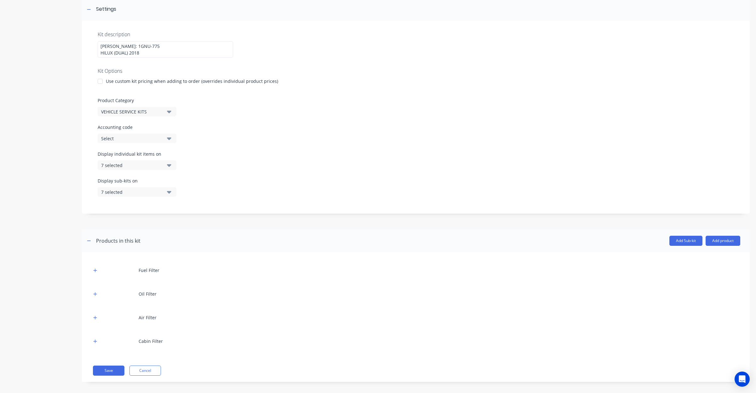
scroll to position [99, 0]
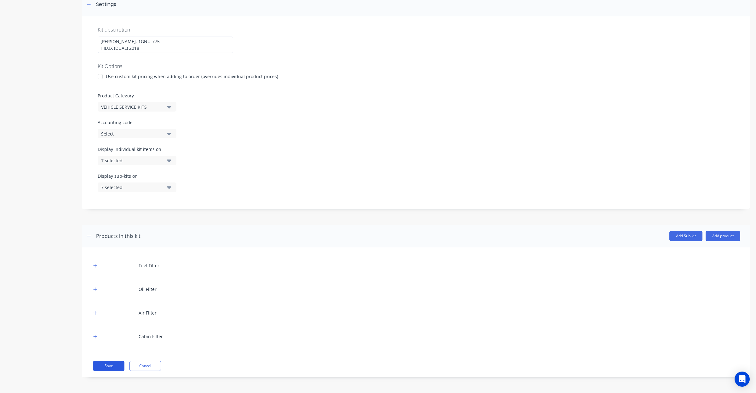
click at [113, 371] on button "Save" at bounding box center [108, 366] width 31 height 10
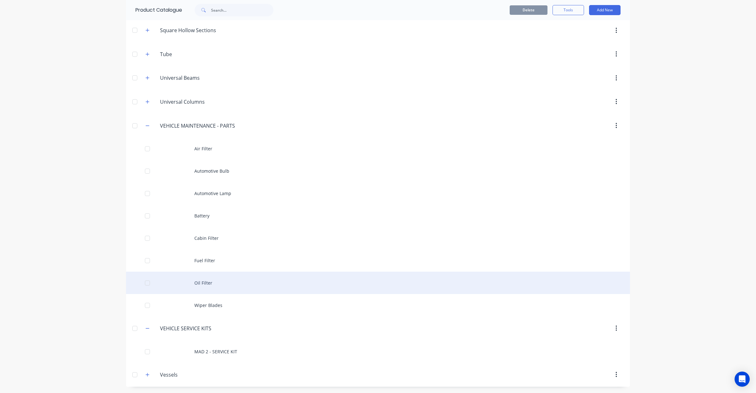
scroll to position [431, 0]
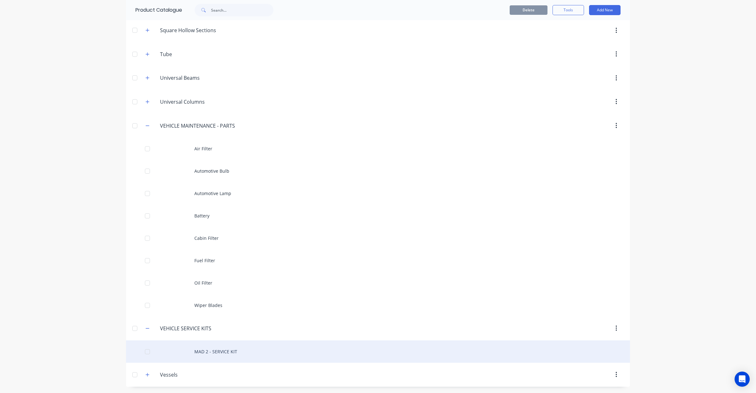
click at [223, 354] on div "MAD 2 - SERVICE KIT" at bounding box center [378, 351] width 504 height 22
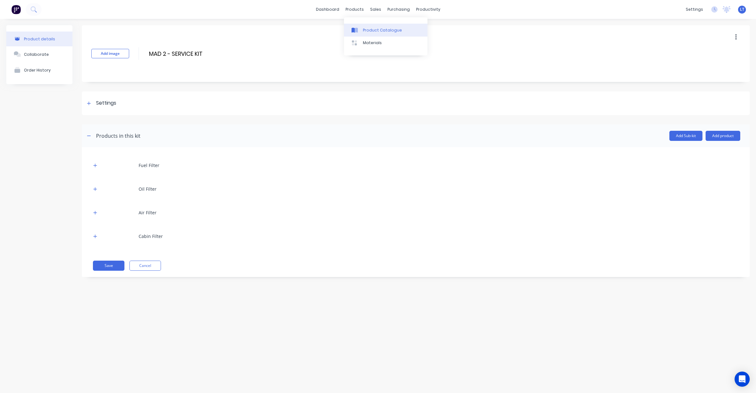
click at [364, 29] on div "Product Catalogue" at bounding box center [382, 30] width 39 height 6
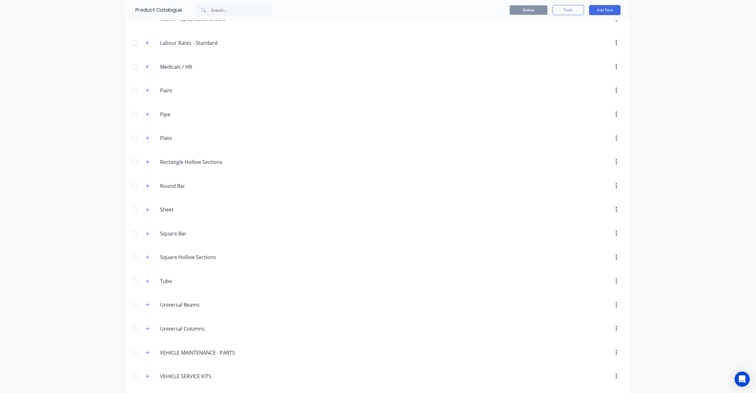
scroll to position [230, 0]
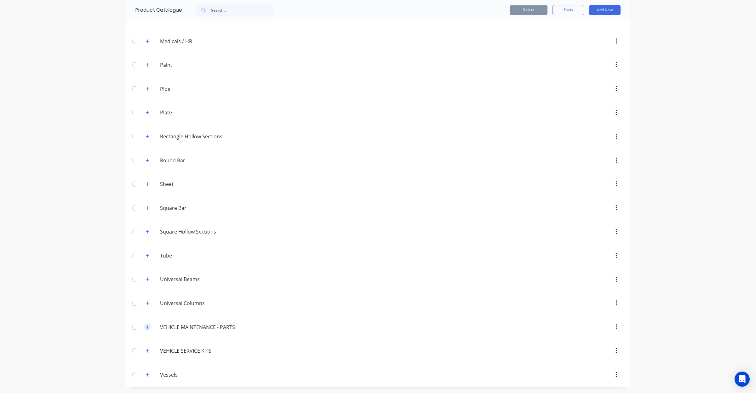
click at [147, 328] on button "button" at bounding box center [148, 327] width 8 height 8
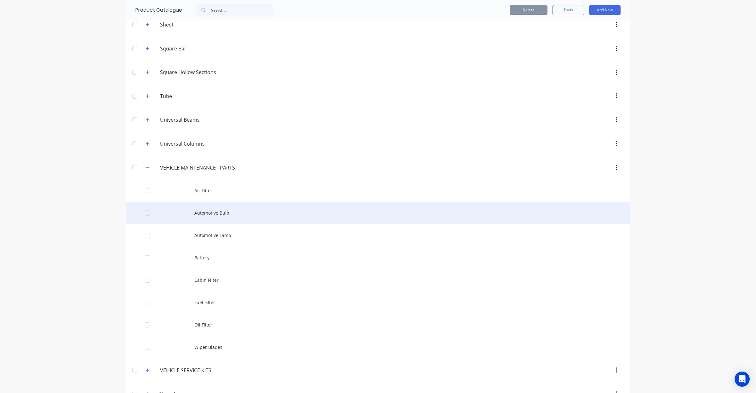
scroll to position [409, 0]
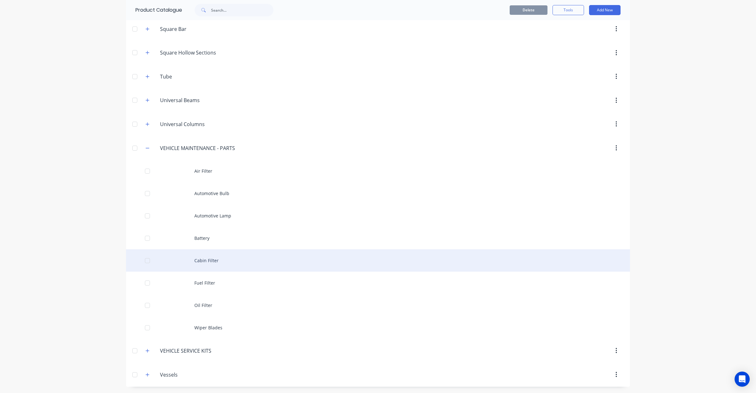
click at [145, 261] on div at bounding box center [147, 260] width 13 height 13
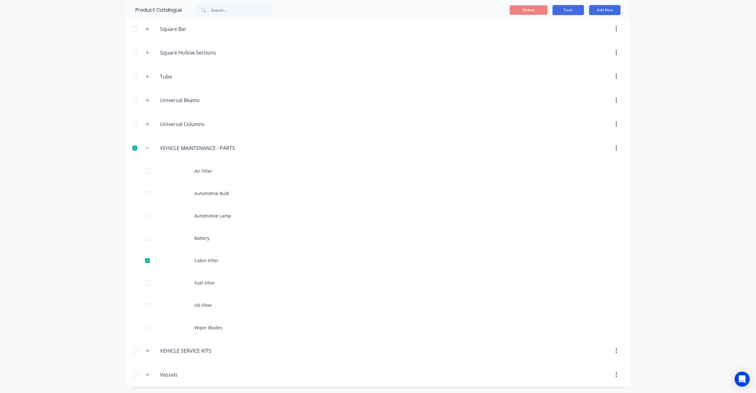
click at [561, 10] on button "Tools" at bounding box center [567, 10] width 31 height 10
click at [556, 22] on div "Duplicate product" at bounding box center [554, 26] width 48 height 9
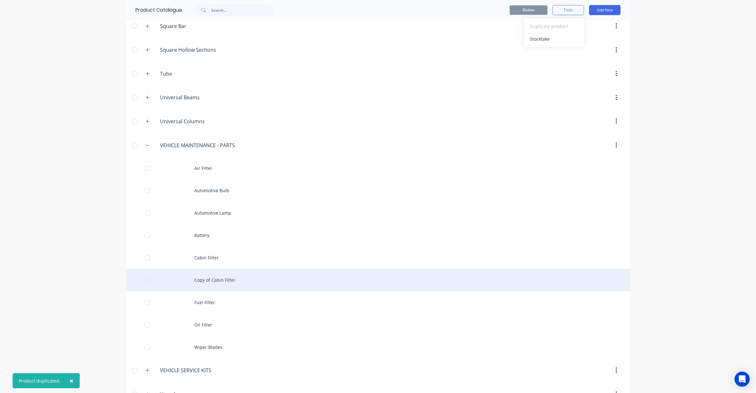
click at [227, 284] on div "Copy of Cabin Filter" at bounding box center [378, 280] width 504 height 22
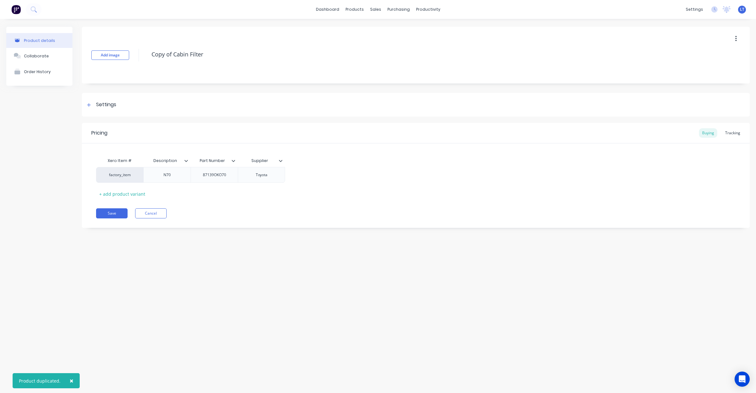
drag, startPoint x: 229, startPoint y: 49, endPoint x: 0, endPoint y: 54, distance: 229.0
click at [0, 54] on div "Product details Collaborate Order History Add image Copy of Cabin Filter Settin…" at bounding box center [378, 199] width 756 height 361
type textarea "x"
type textarea "T"
type textarea "x"
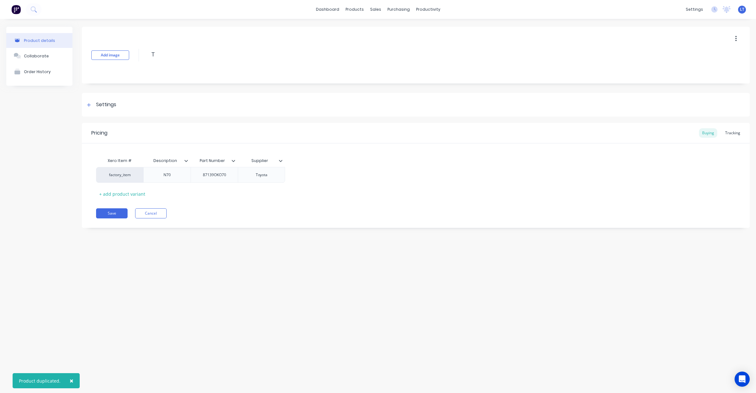
type textarea "[PERSON_NAME]"
type textarea "x"
type textarea "Tyr"
type textarea "x"
type textarea "Tyre"
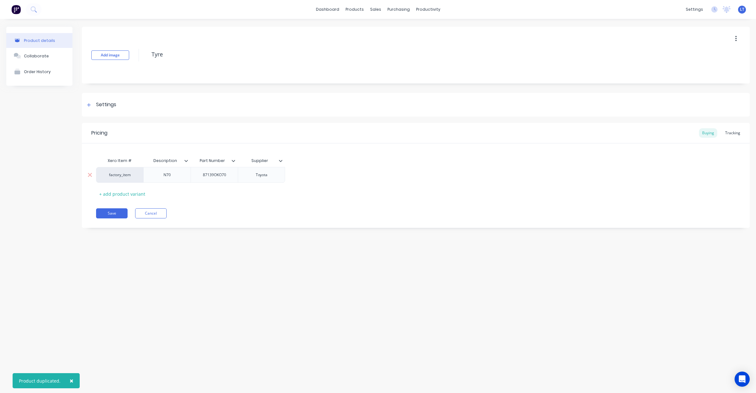
type textarea "x"
type textarea "Tyres"
type textarea "x"
type textarea "Tyres"
click at [168, 173] on div "N70" at bounding box center [166, 175] width 31 height 8
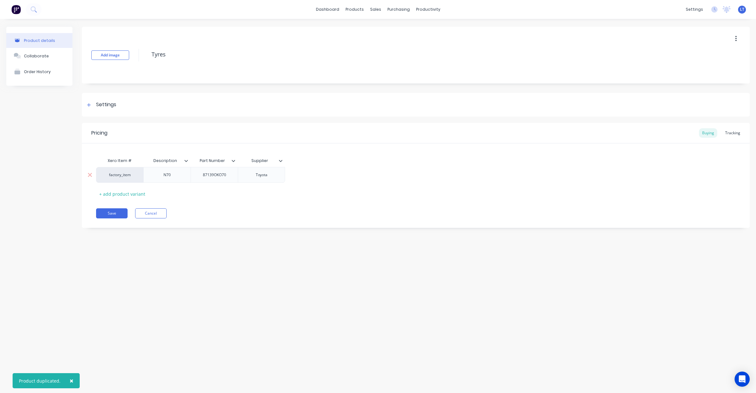
click at [169, 177] on div "N70" at bounding box center [166, 175] width 31 height 8
drag, startPoint x: 169, startPoint y: 177, endPoint x: 338, endPoint y: 146, distance: 171.8
click at [170, 177] on div "N70" at bounding box center [166, 175] width 31 height 8
click at [234, 161] on icon at bounding box center [233, 161] width 4 height 4
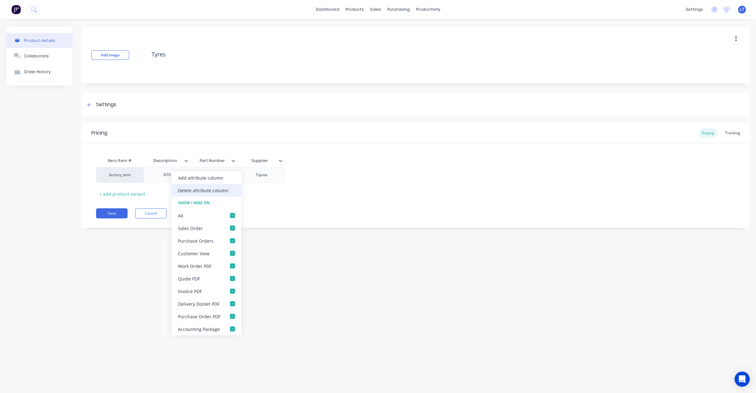
click at [227, 191] on div "Delete attribute column" at bounding box center [207, 190] width 70 height 13
type textarea "x"
click at [215, 175] on div "Toyota" at bounding box center [213, 175] width 31 height 8
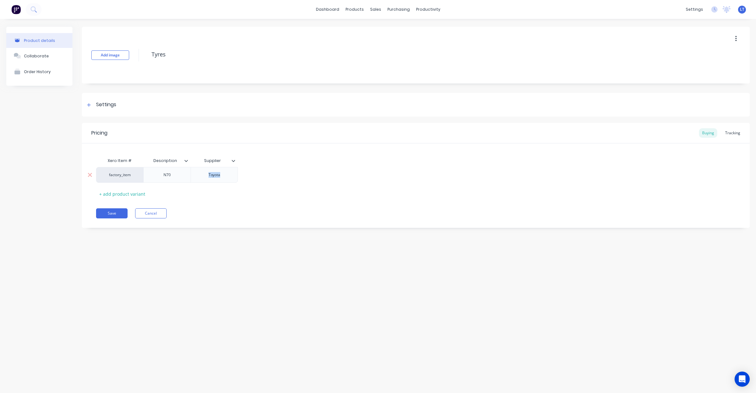
click at [214, 175] on div "Toyota" at bounding box center [213, 175] width 31 height 8
type textarea "x"
click at [277, 187] on div "Xero Item # Description Supplier factory_item N70 + add product variant" at bounding box center [415, 176] width 639 height 44
click at [165, 173] on div "N70" at bounding box center [166, 175] width 31 height 8
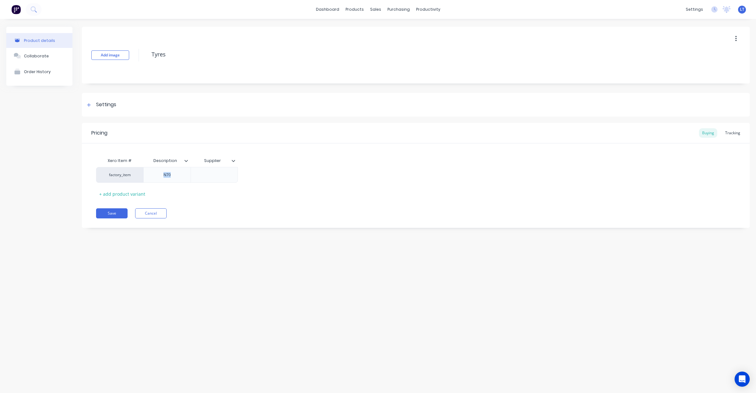
paste div
click at [131, 195] on div "+ add product variant" at bounding box center [122, 194] width 52 height 10
type textarea "x"
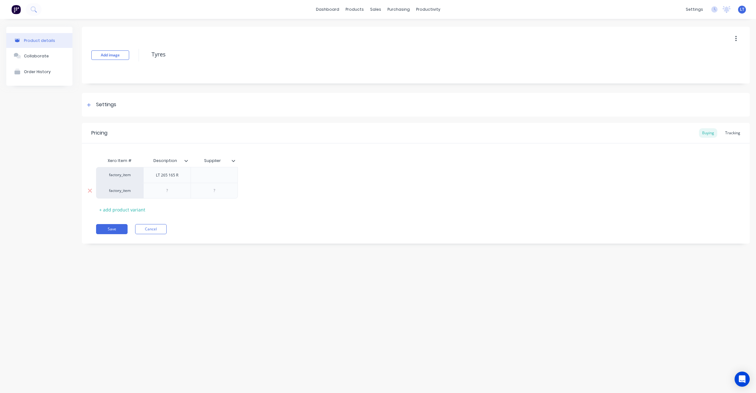
click at [172, 189] on div at bounding box center [166, 190] width 31 height 8
paste div
click at [120, 209] on div "+ add product variant" at bounding box center [122, 210] width 52 height 10
type textarea "x"
click at [164, 208] on div at bounding box center [166, 206] width 31 height 8
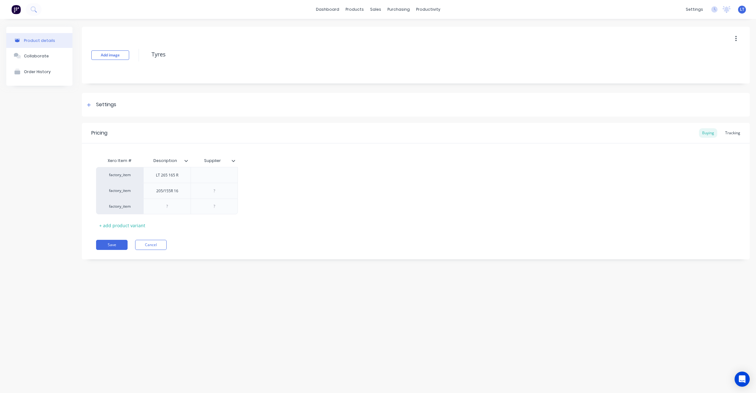
paste div
click at [106, 244] on button "Save" at bounding box center [111, 245] width 31 height 10
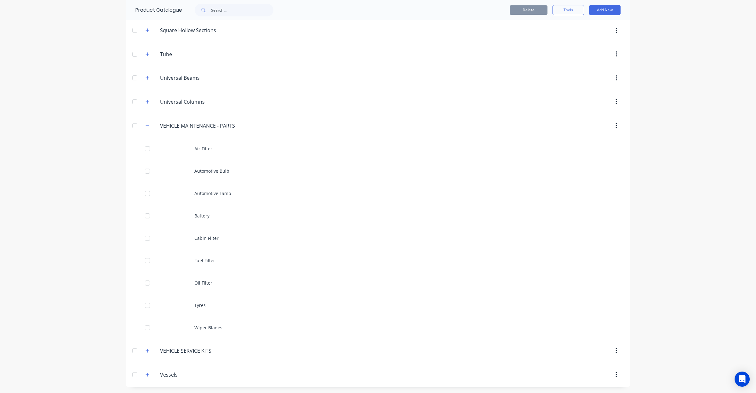
scroll to position [431, 0]
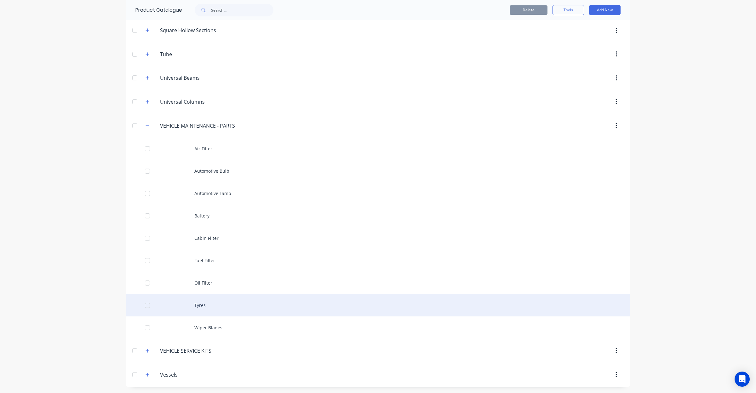
click at [210, 304] on div "Tyres" at bounding box center [378, 305] width 504 height 22
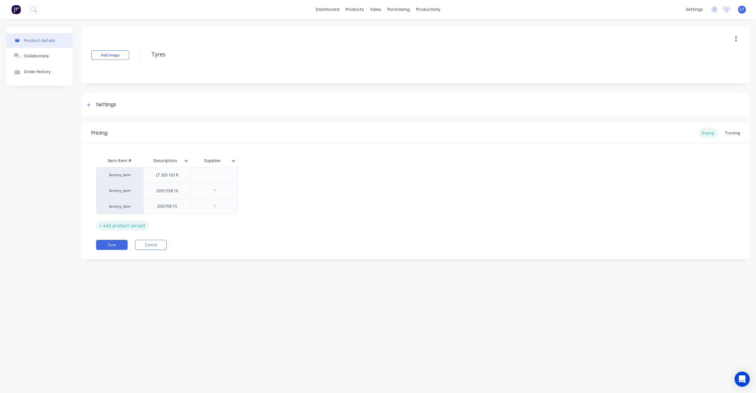
click at [114, 224] on div "+ add product variant" at bounding box center [122, 225] width 52 height 10
type textarea "x"
click at [170, 226] on div at bounding box center [166, 222] width 31 height 8
paste div
click at [131, 241] on div "+ add product variant" at bounding box center [122, 241] width 52 height 10
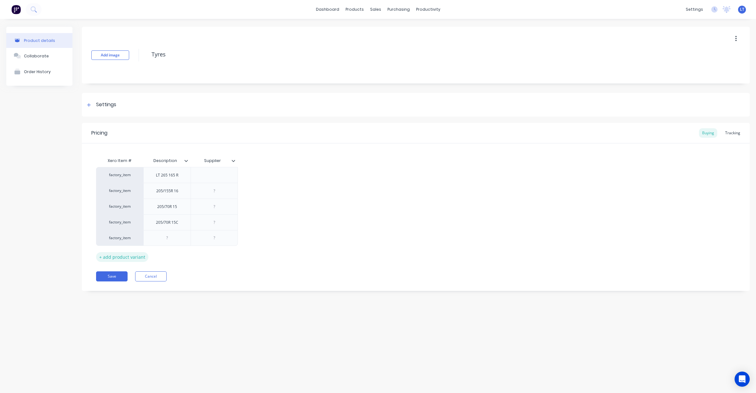
click at [131, 254] on div "+ add product variant" at bounding box center [122, 257] width 52 height 10
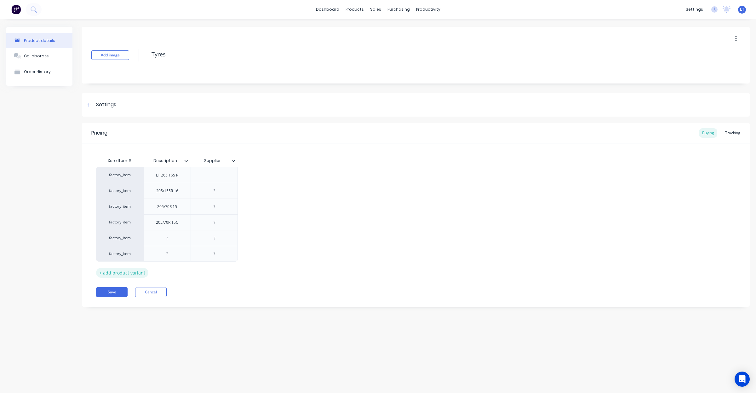
click at [132, 270] on div "+ add product variant" at bounding box center [122, 273] width 52 height 10
type textarea "x"
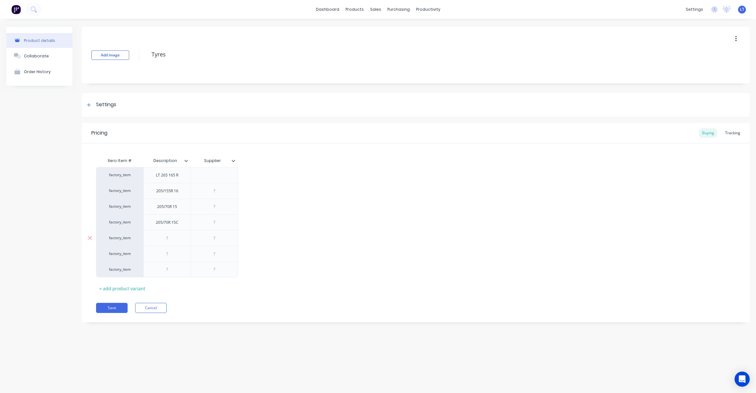
click at [167, 239] on div at bounding box center [166, 238] width 31 height 8
paste div
click at [168, 248] on div at bounding box center [166, 254] width 47 height 16
type textarea "x"
click at [168, 253] on div at bounding box center [166, 254] width 31 height 8
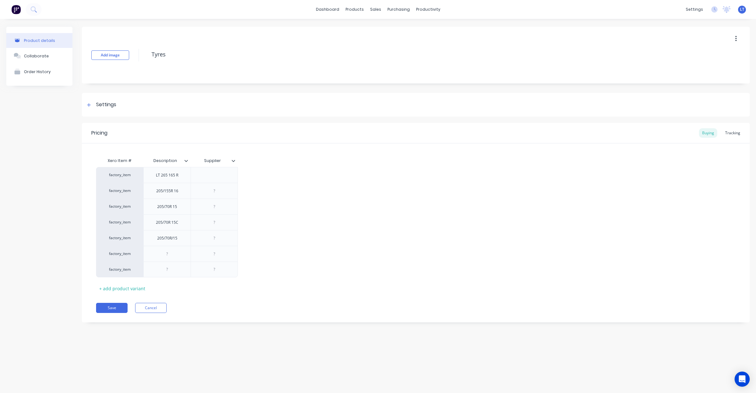
paste div
type textarea "x"
click at [169, 269] on div at bounding box center [166, 269] width 31 height 8
paste div
click at [103, 286] on div "+ add product variant" at bounding box center [122, 288] width 52 height 10
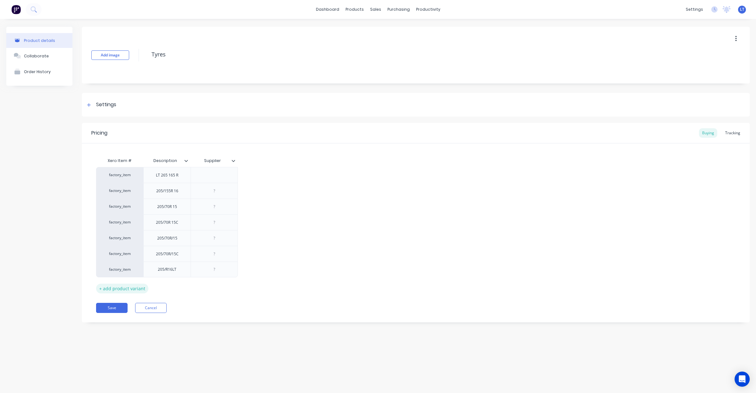
type textarea "x"
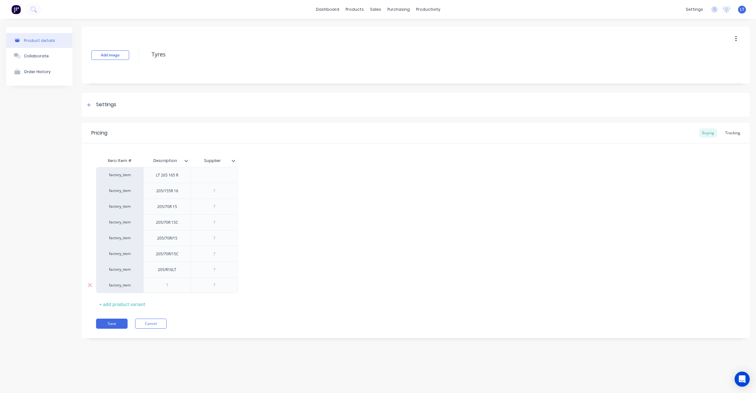
click at [164, 284] on div at bounding box center [166, 285] width 31 height 8
paste div
drag, startPoint x: 117, startPoint y: 325, endPoint x: 125, endPoint y: 320, distance: 9.0
click at [117, 325] on button "Save" at bounding box center [111, 323] width 31 height 10
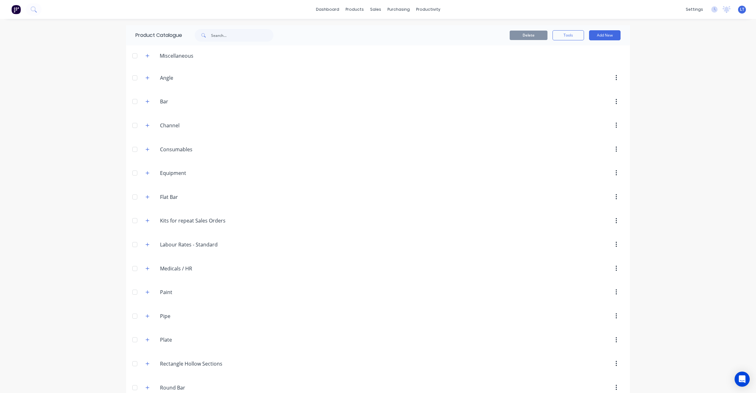
click at [431, 247] on div at bounding box center [432, 244] width 384 height 11
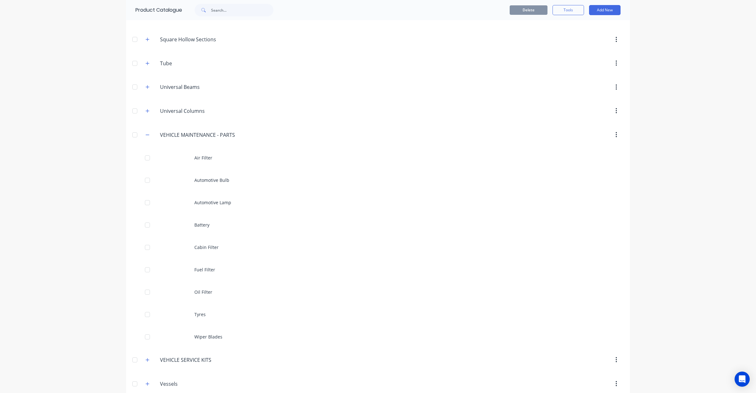
scroll to position [431, 0]
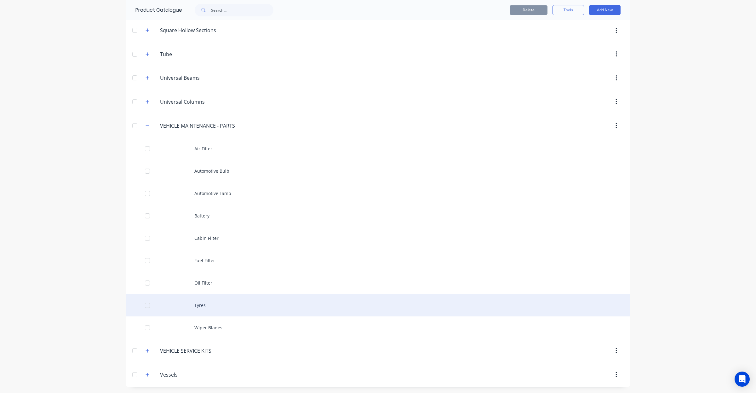
click at [268, 301] on div "Tyres" at bounding box center [378, 305] width 504 height 22
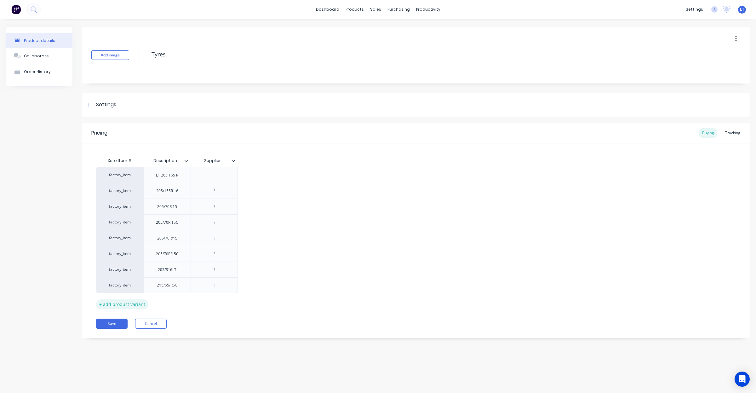
click at [136, 307] on div "+ add product variant" at bounding box center [122, 304] width 52 height 10
click at [134, 320] on div "+ add product variant" at bounding box center [122, 320] width 52 height 10
type textarea "x"
click at [169, 300] on div at bounding box center [166, 301] width 31 height 8
paste div
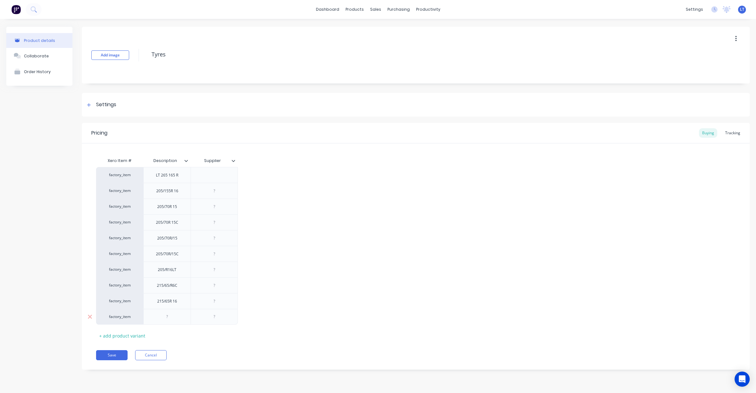
click at [172, 320] on div at bounding box center [166, 316] width 31 height 8
type textarea "x"
click at [166, 318] on div at bounding box center [166, 316] width 31 height 8
paste div
click at [131, 337] on div "+ add product variant" at bounding box center [122, 336] width 52 height 10
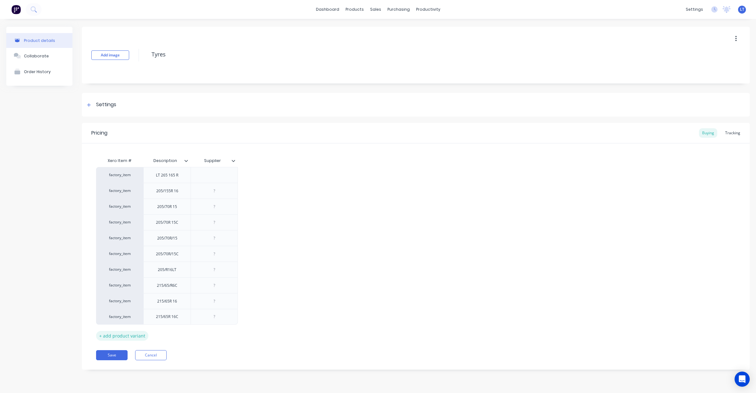
type textarea "x"
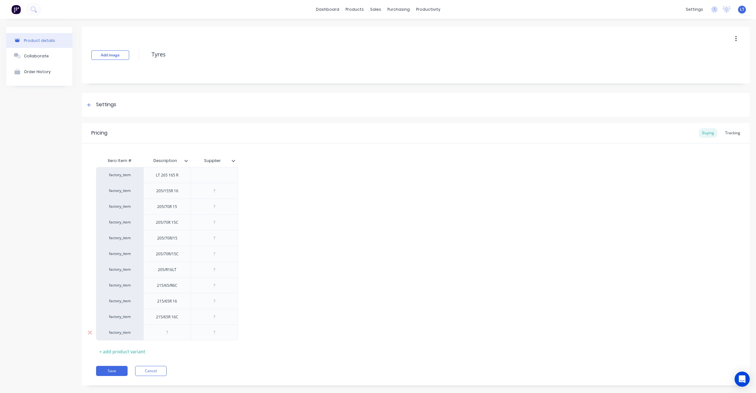
click at [170, 333] on div at bounding box center [166, 332] width 31 height 8
paste div
click at [125, 353] on div "+ add product variant" at bounding box center [122, 351] width 52 height 10
type textarea "x"
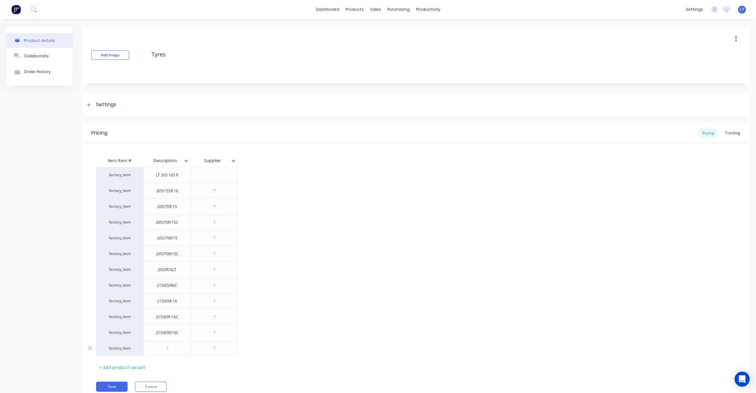
click at [166, 349] on div at bounding box center [166, 348] width 31 height 8
paste div
click at [122, 367] on div "+ add product variant" at bounding box center [122, 367] width 52 height 10
type textarea "x"
click at [173, 364] on div at bounding box center [166, 364] width 31 height 8
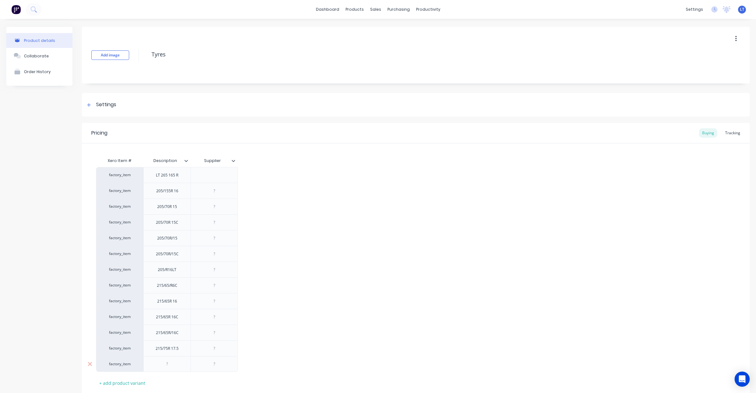
paste div
click at [106, 382] on div "+ add product variant" at bounding box center [122, 383] width 52 height 10
type textarea "x"
click at [164, 380] on div at bounding box center [166, 379] width 31 height 8
paste div
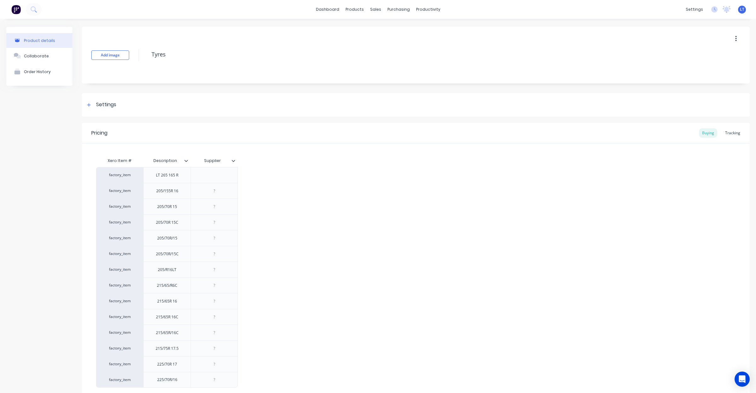
click at [339, 319] on div "factory_item LT 265 165 R factory_item 205/155R 16 factory_item 205/70R 15 fact…" at bounding box center [415, 277] width 639 height 220
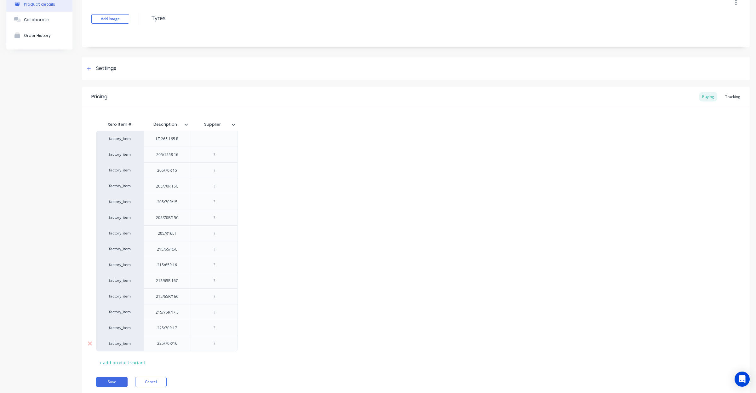
click at [133, 339] on div "factory_item LT 265 165 R factory_item 205/155R 16 factory_item 205/70R 15 fact…" at bounding box center [415, 241] width 639 height 220
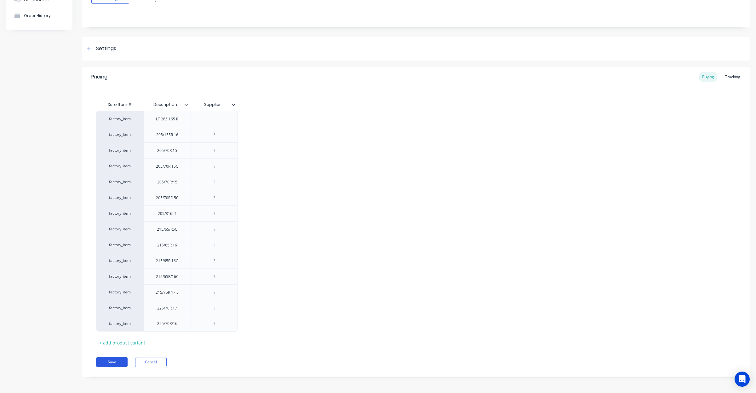
scroll to position [57, 0]
click at [131, 342] on div "+ add product variant" at bounding box center [122, 342] width 52 height 10
type textarea "x"
click at [177, 339] on div at bounding box center [166, 338] width 31 height 8
paste div
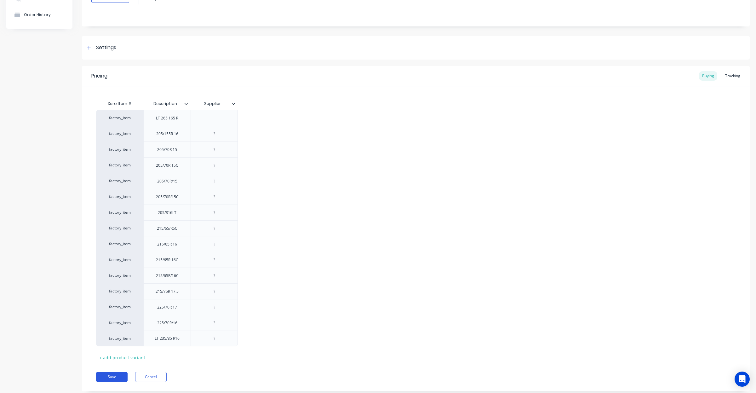
click at [123, 377] on button "Save" at bounding box center [111, 377] width 31 height 10
type textarea "x"
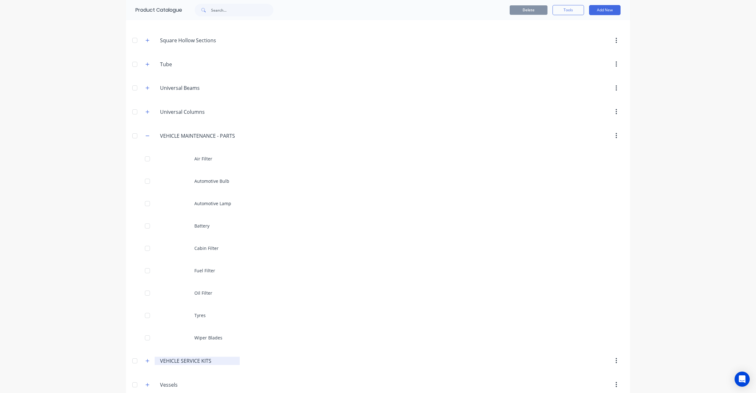
click at [185, 364] on input "VEHICLE SERVICE KITS" at bounding box center [197, 361] width 75 height 8
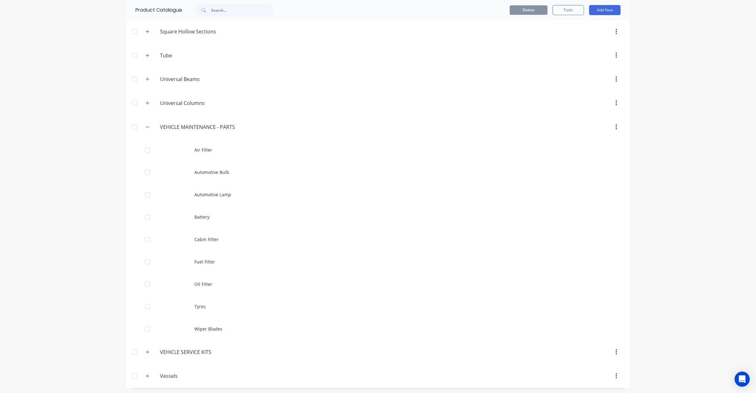
scroll to position [431, 0]
click at [145, 351] on icon "button" at bounding box center [147, 350] width 4 height 4
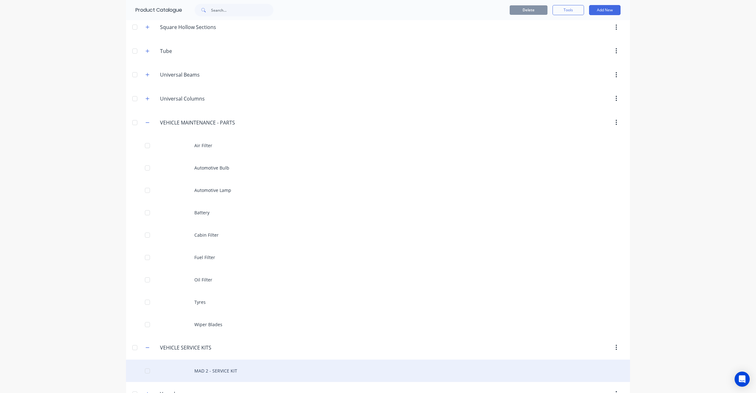
click at [227, 374] on div "MAD 2 - SERVICE KIT" at bounding box center [378, 370] width 504 height 22
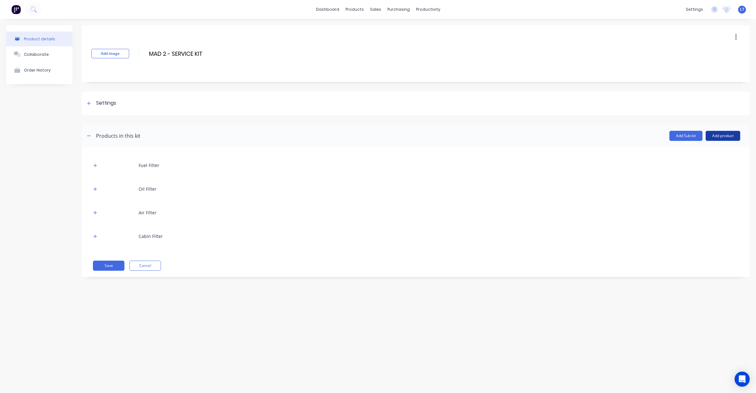
click at [728, 134] on button "Add product" at bounding box center [722, 136] width 35 height 10
click at [715, 152] on div "Product catalogue" at bounding box center [710, 151] width 48 height 9
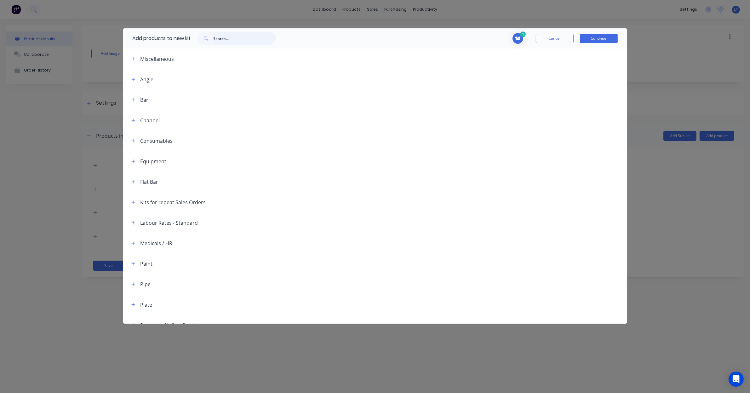
click at [238, 42] on input "text" at bounding box center [244, 38] width 62 height 13
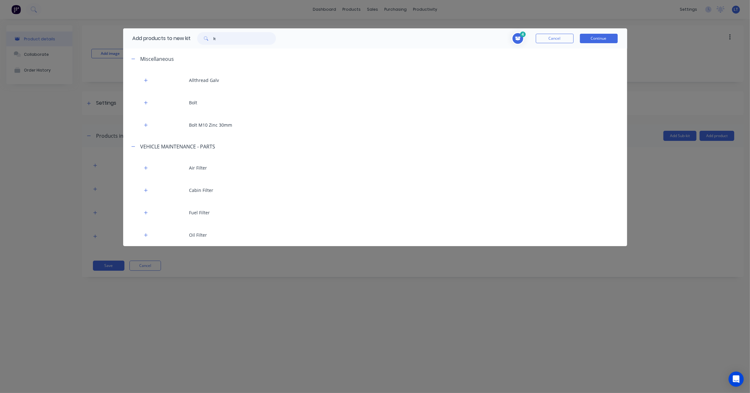
type input "l"
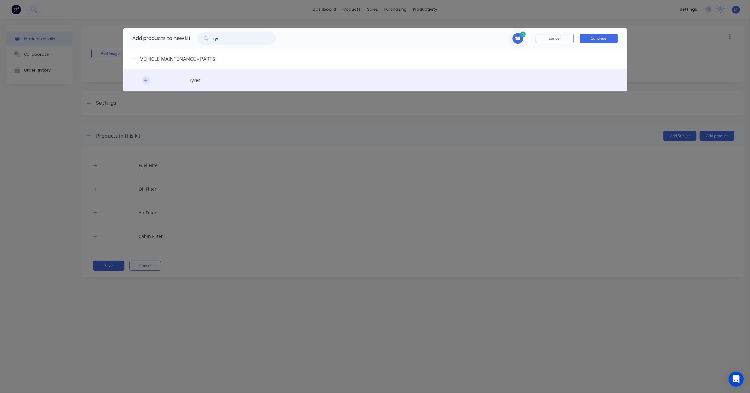
type input "tyr"
click at [146, 80] on icon "button" at bounding box center [145, 79] width 3 height 3
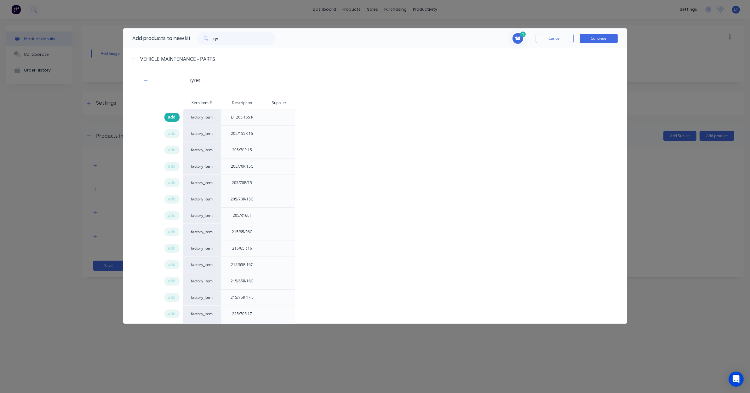
click at [169, 117] on span "add" at bounding box center [172, 117] width 8 height 6
click at [597, 38] on button "Continue" at bounding box center [599, 38] width 38 height 9
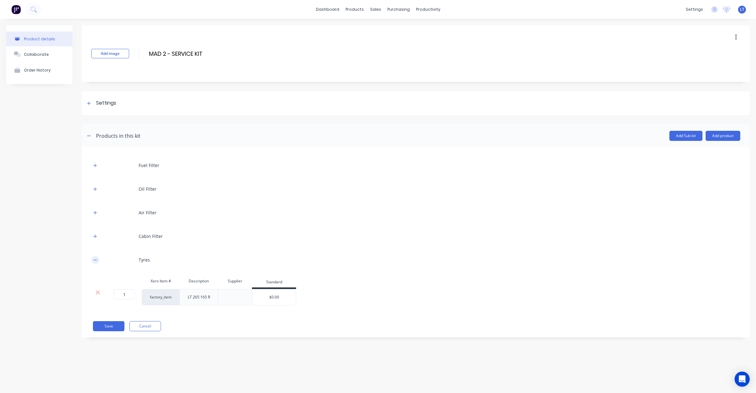
click at [94, 262] on button "button" at bounding box center [95, 260] width 8 height 8
click at [97, 166] on icon "button" at bounding box center [95, 165] width 4 height 4
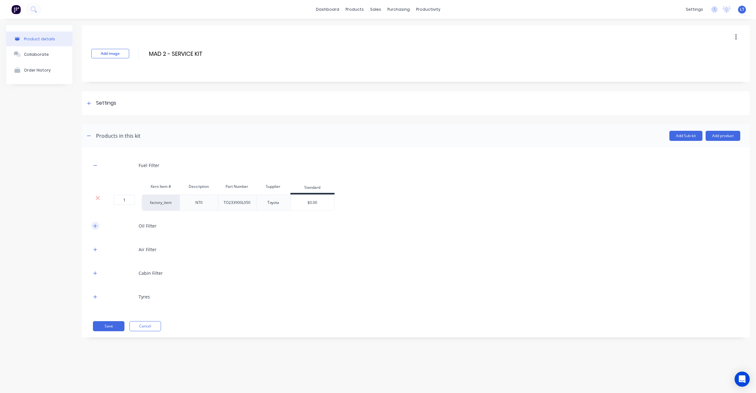
click at [94, 225] on icon "button" at bounding box center [95, 226] width 4 height 4
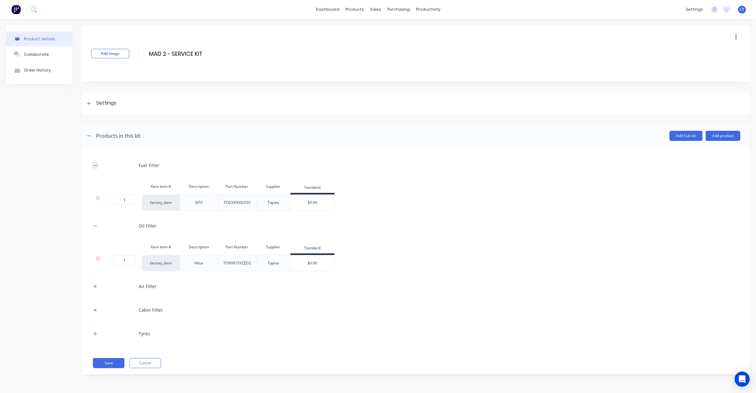
click at [96, 167] on icon "button" at bounding box center [95, 165] width 4 height 4
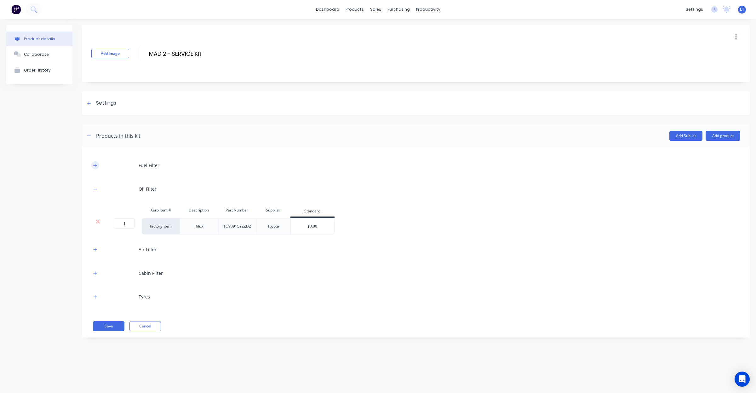
click at [96, 167] on icon "button" at bounding box center [95, 165] width 4 height 4
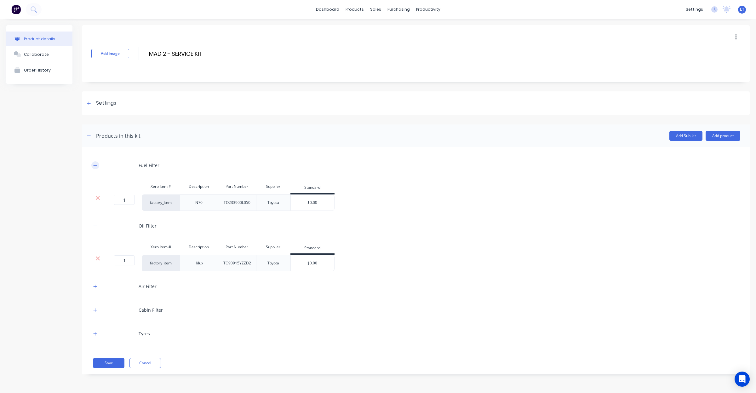
click at [96, 167] on icon "button" at bounding box center [95, 165] width 4 height 4
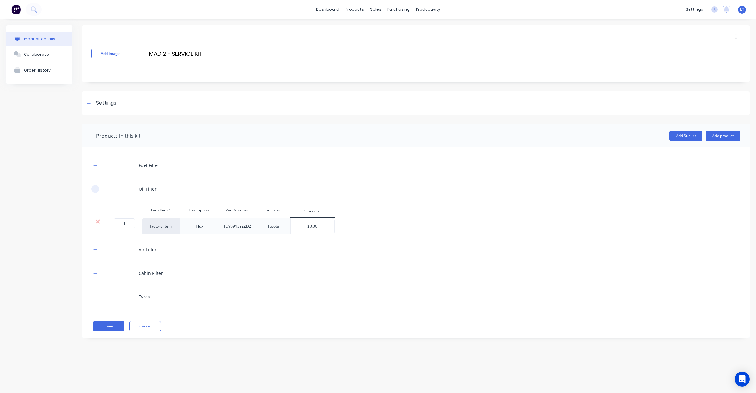
click at [96, 189] on icon "button" at bounding box center [95, 189] width 4 height 4
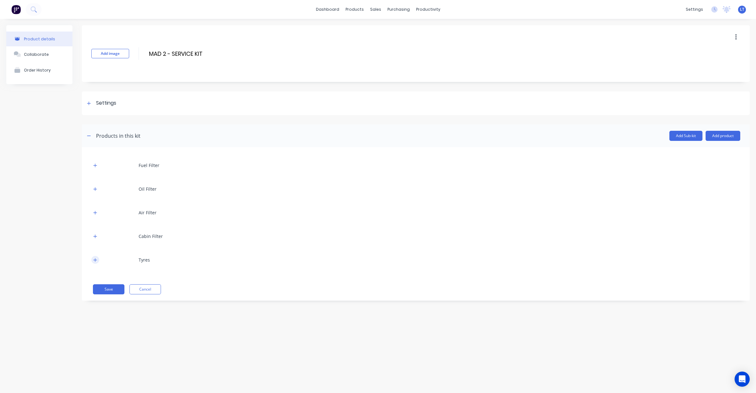
click at [93, 260] on button "button" at bounding box center [95, 260] width 8 height 8
click at [94, 258] on icon "button" at bounding box center [95, 260] width 4 height 4
click at [364, 25] on link "Product Catalogue" at bounding box center [385, 30] width 83 height 13
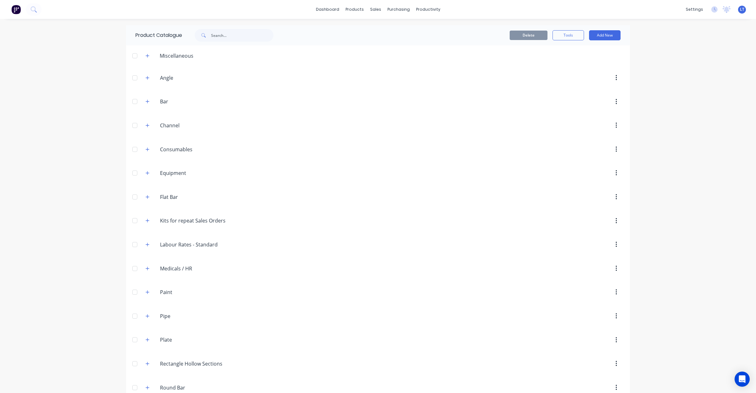
click at [84, 209] on div "dashboard products sales purchasing productivity dashboard products Product Cat…" at bounding box center [378, 196] width 756 height 393
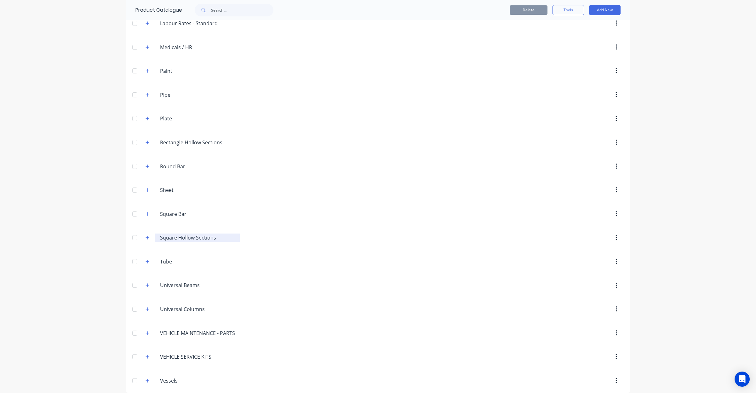
scroll to position [230, 0]
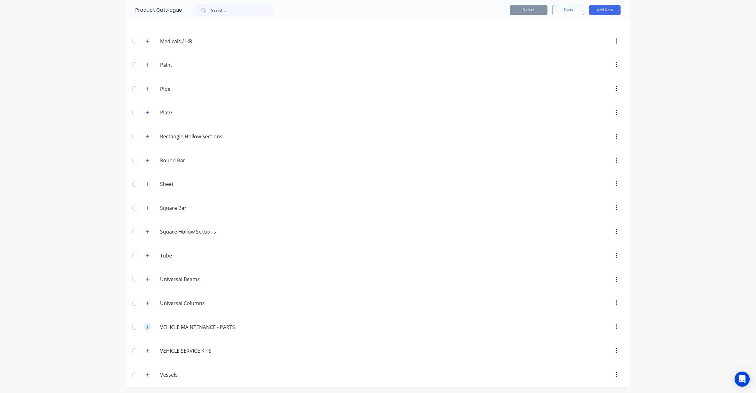
click at [145, 327] on icon "button" at bounding box center [147, 327] width 4 height 4
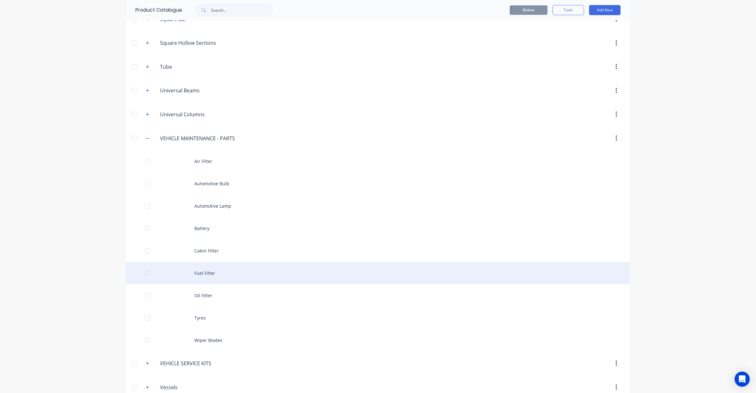
scroll to position [427, 0]
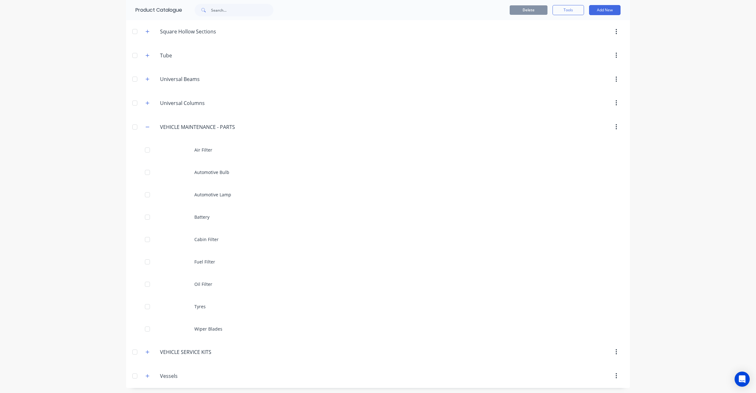
click at [615, 127] on icon "button" at bounding box center [616, 126] width 2 height 7
click at [597, 12] on button "Add New" at bounding box center [604, 10] width 31 height 10
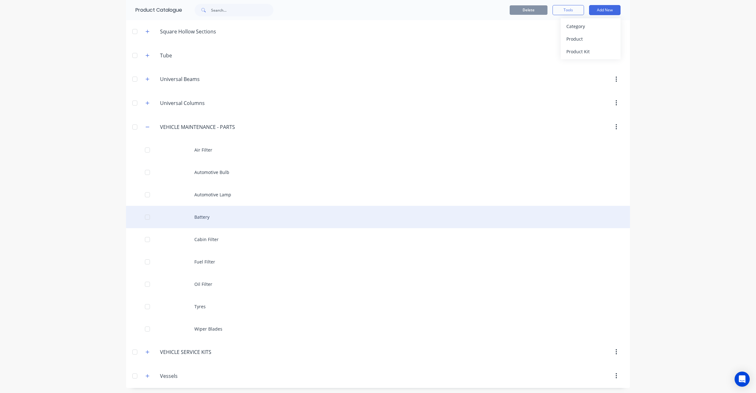
click at [145, 221] on div at bounding box center [147, 217] width 13 height 13
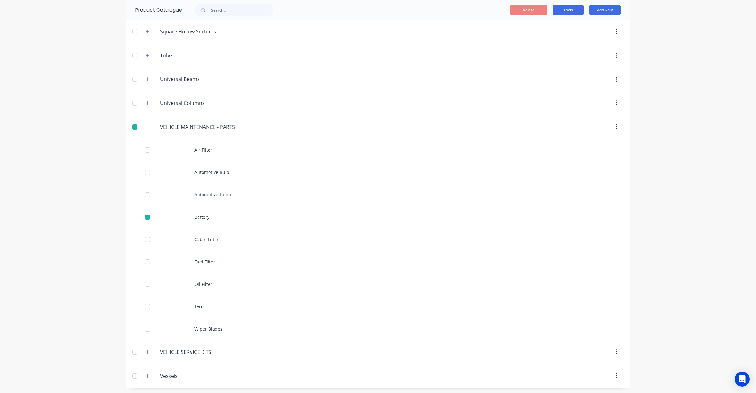
click at [564, 12] on button "Tools" at bounding box center [567, 10] width 31 height 10
click at [565, 27] on span "Duplicate product" at bounding box center [553, 26] width 47 height 7
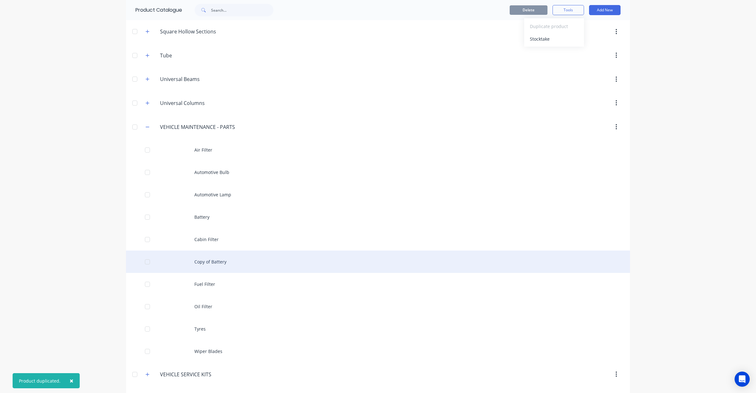
click at [221, 263] on div "Copy of Battery" at bounding box center [378, 261] width 504 height 22
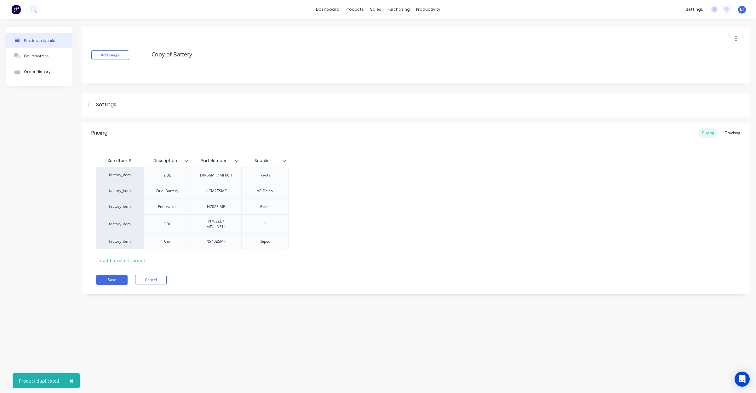
drag, startPoint x: 202, startPoint y: 54, endPoint x: 83, endPoint y: 62, distance: 118.6
click at [83, 62] on div "Add image Copy of Battery" at bounding box center [416, 55] width 668 height 57
type textarea "x"
type textarea "R"
type textarea "x"
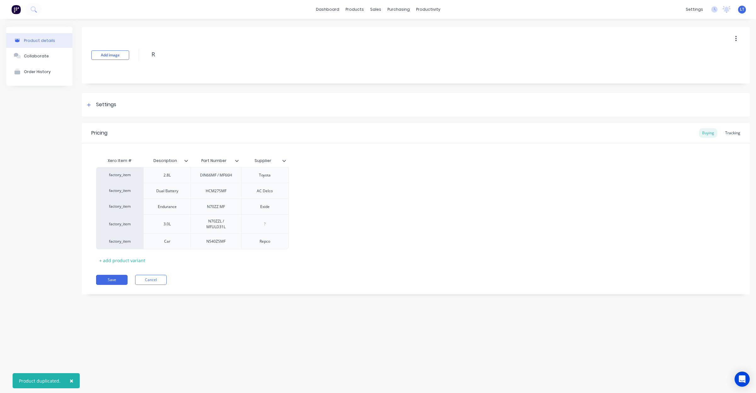
type textarea "Ri"
type textarea "x"
type textarea "Rim"
type textarea "x"
type textarea "Rim"
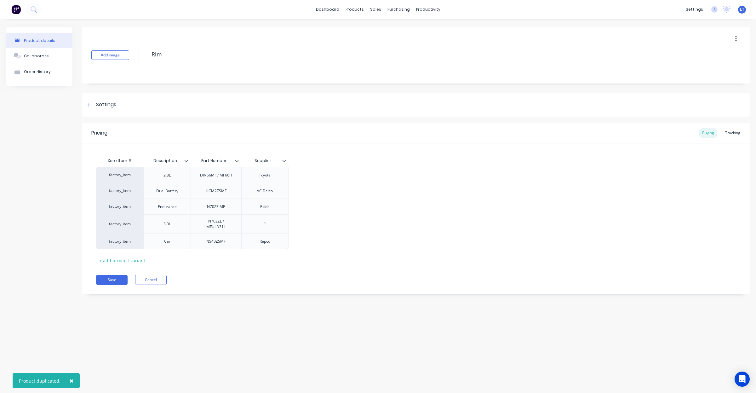
type textarea "x"
type textarea "Rim C"
type textarea "x"
type textarea "Rim Co"
type textarea "x"
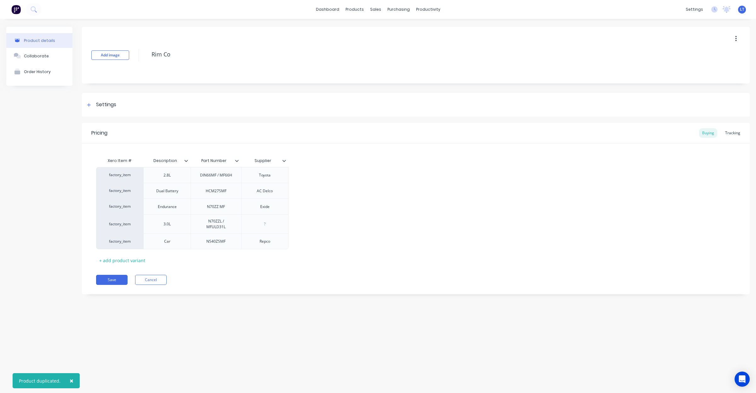
type textarea "Rim Col"
type textarea "x"
type textarea "Rim Colo"
type textarea "x"
type textarea "Rim Colou"
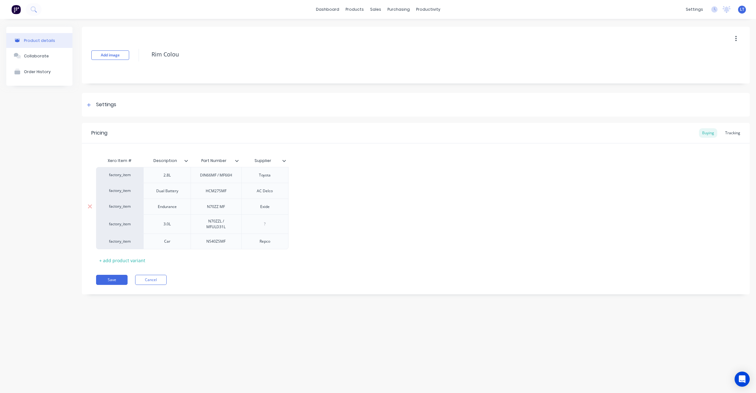
type textarea "x"
type textarea "Rim Colour"
click at [91, 203] on icon at bounding box center [90, 206] width 5 height 6
click at [89, 205] on icon at bounding box center [90, 208] width 5 height 6
click at [89, 205] on div at bounding box center [90, 208] width 16 height 16
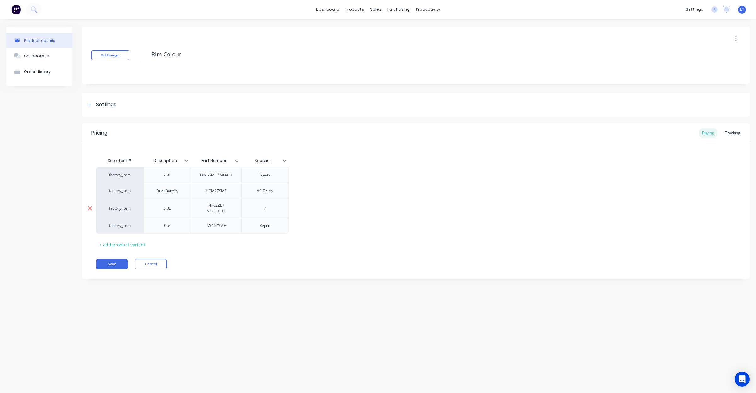
type textarea "x"
type textarea "Rim Colour"
type textarea "x"
type textarea "Rim Colour"
click at [234, 160] on icon at bounding box center [233, 161] width 4 height 4
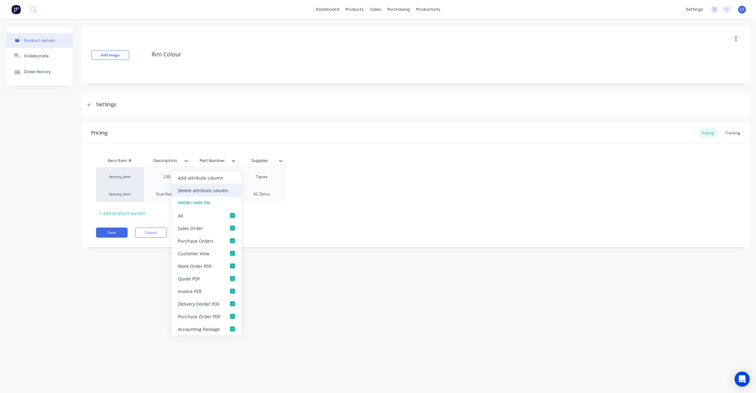
click at [219, 192] on div "Delete attribute column" at bounding box center [203, 190] width 50 height 7
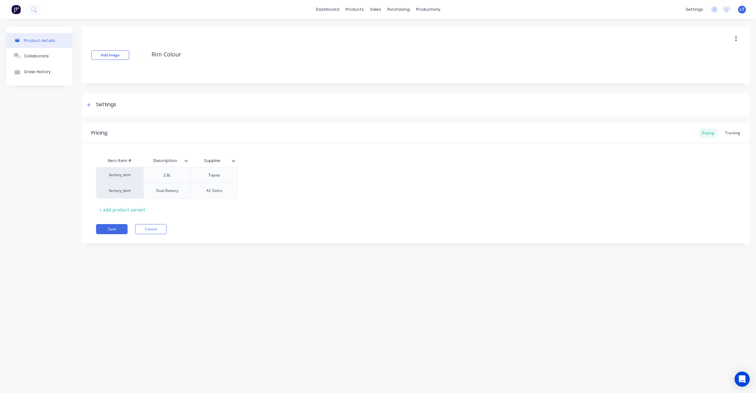
click at [233, 161] on icon at bounding box center [233, 161] width 3 height 2
click at [221, 189] on div "Delete attribute column" at bounding box center [203, 190] width 50 height 7
type textarea "x"
click at [172, 175] on div "2.8L" at bounding box center [166, 175] width 31 height 8
click at [165, 177] on div "2.8L" at bounding box center [166, 175] width 31 height 8
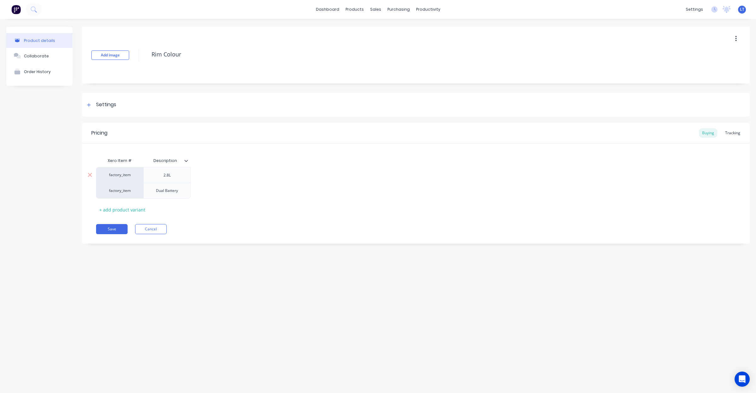
click at [166, 178] on div "2.8L" at bounding box center [166, 175] width 31 height 8
type textarea "x"
click at [106, 227] on button "Save" at bounding box center [111, 229] width 31 height 10
type textarea "x"
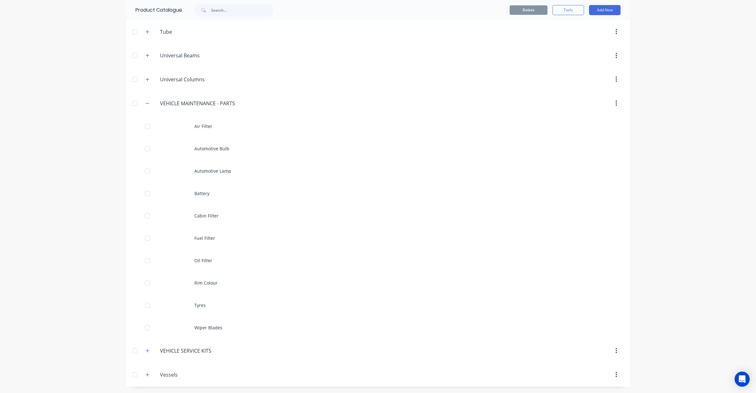
scroll to position [454, 0]
click at [145, 351] on icon "button" at bounding box center [147, 350] width 4 height 4
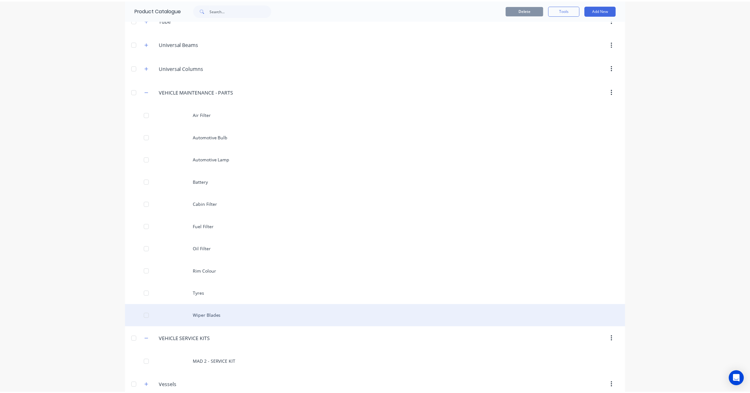
scroll to position [476, 0]
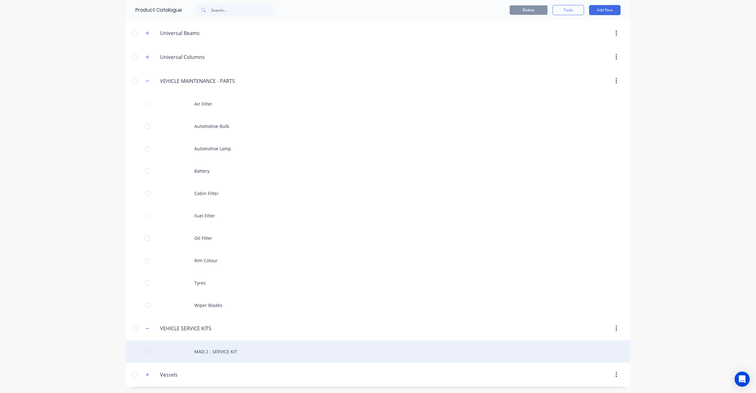
click at [218, 347] on div "MAD 2 - SERVICE KIT" at bounding box center [378, 351] width 504 height 22
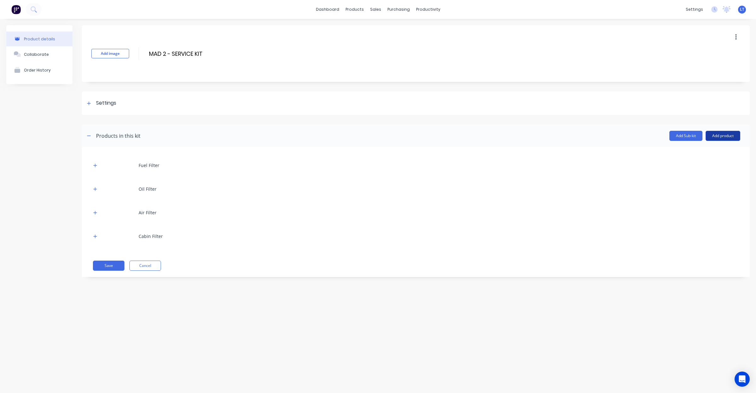
click at [717, 137] on button "Add product" at bounding box center [722, 136] width 35 height 10
click at [712, 148] on div "Product catalogue" at bounding box center [710, 151] width 48 height 9
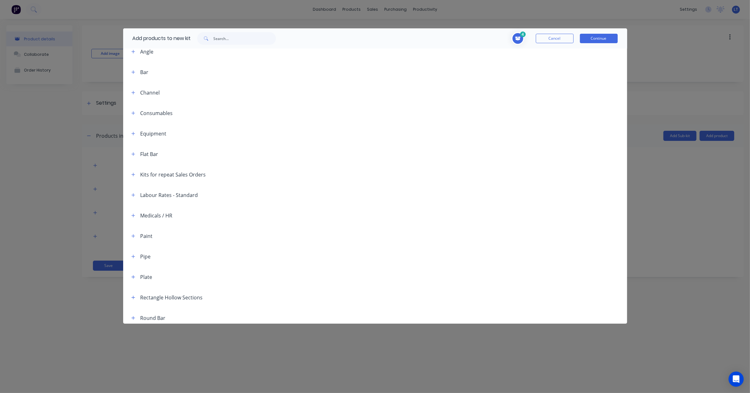
scroll to position [216, 0]
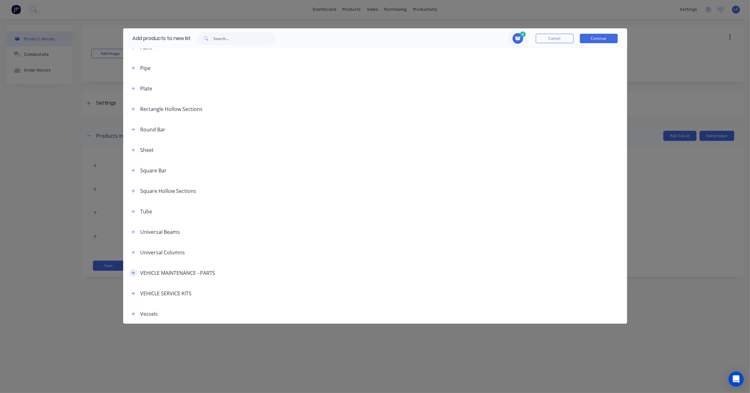
click at [134, 273] on icon "button" at bounding box center [133, 272] width 4 height 4
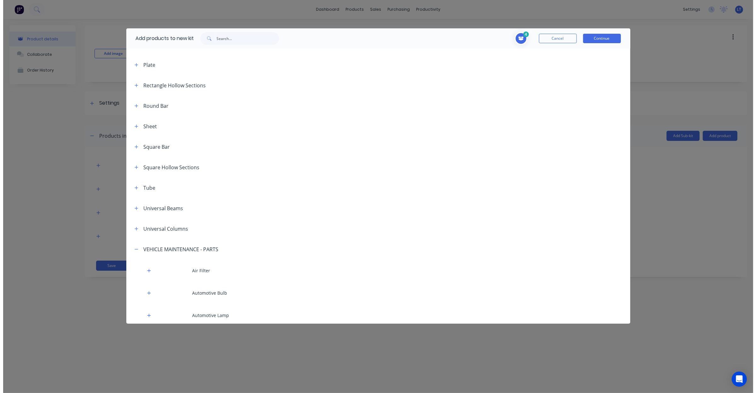
scroll to position [440, 0]
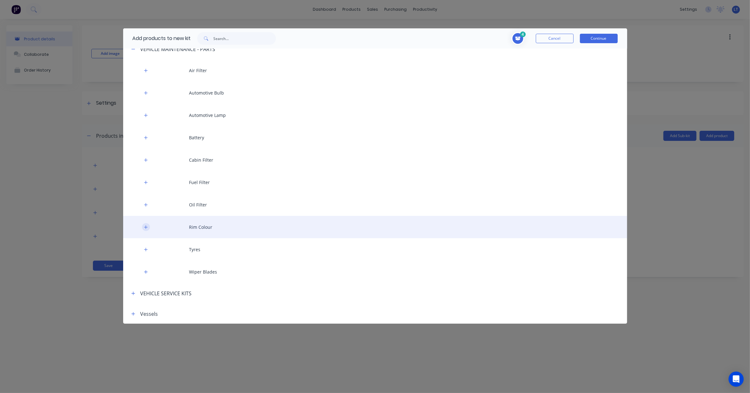
click at [146, 227] on icon "button" at bounding box center [145, 226] width 3 height 3
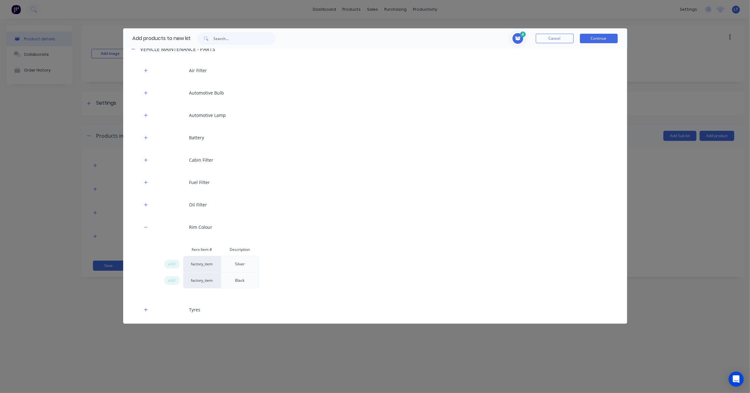
click at [237, 261] on div "Silver" at bounding box center [240, 264] width 20 height 16
click at [169, 261] on span "add" at bounding box center [172, 264] width 8 height 6
click at [599, 40] on button "Continue" at bounding box center [599, 38] width 38 height 9
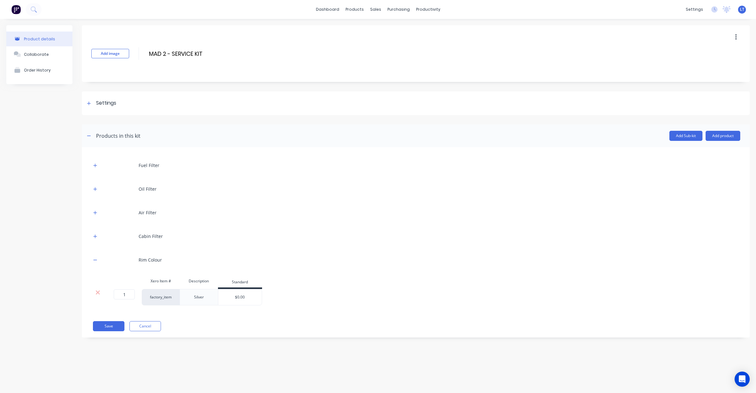
click at [316, 300] on div "1 1 ? factory_item Silver $0.00" at bounding box center [415, 297] width 649 height 16
click at [342, 296] on div "1 1 ? factory_item Silver $0.00" at bounding box center [415, 297] width 649 height 16
drag, startPoint x: 342, startPoint y: 296, endPoint x: 318, endPoint y: 294, distance: 23.4
drag, startPoint x: 318, startPoint y: 294, endPoint x: 300, endPoint y: 294, distance: 18.6
click at [300, 294] on div "1 1 ? factory_item Silver $0.00" at bounding box center [415, 297] width 649 height 16
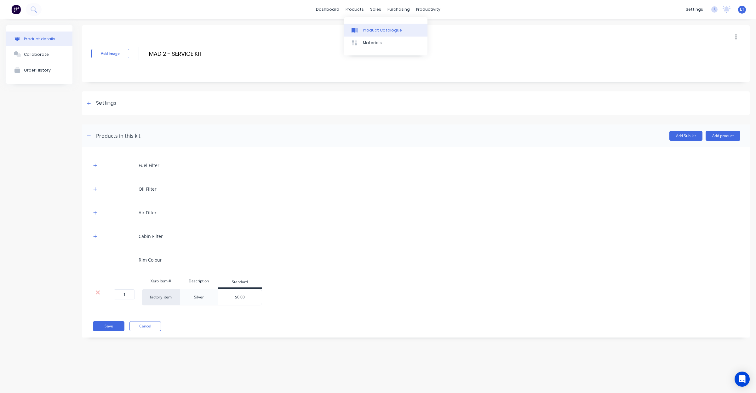
click at [363, 28] on div "Product Catalogue" at bounding box center [382, 30] width 39 height 6
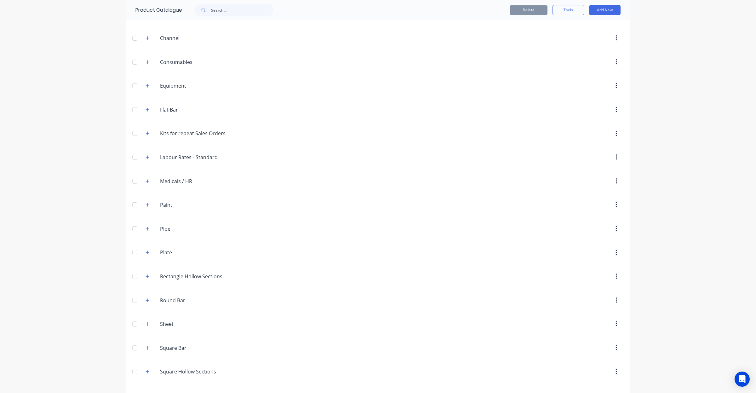
scroll to position [230, 0]
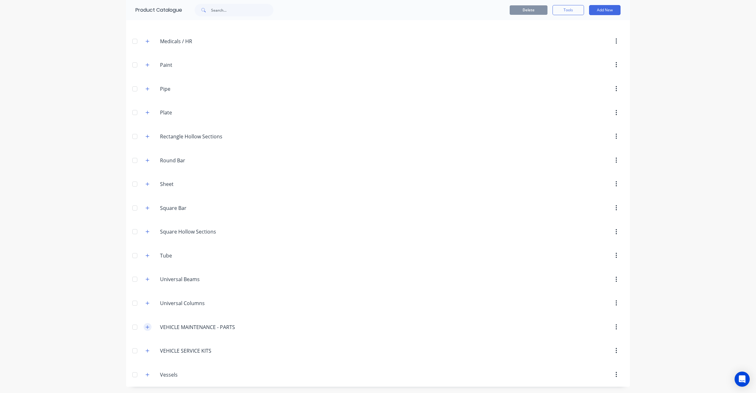
click at [146, 326] on icon "button" at bounding box center [147, 326] width 3 height 3
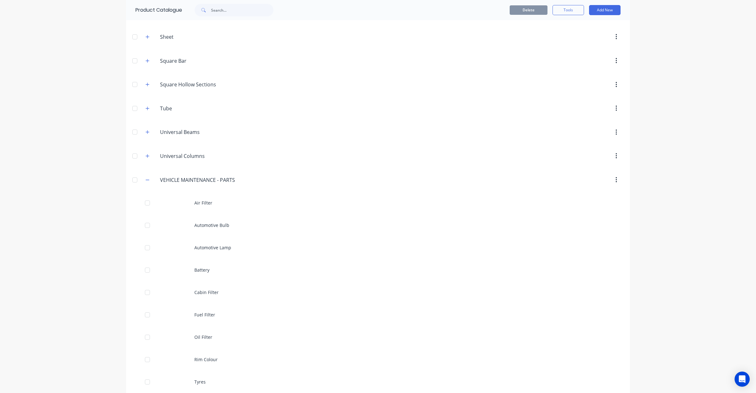
scroll to position [454, 0]
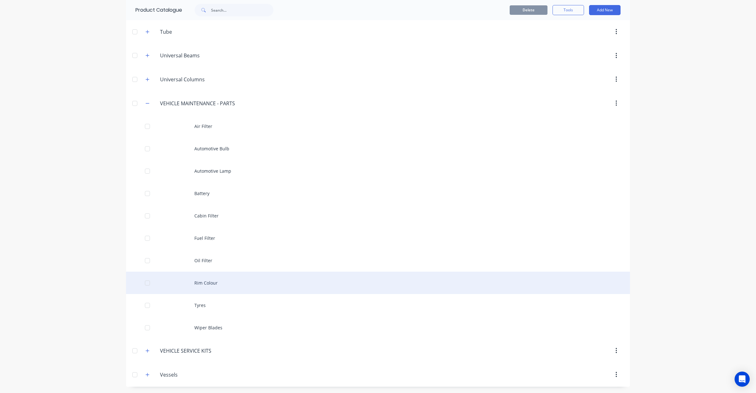
click at [213, 281] on div "Rim Colour" at bounding box center [378, 282] width 504 height 22
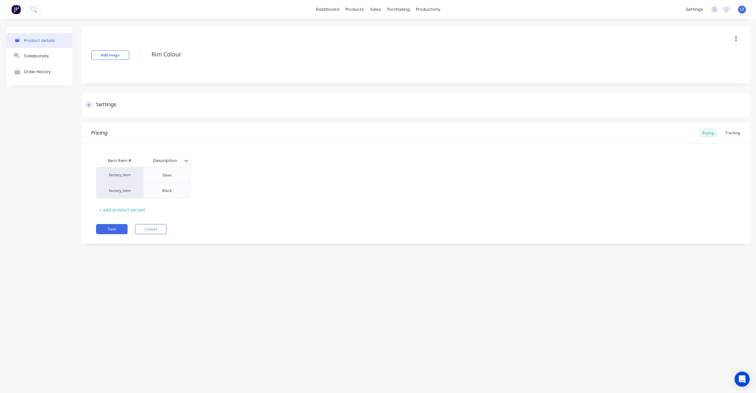
click at [103, 106] on div "Settings" at bounding box center [106, 105] width 20 height 8
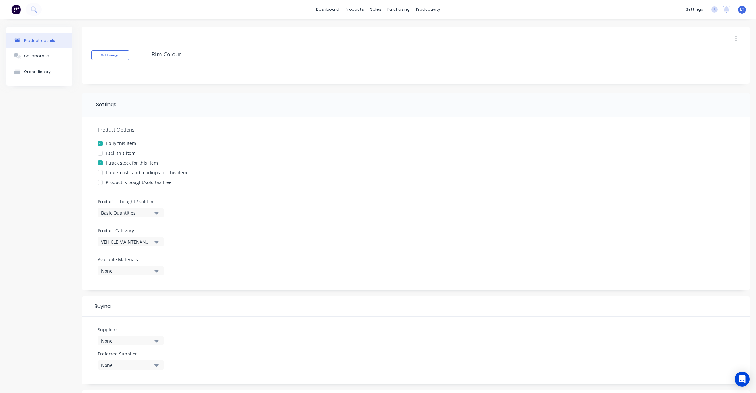
click at [127, 142] on div "I buy this item" at bounding box center [121, 143] width 30 height 7
click at [128, 160] on div "I track stock for this item" at bounding box center [132, 162] width 52 height 7
type textarea "x"
click at [735, 40] on icon "button" at bounding box center [736, 38] width 2 height 7
click at [449, 121] on div "Product Options I buy this item I sell this item I track stock for this item I …" at bounding box center [416, 203] width 668 height 173
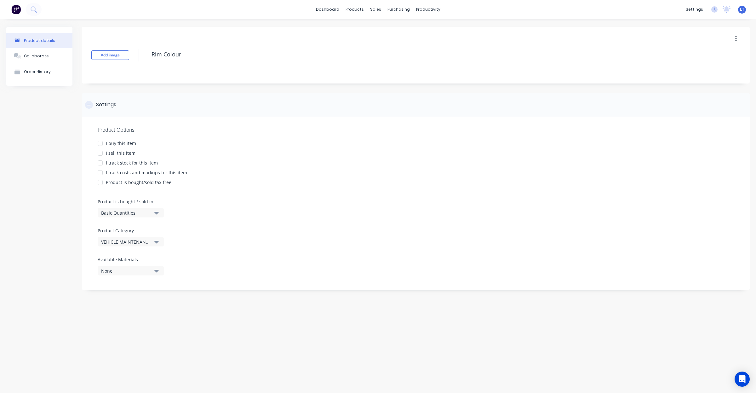
click at [92, 106] on div at bounding box center [89, 105] width 8 height 8
click at [361, 29] on link "Product Catalogue" at bounding box center [385, 30] width 83 height 13
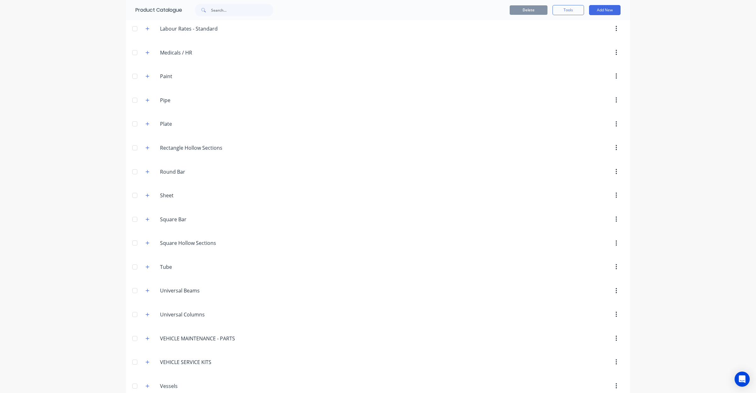
scroll to position [230, 0]
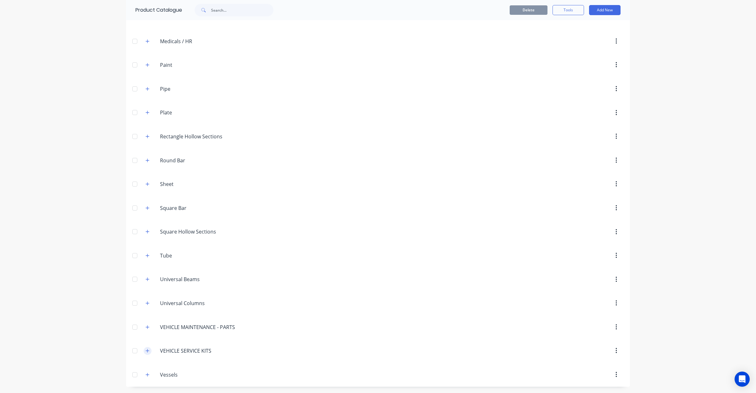
click at [145, 353] on button "button" at bounding box center [148, 351] width 8 height 8
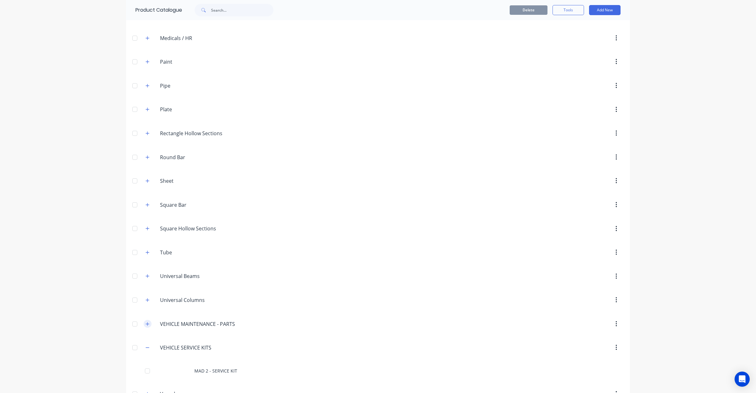
click at [145, 326] on icon "button" at bounding box center [147, 323] width 4 height 4
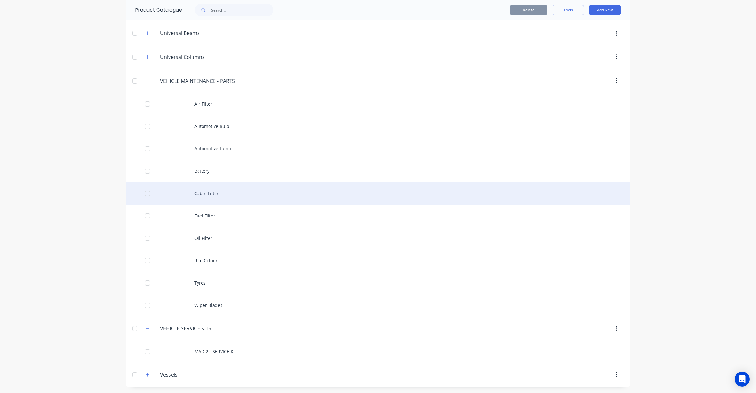
scroll to position [476, 0]
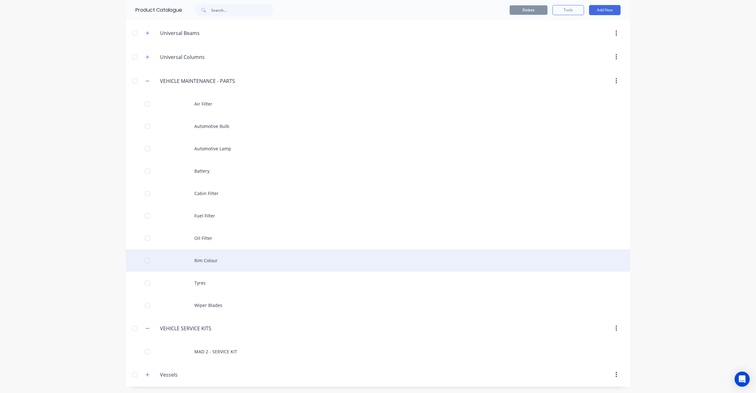
click at [202, 262] on div "Rim Colour" at bounding box center [378, 260] width 504 height 22
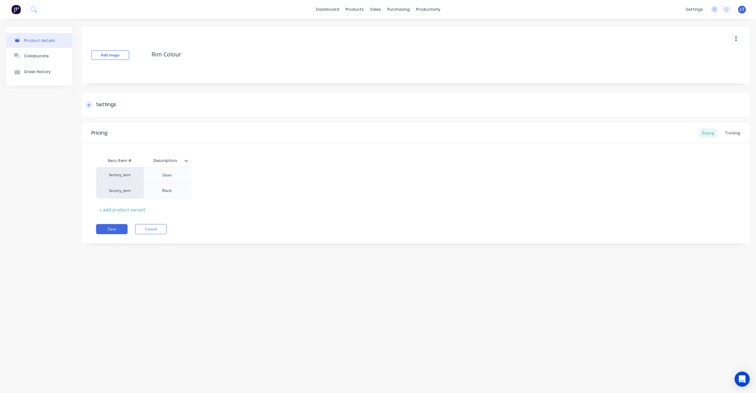
click at [117, 103] on div "Settings" at bounding box center [416, 105] width 668 height 24
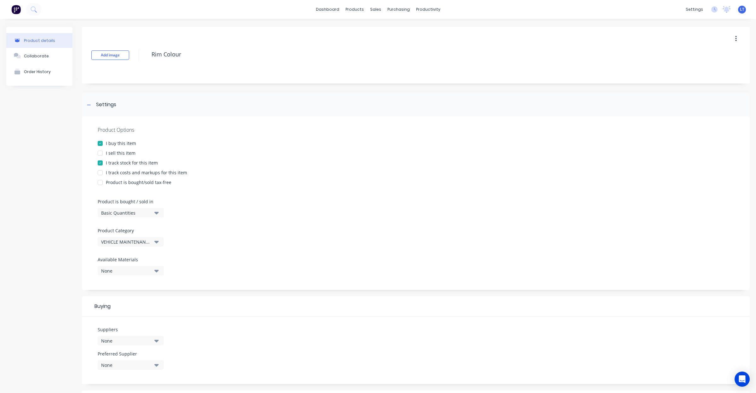
click at [112, 140] on div "I buy this item" at bounding box center [121, 143] width 30 height 7
click at [120, 158] on div "Product Options I buy this item I sell this item I track stock for this item I …" at bounding box center [416, 203] width 668 height 173
click at [121, 160] on div "I track stock for this item" at bounding box center [132, 162] width 52 height 7
drag, startPoint x: 153, startPoint y: 188, endPoint x: 153, endPoint y: 184, distance: 4.4
click at [153, 188] on div "Product Options I buy this item I sell this item I track stock for this item I …" at bounding box center [416, 203] width 668 height 173
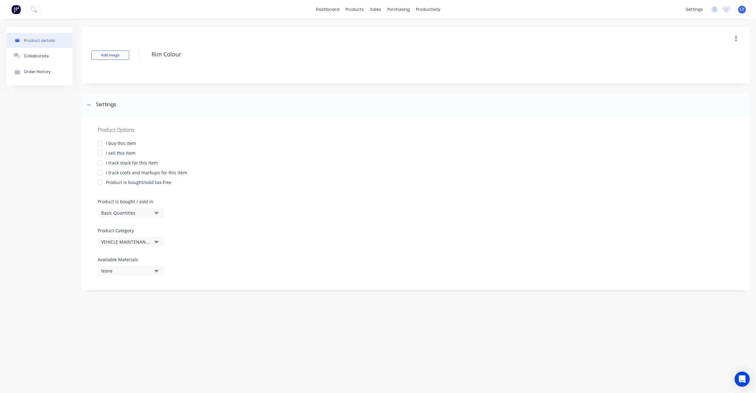
click at [153, 184] on div "Product is bought/sold tax-free" at bounding box center [138, 182] width 65 height 7
click at [145, 183] on div "Product is bought/sold tax-free" at bounding box center [138, 182] width 65 height 7
click at [147, 173] on div "I track costs and markups for this item" at bounding box center [146, 172] width 81 height 7
click at [146, 173] on div "I track costs and markups for this item" at bounding box center [146, 172] width 81 height 7
click at [124, 142] on div "I buy this item" at bounding box center [121, 143] width 30 height 7
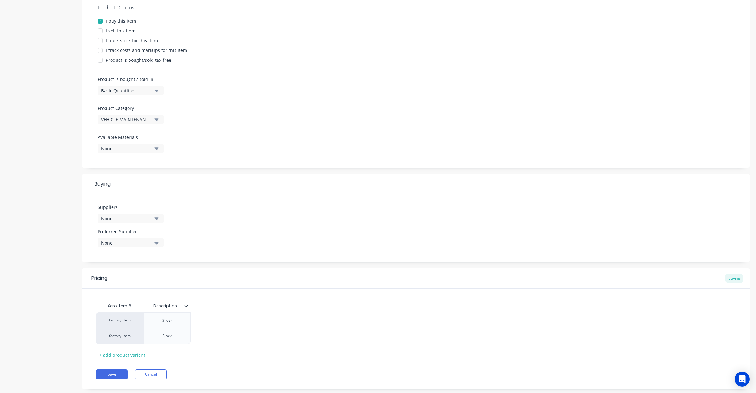
scroll to position [135, 0]
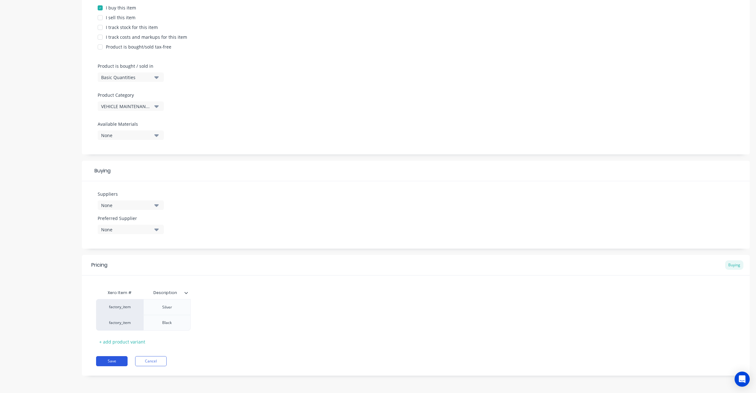
click at [117, 358] on button "Save" at bounding box center [111, 361] width 31 height 10
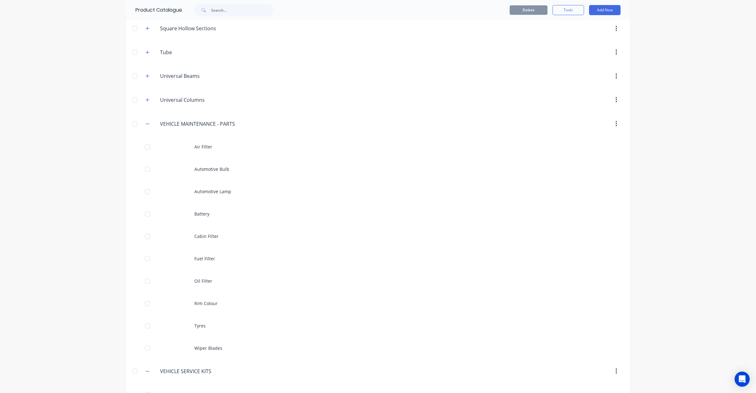
scroll to position [476, 0]
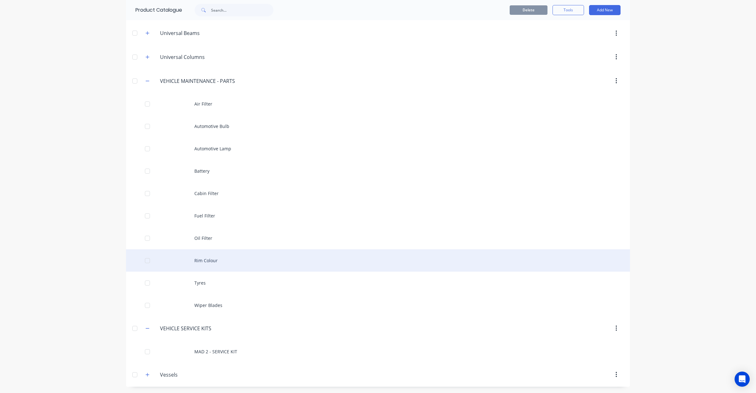
click at [253, 257] on div "Rim Colour" at bounding box center [378, 260] width 504 height 22
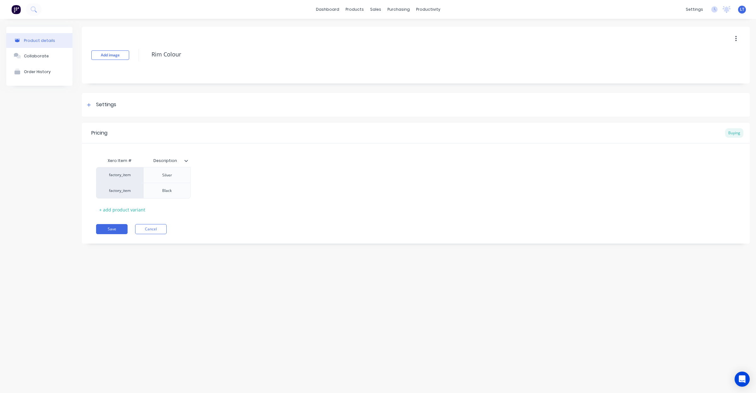
type textarea "x"
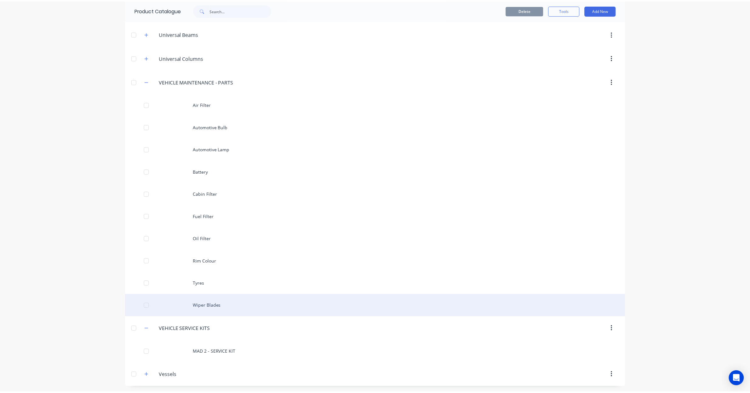
scroll to position [476, 0]
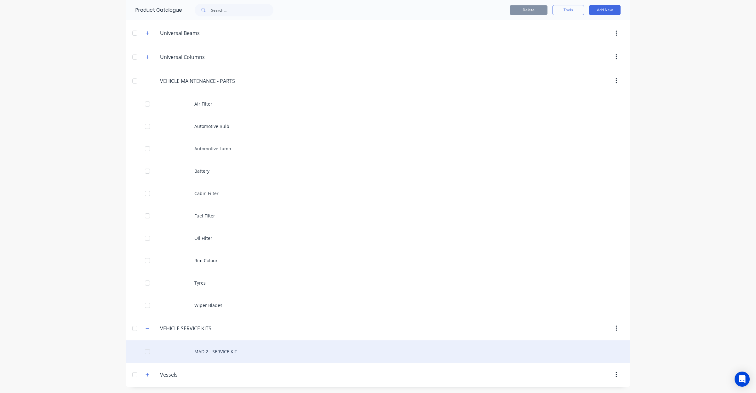
click at [230, 355] on div "MAD 2 - SERVICE KIT" at bounding box center [378, 351] width 504 height 22
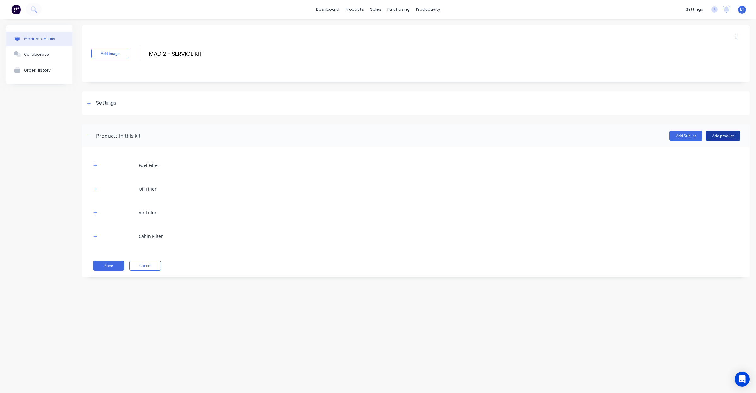
click at [727, 138] on button "Add product" at bounding box center [722, 136] width 35 height 10
click at [707, 154] on div "Product catalogue" at bounding box center [710, 151] width 48 height 9
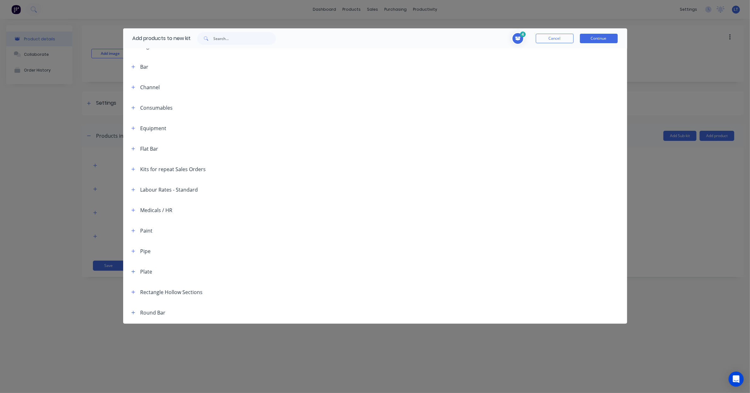
scroll to position [216, 0]
click at [132, 273] on icon "button" at bounding box center [133, 272] width 4 height 4
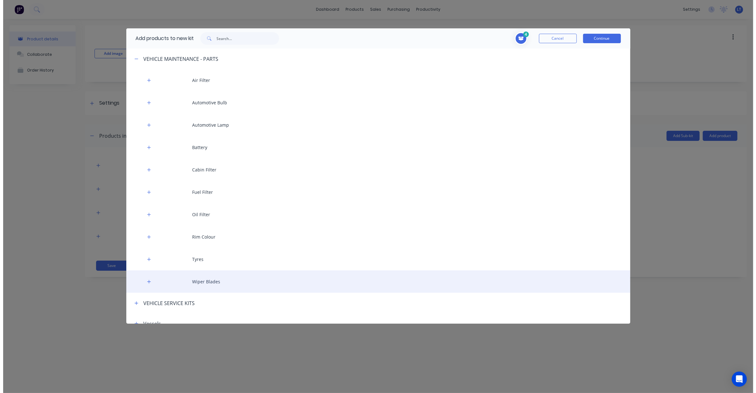
scroll to position [440, 0]
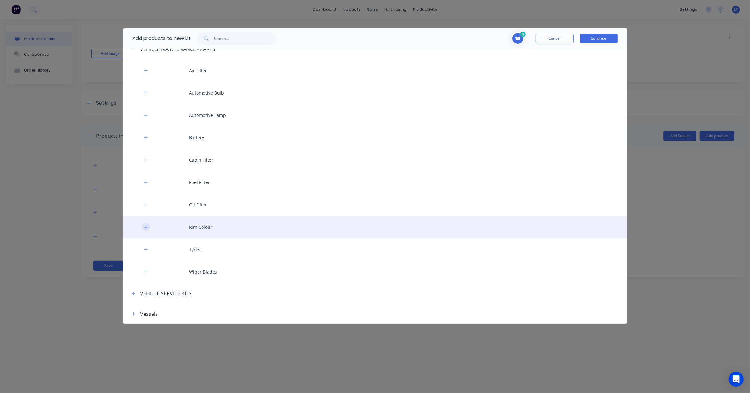
click at [146, 229] on button "button" at bounding box center [146, 227] width 8 height 8
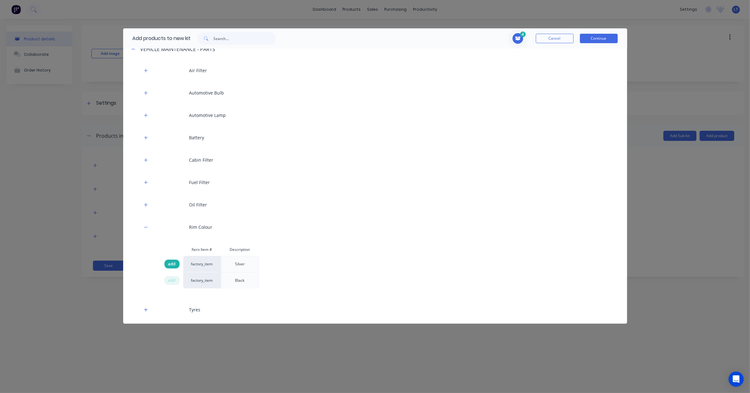
click at [172, 264] on span "add" at bounding box center [172, 264] width 8 height 6
click at [595, 37] on button "Continue" at bounding box center [599, 38] width 38 height 9
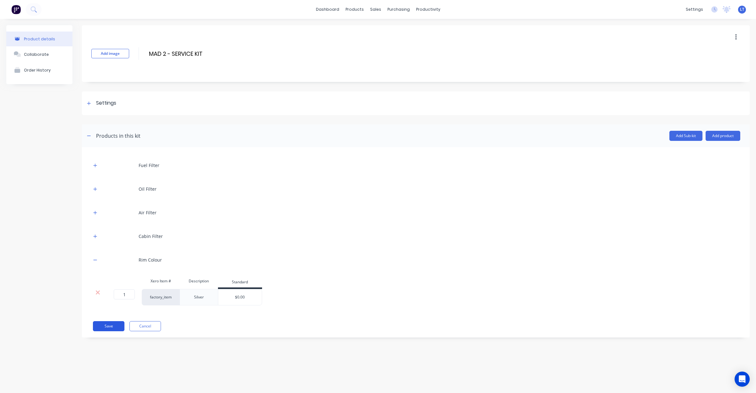
click at [106, 326] on button "Save" at bounding box center [108, 326] width 31 height 10
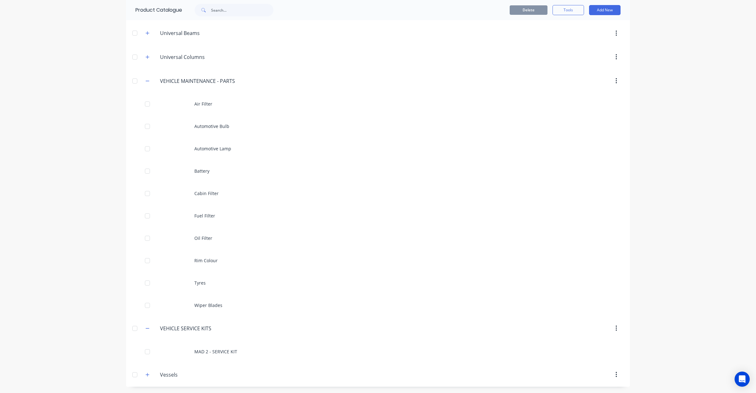
scroll to position [476, 0]
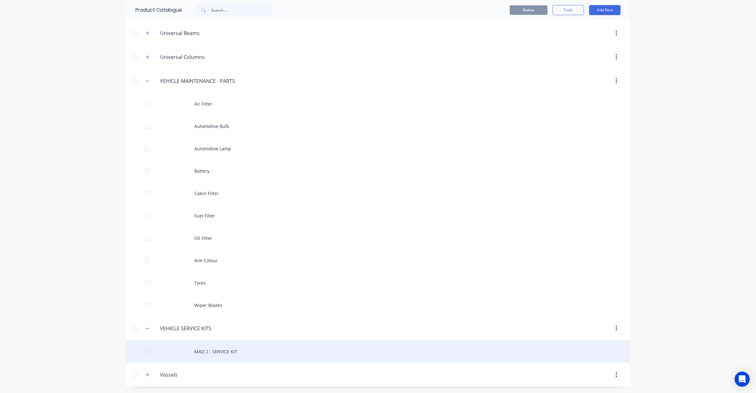
click at [229, 351] on div "MAD 2 - SERVICE KIT" at bounding box center [378, 351] width 504 height 22
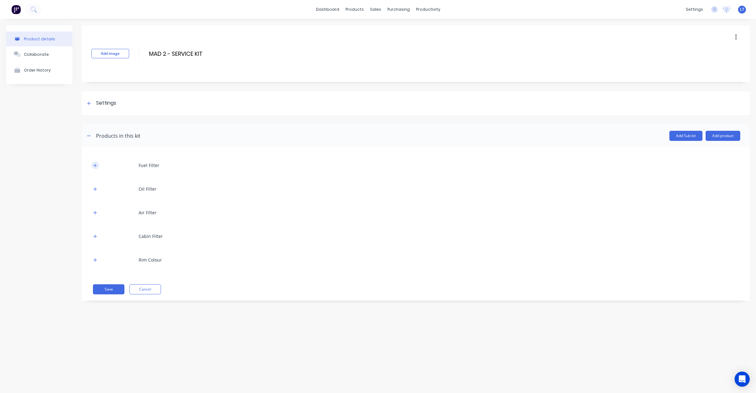
click at [97, 166] on button "button" at bounding box center [95, 165] width 8 height 8
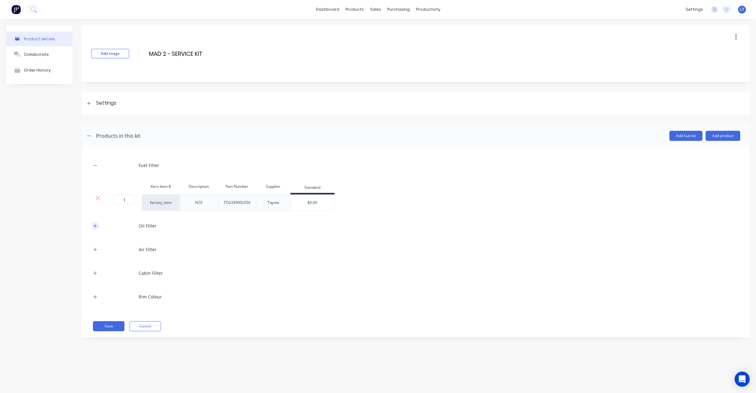
click at [95, 225] on icon "button" at bounding box center [95, 226] width 4 height 4
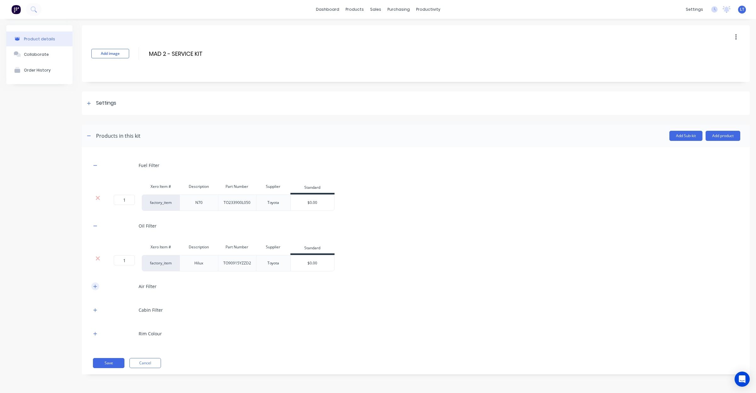
click at [94, 287] on icon "button" at bounding box center [95, 285] width 3 height 3
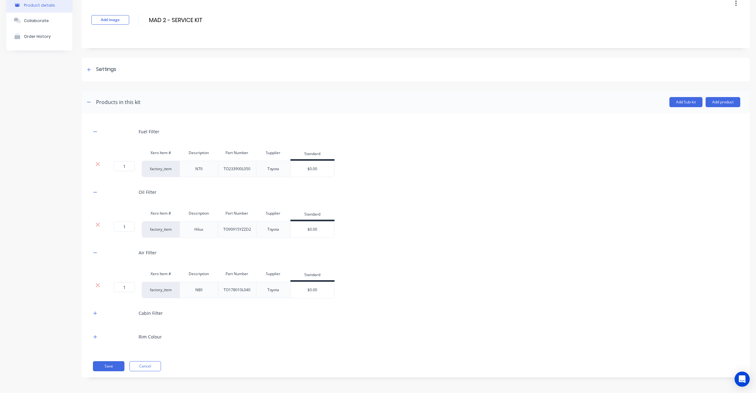
scroll to position [35, 0]
click at [93, 312] on icon "button" at bounding box center [95, 312] width 4 height 4
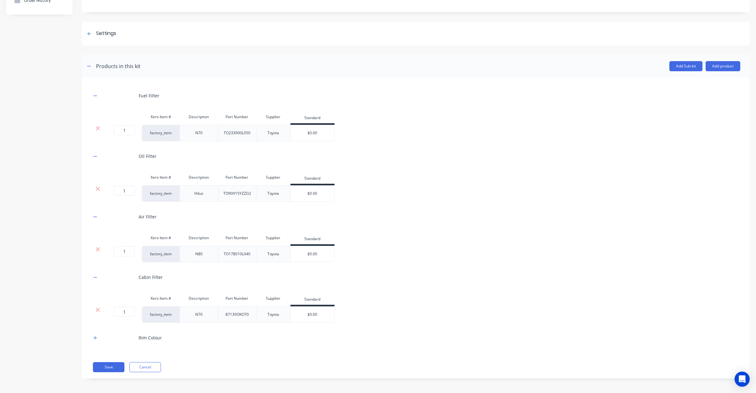
scroll to position [71, 0]
click at [96, 337] on icon "button" at bounding box center [95, 336] width 4 height 4
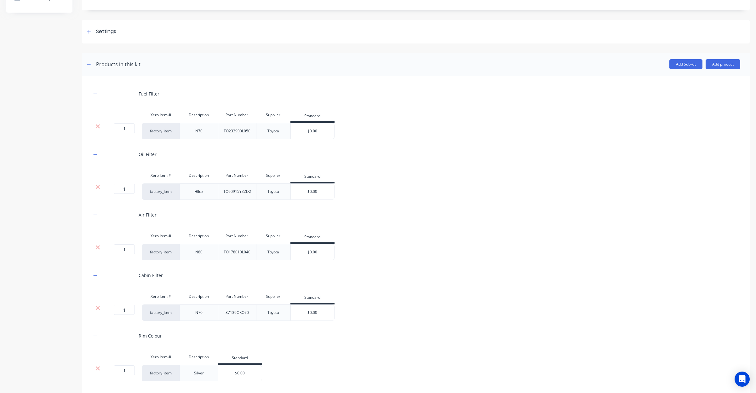
click at [481, 287] on div "Fuel Filter Xero Item # Description Part Number Supplier Standard 1 1 ? factory…" at bounding box center [415, 233] width 649 height 296
drag, startPoint x: 481, startPoint y: 287, endPoint x: 474, endPoint y: 282, distance: 8.8
click at [431, 284] on div "Fuel Filter Xero Item # Description Part Number Supplier Standard 1 1 ? factory…" at bounding box center [415, 233] width 649 height 296
click at [491, 236] on div "Xero Item # Description Part Number Supplier Standard 1 1 ? factory_item N80 TO…" at bounding box center [415, 245] width 649 height 31
drag, startPoint x: 491, startPoint y: 236, endPoint x: 443, endPoint y: 218, distance: 51.3
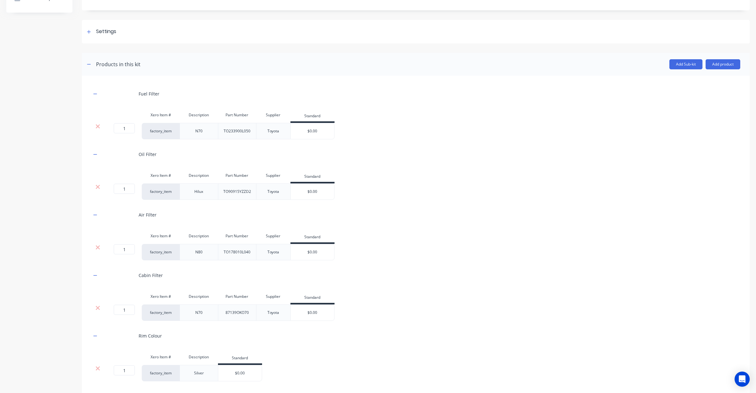
drag, startPoint x: 443, startPoint y: 218, endPoint x: 403, endPoint y: 208, distance: 41.1
click at [403, 208] on div "Air Filter" at bounding box center [415, 214] width 649 height 17
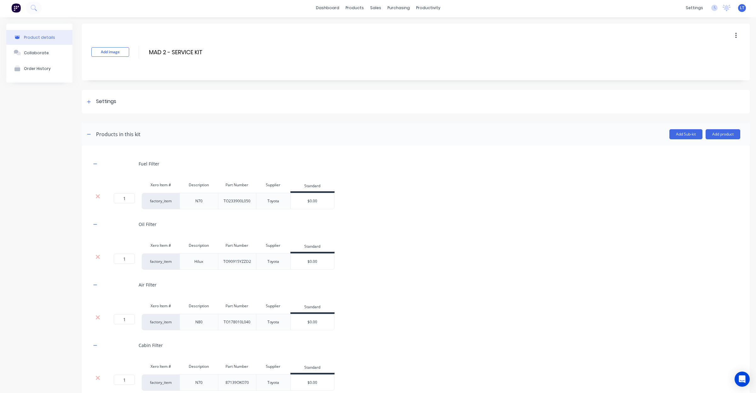
scroll to position [0, 0]
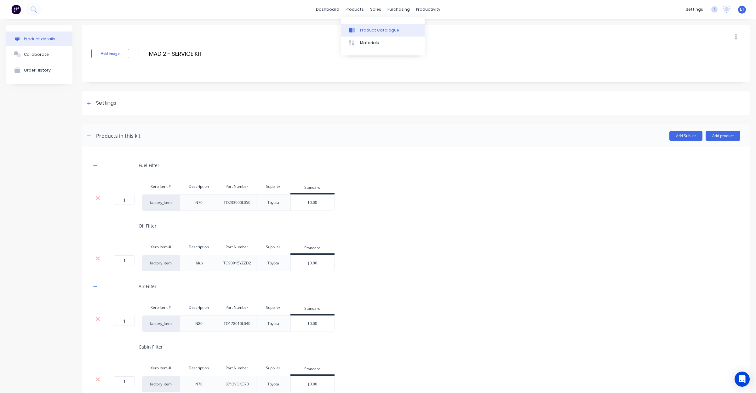
click at [361, 29] on div "Product Catalogue" at bounding box center [379, 30] width 39 height 6
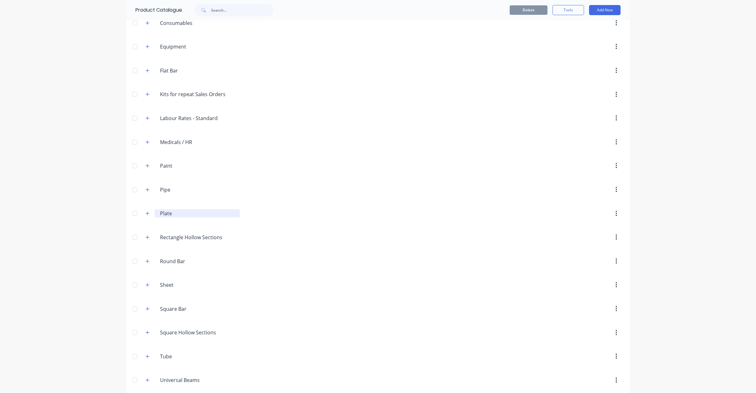
scroll to position [230, 0]
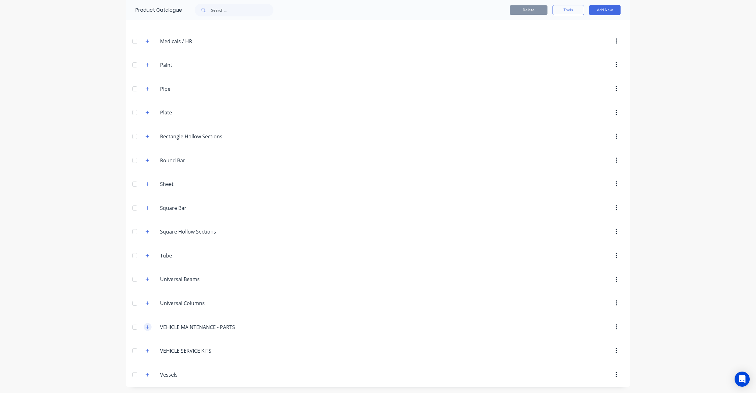
click at [145, 326] on icon "button" at bounding box center [147, 327] width 4 height 4
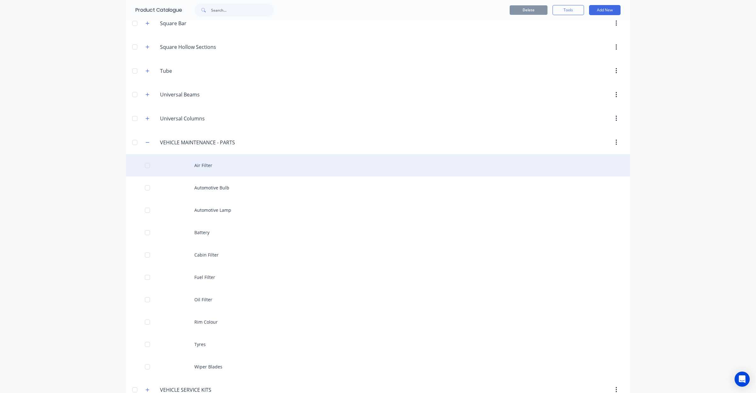
scroll to position [414, 0]
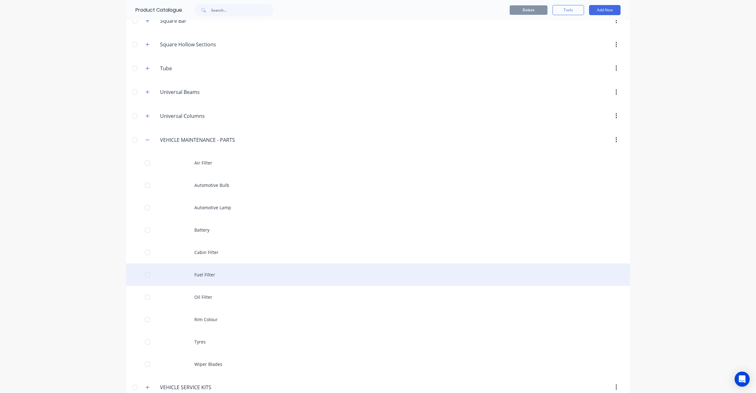
click at [207, 285] on div "Fuel Filter" at bounding box center [378, 274] width 504 height 22
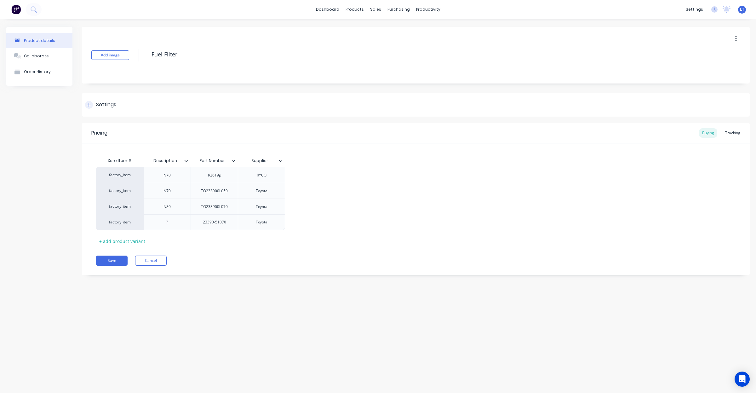
click at [120, 108] on div "Settings" at bounding box center [416, 105] width 668 height 24
type textarea "x"
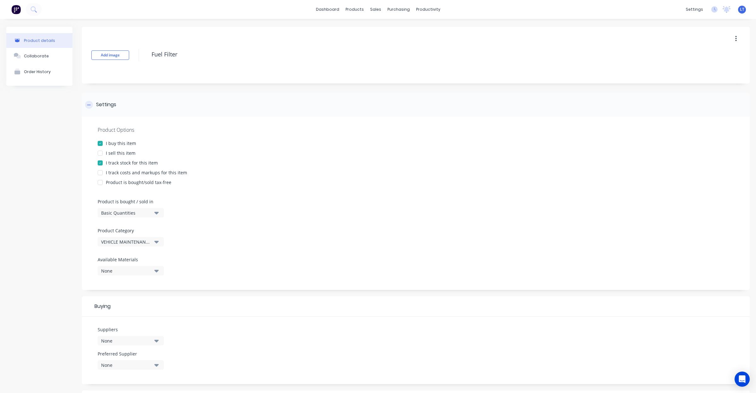
click at [112, 105] on div "Settings" at bounding box center [106, 105] width 20 height 8
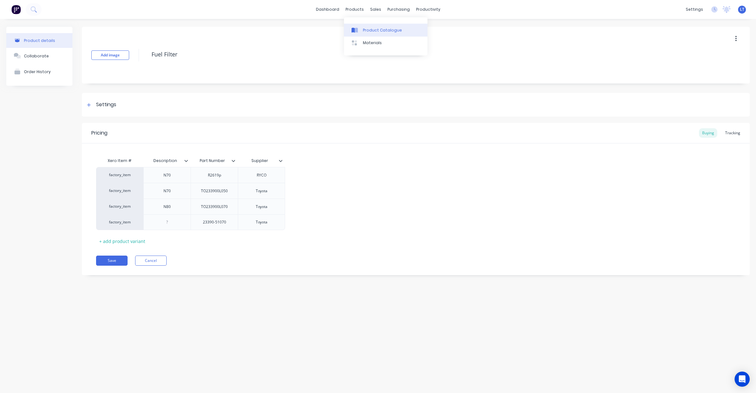
click at [360, 31] on div at bounding box center [355, 30] width 9 height 6
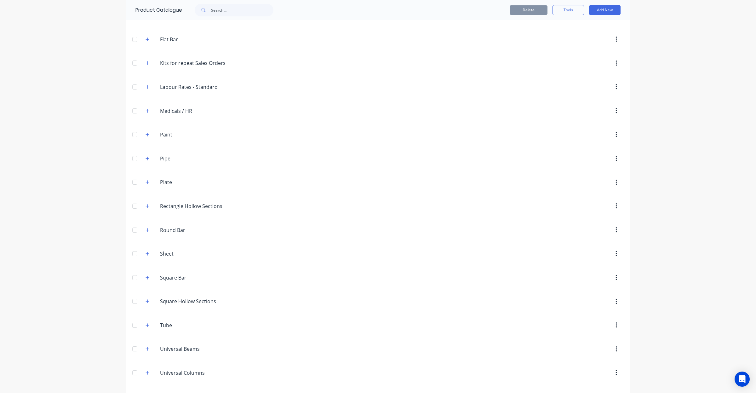
scroll to position [230, 0]
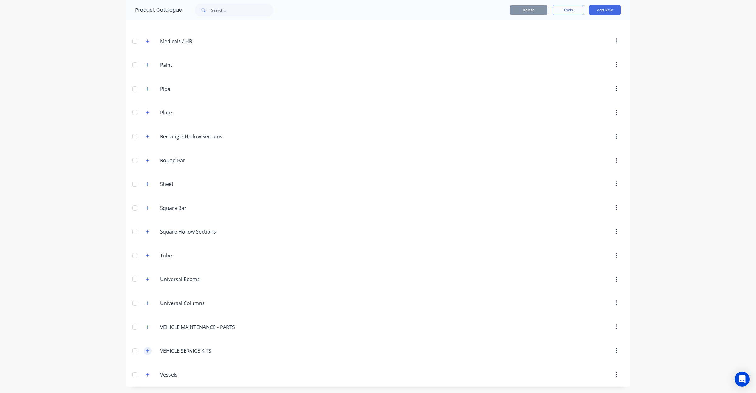
click at [145, 350] on icon "button" at bounding box center [147, 350] width 4 height 4
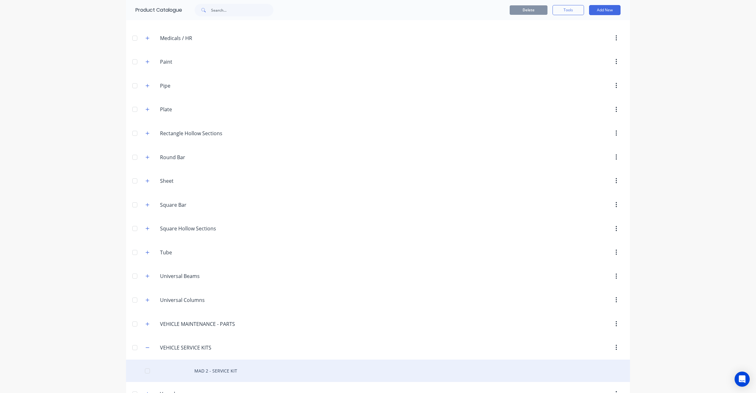
click at [146, 372] on div at bounding box center [147, 370] width 13 height 13
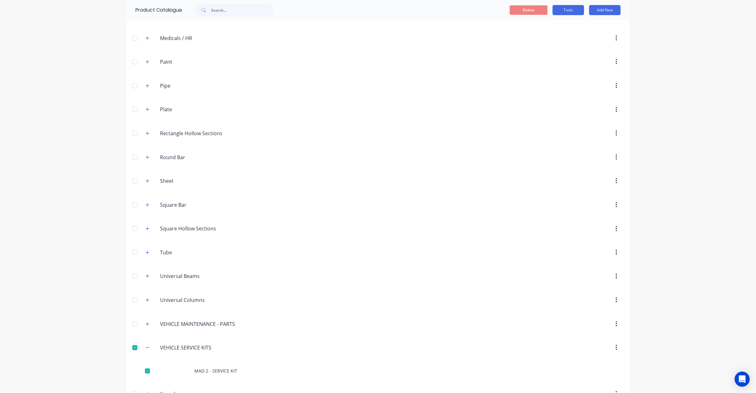
click at [567, 14] on button "Tools" at bounding box center [567, 10] width 31 height 10
click at [563, 23] on span "Duplicate product" at bounding box center [553, 26] width 47 height 7
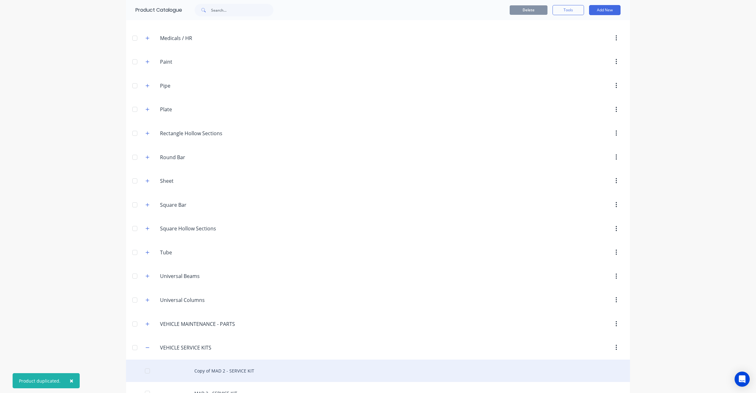
click at [243, 372] on div "Copy of MAD 2 - SERVICE KIT" at bounding box center [378, 370] width 504 height 22
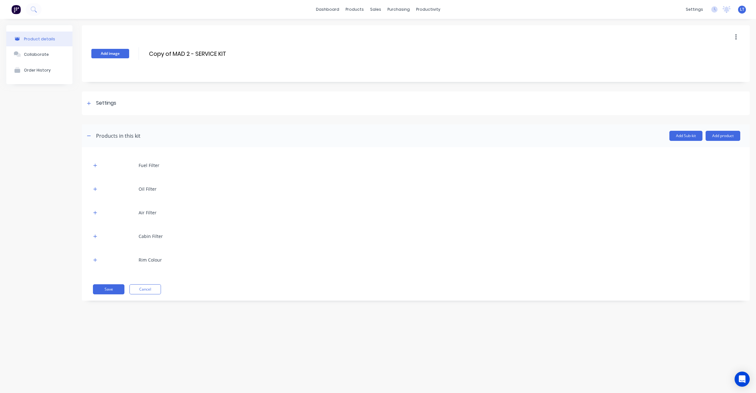
drag, startPoint x: 173, startPoint y: 51, endPoint x: 93, endPoint y: 53, distance: 80.3
click at [93, 53] on div "Add image Copy of MAD 2 - SERVICE KIT Copy of MAD 2 - SERVICE KIT Enter kit name" at bounding box center [416, 53] width 668 height 57
click at [163, 52] on input "MAD 2 - SERVICE KIT" at bounding box center [203, 53] width 111 height 9
type input "MAD 3 - SERVICE KIT"
click at [121, 102] on div "Settings" at bounding box center [416, 103] width 668 height 24
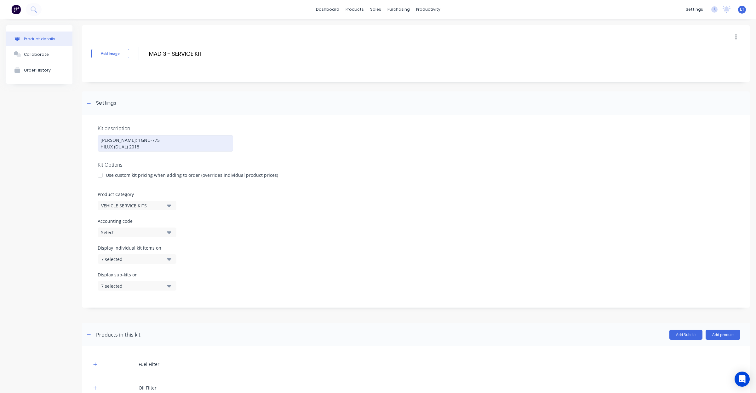
click at [181, 147] on div "REGO: 1GNU-775 HILUX (DUAL) 2018" at bounding box center [165, 143] width 135 height 16
drag, startPoint x: 117, startPoint y: 139, endPoint x: 224, endPoint y: 133, distance: 107.2
click at [224, 133] on div "Kit description REGO: 1GNU-775 HILUX (DUAL) 2018 Kit Options Use custom kit pri…" at bounding box center [416, 211] width 668 height 192
drag, startPoint x: 113, startPoint y: 146, endPoint x: 348, endPoint y: 148, distance: 234.6
click at [348, 148] on div "Kit description REGO: 1ENY-570 HILUX (DUAL) 2018 Kit Options Use custom kit pri…" at bounding box center [416, 211] width 668 height 192
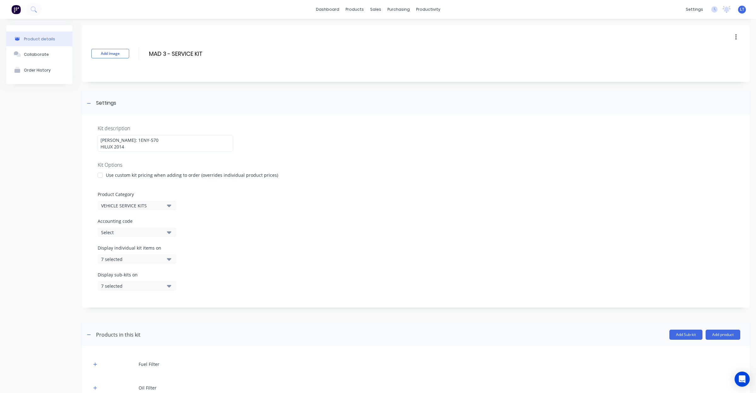
click at [345, 176] on div "Use custom kit pricing when adding to order (overrides individual product price…" at bounding box center [416, 175] width 636 height 7
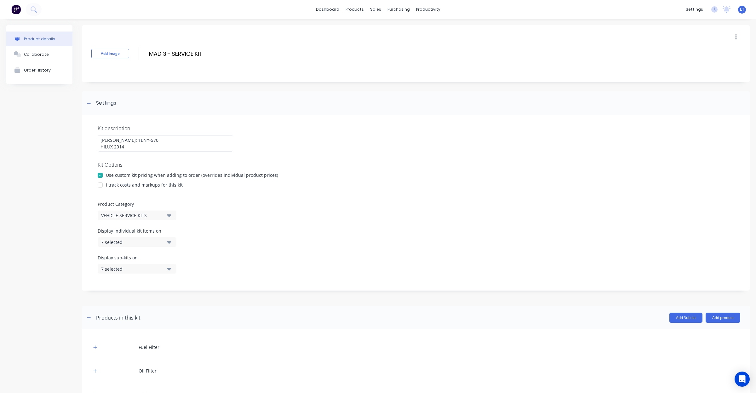
click at [310, 175] on div "Use custom kit pricing when adding to order (overrides individual product price…" at bounding box center [416, 175] width 636 height 7
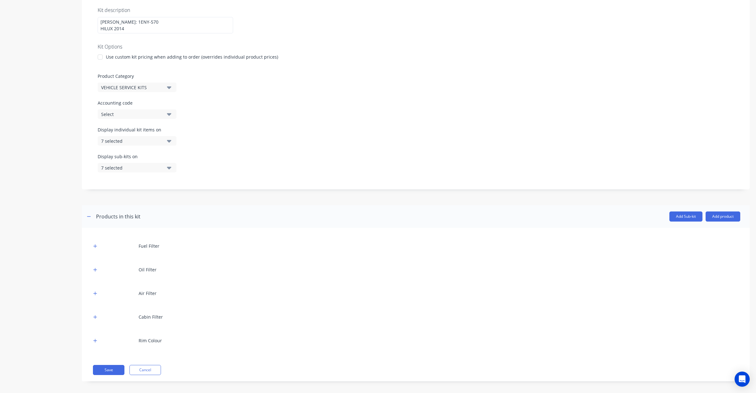
scroll to position [122, 0]
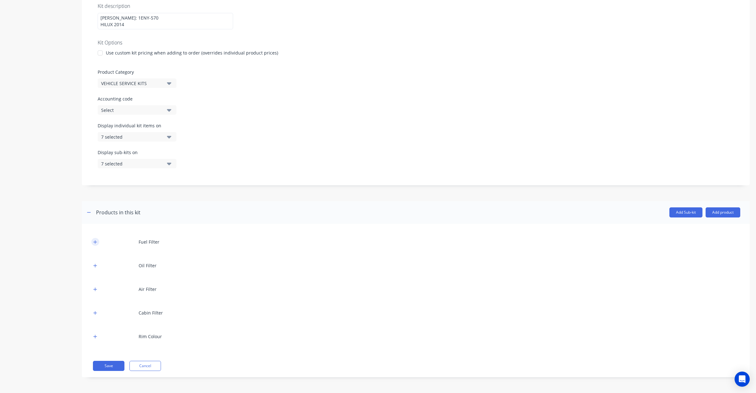
click at [96, 242] on icon "button" at bounding box center [95, 242] width 4 height 4
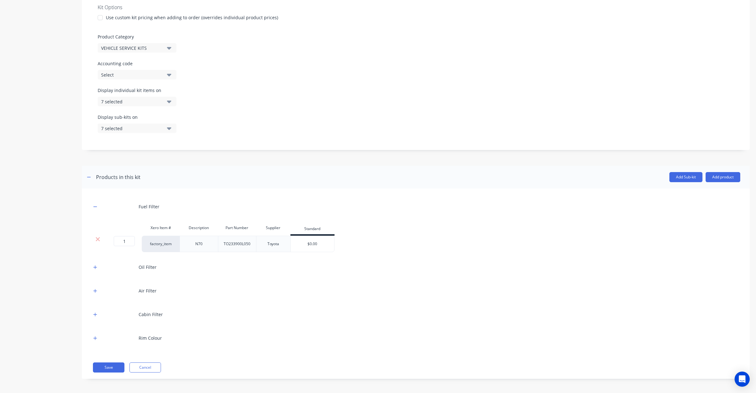
scroll to position [159, 0]
click at [95, 205] on icon "button" at bounding box center [95, 205] width 4 height 4
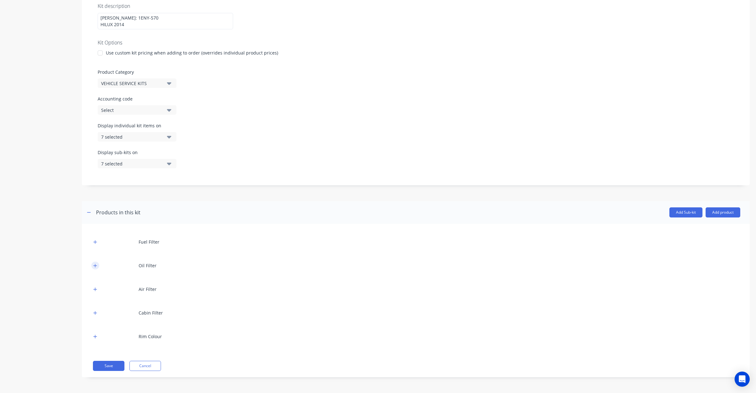
click at [91, 265] on button "button" at bounding box center [95, 265] width 8 height 8
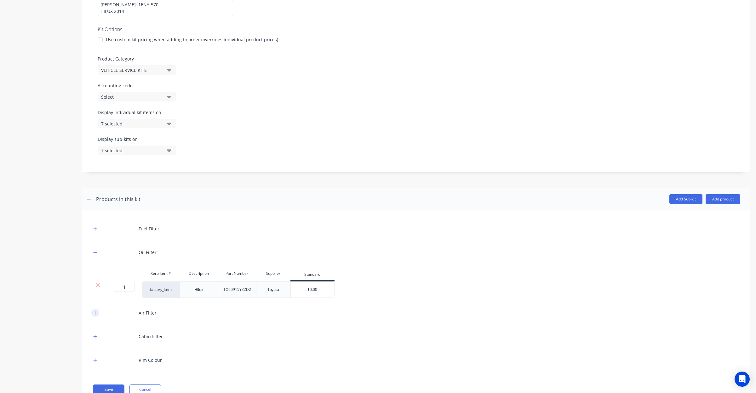
click at [97, 312] on button "button" at bounding box center [95, 313] width 8 height 8
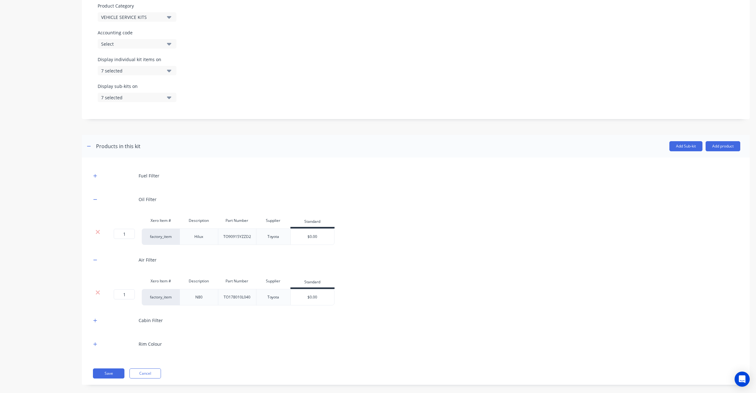
scroll to position [196, 0]
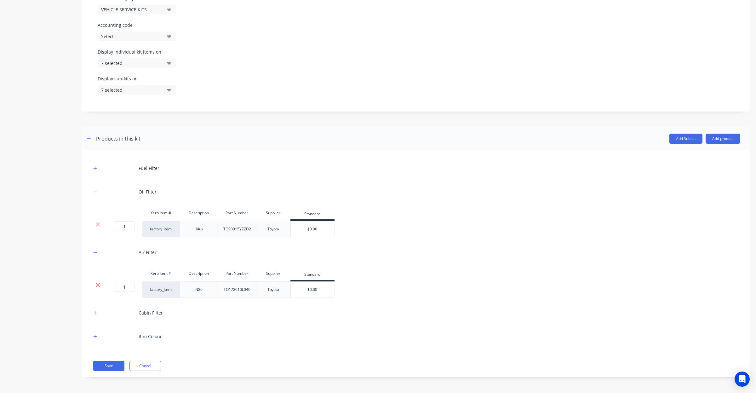
click at [98, 284] on icon at bounding box center [98, 285] width 4 height 4
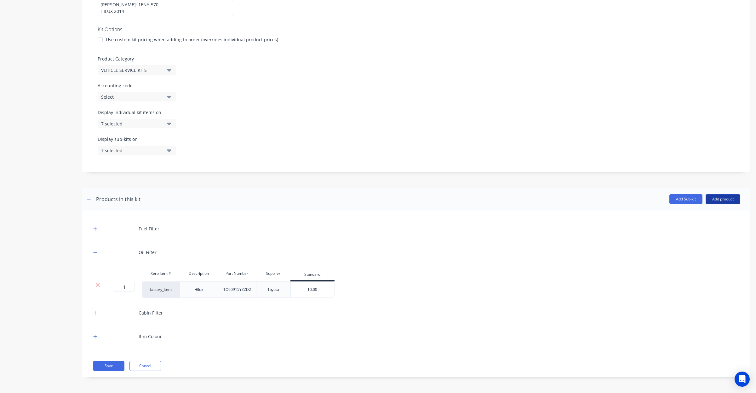
click at [719, 196] on button "Add product" at bounding box center [722, 199] width 35 height 10
click at [708, 216] on div "Product catalogue" at bounding box center [710, 215] width 48 height 9
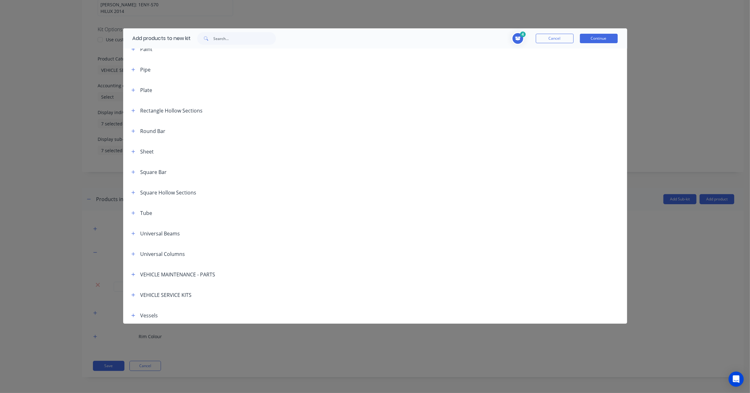
scroll to position [216, 0]
click at [132, 275] on button "button" at bounding box center [133, 273] width 8 height 8
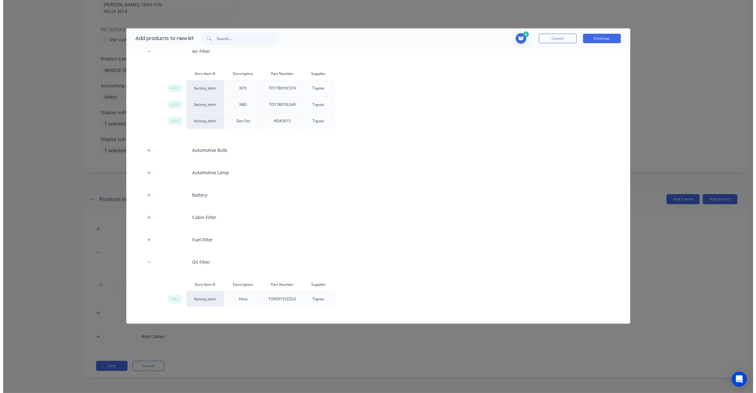
scroll to position [465, 0]
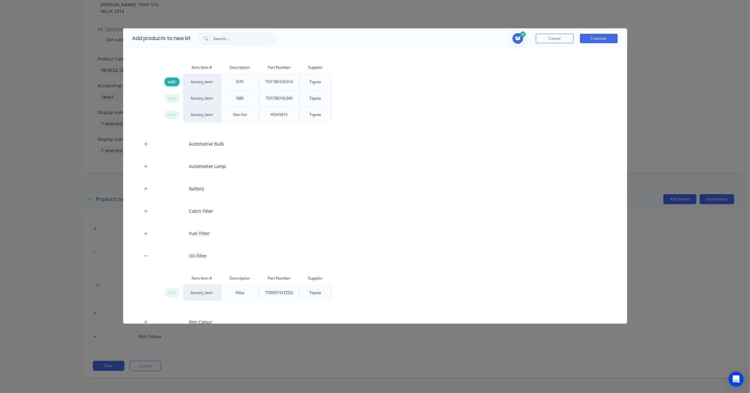
click at [169, 79] on span "add" at bounding box center [172, 82] width 8 height 6
click at [594, 40] on button "Continue" at bounding box center [599, 38] width 38 height 9
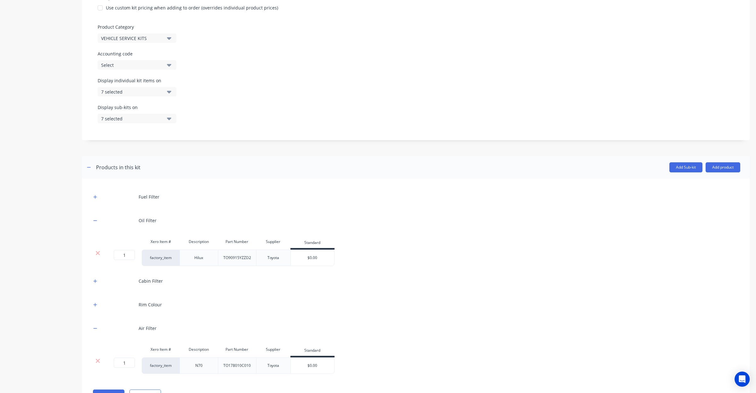
scroll to position [188, 0]
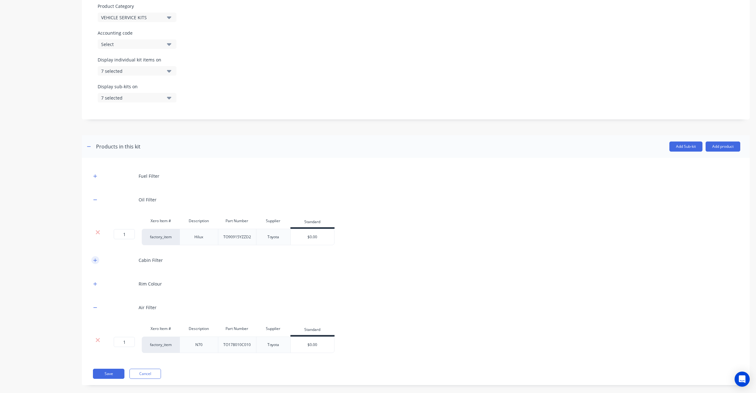
click at [96, 259] on icon "button" at bounding box center [95, 260] width 4 height 4
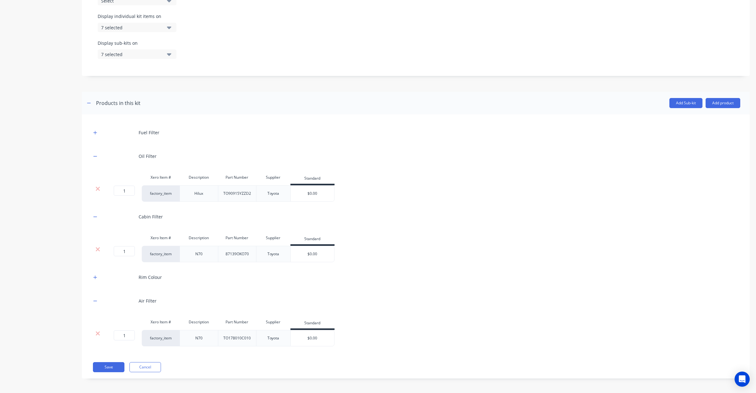
scroll to position [233, 0]
click at [94, 276] on icon "button" at bounding box center [95, 276] width 4 height 4
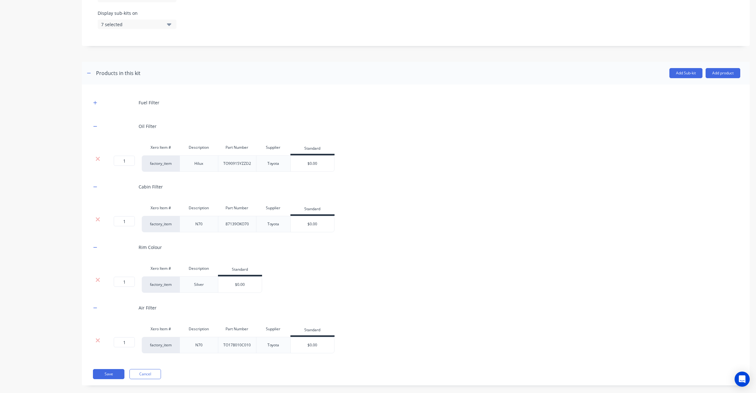
scroll to position [270, 0]
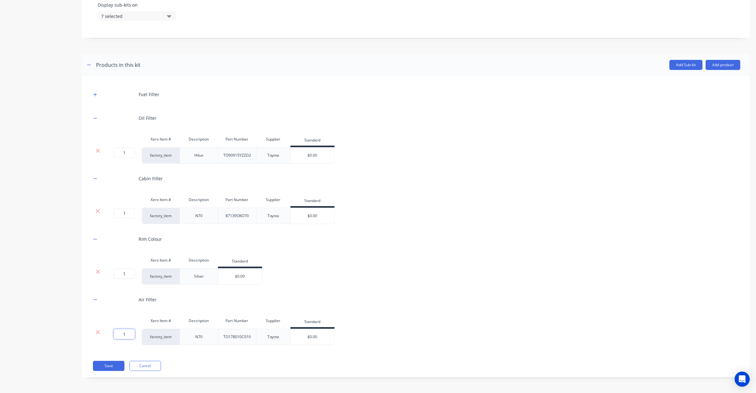
click at [125, 334] on input "1" at bounding box center [124, 334] width 21 height 10
click at [402, 328] on div "1 1 ? factory_item N70 TO178010C010 Toyota $0.00" at bounding box center [415, 336] width 649 height 16
drag, startPoint x: 412, startPoint y: 292, endPoint x: 358, endPoint y: 281, distance: 55.9
click at [358, 281] on div "1 1 ? factory_item Silver $0.00" at bounding box center [415, 276] width 649 height 16
click at [98, 271] on icon at bounding box center [98, 272] width 4 height 4
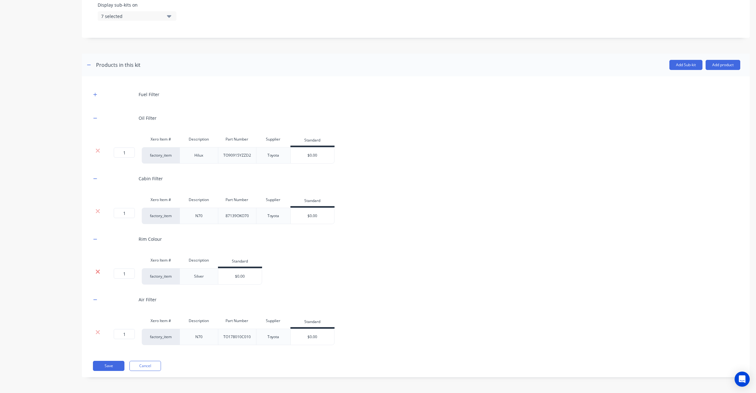
scroll to position [210, 0]
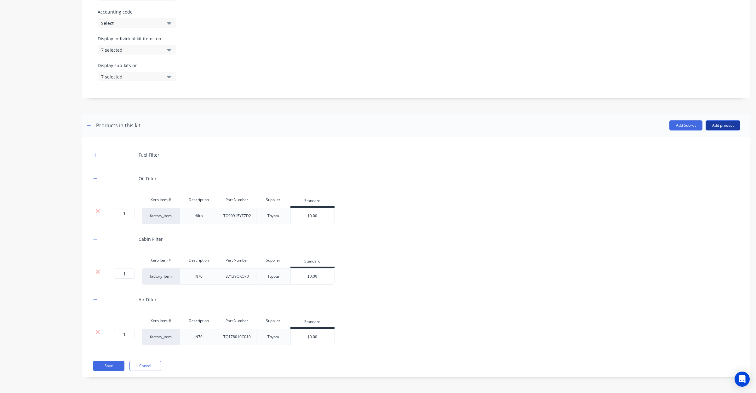
click at [706, 128] on button "Add product" at bounding box center [722, 125] width 35 height 10
click at [696, 140] on div "Product catalogue" at bounding box center [710, 141] width 48 height 9
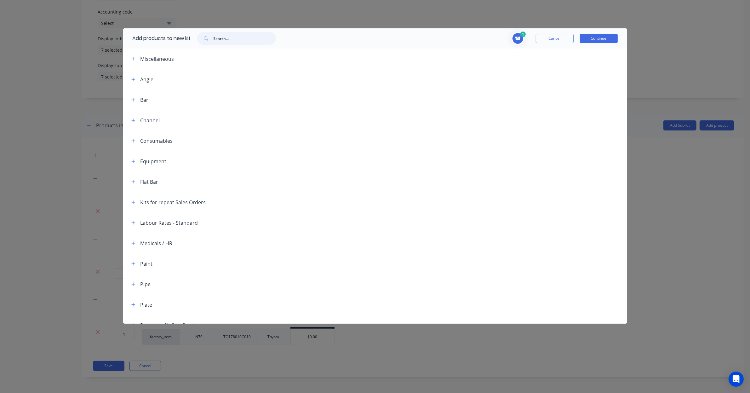
click at [234, 43] on input "text" at bounding box center [244, 38] width 62 height 13
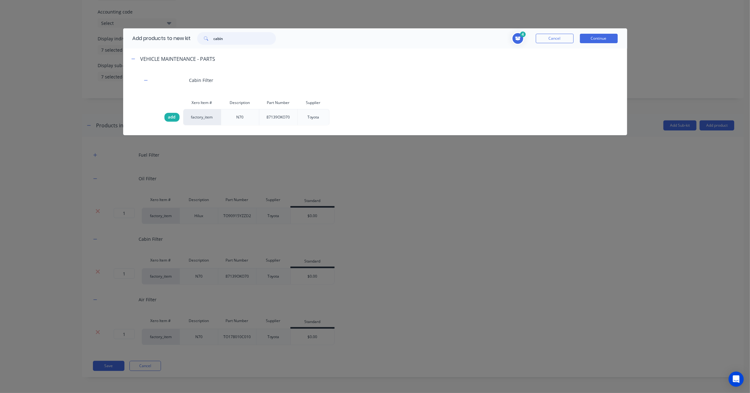
type input "cabin"
click at [172, 117] on span "add" at bounding box center [172, 117] width 8 height 6
click at [107, 265] on div "Add products to new kit cabin 5 1 1 ? Fuel Filter Description N70 Part Number T…" at bounding box center [375, 196] width 750 height 393
click at [544, 39] on button "Cancel" at bounding box center [555, 38] width 38 height 9
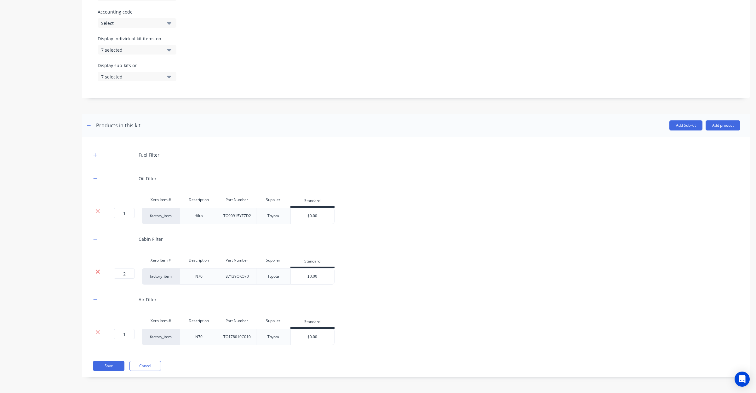
click at [98, 271] on icon at bounding box center [98, 272] width 4 height 4
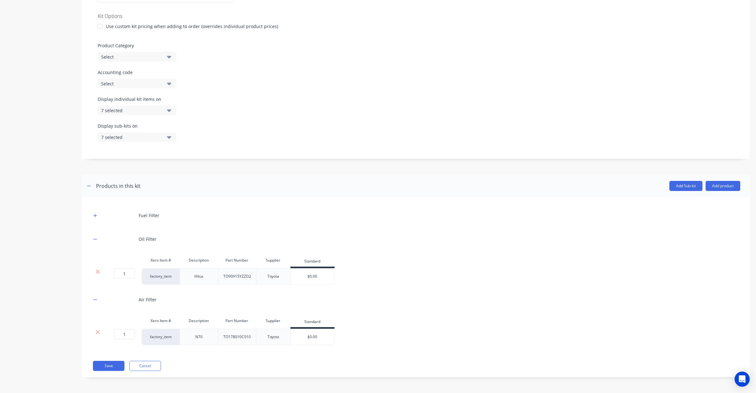
scroll to position [149, 0]
click at [705, 180] on header "Products in this kit Add Sub-kit Add product" at bounding box center [416, 185] width 668 height 23
click at [706, 186] on button "Add product" at bounding box center [722, 186] width 35 height 10
click at [692, 201] on div "Product catalogue" at bounding box center [710, 201] width 48 height 9
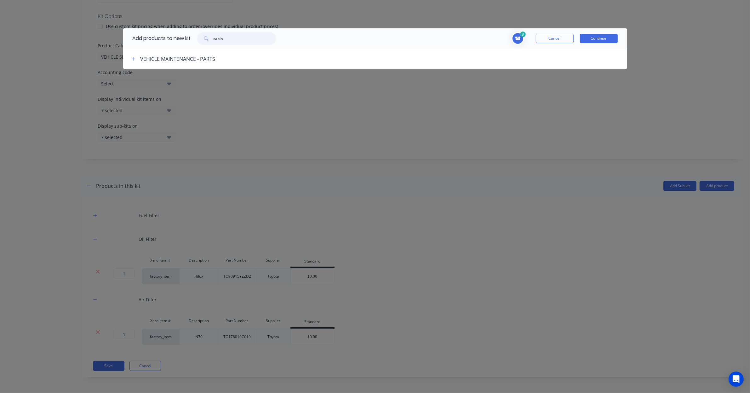
click at [234, 38] on input "cabin" at bounding box center [244, 38] width 62 height 13
click at [132, 58] on icon "button" at bounding box center [133, 59] width 4 height 4
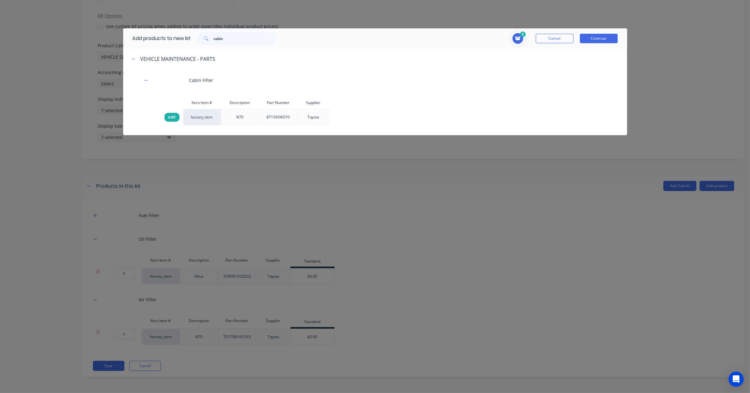
click at [176, 117] on div "add" at bounding box center [171, 117] width 15 height 9
click at [599, 38] on button "Continue" at bounding box center [599, 38] width 38 height 9
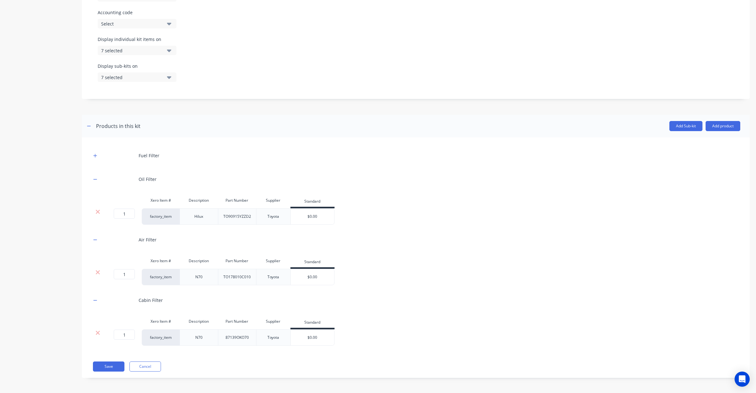
scroll to position [210, 0]
click at [719, 124] on button "Add product" at bounding box center [722, 125] width 35 height 10
click at [706, 144] on div "Product catalogue" at bounding box center [710, 141] width 48 height 9
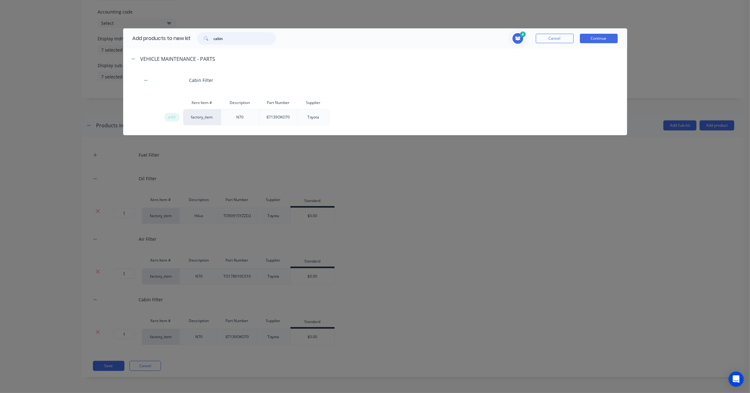
drag, startPoint x: 240, startPoint y: 39, endPoint x: 142, endPoint y: 37, distance: 98.6
click at [141, 38] on div "Add products to new kit cabin" at bounding box center [202, 38] width 159 height 20
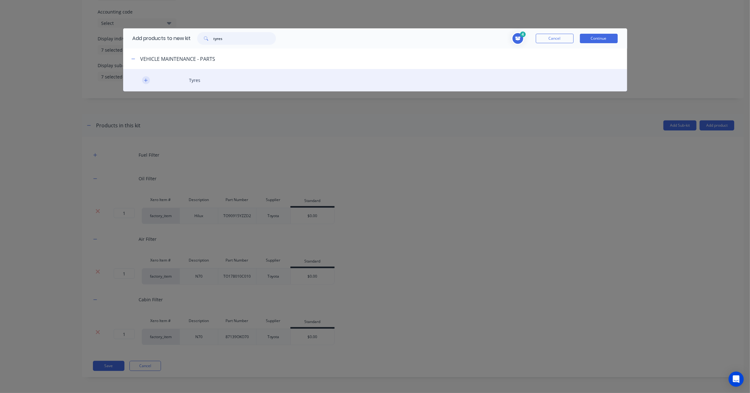
type input "tyres"
click at [143, 79] on button "button" at bounding box center [146, 80] width 8 height 8
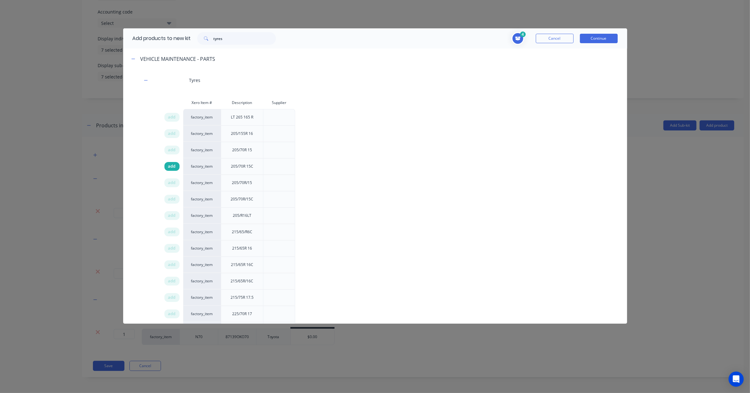
click at [171, 165] on span "add" at bounding box center [172, 166] width 8 height 6
click at [589, 40] on button "Continue" at bounding box center [599, 38] width 38 height 9
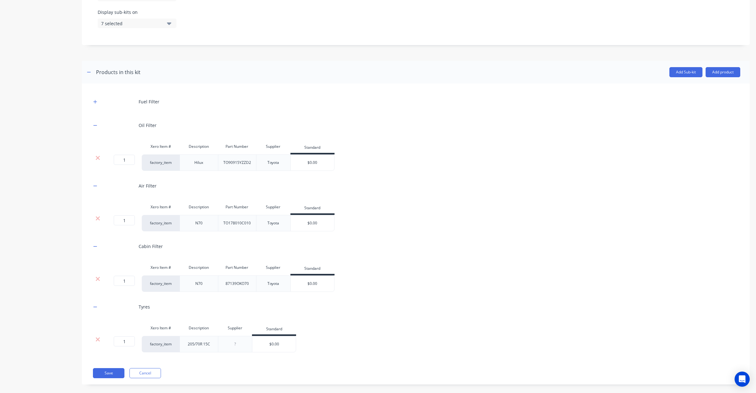
scroll to position [270, 0]
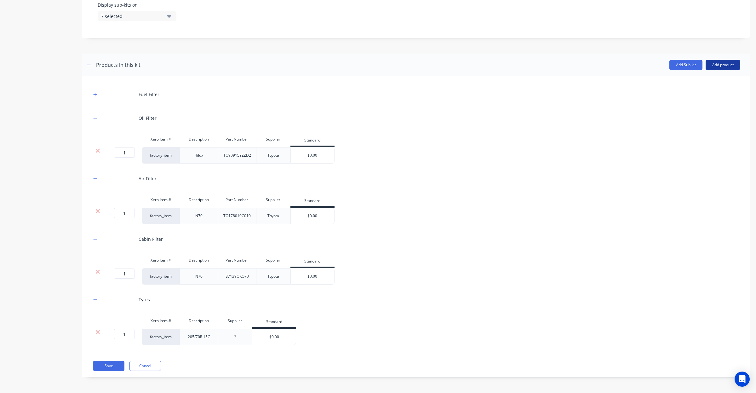
click at [709, 65] on button "Add product" at bounding box center [722, 65] width 35 height 10
click at [703, 77] on div "Product catalogue" at bounding box center [710, 81] width 48 height 9
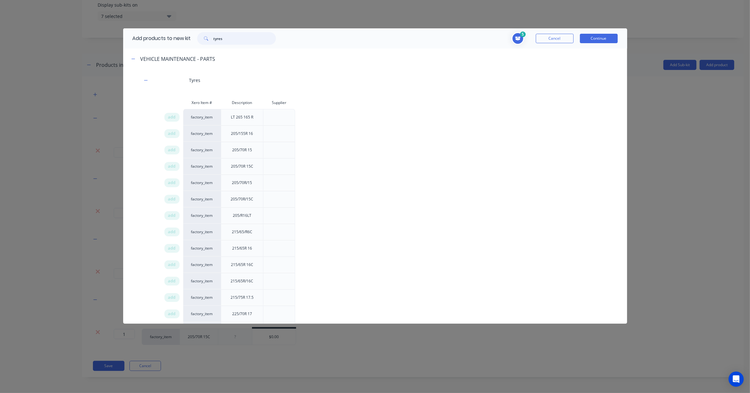
drag, startPoint x: 204, startPoint y: 41, endPoint x: 166, endPoint y: 35, distance: 38.3
click at [164, 38] on div "Add products to new kit tyres" at bounding box center [202, 38] width 159 height 20
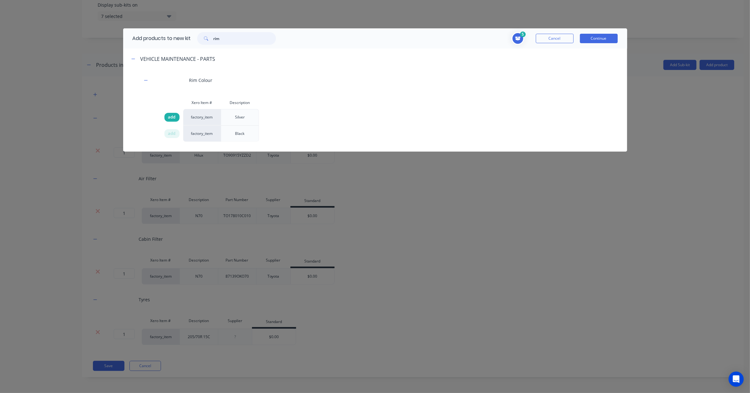
type input "rim"
click at [170, 118] on span "add" at bounding box center [172, 117] width 8 height 6
click at [598, 37] on button "Continue" at bounding box center [599, 38] width 38 height 9
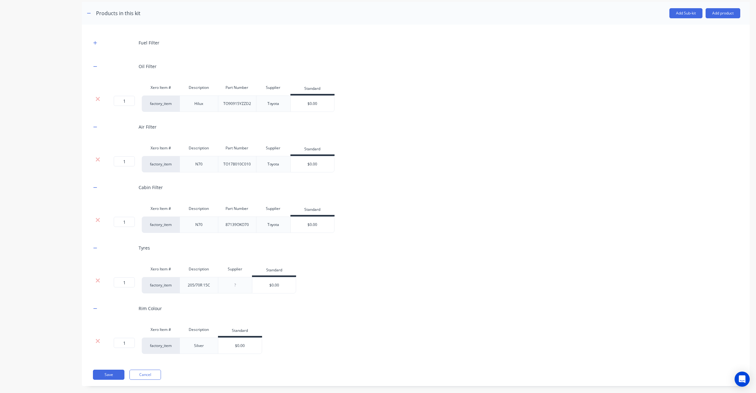
scroll to position [331, 0]
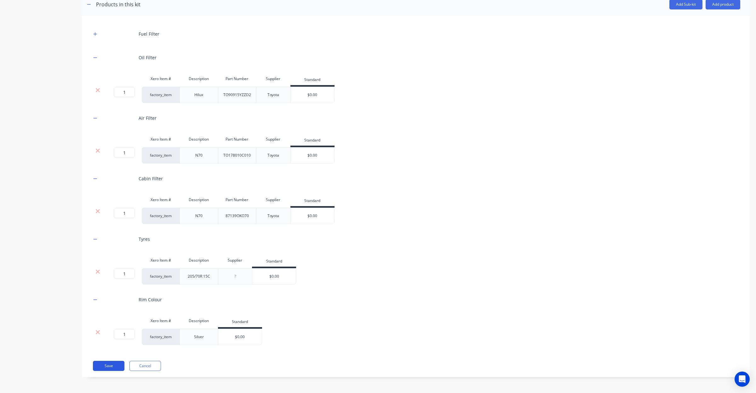
click at [111, 367] on button "Save" at bounding box center [108, 366] width 31 height 10
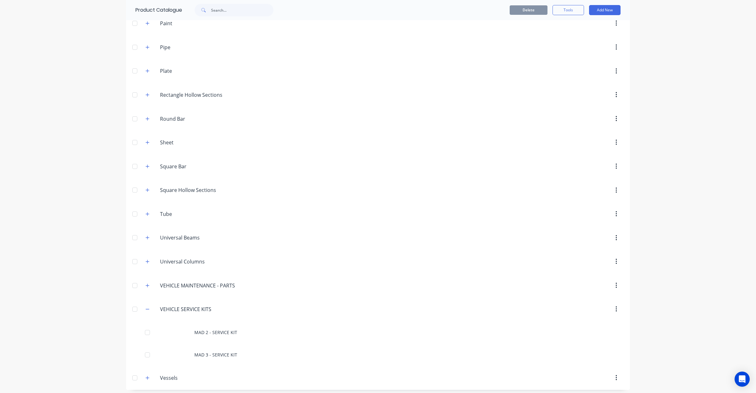
scroll to position [275, 0]
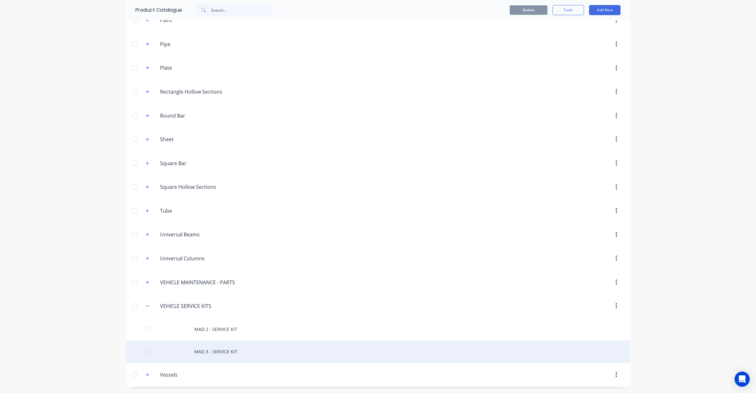
click at [222, 350] on div "MAD 3 - SERVICE KIT" at bounding box center [378, 351] width 504 height 22
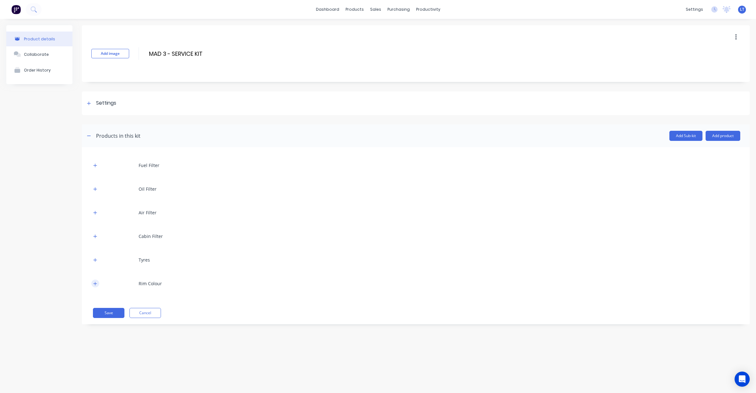
click at [94, 283] on icon "button" at bounding box center [95, 282] width 3 height 3
click at [98, 260] on button "button" at bounding box center [95, 260] width 8 height 8
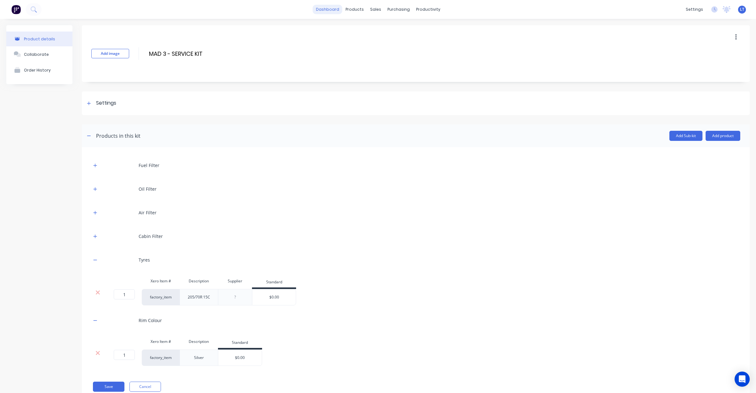
click at [331, 12] on link "dashboard" at bounding box center [328, 9] width 30 height 9
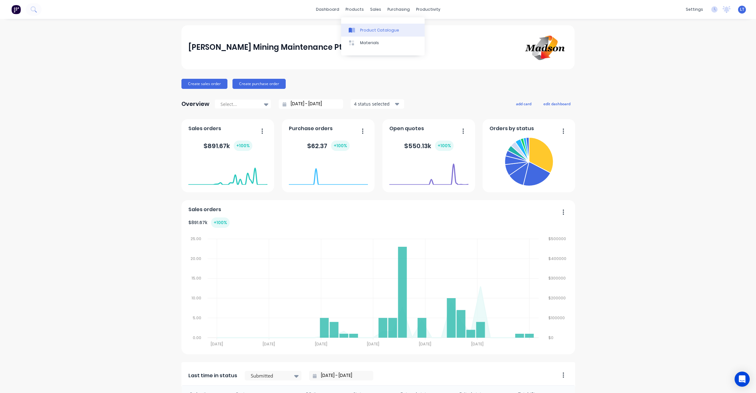
click at [372, 32] on link "Product Catalogue" at bounding box center [382, 30] width 83 height 13
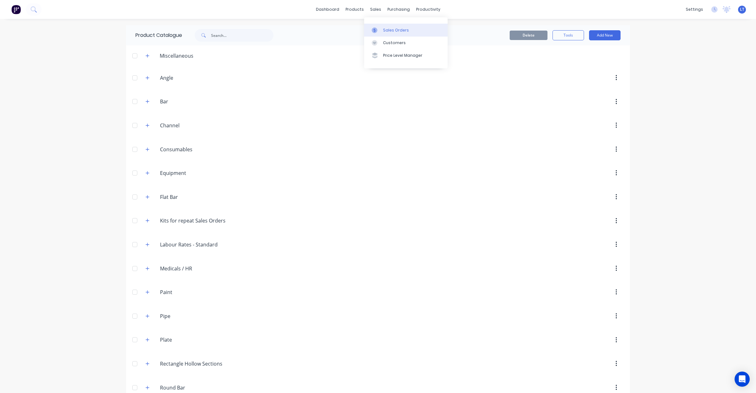
click at [380, 26] on link "Sales Orders" at bounding box center [405, 30] width 83 height 13
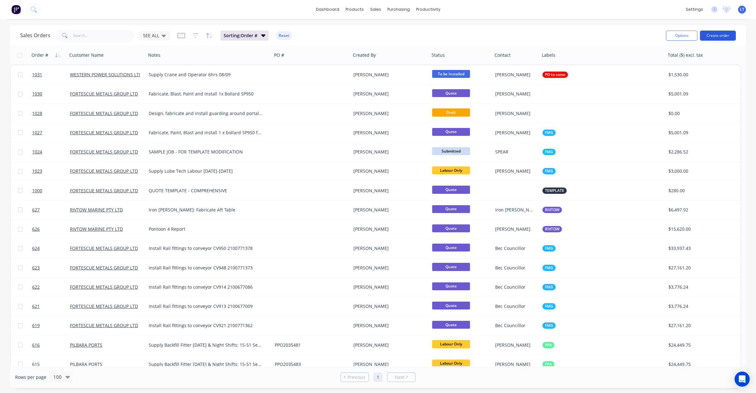
click at [709, 36] on button "Create order" at bounding box center [718, 36] width 36 height 10
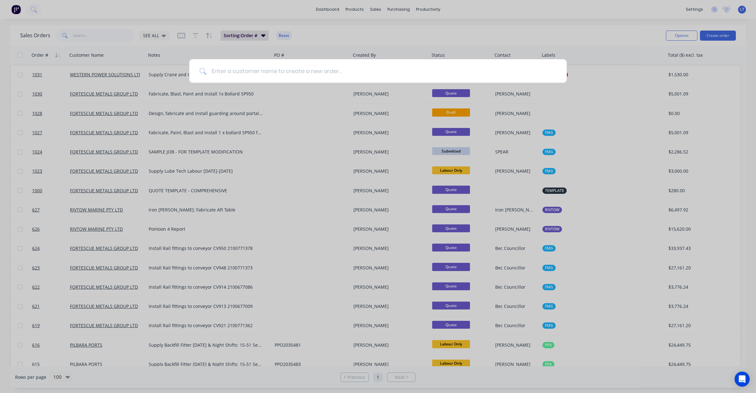
drag, startPoint x: 301, startPoint y: 70, endPoint x: 276, endPoint y: 68, distance: 25.3
click at [276, 68] on input at bounding box center [381, 71] width 350 height 24
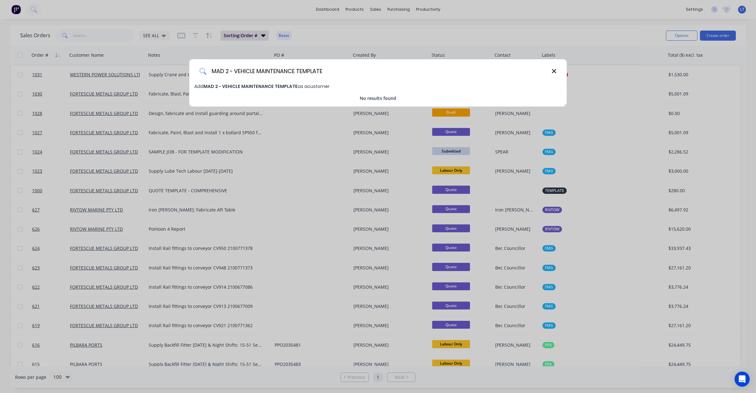
type input "MAD 2 - VEHICLE MAINTENANCE TEMPLATE"
click at [553, 70] on icon at bounding box center [553, 71] width 5 height 7
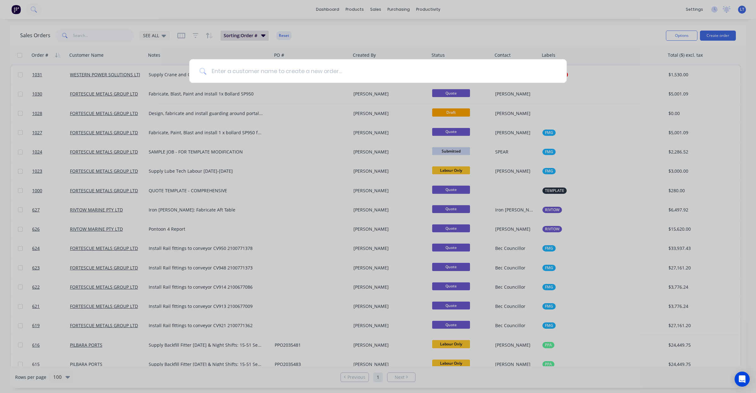
click at [310, 70] on input at bounding box center [381, 71] width 350 height 24
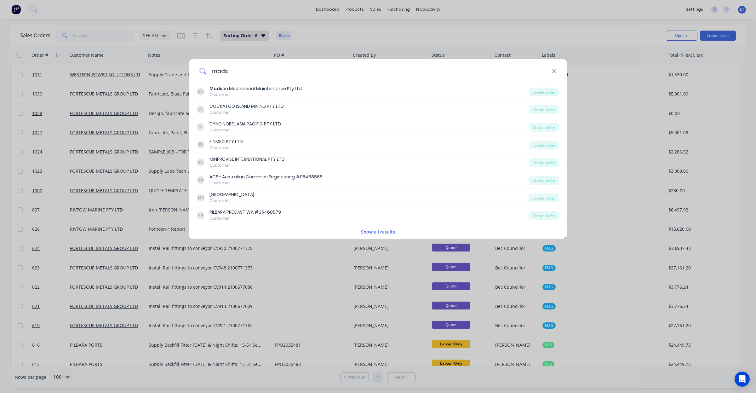
drag, startPoint x: 257, startPoint y: 70, endPoint x: 178, endPoint y: 65, distance: 78.9
click at [178, 65] on div "mads ML Mads on Mechanical Maintenance Pty Ltd Customer Create order CL COCKATO…" at bounding box center [378, 196] width 756 height 393
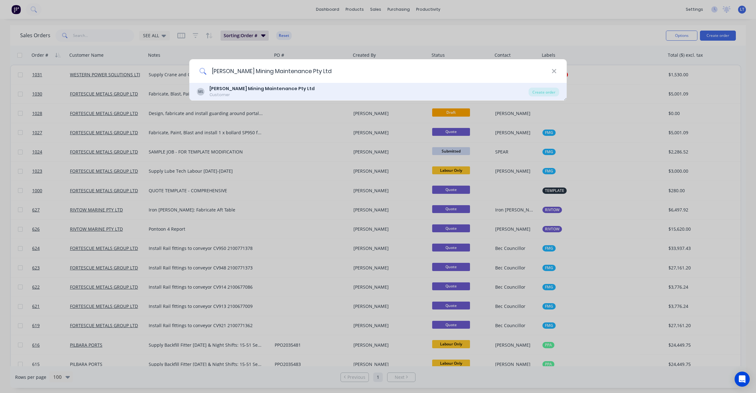
type input "Madson Mining Maintenance Pty Ltd"
click at [246, 92] on b "Madson Mining Maintenance Pty Ltd" at bounding box center [261, 88] width 105 height 6
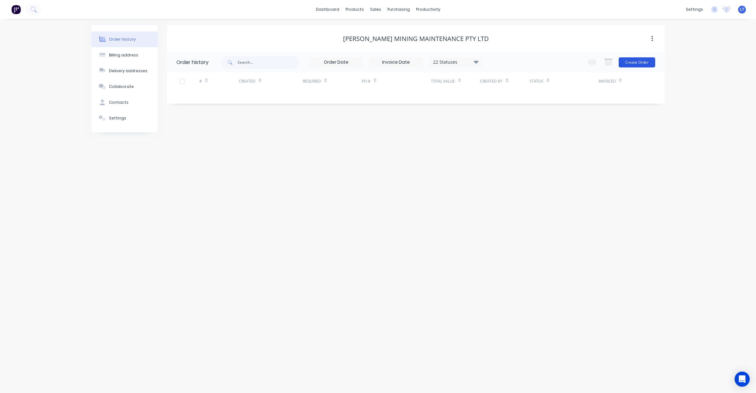
click at [644, 63] on button "Create Order" at bounding box center [636, 62] width 37 height 10
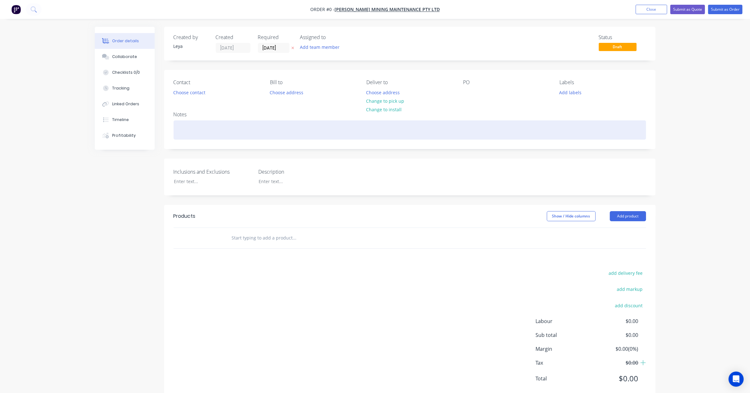
click at [218, 122] on div at bounding box center [409, 129] width 472 height 19
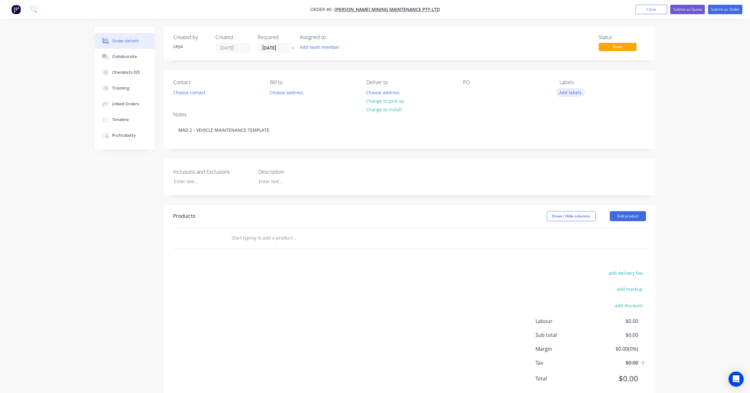
click at [569, 92] on div "Order details Collaborate Checklists 0/0 Tracking Linked Orders Timeline Profit…" at bounding box center [374, 218] width 573 height 382
click at [573, 91] on button "Add labels" at bounding box center [570, 92] width 29 height 9
click at [571, 174] on div at bounding box center [570, 174] width 13 height 13
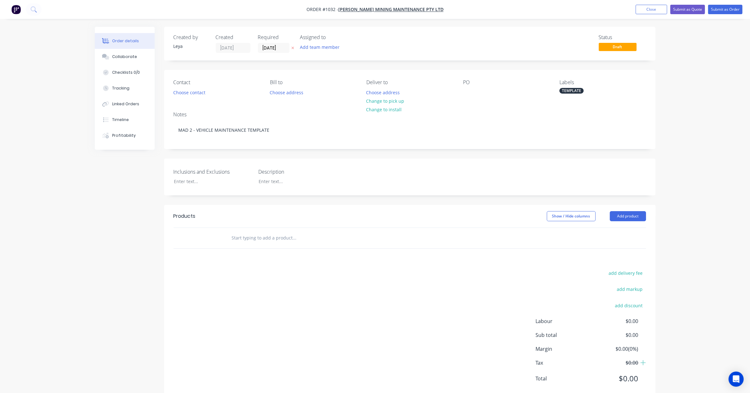
click at [674, 143] on div "Order details Collaborate Checklists 0/0 Tracking Linked Orders Timeline Profit…" at bounding box center [375, 204] width 750 height 409
click at [292, 152] on div "Created by Leya Created 02/09/25 Required 02/09/25 Assigned to Add team member …" at bounding box center [409, 213] width 491 height 373
drag, startPoint x: 292, startPoint y: 152, endPoint x: 311, endPoint y: 147, distance: 19.9
click at [284, 152] on div "Created by Leya Created 02/09/25 Required 02/09/25 Assigned to Add team member …" at bounding box center [409, 213] width 491 height 373
click at [567, 92] on div "TEMPLATE" at bounding box center [571, 91] width 24 height 6
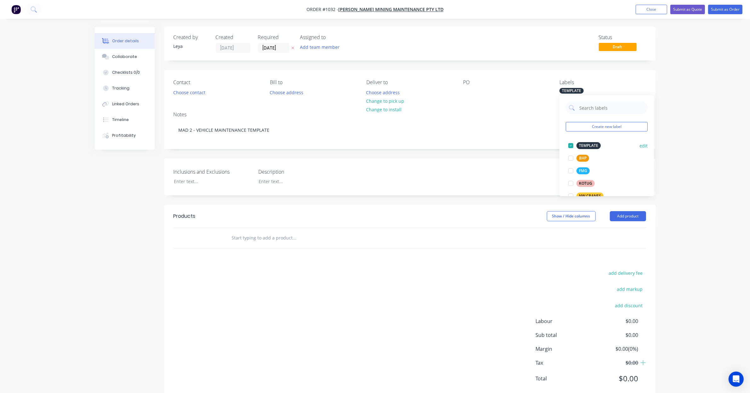
click at [570, 144] on div at bounding box center [570, 145] width 13 height 13
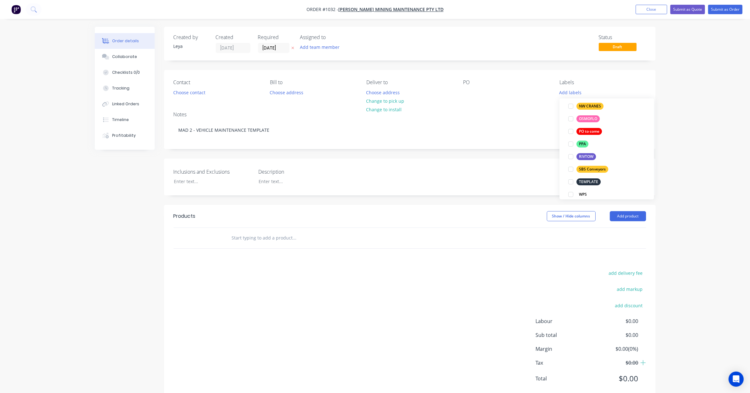
scroll to position [88, 0]
click at [661, 136] on div "Order details Collaborate Checklists 0/0 Tracking Linked Orders Timeline Profit…" at bounding box center [374, 218] width 573 height 382
click at [195, 94] on button "Choose contact" at bounding box center [189, 92] width 39 height 9
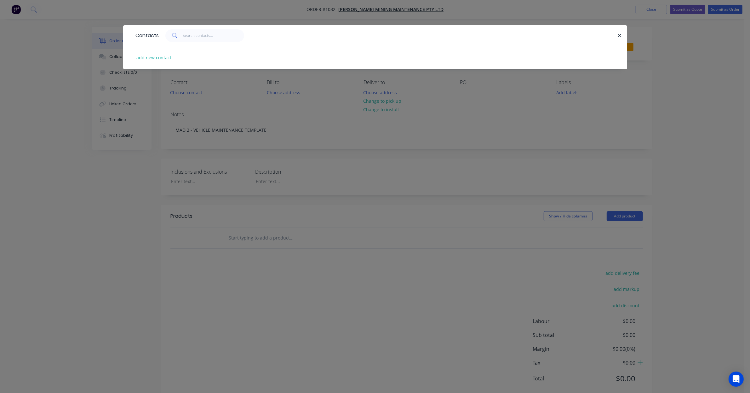
click at [210, 127] on div "Contacts add new contact" at bounding box center [375, 196] width 750 height 393
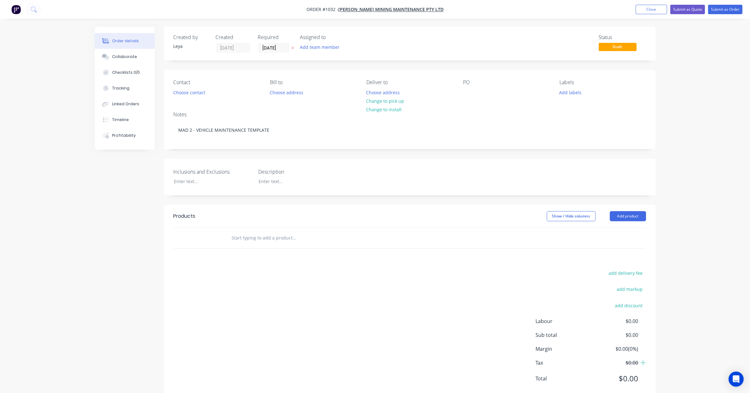
click at [293, 47] on icon at bounding box center [292, 48] width 3 height 3
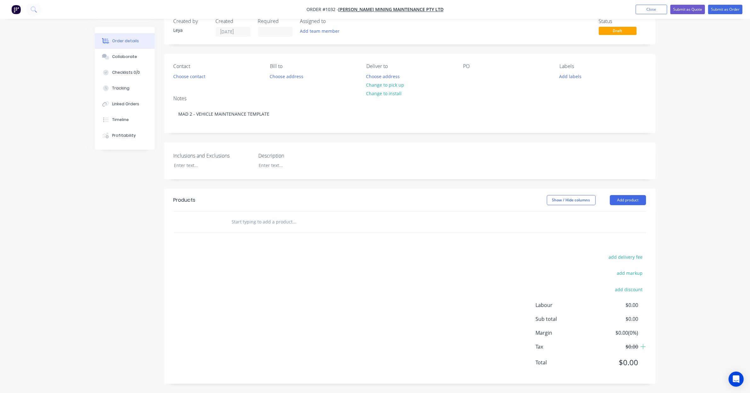
scroll to position [16, 0]
click at [628, 201] on button "Add product" at bounding box center [628, 200] width 36 height 10
click at [620, 242] on div "Product Kit" at bounding box center [616, 240] width 48 height 9
click at [597, 227] on div "Standard pricing" at bounding box center [616, 228] width 48 height 9
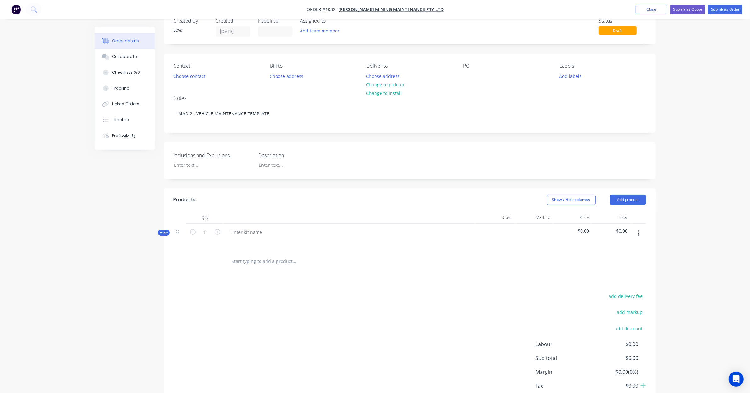
click at [161, 232] on icon at bounding box center [161, 232] width 3 height 3
click at [253, 232] on div at bounding box center [246, 231] width 41 height 9
click at [242, 259] on input "text" at bounding box center [294, 257] width 126 height 13
click at [628, 202] on button "Add product" at bounding box center [628, 200] width 36 height 10
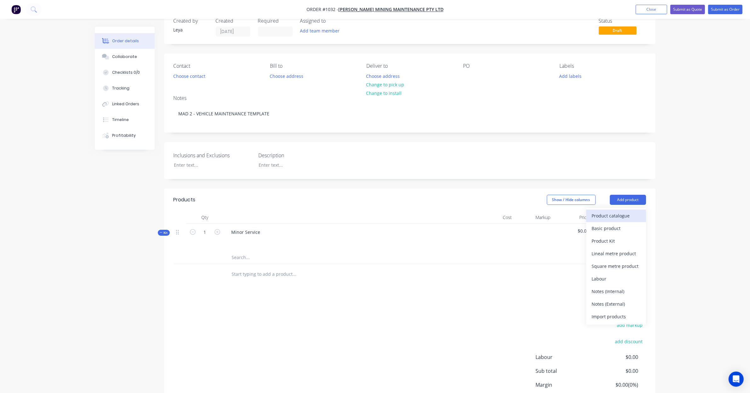
click at [620, 212] on div "Product catalogue" at bounding box center [616, 215] width 48 height 9
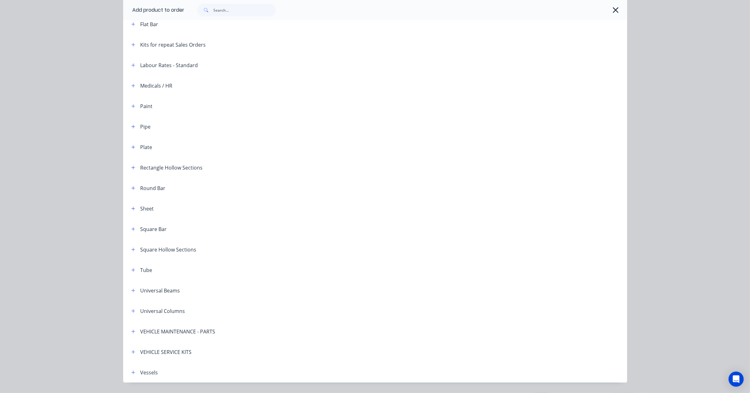
scroll to position [175, 0]
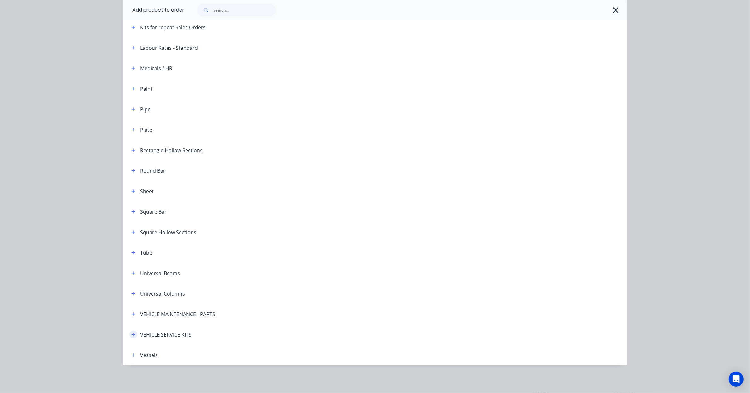
click at [131, 335] on icon "button" at bounding box center [133, 334] width 4 height 4
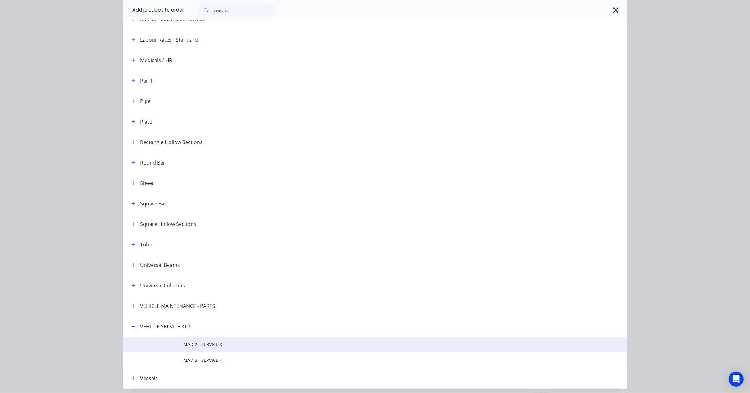
scroll to position [206, 0]
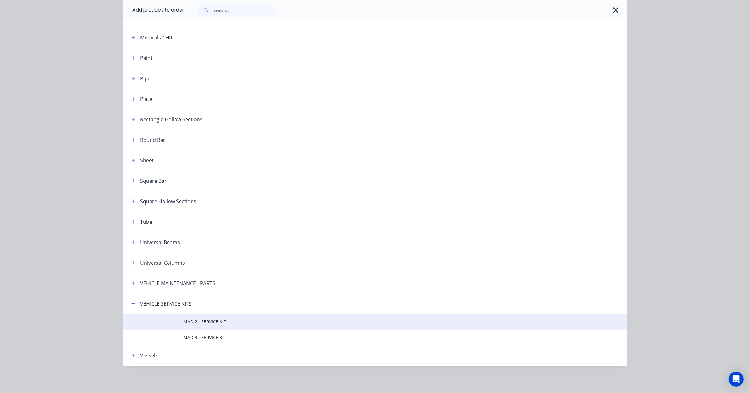
click at [213, 321] on span "MAD 2 - SERVICE KIT" at bounding box center [361, 321] width 355 height 7
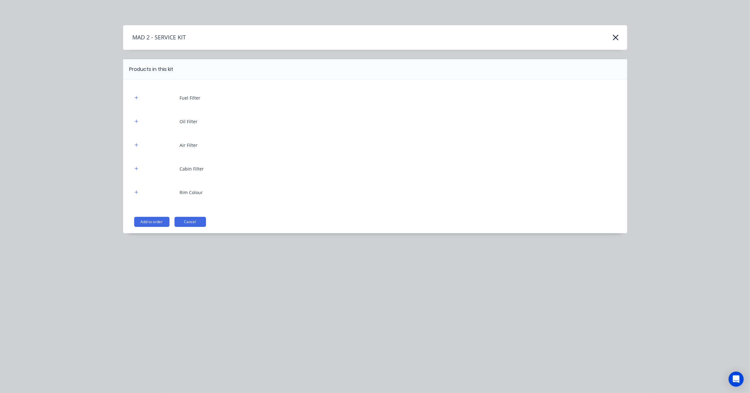
scroll to position [29, 0]
click at [136, 99] on icon "button" at bounding box center [135, 97] width 3 height 3
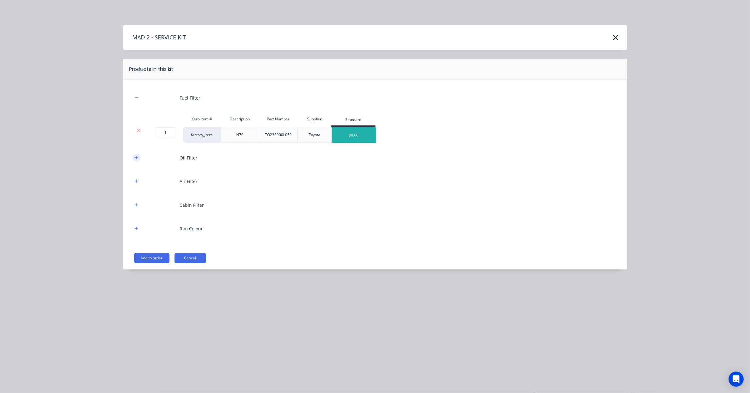
click at [137, 156] on icon "button" at bounding box center [136, 157] width 4 height 4
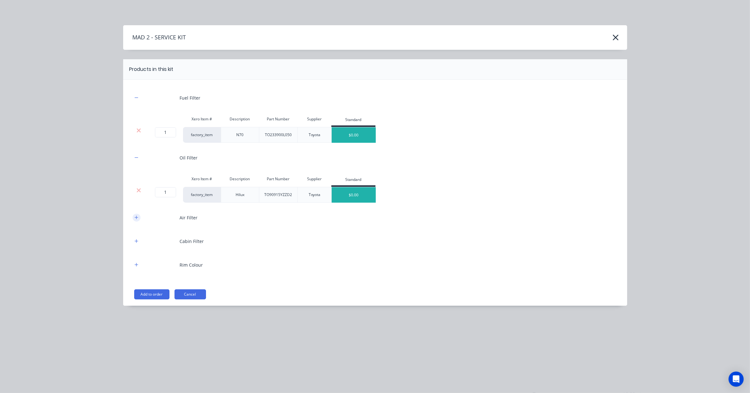
click at [139, 217] on button "button" at bounding box center [137, 217] width 8 height 8
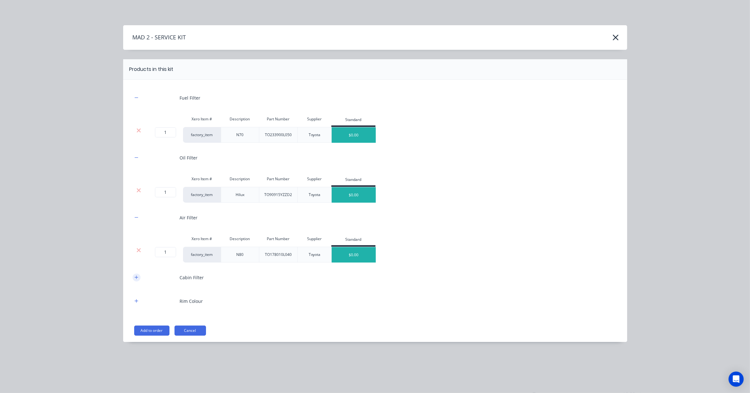
click at [139, 279] on button "button" at bounding box center [137, 277] width 8 height 8
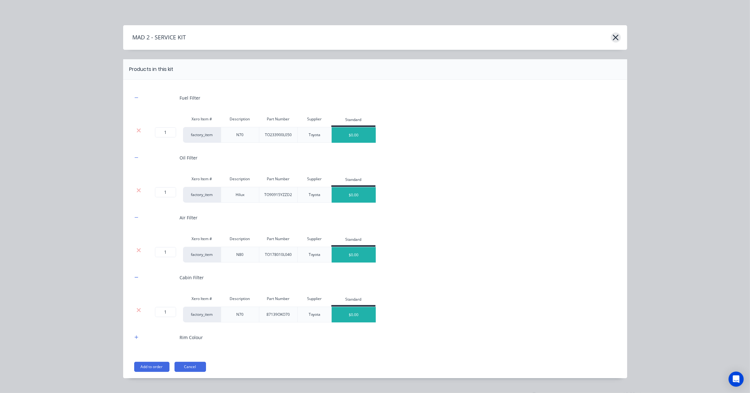
click at [613, 38] on icon "button" at bounding box center [616, 38] width 6 height 6
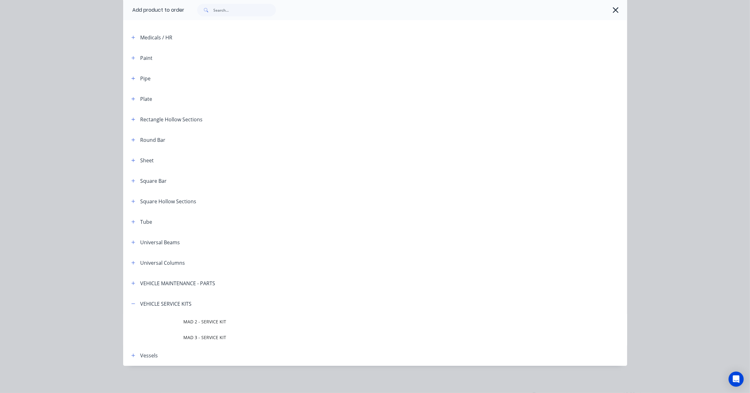
click at [617, 4] on div at bounding box center [403, 10] width 436 height 13
click at [613, 10] on icon "button" at bounding box center [616, 10] width 6 height 6
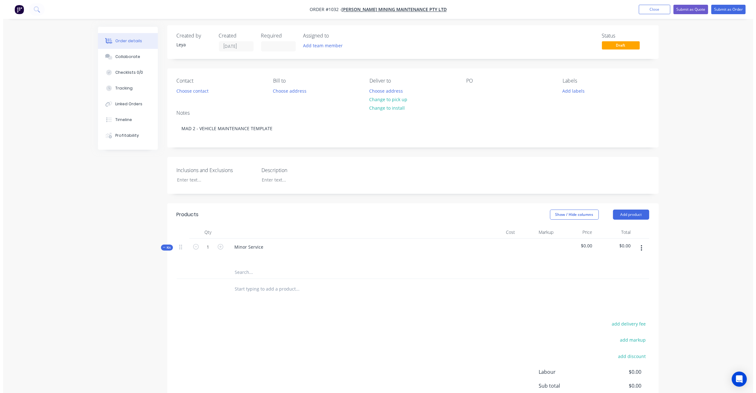
scroll to position [0, 0]
click at [644, 11] on button "Close" at bounding box center [650, 9] width 31 height 9
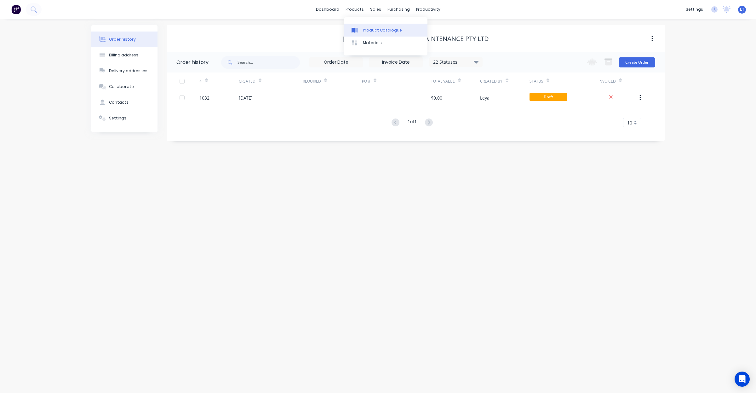
click at [369, 32] on div "Product Catalogue" at bounding box center [382, 30] width 39 height 6
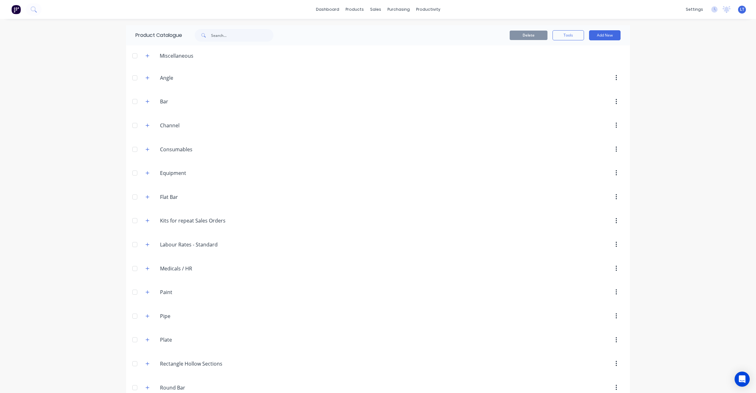
scroll to position [230, 0]
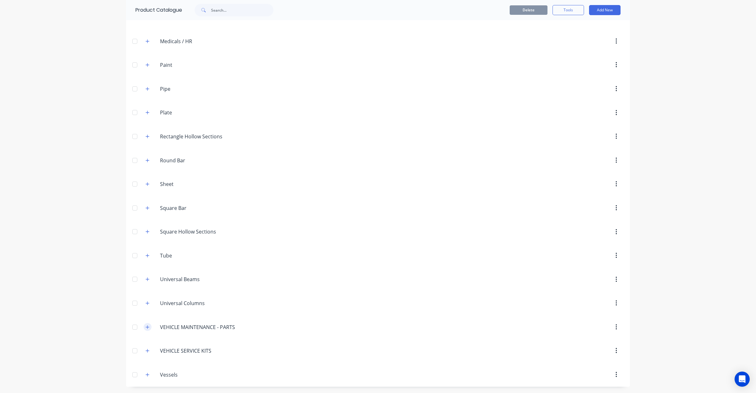
click at [146, 327] on icon "button" at bounding box center [147, 326] width 3 height 3
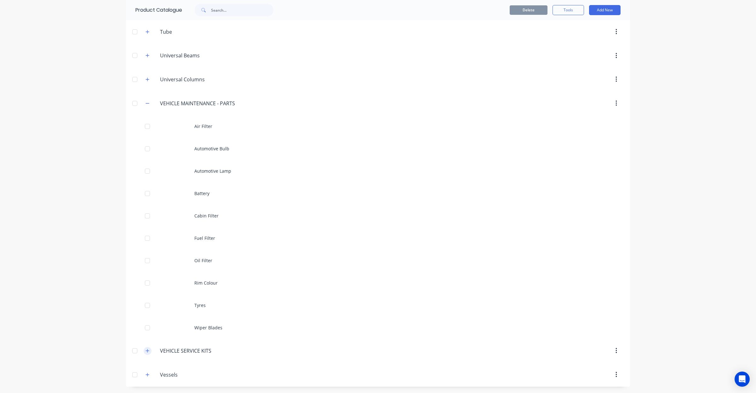
click at [144, 350] on button "button" at bounding box center [148, 351] width 8 height 8
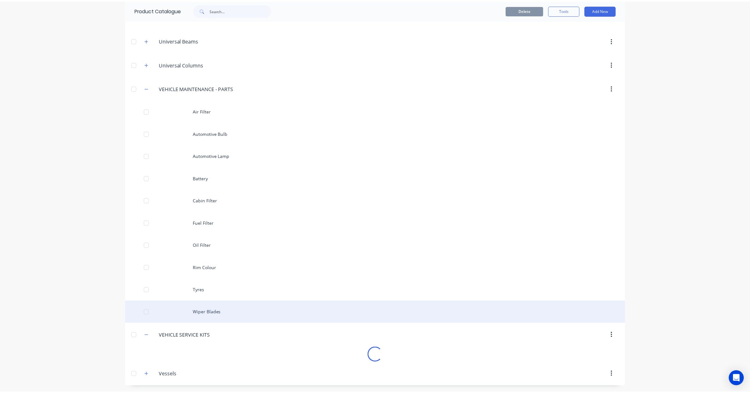
scroll to position [469, 0]
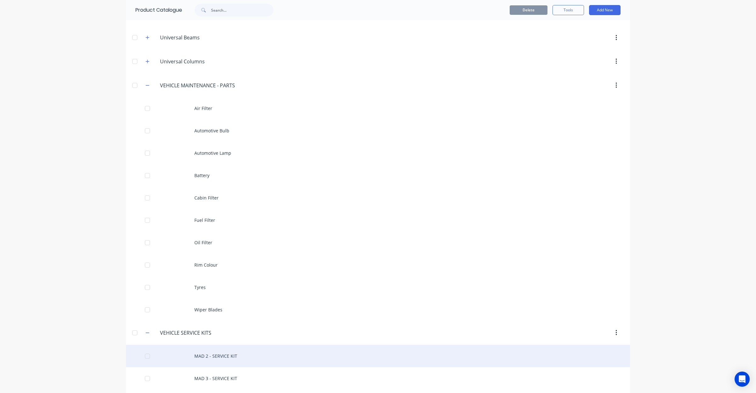
click at [225, 357] on div "MAD 2 - SERVICE KIT" at bounding box center [378, 355] width 504 height 22
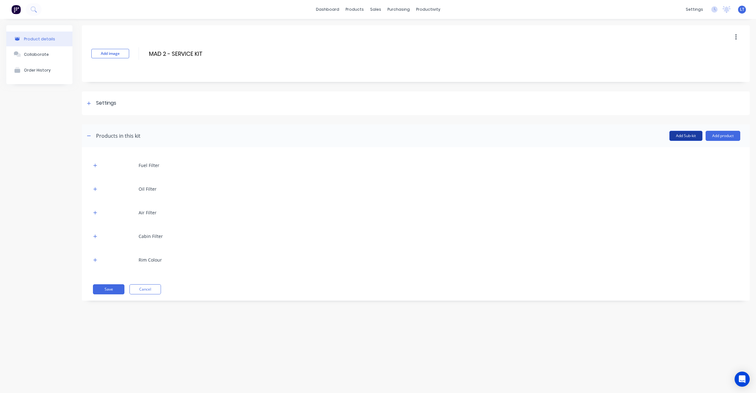
click at [673, 134] on button "Add Sub-kit" at bounding box center [685, 136] width 33 height 10
click at [682, 301] on button "Delete Sub-kit" at bounding box center [683, 302] width 38 height 10
click at [724, 139] on button "Add product" at bounding box center [722, 136] width 35 height 10
click at [701, 155] on div "Product catalogue" at bounding box center [710, 151] width 48 height 9
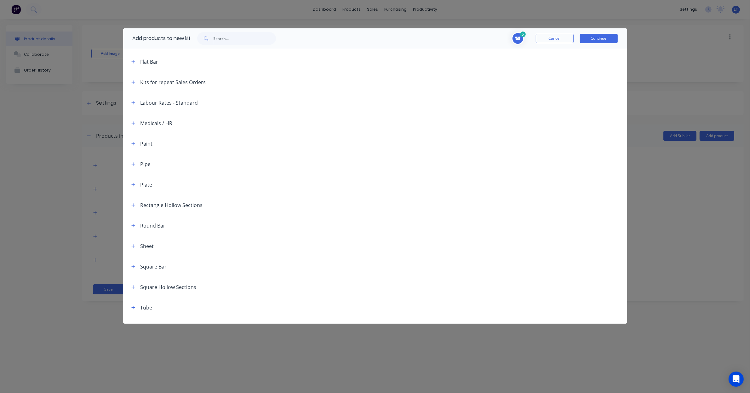
scroll to position [131, 0]
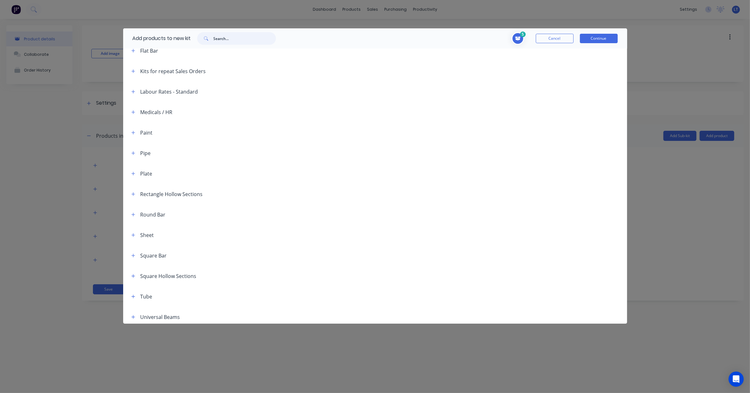
click at [247, 39] on input "text" at bounding box center [244, 38] width 62 height 13
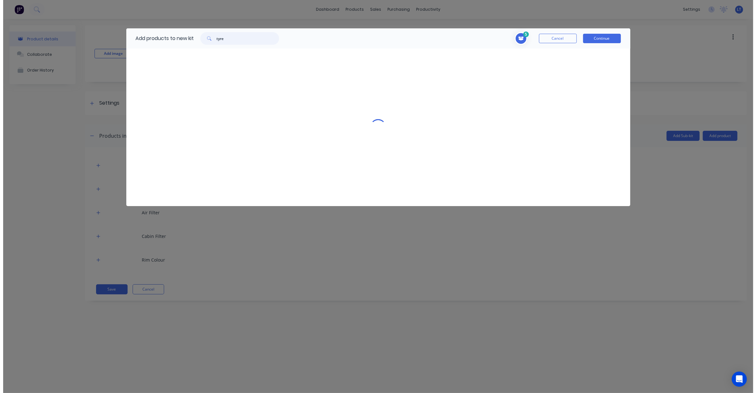
scroll to position [0, 0]
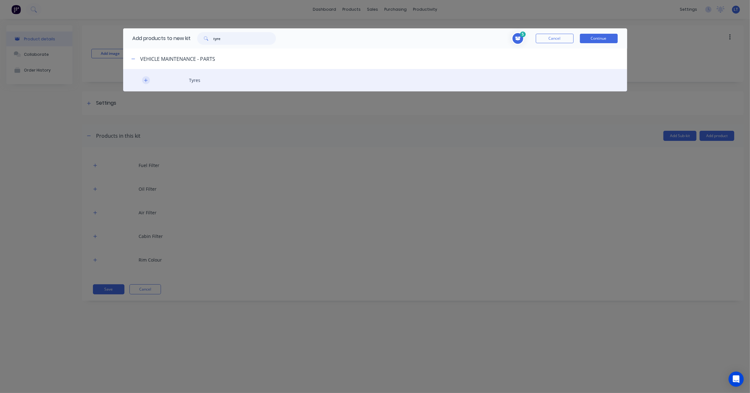
type input "tyre"
click at [146, 79] on icon "button" at bounding box center [146, 80] width 4 height 4
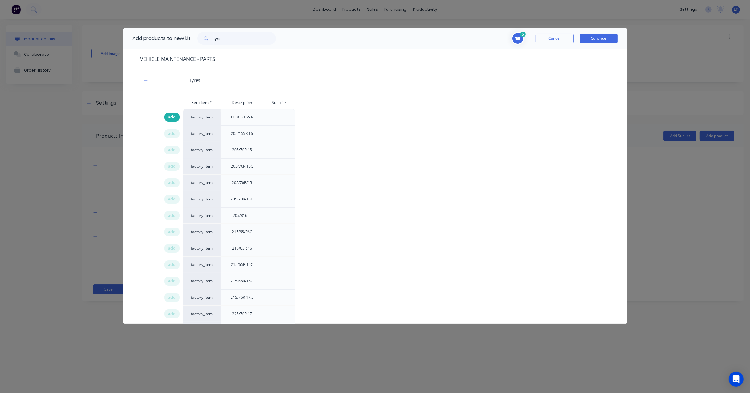
click at [168, 116] on span "add" at bounding box center [172, 117] width 8 height 6
click at [586, 39] on button "Continue" at bounding box center [599, 38] width 38 height 9
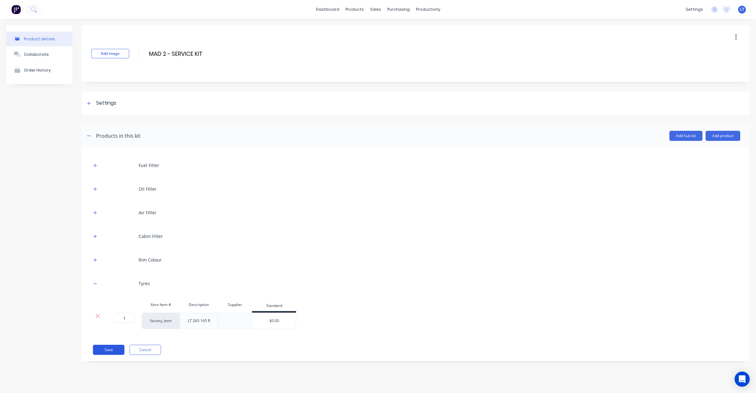
click at [112, 352] on button "Save" at bounding box center [108, 349] width 31 height 10
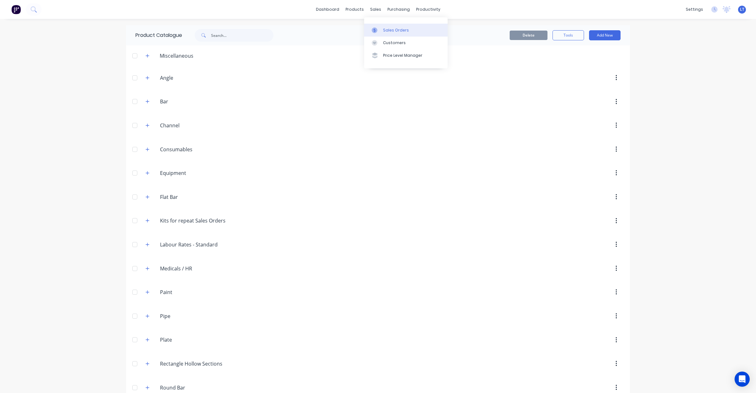
click at [383, 30] on div "Sales Orders" at bounding box center [396, 30] width 26 height 6
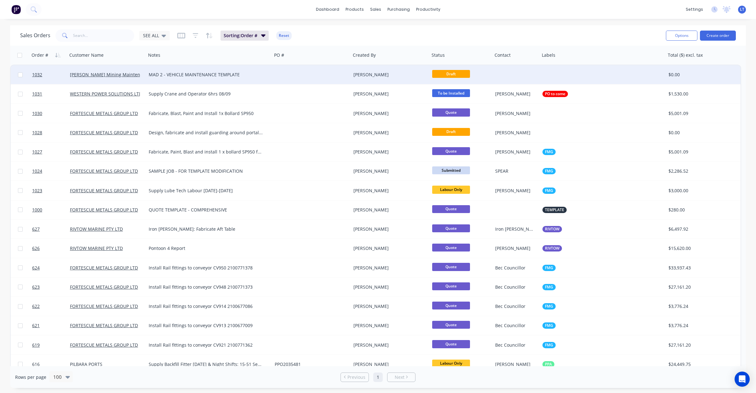
click at [344, 71] on div at bounding box center [311, 74] width 79 height 19
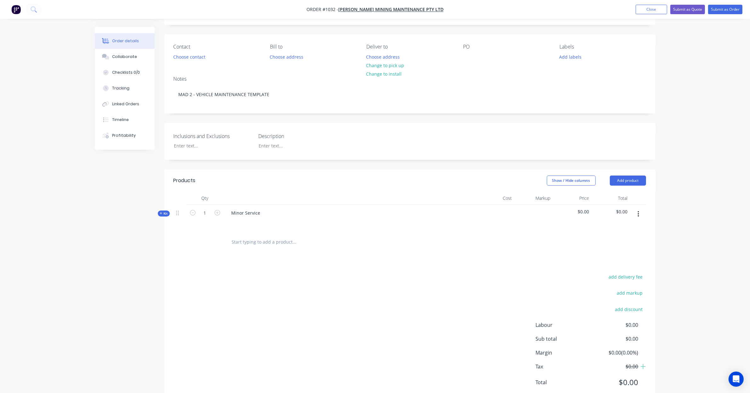
scroll to position [52, 0]
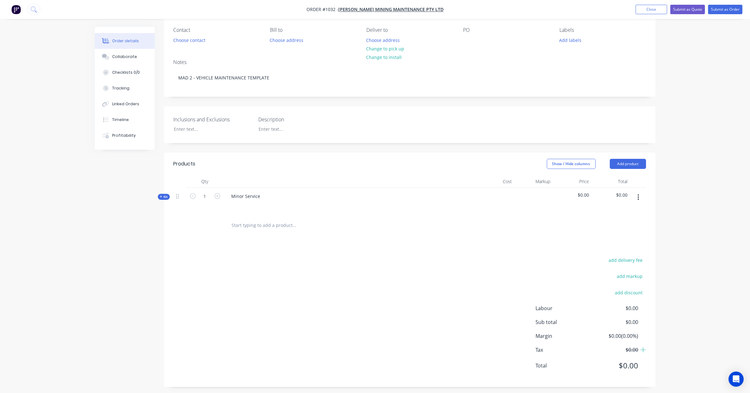
click at [164, 195] on span "Kit" at bounding box center [164, 196] width 8 height 5
click at [253, 221] on input "text" at bounding box center [294, 221] width 126 height 13
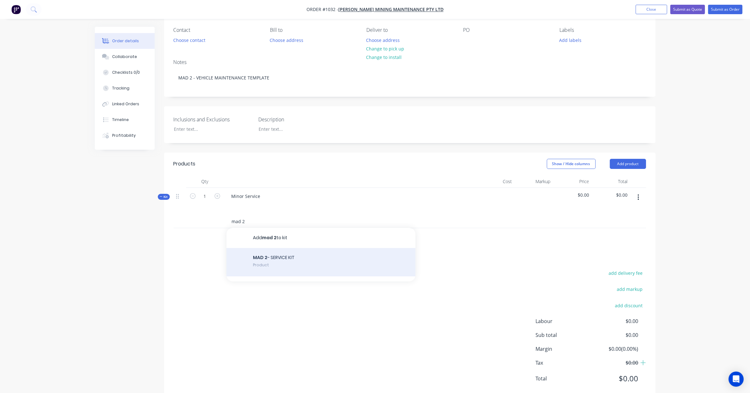
type input "mad 2"
click at [281, 266] on div "MAD 2 - SERVICE KIT Product" at bounding box center [320, 262] width 189 height 28
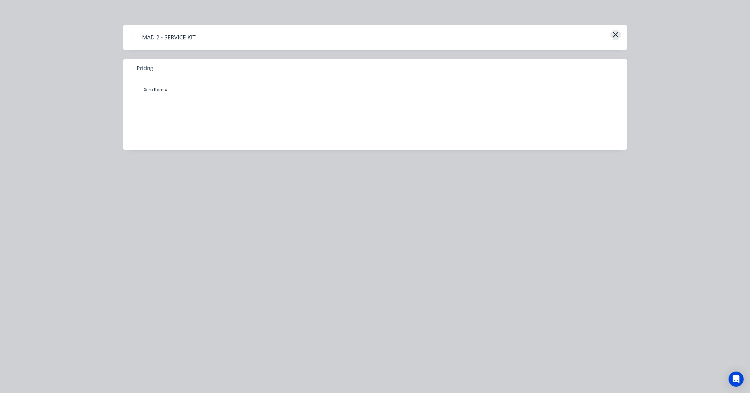
click at [613, 35] on icon "button" at bounding box center [615, 34] width 7 height 9
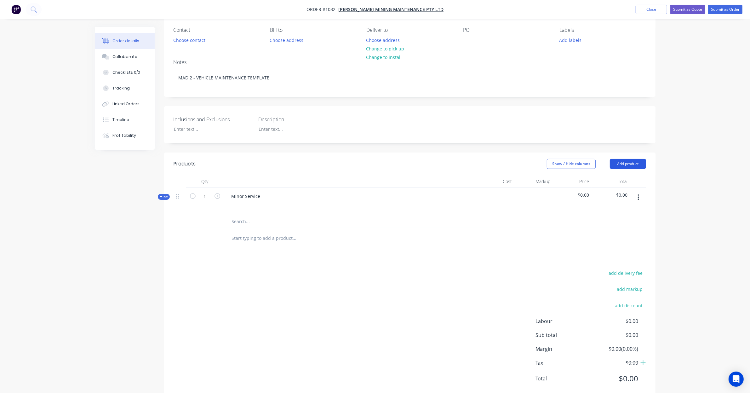
click at [620, 168] on button "Add product" at bounding box center [628, 164] width 36 height 10
click at [667, 207] on div "Order details Collaborate Checklists 0/0 Tracking Linked Orders Timeline Profit…" at bounding box center [375, 178] width 750 height 461
click at [640, 199] on button "button" at bounding box center [638, 196] width 15 height 11
click at [624, 227] on div "Add product to kit" at bounding box center [616, 226] width 48 height 9
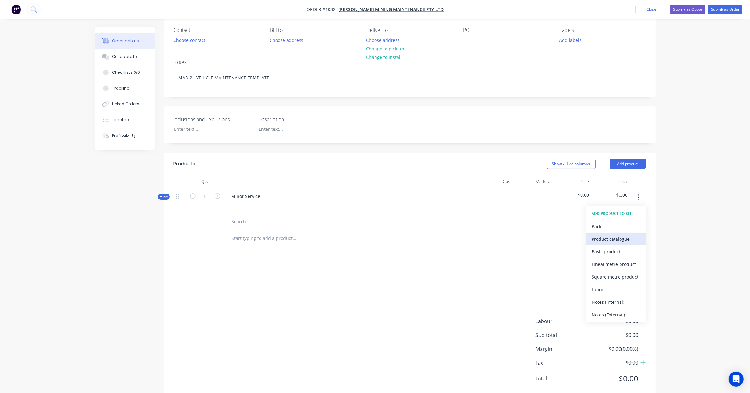
click at [611, 237] on div "Product catalogue" at bounding box center [616, 238] width 48 height 9
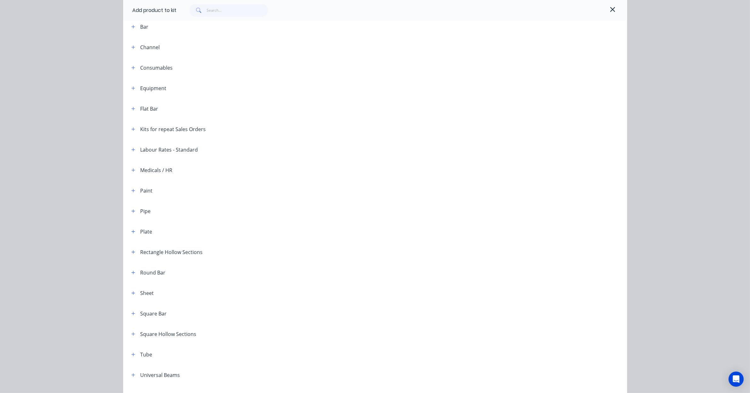
scroll to position [175, 0]
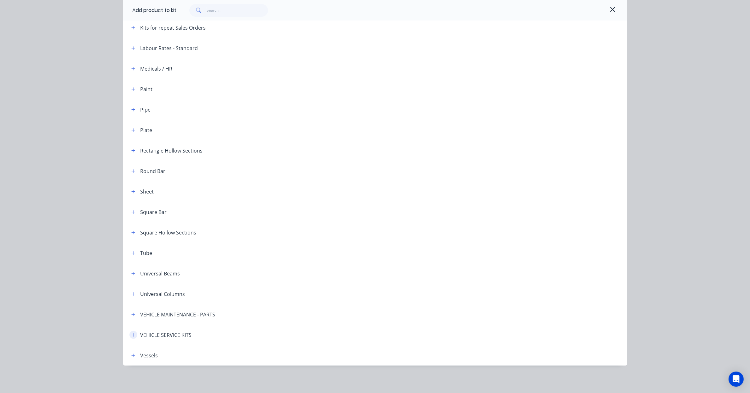
click at [131, 335] on icon "button" at bounding box center [133, 335] width 4 height 4
click at [131, 334] on icon "button" at bounding box center [133, 335] width 4 height 4
click at [129, 333] on button "button" at bounding box center [133, 335] width 8 height 8
click at [607, 8] on button "button" at bounding box center [612, 10] width 10 height 10
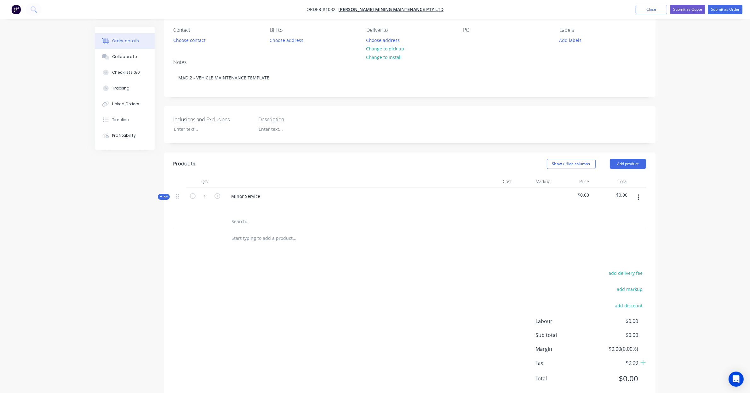
drag, startPoint x: 643, startPoint y: 190, endPoint x: 640, endPoint y: 193, distance: 3.8
click at [641, 194] on div at bounding box center [638, 201] width 16 height 27
click at [641, 191] on div at bounding box center [638, 201] width 16 height 27
click at [627, 166] on button "Add product" at bounding box center [628, 164] width 36 height 10
click at [620, 209] on div "Product Kit" at bounding box center [616, 204] width 48 height 9
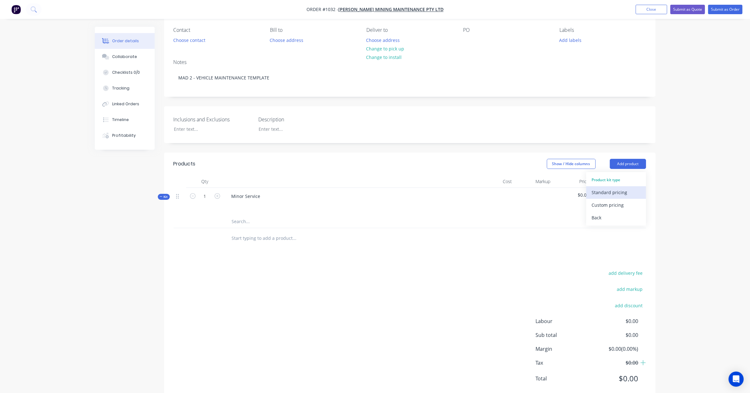
click at [614, 191] on div "Standard pricing" at bounding box center [616, 192] width 48 height 9
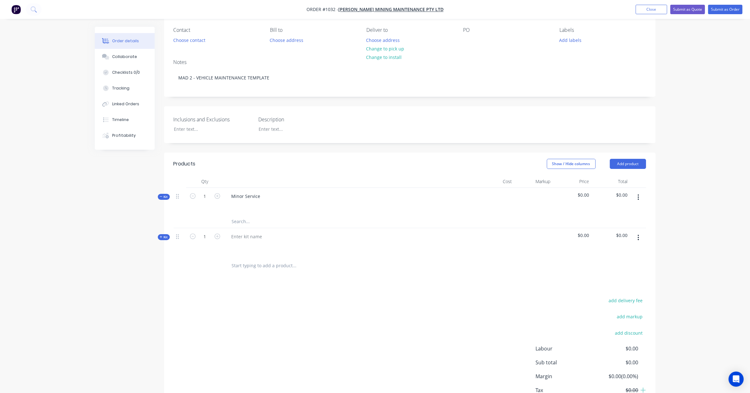
click at [638, 237] on icon "button" at bounding box center [638, 237] width 2 height 7
click at [626, 303] on div "Delete" at bounding box center [616, 304] width 48 height 9
click at [633, 165] on button "Add product" at bounding box center [628, 164] width 36 height 10
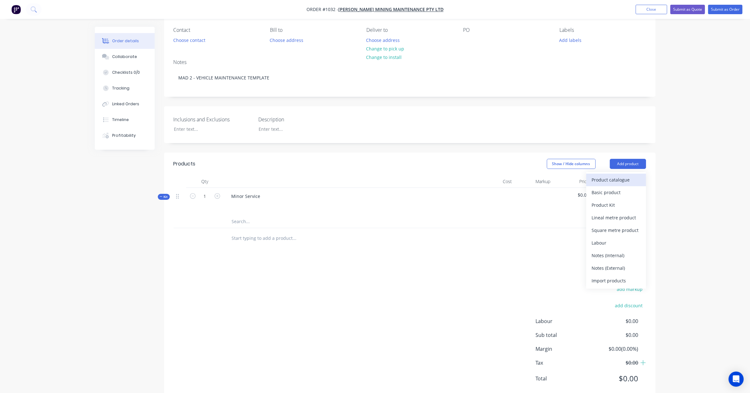
click at [628, 176] on div "Product catalogue" at bounding box center [616, 179] width 48 height 9
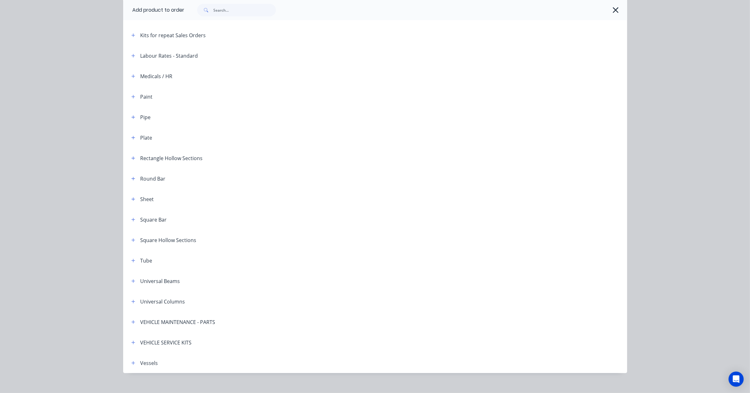
scroll to position [162, 0]
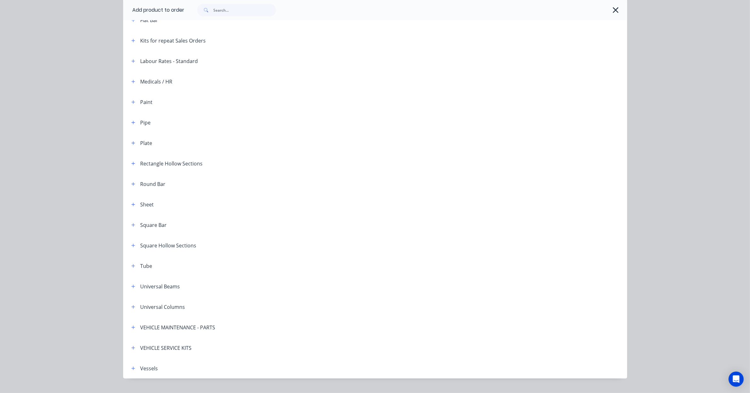
click at [126, 347] on div "VEHICLE SERVICE KITS" at bounding box center [158, 348] width 65 height 8
click at [131, 347] on icon "button" at bounding box center [133, 347] width 4 height 4
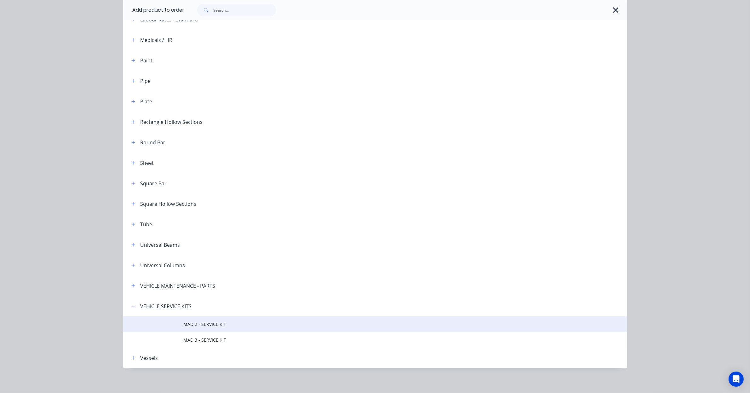
scroll to position [206, 0]
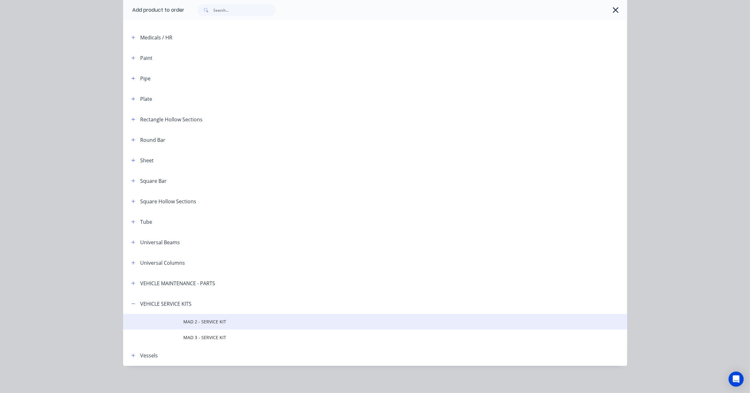
click at [202, 327] on td "MAD 2 - SERVICE KIT" at bounding box center [405, 322] width 443 height 16
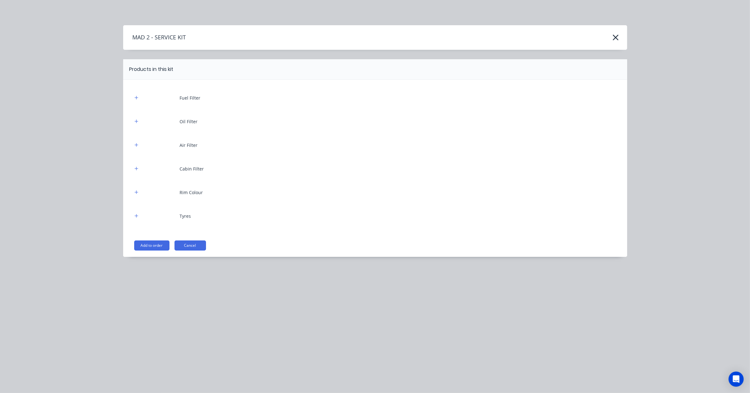
scroll to position [65, 0]
click at [139, 97] on button "button" at bounding box center [137, 98] width 8 height 8
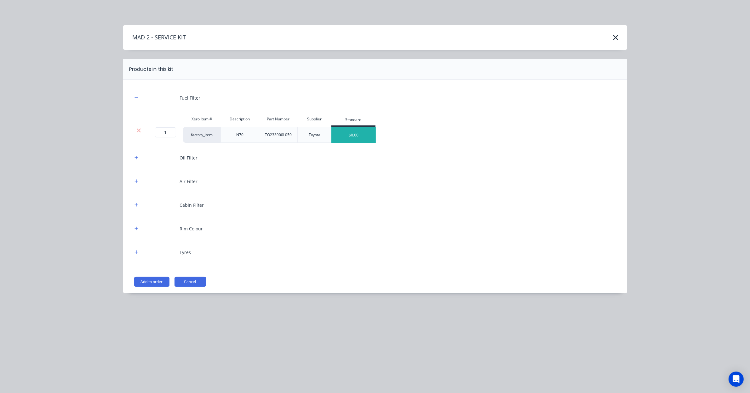
click at [353, 137] on div "$0.00" at bounding box center [354, 135] width 44 height 16
click at [163, 284] on button "Add to order" at bounding box center [151, 281] width 35 height 10
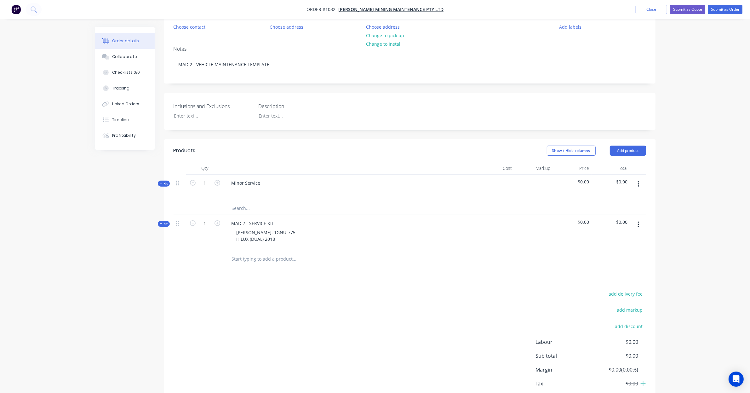
click at [167, 225] on span "Kit" at bounding box center [164, 223] width 8 height 5
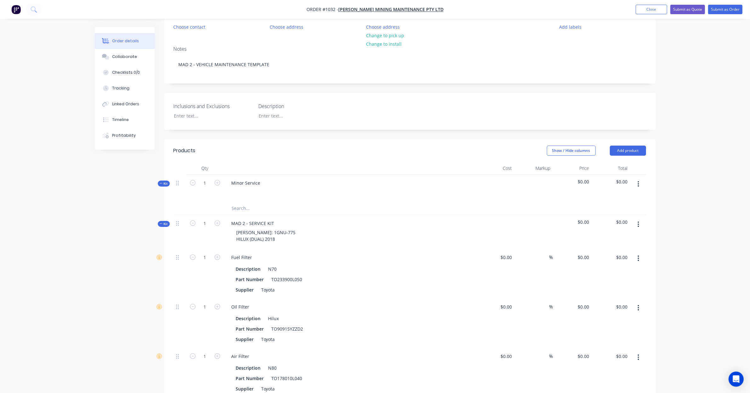
click at [635, 184] on button "button" at bounding box center [638, 183] width 15 height 11
click at [611, 252] on div "Delete" at bounding box center [616, 250] width 48 height 9
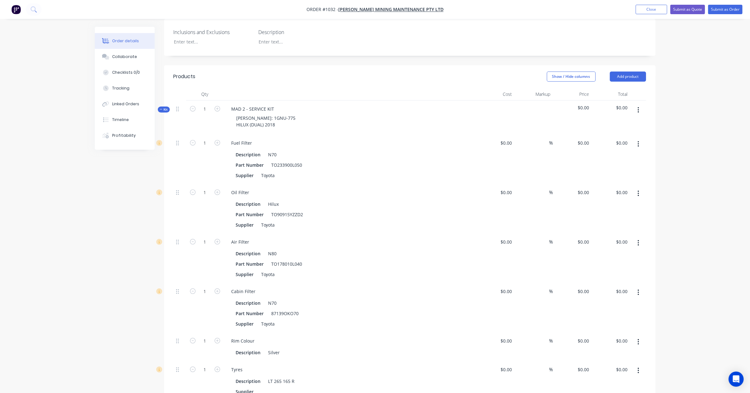
scroll to position [131, 0]
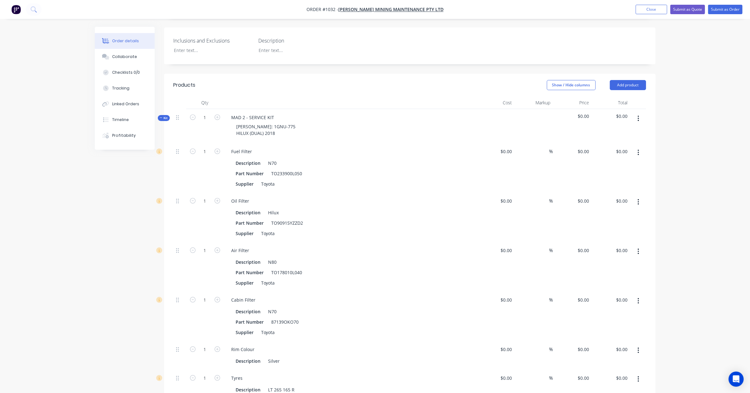
click at [162, 114] on div "Order details Collaborate Checklists 0/0 Tracking Linked Orders Timeline Profit…" at bounding box center [129, 88] width 69 height 123
click at [166, 119] on span "Kit" at bounding box center [164, 118] width 8 height 5
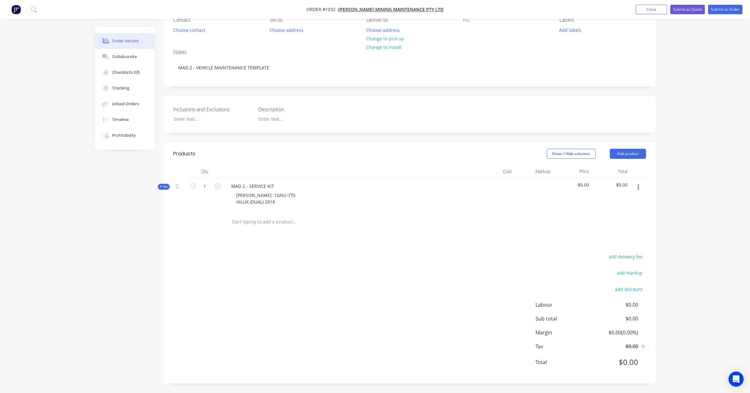
click at [162, 188] on span "Kit" at bounding box center [164, 186] width 8 height 5
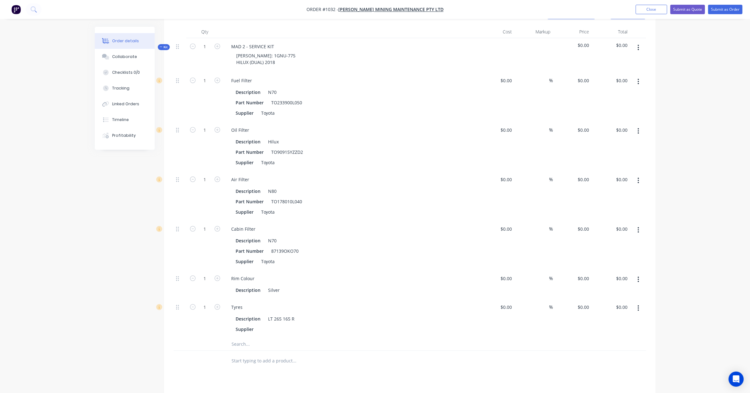
scroll to position [210, 0]
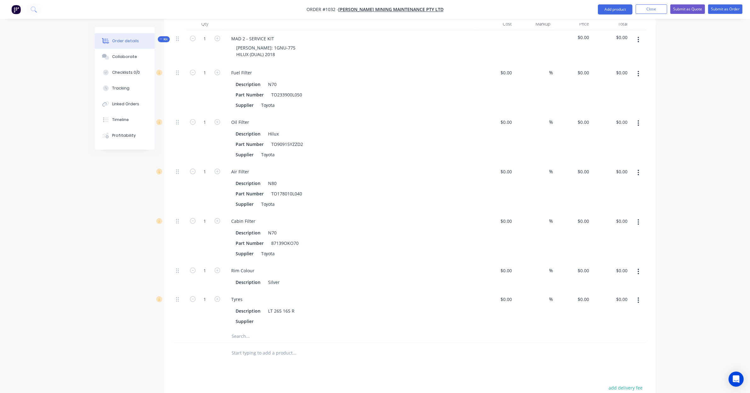
drag, startPoint x: 640, startPoint y: 271, endPoint x: 671, endPoint y: 296, distance: 40.5
click at [643, 306] on div "1 Fuel Filter Description N70 Part Number TO233900L050 Supplier Toyota $0.00 $0…" at bounding box center [409, 196] width 472 height 265
drag, startPoint x: 686, startPoint y: 293, endPoint x: 674, endPoint y: 314, distance: 24.5
click at [674, 314] on div "Order details Collaborate Checklists 0/0 Tracking Linked Orders Timeline Profit…" at bounding box center [375, 156] width 750 height 733
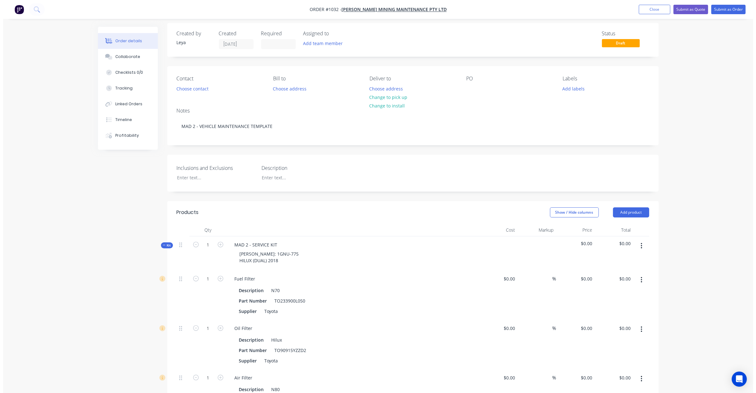
scroll to position [0, 0]
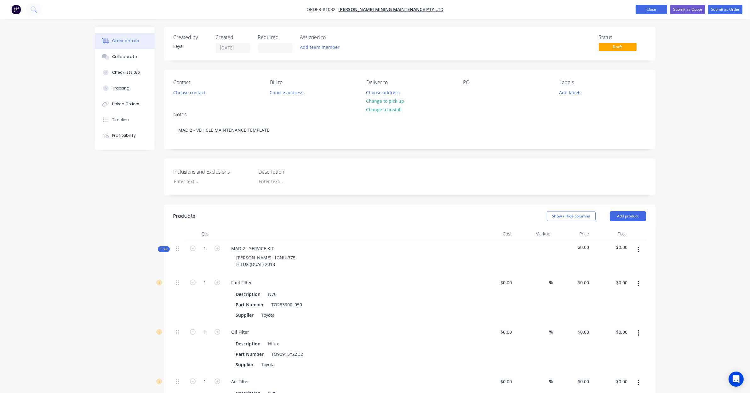
click at [657, 11] on button "Close" at bounding box center [650, 9] width 31 height 9
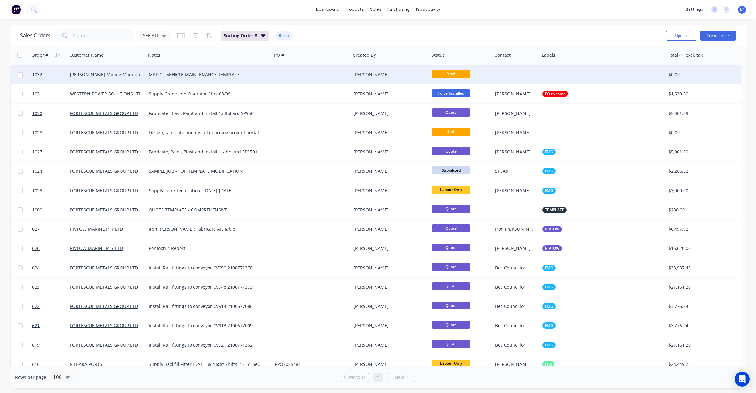
click at [421, 77] on div "[PERSON_NAME]" at bounding box center [390, 74] width 79 height 19
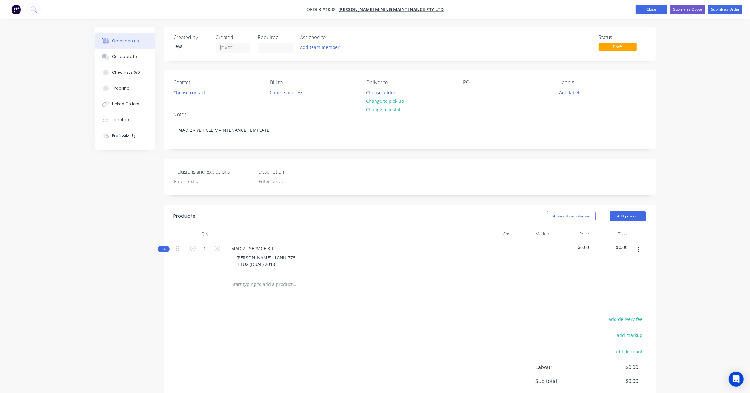
click at [646, 11] on button "Close" at bounding box center [650, 9] width 31 height 9
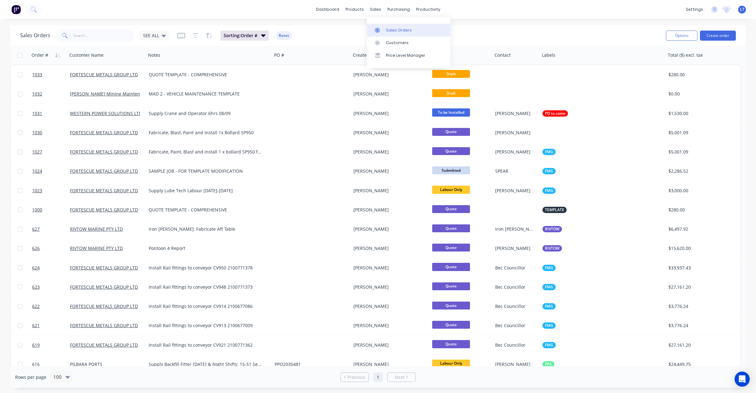
click at [392, 28] on div "Sales Orders" at bounding box center [399, 30] width 26 height 6
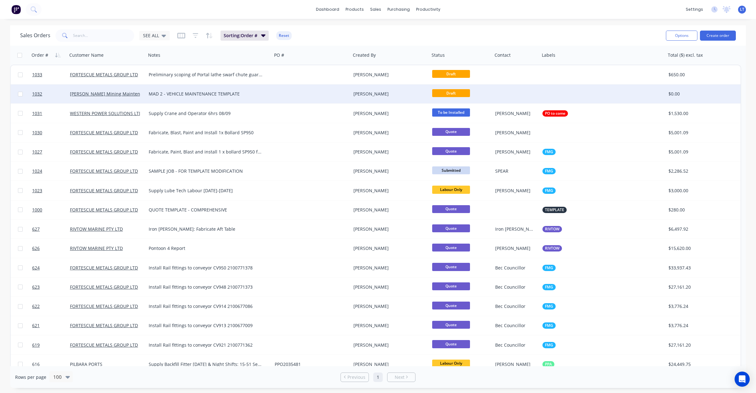
click at [409, 94] on div "[PERSON_NAME]" at bounding box center [388, 94] width 70 height 6
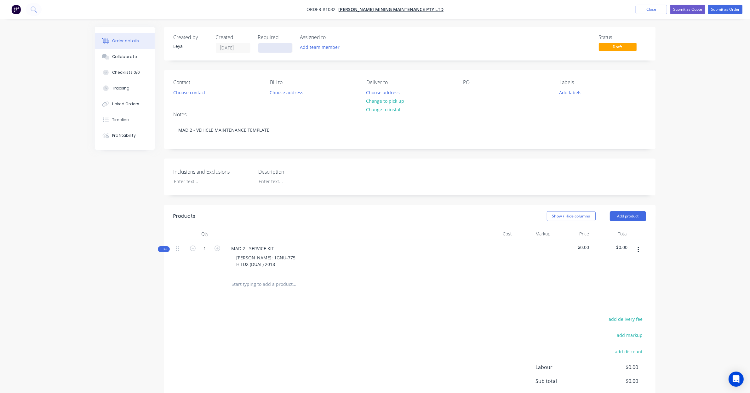
click at [277, 45] on input at bounding box center [275, 47] width 34 height 9
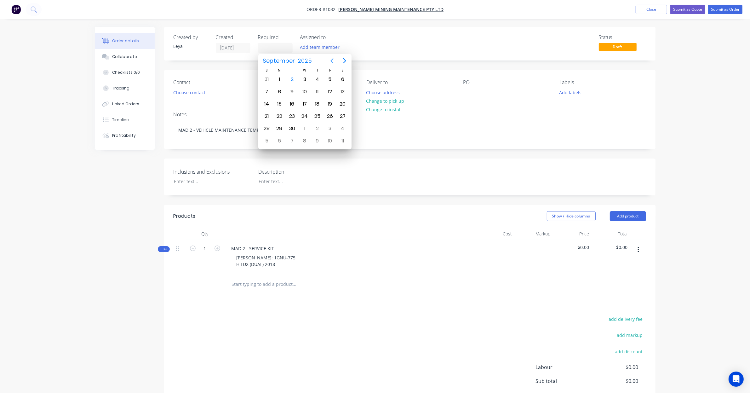
click at [333, 61] on icon "Previous page" at bounding box center [332, 61] width 8 height 8
click at [321, 114] on div "21" at bounding box center [316, 115] width 9 height 9
type input "[DATE]"
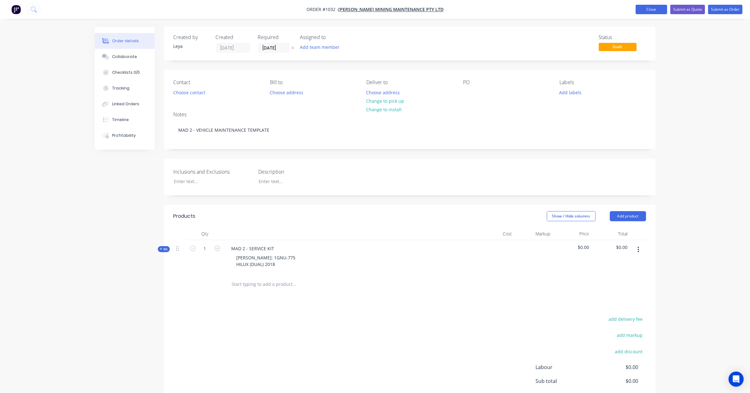
click at [654, 12] on button "Close" at bounding box center [650, 9] width 31 height 9
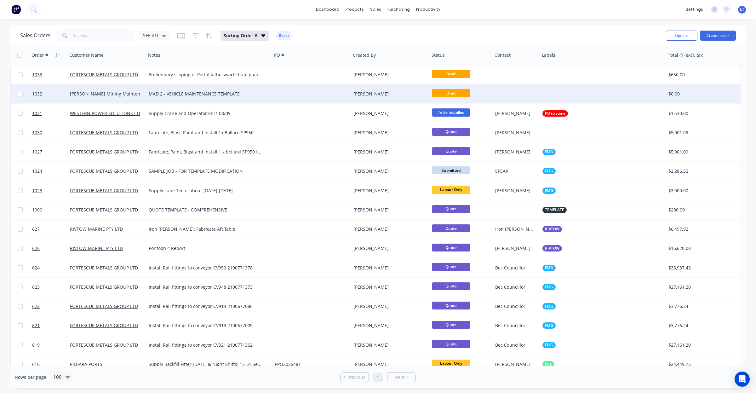
click at [604, 93] on div at bounding box center [603, 93] width 126 height 19
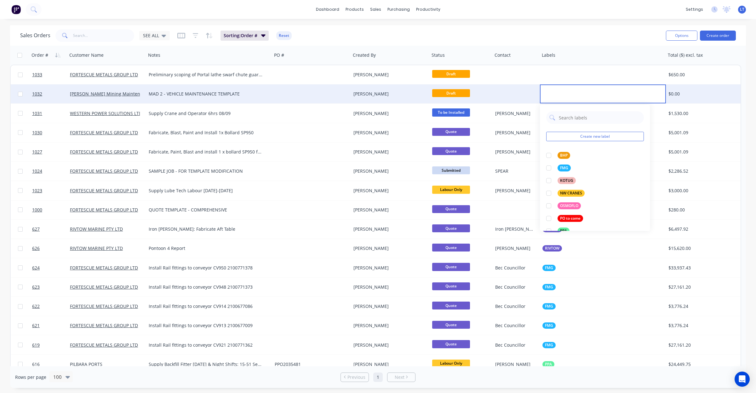
click at [534, 99] on div at bounding box center [515, 93] width 47 height 19
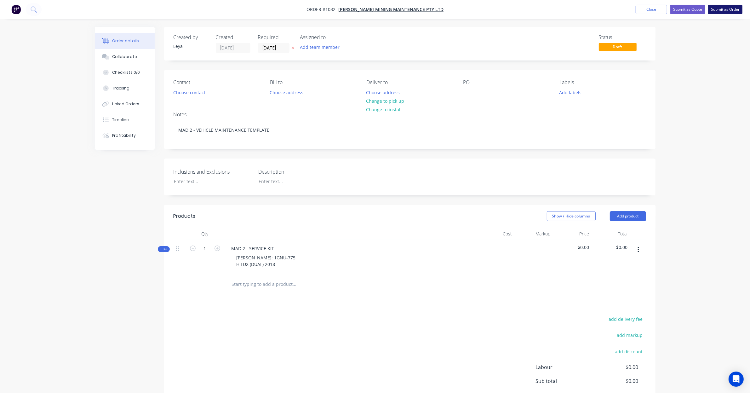
click at [715, 10] on button "Submit as Order" at bounding box center [725, 9] width 34 height 9
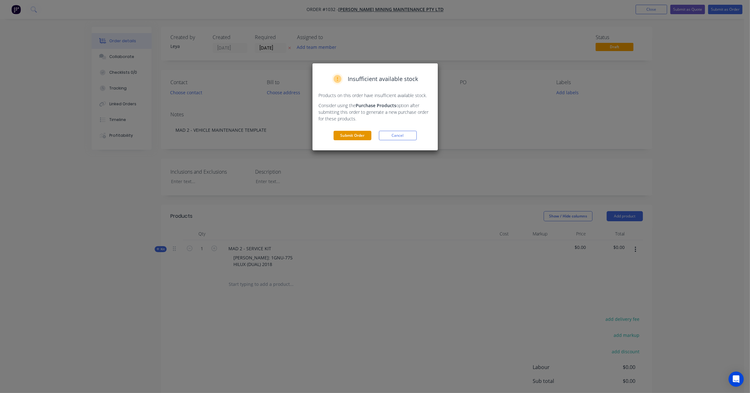
click at [356, 133] on button "Submit Order" at bounding box center [352, 135] width 38 height 9
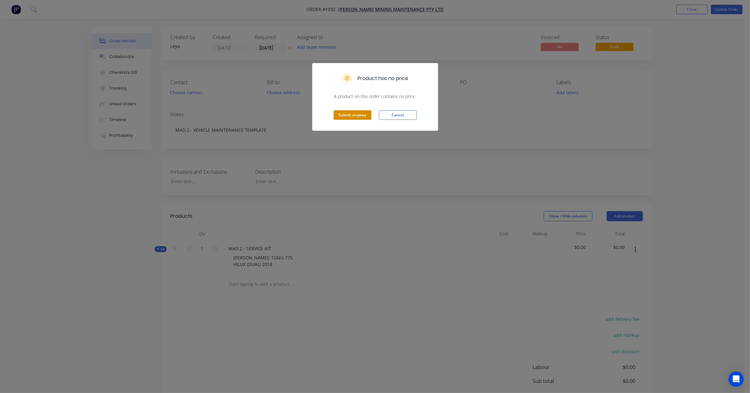
click at [361, 114] on button "Submit anyway" at bounding box center [352, 114] width 38 height 9
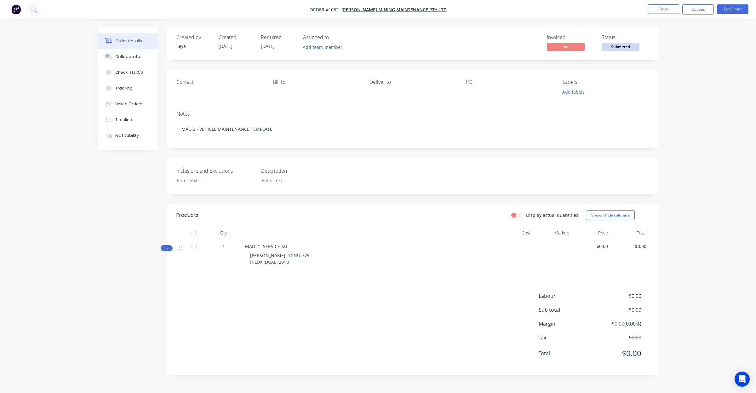
click at [616, 44] on span "Submitted" at bounding box center [620, 47] width 38 height 8
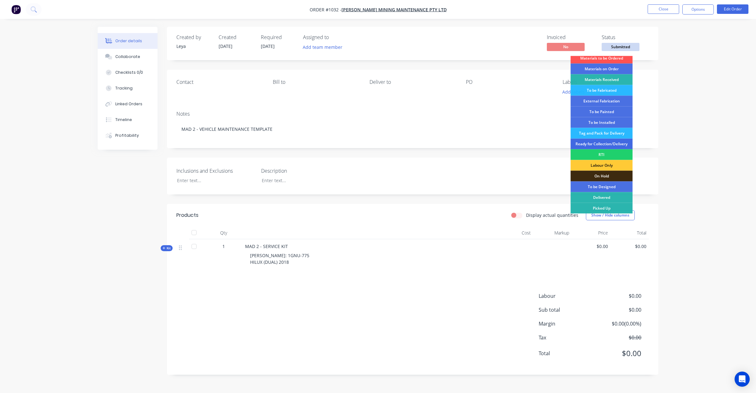
scroll to position [17, 0]
click at [615, 162] on div "Labour Only" at bounding box center [601, 165] width 62 height 11
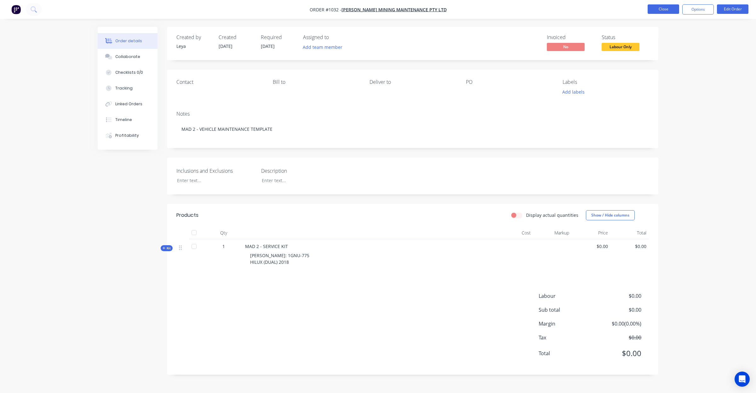
click at [667, 9] on button "Close" at bounding box center [662, 8] width 31 height 9
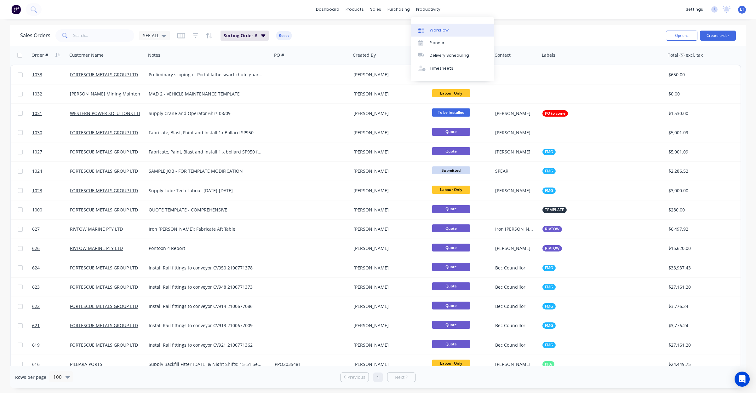
click at [430, 30] on div "Workflow" at bounding box center [438, 30] width 19 height 6
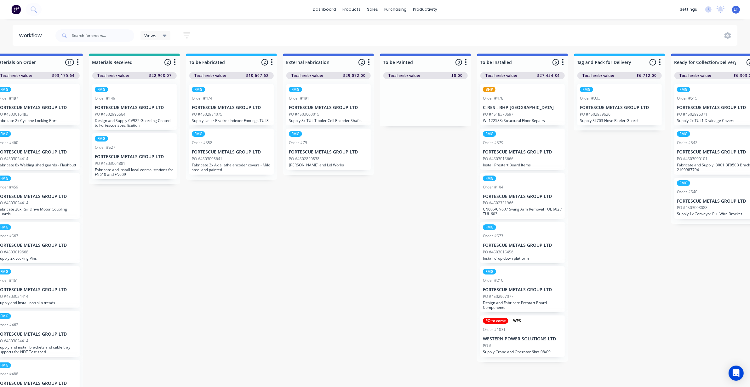
scroll to position [0, 315]
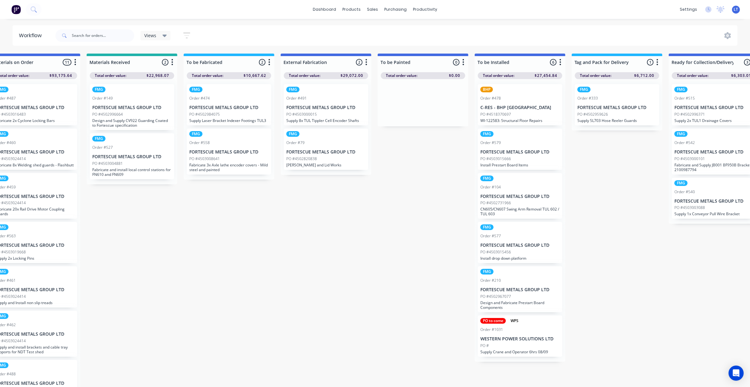
click at [150, 31] on div "Views" at bounding box center [155, 35] width 30 height 9
click at [170, 106] on button "VIEW ALL" at bounding box center [178, 107] width 67 height 7
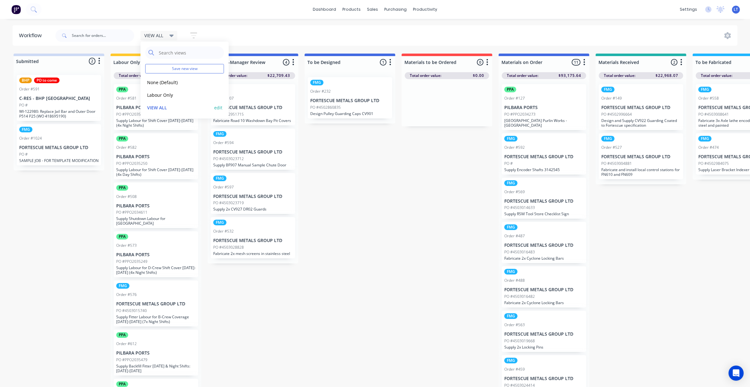
click at [217, 107] on button "edit" at bounding box center [218, 107] width 8 height 7
click at [280, 66] on label "Set as your default view" at bounding box center [272, 67] width 50 height 7
click at [243, 66] on input "Set as your default view" at bounding box center [240, 67] width 5 height 6
checkbox input "true"
click at [260, 80] on button "Update" at bounding box center [257, 80] width 38 height 11
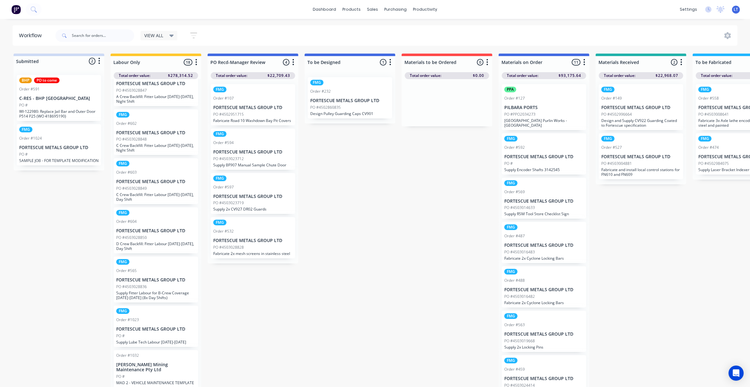
scroll to position [9, 0]
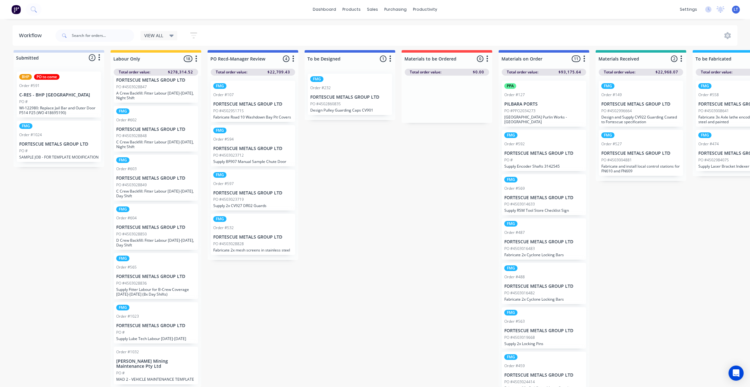
click at [197, 55] on icon "button" at bounding box center [196, 59] width 2 height 8
click at [194, 31] on icon "button" at bounding box center [193, 35] width 7 height 8
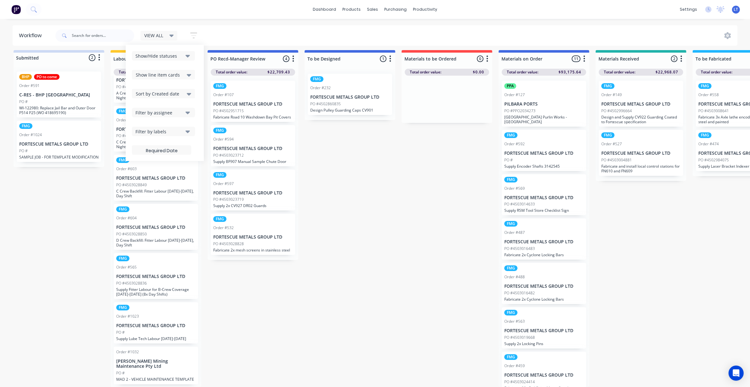
click at [187, 94] on icon at bounding box center [189, 93] width 4 height 7
click at [190, 95] on icon at bounding box center [189, 93] width 4 height 7
click at [188, 132] on icon "button" at bounding box center [187, 131] width 4 height 3
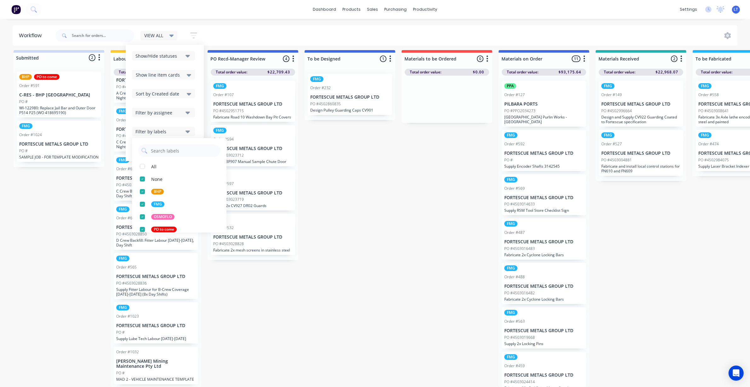
click at [188, 132] on icon "button" at bounding box center [187, 131] width 4 height 3
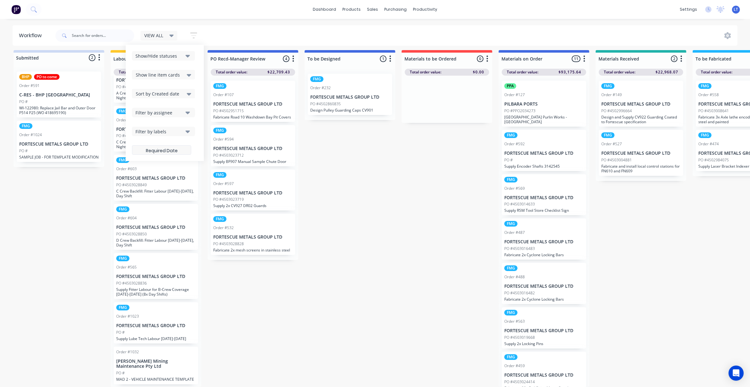
click at [175, 149] on label at bounding box center [161, 149] width 59 height 9
click at [175, 149] on input at bounding box center [161, 151] width 59 height 12
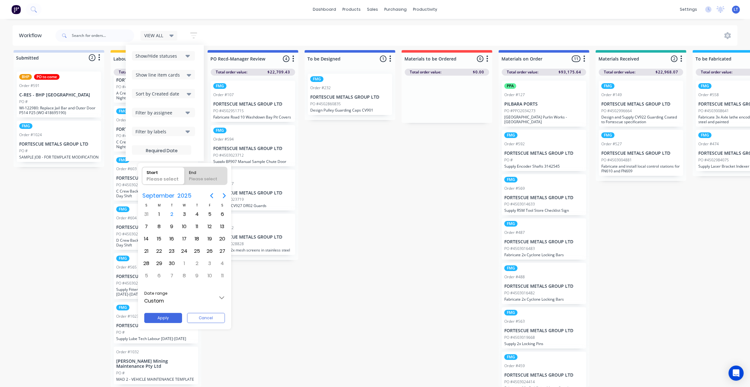
click at [187, 56] on div at bounding box center [375, 193] width 850 height 487
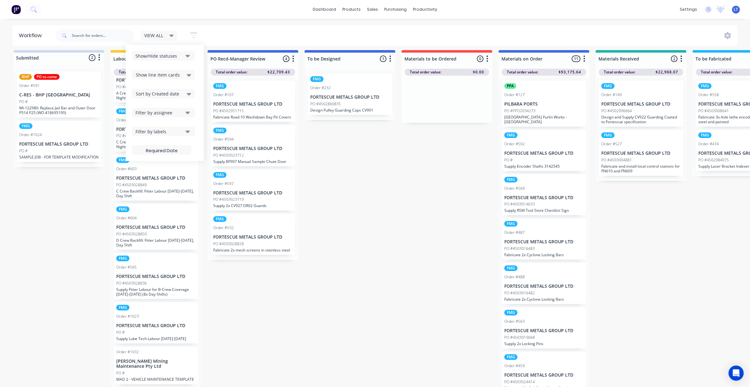
click at [189, 79] on div "Show/Hide statuses Show line item cards Show line item cards Hide line item car…" at bounding box center [164, 103] width 65 height 104
click at [190, 77] on icon at bounding box center [189, 74] width 4 height 7
click at [190, 76] on icon at bounding box center [189, 75] width 4 height 3
click at [188, 95] on icon at bounding box center [189, 93] width 4 height 7
click at [167, 117] on div "Required date" at bounding box center [163, 118] width 63 height 11
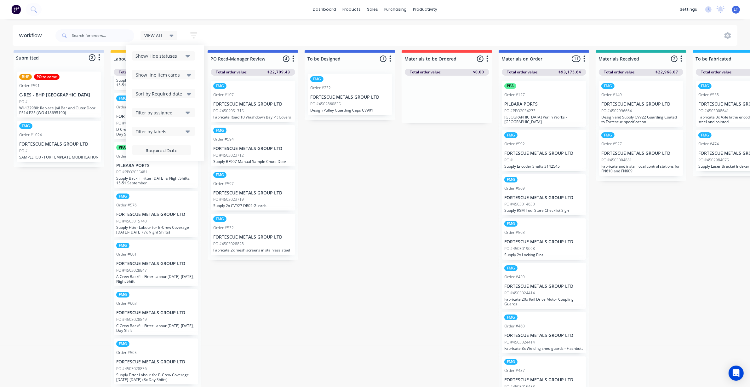
click at [188, 132] on icon "button" at bounding box center [187, 131] width 4 height 3
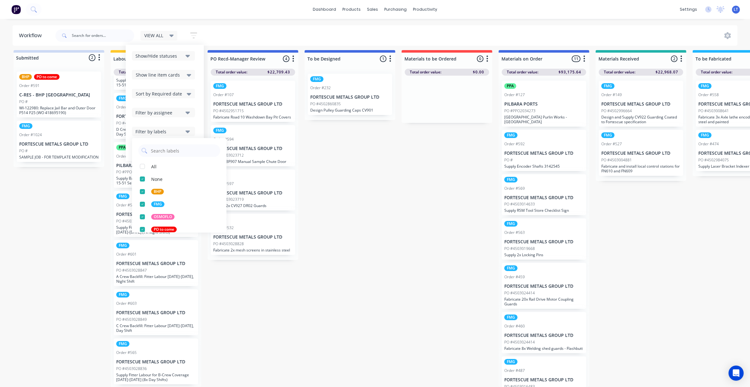
click at [188, 132] on icon "button" at bounding box center [187, 131] width 4 height 3
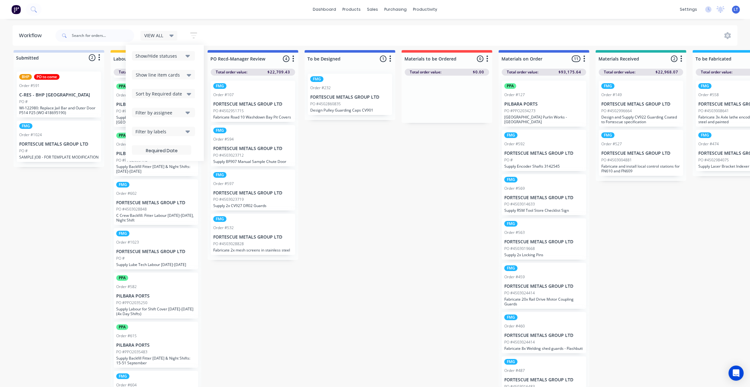
click at [169, 35] on div "VIEW ALL" at bounding box center [159, 36] width 30 height 6
click at [197, 32] on icon "button" at bounding box center [193, 35] width 7 height 8
click at [219, 32] on div "VIEW ALL Save new view None edit VIEW ALL (Default) edit Labour Only edit Show/…" at bounding box center [395, 35] width 683 height 19
drag, startPoint x: 201, startPoint y: 193, endPoint x: 173, endPoint y: 71, distance: 124.4
click at [201, 191] on div "PPA Order #573 PILBARA PORTS PO #PPO2035249 Supply Labour for D-Crew Shift Cove…" at bounding box center [156, 231] width 91 height 311
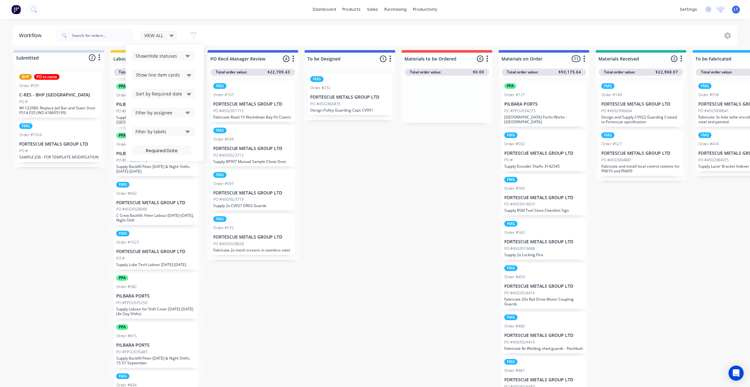
click at [161, 34] on span "VIEW ALL" at bounding box center [153, 35] width 19 height 7
click at [162, 36] on span "VIEW ALL" at bounding box center [153, 35] width 19 height 7
click at [188, 35] on button "button" at bounding box center [194, 35] width 20 height 12
click at [193, 37] on icon "button" at bounding box center [193, 35] width 7 height 8
click at [194, 37] on icon "button" at bounding box center [193, 35] width 7 height 8
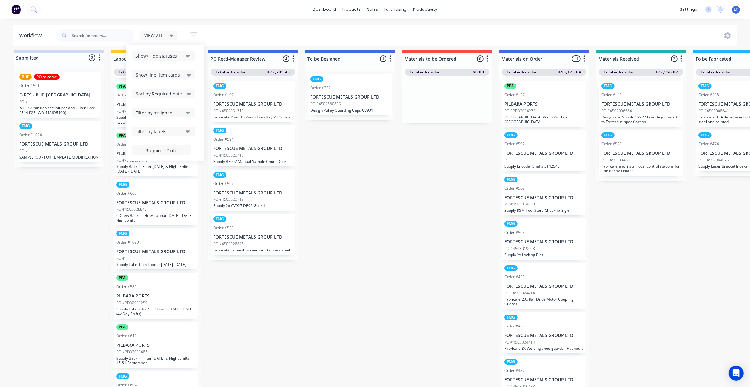
drag, startPoint x: 443, startPoint y: 244, endPoint x: 413, endPoint y: 262, distance: 34.7
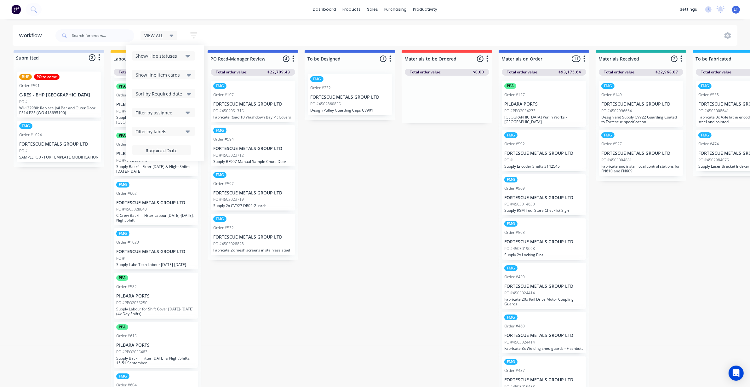
click at [167, 33] on div "VIEW ALL" at bounding box center [159, 36] width 30 height 6
click at [168, 36] on div "VIEW ALL" at bounding box center [159, 36] width 30 height 6
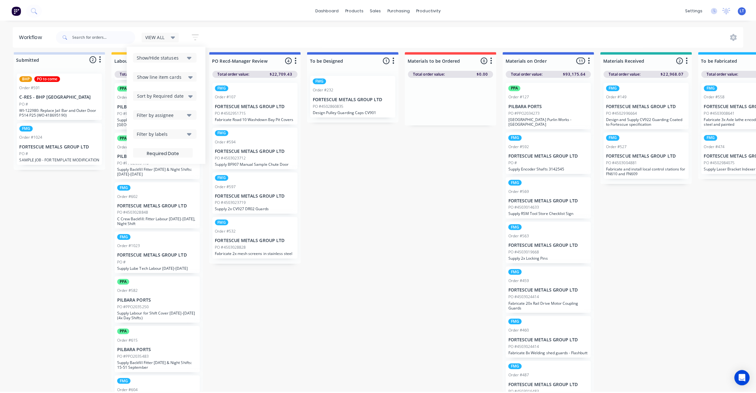
scroll to position [0, 0]
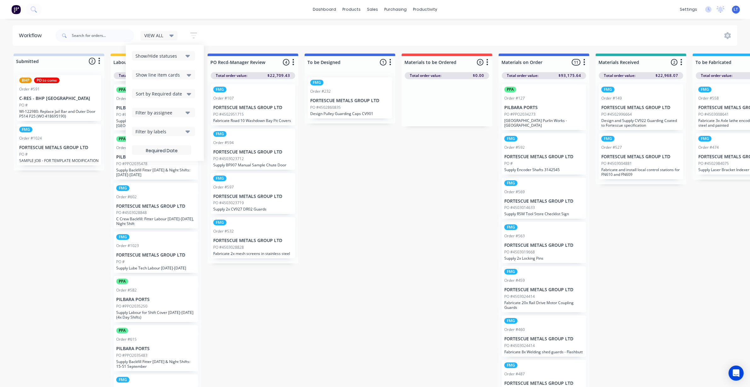
drag, startPoint x: 385, startPoint y: 204, endPoint x: 352, endPoint y: 198, distance: 33.7
click at [106, 37] on input "text" at bounding box center [103, 35] width 62 height 13
type input "605"
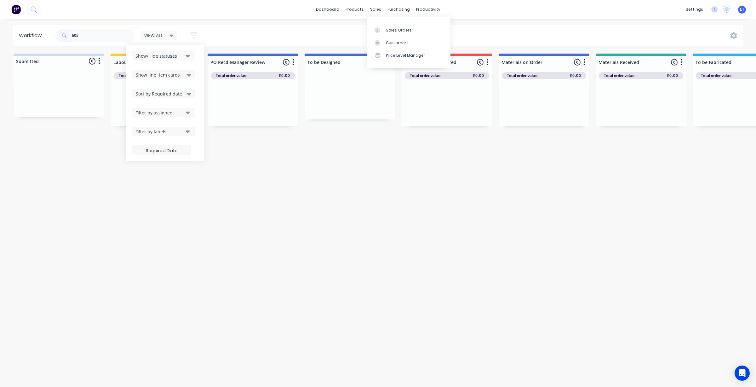
click at [307, 213] on div "Workflow 605 VIEW ALL Save new view None edit VIEW ALL (Default) edit Labour On…" at bounding box center [378, 199] width 756 height 349
click at [175, 38] on div "VIEW ALL" at bounding box center [158, 35] width 37 height 9
click at [383, 23] on div "Sales Orders Customers Price Level Manager" at bounding box center [408, 42] width 83 height 51
click at [384, 23] on div "Sales Orders Customers Price Level Manager" at bounding box center [408, 42] width 83 height 51
drag, startPoint x: 384, startPoint y: 23, endPoint x: 375, endPoint y: 10, distance: 14.8
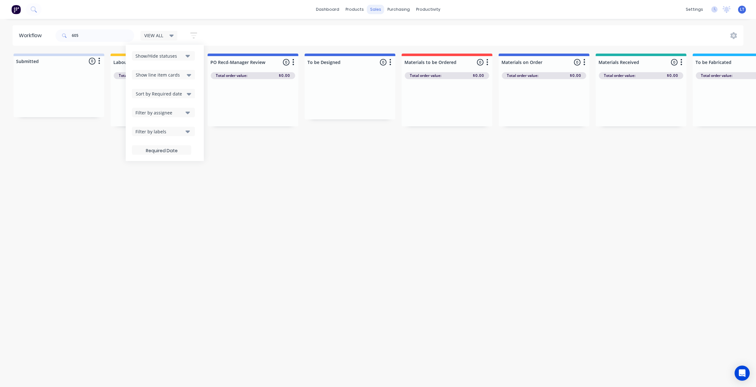
click at [375, 11] on div "sales" at bounding box center [375, 9] width 17 height 9
click at [386, 27] on div "Sales Orders" at bounding box center [399, 30] width 26 height 6
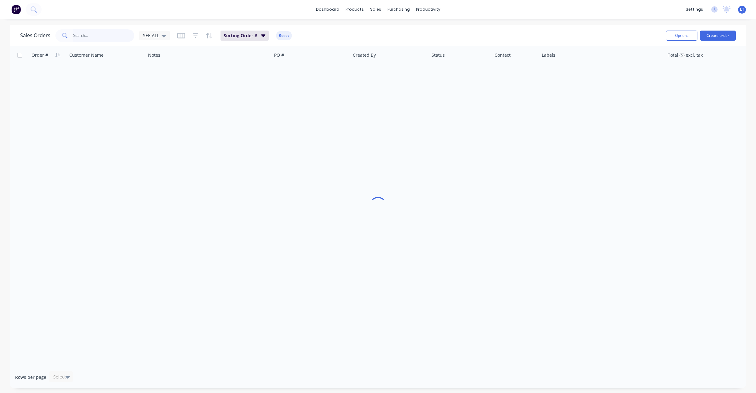
click at [106, 40] on input "text" at bounding box center [103, 35] width 61 height 13
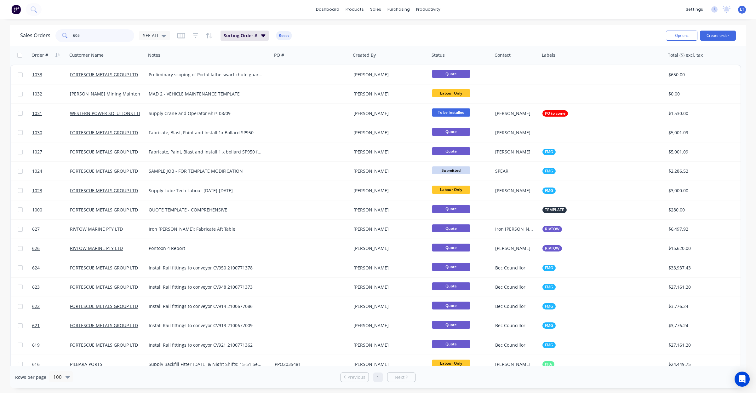
type input "605"
